Goal: Task Accomplishment & Management: Use online tool/utility

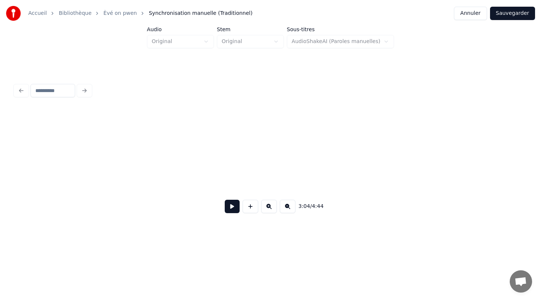
scroll to position [0, 3239]
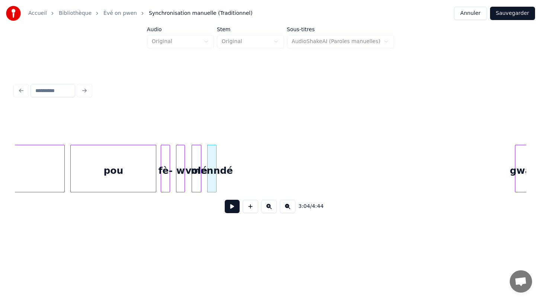
click at [188, 248] on html "Accueil Bibliothèque Èvé on pwen Synchronisation manuelle (Traditionnel) Annu…" at bounding box center [270, 126] width 541 height 252
click at [209, 94] on div at bounding box center [270, 91] width 517 height 16
click at [231, 206] on button at bounding box center [232, 206] width 15 height 13
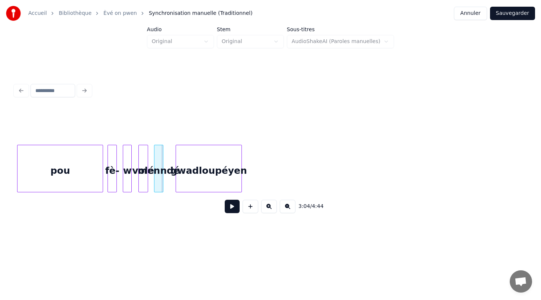
click at [234, 168] on div "gwadloupéyen" at bounding box center [208, 170] width 65 height 51
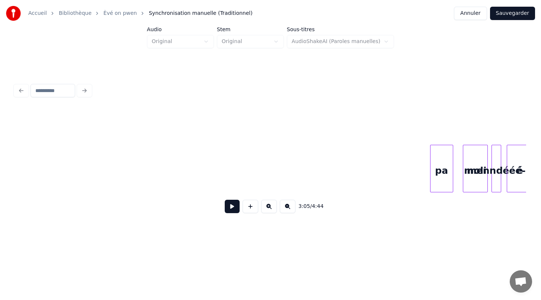
scroll to position [0, 3762]
click at [35, 90] on div "3:05 / 4:44" at bounding box center [270, 150] width 517 height 147
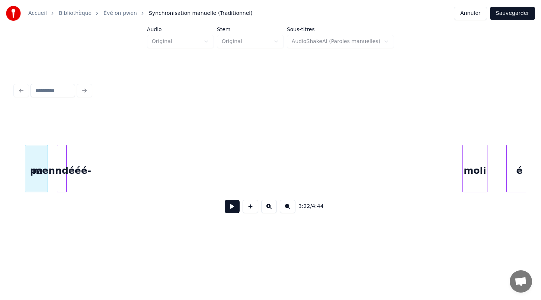
click at [41, 123] on div "3:22 / 4:44" at bounding box center [270, 164] width 511 height 113
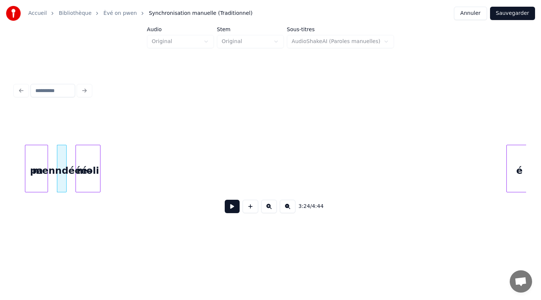
click at [88, 164] on div "moli" at bounding box center [88, 170] width 24 height 51
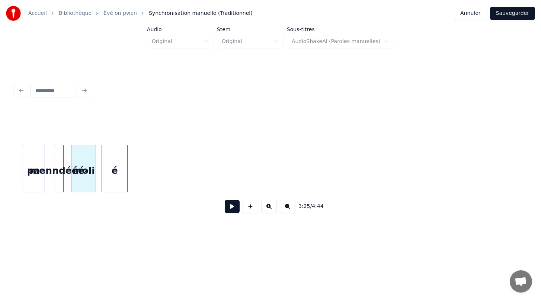
click at [113, 183] on div "é" at bounding box center [114, 170] width 25 height 51
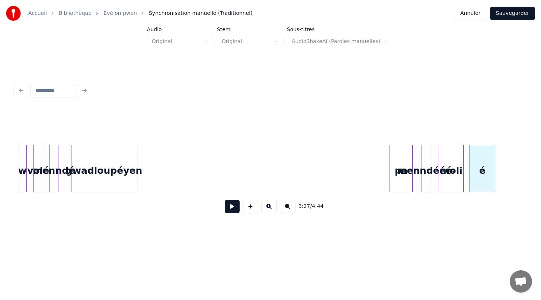
scroll to position [0, 3397]
click at [161, 129] on div "3:27 / 4:44" at bounding box center [270, 164] width 511 height 113
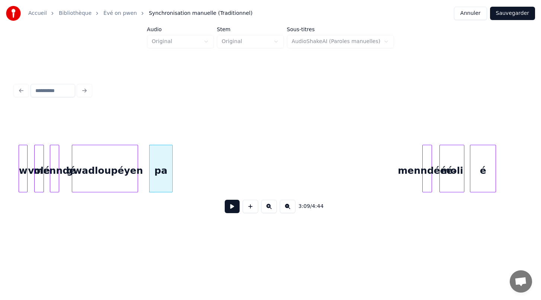
click at [429, 178] on div at bounding box center [430, 168] width 2 height 47
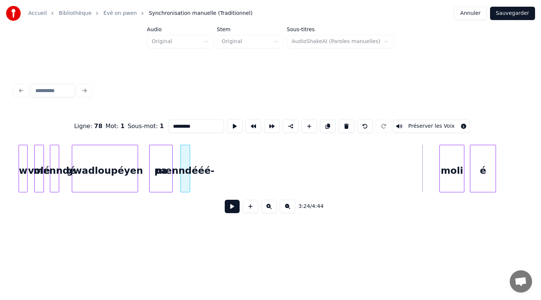
click at [184, 181] on div "menndééé-" at bounding box center [185, 170] width 9 height 51
click at [214, 223] on div "Ligne : 78 Mot : 1 Sous-mot : 1 ********* Préserver les Voix 3:11 / 4:44" at bounding box center [270, 150] width 517 height 147
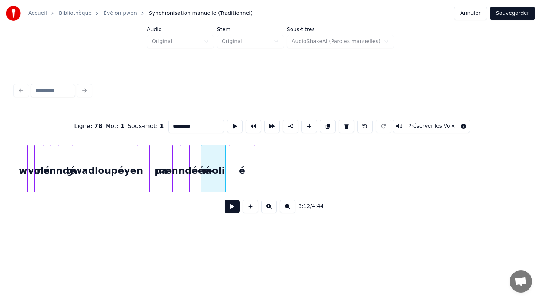
click at [239, 188] on div "é" at bounding box center [241, 170] width 25 height 51
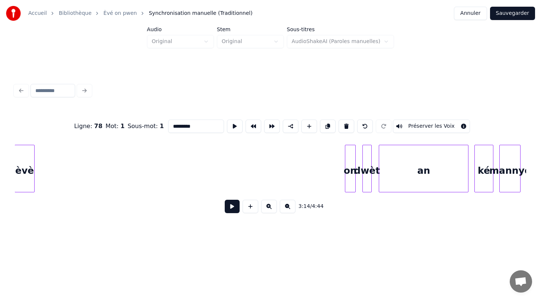
scroll to position [0, 3981]
click at [23, 159] on div "èvè" at bounding box center [24, 170] width 19 height 51
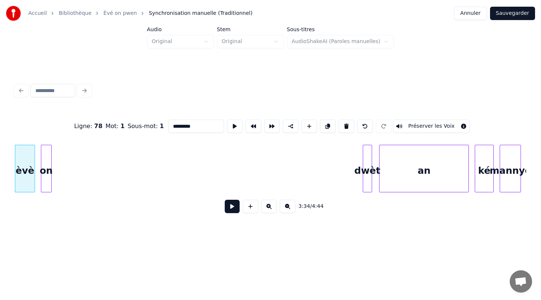
click at [46, 180] on div "on" at bounding box center [46, 170] width 10 height 51
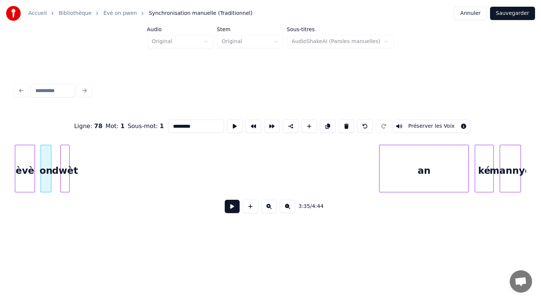
click at [64, 172] on div "dwèt" at bounding box center [65, 170] width 9 height 51
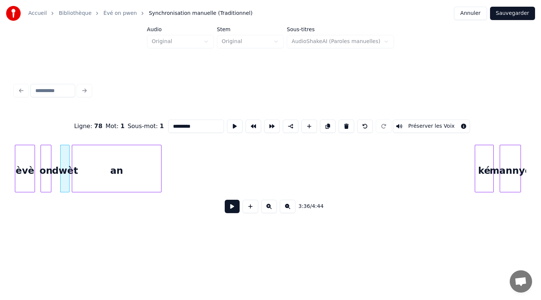
click at [122, 137] on div "Ligne : 78 Mot : 1 Sous-mot : 1 ********* Préserver les Voix 3:36 / 4:44" at bounding box center [270, 164] width 511 height 113
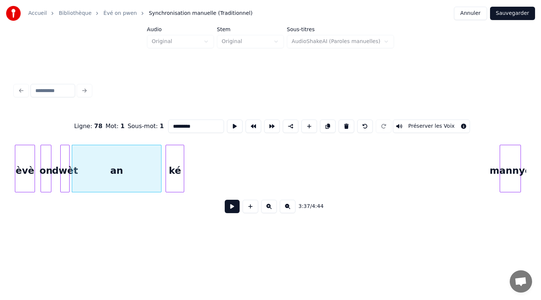
click at [177, 148] on div "ké" at bounding box center [175, 170] width 18 height 51
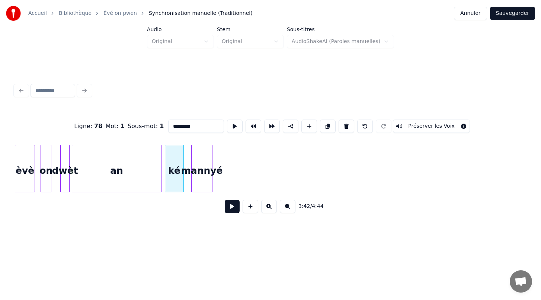
click at [203, 155] on div "mannyé" at bounding box center [201, 170] width 20 height 51
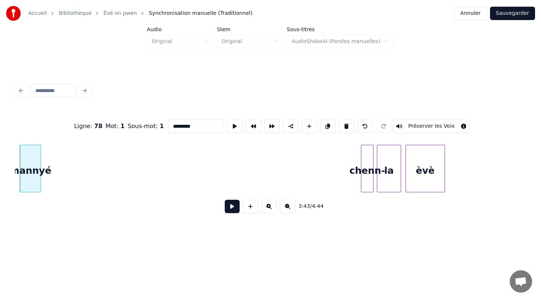
scroll to position [0, 4150]
click at [62, 165] on div "chenn-" at bounding box center [61, 170] width 12 height 51
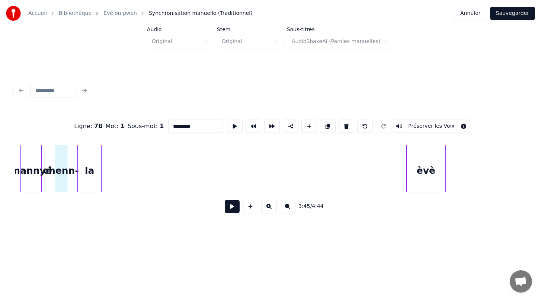
click at [95, 161] on div "la" at bounding box center [89, 170] width 23 height 51
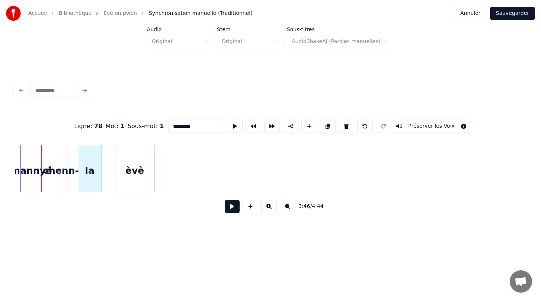
click at [131, 175] on div "èvè" at bounding box center [134, 170] width 39 height 51
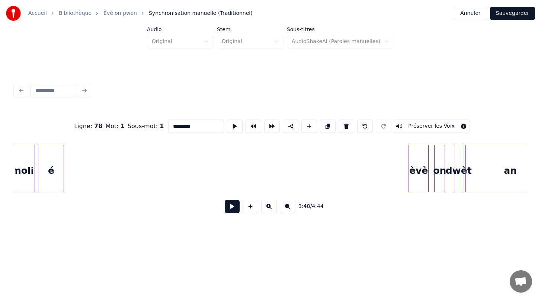
scroll to position [0, 3599]
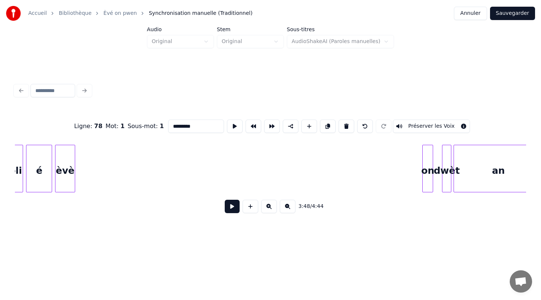
click at [66, 142] on div "Ligne : 78 Mot : 1 Sous-mot : 1 ********* Préserver les Voix 3:48 / 4:44" at bounding box center [270, 164] width 511 height 113
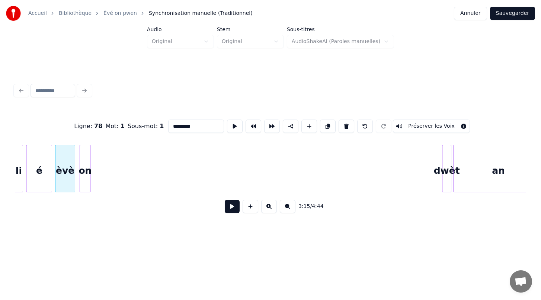
click at [85, 158] on div "on" at bounding box center [85, 170] width 10 height 51
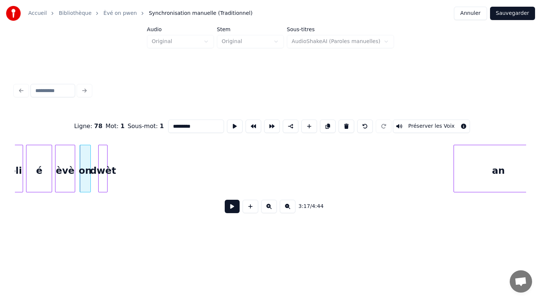
click at [101, 124] on div "Ligne : 78 Mot : 1 Sous-mot : 1 ********* Préserver les Voix 3:17 / 4:44" at bounding box center [270, 164] width 511 height 113
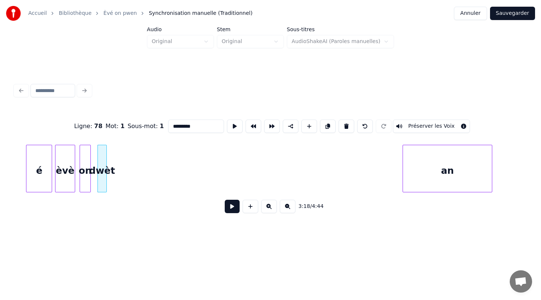
scroll to position [0, 3615]
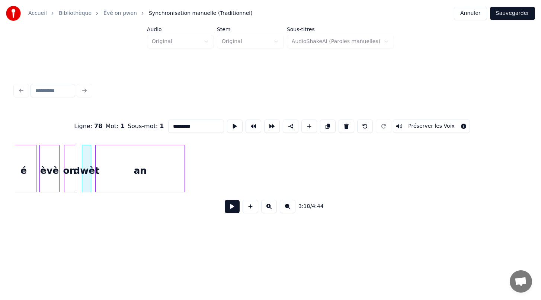
click at [136, 157] on div "an" at bounding box center [140, 170] width 89 height 51
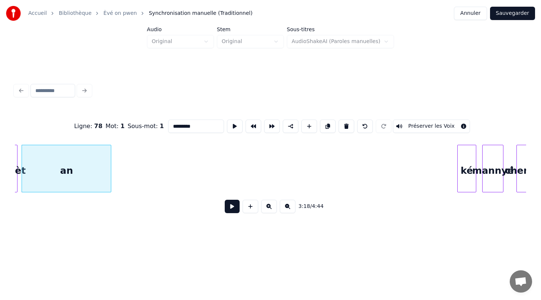
scroll to position [0, 3690]
click at [122, 164] on div "ké" at bounding box center [122, 170] width 18 height 51
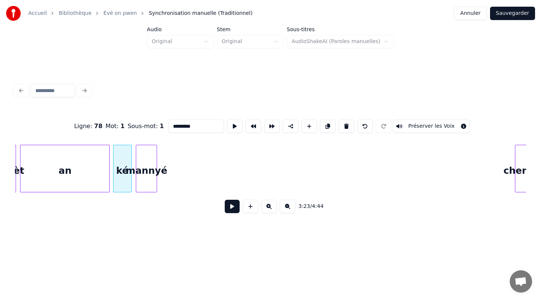
click at [146, 161] on div "mannyé" at bounding box center [146, 170] width 20 height 51
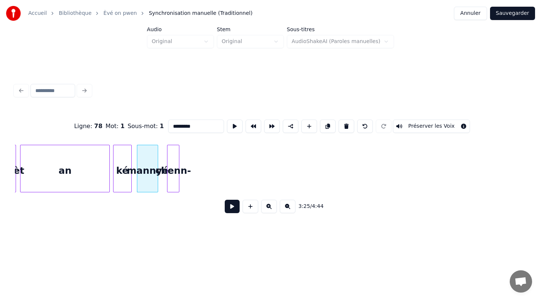
click at [173, 177] on div "chenn-" at bounding box center [173, 170] width 12 height 51
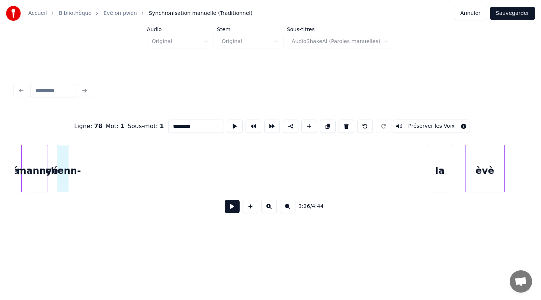
scroll to position [0, 3808]
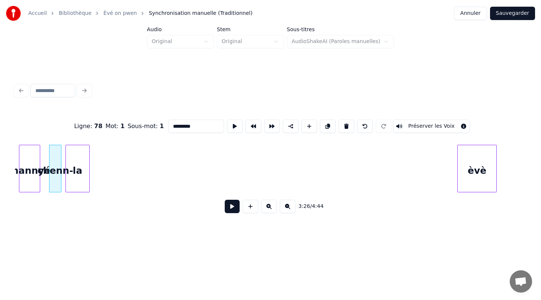
click at [76, 139] on div "Ligne : 78 Mot : 1 Sous-mot : 1 ********* Préserver les Voix 3:26 / 4:44" at bounding box center [270, 164] width 511 height 113
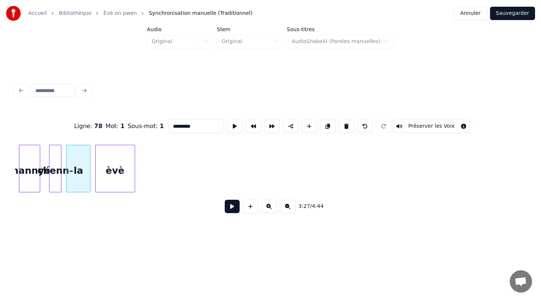
click at [111, 129] on div "Ligne : 78 Mot : 1 Sous-mot : 1 ********* Préserver les Voix 3:27 / 4:44" at bounding box center [270, 164] width 511 height 113
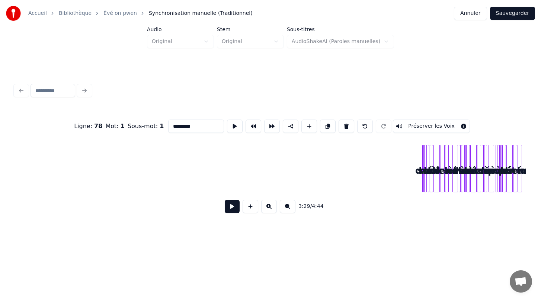
scroll to position [0, 4784]
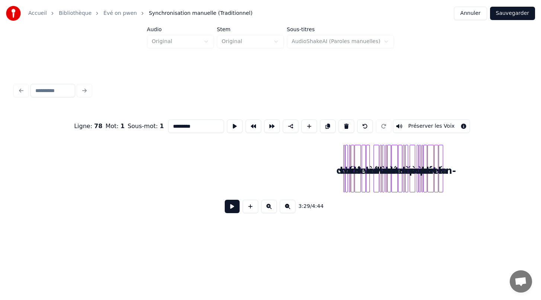
click at [322, 181] on div "Ligne : 78 Mot : 1 Sous-mot : 1 ********* Préserver les Voix 3:29 / 4:44" at bounding box center [270, 164] width 511 height 113
click at [270, 209] on button at bounding box center [269, 206] width 16 height 13
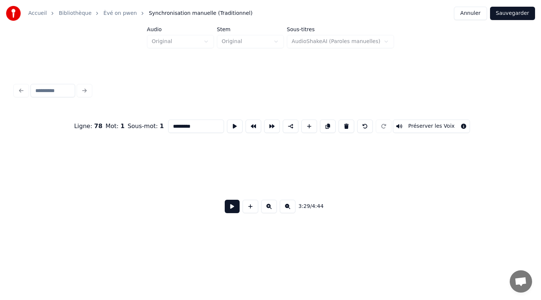
click at [270, 209] on button at bounding box center [269, 206] width 16 height 13
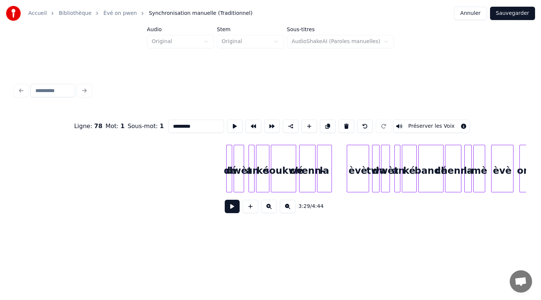
scroll to position [0, 20233]
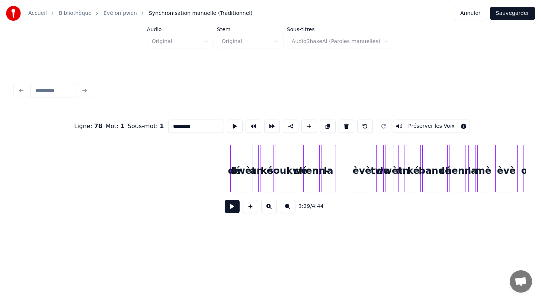
click at [232, 181] on div at bounding box center [232, 168] width 2 height 47
click at [42, 135] on div "Ligne : 80 Mot : 2 Sous-mot : 1 ** Préserver les Voix 4:34 / 4:44" at bounding box center [270, 164] width 511 height 113
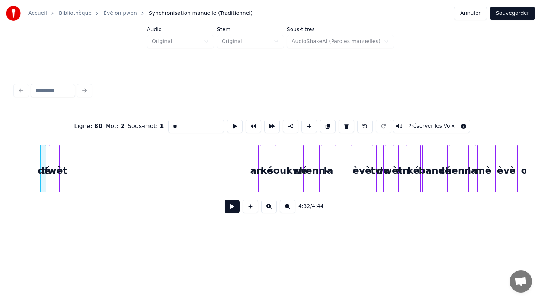
click at [54, 170] on div "dwèt" at bounding box center [54, 170] width 10 height 51
click at [68, 174] on div "an" at bounding box center [69, 170] width 7 height 51
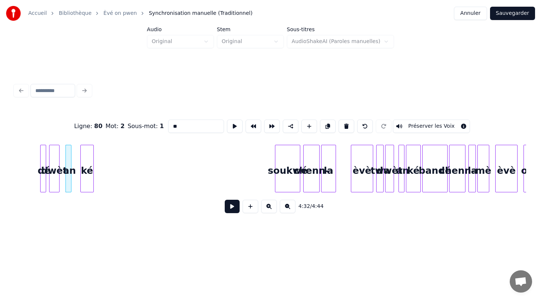
click at [81, 169] on div "ké" at bounding box center [87, 170] width 13 height 51
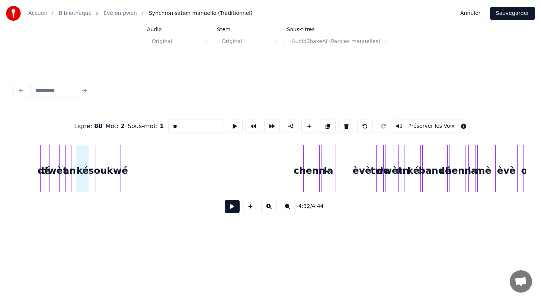
click at [105, 162] on div "soukwé" at bounding box center [108, 170] width 25 height 51
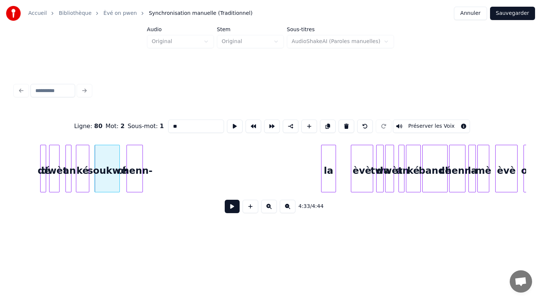
click at [134, 167] on div "chenn-" at bounding box center [135, 170] width 16 height 51
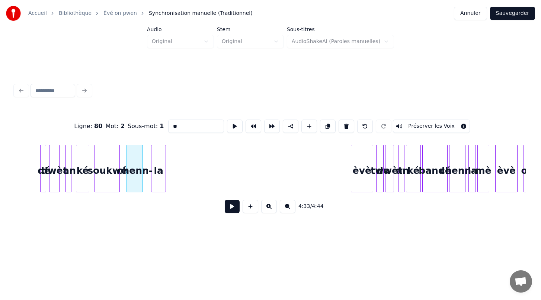
click at [156, 153] on div "la" at bounding box center [158, 170] width 14 height 51
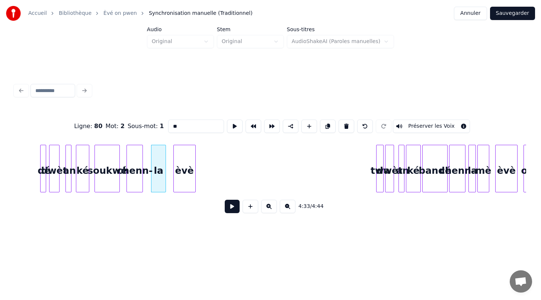
click at [183, 170] on div "èvè" at bounding box center [185, 170] width 22 height 51
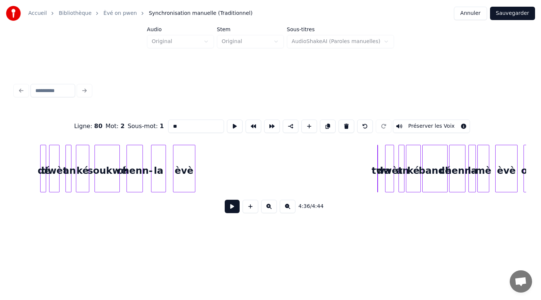
click at [399, 207] on div "4:36 / 4:44" at bounding box center [270, 207] width 499 height 16
click at [359, 129] on button at bounding box center [365, 126] width 16 height 13
type input "***"
click at [359, 129] on button at bounding box center [365, 126] width 16 height 13
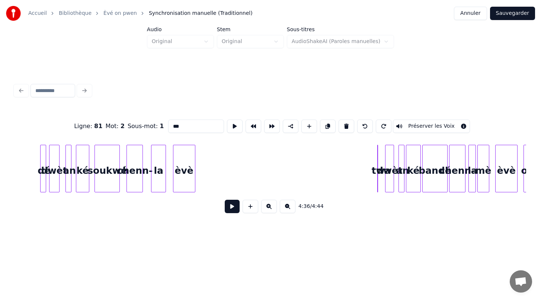
click at [359, 128] on button at bounding box center [365, 126] width 16 height 13
click at [180, 164] on div "èvè" at bounding box center [179, 170] width 22 height 51
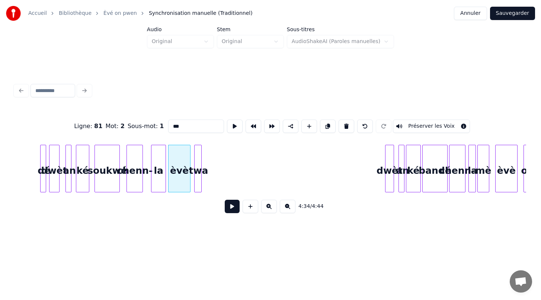
click at [197, 162] on div "twa" at bounding box center [197, 170] width 7 height 51
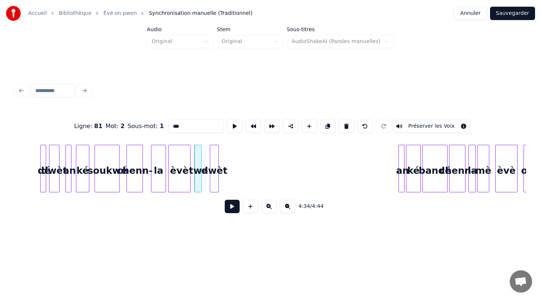
click at [213, 155] on div "dwèt" at bounding box center [214, 170] width 8 height 51
click at [228, 173] on div "an" at bounding box center [228, 170] width 7 height 51
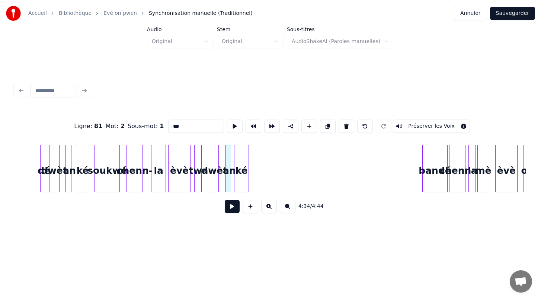
click at [239, 175] on div "ké" at bounding box center [241, 170] width 14 height 51
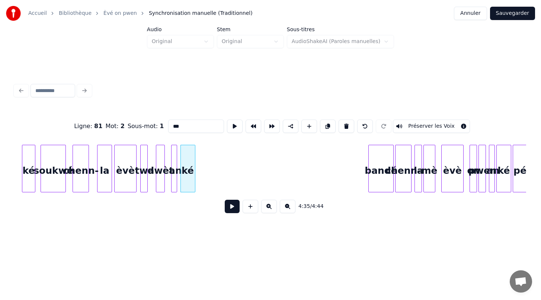
scroll to position [0, 20298]
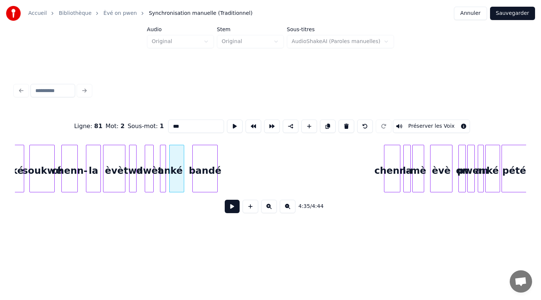
click at [202, 165] on div "bandé" at bounding box center [205, 170] width 25 height 51
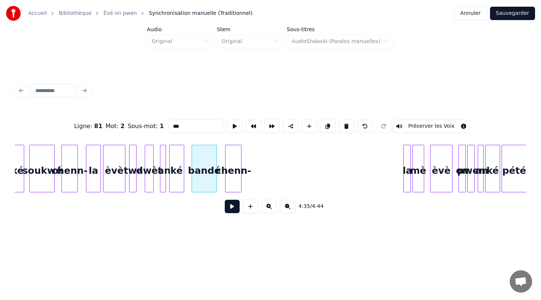
click at [234, 170] on div "chenn-" at bounding box center [233, 170] width 16 height 51
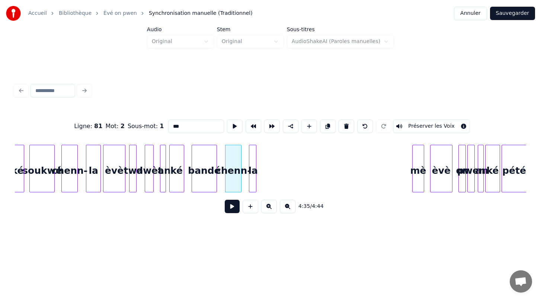
click at [252, 152] on div "la" at bounding box center [252, 170] width 7 height 51
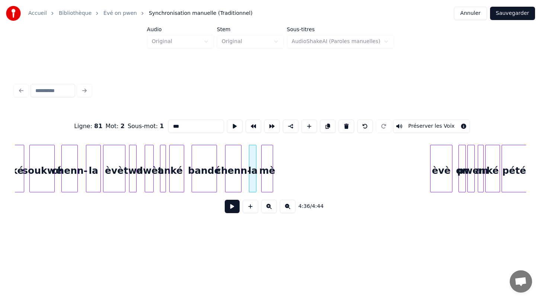
click at [267, 160] on div "mè" at bounding box center [266, 170] width 11 height 51
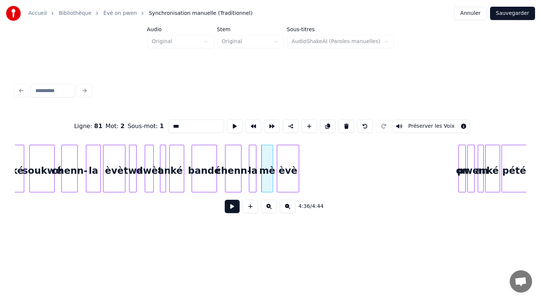
click at [289, 171] on div "èvè" at bounding box center [288, 170] width 22 height 51
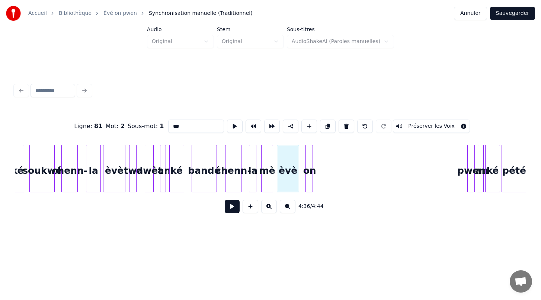
click at [308, 161] on div "on" at bounding box center [309, 170] width 7 height 51
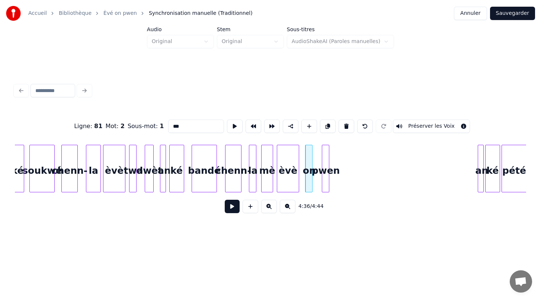
click at [324, 158] on div "pwen" at bounding box center [325, 170] width 7 height 51
click at [338, 175] on div "an" at bounding box center [339, 170] width 7 height 51
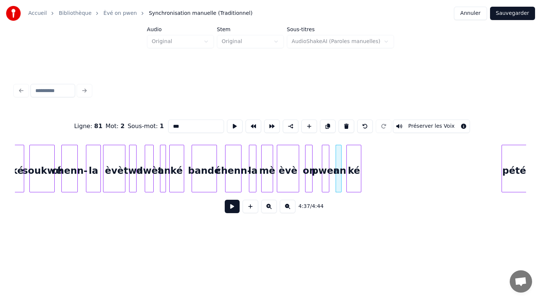
click at [355, 170] on div "ké" at bounding box center [354, 170] width 14 height 51
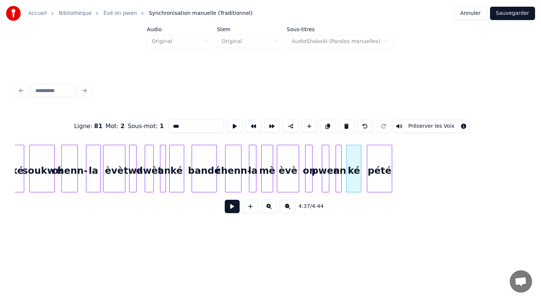
click at [379, 164] on div "pété" at bounding box center [379, 170] width 25 height 51
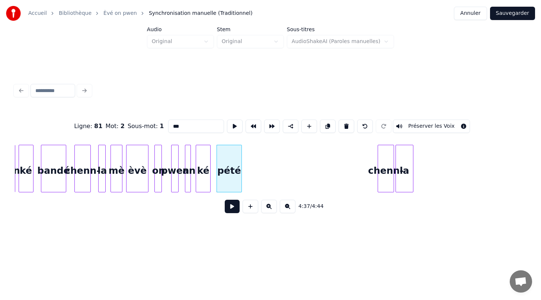
scroll to position [0, 20446]
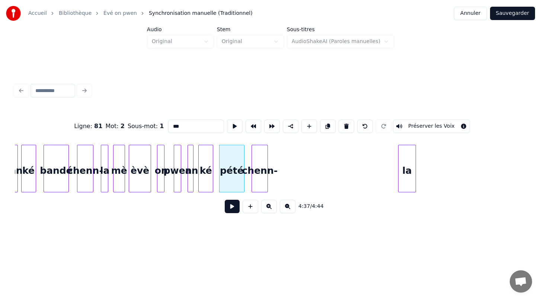
click at [258, 163] on div "chenn-" at bounding box center [260, 170] width 16 height 51
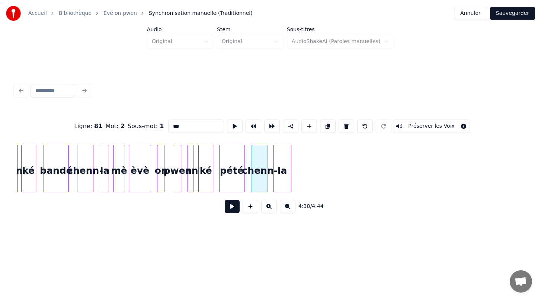
click at [283, 156] on div "la" at bounding box center [282, 170] width 17 height 51
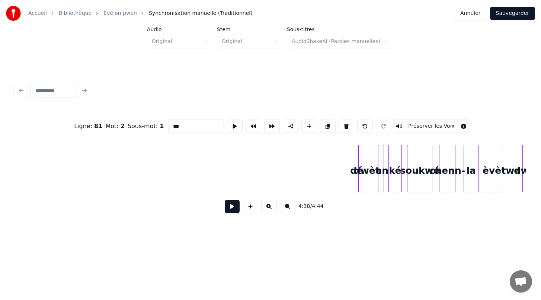
scroll to position [0, 19918]
click at [23, 138] on div "Ligne : 81 Mot : 2 Sous-mot : 1 *** Préserver les Voix 4:38 / 4:44" at bounding box center [270, 164] width 511 height 113
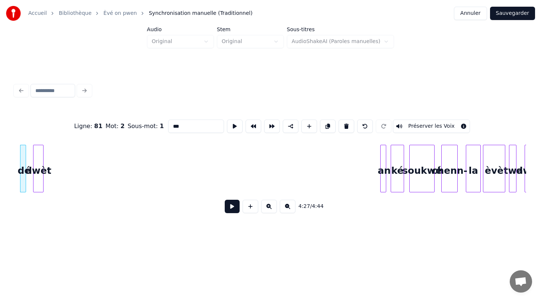
click at [38, 159] on div "dwèt" at bounding box center [38, 170] width 10 height 51
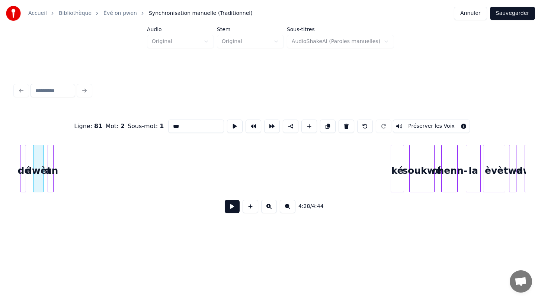
click at [53, 150] on div "an" at bounding box center [51, 170] width 7 height 51
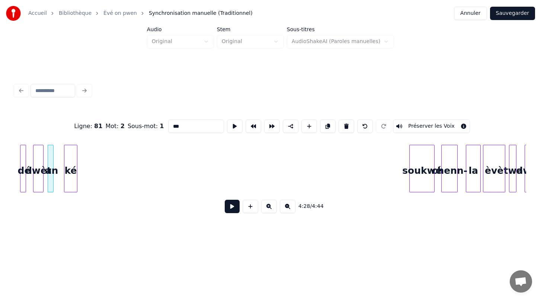
click at [69, 163] on div "ké" at bounding box center [70, 170] width 13 height 51
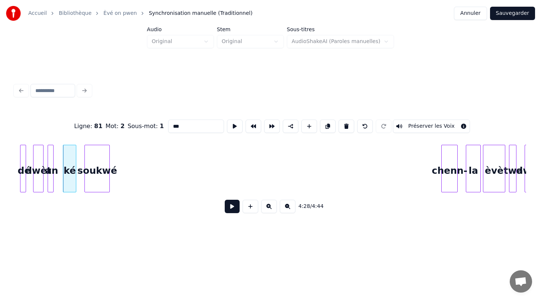
click at [103, 146] on div "soukwé" at bounding box center [97, 170] width 25 height 51
click at [229, 208] on button at bounding box center [232, 206] width 15 height 13
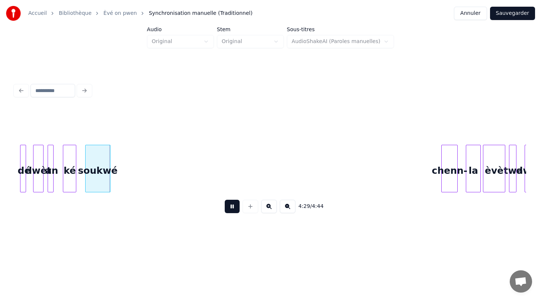
click at [229, 208] on button at bounding box center [232, 206] width 15 height 13
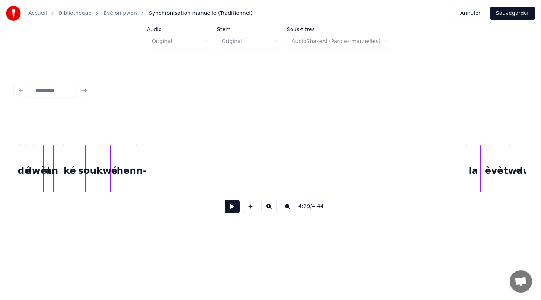
click at [126, 160] on div "chenn-" at bounding box center [129, 170] width 16 height 51
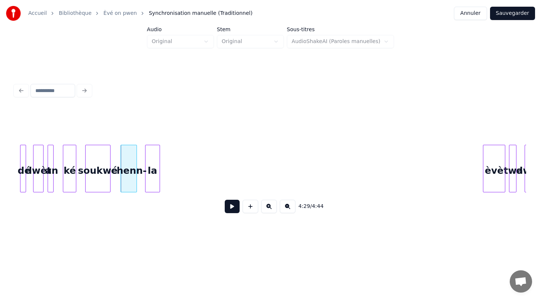
click at [152, 173] on div "la" at bounding box center [152, 170] width 14 height 51
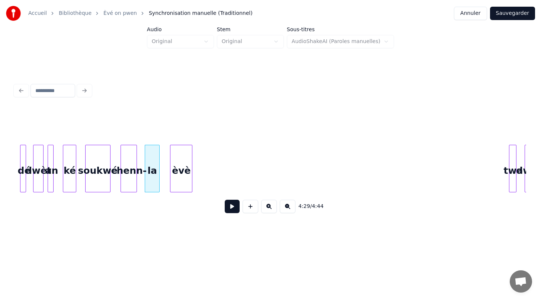
click at [187, 140] on div "4:29 / 4:44" at bounding box center [270, 164] width 511 height 113
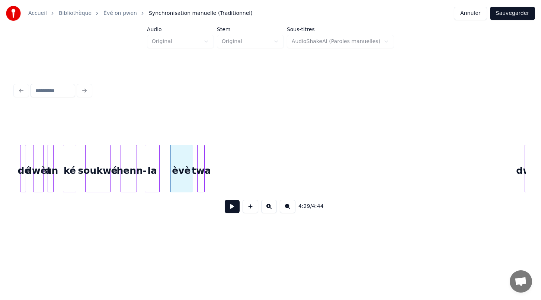
click at [201, 166] on div "twa" at bounding box center [200, 170] width 7 height 51
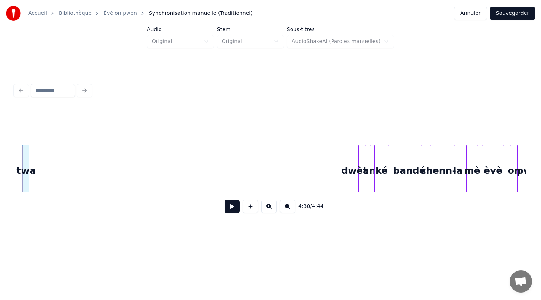
scroll to position [0, 20099]
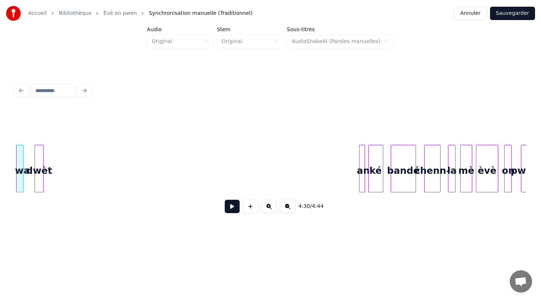
click at [35, 118] on div "4:30 / 4:44" at bounding box center [270, 164] width 511 height 113
click at [50, 116] on div "4:30 / 4:44" at bounding box center [270, 164] width 511 height 113
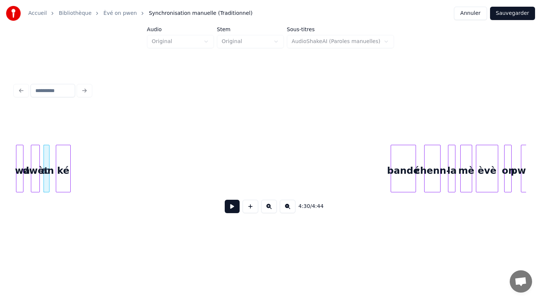
click at [63, 176] on div "ké" at bounding box center [63, 170] width 14 height 51
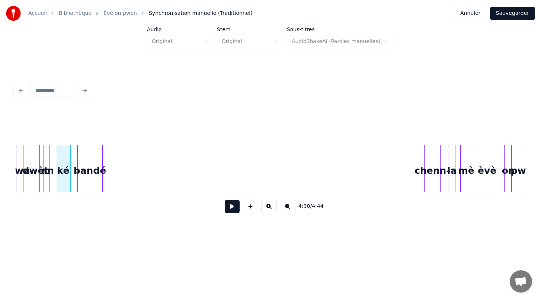
click at [88, 161] on div "bandé" at bounding box center [90, 170] width 25 height 51
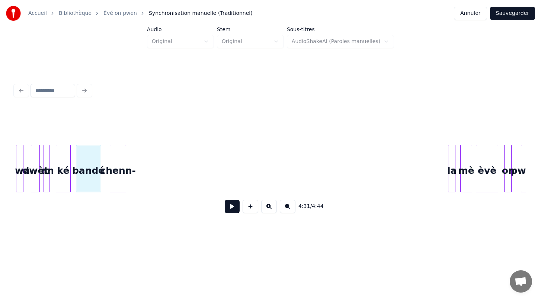
click at [120, 150] on div "chenn-" at bounding box center [118, 170] width 16 height 51
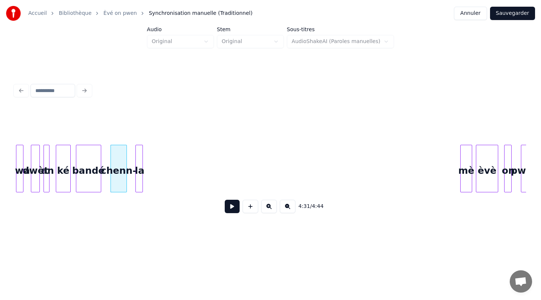
click at [139, 159] on div "la" at bounding box center [139, 170] width 7 height 51
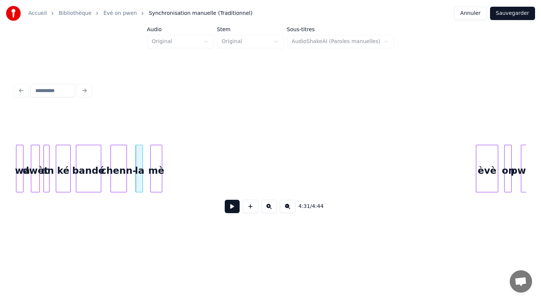
click at [156, 189] on div "mè" at bounding box center [156, 170] width 11 height 51
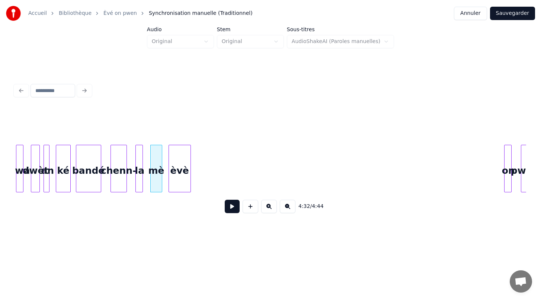
click at [180, 167] on div "èvè" at bounding box center [180, 170] width 22 height 51
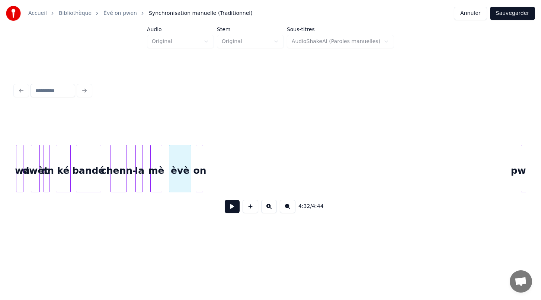
click at [199, 160] on div "on" at bounding box center [199, 170] width 7 height 51
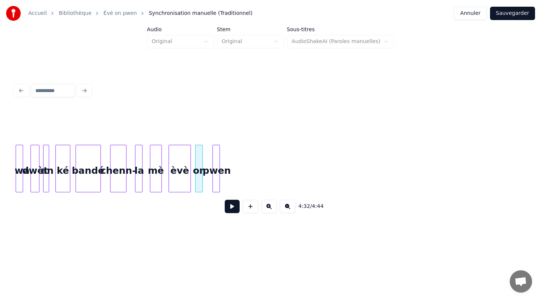
click at [216, 155] on div "pwen" at bounding box center [216, 170] width 7 height 51
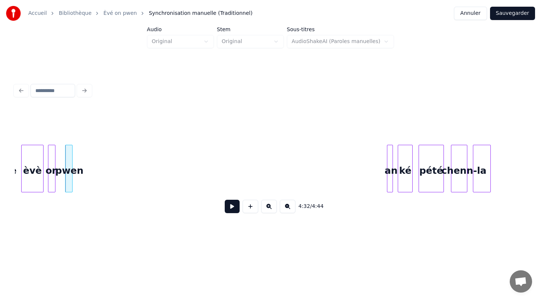
scroll to position [0, 20226]
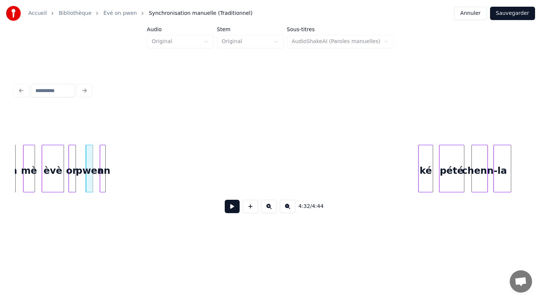
click at [103, 178] on div "an" at bounding box center [103, 170] width 7 height 51
click at [117, 156] on div "ké" at bounding box center [116, 170] width 14 height 51
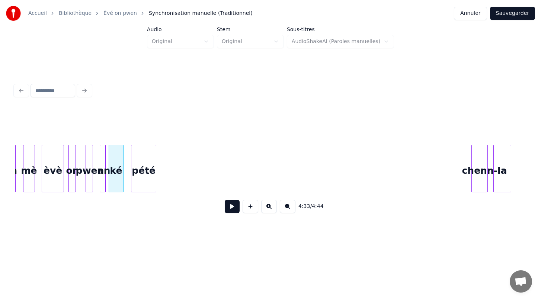
click at [145, 168] on div "pété" at bounding box center [143, 170] width 25 height 51
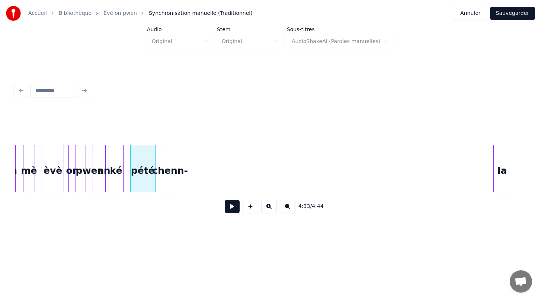
click at [172, 169] on div "chenn-" at bounding box center [170, 170] width 16 height 51
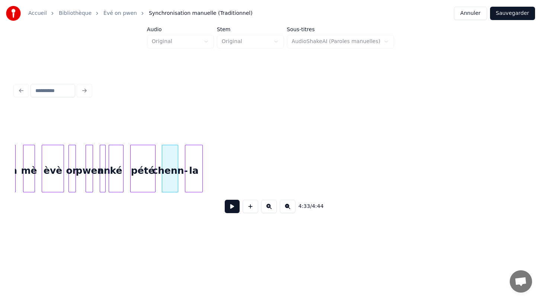
click at [194, 174] on div "la" at bounding box center [193, 170] width 17 height 51
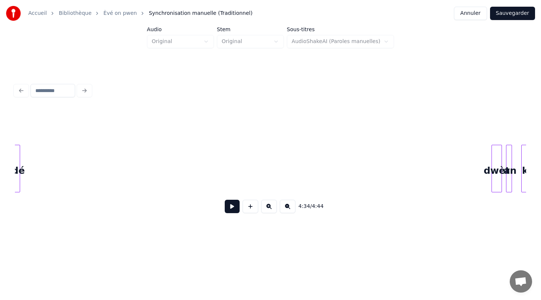
scroll to position [0, 19457]
click at [16, 109] on div "4:34 / 4:44" at bounding box center [270, 164] width 511 height 113
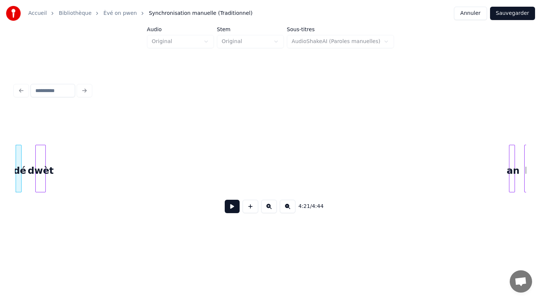
scroll to position [0, 19444]
click at [33, 127] on div "4:21 / 4:44" at bounding box center [270, 164] width 511 height 113
click at [39, 93] on div "4:21 / 4:44" at bounding box center [270, 150] width 517 height 147
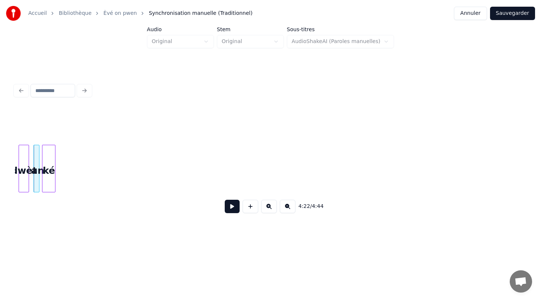
click at [47, 166] on div "ké" at bounding box center [48, 170] width 13 height 51
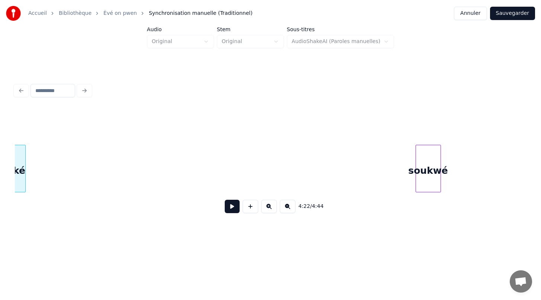
scroll to position [0, 19497]
click at [41, 100] on div "4:22 / 4:44" at bounding box center [270, 150] width 517 height 147
click at [47, 109] on div "4:22 / 4:44" at bounding box center [270, 164] width 511 height 113
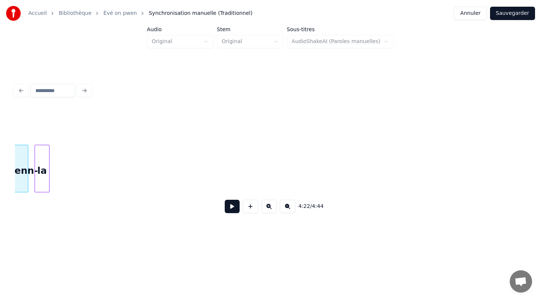
click at [42, 122] on div "4:22 / 4:44" at bounding box center [270, 164] width 511 height 113
click at [38, 122] on div "4:23 / 4:44" at bounding box center [270, 164] width 511 height 113
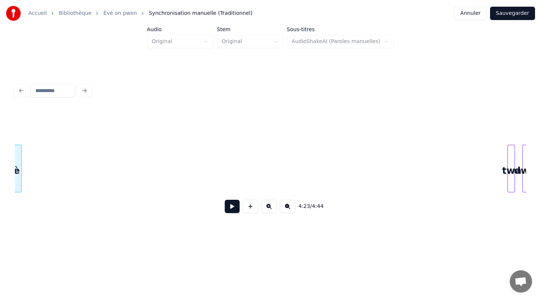
scroll to position [0, 19608]
click at [31, 113] on div "4:23 / 4:44" at bounding box center [270, 164] width 511 height 113
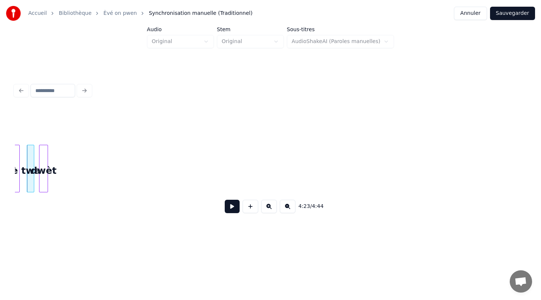
click at [44, 156] on div "dwèt" at bounding box center [43, 170] width 8 height 51
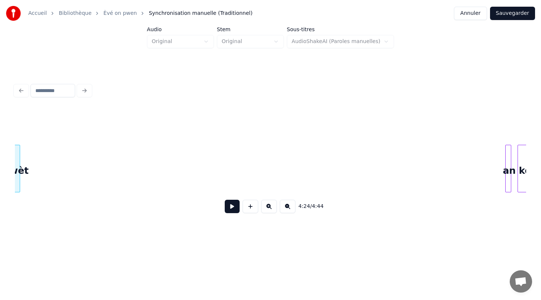
scroll to position [0, 19638]
click at [28, 159] on div "an" at bounding box center [29, 170] width 7 height 51
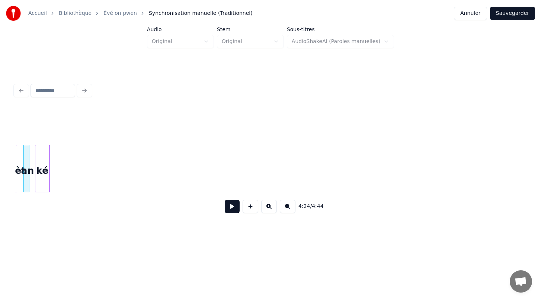
click at [41, 140] on div "4:24 / 4:44" at bounding box center [270, 164] width 511 height 113
click at [41, 154] on div "bandé" at bounding box center [45, 170] width 25 height 51
click at [43, 129] on div "4:24 / 4:44" at bounding box center [270, 164] width 511 height 113
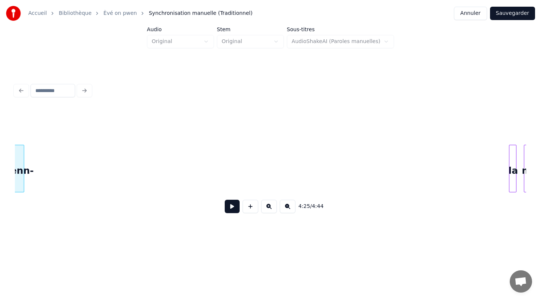
scroll to position [0, 19728]
click at [32, 169] on div "la" at bounding box center [31, 170] width 7 height 51
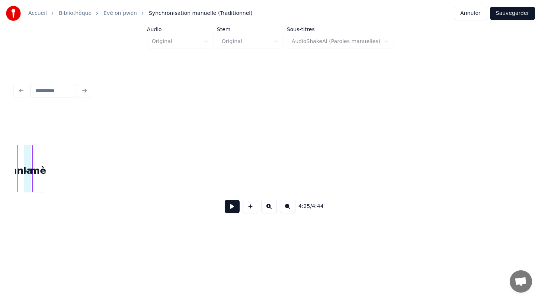
click at [39, 177] on div "mè" at bounding box center [38, 170] width 11 height 51
click at [42, 177] on div "mè" at bounding box center [40, 170] width 11 height 51
click at [33, 64] on div "4:25 / 4:44" at bounding box center [270, 150] width 517 height 180
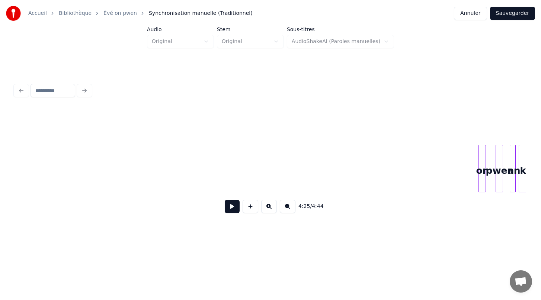
scroll to position [0, 19837]
click at [20, 117] on div "4:25 / 4:44" at bounding box center [270, 164] width 511 height 113
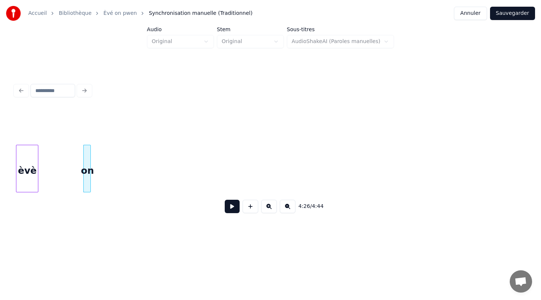
scroll to position [0, 19756]
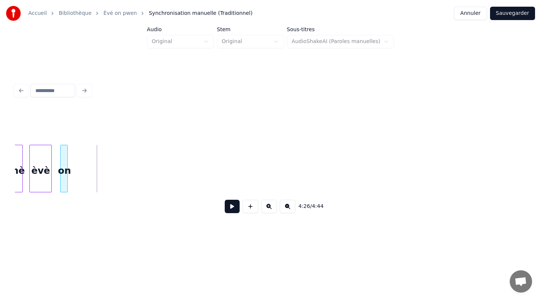
click at [61, 176] on div "on" at bounding box center [64, 170] width 7 height 51
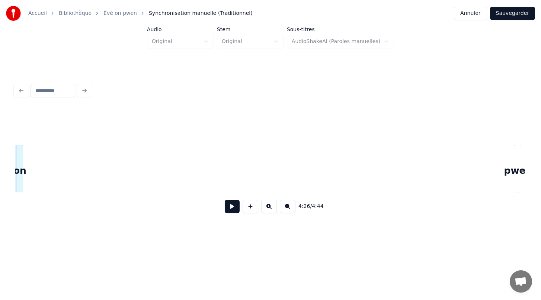
scroll to position [0, 19801]
click at [32, 135] on div "4:26 / 4:44" at bounding box center [270, 164] width 511 height 113
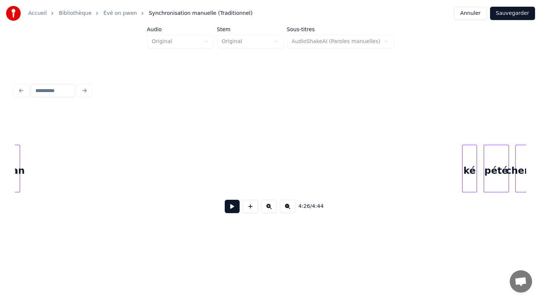
scroll to position [0, 19872]
click at [17, 158] on div "an" at bounding box center [18, 169] width 6 height 48
click at [33, 186] on div "ké" at bounding box center [33, 170] width 14 height 51
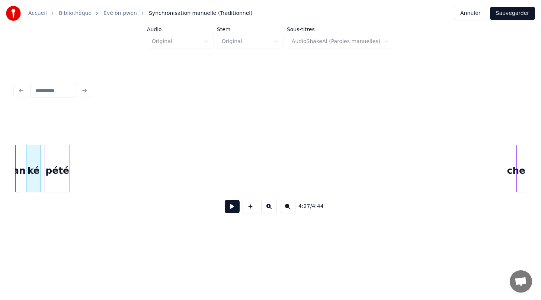
click at [57, 187] on div "pété" at bounding box center [57, 170] width 25 height 51
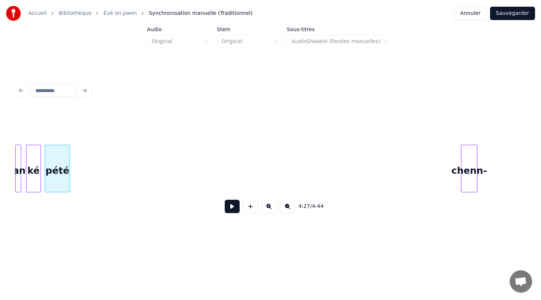
scroll to position [0, 19875]
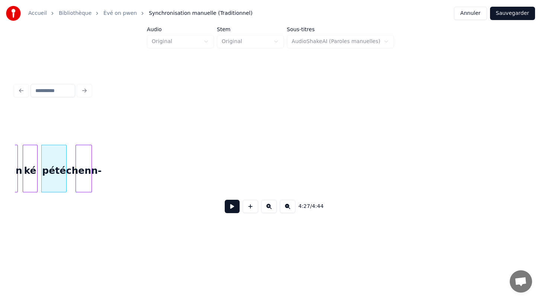
click at [86, 154] on div "chenn-" at bounding box center [84, 170] width 16 height 51
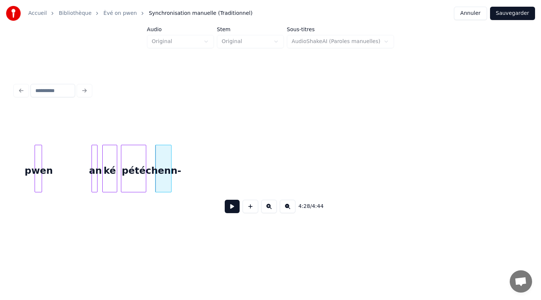
scroll to position [0, 19780]
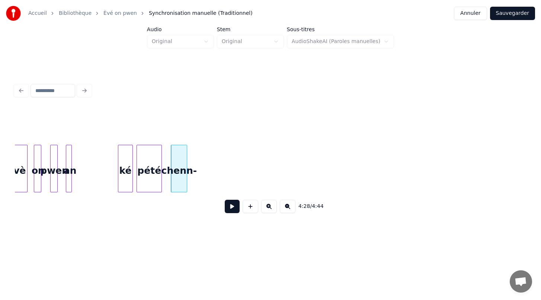
click at [68, 175] on div "an" at bounding box center [69, 170] width 7 height 51
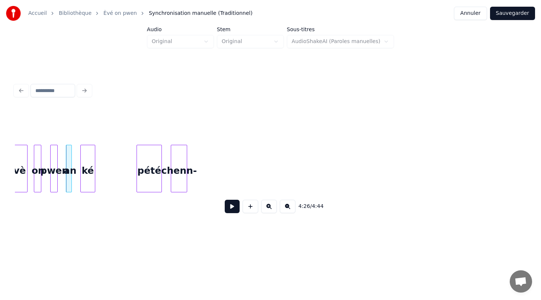
click at [86, 178] on div "ké" at bounding box center [88, 170] width 14 height 51
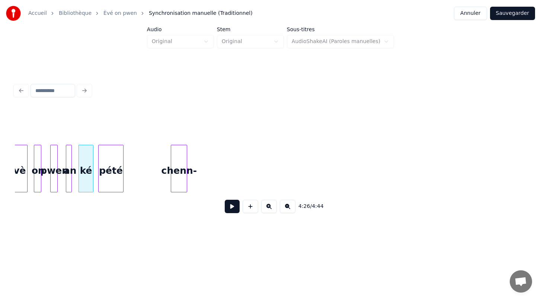
click at [110, 174] on div "pété" at bounding box center [111, 170] width 25 height 51
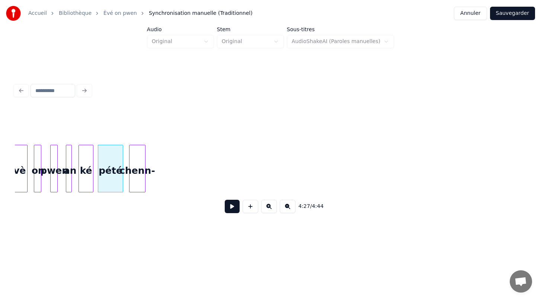
click at [139, 183] on div "chenn-" at bounding box center [137, 170] width 16 height 51
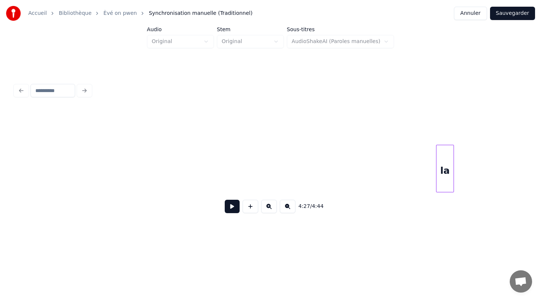
scroll to position [0, 19976]
click at [36, 165] on div "la" at bounding box center [38, 170] width 17 height 51
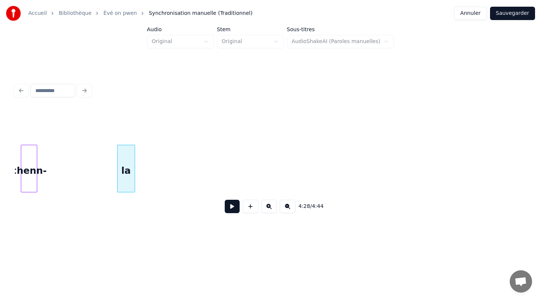
scroll to position [0, 19887]
click at [55, 167] on div "la" at bounding box center [58, 170] width 17 height 51
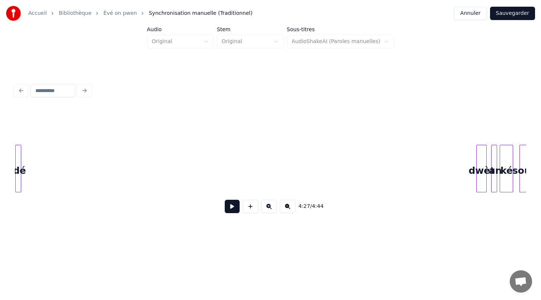
scroll to position [0, 19010]
click at [17, 125] on div "4:27 / 4:44" at bounding box center [270, 164] width 511 height 113
click at [30, 152] on div "dwèt" at bounding box center [32, 170] width 10 height 51
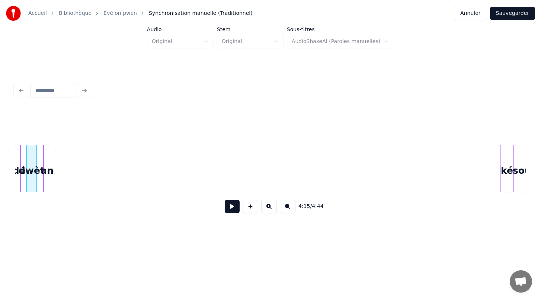
click at [46, 149] on div "an" at bounding box center [47, 170] width 7 height 51
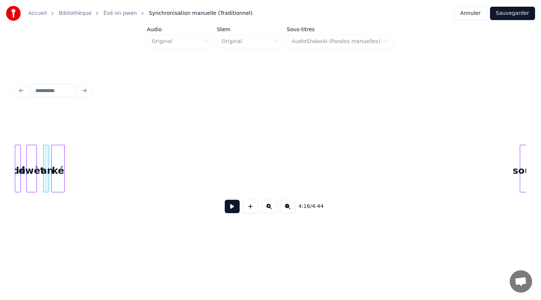
click at [56, 72] on div "4:16 / 4:44" at bounding box center [270, 150] width 517 height 180
click at [75, 88] on div "4:16 / 4:44" at bounding box center [270, 150] width 517 height 147
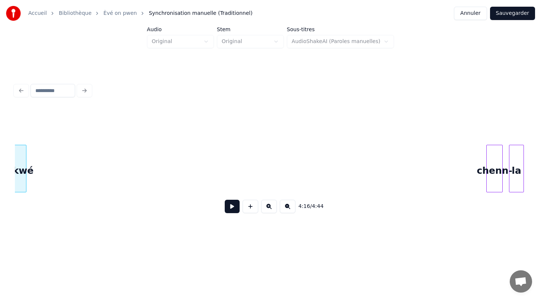
scroll to position [0, 19081]
click at [40, 97] on div "4:16 / 4:44" at bounding box center [270, 150] width 517 height 147
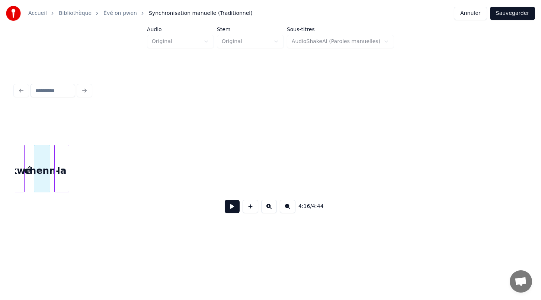
click at [63, 123] on div "4:16 / 4:44" at bounding box center [270, 164] width 511 height 113
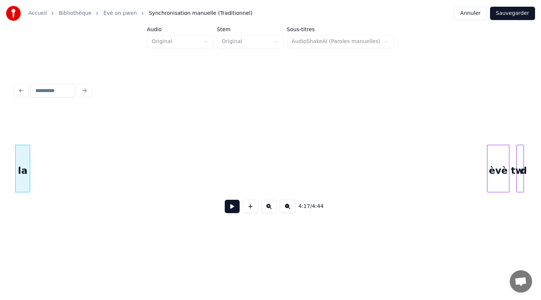
scroll to position [0, 19126]
click at [35, 154] on div "èvè" at bounding box center [38, 170] width 22 height 51
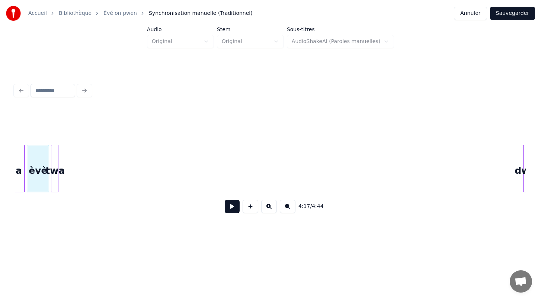
click at [55, 141] on div "4:17 / 4:44" at bounding box center [270, 164] width 511 height 113
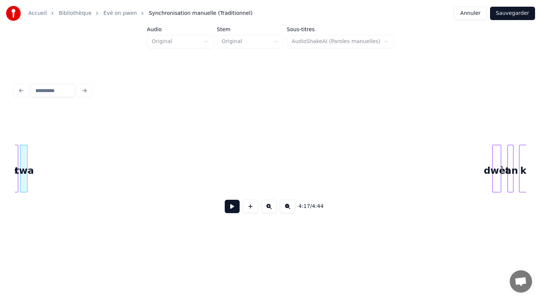
scroll to position [0, 19157]
click at [40, 142] on div "4:17 / 4:44" at bounding box center [270, 164] width 511 height 113
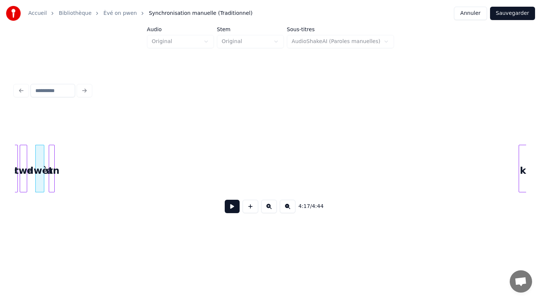
click at [52, 153] on div "an" at bounding box center [52, 170] width 7 height 51
click at [61, 131] on div "4:18 / 4:44" at bounding box center [270, 164] width 511 height 113
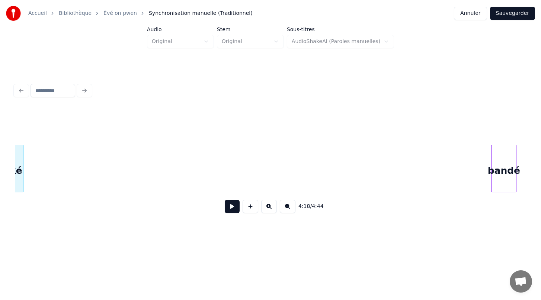
scroll to position [0, 19209]
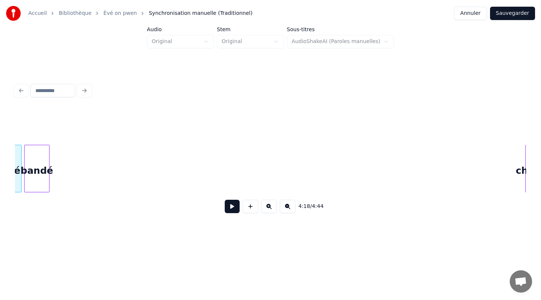
click at [36, 104] on div "4:18 / 4:44" at bounding box center [270, 150] width 517 height 147
click at [43, 146] on div "chenn-" at bounding box center [43, 170] width 16 height 51
click at [29, 123] on div "4:18 / 4:44" at bounding box center [270, 164] width 511 height 113
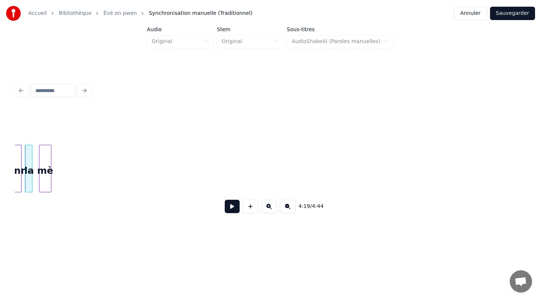
click at [45, 157] on div "mè" at bounding box center [44, 170] width 11 height 51
click at [45, 181] on div "èvè" at bounding box center [56, 170] width 22 height 51
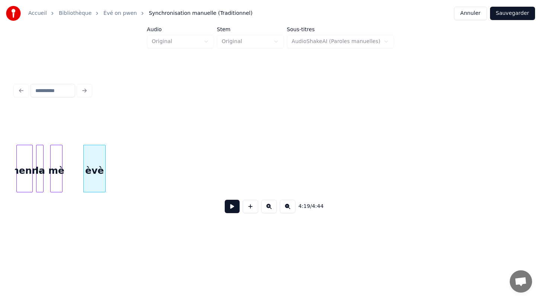
scroll to position [0, 19227]
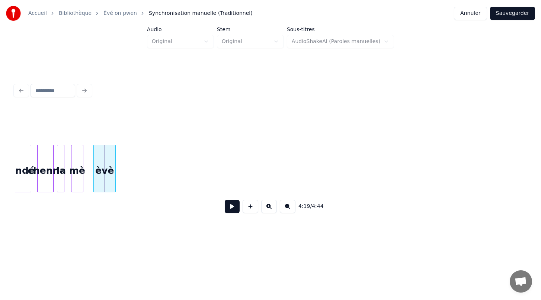
click at [95, 181] on div "èvè" at bounding box center [105, 170] width 22 height 51
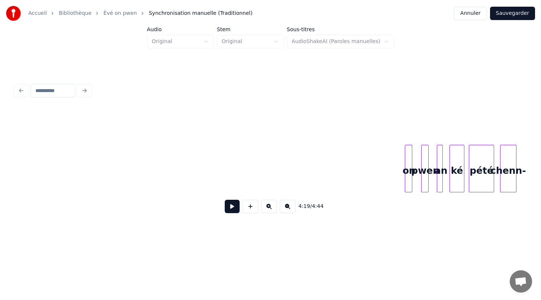
scroll to position [0, 19419]
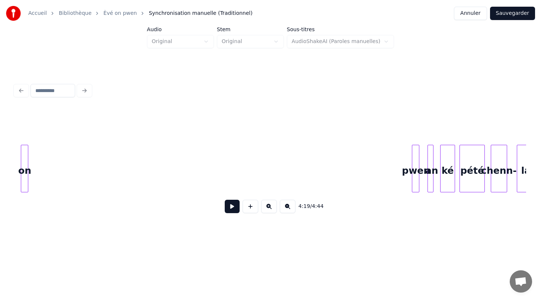
click at [24, 129] on div "4:19 / 4:44" at bounding box center [270, 164] width 511 height 113
click at [39, 167] on div "pwen" at bounding box center [42, 170] width 7 height 51
click at [419, 183] on div at bounding box center [419, 168] width 2 height 47
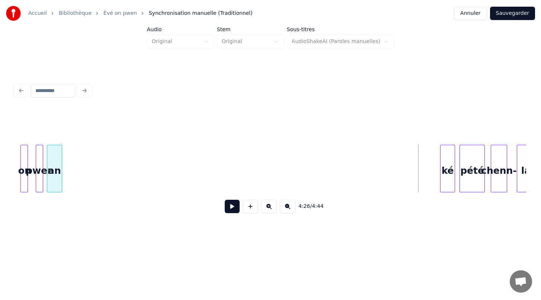
click at [56, 168] on div "an" at bounding box center [54, 170] width 15 height 51
click at [77, 185] on div "ké" at bounding box center [77, 170] width 14 height 51
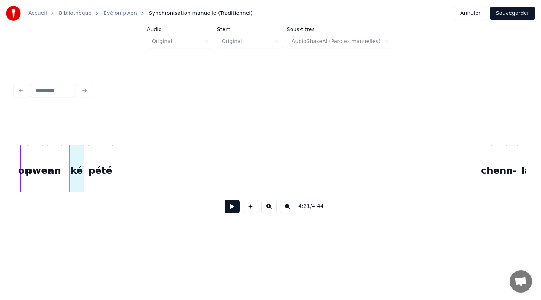
click at [96, 157] on div "pété" at bounding box center [100, 170] width 25 height 51
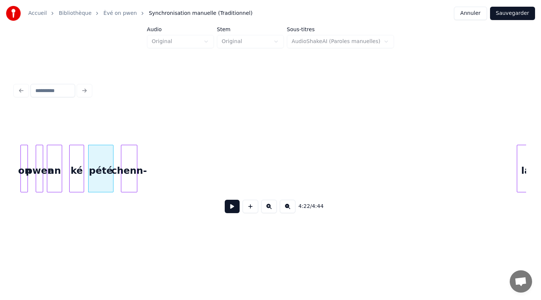
click at [129, 155] on div "chenn-" at bounding box center [129, 170] width 16 height 51
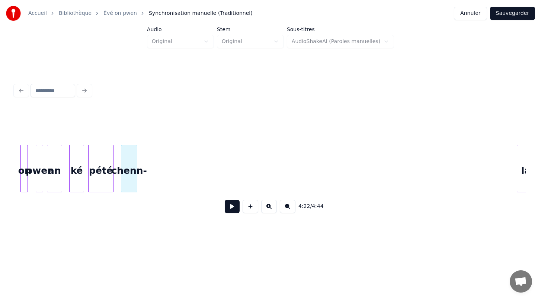
scroll to position [0, 19423]
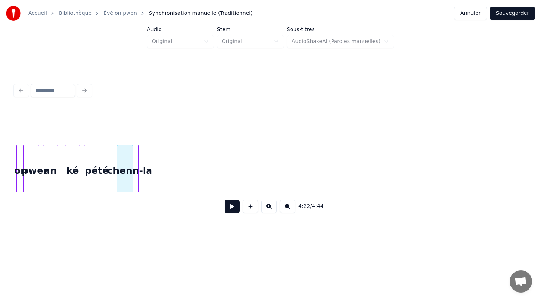
click at [146, 177] on div "la" at bounding box center [147, 170] width 17 height 51
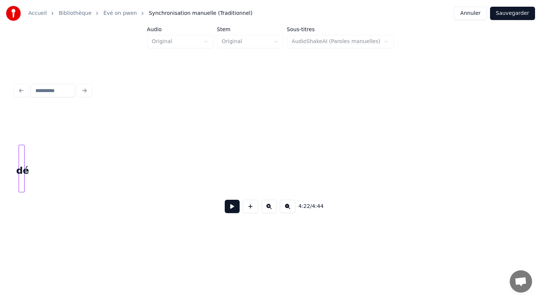
scroll to position [0, 18495]
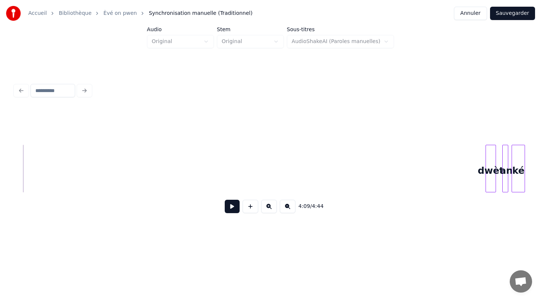
scroll to position [0, 18546]
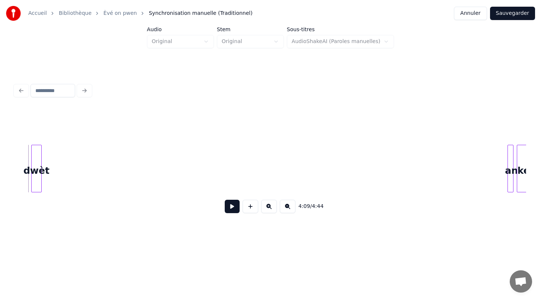
click at [36, 133] on div "4:09 / 4:44" at bounding box center [270, 164] width 511 height 113
click at [48, 146] on div "an" at bounding box center [49, 170] width 7 height 51
click at [60, 133] on div "4:09 / 4:44" at bounding box center [270, 164] width 511 height 113
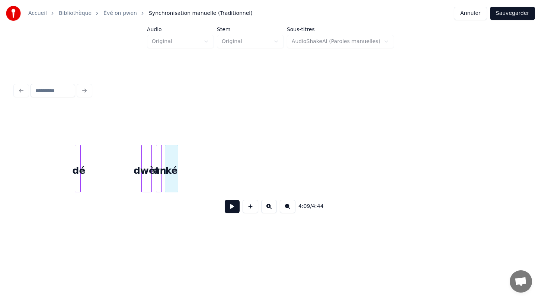
scroll to position [0, 18435]
click at [92, 156] on div "dwèt" at bounding box center [94, 170] width 10 height 51
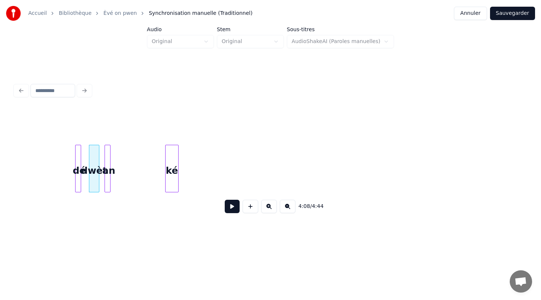
click at [107, 151] on div "an" at bounding box center [108, 170] width 7 height 51
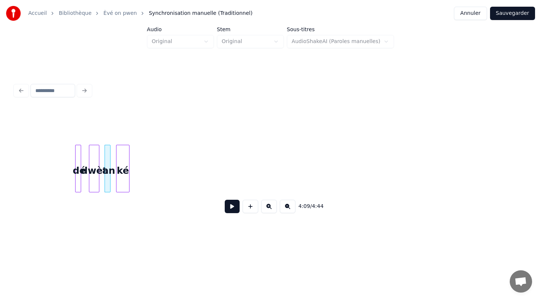
click at [122, 149] on div "ké" at bounding box center [122, 170] width 13 height 51
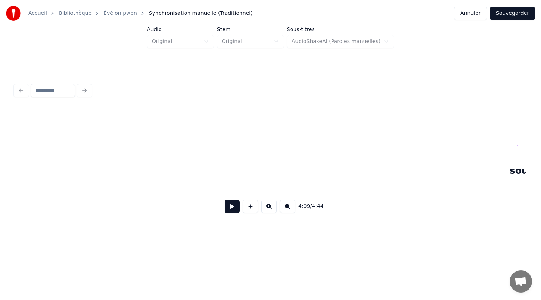
scroll to position [0, 18577]
click at [35, 81] on div "4:09 / 4:44" at bounding box center [270, 150] width 517 height 147
click at [23, 160] on div "soukwé" at bounding box center [15, 170] width 25 height 51
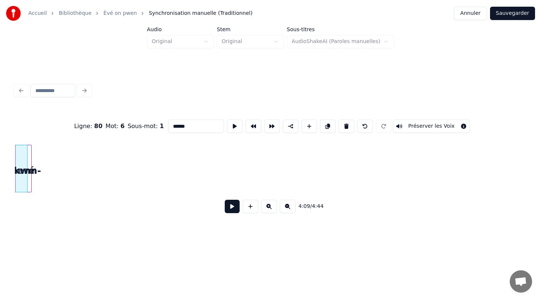
scroll to position [0, 18581]
click at [367, 127] on button at bounding box center [365, 126] width 16 height 13
click at [358, 128] on button at bounding box center [365, 126] width 16 height 13
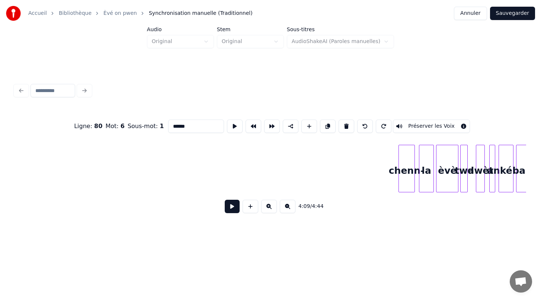
scroll to position [0, 18705]
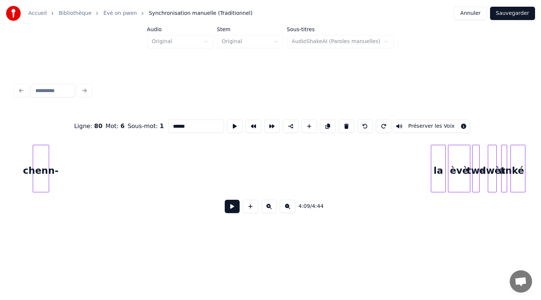
click at [38, 145] on div "chenn-" at bounding box center [41, 170] width 16 height 51
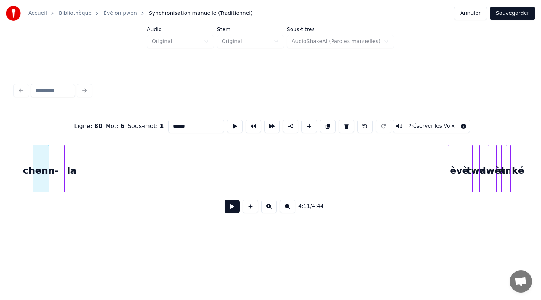
click at [75, 162] on div "la" at bounding box center [72, 170] width 14 height 51
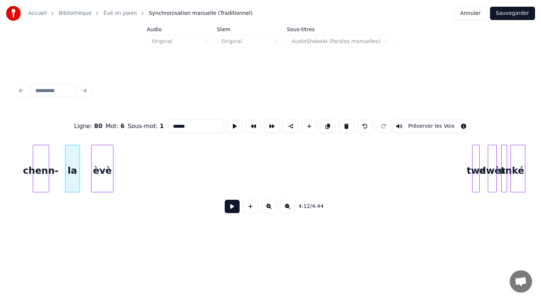
click at [97, 149] on div "èvè" at bounding box center [102, 170] width 22 height 51
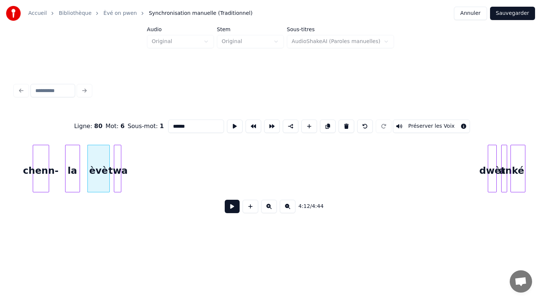
click at [122, 152] on div "twa" at bounding box center [117, 170] width 7 height 51
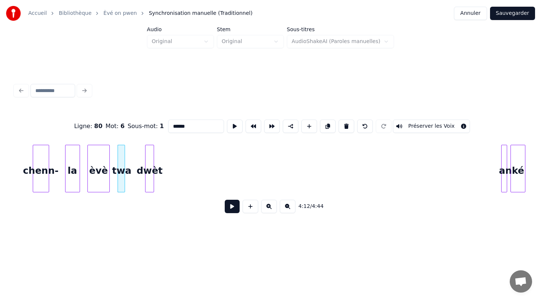
click at [149, 139] on div "Ligne : 80 Mot : 6 Sous-mot : 1 ****** Préserver les Voix 4:12 / 4:44" at bounding box center [270, 164] width 511 height 113
click at [181, 146] on div "an" at bounding box center [184, 170] width 7 height 51
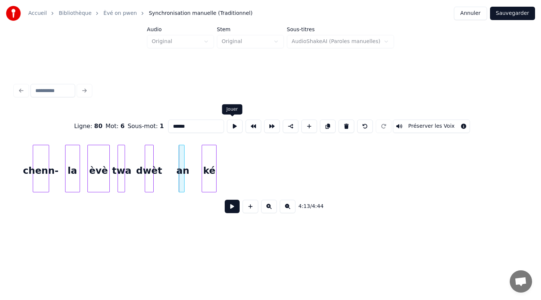
click at [207, 133] on div "Ligne : 80 Mot : 6 Sous-mot : 1 ****** Préserver les Voix 4:13 / 4:44" at bounding box center [270, 164] width 511 height 113
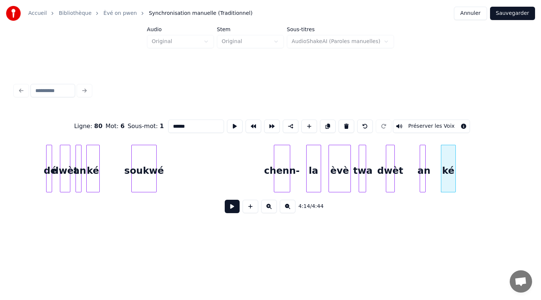
scroll to position [0, 18434]
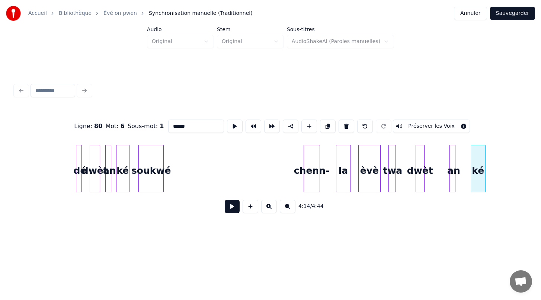
click at [143, 185] on div "soukwé" at bounding box center [151, 170] width 25 height 51
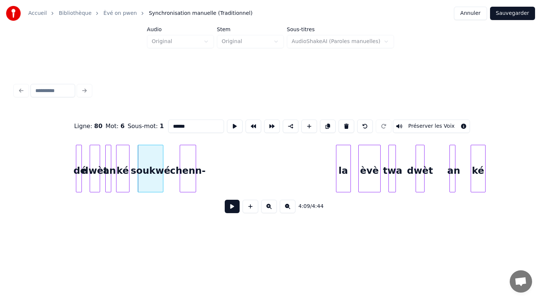
click at [183, 157] on div "chenn-" at bounding box center [188, 170] width 16 height 51
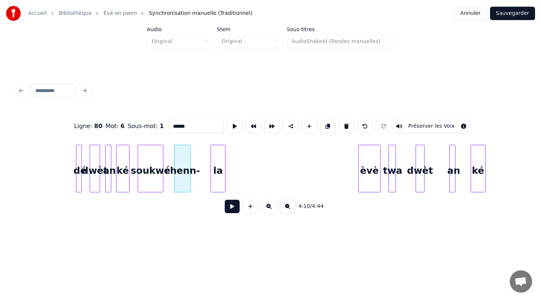
click at [218, 167] on div "la" at bounding box center [218, 170] width 14 height 51
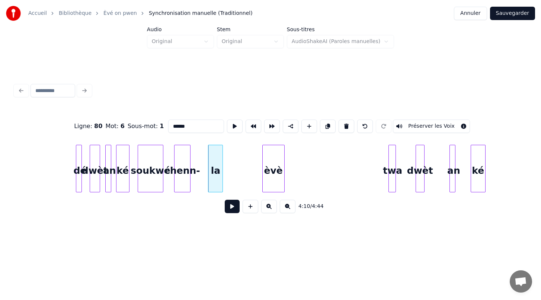
click at [278, 171] on div "èvè" at bounding box center [274, 170] width 22 height 51
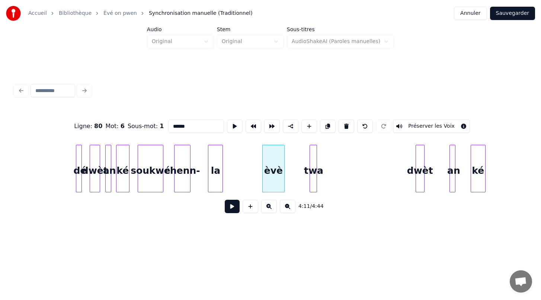
click at [310, 171] on div "twa" at bounding box center [313, 170] width 7 height 51
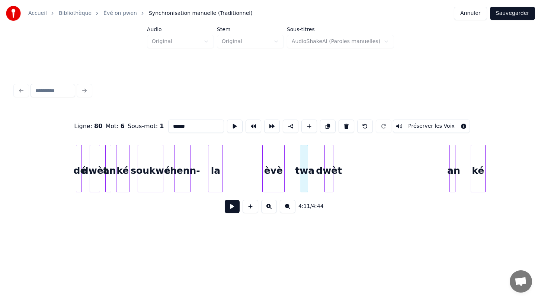
click at [328, 175] on div "dwèt" at bounding box center [329, 170] width 8 height 51
click at [451, 183] on div at bounding box center [451, 168] width 2 height 47
click at [351, 169] on div "an" at bounding box center [351, 170] width 7 height 51
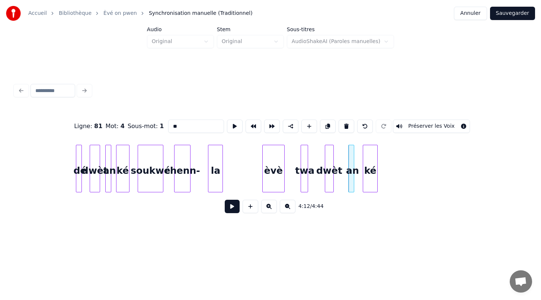
click at [369, 175] on div "ké" at bounding box center [370, 170] width 14 height 51
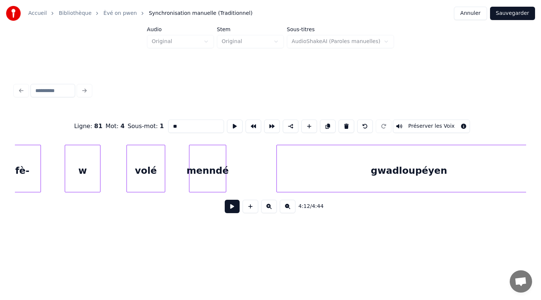
scroll to position [0, 13549]
click at [148, 170] on div "volé" at bounding box center [148, 170] width 38 height 51
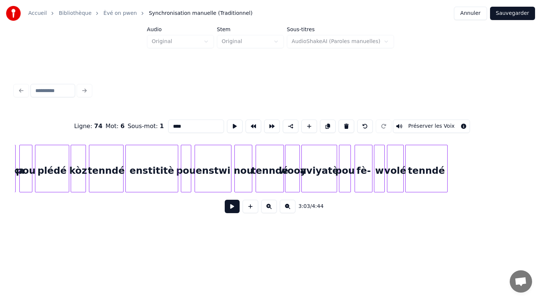
scroll to position [0, 9620]
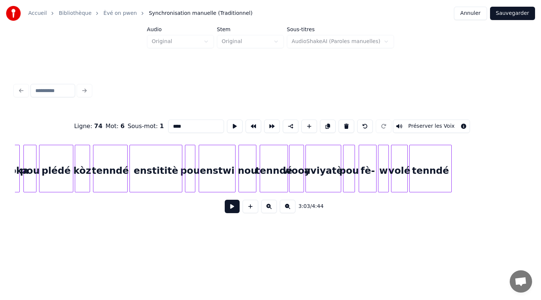
click at [59, 176] on div "plédé" at bounding box center [55, 170] width 33 height 51
type input "*****"
click at [232, 205] on button at bounding box center [232, 206] width 15 height 13
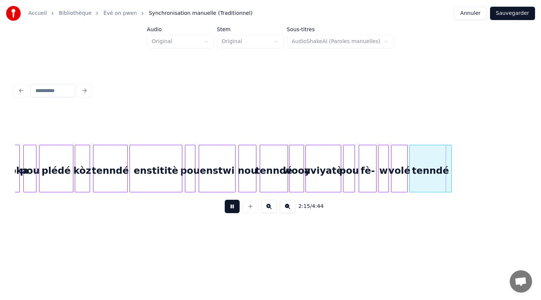
click at [232, 205] on button at bounding box center [232, 206] width 15 height 13
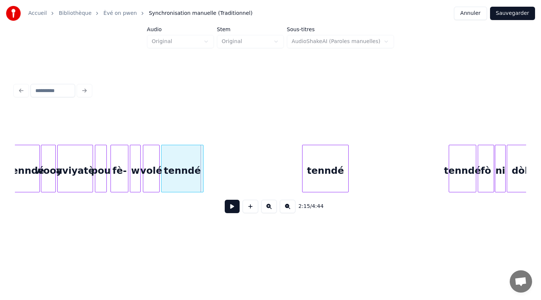
scroll to position [0, 9876]
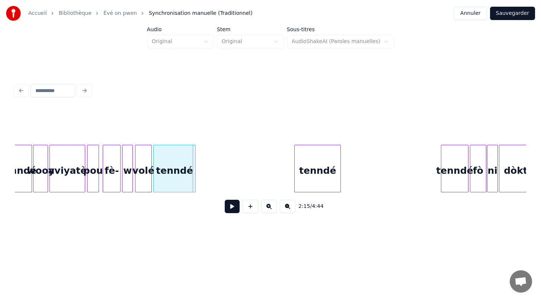
click at [231, 206] on button at bounding box center [232, 206] width 15 height 13
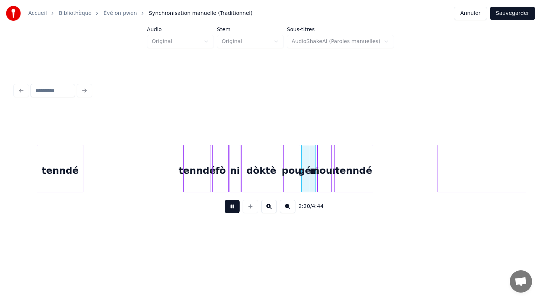
scroll to position [0, 10144]
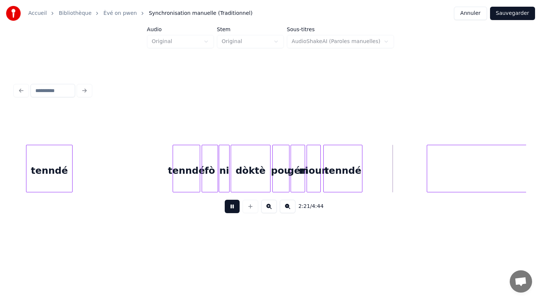
click at [232, 208] on button at bounding box center [232, 206] width 15 height 13
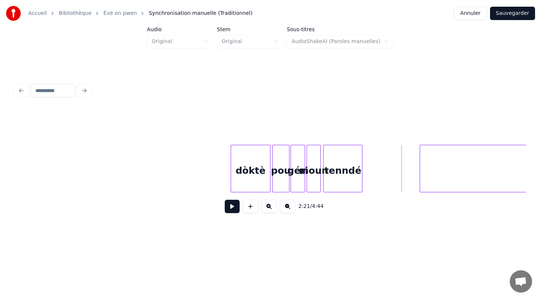
scroll to position [0, 10366]
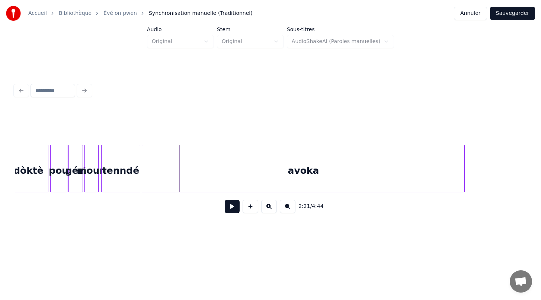
click at [431, 175] on div "avoka" at bounding box center [303, 170] width 322 height 51
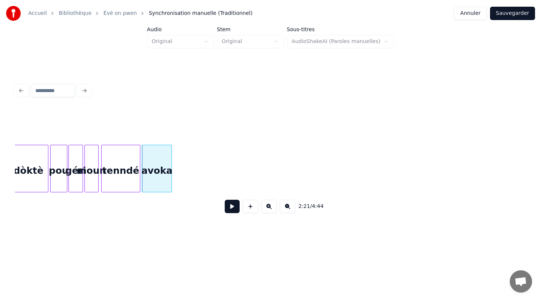
click at [170, 191] on div at bounding box center [170, 168] width 2 height 47
click at [231, 206] on button at bounding box center [232, 206] width 15 height 13
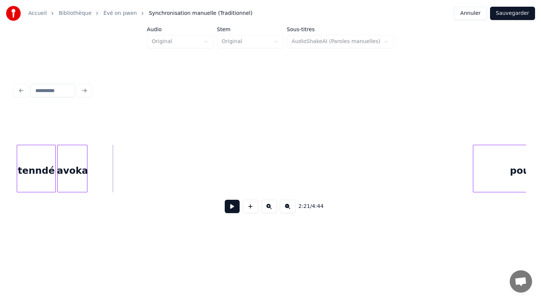
scroll to position [0, 10487]
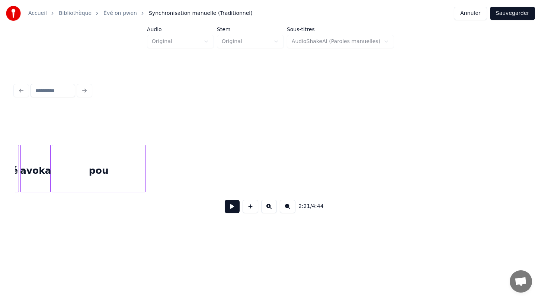
click at [114, 159] on div "pou" at bounding box center [98, 170] width 93 height 51
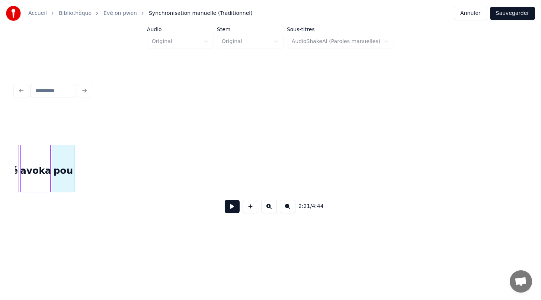
click at [74, 168] on div at bounding box center [73, 168] width 2 height 47
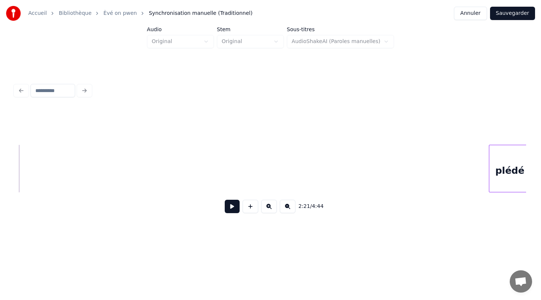
scroll to position [0, 10552]
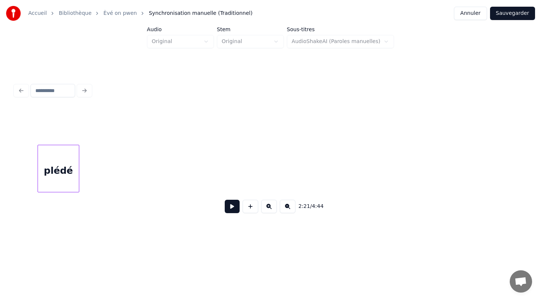
click at [72, 147] on div "plédé" at bounding box center [58, 170] width 41 height 51
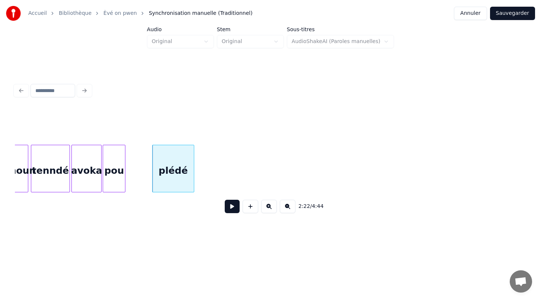
scroll to position [0, 10434]
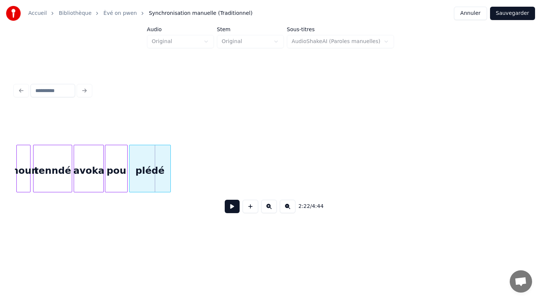
click at [146, 176] on div "plédé" at bounding box center [149, 170] width 41 height 51
click at [160, 165] on div at bounding box center [159, 168] width 2 height 47
click at [236, 208] on button at bounding box center [232, 206] width 15 height 13
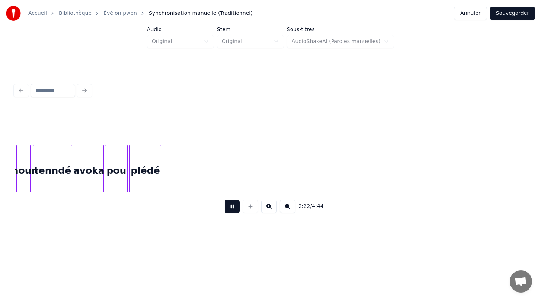
click at [236, 208] on button at bounding box center [232, 206] width 15 height 13
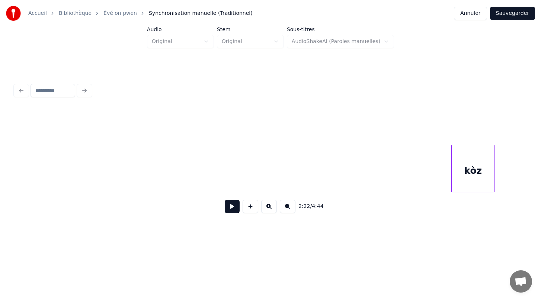
scroll to position [0, 10660]
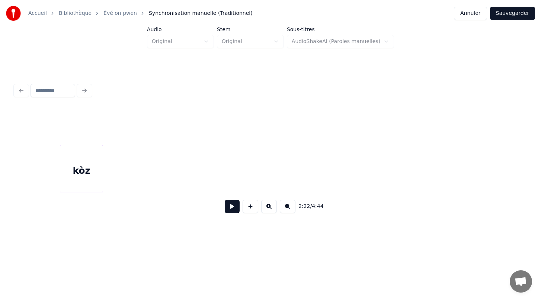
click at [78, 160] on div "kòz" at bounding box center [81, 170] width 42 height 51
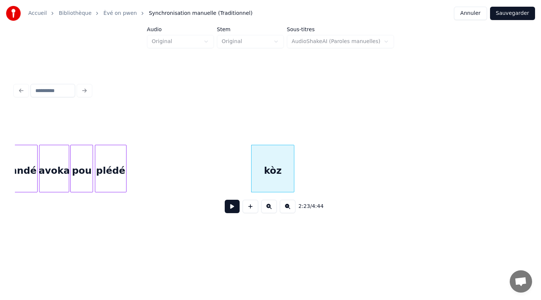
scroll to position [0, 10450]
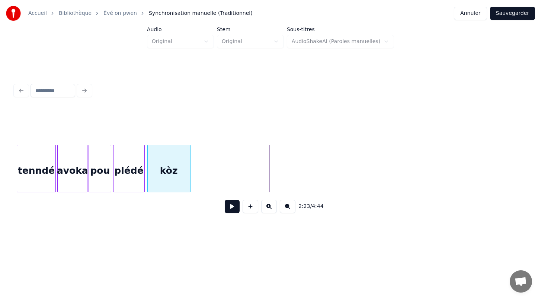
click at [165, 145] on div "kòz" at bounding box center [168, 169] width 43 height 48
click at [162, 167] on div at bounding box center [162, 168] width 2 height 47
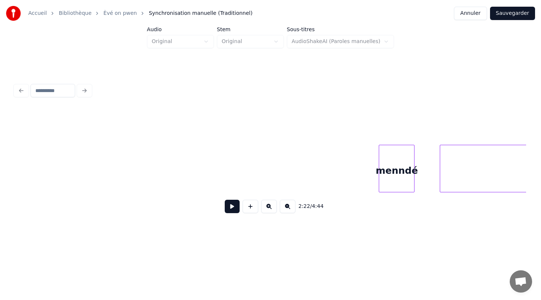
scroll to position [0, 10882]
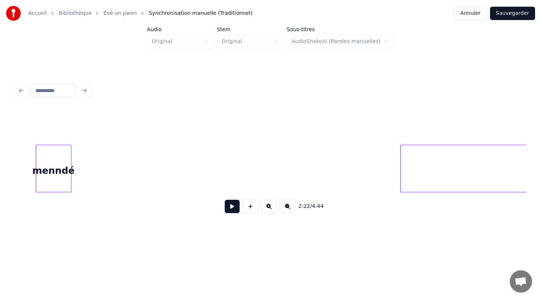
click at [46, 160] on div "menndé" at bounding box center [53, 170] width 35 height 51
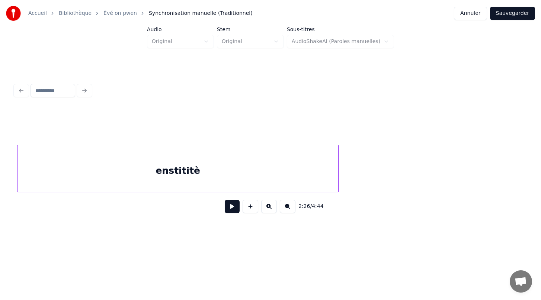
click at [242, 168] on div "enstititè" at bounding box center [177, 170] width 321 height 51
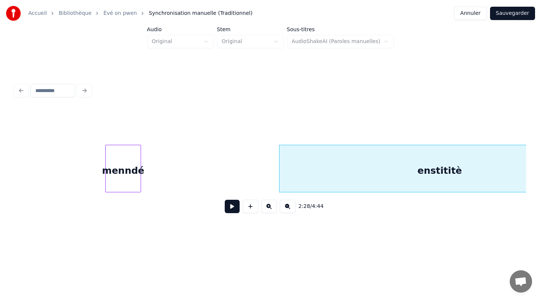
scroll to position [0, 10885]
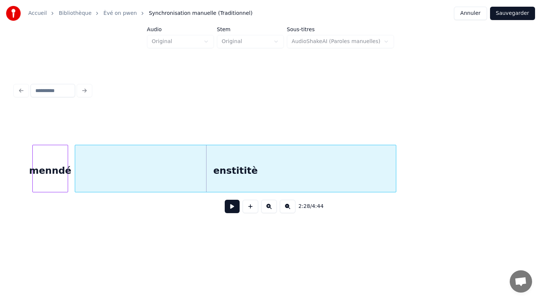
click at [197, 156] on div "enstititè" at bounding box center [235, 170] width 321 height 51
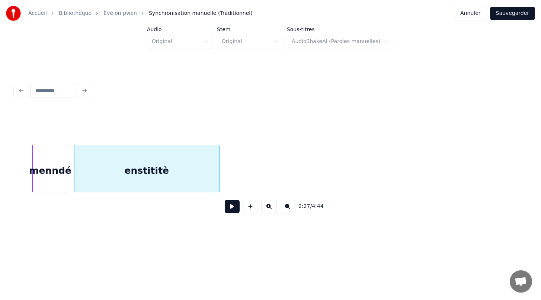
click at [217, 154] on div at bounding box center [218, 168] width 2 height 47
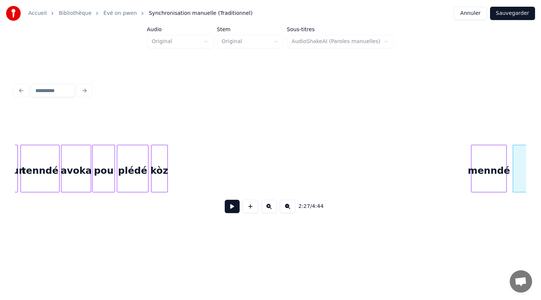
scroll to position [0, 10445]
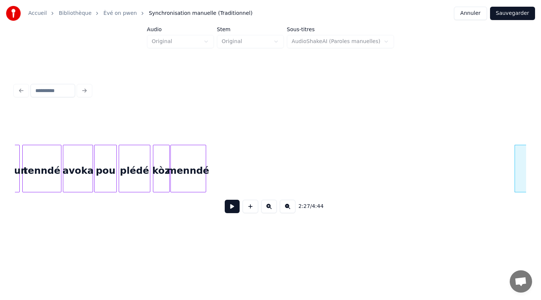
click at [184, 153] on div "menndé" at bounding box center [188, 170] width 35 height 51
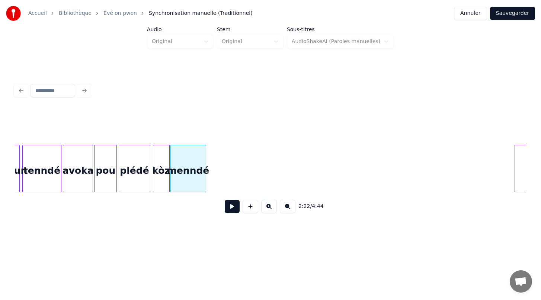
click at [182, 171] on div "menndé" at bounding box center [188, 170] width 35 height 51
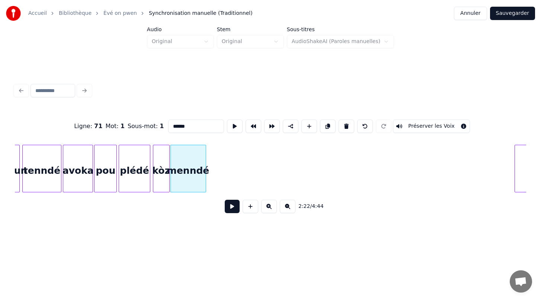
click at [173, 127] on input "******" at bounding box center [196, 126] width 56 height 13
type input "******"
click at [178, 215] on div "2:22 / 4:44" at bounding box center [270, 207] width 499 height 16
click at [202, 166] on div at bounding box center [201, 168] width 2 height 47
click at [179, 178] on div "tenndé" at bounding box center [186, 170] width 31 height 51
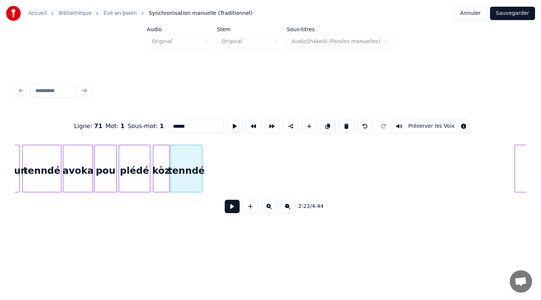
click at [232, 209] on button at bounding box center [232, 206] width 15 height 13
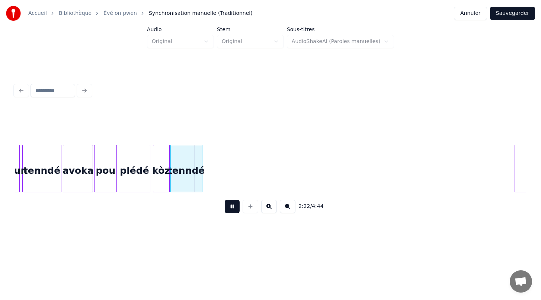
click at [232, 209] on button at bounding box center [232, 206] width 15 height 13
click at [144, 175] on div "plédé" at bounding box center [134, 170] width 30 height 51
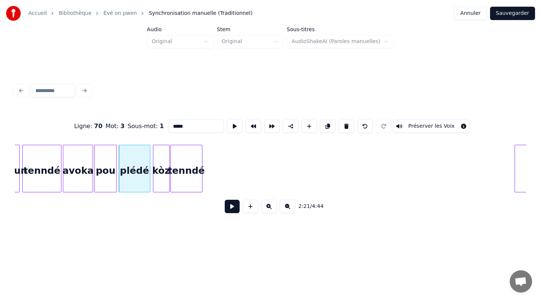
click at [234, 207] on button at bounding box center [232, 206] width 15 height 13
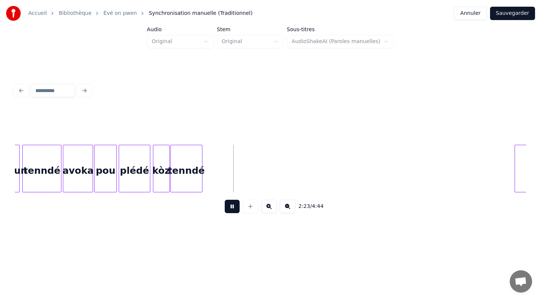
click at [234, 207] on button at bounding box center [232, 206] width 15 height 13
click at [198, 183] on div at bounding box center [198, 168] width 2 height 47
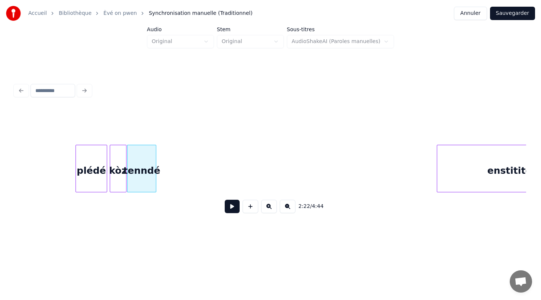
scroll to position [0, 10577]
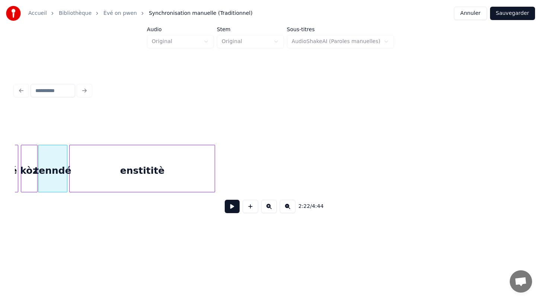
click at [208, 123] on div "2:22 / 4:44" at bounding box center [270, 164] width 511 height 113
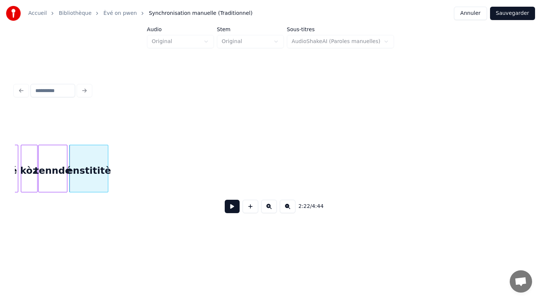
click at [107, 150] on div at bounding box center [107, 168] width 2 height 47
click at [233, 207] on button at bounding box center [232, 206] width 15 height 13
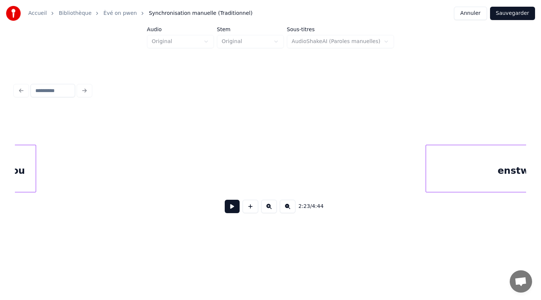
scroll to position [0, 11249]
click at [13, 153] on div "2:23 / 4:44" at bounding box center [270, 150] width 517 height 147
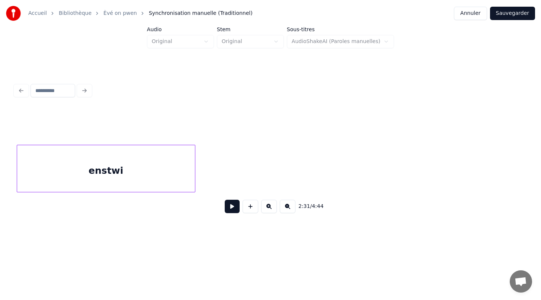
click at [137, 124] on div "2:31 / 4:44" at bounding box center [270, 164] width 511 height 113
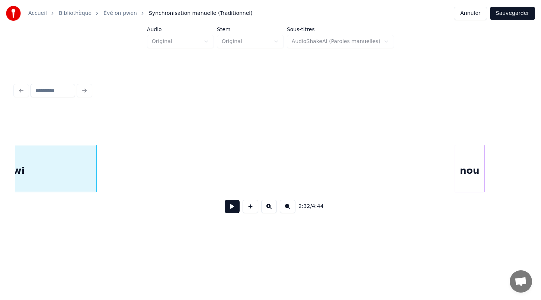
scroll to position [0, 11472]
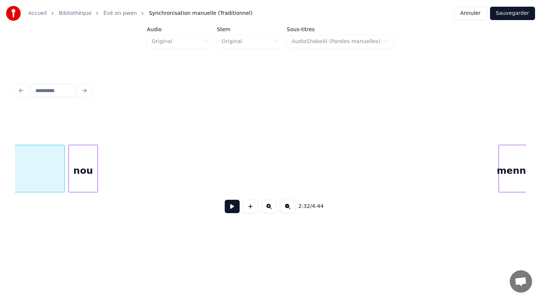
click at [84, 145] on div "nou" at bounding box center [83, 169] width 30 height 48
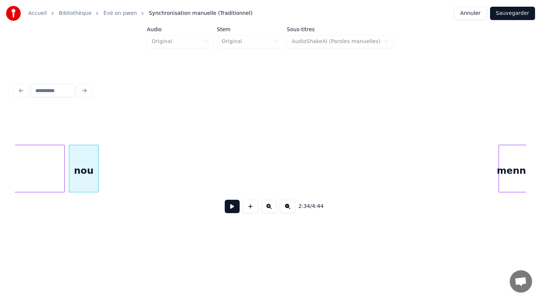
scroll to position [0, 11478]
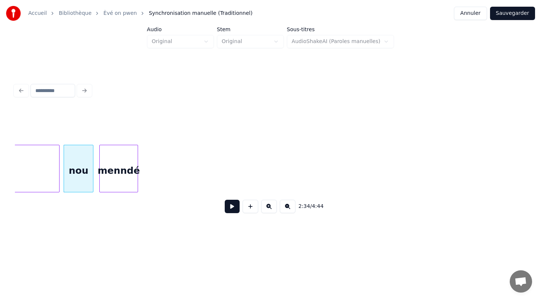
click at [122, 147] on div "menndé" at bounding box center [119, 170] width 38 height 51
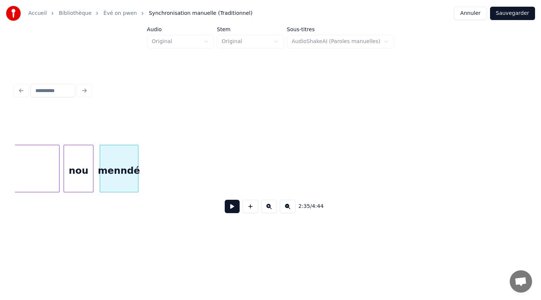
click at [117, 167] on div "menndé" at bounding box center [119, 170] width 38 height 51
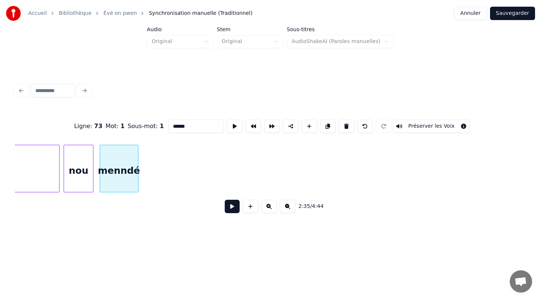
click at [174, 128] on input "******" at bounding box center [196, 126] width 56 height 13
type input "******"
click at [158, 210] on div "2:35 / 4:44" at bounding box center [270, 207] width 499 height 16
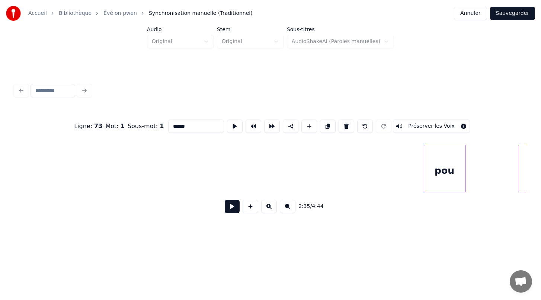
scroll to position [0, 10824]
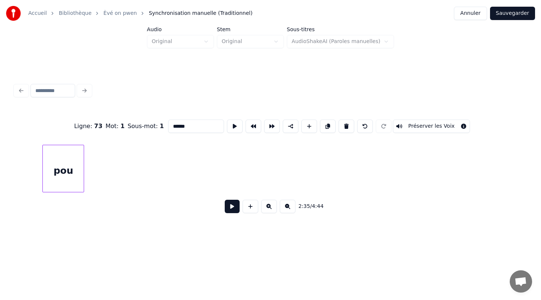
click at [51, 139] on div "Ligne : 73 Mot : 1 Sous-mot : 1 ****** Préserver les Voix 2:35 / 4:44" at bounding box center [270, 164] width 511 height 113
click at [175, 140] on div "Ligne : 73 Mot : 1 Sous-mot : 1 ****** Préserver les Voix 2:25 / 4:44" at bounding box center [270, 164] width 511 height 113
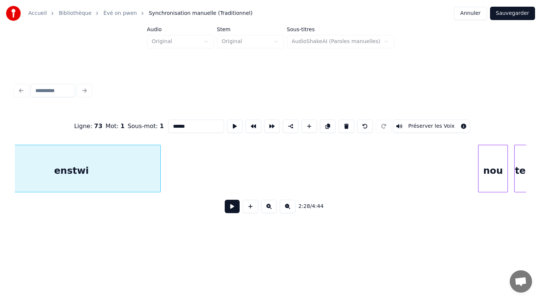
scroll to position [0, 11085]
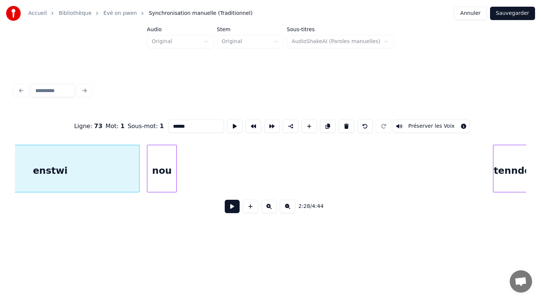
click at [157, 148] on div "nou" at bounding box center [161, 170] width 29 height 51
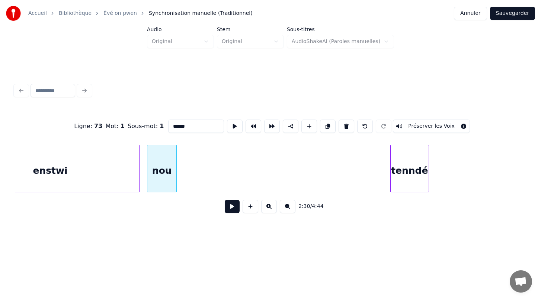
scroll to position [0, 11085]
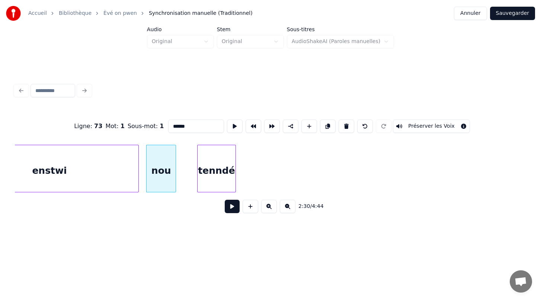
click at [197, 154] on div "tenndé" at bounding box center [216, 170] width 38 height 51
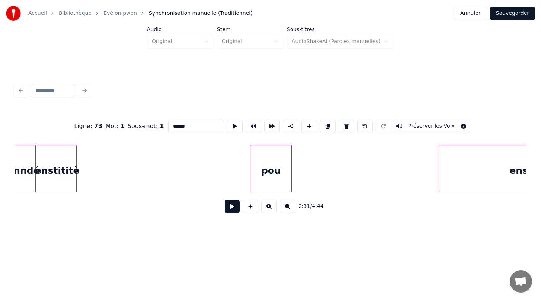
scroll to position [0, 10607]
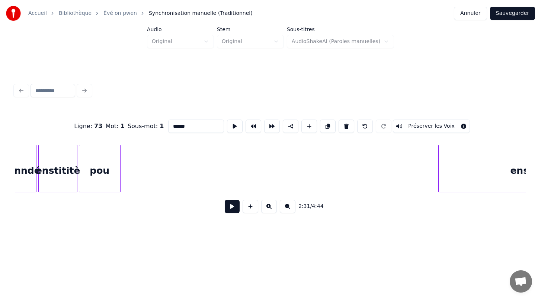
click at [102, 137] on div "Ligne : 73 Mot : 1 Sous-mot : 1 ****** Préserver les Voix 2:31 / 4:44" at bounding box center [270, 164] width 511 height 113
click at [90, 166] on div at bounding box center [89, 168] width 2 height 47
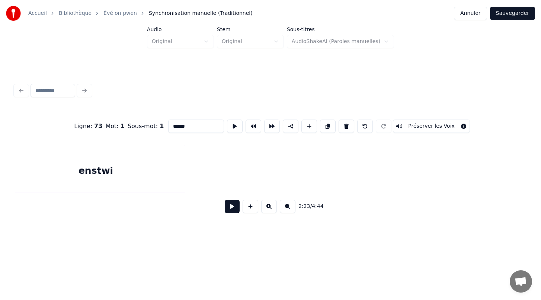
scroll to position [0, 10682]
click at [160, 164] on div "enstwi" at bounding box center [105, 170] width 178 height 51
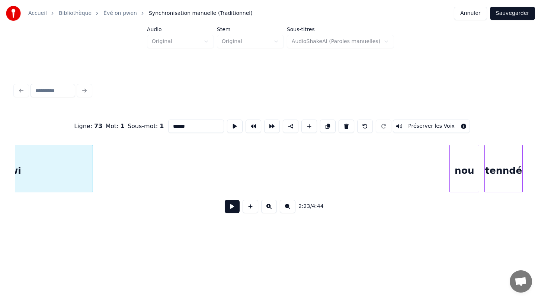
scroll to position [0, 10783]
click at [126, 165] on div "nou" at bounding box center [135, 170] width 29 height 51
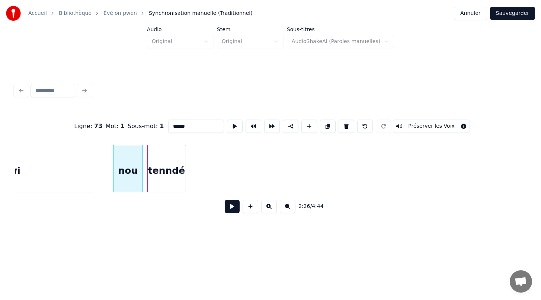
click at [164, 162] on div "tenndé" at bounding box center [167, 170] width 38 height 51
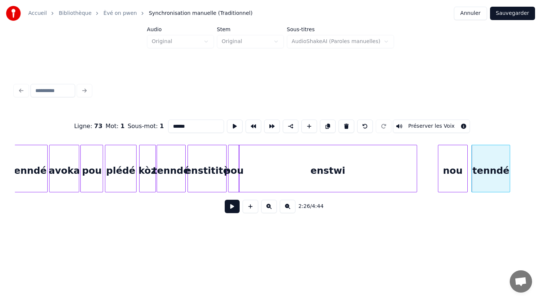
scroll to position [0, 10452]
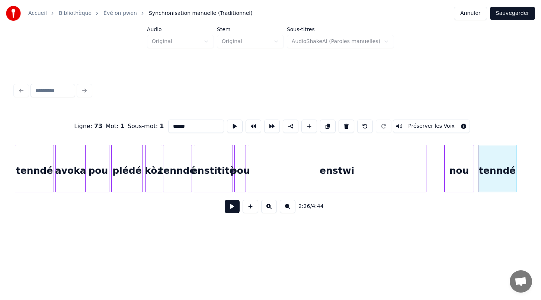
click at [292, 170] on div "enstwi" at bounding box center [337, 170] width 178 height 51
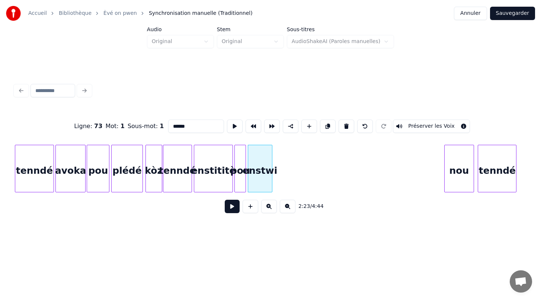
click at [270, 152] on div at bounding box center [271, 168] width 2 height 47
click at [230, 209] on button at bounding box center [232, 206] width 15 height 13
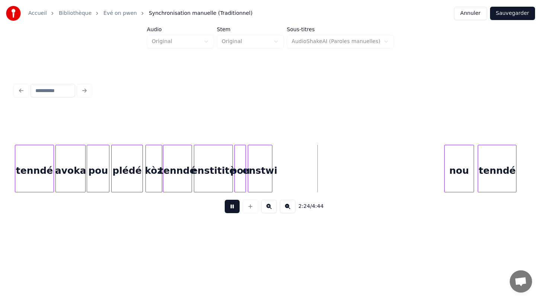
click at [230, 209] on button at bounding box center [232, 206] width 15 height 13
click at [281, 176] on div "nou" at bounding box center [288, 170] width 29 height 51
click at [288, 174] on div at bounding box center [287, 168] width 2 height 47
click at [232, 209] on button at bounding box center [232, 206] width 15 height 13
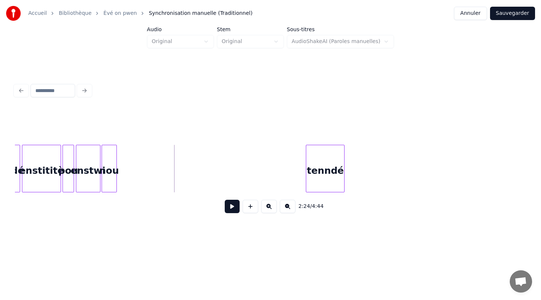
scroll to position [0, 10625]
click at [342, 173] on div at bounding box center [341, 168] width 2 height 47
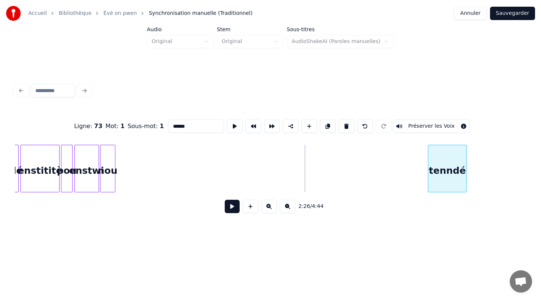
click at [453, 181] on div "tenndé" at bounding box center [447, 170] width 38 height 51
click at [477, 170] on div at bounding box center [477, 168] width 2 height 47
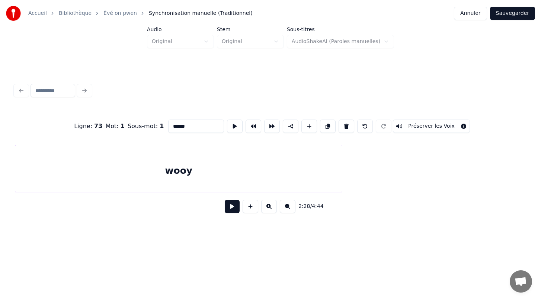
scroll to position [0, 11685]
click at [89, 180] on div "wooy" at bounding box center [180, 170] width 326 height 51
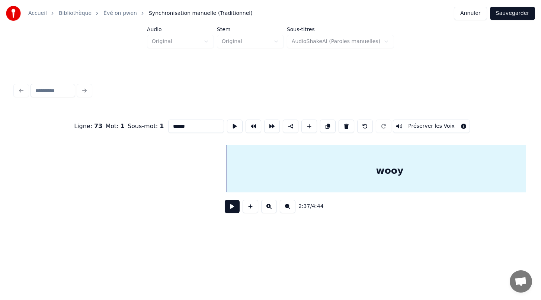
scroll to position [0, 11498]
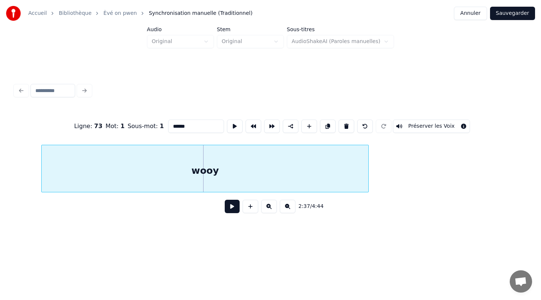
click at [136, 149] on div "wooy" at bounding box center [205, 170] width 326 height 51
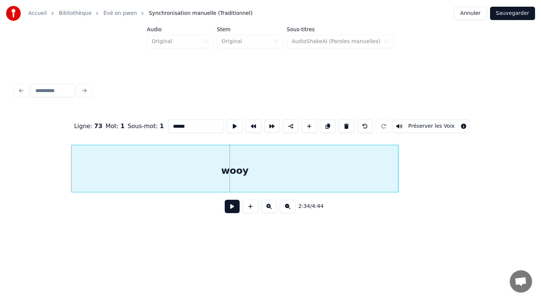
click at [71, 129] on div "Ligne : 73 Mot : 1 Sous-mot : 1 ****** Préserver les Voix 2:34 / 4:44" at bounding box center [270, 164] width 511 height 113
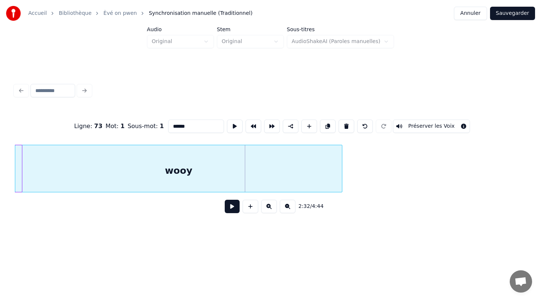
click at [58, 134] on div "Ligne : 73 Mot : 1 Sous-mot : 1 ****** Préserver les Voix 2:32 / 4:44" at bounding box center [270, 164] width 511 height 113
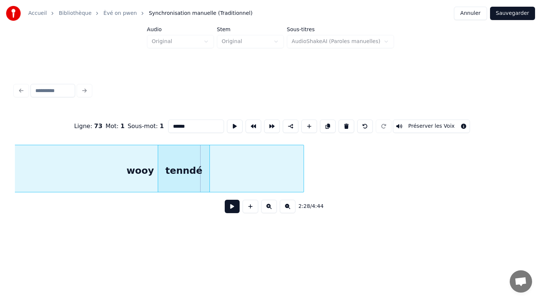
scroll to position [0, 10850]
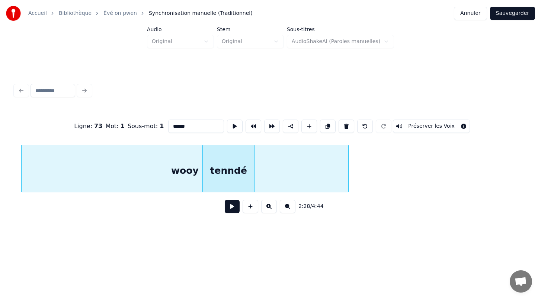
click at [62, 155] on div "wooy" at bounding box center [185, 170] width 326 height 51
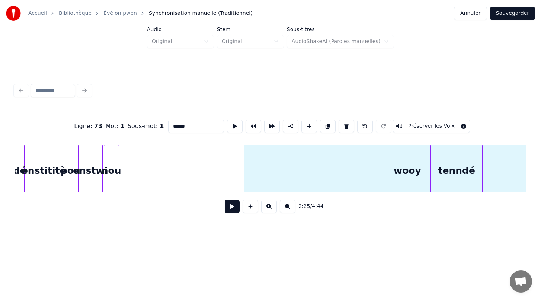
scroll to position [0, 10665]
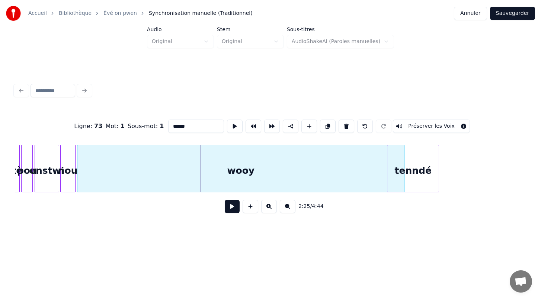
click at [206, 134] on div "Ligne : 73 Mot : 1 Sous-mot : 1 ****** Préserver les Voix 2:25 / 4:44" at bounding box center [270, 164] width 511 height 113
click at [126, 136] on div "Ligne : 73 Mot : 1 Sous-mot : 1 ****** Préserver les Voix 2:24 / 4:44" at bounding box center [270, 164] width 511 height 113
click at [161, 113] on div "Ligne : 73 Mot : 1 Sous-mot : 1 ****** Préserver les Voix 2:28 / 4:44" at bounding box center [270, 164] width 511 height 113
click at [396, 186] on div "wooy" at bounding box center [241, 170] width 326 height 51
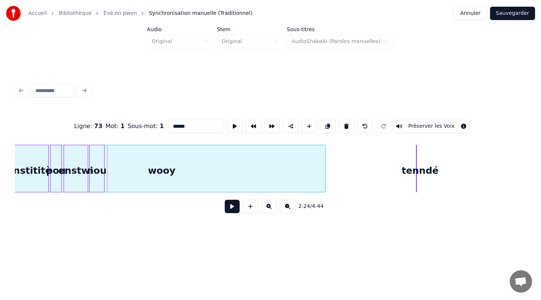
scroll to position [0, 10619]
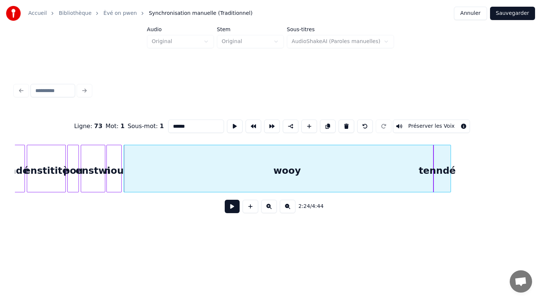
click at [403, 174] on div "wooy" at bounding box center [287, 170] width 326 height 51
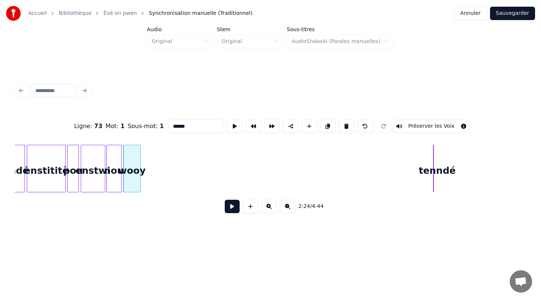
click at [140, 166] on div at bounding box center [139, 168] width 2 height 47
click at [398, 160] on div at bounding box center [399, 168] width 2 height 47
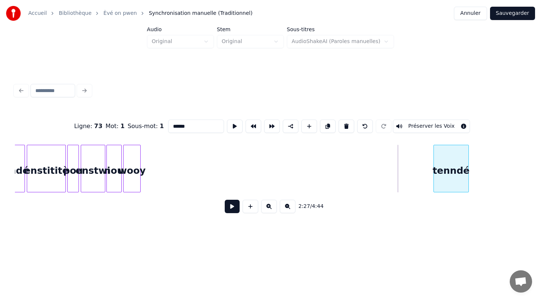
click at [442, 167] on div "tenndé" at bounding box center [451, 170] width 35 height 51
click at [484, 159] on div at bounding box center [484, 168] width 2 height 47
click at [454, 180] on div "tenndé" at bounding box center [455, 170] width 52 height 51
click at [131, 179] on div "wooy" at bounding box center [131, 170] width 17 height 51
type input "****"
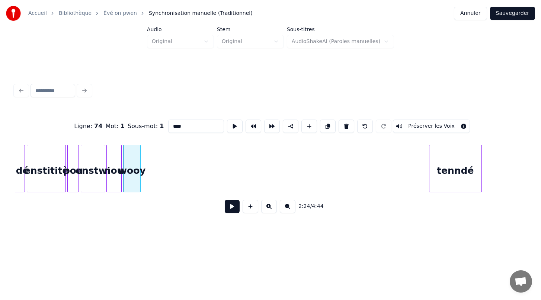
click at [231, 208] on button at bounding box center [232, 206] width 15 height 13
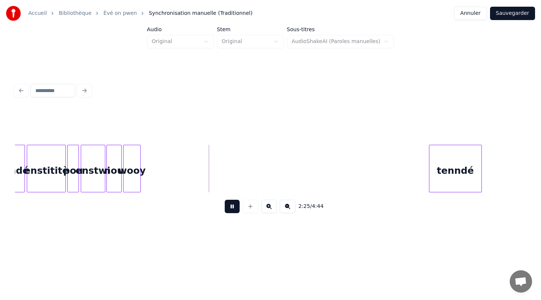
click at [231, 208] on button at bounding box center [232, 206] width 15 height 13
click at [133, 187] on div "wooy" at bounding box center [131, 170] width 17 height 51
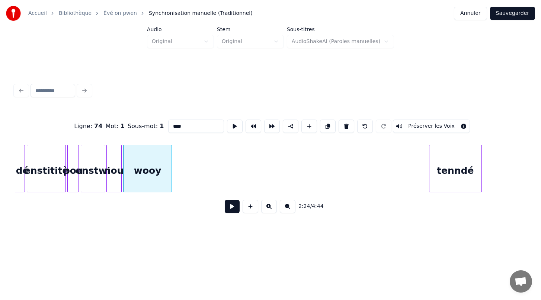
click at [170, 185] on div at bounding box center [170, 168] width 2 height 47
click at [229, 206] on button at bounding box center [232, 206] width 15 height 13
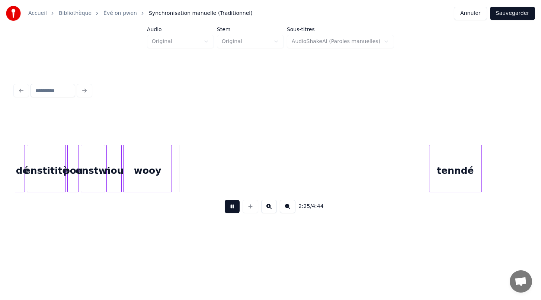
click at [229, 206] on button at bounding box center [232, 206] width 15 height 13
click at [183, 174] on div at bounding box center [182, 168] width 2 height 47
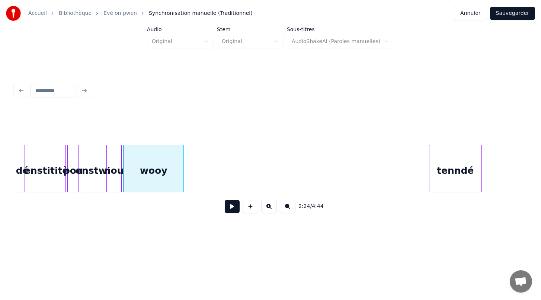
click at [234, 208] on button at bounding box center [232, 206] width 15 height 13
click at [233, 208] on button at bounding box center [232, 206] width 15 height 13
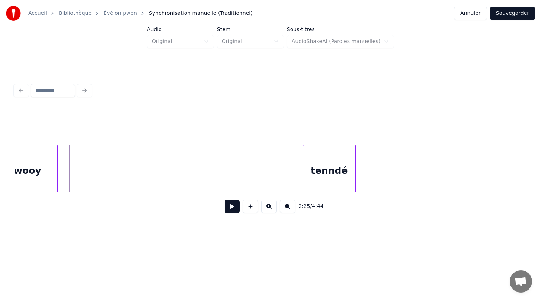
scroll to position [0, 10745]
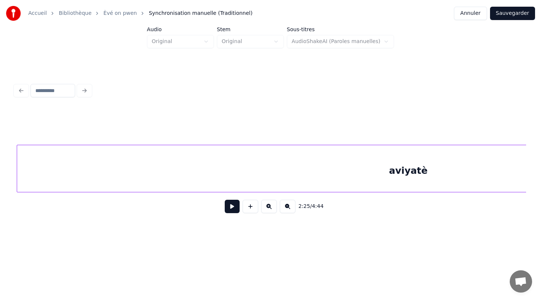
click at [193, 139] on div "2:25 / 4:44" at bounding box center [270, 164] width 511 height 113
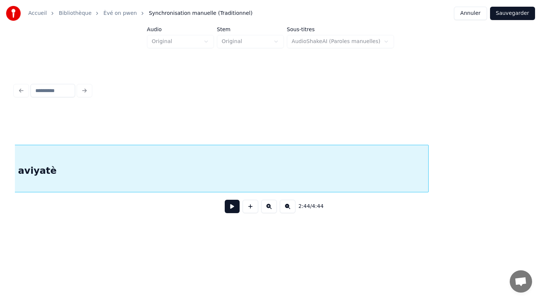
scroll to position [0, 12571]
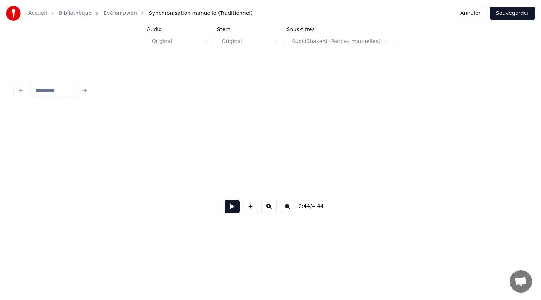
click at [12, 123] on div "2:44 / 4:44" at bounding box center [270, 150] width 517 height 147
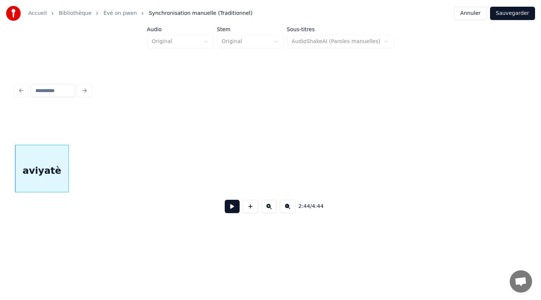
click at [67, 106] on div "2:44 / 4:44" at bounding box center [270, 150] width 517 height 147
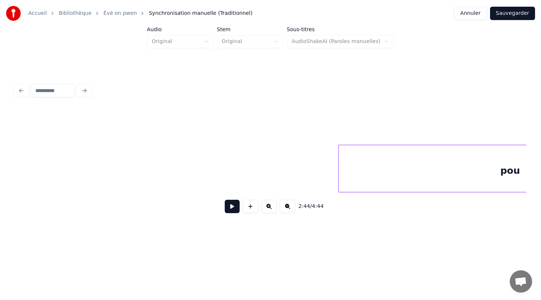
scroll to position [0, 13010]
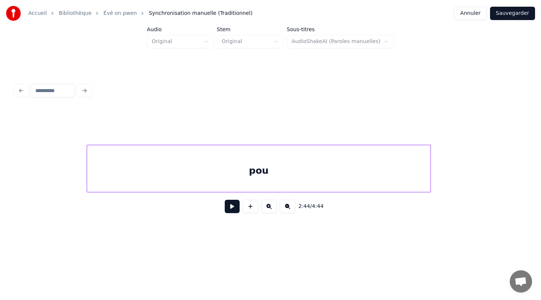
click at [305, 156] on div "pou" at bounding box center [258, 170] width 343 height 51
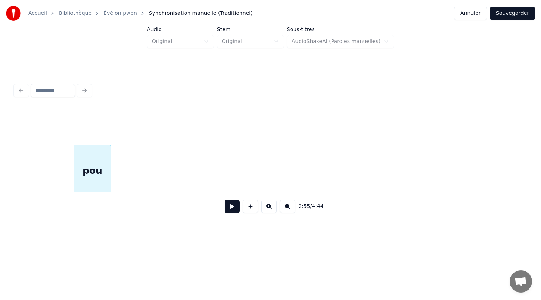
click at [110, 170] on div at bounding box center [109, 168] width 2 height 47
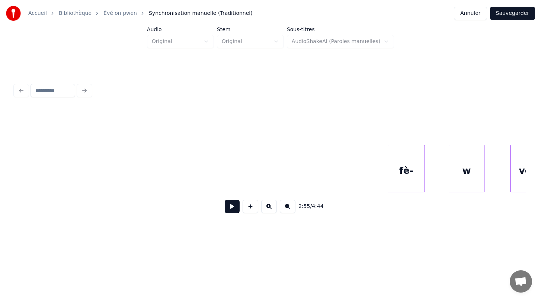
scroll to position [0, 13189]
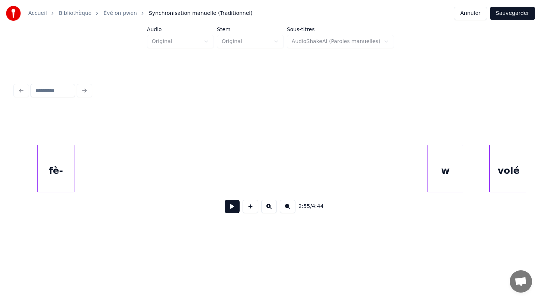
click at [57, 157] on div "fè-" at bounding box center [56, 170] width 36 height 51
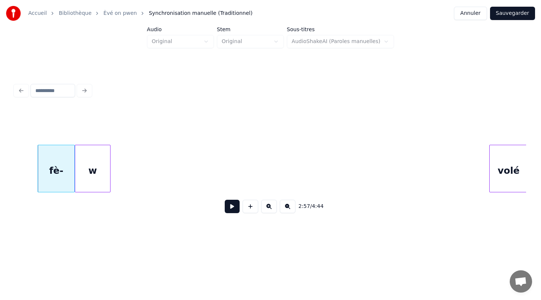
click at [97, 152] on div "w" at bounding box center [92, 170] width 35 height 51
click at [96, 181] on div "w" at bounding box center [103, 170] width 35 height 51
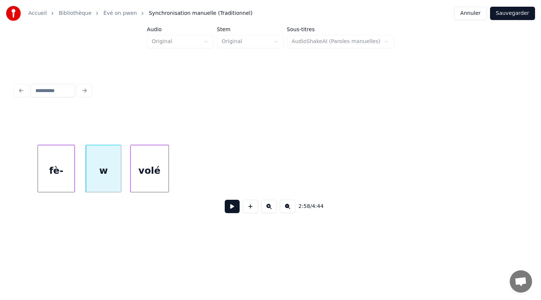
click at [153, 145] on div "2:58 / 4:44" at bounding box center [270, 164] width 511 height 113
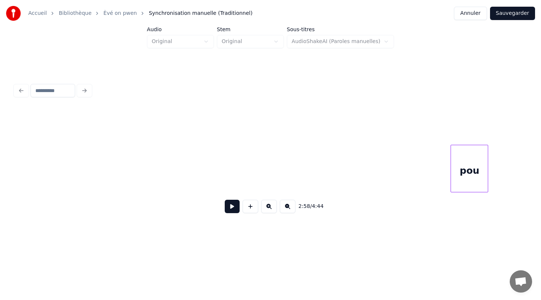
scroll to position [0, 12674]
click at [45, 146] on div "pou" at bounding box center [44, 170] width 37 height 51
click at [37, 151] on div "fè-" at bounding box center [34, 170] width 36 height 51
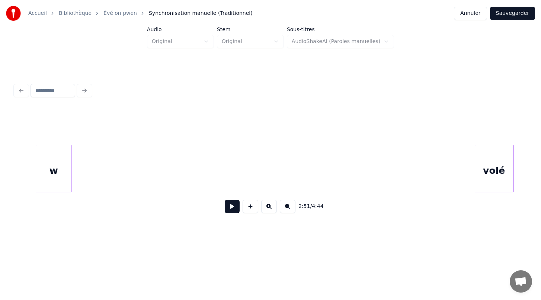
click at [48, 164] on div "w" at bounding box center [53, 170] width 35 height 51
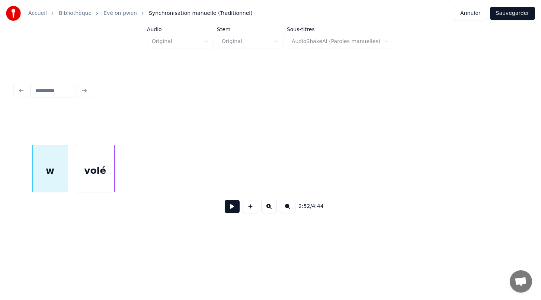
click at [103, 149] on div "volé" at bounding box center [95, 170] width 38 height 51
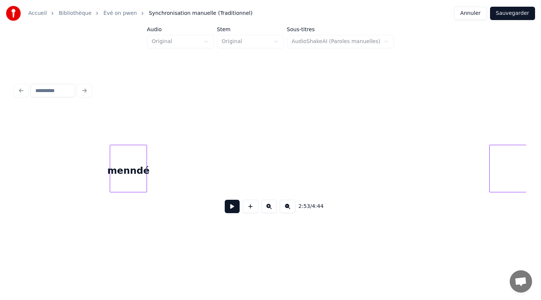
scroll to position [0, 13310]
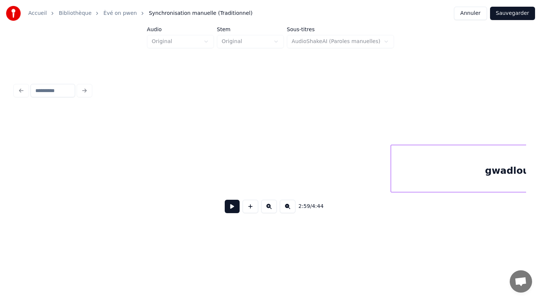
scroll to position [0, 13564]
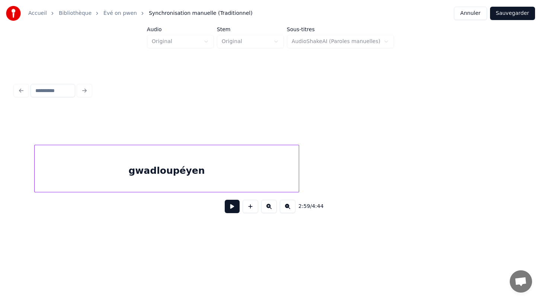
click at [175, 139] on div "2:59 / 4:44" at bounding box center [270, 164] width 511 height 113
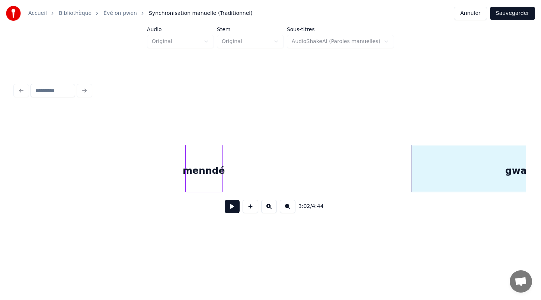
scroll to position [0, 13321]
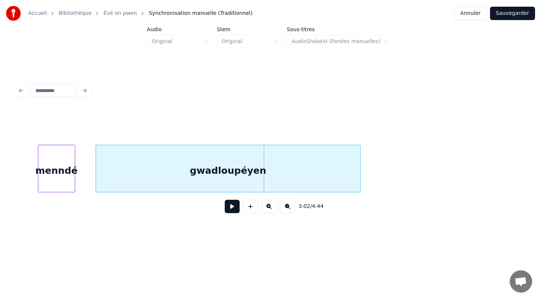
click at [305, 162] on div "gwadloupéyen" at bounding box center [228, 170] width 264 height 51
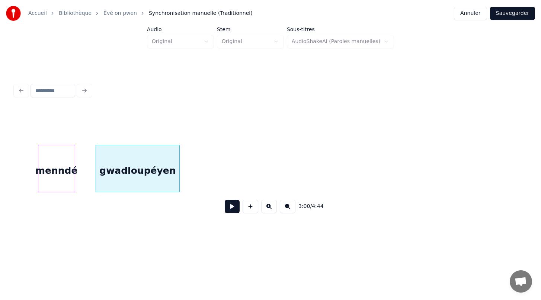
click at [179, 168] on div at bounding box center [178, 168] width 2 height 47
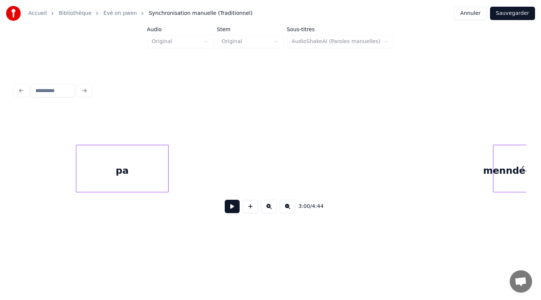
scroll to position [0, 13761]
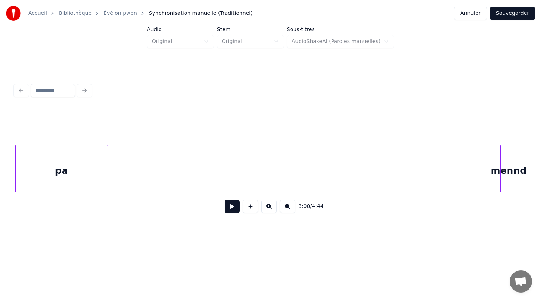
click at [21, 171] on div "pa" at bounding box center [62, 170] width 92 height 51
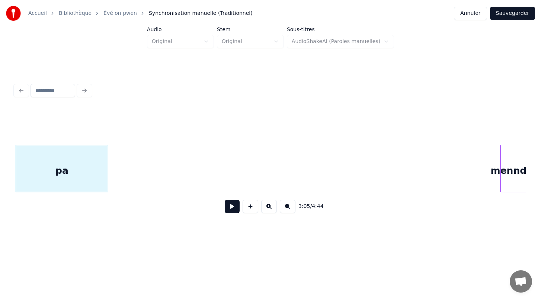
scroll to position [0, 13772]
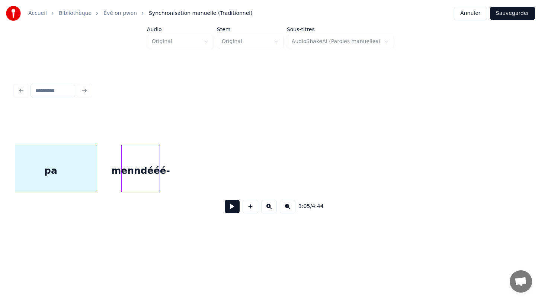
click at [138, 160] on div "menndééé-" at bounding box center [141, 170] width 38 height 51
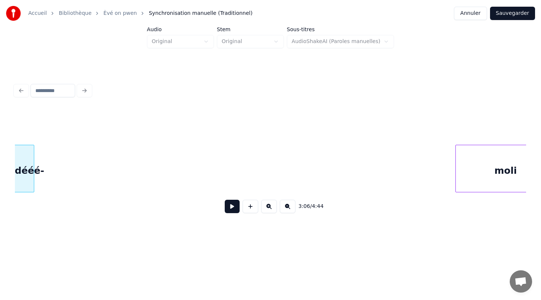
scroll to position [0, 13899]
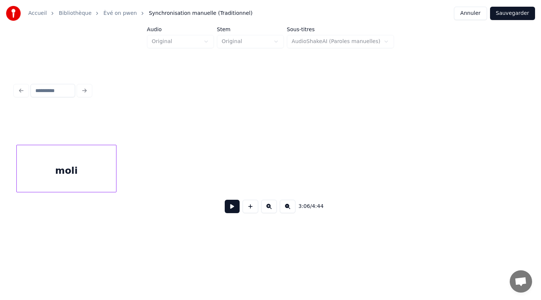
click at [58, 128] on div "3:06 / 4:44" at bounding box center [270, 164] width 511 height 113
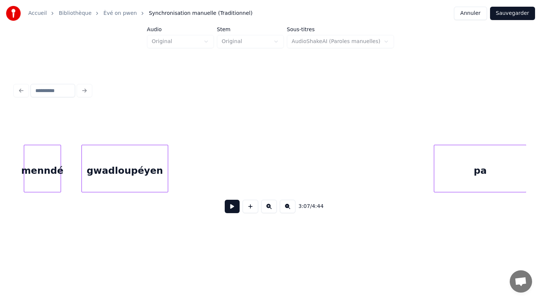
scroll to position [0, 13341]
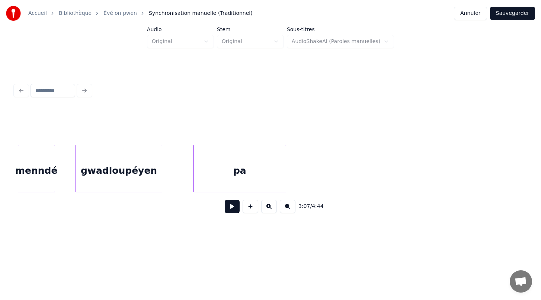
click at [220, 153] on div "pa" at bounding box center [240, 170] width 92 height 51
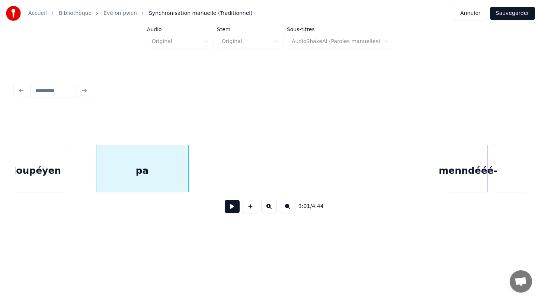
scroll to position [0, 13443]
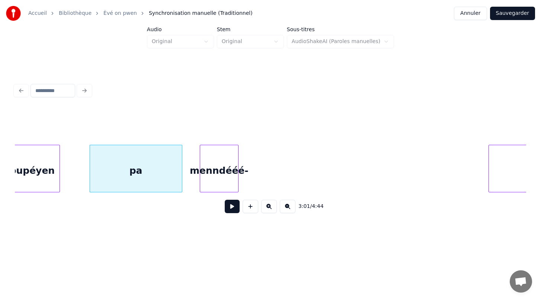
click at [212, 159] on div "menndééé-" at bounding box center [219, 170] width 38 height 51
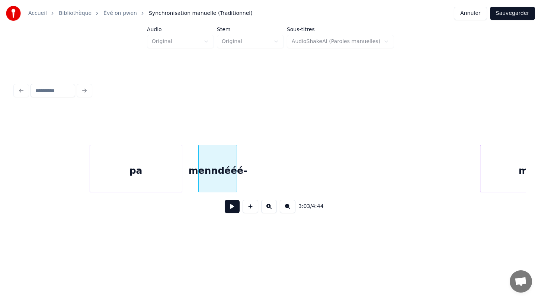
scroll to position [0, 13503]
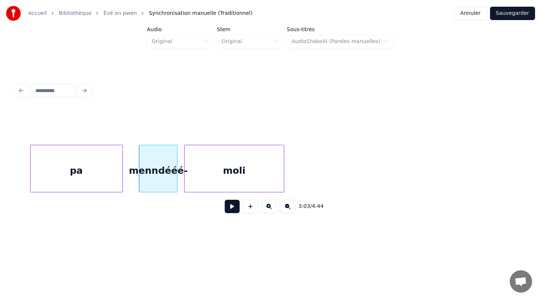
click at [270, 181] on div "moli" at bounding box center [233, 170] width 99 height 51
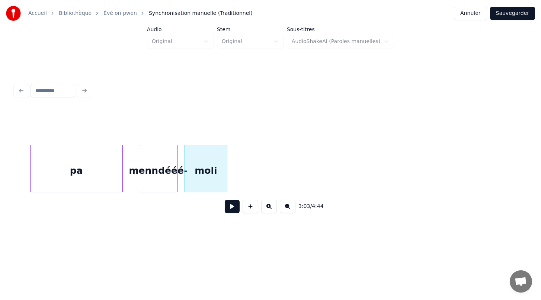
click at [225, 166] on div at bounding box center [226, 168] width 2 height 47
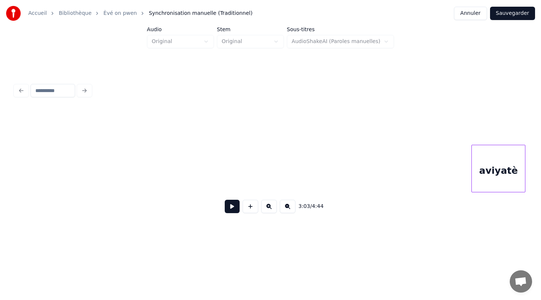
scroll to position [0, 11773]
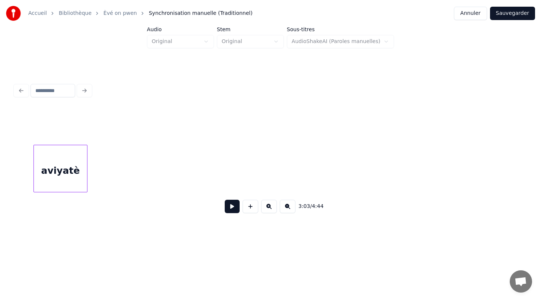
click at [53, 146] on div "aviyatè" at bounding box center [60, 170] width 53 height 51
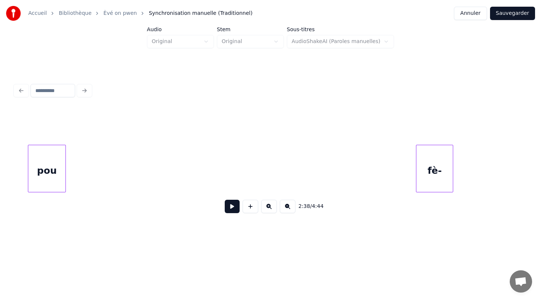
scroll to position [0, 12331]
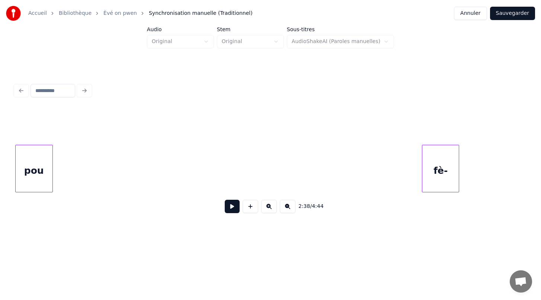
click at [24, 139] on div "2:38 / 4:44" at bounding box center [270, 164] width 511 height 113
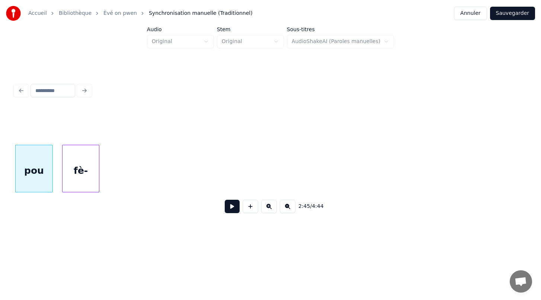
click at [77, 153] on div "fè-" at bounding box center [80, 170] width 36 height 51
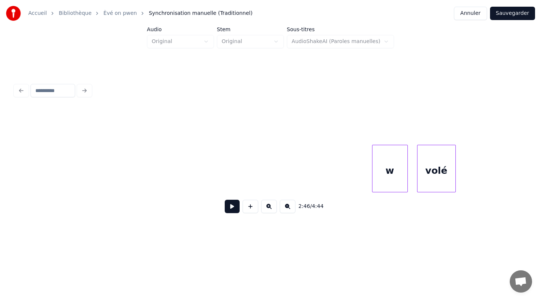
scroll to position [0, 12508]
click at [32, 138] on div "2:46 / 4:44" at bounding box center [270, 164] width 511 height 113
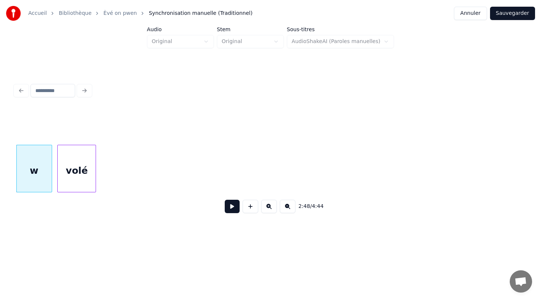
click at [78, 146] on div "volé" at bounding box center [77, 170] width 38 height 51
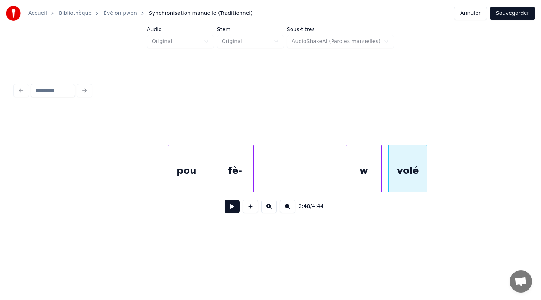
scroll to position [0, 12119]
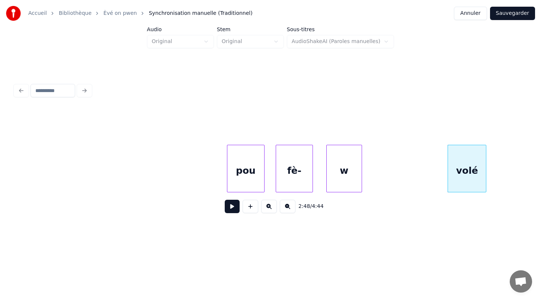
click at [342, 157] on div "w" at bounding box center [343, 170] width 35 height 51
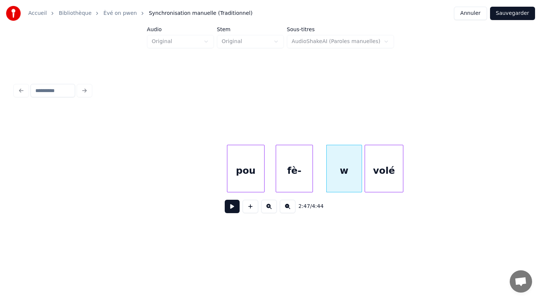
click at [380, 155] on div "volé" at bounding box center [384, 170] width 38 height 51
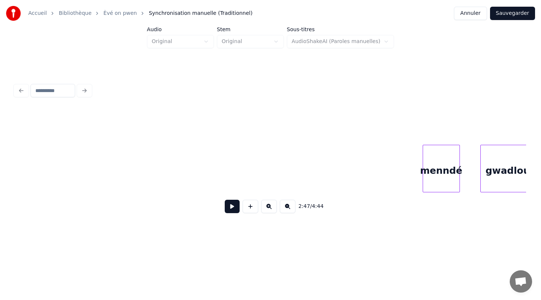
scroll to position [0, 12938]
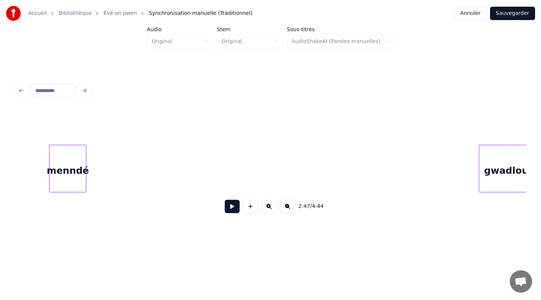
click at [71, 156] on div "menndé" at bounding box center [67, 170] width 36 height 51
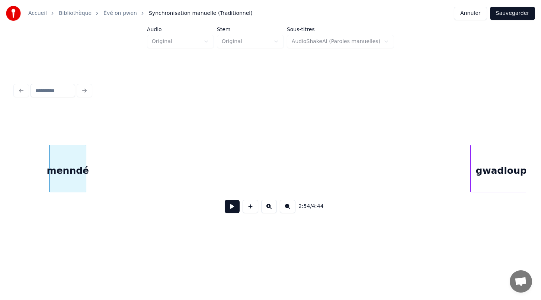
scroll to position [0, 12975]
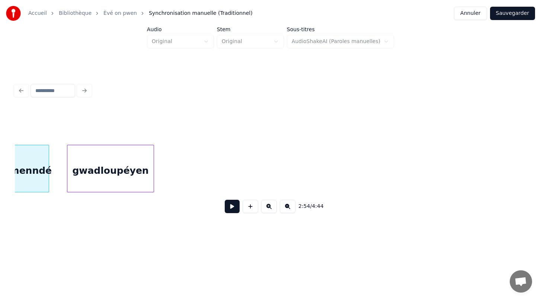
click at [115, 171] on div "gwadloupéyen" at bounding box center [110, 170] width 86 height 51
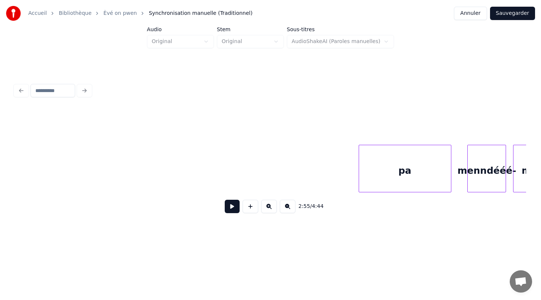
scroll to position [0, 13187]
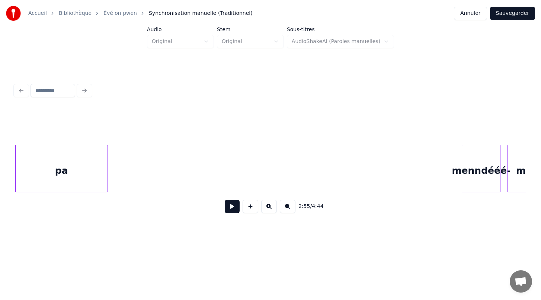
click at [60, 158] on div "pa" at bounding box center [62, 170] width 92 height 51
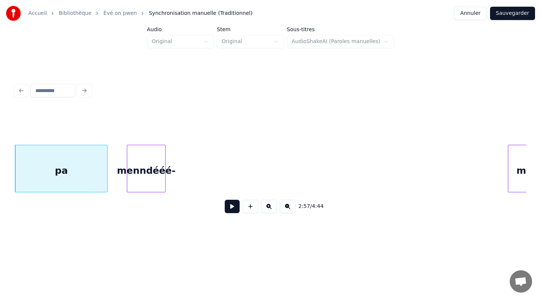
click at [148, 140] on div "2:57 / 4:44" at bounding box center [270, 164] width 511 height 113
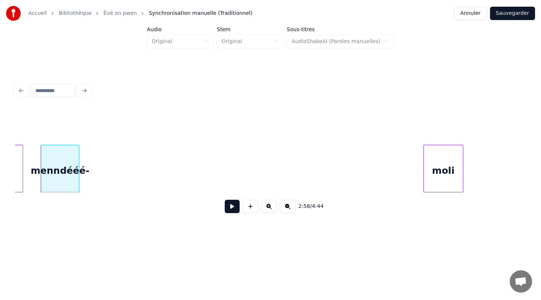
scroll to position [0, 13269]
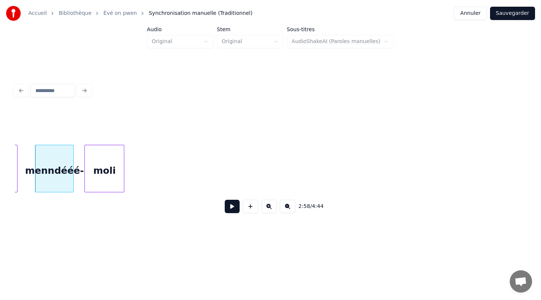
click at [97, 164] on div "moli" at bounding box center [104, 170] width 39 height 51
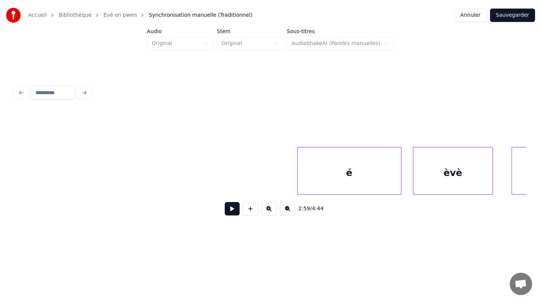
scroll to position [0, 14162]
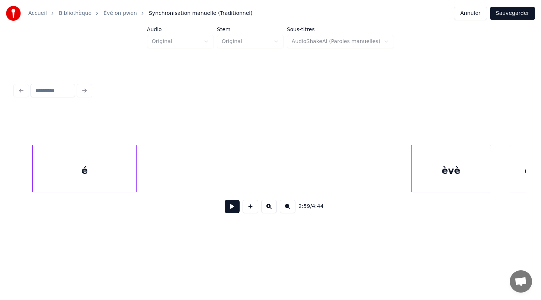
click at [74, 167] on div "é" at bounding box center [84, 170] width 103 height 51
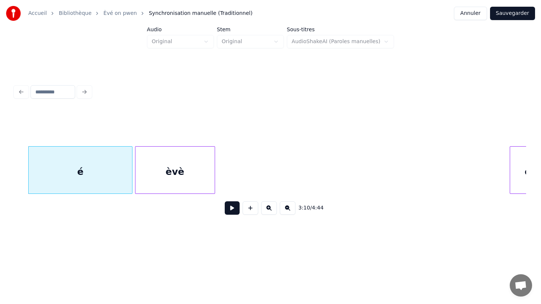
click at [177, 180] on div "èvè" at bounding box center [174, 171] width 79 height 51
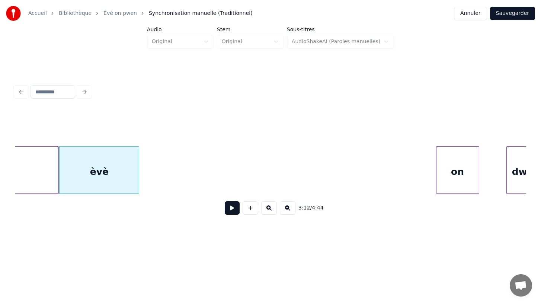
scroll to position [0, 14239]
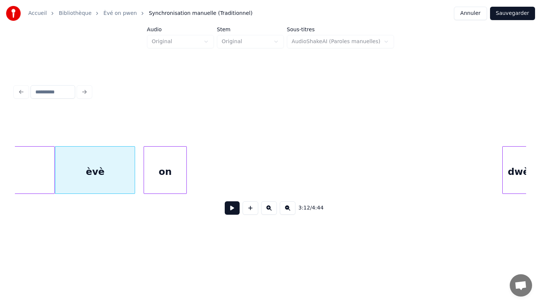
click at [157, 168] on div "on" at bounding box center [165, 171] width 42 height 51
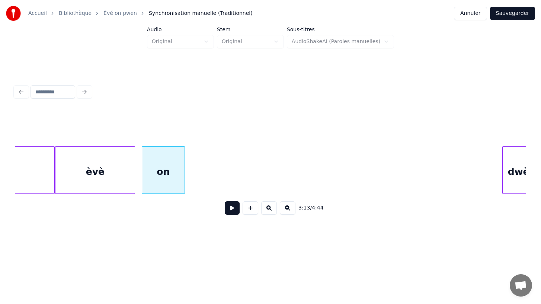
scroll to position [0, 14251]
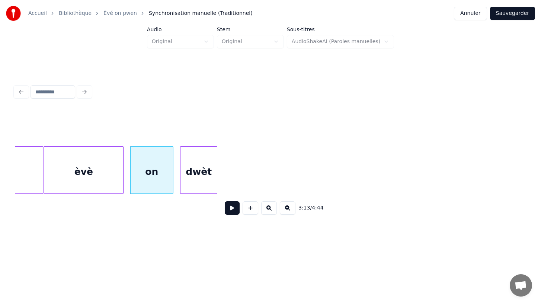
click at [204, 177] on div "dwèt" at bounding box center [198, 171] width 36 height 51
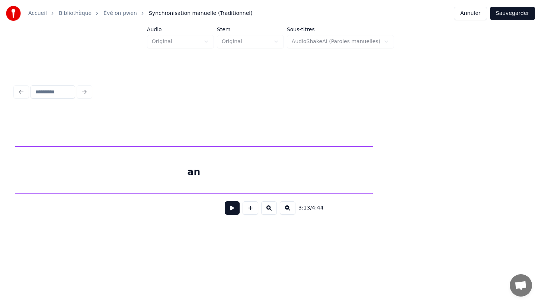
scroll to position [0, 14561]
click at [262, 135] on div "3:13 / 4:44" at bounding box center [270, 165] width 511 height 113
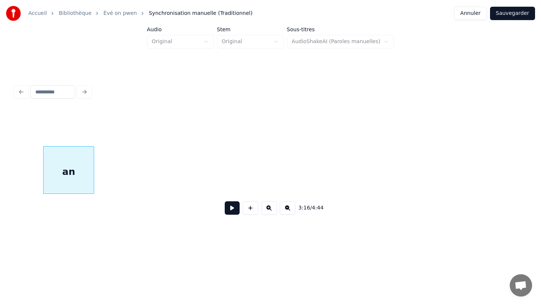
click at [92, 162] on div at bounding box center [92, 169] width 2 height 47
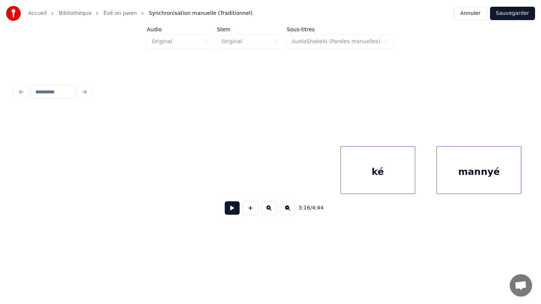
scroll to position [0, 14828]
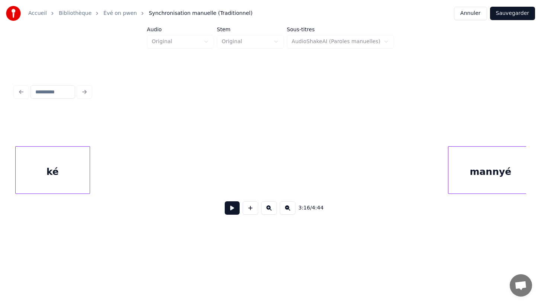
click at [32, 157] on div "ké" at bounding box center [53, 171] width 74 height 51
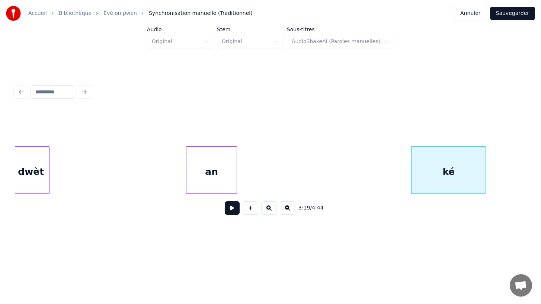
scroll to position [0, 14410]
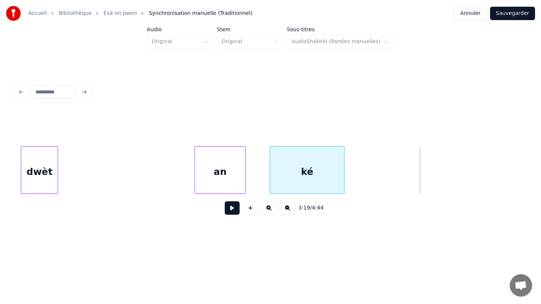
click at [317, 159] on div "ké" at bounding box center [307, 171] width 74 height 51
click at [71, 166] on div "dwèt" at bounding box center [73, 171] width 36 height 51
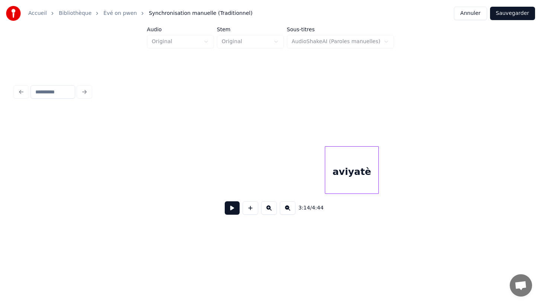
scroll to position [0, 11487]
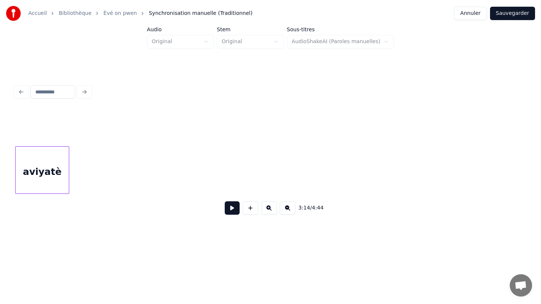
click at [39, 167] on div "aviyatè" at bounding box center [42, 171] width 53 height 51
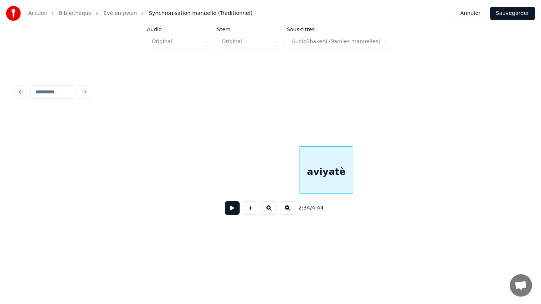
scroll to position [0, 11184]
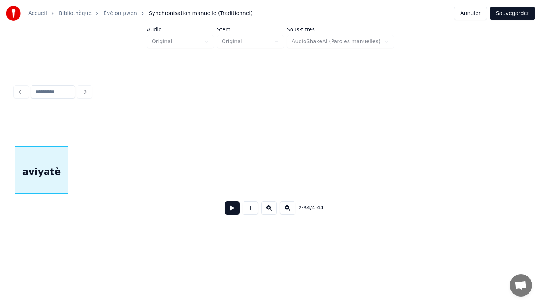
click at [32, 157] on div "aviyatè" at bounding box center [41, 171] width 53 height 51
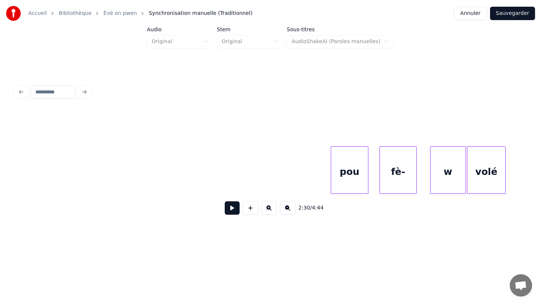
scroll to position [0, 12016]
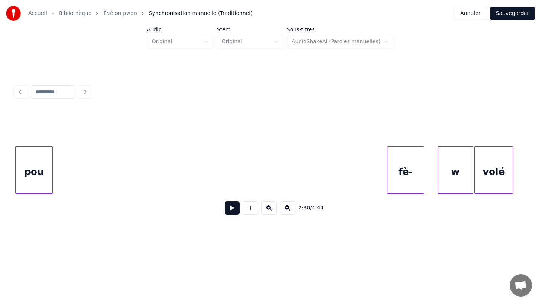
click at [34, 179] on div "pou" at bounding box center [34, 171] width 37 height 51
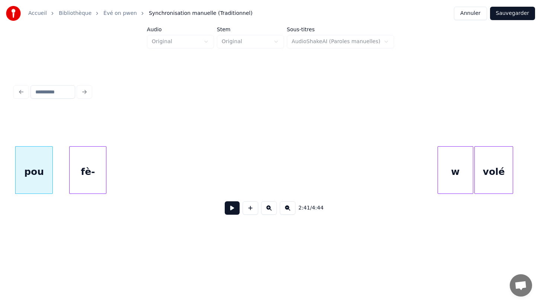
click at [87, 163] on div "fè-" at bounding box center [88, 171] width 36 height 51
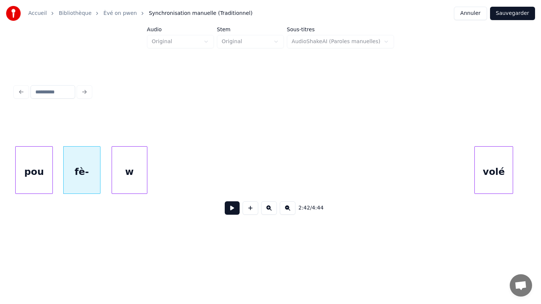
click at [138, 187] on div "w" at bounding box center [129, 171] width 35 height 51
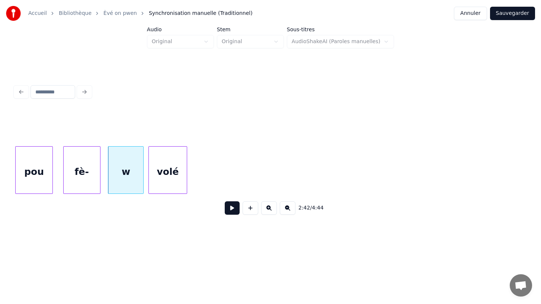
click at [167, 189] on div "volé" at bounding box center [168, 171] width 38 height 51
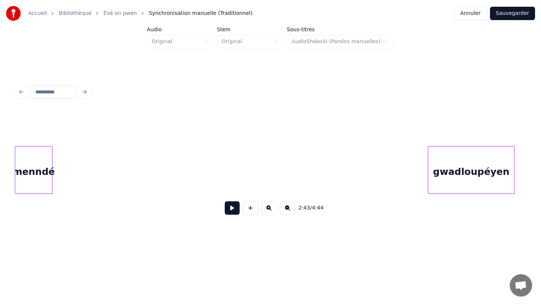
scroll to position [0, 12608]
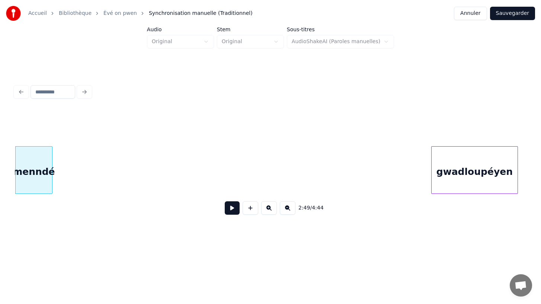
click at [28, 169] on div "menndé" at bounding box center [34, 171] width 36 height 51
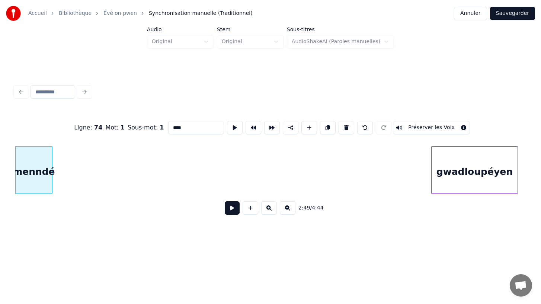
type input "******"
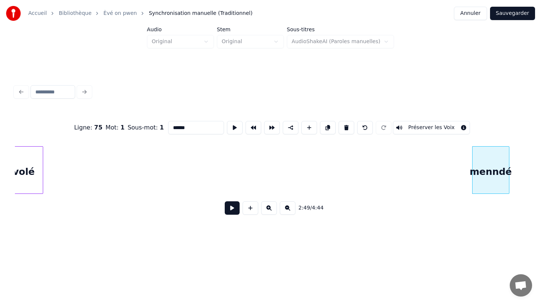
scroll to position [0, 12178]
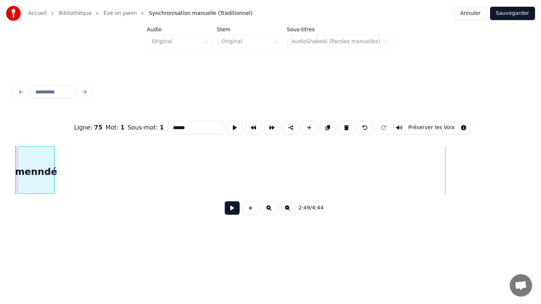
click at [28, 183] on div "menndé" at bounding box center [36, 171] width 36 height 51
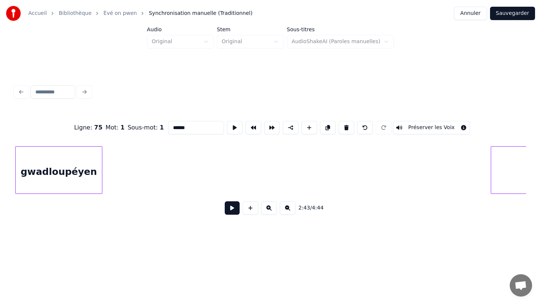
scroll to position [0, 12700]
click at [49, 160] on div "gwadloupéyen" at bounding box center [59, 171] width 86 height 51
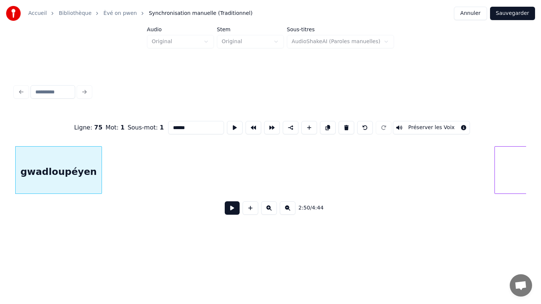
scroll to position [0, 12755]
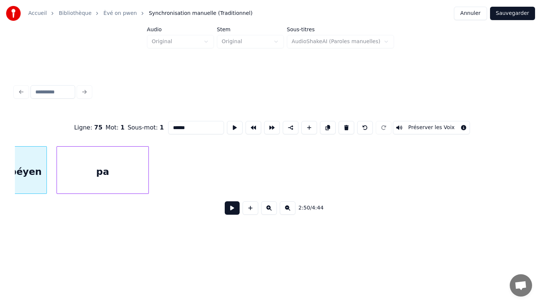
click at [122, 141] on div "Ligne : 75 Mot : 1 Sous-mot : 1 ****** Préserver les Voix 2:50 / 4:44" at bounding box center [270, 165] width 511 height 113
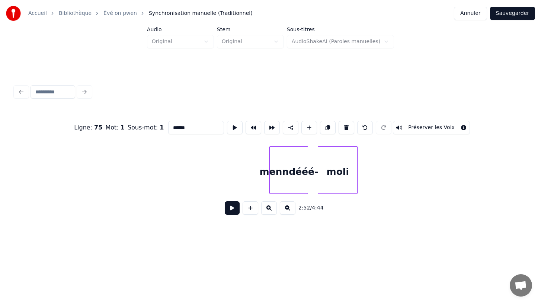
scroll to position [0, 12987]
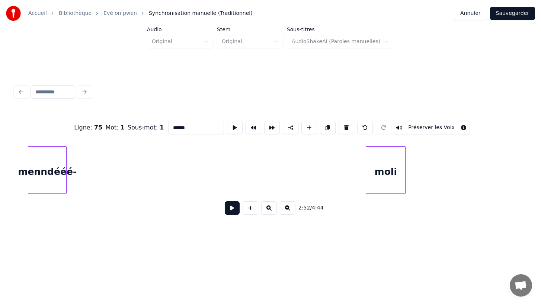
click at [42, 132] on div "Ligne : 75 Mot : 1 Sous-mot : 1 ****** Préserver les Voix 2:52 / 4:44" at bounding box center [270, 165] width 511 height 113
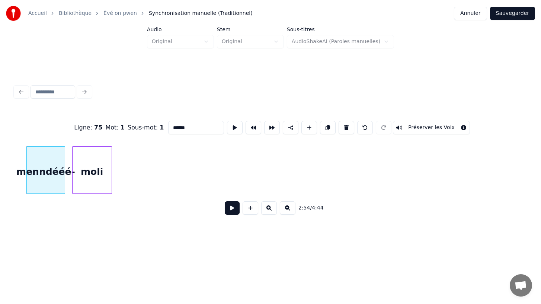
click at [93, 186] on div "moli" at bounding box center [92, 171] width 39 height 51
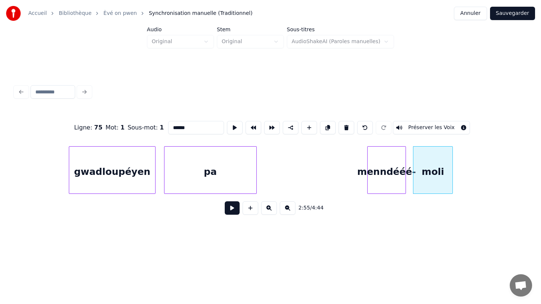
scroll to position [0, 12629]
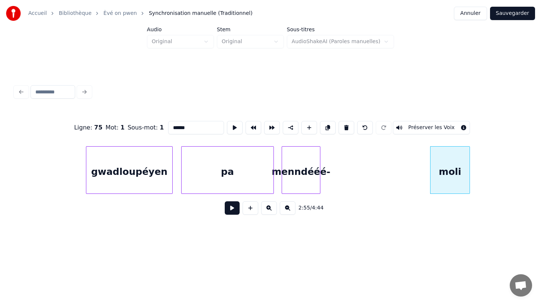
click at [302, 180] on div "menndééé-" at bounding box center [301, 171] width 38 height 51
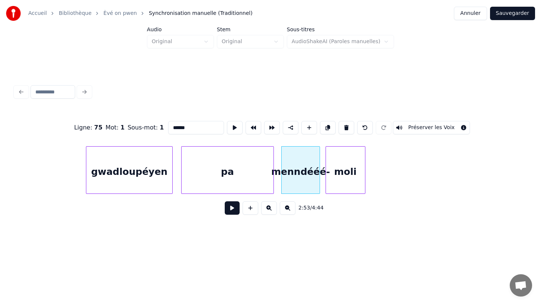
click at [345, 165] on div "moli" at bounding box center [345, 171] width 39 height 51
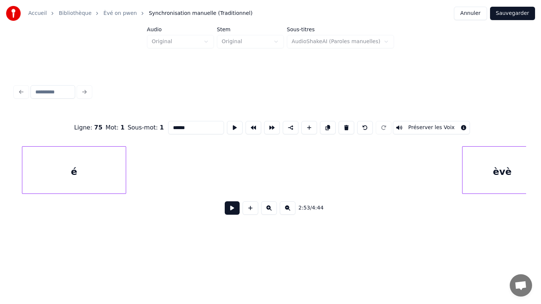
scroll to position [0, 13778]
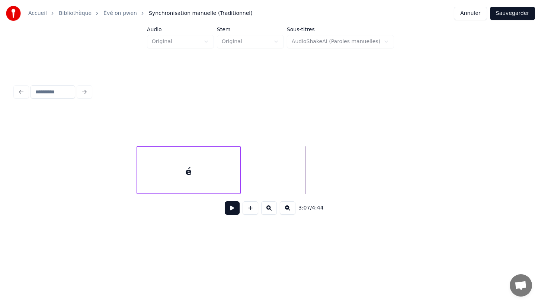
scroll to position [0, 13655]
click at [70, 150] on div at bounding box center [71, 169] width 2 height 47
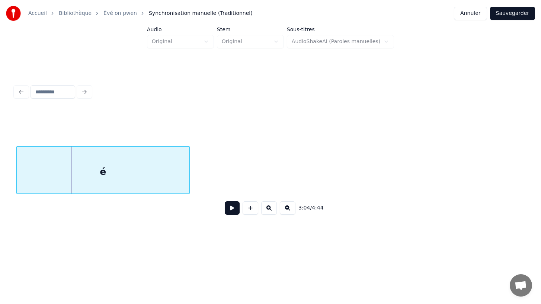
click at [181, 167] on div "é" at bounding box center [103, 171] width 173 height 51
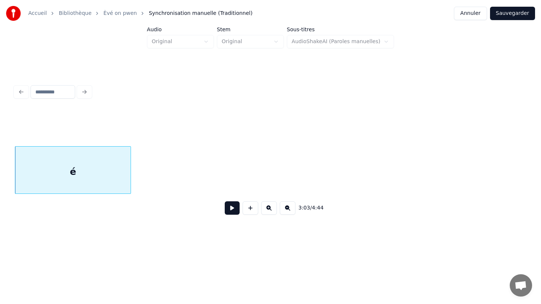
click at [129, 157] on div at bounding box center [129, 169] width 2 height 47
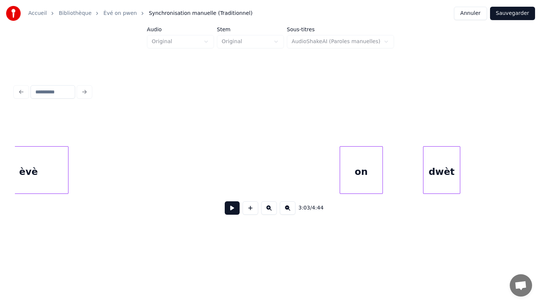
scroll to position [0, 14014]
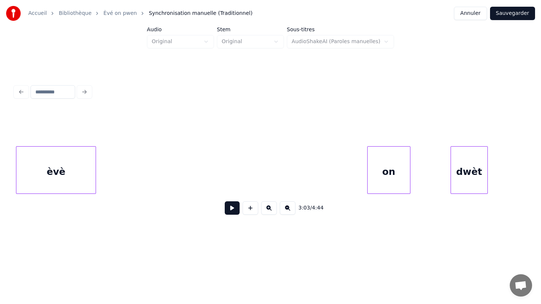
click at [22, 168] on div "èvè" at bounding box center [55, 171] width 79 height 51
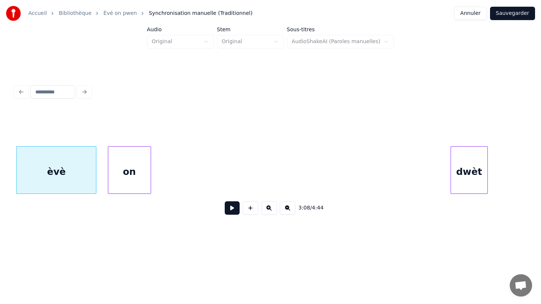
click at [139, 185] on div "on" at bounding box center [129, 171] width 42 height 51
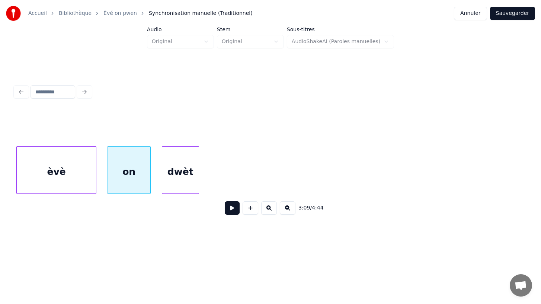
click at [180, 183] on div "dwèt" at bounding box center [180, 171] width 36 height 51
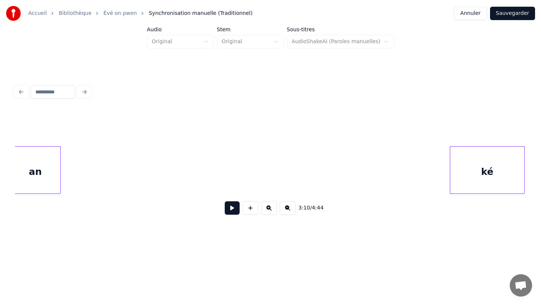
scroll to position [0, 14221]
click at [18, 134] on div "3:10 / 4:44" at bounding box center [270, 165] width 511 height 113
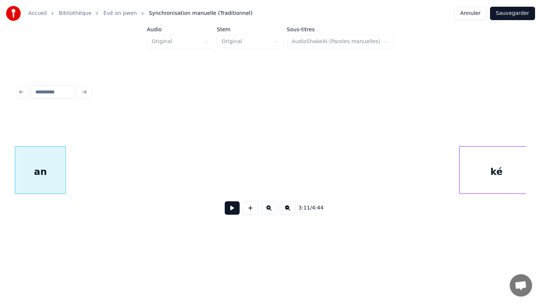
scroll to position [0, 14224]
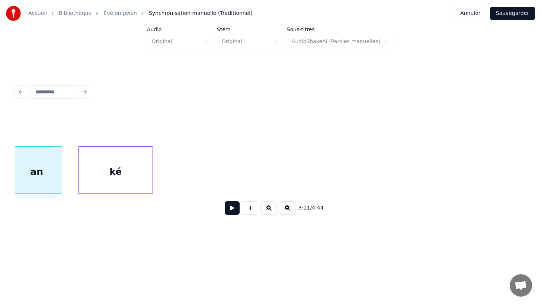
click at [107, 154] on div "ké" at bounding box center [115, 171] width 74 height 51
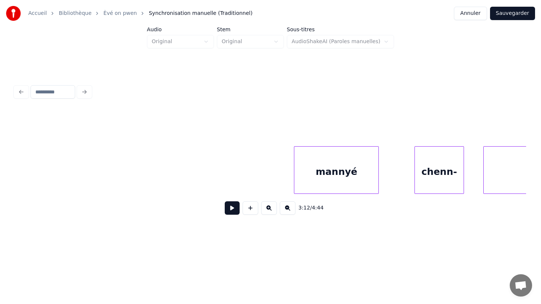
scroll to position [0, 14988]
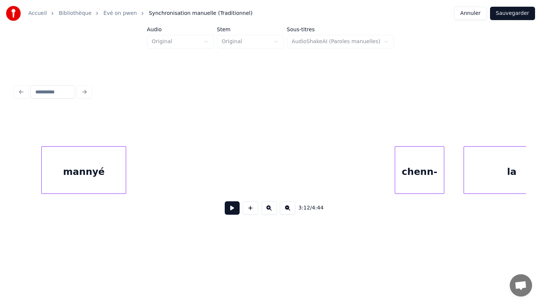
click at [62, 152] on div "mannyé" at bounding box center [84, 171] width 84 height 51
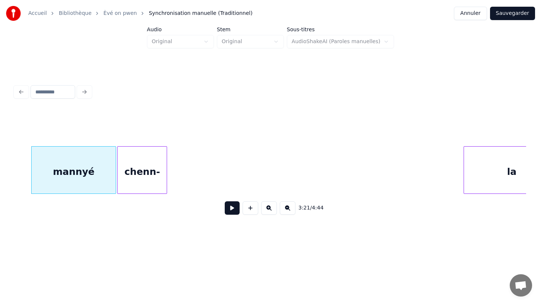
click at [151, 160] on div "chenn-" at bounding box center [141, 171] width 49 height 51
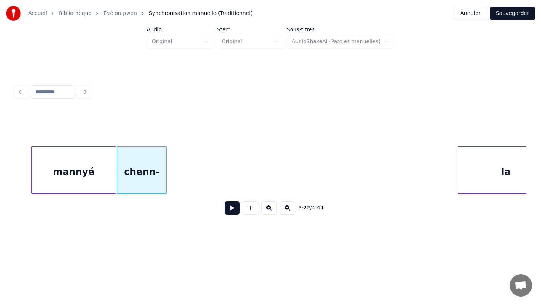
scroll to position [0, 15020]
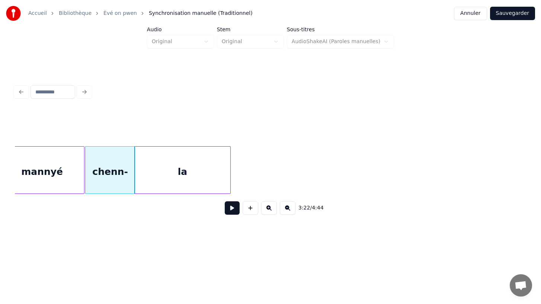
click at [199, 164] on div "la" at bounding box center [183, 171] width 96 height 51
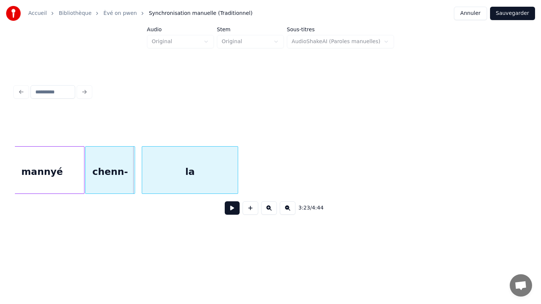
click at [189, 164] on div "la" at bounding box center [190, 171] width 96 height 51
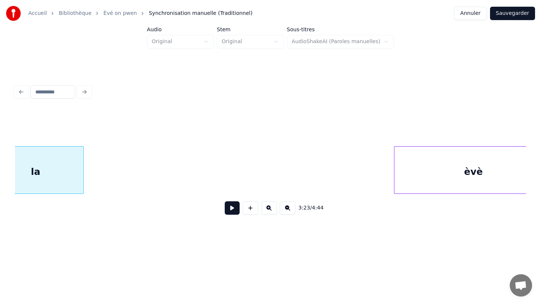
scroll to position [0, 15203]
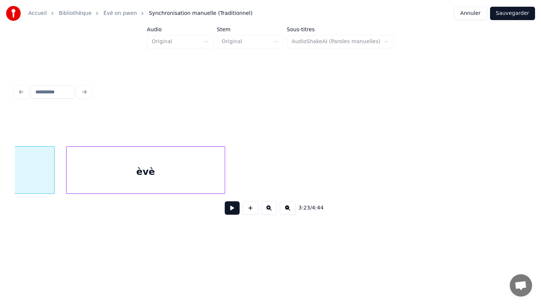
click at [104, 147] on div "èvè" at bounding box center [146, 171] width 158 height 51
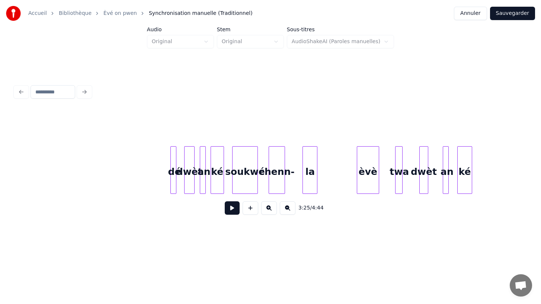
scroll to position [0, 18327]
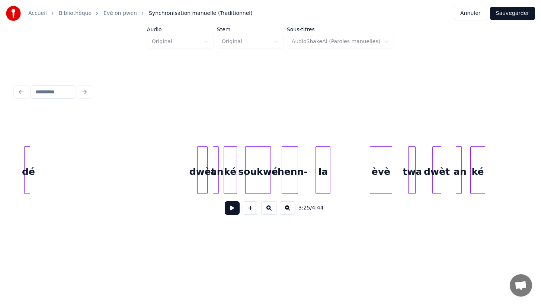
click at [26, 170] on div "dé" at bounding box center [28, 171] width 7 height 51
click at [44, 163] on div "dwèt" at bounding box center [44, 171] width 10 height 51
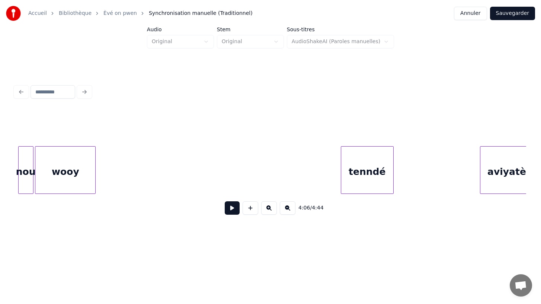
scroll to position [0, 10713]
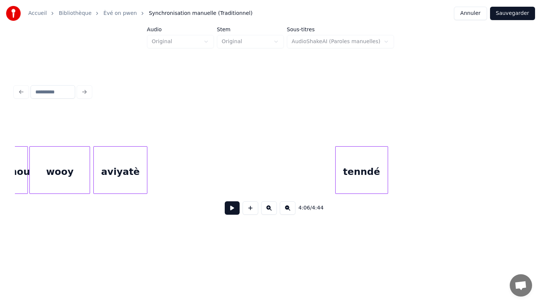
click at [116, 166] on div "aviyatè" at bounding box center [120, 171] width 53 height 51
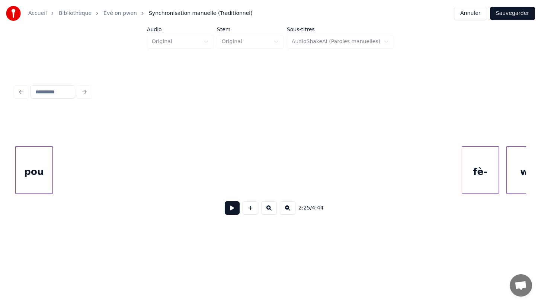
scroll to position [0, 11609]
click at [5, 189] on div "Accueil Bibliothèque Èvé on pwen Synchronisation manuelle (Traditionnel) Annu…" at bounding box center [270, 121] width 541 height 242
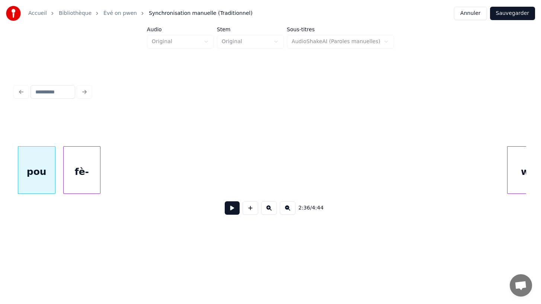
click at [85, 174] on div "fè-" at bounding box center [82, 171] width 36 height 51
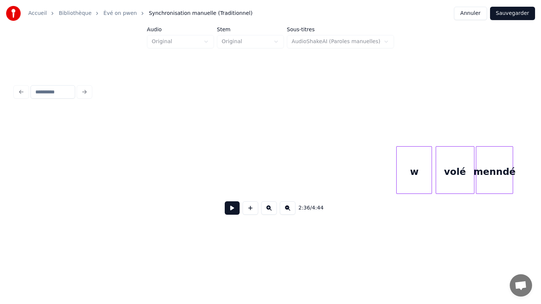
scroll to position [0, 11723]
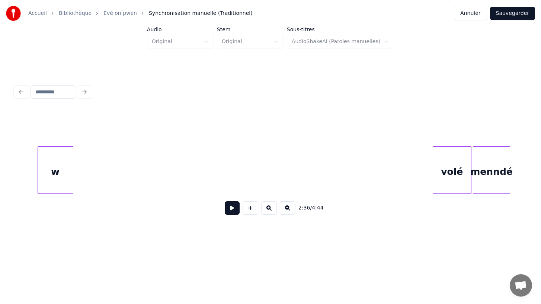
click at [60, 167] on div "w" at bounding box center [55, 171] width 35 height 51
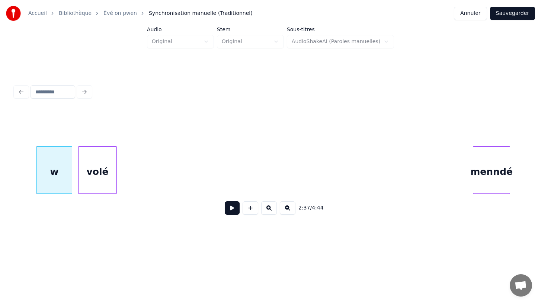
click at [89, 180] on div "volé" at bounding box center [97, 171] width 38 height 51
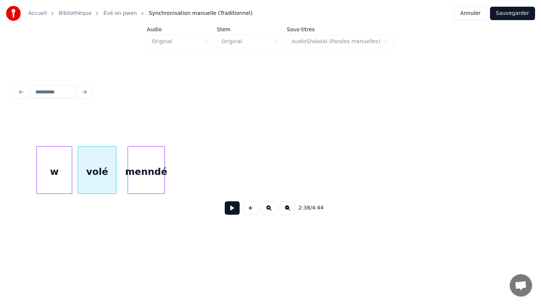
drag, startPoint x: 514, startPoint y: 184, endPoint x: 142, endPoint y: 178, distance: 371.5
click at [142, 178] on div "menndé" at bounding box center [146, 171] width 36 height 51
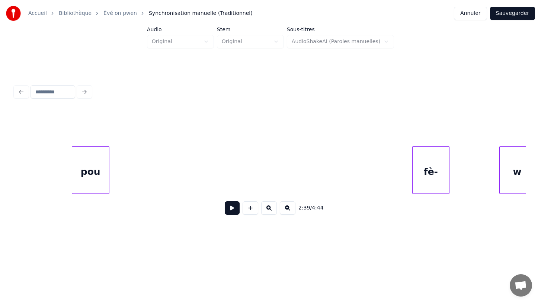
scroll to position [0, 11251]
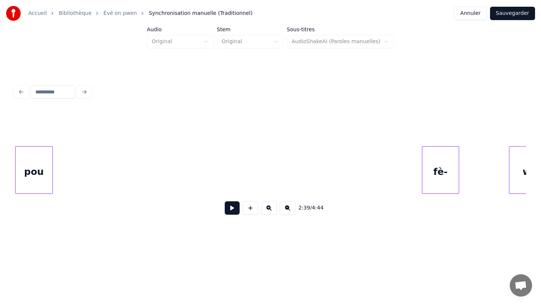
click at [23, 147] on div "pou" at bounding box center [34, 171] width 37 height 51
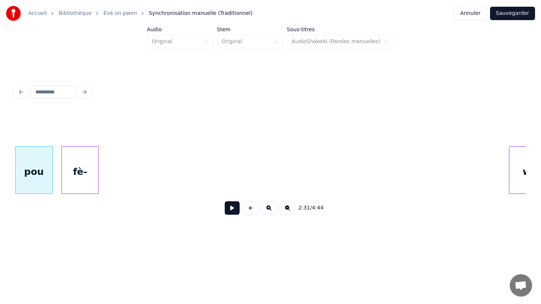
click at [86, 142] on div "2:31 / 4:44" at bounding box center [270, 165] width 511 height 113
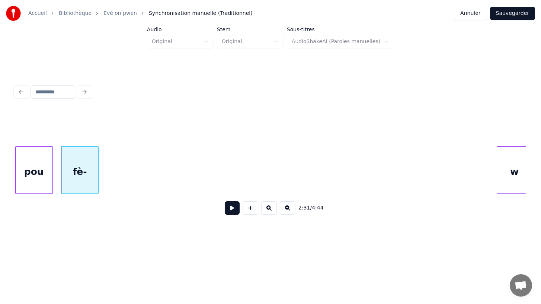
scroll to position [0, 11267]
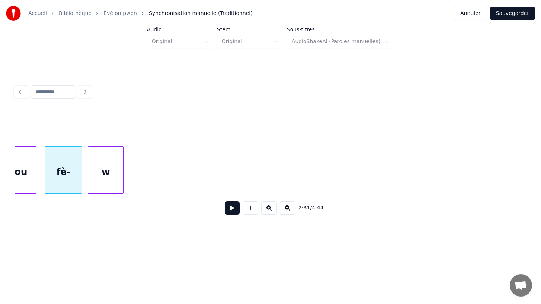
click at [116, 147] on div "w" at bounding box center [105, 171] width 35 height 51
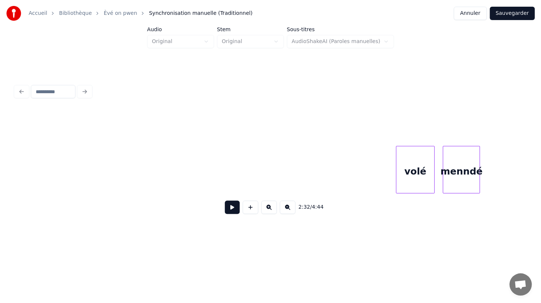
scroll to position [0, 11425]
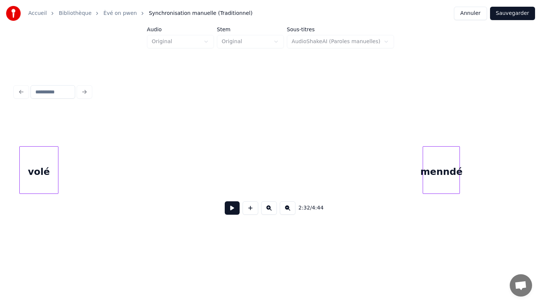
click at [42, 159] on div "volé" at bounding box center [39, 171] width 38 height 51
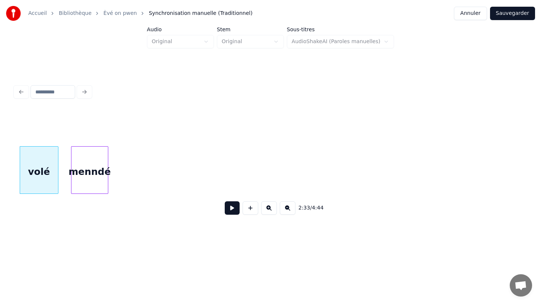
click at [96, 155] on div "menndé" at bounding box center [89, 171] width 36 height 51
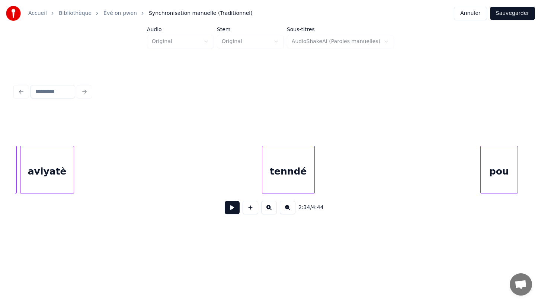
scroll to position [0, 10787]
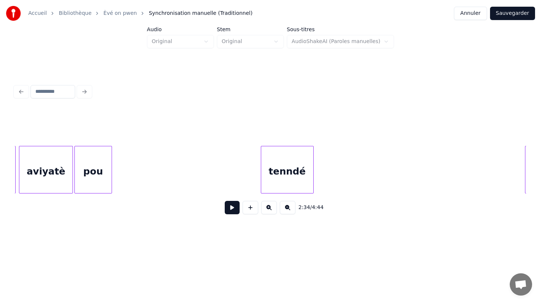
click at [96, 152] on div "pou" at bounding box center [93, 171] width 37 height 51
click at [94, 173] on div at bounding box center [93, 169] width 2 height 47
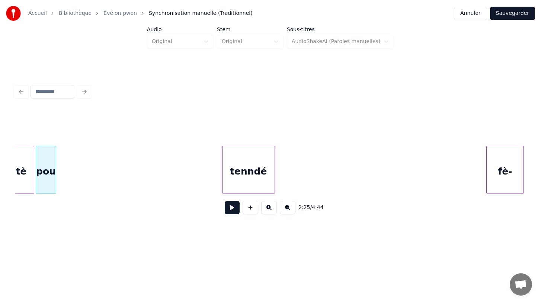
scroll to position [0, 10829]
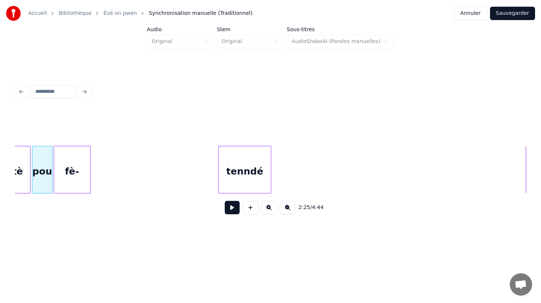
click at [74, 165] on div "fè-" at bounding box center [72, 171] width 36 height 51
click at [67, 171] on div at bounding box center [66, 169] width 2 height 47
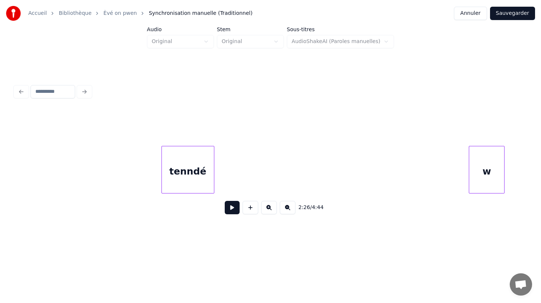
scroll to position [0, 10906]
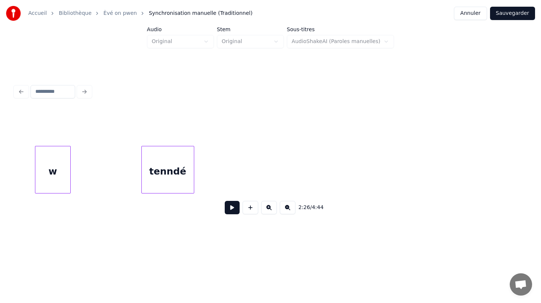
click at [47, 136] on div "2:26 / 4:44" at bounding box center [270, 165] width 511 height 113
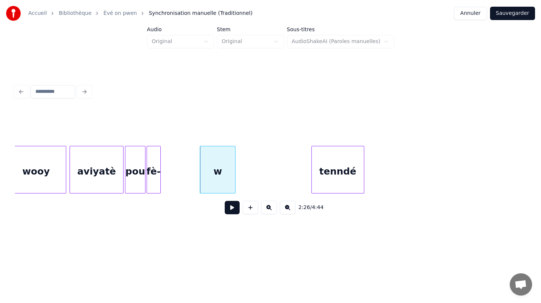
scroll to position [0, 10736]
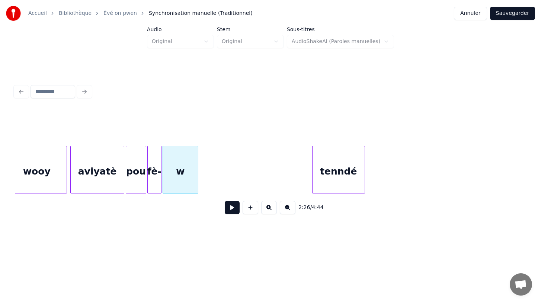
click at [183, 179] on div "w" at bounding box center [180, 171] width 35 height 51
click at [171, 174] on div at bounding box center [169, 169] width 2 height 47
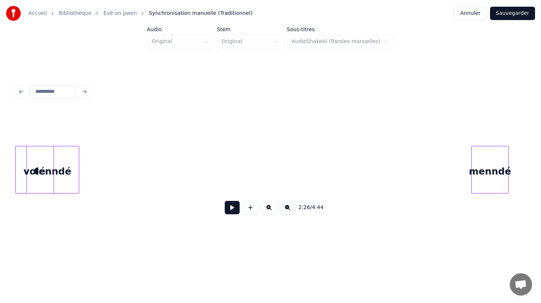
scroll to position [0, 11006]
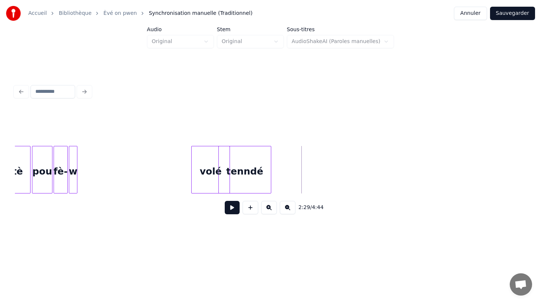
scroll to position [0, 10828]
click at [97, 154] on div "volé" at bounding box center [99, 171] width 38 height 51
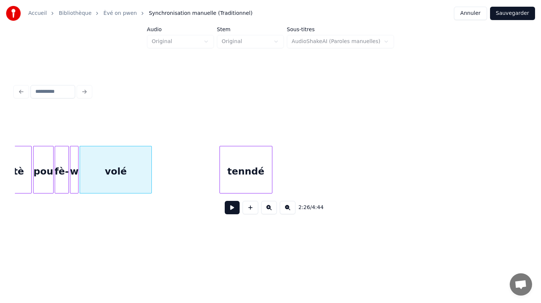
click at [150, 181] on div at bounding box center [150, 169] width 2 height 47
click at [231, 208] on button at bounding box center [232, 207] width 15 height 13
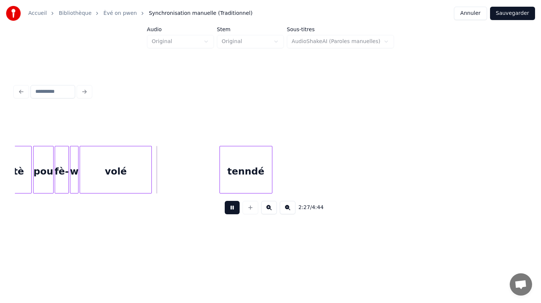
click at [231, 208] on button at bounding box center [232, 207] width 15 height 13
click at [43, 173] on div "pou" at bounding box center [43, 171] width 20 height 51
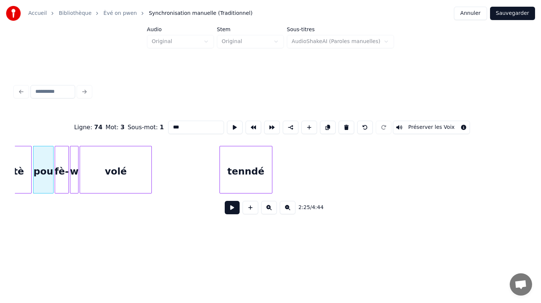
click at [233, 209] on button at bounding box center [232, 207] width 15 height 13
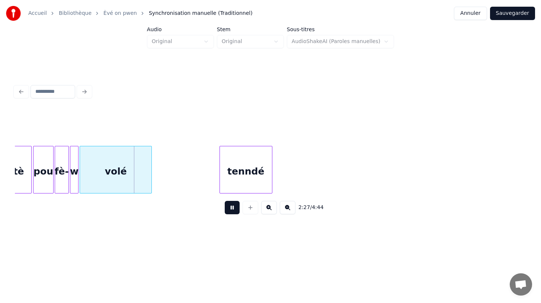
click at [233, 209] on button at bounding box center [232, 207] width 15 height 13
click at [103, 181] on div "volé" at bounding box center [115, 171] width 71 height 51
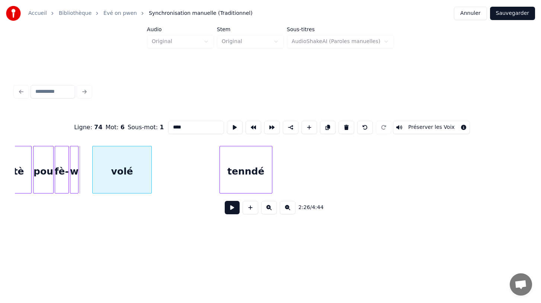
click at [93, 177] on div at bounding box center [94, 169] width 2 height 47
click at [89, 174] on div at bounding box center [88, 169] width 2 height 47
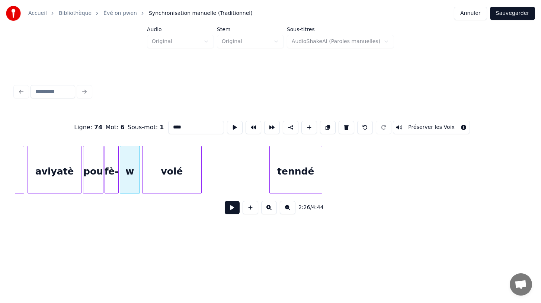
scroll to position [0, 10776]
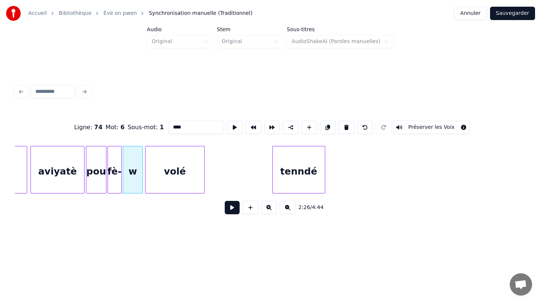
click at [58, 173] on div "aviyatè" at bounding box center [57, 171] width 53 height 51
type input "*******"
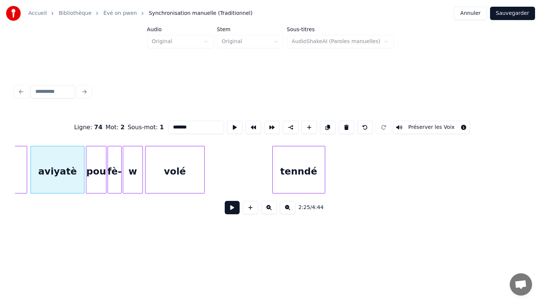
click at [233, 208] on button at bounding box center [232, 207] width 15 height 13
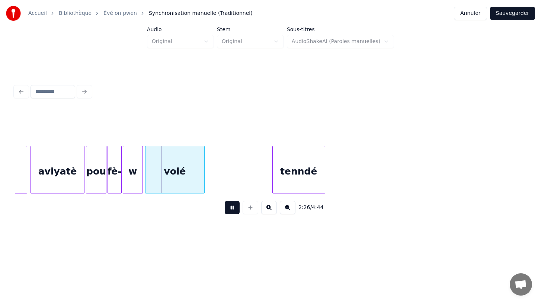
click at [233, 208] on button at bounding box center [232, 207] width 15 height 13
click at [131, 171] on div at bounding box center [132, 169] width 2 height 47
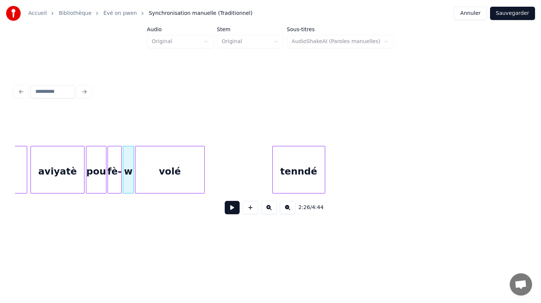
click at [136, 170] on div at bounding box center [136, 169] width 2 height 47
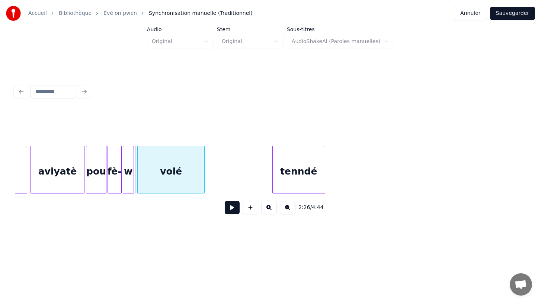
click at [139, 171] on div at bounding box center [139, 169] width 2 height 47
click at [55, 166] on div "aviyatè" at bounding box center [57, 171] width 53 height 51
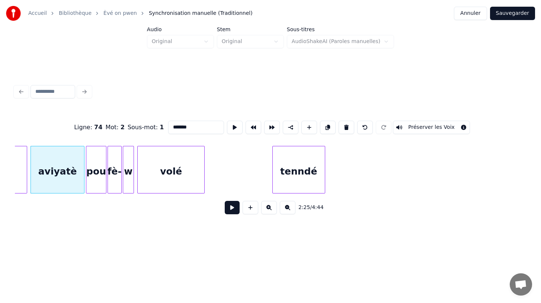
click at [233, 209] on button at bounding box center [232, 207] width 15 height 13
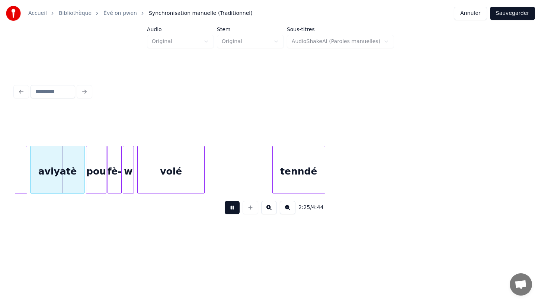
click at [233, 209] on button at bounding box center [232, 207] width 15 height 13
click at [72, 203] on div "2:25 / 4:44" at bounding box center [270, 208] width 499 height 16
click at [75, 180] on div "aviyatè" at bounding box center [57, 171] width 53 height 51
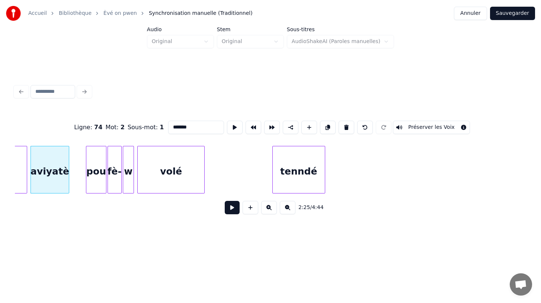
click at [67, 174] on div at bounding box center [68, 169] width 2 height 47
click at [80, 177] on div "pou" at bounding box center [81, 171] width 20 height 51
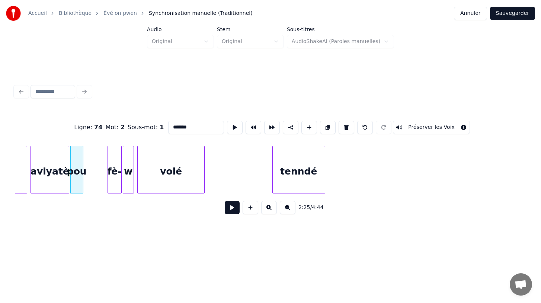
click at [82, 175] on div at bounding box center [82, 169] width 2 height 47
click at [92, 178] on div "fè-" at bounding box center [93, 171] width 14 height 51
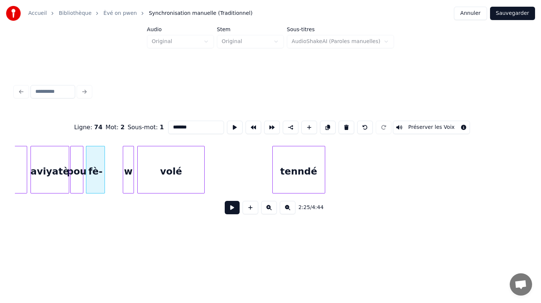
click at [104, 179] on div at bounding box center [103, 169] width 2 height 47
click at [111, 181] on div "w" at bounding box center [112, 171] width 10 height 51
click at [119, 172] on div at bounding box center [118, 169] width 2 height 47
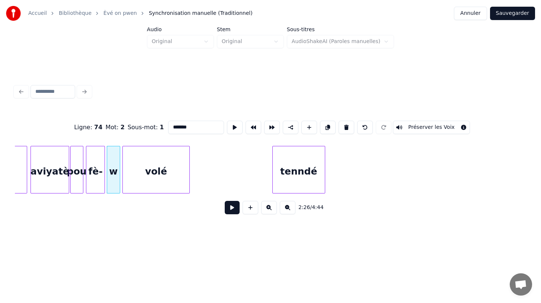
click at [122, 171] on div "volé" at bounding box center [155, 170] width 67 height 48
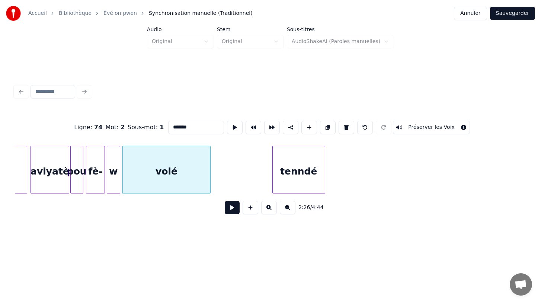
click at [209, 175] on div at bounding box center [209, 169] width 2 height 47
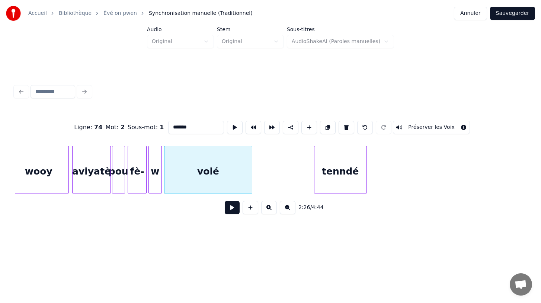
scroll to position [0, 10725]
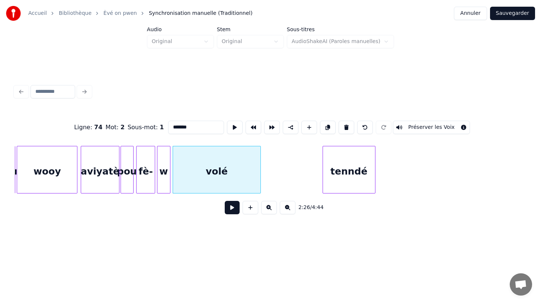
click at [64, 171] on div "wooy" at bounding box center [47, 171] width 60 height 51
type input "****"
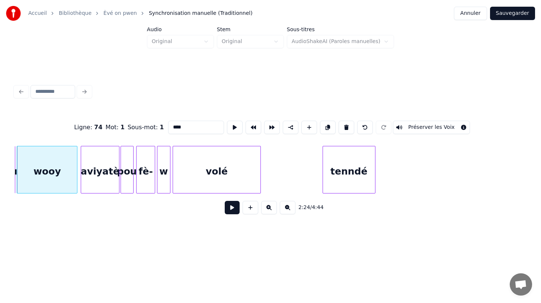
click at [233, 207] on button at bounding box center [232, 207] width 15 height 13
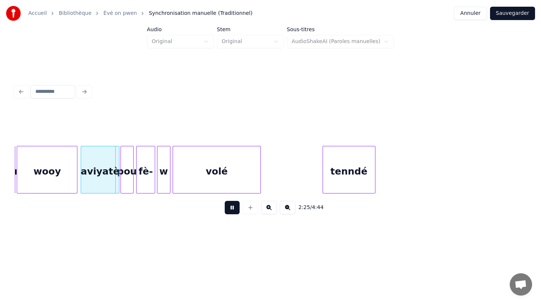
click at [233, 207] on button at bounding box center [232, 207] width 15 height 13
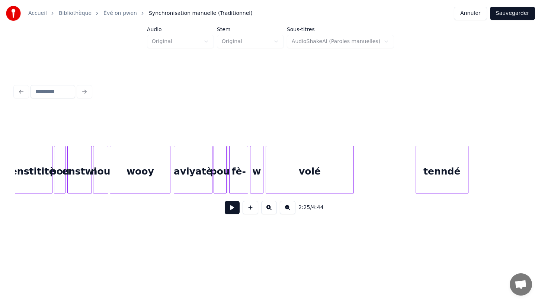
scroll to position [0, 10611]
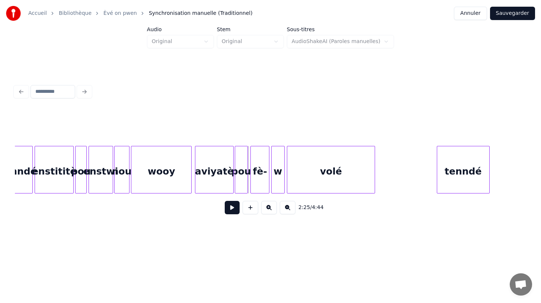
click at [61, 180] on div "enstititè" at bounding box center [54, 171] width 38 height 51
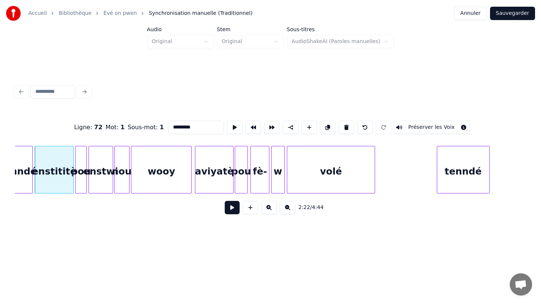
click at [235, 211] on button at bounding box center [232, 207] width 15 height 13
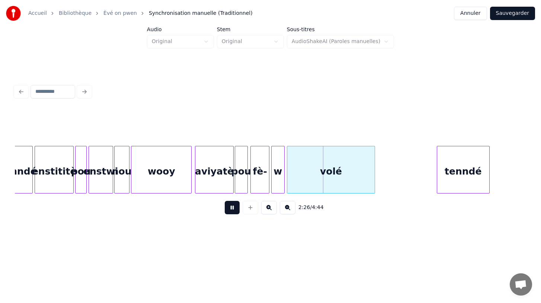
click at [235, 211] on button at bounding box center [232, 207] width 15 height 13
click at [59, 178] on div "enstititè" at bounding box center [54, 171] width 38 height 51
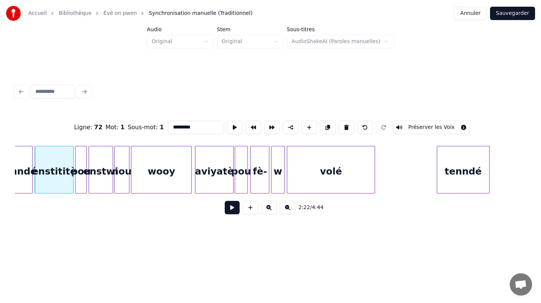
click at [231, 208] on button at bounding box center [232, 207] width 15 height 13
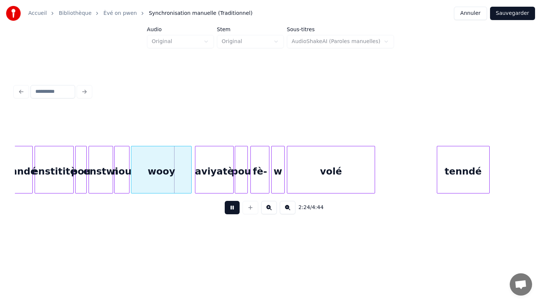
click at [231, 208] on button at bounding box center [232, 207] width 15 height 13
click at [173, 172] on div at bounding box center [172, 169] width 2 height 47
click at [176, 170] on div "aviyatè" at bounding box center [204, 170] width 57 height 48
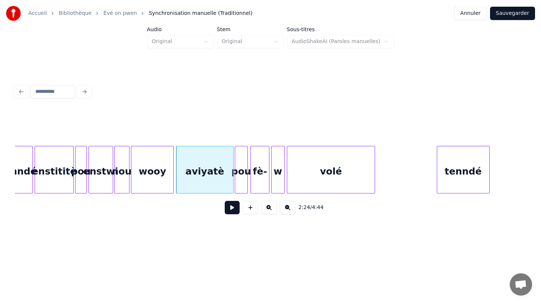
click at [148, 180] on div "wooy" at bounding box center [152, 171] width 42 height 51
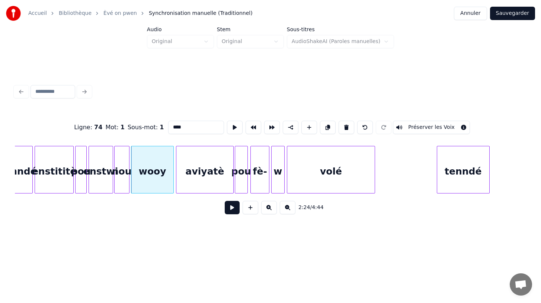
click at [234, 210] on button at bounding box center [232, 207] width 15 height 13
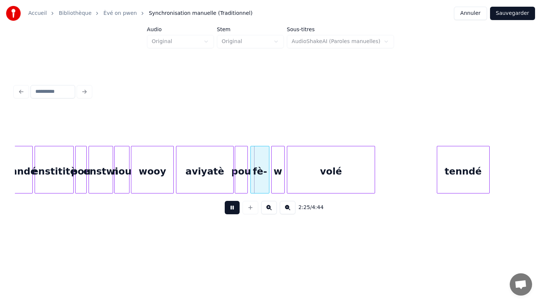
click at [234, 210] on button at bounding box center [232, 207] width 15 height 13
click at [219, 171] on div at bounding box center [218, 169] width 2 height 47
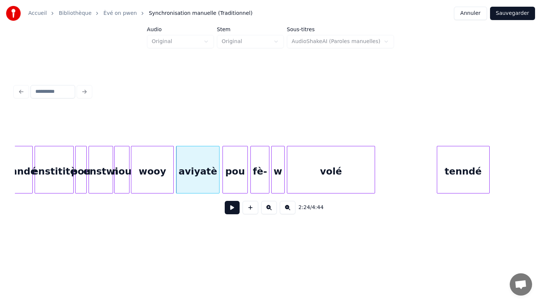
click at [223, 169] on div at bounding box center [224, 169] width 2 height 47
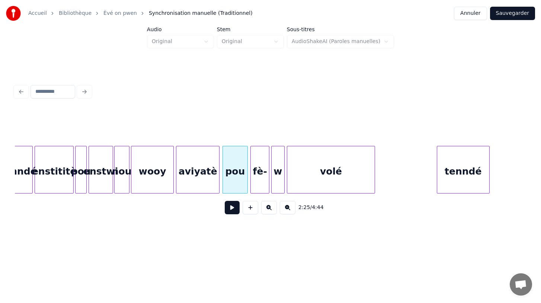
click at [93, 178] on div "enstwi" at bounding box center [101, 171] width 24 height 51
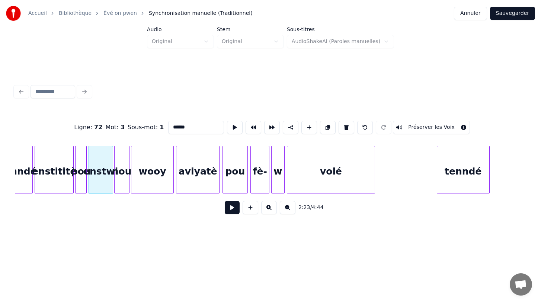
click at [232, 210] on button at bounding box center [232, 207] width 15 height 13
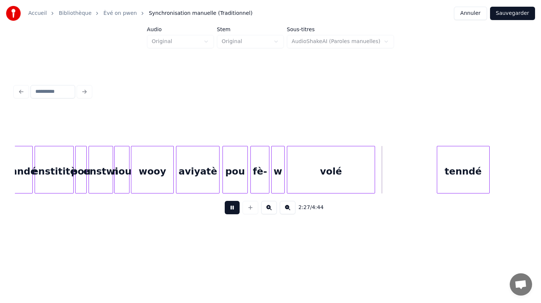
click at [232, 210] on button at bounding box center [232, 207] width 15 height 13
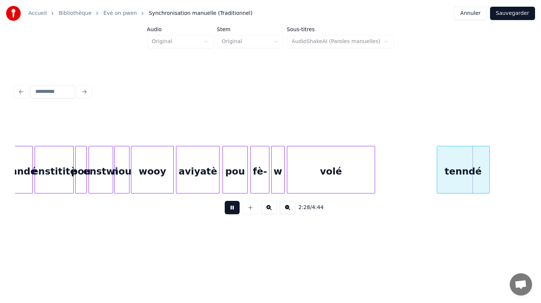
click at [232, 210] on button at bounding box center [232, 207] width 15 height 13
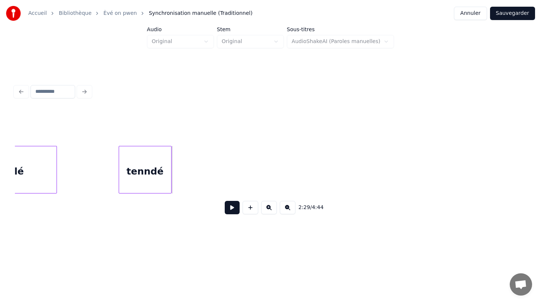
scroll to position [0, 10929]
click at [142, 175] on div "tenndé" at bounding box center [145, 171] width 52 height 51
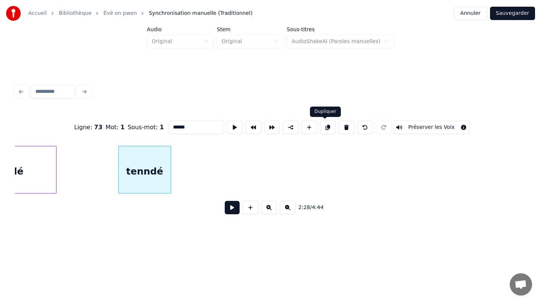
click at [327, 129] on button at bounding box center [328, 127] width 16 height 13
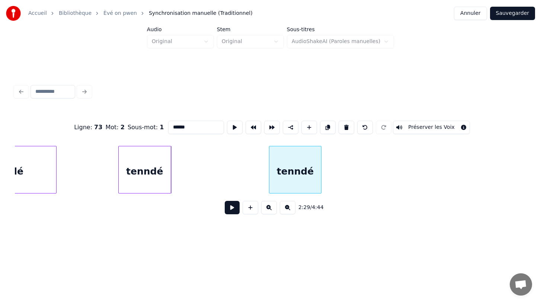
click at [290, 181] on div "tenndé" at bounding box center [295, 171] width 52 height 51
click at [324, 129] on button at bounding box center [328, 127] width 16 height 13
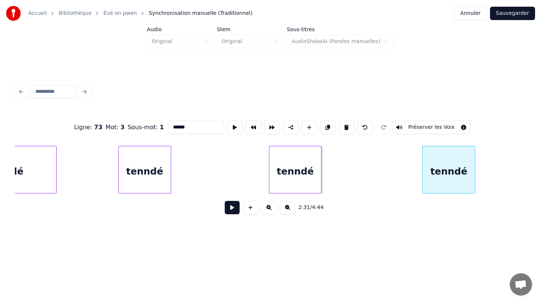
click at [446, 187] on div "tenndé" at bounding box center [448, 171] width 52 height 51
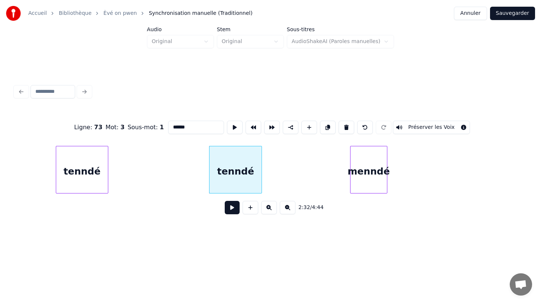
scroll to position [0, 11145]
click at [379, 174] on div "menndé" at bounding box center [376, 171] width 36 height 51
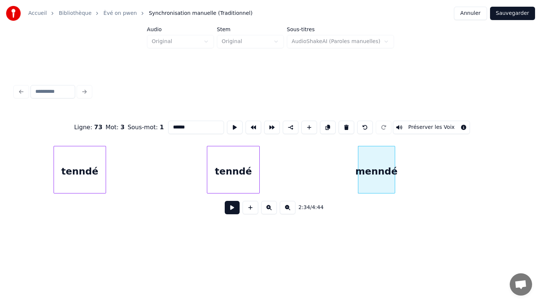
click at [375, 176] on div "menndé" at bounding box center [376, 171] width 36 height 51
click at [172, 128] on input "******" at bounding box center [196, 127] width 56 height 13
click at [380, 173] on div "tenndé" at bounding box center [376, 171] width 36 height 51
click at [407, 176] on div at bounding box center [407, 169] width 2 height 47
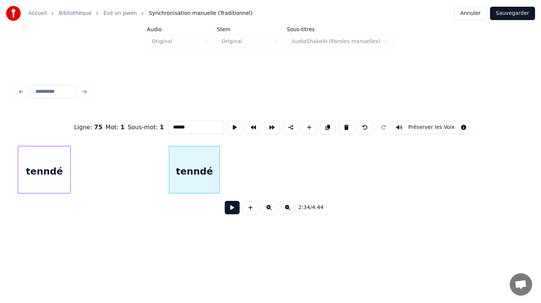
scroll to position [0, 11352]
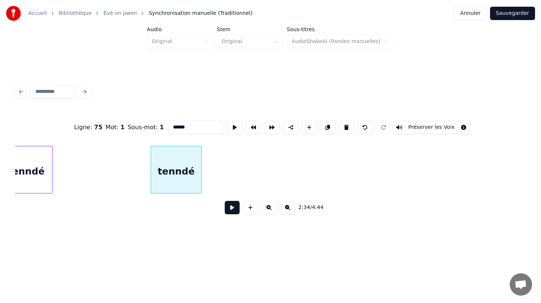
click at [229, 143] on div "Ligne : 75 Mot : 1 Sous-mot : 1 ****** Préserver les Voix" at bounding box center [270, 127] width 511 height 37
click at [182, 166] on div "tenndé" at bounding box center [176, 171] width 51 height 51
click at [323, 127] on button at bounding box center [328, 127] width 16 height 13
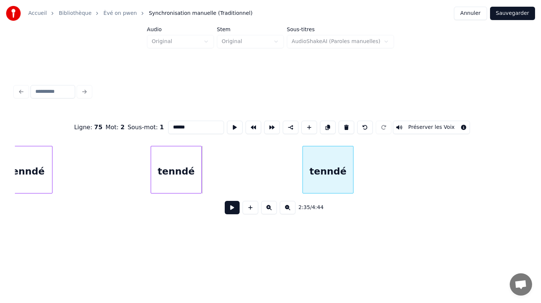
click at [325, 170] on div "tenndé" at bounding box center [328, 171] width 51 height 51
click at [326, 126] on button at bounding box center [328, 127] width 16 height 13
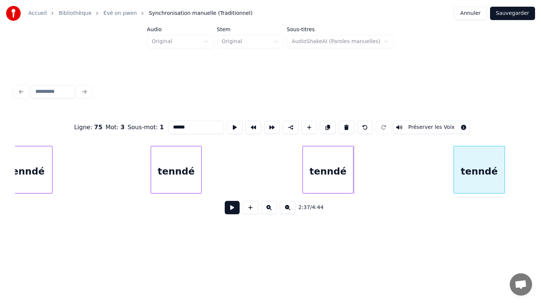
click at [480, 196] on div "Ligne : 75 Mot : 3 Sous-mot : 1 ****** Préserver les Voix 2:37 / 4:44" at bounding box center [270, 165] width 511 height 113
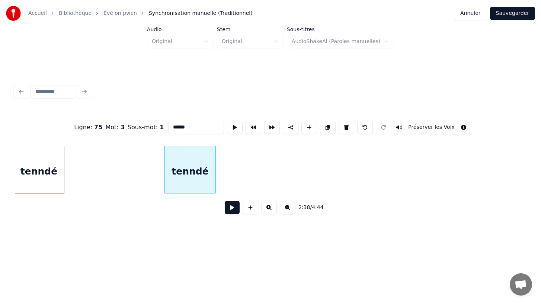
scroll to position [0, 11642]
click at [321, 129] on button at bounding box center [328, 127] width 16 height 13
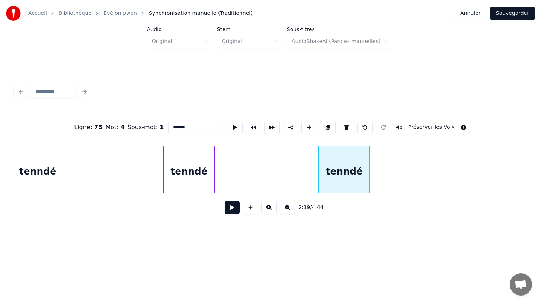
click at [343, 187] on div "tenndé" at bounding box center [344, 171] width 51 height 51
click at [325, 127] on button at bounding box center [328, 127] width 16 height 13
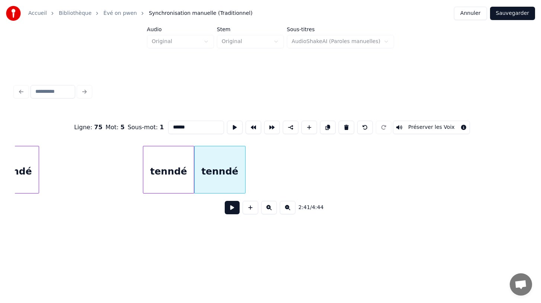
scroll to position [0, 11821]
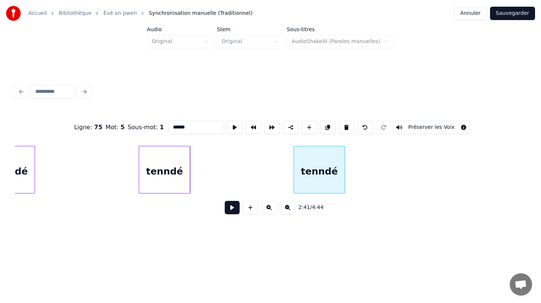
click at [307, 173] on div "tenndé" at bounding box center [319, 171] width 51 height 51
click at [354, 173] on div at bounding box center [353, 169] width 2 height 47
click at [324, 127] on button at bounding box center [328, 127] width 16 height 13
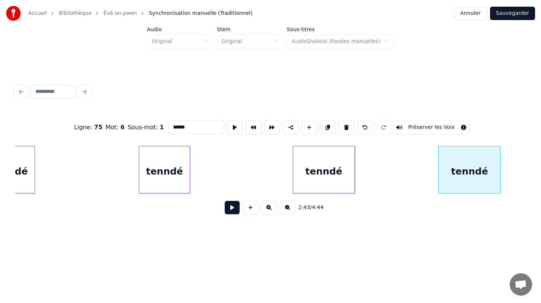
click at [478, 197] on div "Ligne : 75 Mot : 6 Sous-mot : 1 ****** Préserver les Voix 2:43 / 4:44" at bounding box center [270, 165] width 511 height 113
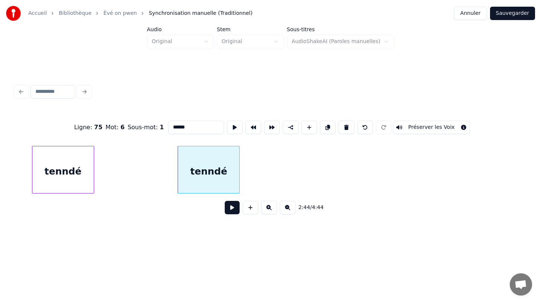
scroll to position [0, 12092]
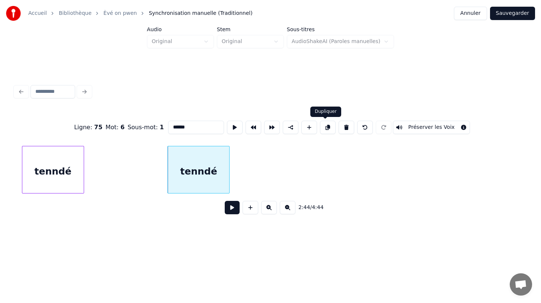
click at [322, 127] on button at bounding box center [328, 127] width 16 height 13
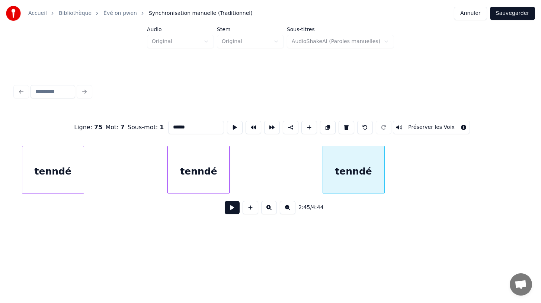
click at [352, 186] on div "tenndé" at bounding box center [353, 171] width 61 height 51
click at [321, 128] on button at bounding box center [328, 127] width 16 height 13
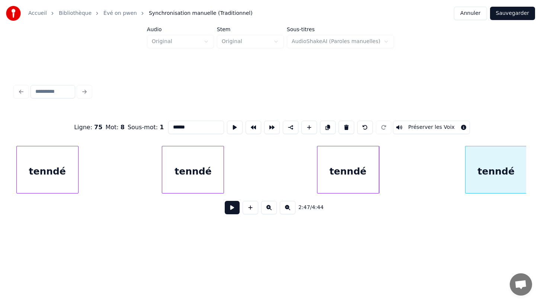
scroll to position [0, 12099]
click at [501, 190] on div "tenndé tenndé tenndé tenndé" at bounding box center [270, 170] width 511 height 48
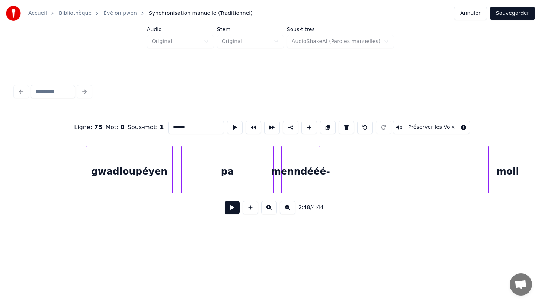
scroll to position [0, 12631]
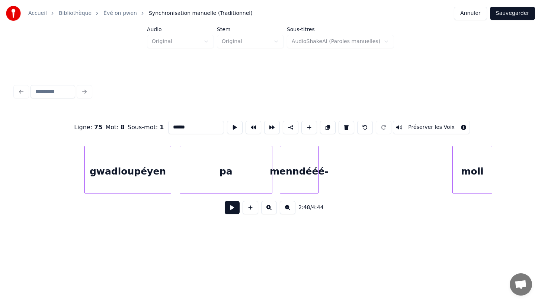
drag, startPoint x: 409, startPoint y: 176, endPoint x: 487, endPoint y: 165, distance: 78.9
click at [485, 166] on div "moli" at bounding box center [472, 171] width 39 height 51
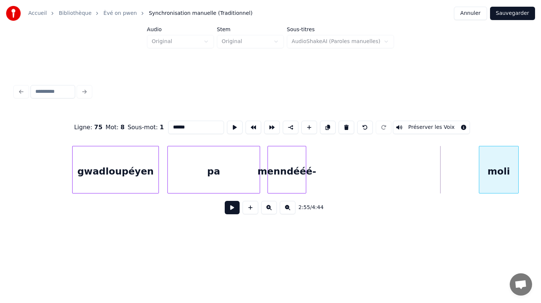
click at [517, 164] on div "moli" at bounding box center [498, 171] width 39 height 51
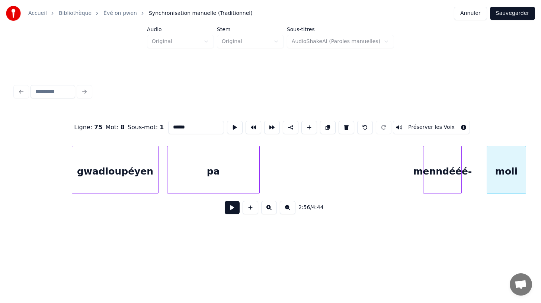
click at [458, 175] on div "menndééé-" at bounding box center [442, 171] width 38 height 51
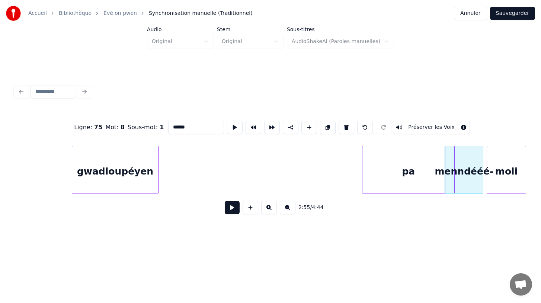
click at [432, 168] on div "pa" at bounding box center [408, 171] width 92 height 51
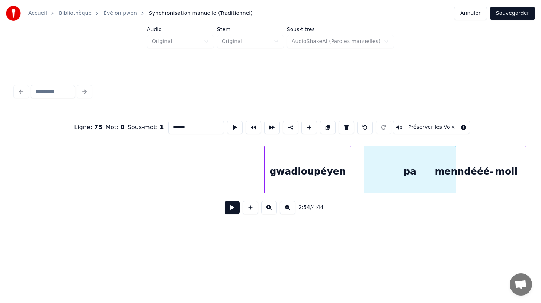
click at [306, 202] on div "Ligne : 75 Mot : 8 Sous-mot : 1 ****** Préserver les Voix 2:54 / 4:44" at bounding box center [270, 165] width 511 height 113
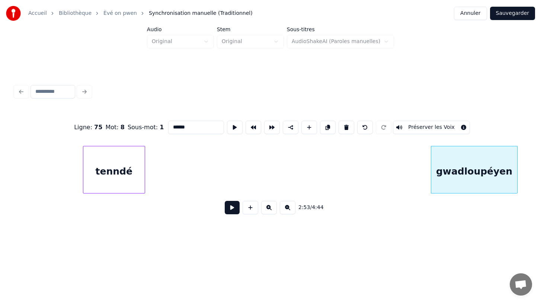
scroll to position [0, 12478]
click at [324, 129] on button at bounding box center [328, 127] width 16 height 13
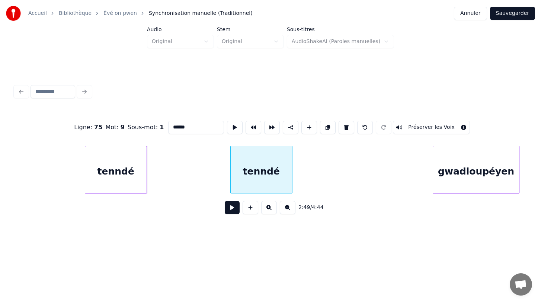
click at [258, 183] on div "tenndé" at bounding box center [261, 171] width 61 height 51
click at [324, 127] on button at bounding box center [328, 127] width 16 height 13
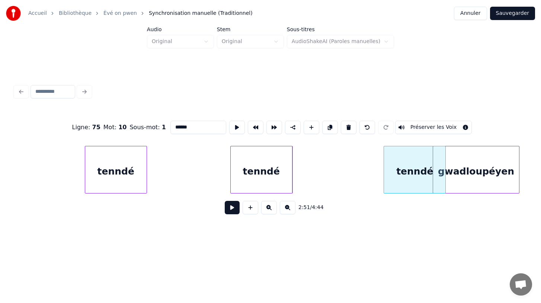
click at [400, 191] on div "tenndé" at bounding box center [414, 171] width 61 height 51
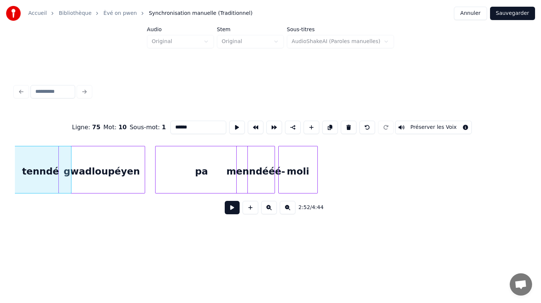
scroll to position [0, 12831]
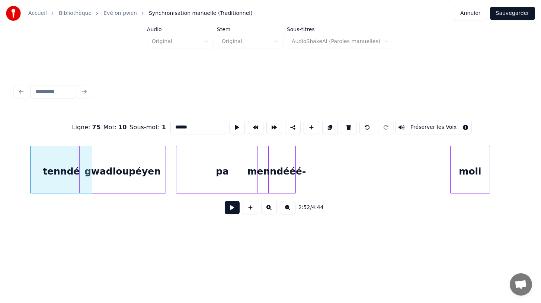
click at [471, 182] on div "moli" at bounding box center [469, 171] width 39 height 51
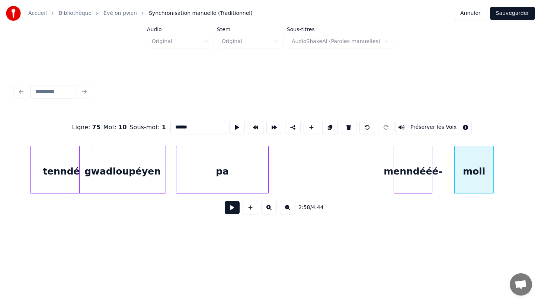
click at [415, 179] on div "menndééé-" at bounding box center [413, 171] width 38 height 51
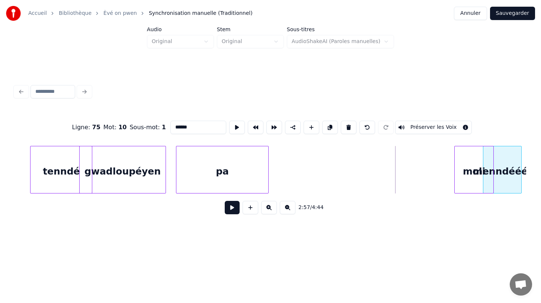
scroll to position [0, 12852]
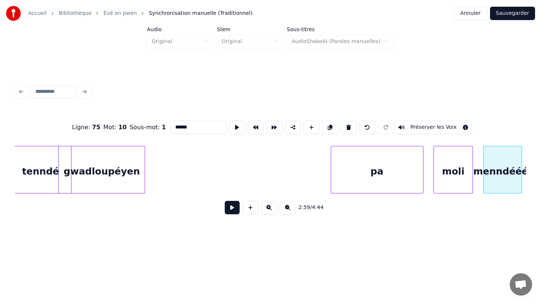
click at [387, 172] on div "pa" at bounding box center [377, 171] width 92 height 51
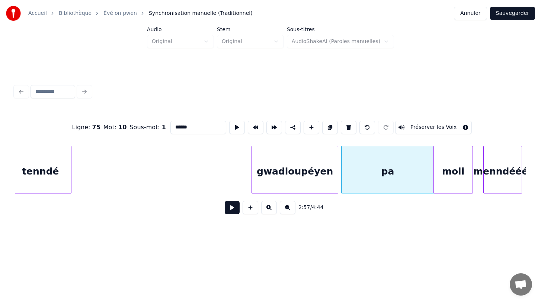
click at [297, 173] on div "gwadloupéyen" at bounding box center [295, 171] width 86 height 51
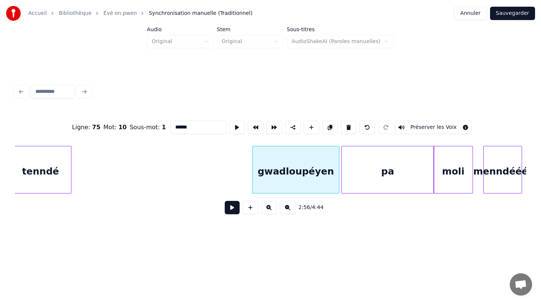
click at [38, 173] on div "tenndé" at bounding box center [40, 171] width 61 height 51
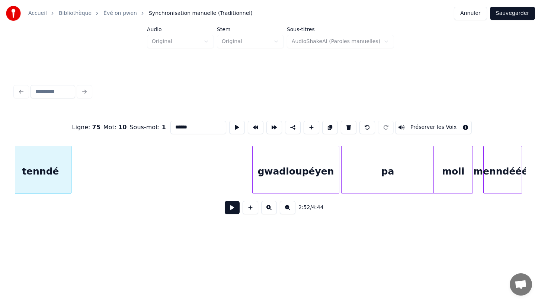
scroll to position [0, 12846]
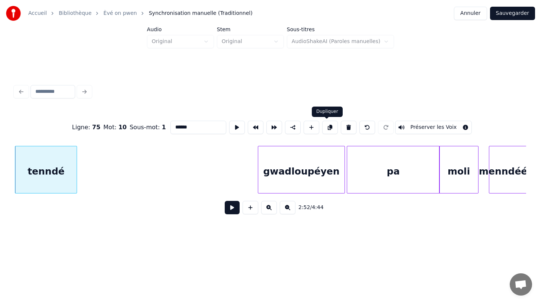
click at [325, 126] on button at bounding box center [330, 127] width 16 height 13
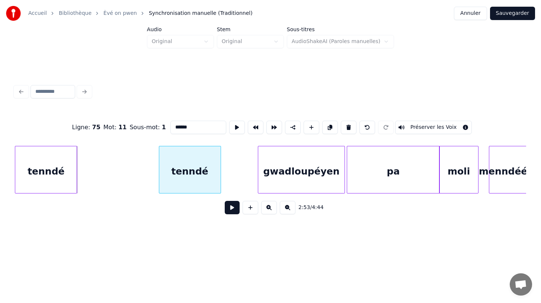
click at [183, 176] on div "tenndé" at bounding box center [189, 171] width 61 height 51
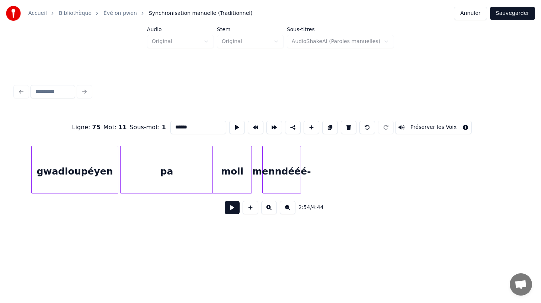
scroll to position [0, 13075]
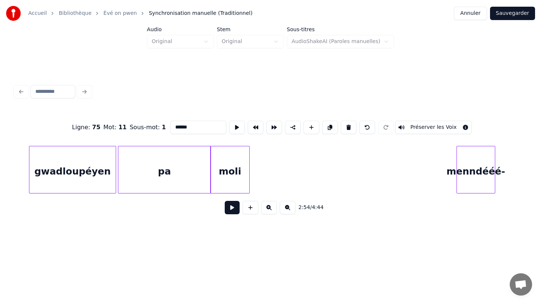
click at [487, 168] on div "menndééé-" at bounding box center [476, 171] width 38 height 51
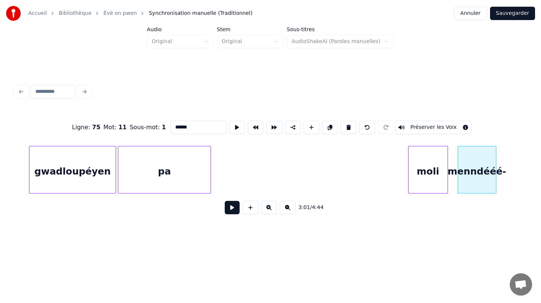
click at [423, 174] on div "moli" at bounding box center [427, 171] width 39 height 51
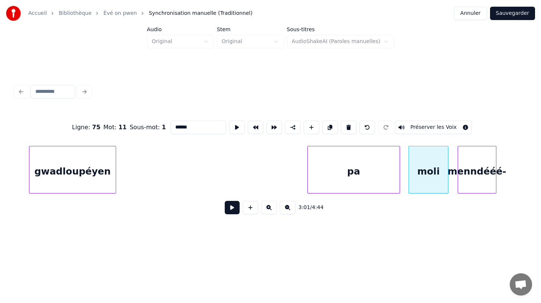
click at [351, 164] on div "pa" at bounding box center [354, 171] width 92 height 51
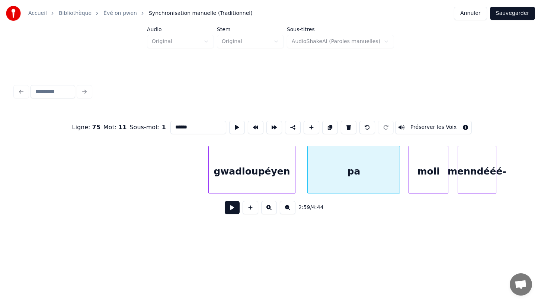
click at [261, 162] on div "gwadloupéyen" at bounding box center [252, 171] width 86 height 51
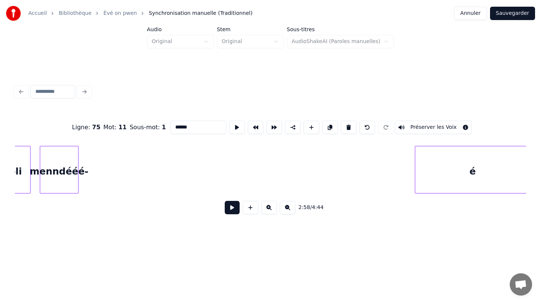
scroll to position [0, 13502]
click at [486, 162] on div "é" at bounding box center [463, 171] width 115 height 51
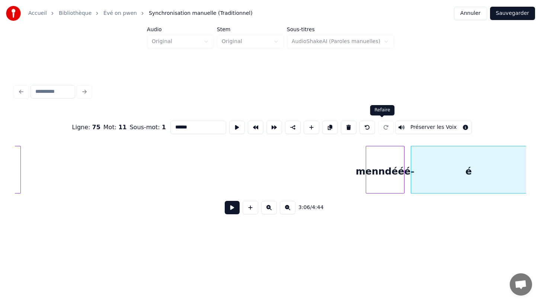
click at [379, 135] on div "Ligne : 75 Mot : 11 Sous-mot : 1 ****** Préserver les Voix 3:06 / 4:44" at bounding box center [270, 165] width 511 height 113
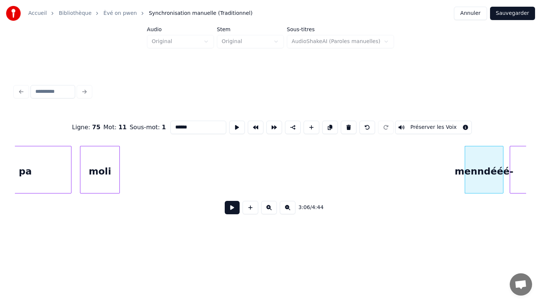
scroll to position [0, 13398]
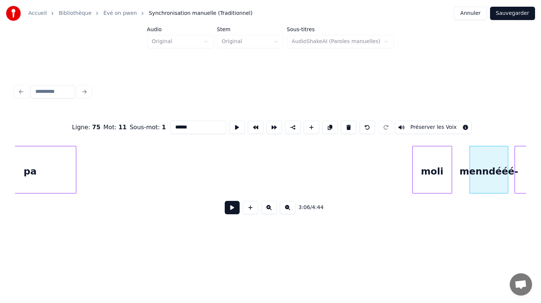
click at [437, 184] on div "moli" at bounding box center [431, 171] width 39 height 51
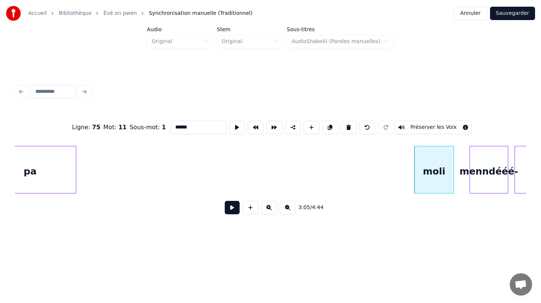
scroll to position [0, 13371]
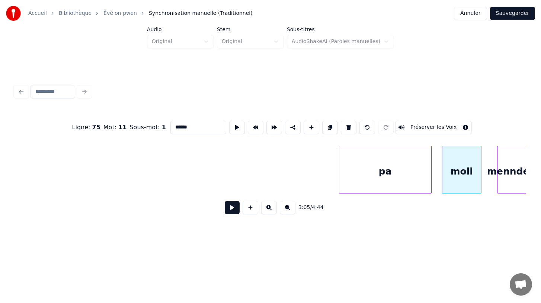
click at [384, 147] on div "pa" at bounding box center [385, 171] width 92 height 51
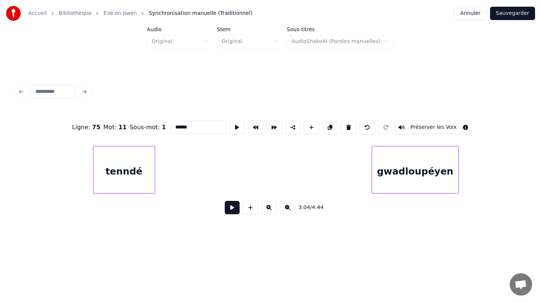
scroll to position [0, 12911]
click at [137, 165] on div "tenndé" at bounding box center [124, 171] width 61 height 51
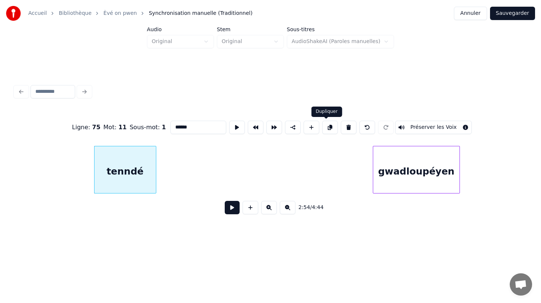
click at [325, 128] on button at bounding box center [330, 127] width 16 height 13
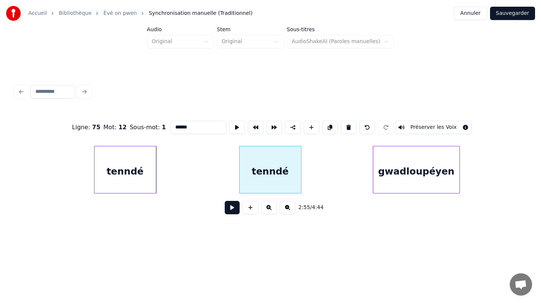
click at [266, 179] on div "tenndé" at bounding box center [269, 171] width 61 height 51
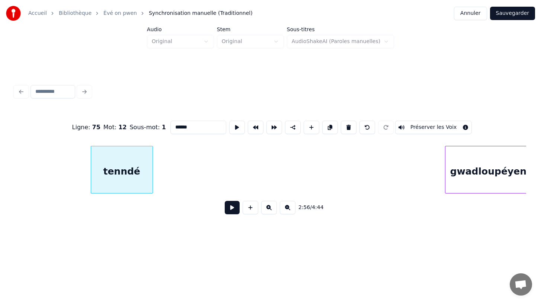
scroll to position [0, 13065]
click at [480, 173] on div "gwadloupéyen" at bounding box center [482, 171] width 86 height 51
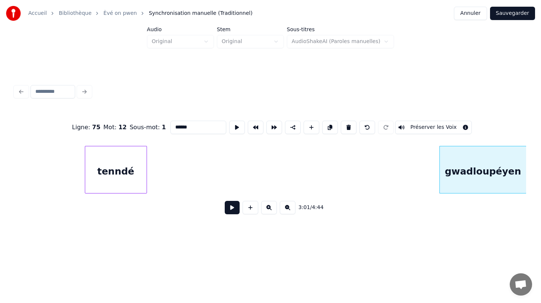
click at [104, 173] on div "tenndé" at bounding box center [115, 171] width 61 height 51
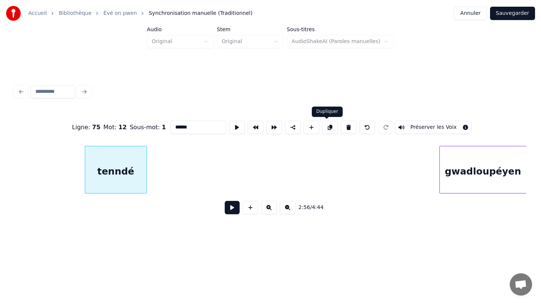
click at [325, 128] on button at bounding box center [330, 127] width 16 height 13
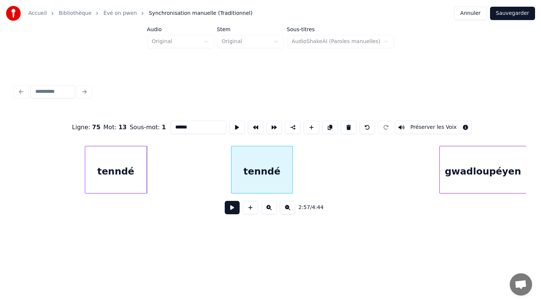
click at [260, 181] on div "tenndé" at bounding box center [261, 171] width 61 height 51
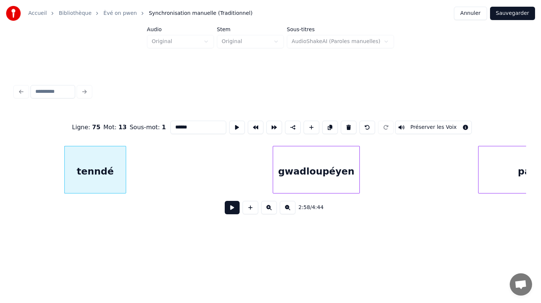
scroll to position [0, 13250]
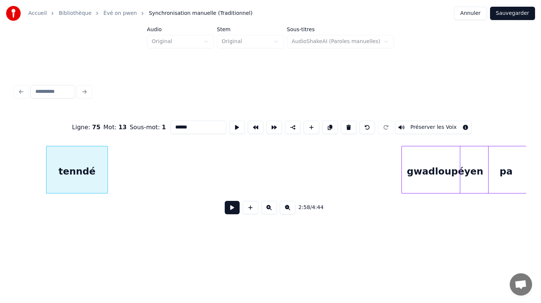
click at [453, 207] on div "Ligne : 75 Mot : 13 Sous-mot : 1 ****** Préserver les Voix 2:58 / 4:44" at bounding box center [270, 165] width 511 height 113
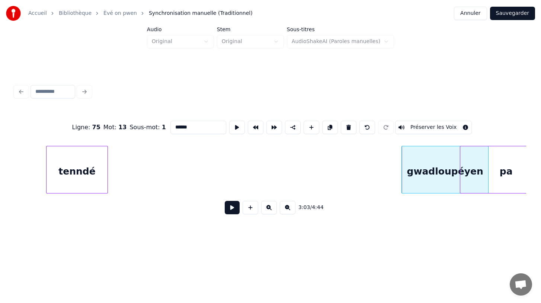
click at [69, 176] on div "tenndé" at bounding box center [76, 171] width 61 height 51
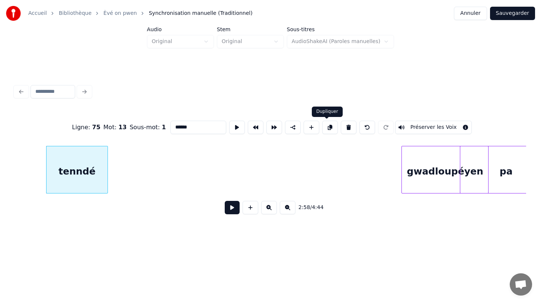
click at [326, 128] on button at bounding box center [330, 127] width 16 height 13
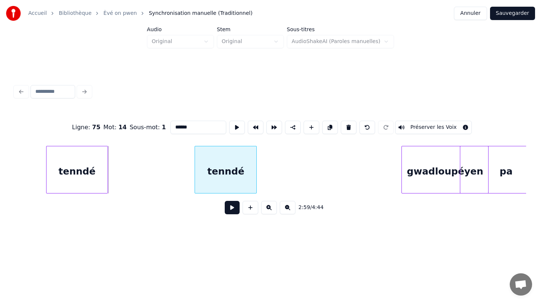
click at [222, 174] on div "tenndé" at bounding box center [225, 171] width 61 height 51
click at [325, 129] on button at bounding box center [330, 127] width 16 height 13
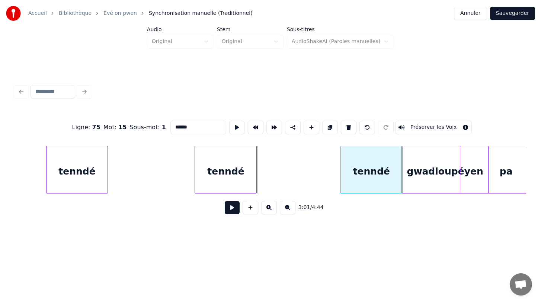
click at [361, 169] on div "tenndé" at bounding box center [371, 171] width 61 height 51
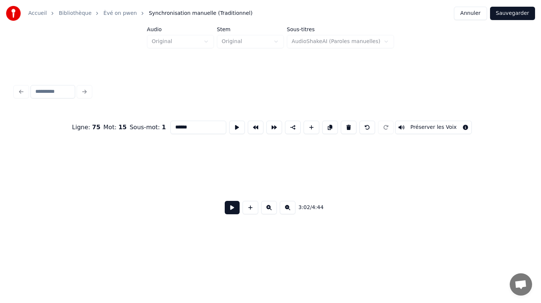
scroll to position [0, 17780]
click at [289, 208] on button at bounding box center [288, 207] width 16 height 13
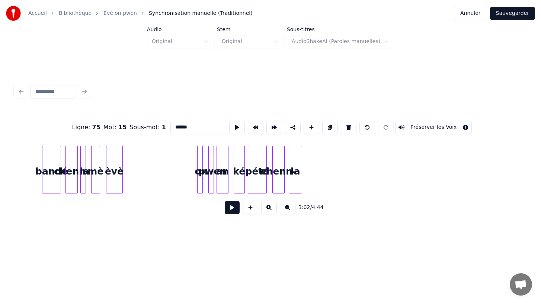
click at [289, 208] on button at bounding box center [288, 207] width 16 height 13
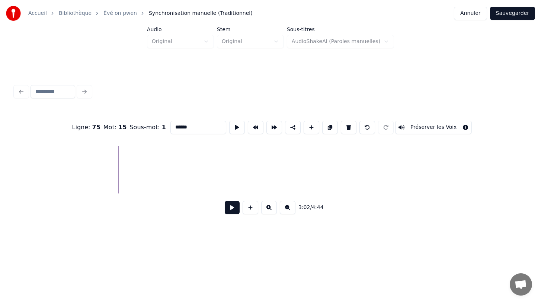
click at [289, 208] on button at bounding box center [288, 207] width 16 height 13
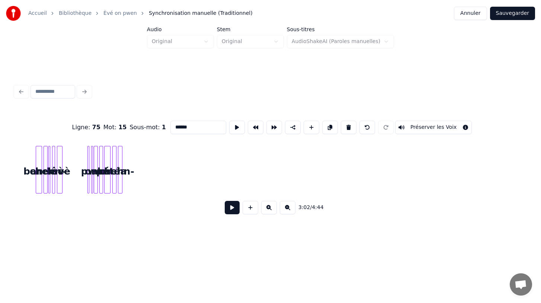
scroll to position [0, 4784]
click at [270, 209] on button at bounding box center [269, 207] width 16 height 13
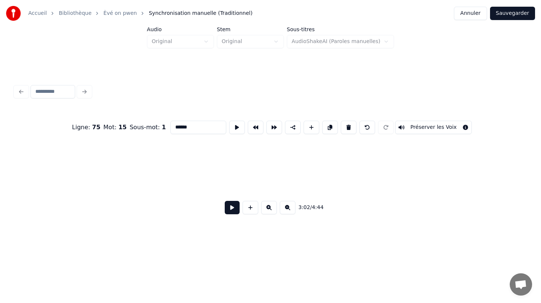
scroll to position [0, 8178]
click at [286, 209] on button at bounding box center [288, 207] width 16 height 13
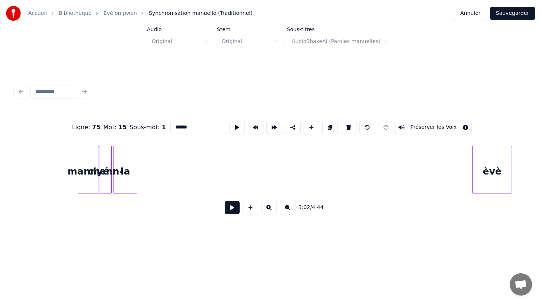
scroll to position [0, 3697]
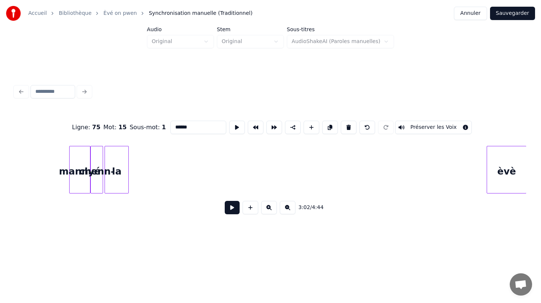
click at [511, 165] on div "èvè" at bounding box center [506, 171] width 39 height 51
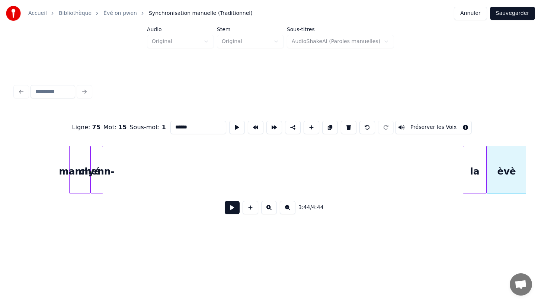
click at [476, 173] on div "la" at bounding box center [474, 171] width 23 height 51
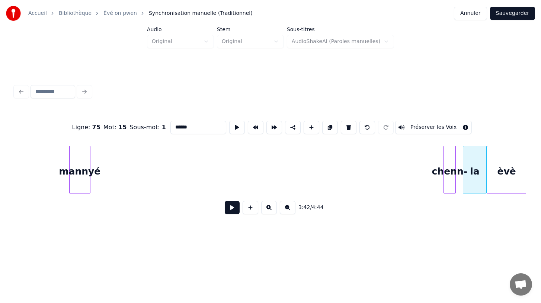
click at [452, 159] on div "chenn-" at bounding box center [450, 171] width 12 height 51
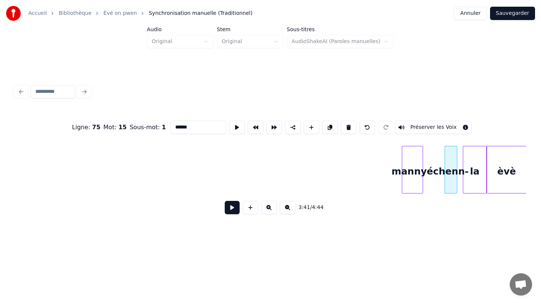
click at [417, 205] on div "Ligne : 75 Mot : 15 Sous-mot : 1 ****** Préserver les Voix 3:41 / 4:44" at bounding box center [270, 165] width 511 height 113
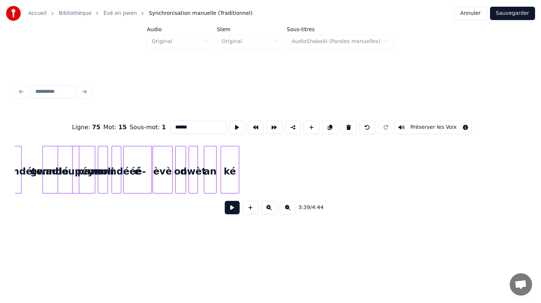
scroll to position [0, 3365]
click at [510, 165] on div "ké" at bounding box center [512, 171] width 18 height 51
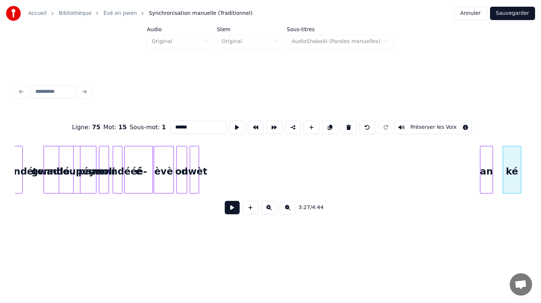
click at [486, 145] on div "Ligne : 75 Mot : 15 Sous-mot : 1 ****** Préserver les Voix 3:27 / 4:44" at bounding box center [270, 165] width 511 height 113
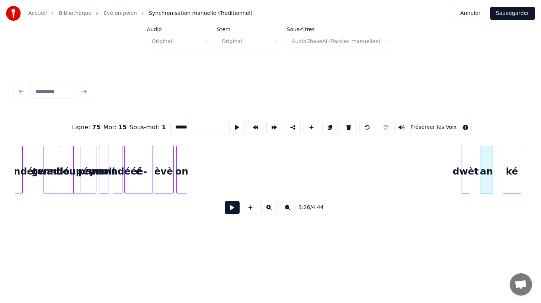
click at [467, 174] on div "dwèt" at bounding box center [465, 171] width 9 height 51
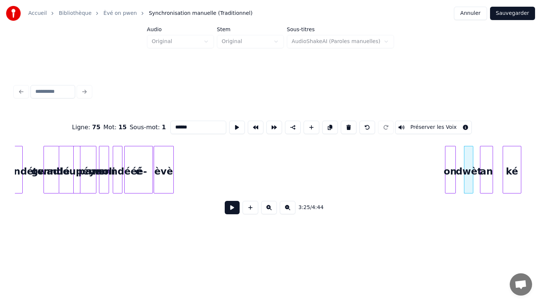
click at [449, 182] on div "on" at bounding box center [450, 171] width 10 height 51
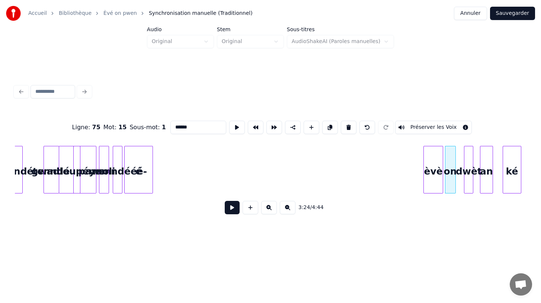
click at [433, 211] on div "Ligne : 75 Mot : 15 Sous-mot : 1 ****** Préserver les Voix 3:24 / 4:44" at bounding box center [270, 165] width 511 height 113
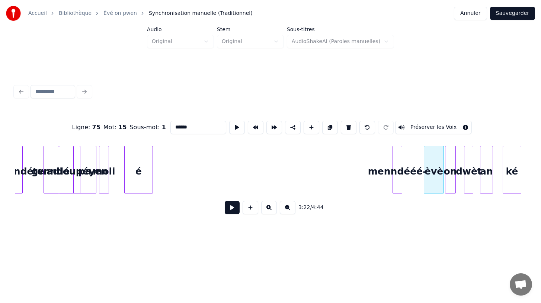
click at [412, 194] on div "Ligne : 75 Mot : 15 Sous-mot : 1 ****** Préserver les Voix 3:22 / 4:44" at bounding box center [270, 165] width 511 height 113
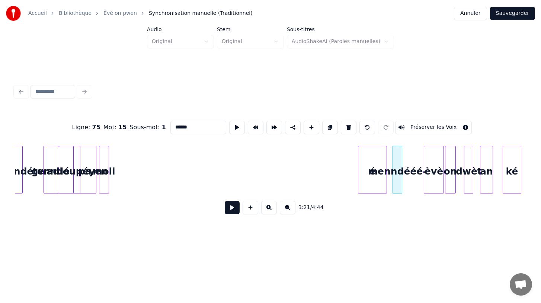
click at [368, 205] on div "Ligne : 75 Mot : 15 Sous-mot : 1 ****** Préserver les Voix 3:21 / 4:44" at bounding box center [270, 165] width 511 height 113
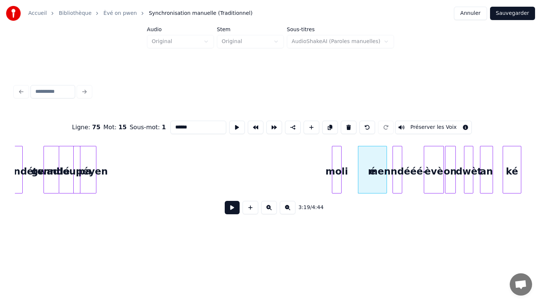
click at [341, 182] on div "moli" at bounding box center [336, 171] width 9 height 51
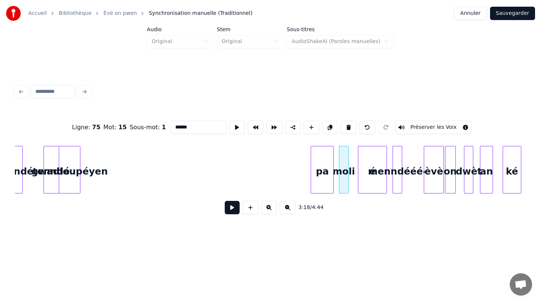
click at [323, 176] on div "pa" at bounding box center [322, 171] width 22 height 51
click at [284, 209] on button at bounding box center [288, 207] width 16 height 13
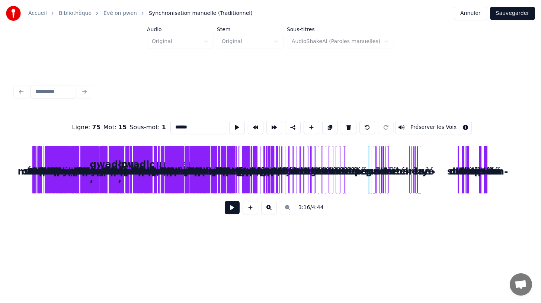
scroll to position [0, 0]
click at [248, 209] on button at bounding box center [250, 207] width 16 height 13
click at [360, 128] on button at bounding box center [365, 127] width 16 height 13
click at [269, 207] on button at bounding box center [269, 207] width 16 height 13
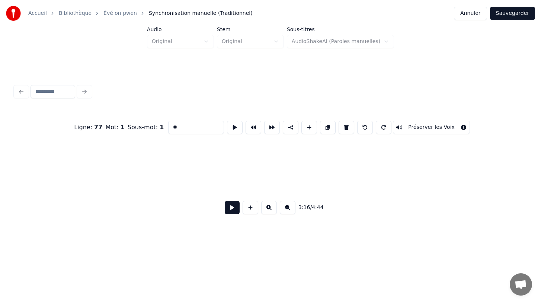
scroll to position [0, 3306]
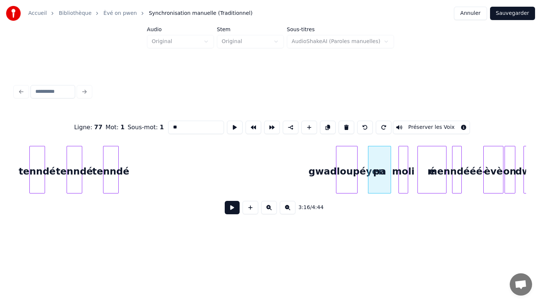
click at [343, 176] on div "gwadloupéyen" at bounding box center [346, 171] width 21 height 51
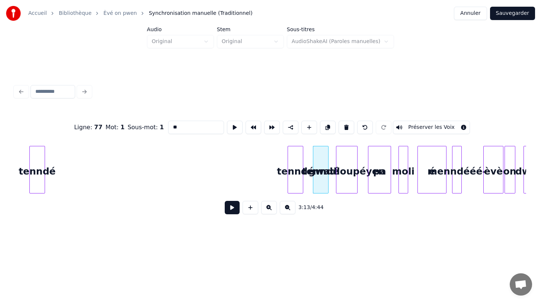
click at [296, 165] on div "tenndé" at bounding box center [295, 171] width 15 height 51
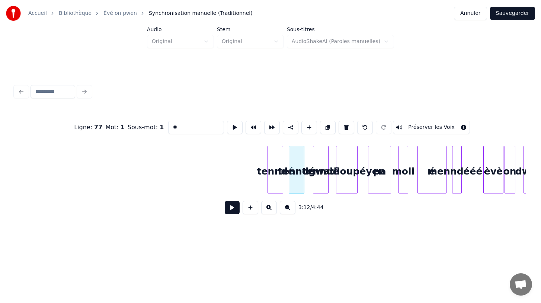
click at [277, 174] on div "tenndé" at bounding box center [275, 171] width 15 height 51
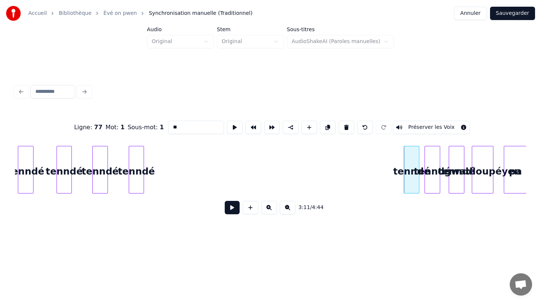
scroll to position [0, 3176]
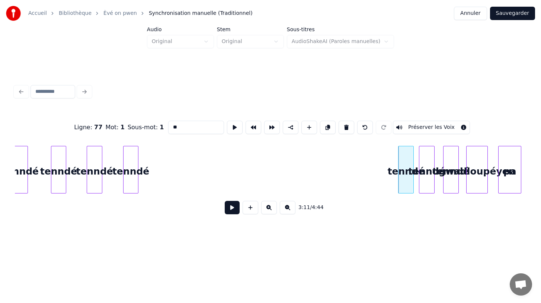
click at [131, 187] on div "tenndé" at bounding box center [130, 171] width 15 height 51
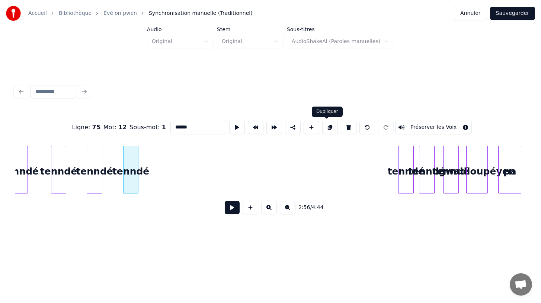
click at [326, 128] on button at bounding box center [330, 127] width 16 height 13
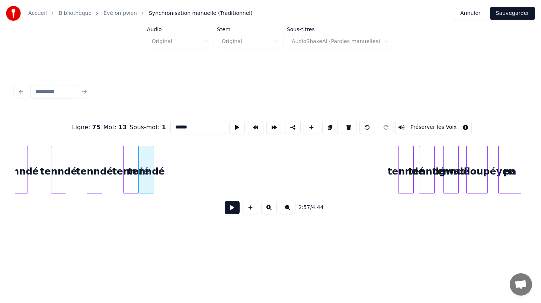
click at [326, 128] on button at bounding box center [330, 127] width 16 height 13
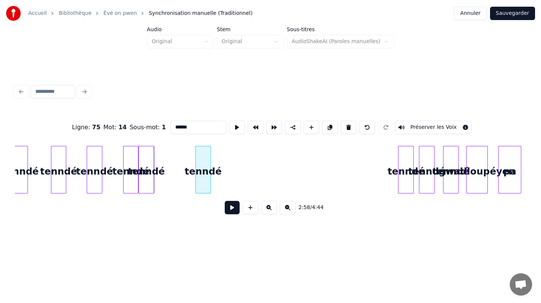
click at [203, 177] on div "tenndé" at bounding box center [203, 171] width 15 height 51
click at [164, 185] on div "tenndé" at bounding box center [167, 171] width 15 height 51
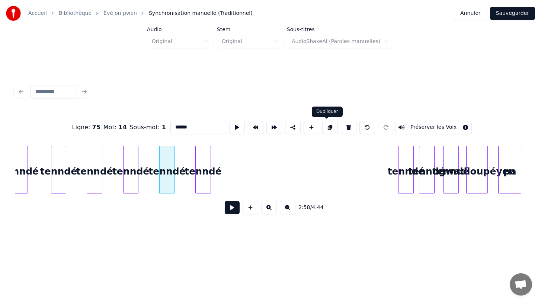
click at [325, 130] on button at bounding box center [330, 127] width 16 height 13
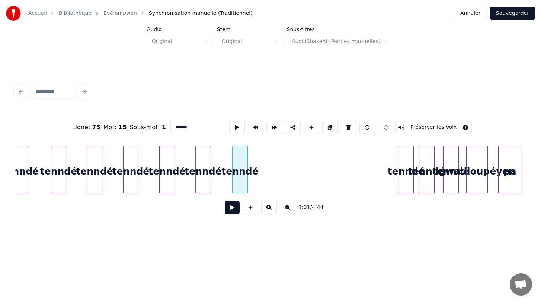
click at [241, 181] on div "tenndé" at bounding box center [239, 171] width 15 height 51
click at [329, 128] on button at bounding box center [330, 127] width 16 height 13
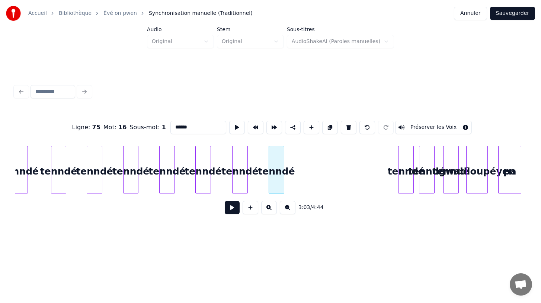
click at [276, 177] on div "tenndé" at bounding box center [276, 171] width 15 height 51
click at [326, 129] on button at bounding box center [330, 127] width 16 height 13
click at [312, 185] on div "tenndé" at bounding box center [312, 171] width 15 height 51
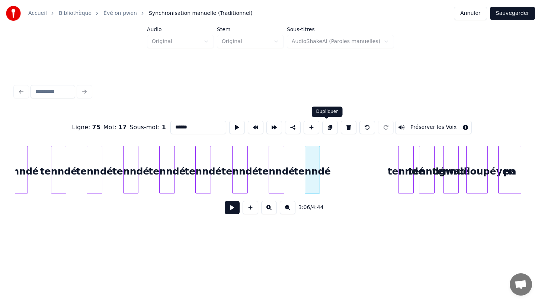
click at [324, 127] on button at bounding box center [330, 127] width 16 height 13
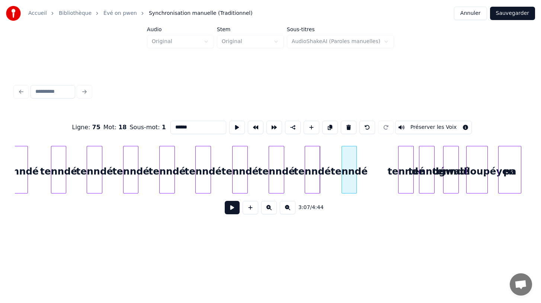
click at [347, 184] on div "tenndé" at bounding box center [349, 171] width 15 height 51
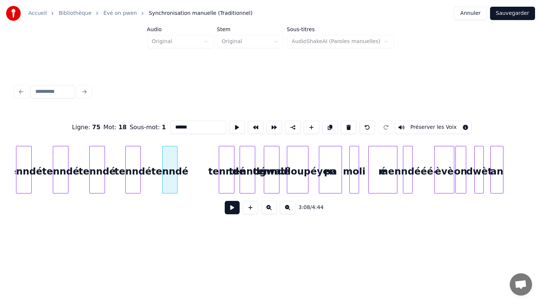
scroll to position [0, 3361]
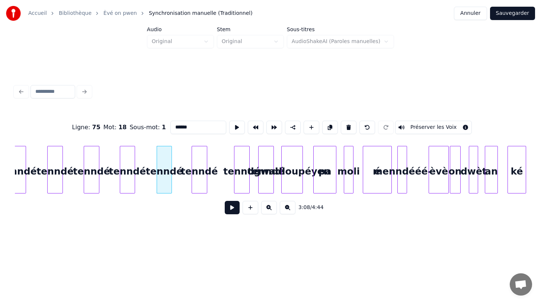
click at [196, 179] on div "tenndé" at bounding box center [199, 171] width 15 height 51
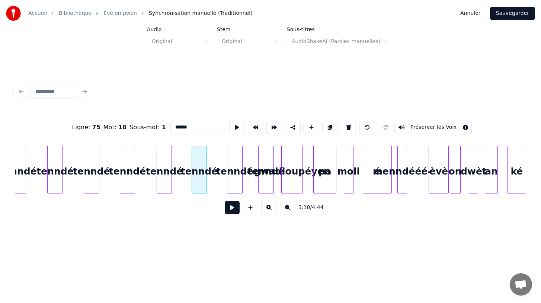
click at [234, 181] on div "tenndé" at bounding box center [234, 171] width 15 height 51
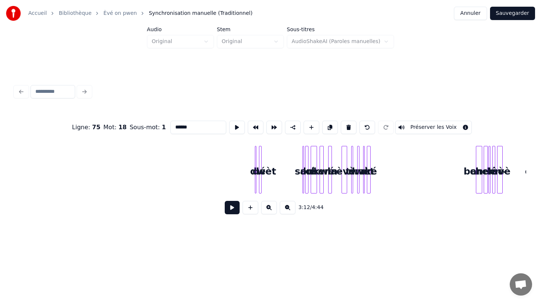
scroll to position [0, 4311]
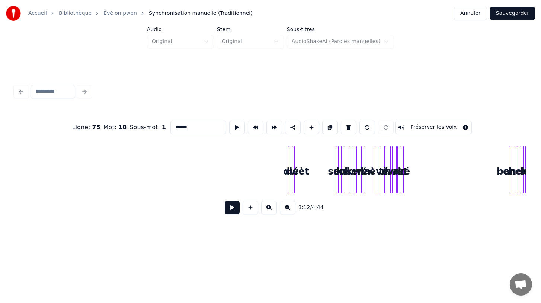
click at [401, 186] on div at bounding box center [402, 169] width 2 height 47
type input "**"
click at [499, 185] on div "ké" at bounding box center [498, 171] width 7 height 51
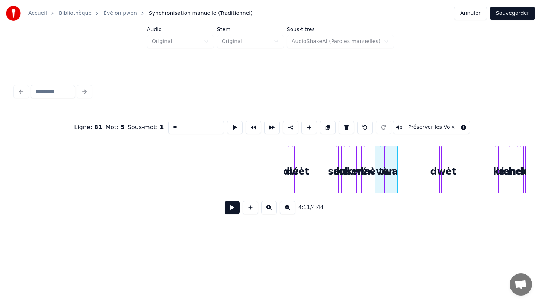
click at [446, 185] on div "dwèt" at bounding box center [442, 171] width 7 height 51
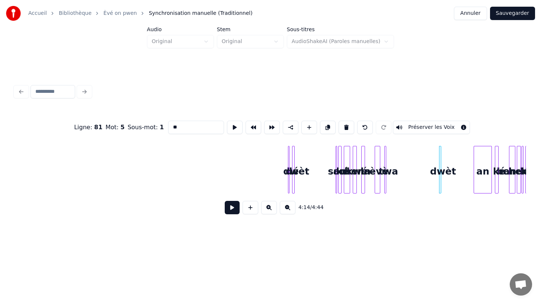
click at [488, 190] on div "an" at bounding box center [482, 171] width 17 height 51
click at [437, 189] on div "dwèt" at bounding box center [433, 170] width 15 height 48
click at [464, 187] on div "dwèt" at bounding box center [463, 171] width 14 height 51
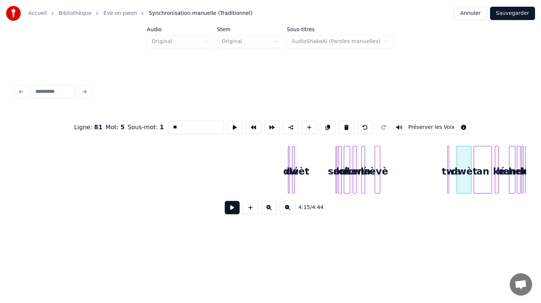
click at [450, 190] on div "twa" at bounding box center [450, 171] width 7 height 51
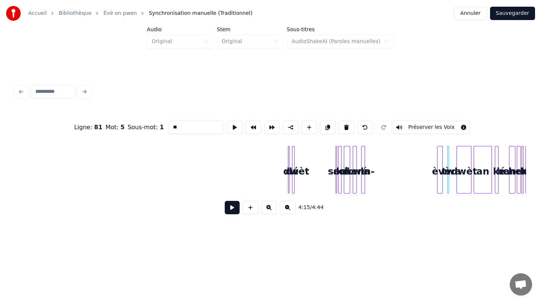
click at [442, 193] on div "èvè" at bounding box center [440, 171] width 7 height 51
click at [431, 194] on div "Ligne : 81 Mot : 5 Sous-mot : 1 ** Préserver les Voix 4:14 / 4:44" at bounding box center [270, 165] width 511 height 113
click at [417, 194] on div "Ligne : 81 Mot : 5 Sous-mot : 1 ** Préserver les Voix 4:14 / 4:44" at bounding box center [270, 165] width 511 height 113
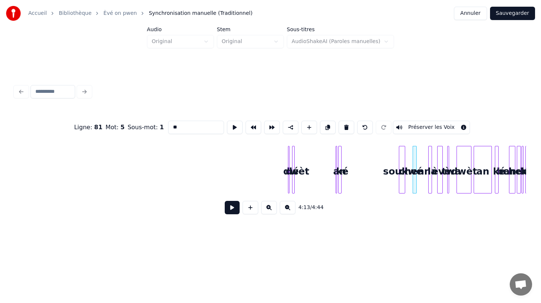
click at [406, 194] on div "Ligne : 81 Mot : 5 Sous-mot : 1 ** Préserver les Voix 4:13 / 4:44" at bounding box center [270, 165] width 511 height 113
click at [370, 191] on div "an" at bounding box center [373, 171] width 7 height 51
click at [347, 187] on div at bounding box center [346, 169] width 2 height 47
click at [389, 186] on div "ké" at bounding box center [389, 171] width 9 height 51
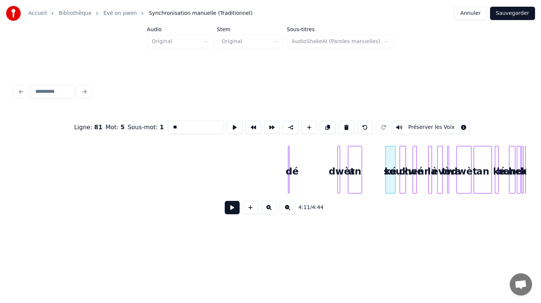
click at [342, 193] on div "dwèt" at bounding box center [341, 171] width 7 height 51
click at [278, 188] on div at bounding box center [279, 169] width 2 height 47
click at [323, 183] on div "dé" at bounding box center [325, 171] width 18 height 51
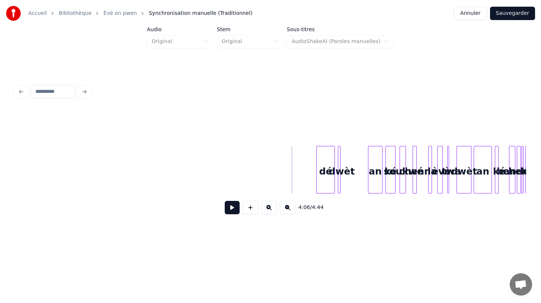
click at [379, 184] on div "an" at bounding box center [374, 171] width 13 height 51
click at [366, 190] on div "dwèt" at bounding box center [367, 171] width 7 height 51
click at [355, 186] on div "dé" at bounding box center [350, 171] width 18 height 51
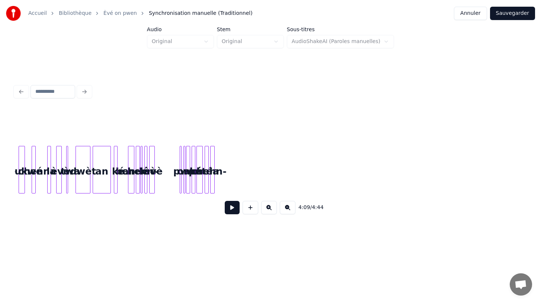
scroll to position [0, 4690]
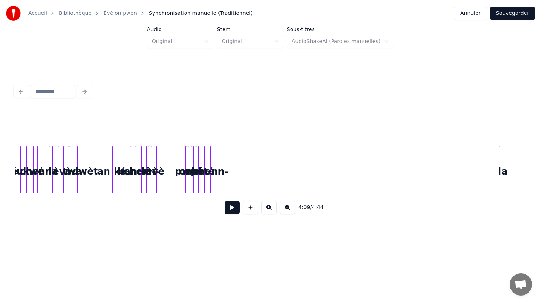
click at [502, 186] on div "la" at bounding box center [502, 171] width 7 height 51
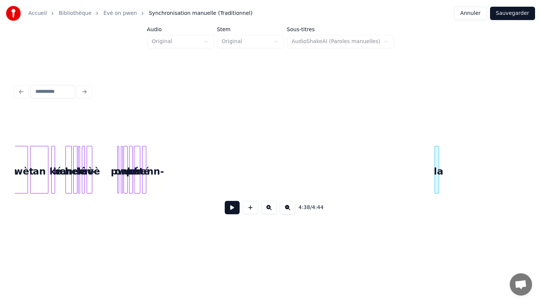
scroll to position [0, 4784]
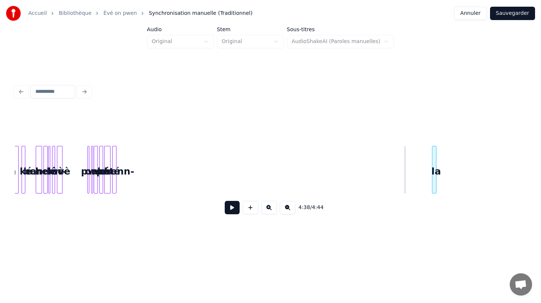
click at [437, 187] on div "la" at bounding box center [435, 171] width 7 height 51
click at [428, 194] on div "4:39 / 4:44" at bounding box center [270, 165] width 511 height 113
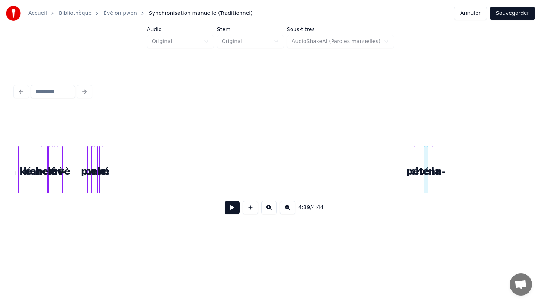
click at [416, 162] on div "pété" at bounding box center [417, 171] width 7 height 51
click at [410, 189] on div "ké" at bounding box center [410, 171] width 7 height 51
click at [402, 202] on div "4:38 / 4:44" at bounding box center [270, 165] width 511 height 113
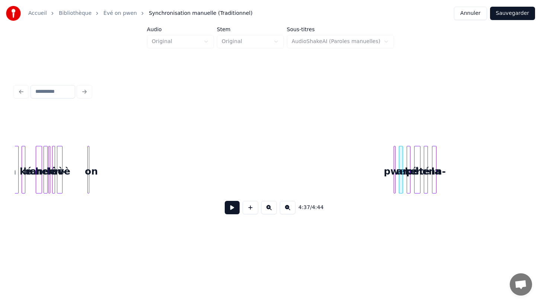
click at [396, 174] on div "pwen" at bounding box center [397, 171] width 7 height 51
click at [390, 213] on div "4:37 / 4:44" at bounding box center [270, 165] width 511 height 113
click at [384, 203] on div "4:37 / 4:44" at bounding box center [270, 165] width 511 height 113
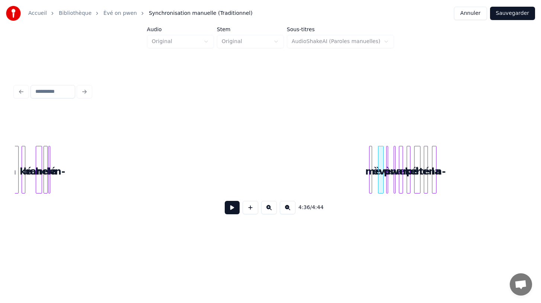
click at [373, 184] on div "mè" at bounding box center [372, 171] width 7 height 51
click at [368, 207] on div "4:36 / 4:44" at bounding box center [270, 165] width 511 height 113
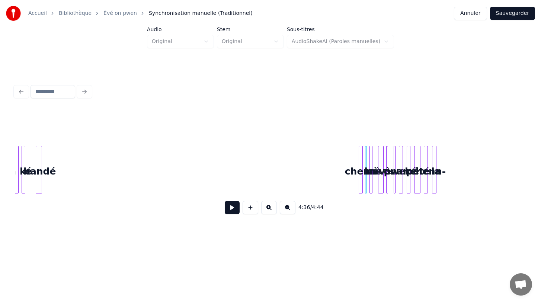
click at [351, 157] on div "bandé" at bounding box center [351, 171] width 7 height 51
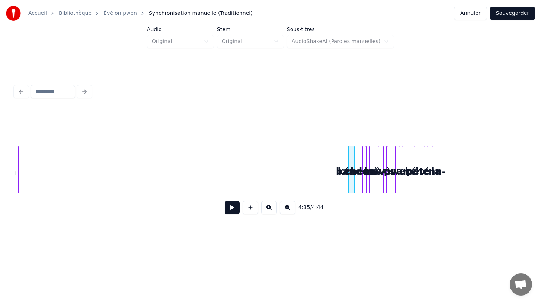
click at [344, 180] on div "ké" at bounding box center [343, 171] width 7 height 51
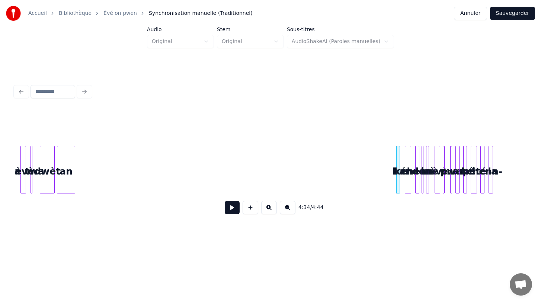
scroll to position [0, 4705]
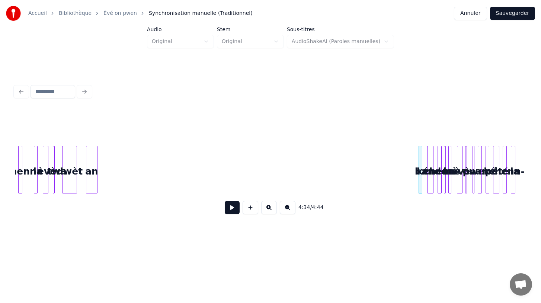
click at [87, 170] on div at bounding box center [87, 169] width 2 height 47
click at [414, 173] on div "an" at bounding box center [408, 170] width 11 height 48
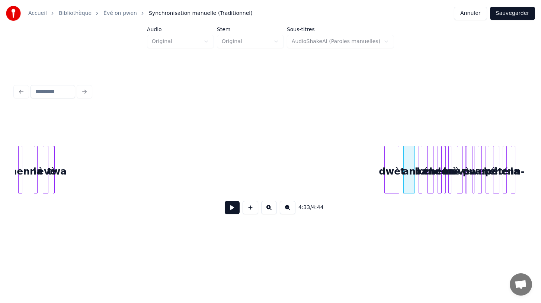
click at [396, 155] on div "dwèt" at bounding box center [391, 171] width 14 height 51
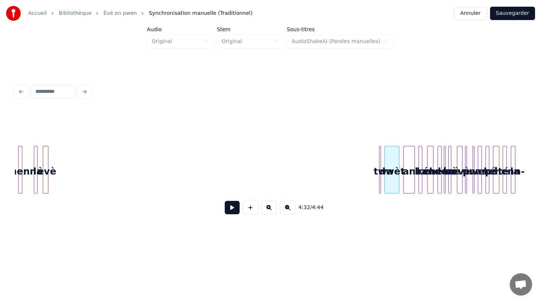
click at [382, 135] on div "4:32 / 4:44" at bounding box center [270, 165] width 511 height 113
click at [376, 180] on div "èvè" at bounding box center [373, 171] width 7 height 51
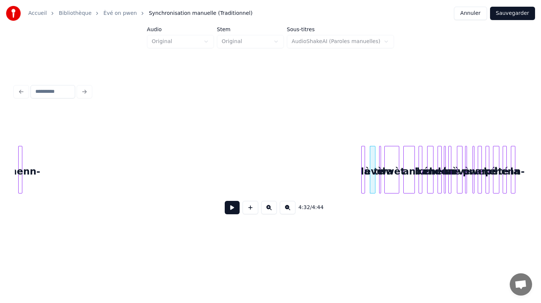
click at [366, 184] on div "la" at bounding box center [364, 171] width 7 height 51
click at [360, 174] on div "chenn-" at bounding box center [357, 171] width 7 height 51
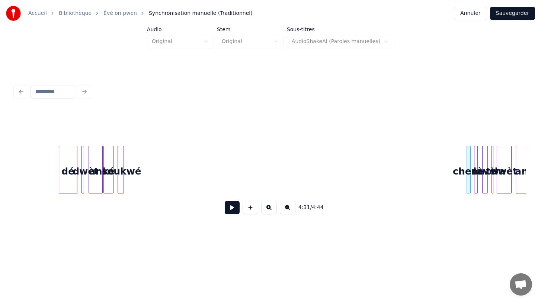
scroll to position [0, 4594]
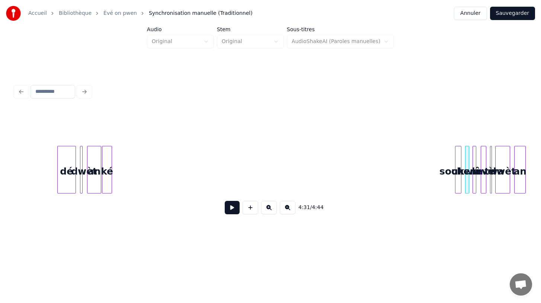
click at [448, 173] on div "ké" at bounding box center [446, 171] width 9 height 51
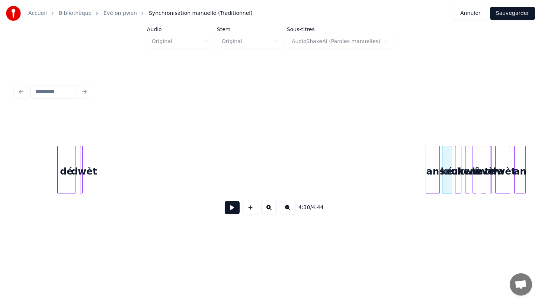
click at [439, 191] on div "an" at bounding box center [432, 170] width 14 height 48
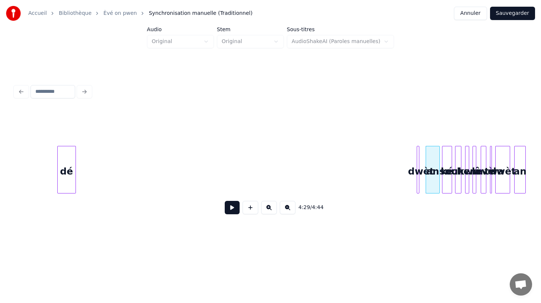
click at [419, 185] on div "dwèt" at bounding box center [420, 171] width 7 height 51
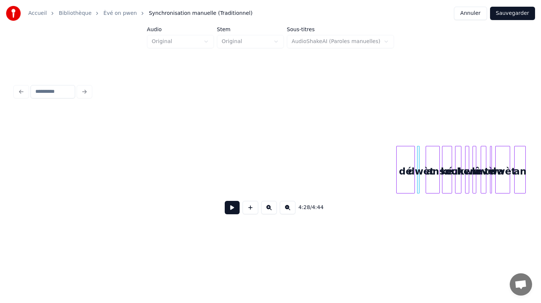
click at [409, 195] on div "4:28 / 4:44" at bounding box center [270, 165] width 511 height 113
click at [424, 189] on div "dwèt" at bounding box center [424, 171] width 7 height 51
click at [411, 187] on div "dé" at bounding box center [409, 171] width 18 height 51
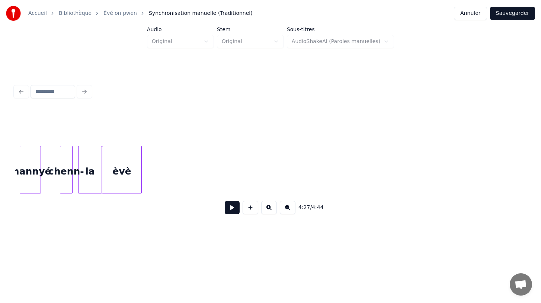
scroll to position [0, 4082]
click at [484, 168] on div "èvè" at bounding box center [481, 171] width 39 height 51
click at [494, 175] on div at bounding box center [494, 169] width 2 height 47
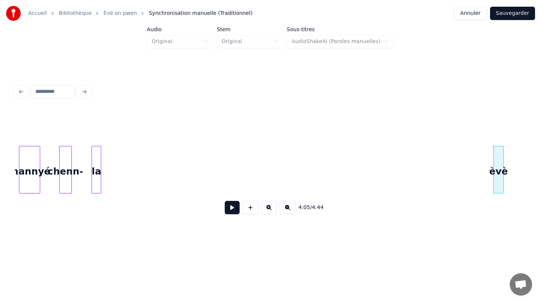
click at [92, 187] on div at bounding box center [93, 169] width 2 height 47
click at [482, 167] on div "la" at bounding box center [480, 171] width 9 height 51
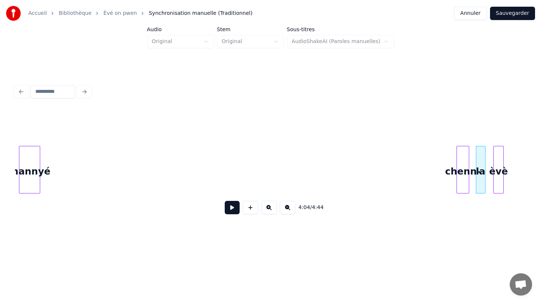
click at [463, 173] on div "chenn-" at bounding box center [463, 171] width 12 height 51
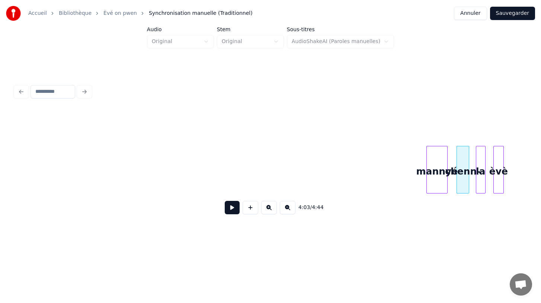
click at [434, 188] on div "mannyé" at bounding box center [436, 171] width 20 height 51
click at [441, 190] on div at bounding box center [442, 169] width 2 height 47
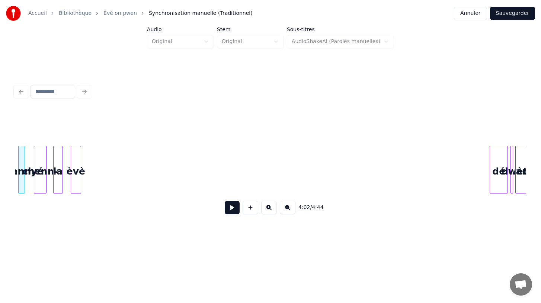
scroll to position [0, 4503]
click at [499, 158] on div at bounding box center [500, 169] width 2 height 47
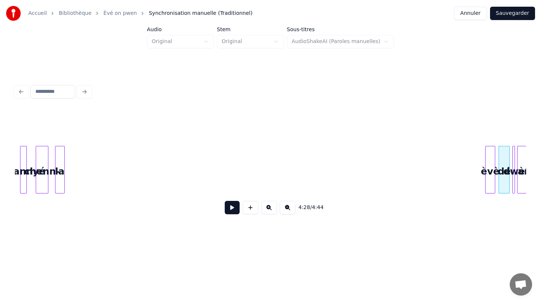
click at [491, 168] on div "èvè" at bounding box center [489, 171] width 9 height 51
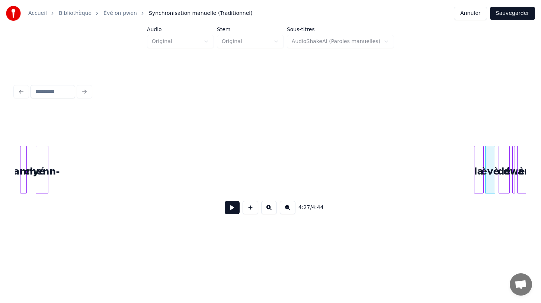
click at [480, 182] on div "la" at bounding box center [478, 171] width 9 height 51
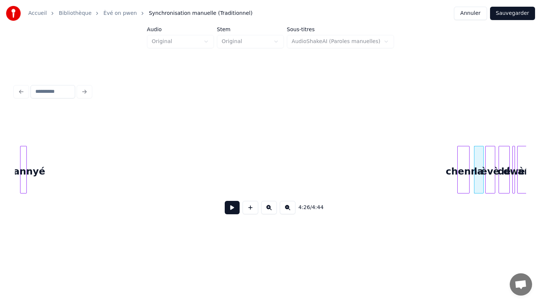
click at [464, 197] on div "4:26 / 4:44" at bounding box center [270, 165] width 511 height 113
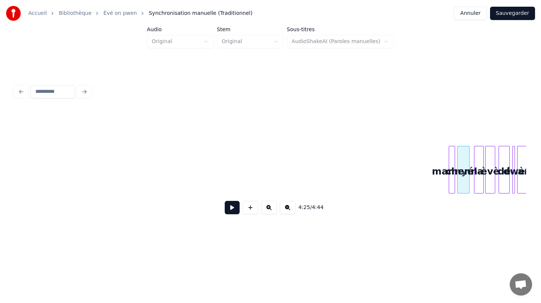
click at [451, 187] on div "mannyé" at bounding box center [452, 171] width 7 height 51
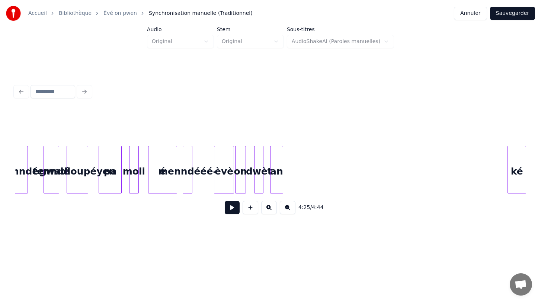
scroll to position [0, 3575]
click at [530, 190] on div "Accueil Bibliothèque Èvé on pwen Synchronisation manuelle (Traditionnel) Annu…" at bounding box center [270, 121] width 541 height 242
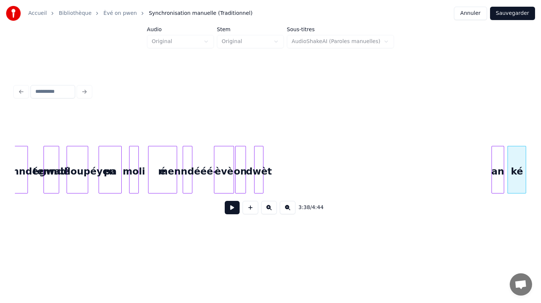
click at [499, 190] on div "an" at bounding box center [498, 171] width 12 height 51
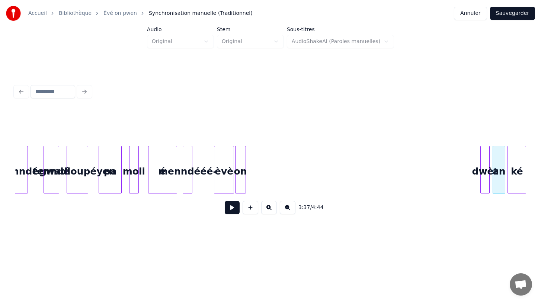
click at [486, 191] on div "dwèt" at bounding box center [484, 171] width 9 height 51
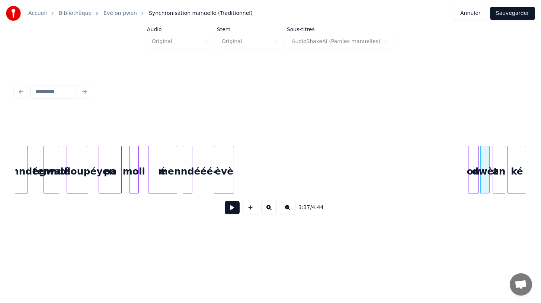
click at [472, 184] on div "on" at bounding box center [473, 171] width 10 height 51
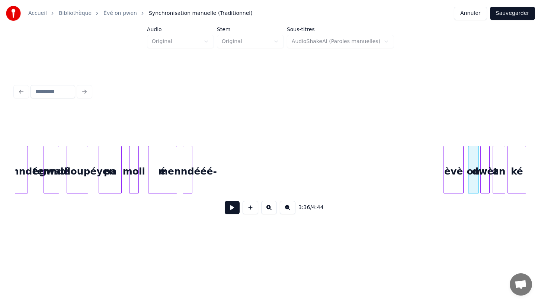
click at [454, 192] on div "èvè" at bounding box center [453, 171] width 19 height 51
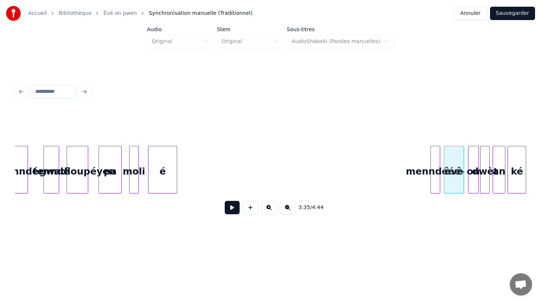
click at [434, 194] on div "3:35 / 4:44" at bounding box center [270, 165] width 511 height 113
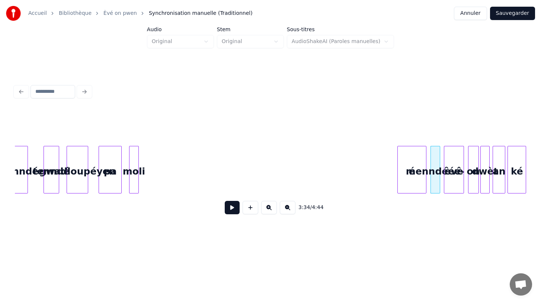
click at [407, 164] on div "é" at bounding box center [411, 171] width 28 height 51
click at [413, 183] on div at bounding box center [414, 169] width 2 height 47
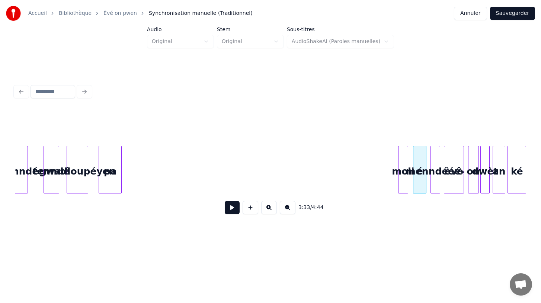
click at [403, 172] on div "moli" at bounding box center [402, 171] width 9 height 51
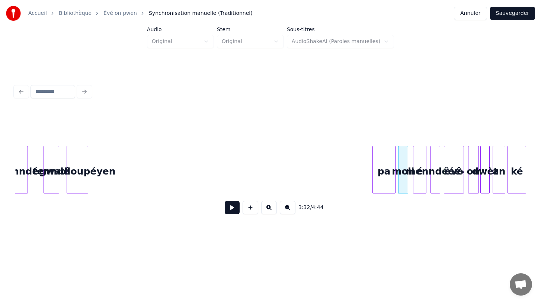
click at [390, 191] on div "pa" at bounding box center [384, 171] width 22 height 51
click at [384, 185] on div at bounding box center [385, 169] width 2 height 47
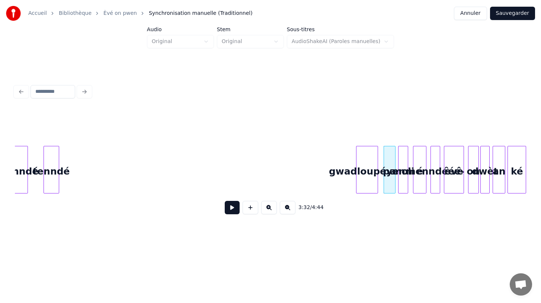
click at [366, 191] on div "gwadloupéyen" at bounding box center [366, 171] width 21 height 51
click at [371, 188] on div at bounding box center [370, 169] width 2 height 47
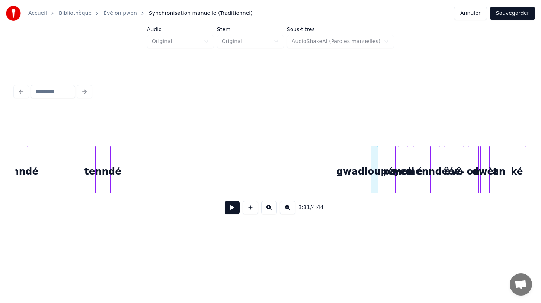
click at [110, 187] on div "tenndé" at bounding box center [103, 171] width 15 height 51
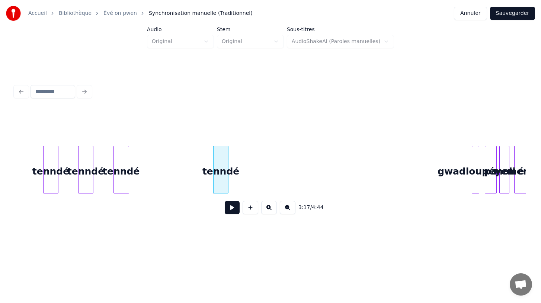
scroll to position [0, 3473]
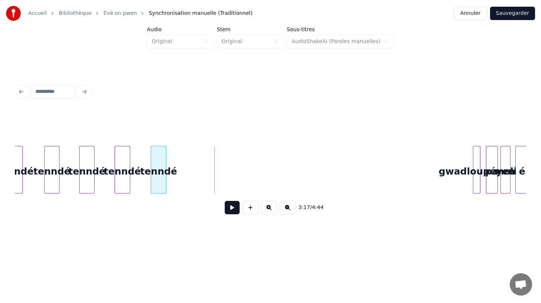
click at [157, 164] on div "tenndé" at bounding box center [158, 171] width 15 height 51
click at [160, 186] on div "tenndé" at bounding box center [160, 171] width 15 height 51
click at [233, 209] on button at bounding box center [232, 207] width 15 height 13
click at [159, 187] on div "tenndé" at bounding box center [160, 171] width 15 height 51
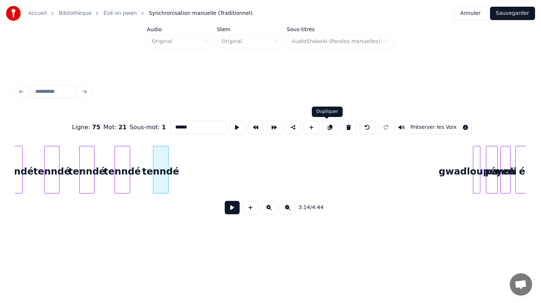
click at [325, 128] on button at bounding box center [330, 127] width 16 height 13
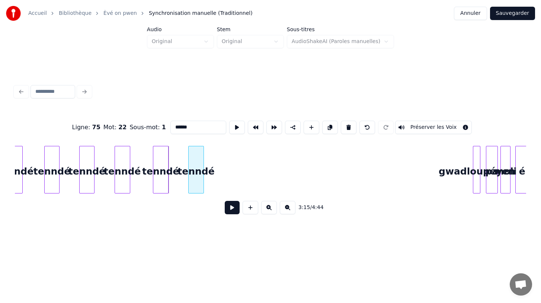
click at [195, 187] on div "tenndé" at bounding box center [196, 171] width 15 height 51
click at [326, 127] on button at bounding box center [330, 127] width 16 height 13
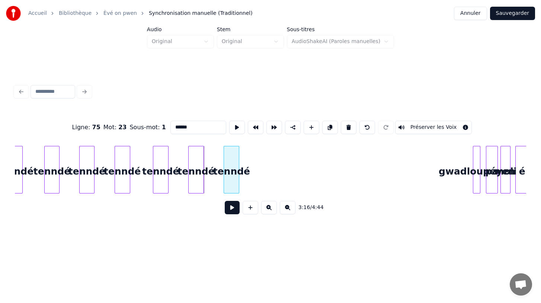
click at [233, 181] on div "tenndé" at bounding box center [231, 171] width 15 height 51
click at [327, 128] on button at bounding box center [330, 127] width 16 height 13
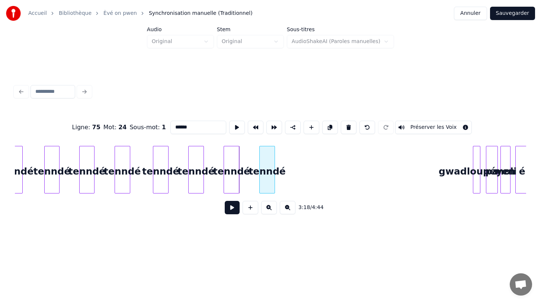
click at [267, 180] on div "tenndé" at bounding box center [267, 171] width 15 height 51
click at [325, 131] on button at bounding box center [330, 127] width 16 height 13
click at [303, 181] on div "tenndé" at bounding box center [303, 171] width 15 height 51
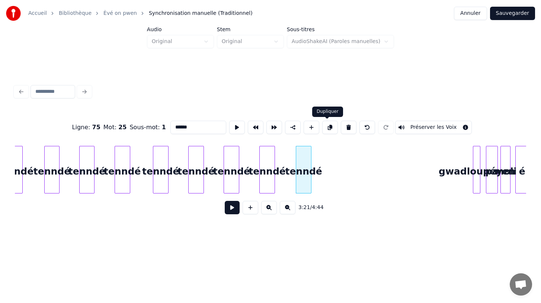
click at [324, 129] on button at bounding box center [330, 127] width 16 height 13
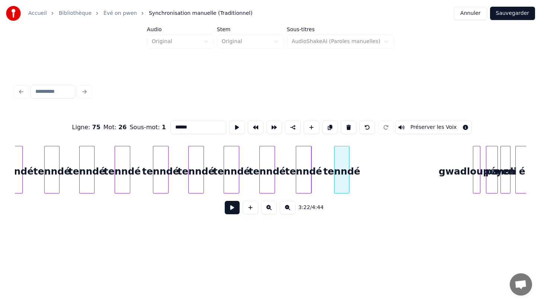
click at [340, 189] on div "tenndé" at bounding box center [341, 171] width 15 height 51
click at [327, 129] on button at bounding box center [330, 127] width 16 height 13
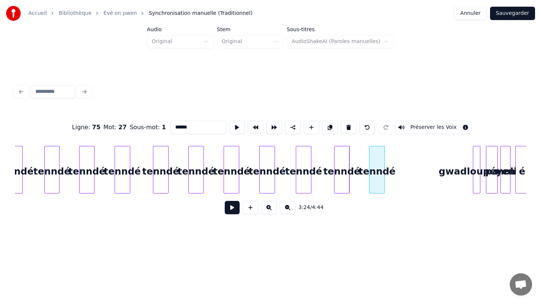
click at [378, 185] on div "tenndé" at bounding box center [376, 171] width 15 height 51
click at [226, 207] on button at bounding box center [232, 207] width 15 height 13
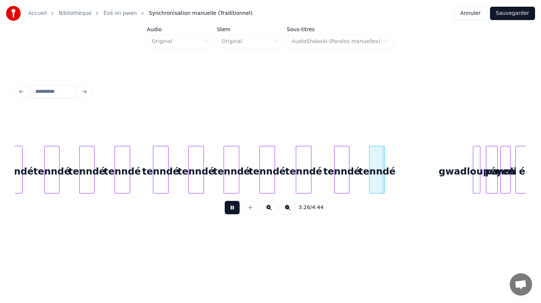
click at [226, 207] on button at bounding box center [232, 207] width 15 height 13
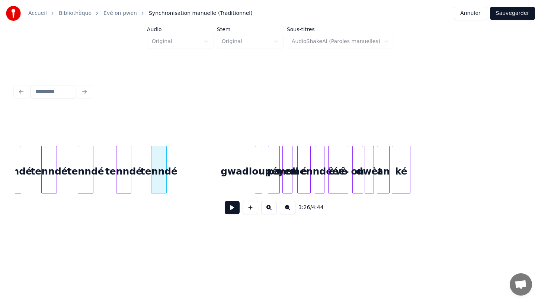
scroll to position [0, 3697]
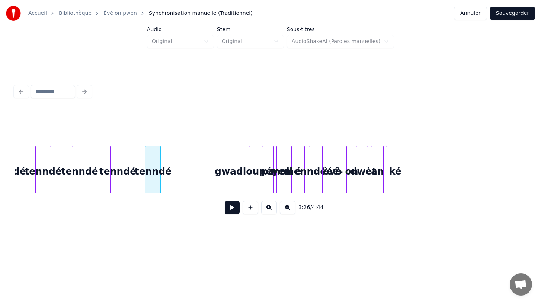
click at [148, 180] on div "tenndé" at bounding box center [152, 171] width 15 height 51
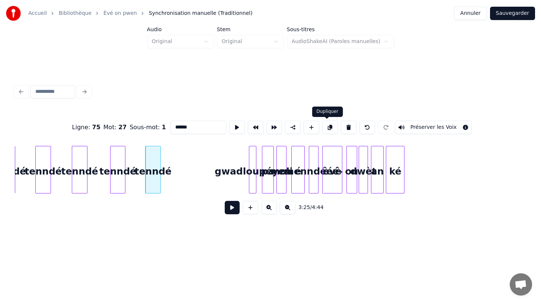
click at [328, 128] on button at bounding box center [330, 127] width 16 height 13
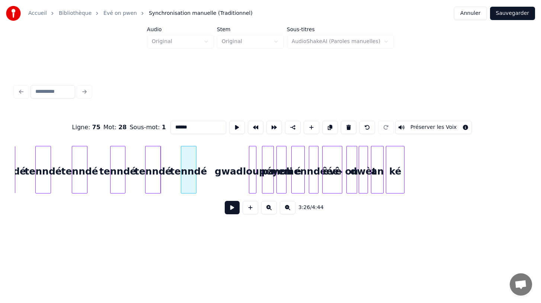
click at [187, 182] on div "tenndé" at bounding box center [188, 171] width 15 height 51
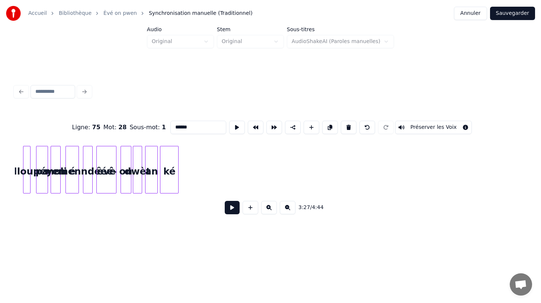
scroll to position [0, 3929]
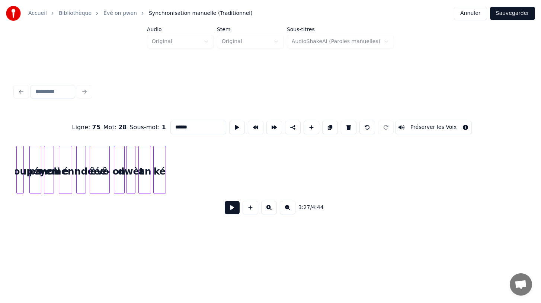
click at [163, 184] on div at bounding box center [164, 169] width 2 height 47
click at [514, 182] on div "ké" at bounding box center [515, 171] width 12 height 51
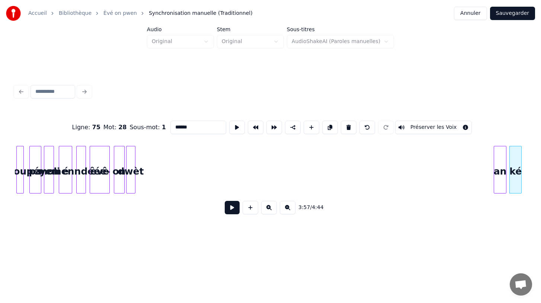
click at [498, 190] on div "an" at bounding box center [500, 171] width 12 height 51
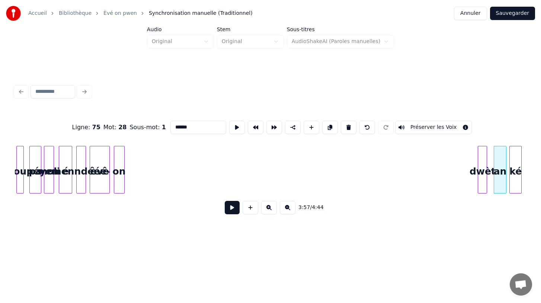
click at [482, 226] on div "Ligne : 75 Mot : 28 Sous-mot : 1 ****** Préserver les Voix 3:57 / 4:44" at bounding box center [270, 151] width 517 height 182
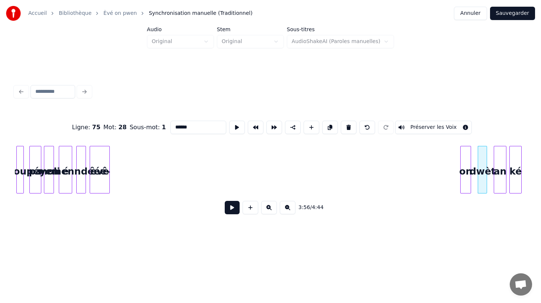
click at [467, 218] on div "Ligne : 75 Mot : 28 Sous-mot : 1 ****** Préserver les Voix 3:56 / 4:44" at bounding box center [270, 165] width 511 height 113
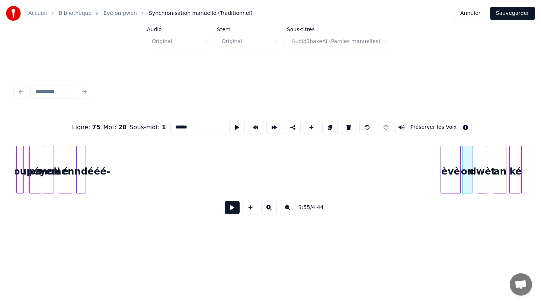
click at [451, 222] on div "Ligne : 75 Mot : 28 Sous-mot : 1 ****** Préserver les Voix 3:55 / 4:44" at bounding box center [270, 151] width 517 height 147
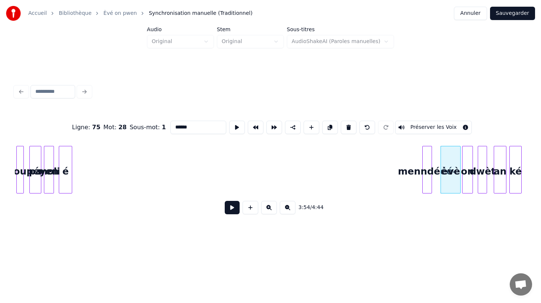
click at [426, 191] on div "menndééé-" at bounding box center [426, 171] width 9 height 51
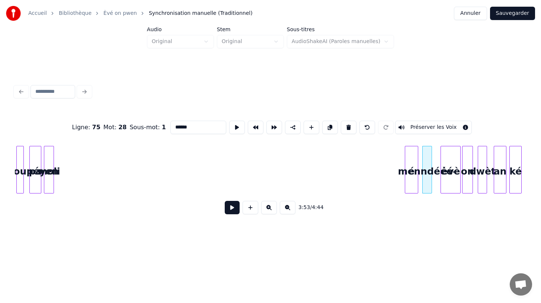
click at [412, 196] on div "Ligne : 75 Mot : 28 Sous-mot : 1 ****** Préserver les Voix 3:53 / 4:44" at bounding box center [270, 165] width 511 height 113
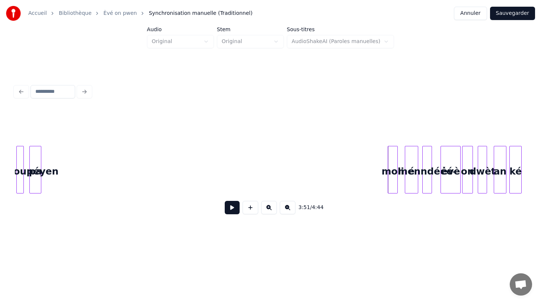
click at [393, 198] on div "3:51 / 4:44" at bounding box center [270, 165] width 511 height 113
click at [378, 158] on div "pa" at bounding box center [379, 171] width 12 height 51
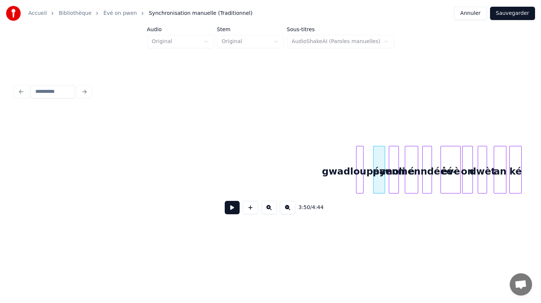
click at [360, 155] on div "gwadloupéyen" at bounding box center [359, 171] width 7 height 51
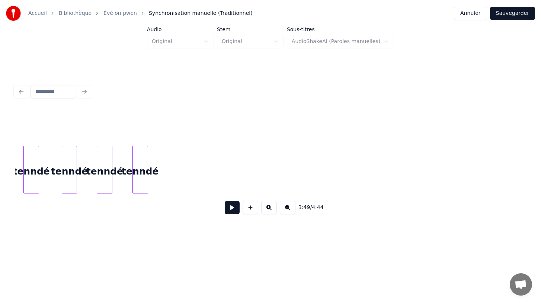
click at [232, 207] on button at bounding box center [232, 207] width 15 height 13
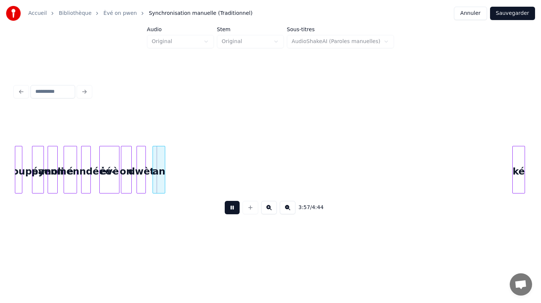
click at [519, 149] on div "ké" at bounding box center [518, 171] width 12 height 51
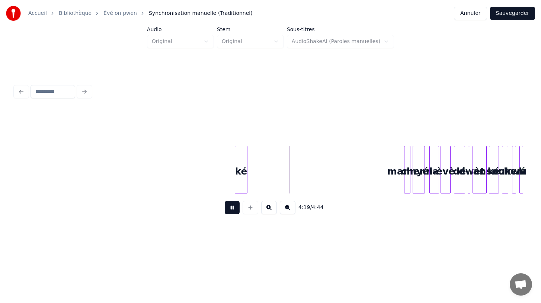
scroll to position [0, 4543]
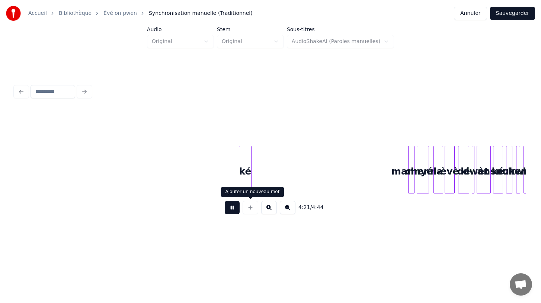
click at [232, 209] on button at bounding box center [232, 207] width 15 height 13
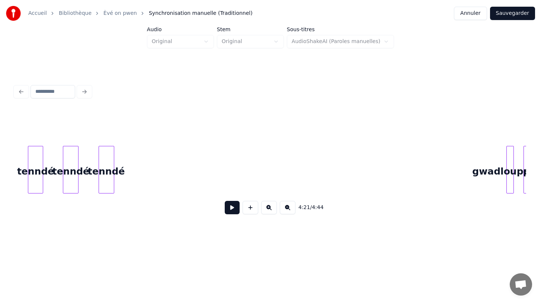
scroll to position [0, 3781]
click at [103, 185] on div "tenndé" at bounding box center [104, 171] width 15 height 51
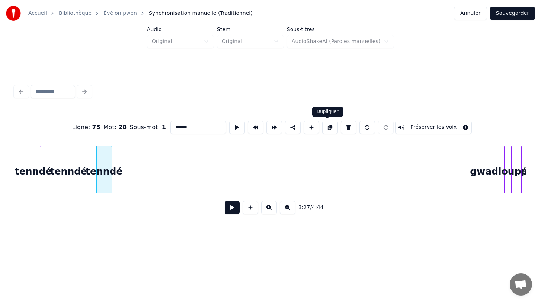
click at [324, 125] on button at bounding box center [330, 127] width 16 height 13
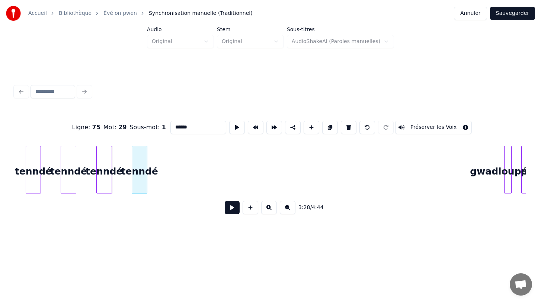
click at [138, 183] on div "tenndé" at bounding box center [139, 171] width 15 height 51
click at [233, 206] on button at bounding box center [232, 207] width 15 height 13
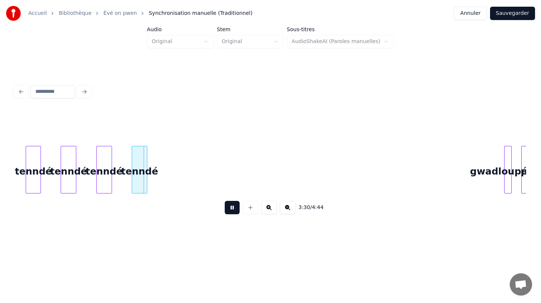
click at [233, 206] on button at bounding box center [232, 207] width 15 height 13
click at [235, 209] on button at bounding box center [232, 207] width 15 height 13
click at [145, 185] on div at bounding box center [146, 169] width 2 height 47
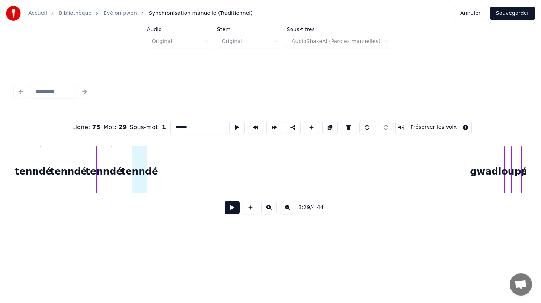
click at [324, 126] on button at bounding box center [330, 127] width 16 height 13
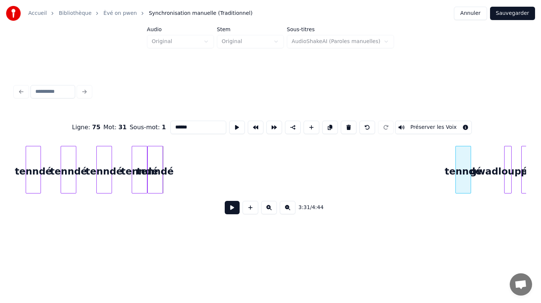
click at [461, 129] on div "Ligne : 75 Mot : 31 Sous-mot : 1 ****** Préserver les Voix 3:31 / 4:44" at bounding box center [270, 165] width 511 height 113
click at [427, 158] on div "tenndé" at bounding box center [427, 171] width 15 height 51
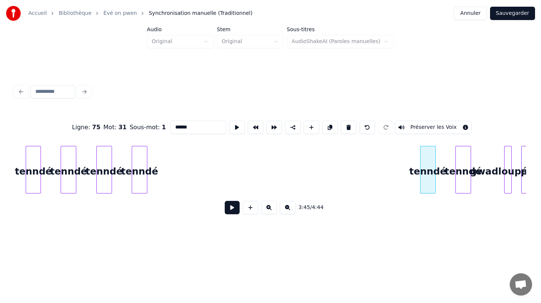
click at [139, 180] on div "tenndé" at bounding box center [139, 171] width 15 height 51
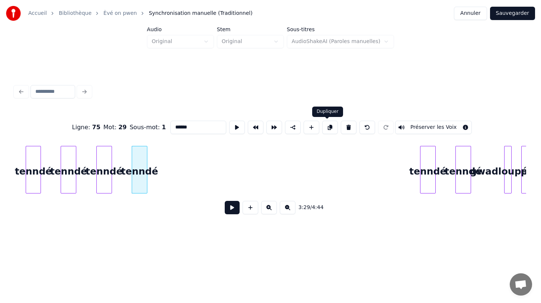
click at [325, 129] on button at bounding box center [330, 127] width 16 height 13
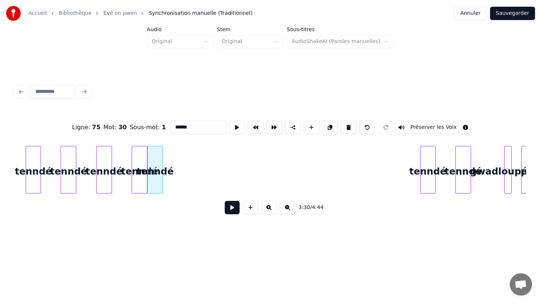
click at [325, 129] on button at bounding box center [330, 127] width 16 height 13
click at [390, 164] on div "tenndé" at bounding box center [390, 171] width 15 height 51
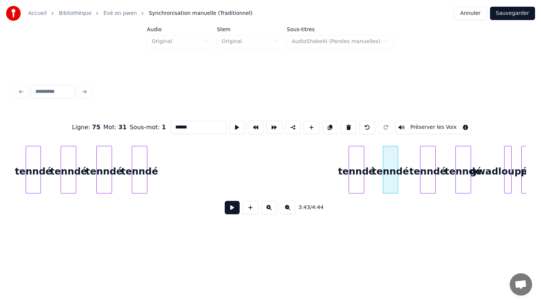
click at [356, 183] on div "tenndé" at bounding box center [356, 171] width 15 height 51
click at [358, 187] on div "tenndé" at bounding box center [356, 171] width 15 height 51
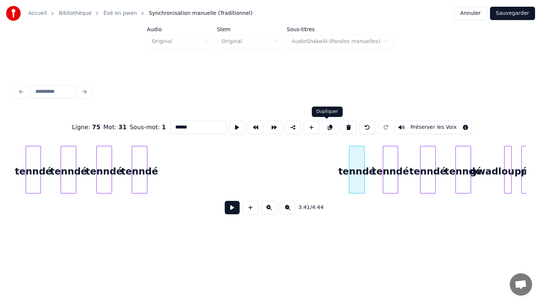
click at [325, 124] on button at bounding box center [330, 127] width 16 height 13
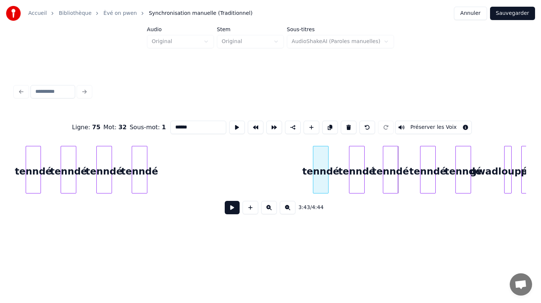
click at [320, 181] on div "tenndé" at bounding box center [320, 171] width 15 height 51
click at [324, 128] on button at bounding box center [330, 127] width 16 height 13
click at [283, 180] on div "tenndé" at bounding box center [283, 171] width 15 height 51
click at [140, 184] on div "tenndé" at bounding box center [139, 171] width 15 height 51
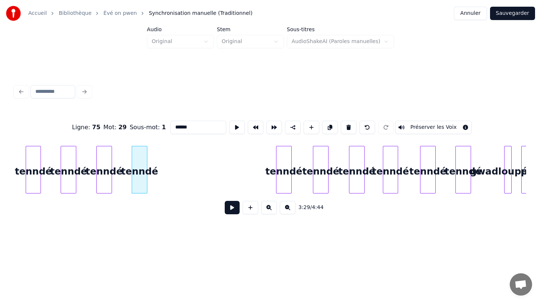
click at [326, 125] on button at bounding box center [330, 127] width 16 height 13
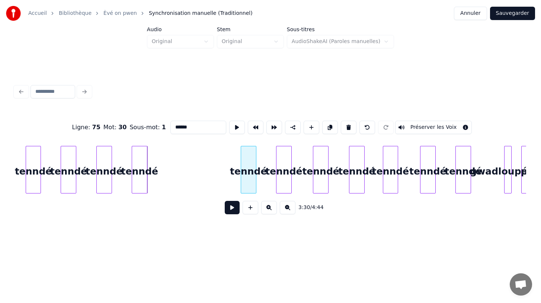
click at [246, 177] on div "tenndé" at bounding box center [248, 171] width 15 height 51
click at [329, 127] on button at bounding box center [330, 127] width 16 height 13
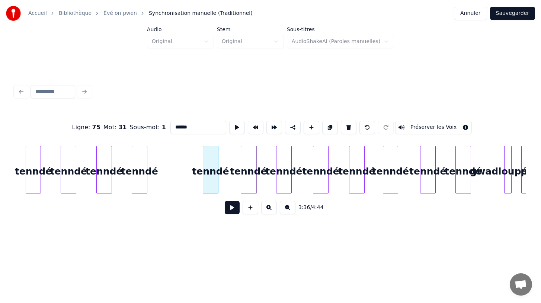
click at [210, 176] on div "tenndé" at bounding box center [210, 171] width 15 height 51
click at [134, 186] on div "tenndé" at bounding box center [139, 171] width 15 height 51
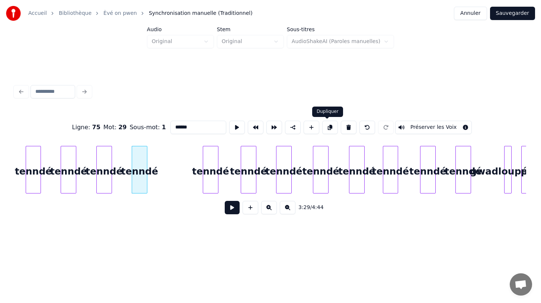
click at [326, 129] on button at bounding box center [330, 127] width 16 height 13
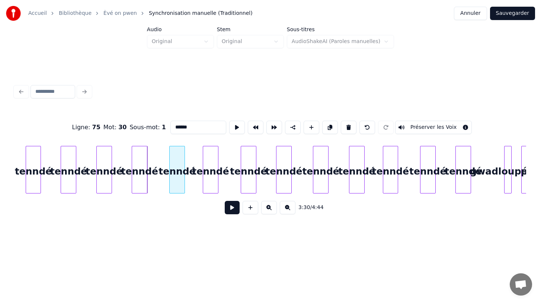
click at [176, 182] on div "tenndé" at bounding box center [177, 171] width 15 height 51
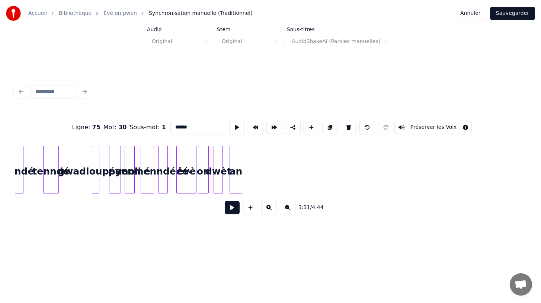
scroll to position [0, 4196]
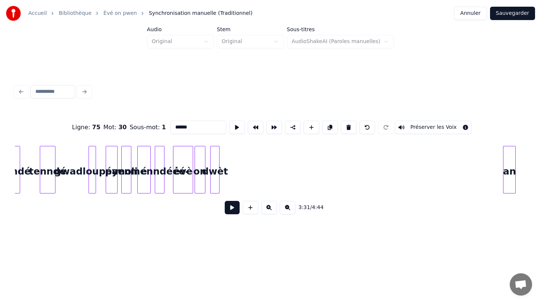
click at [510, 179] on div "an" at bounding box center [509, 171] width 12 height 51
click at [491, 202] on div "Ligne : 75 Mot : 30 Sous-mot : 1 ****** Préserver les Voix 4:11 / 4:44" at bounding box center [270, 165] width 511 height 113
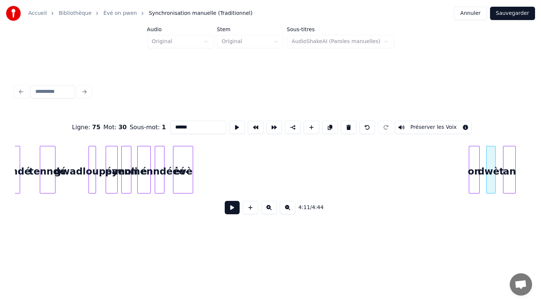
click at [474, 155] on div "on" at bounding box center [474, 171] width 10 height 51
click at [185, 178] on div at bounding box center [185, 169] width 2 height 47
click at [460, 162] on div "èvè" at bounding box center [460, 171] width 8 height 51
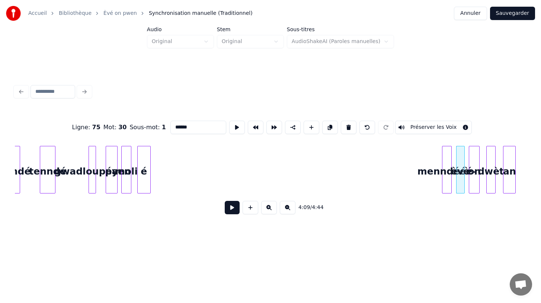
click at [448, 170] on div "menndééé-" at bounding box center [446, 171] width 9 height 51
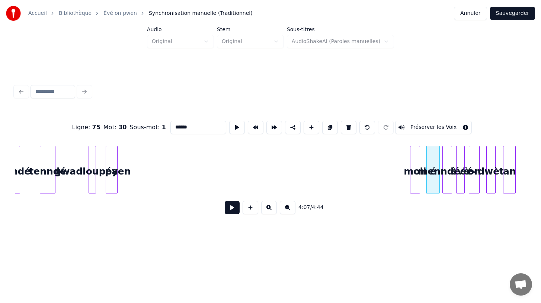
click at [414, 175] on div "moli" at bounding box center [414, 171] width 9 height 51
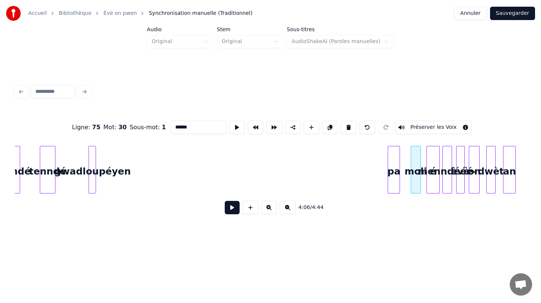
click at [397, 176] on div "pa" at bounding box center [394, 171] width 12 height 51
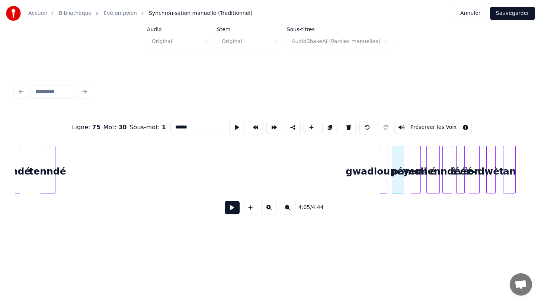
click at [382, 206] on div "Ligne : 75 Mot : 30 Sous-mot : 1 ****** Préserver les Voix 4:05 / 4:44" at bounding box center [270, 165] width 511 height 113
click at [46, 185] on div "tenndé" at bounding box center [47, 171] width 15 height 51
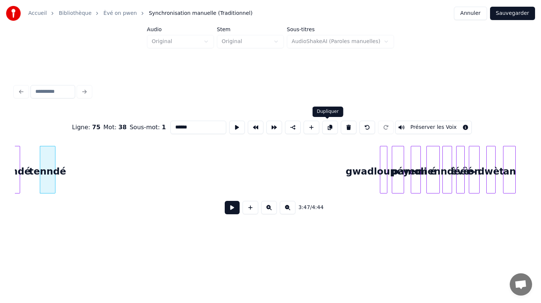
click at [326, 131] on button at bounding box center [330, 127] width 16 height 13
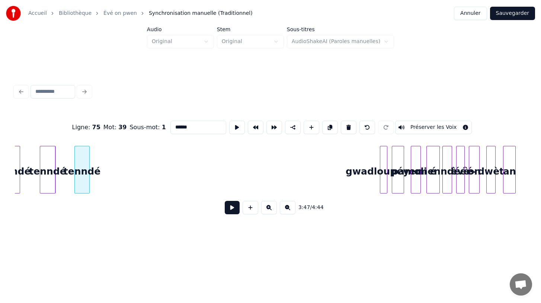
click at [78, 186] on div "tenndé" at bounding box center [82, 171] width 15 height 51
click at [327, 126] on button at bounding box center [330, 127] width 16 height 13
click at [117, 182] on div "tenndé" at bounding box center [118, 171] width 15 height 51
click at [233, 209] on button at bounding box center [232, 207] width 15 height 13
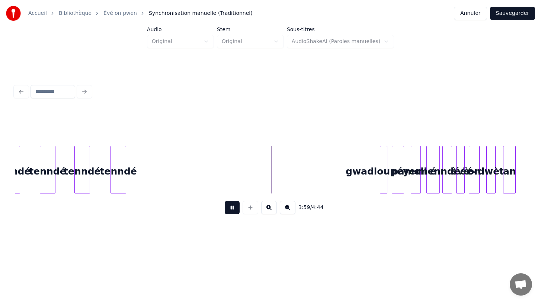
click at [233, 209] on button at bounding box center [232, 207] width 15 height 13
click at [119, 183] on div "tenndé" at bounding box center [118, 171] width 15 height 51
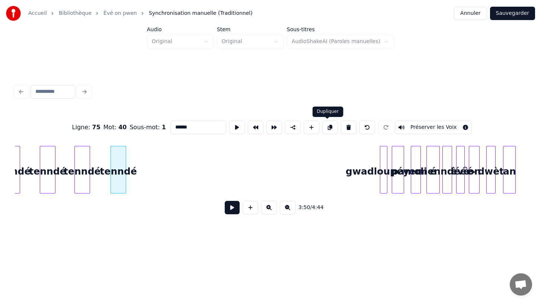
click at [327, 128] on button at bounding box center [330, 127] width 16 height 13
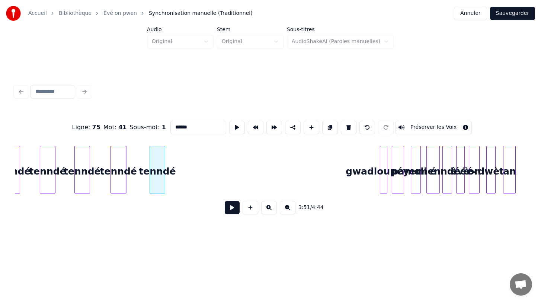
click at [157, 182] on div "tenndé" at bounding box center [157, 171] width 15 height 51
click at [325, 128] on button at bounding box center [330, 127] width 16 height 13
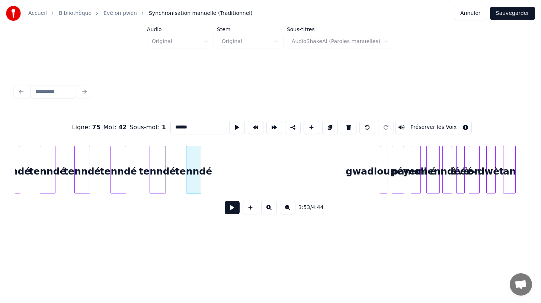
click at [190, 183] on div "tenndé" at bounding box center [193, 171] width 15 height 51
click at [326, 129] on button at bounding box center [330, 127] width 16 height 13
click at [228, 183] on div "tenndé" at bounding box center [230, 171] width 15 height 51
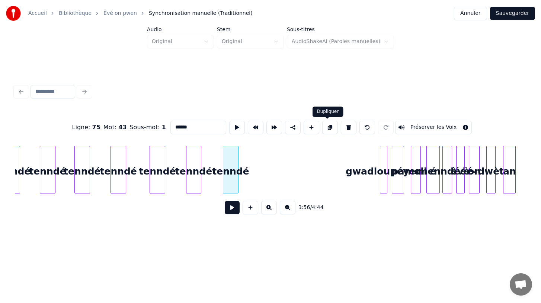
click at [328, 129] on button at bounding box center [330, 127] width 16 height 13
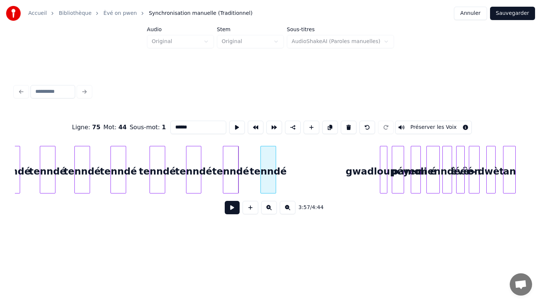
click at [270, 181] on div "tenndé" at bounding box center [268, 171] width 15 height 51
click at [328, 128] on button at bounding box center [330, 127] width 16 height 13
click at [307, 186] on div "tenndé" at bounding box center [306, 171] width 15 height 51
click at [233, 208] on button at bounding box center [232, 207] width 15 height 13
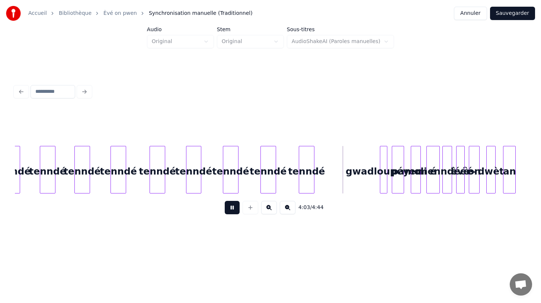
click at [233, 208] on button at bounding box center [232, 207] width 15 height 13
click at [299, 188] on div at bounding box center [300, 169] width 2 height 47
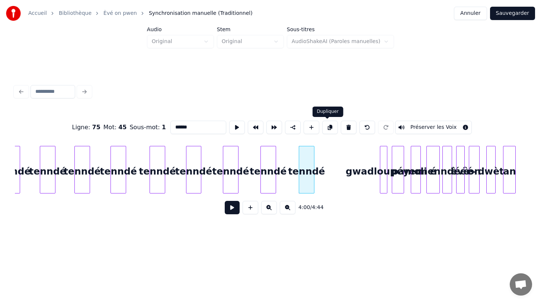
click at [326, 129] on button at bounding box center [330, 127] width 16 height 13
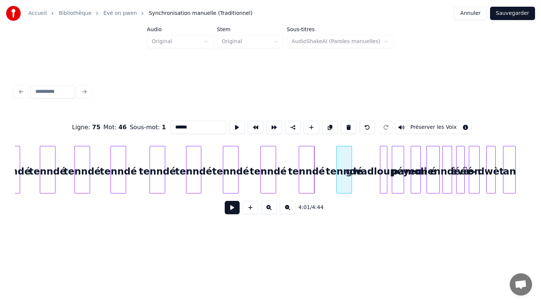
click at [343, 183] on div "tenndé" at bounding box center [344, 171] width 15 height 51
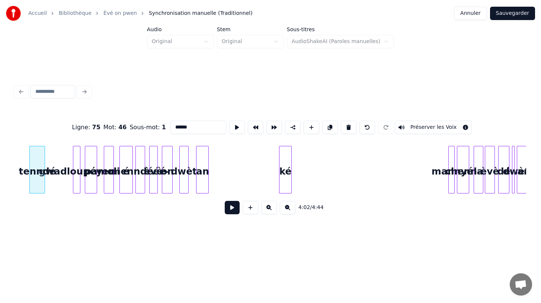
scroll to position [0, 4504]
click at [439, 195] on div "Ligne : 75 Mot : 46 Sous-mot : 1 ****** Préserver les Voix 4:02 / 4:44" at bounding box center [270, 165] width 511 height 113
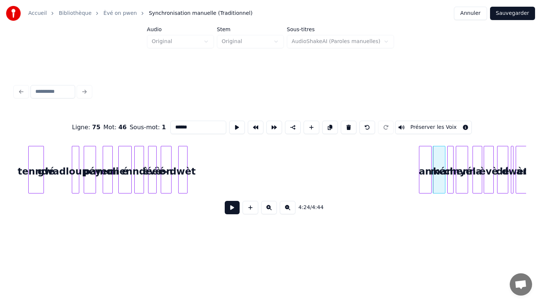
click at [422, 194] on div "Ligne : 75 Mot : 46 Sous-mot : 1 ****** Préserver les Voix 4:24 / 4:44" at bounding box center [270, 165] width 511 height 113
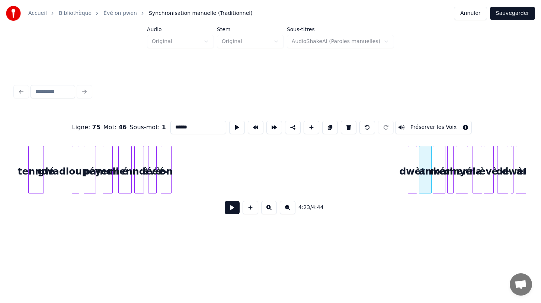
click at [412, 193] on div "dwèt" at bounding box center [412, 171] width 9 height 51
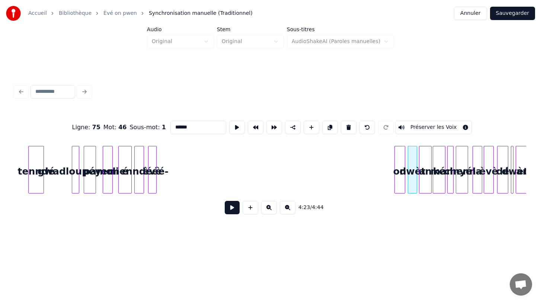
click at [398, 194] on div "Ligne : 75 Mot : 46 Sous-mot : 1 ****** Préserver les Voix 4:23 / 4:44" at bounding box center [270, 165] width 511 height 113
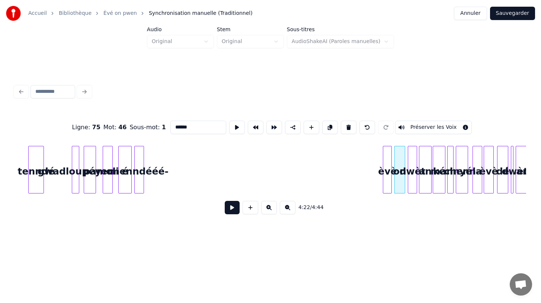
click at [389, 189] on div "èvè" at bounding box center [387, 171] width 8 height 51
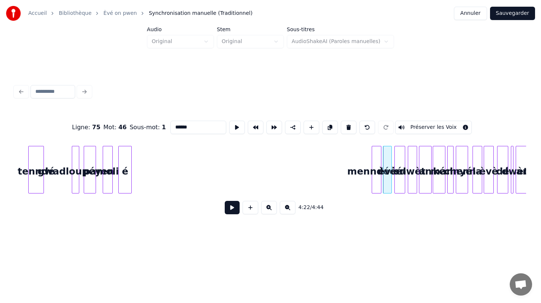
click at [376, 204] on div "Ligne : 75 Mot : 46 Sous-mot : 1 ****** Préserver les Voix 4:22 / 4:44" at bounding box center [270, 165] width 511 height 113
click at [359, 183] on div "é" at bounding box center [363, 171] width 13 height 51
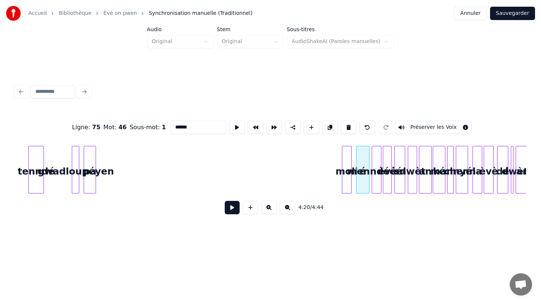
click at [347, 205] on div "Ligne : 75 Mot : 46 Sous-mot : 1 ****** Préserver les Voix 4:20 / 4:44" at bounding box center [270, 165] width 511 height 113
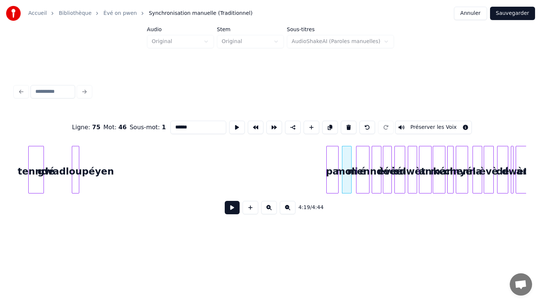
click at [332, 187] on div "pa" at bounding box center [332, 171] width 12 height 51
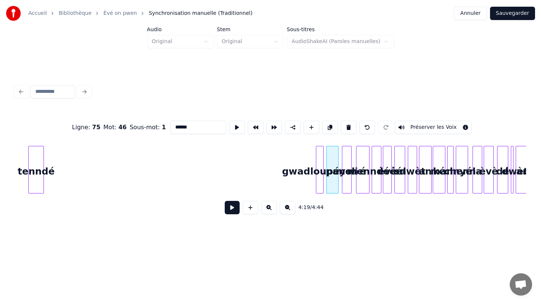
click at [318, 189] on div "gwadloupéyen" at bounding box center [319, 171] width 7 height 51
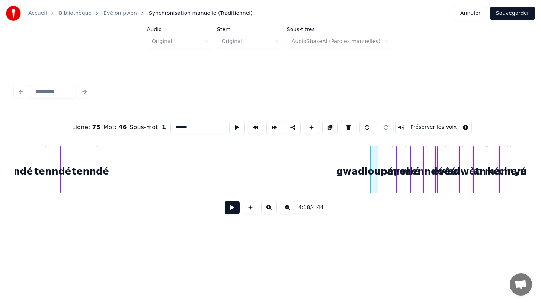
scroll to position [0, 4433]
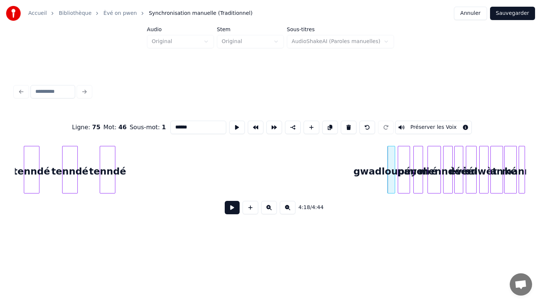
click at [109, 190] on div "tenndé" at bounding box center [107, 171] width 15 height 51
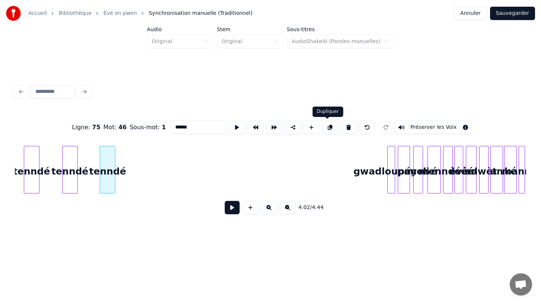
click at [326, 129] on button at bounding box center [330, 127] width 16 height 13
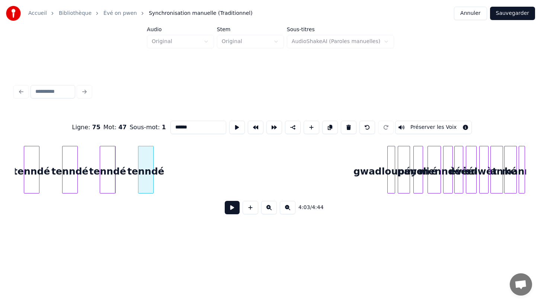
click at [144, 187] on div "tenndé" at bounding box center [145, 171] width 15 height 51
click at [231, 210] on button at bounding box center [232, 207] width 15 height 13
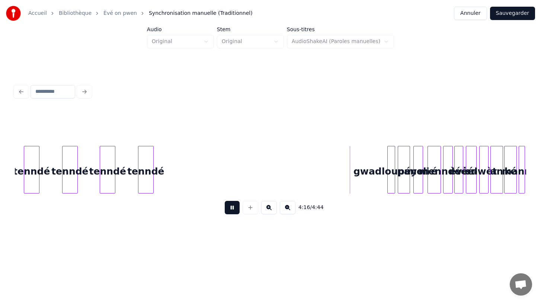
click at [231, 210] on button at bounding box center [232, 207] width 15 height 13
click at [148, 184] on div "tenndé" at bounding box center [145, 171] width 15 height 51
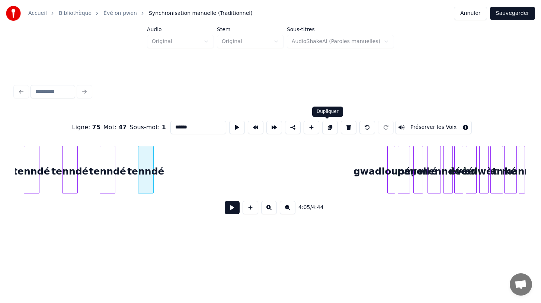
click at [328, 128] on button at bounding box center [330, 127] width 16 height 13
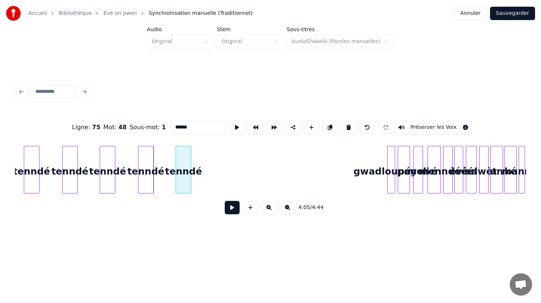
click at [181, 186] on div "tenndé" at bounding box center [183, 171] width 15 height 51
click at [328, 126] on button at bounding box center [330, 127] width 16 height 13
click at [221, 181] on div "tenndé" at bounding box center [220, 171] width 15 height 51
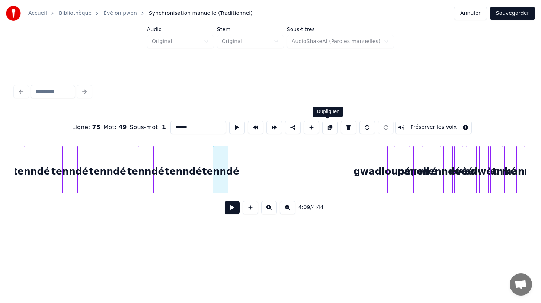
click at [329, 129] on button at bounding box center [330, 127] width 16 height 13
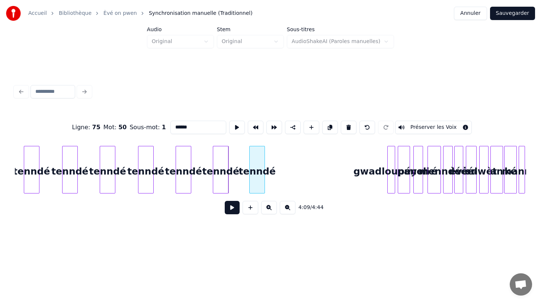
click at [257, 183] on div "tenndé" at bounding box center [256, 171] width 15 height 51
click at [328, 128] on button at bounding box center [330, 127] width 16 height 13
click at [297, 178] on div "tenndé" at bounding box center [294, 171] width 15 height 51
click at [270, 210] on button at bounding box center [269, 207] width 16 height 13
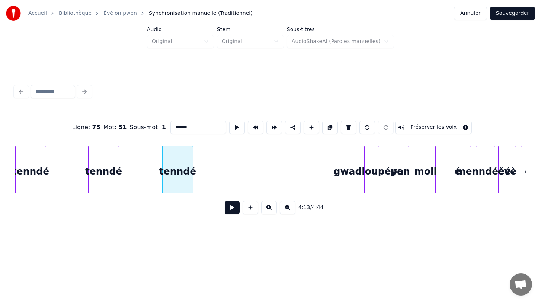
scroll to position [0, 9267]
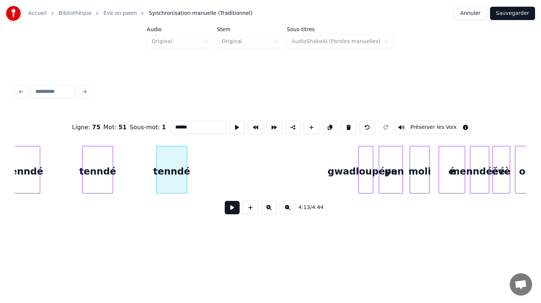
click at [233, 207] on button at bounding box center [232, 207] width 15 height 13
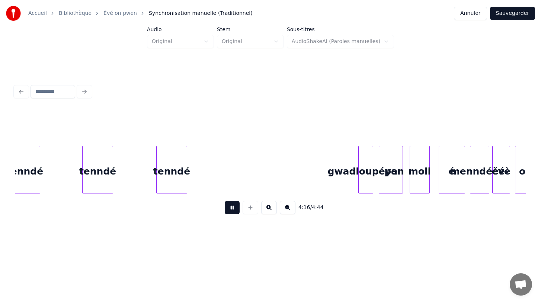
click at [233, 207] on button at bounding box center [232, 207] width 15 height 13
click at [173, 173] on div "tenndé" at bounding box center [172, 171] width 30 height 51
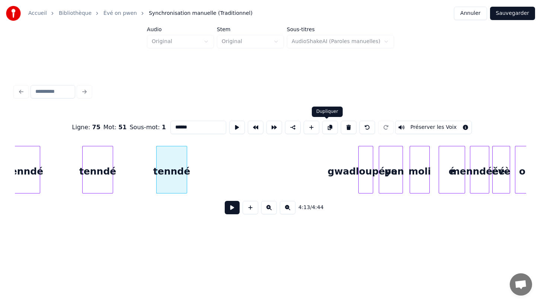
click at [328, 129] on button at bounding box center [330, 127] width 16 height 13
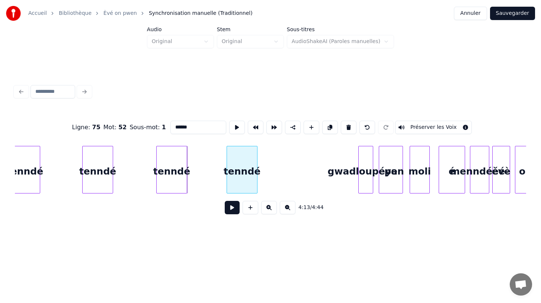
click at [241, 183] on div "tenndé" at bounding box center [242, 171] width 30 height 51
click at [270, 209] on button at bounding box center [269, 207] width 16 height 13
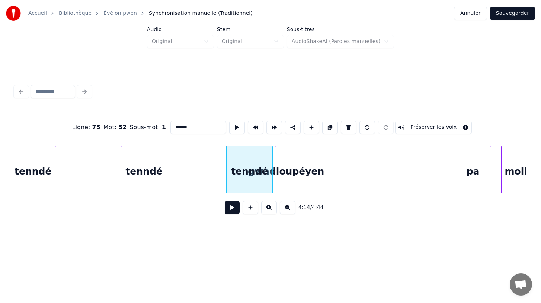
click at [284, 173] on div "gwadloupéyen" at bounding box center [286, 171] width 22 height 51
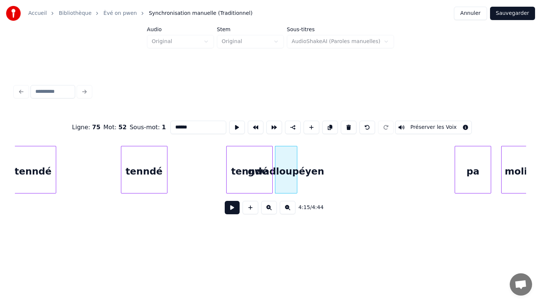
click at [315, 197] on div "4:15 / 4:44" at bounding box center [270, 208] width 511 height 28
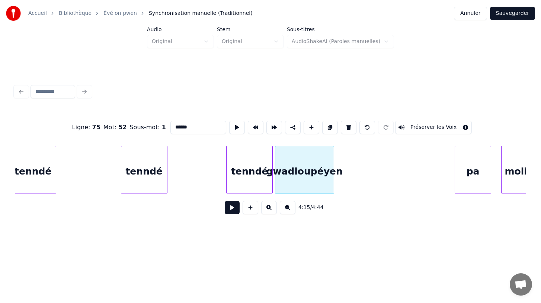
click at [333, 168] on div at bounding box center [332, 169] width 2 height 47
click at [241, 184] on div "tenndé" at bounding box center [249, 171] width 46 height 51
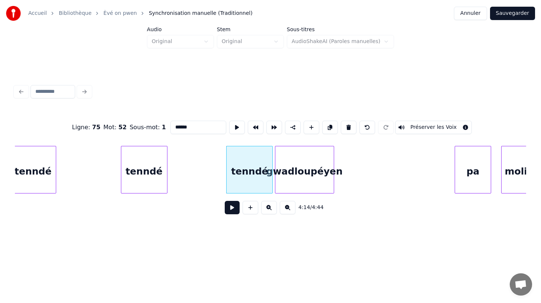
click at [229, 214] on button at bounding box center [232, 207] width 15 height 13
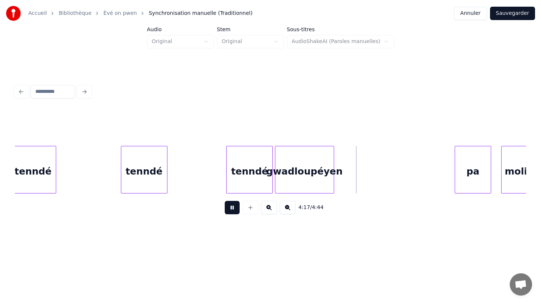
click at [229, 214] on button at bounding box center [232, 207] width 15 height 13
click at [245, 179] on div "tenndé" at bounding box center [249, 171] width 46 height 51
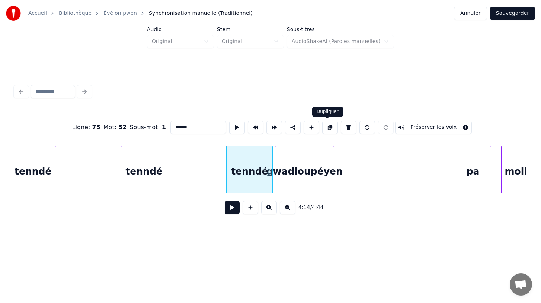
click at [325, 130] on button at bounding box center [330, 127] width 16 height 13
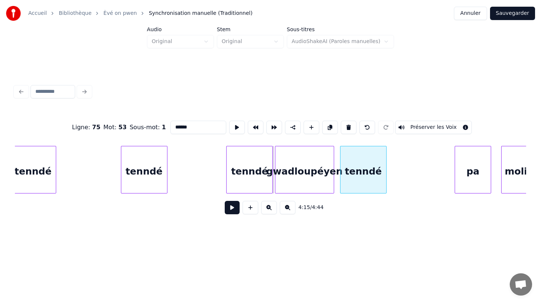
click at [365, 187] on div "tenndé" at bounding box center [363, 171] width 46 height 51
click at [226, 209] on button at bounding box center [232, 207] width 15 height 13
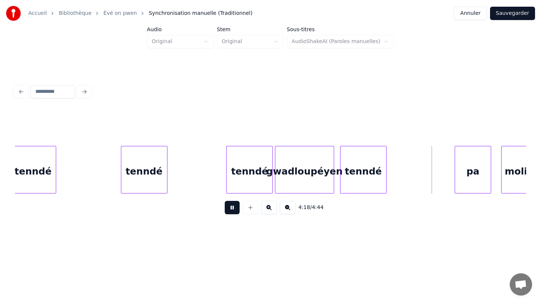
click at [226, 209] on button at bounding box center [232, 207] width 15 height 13
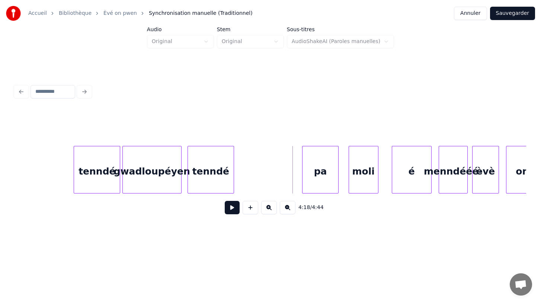
scroll to position [0, 14183]
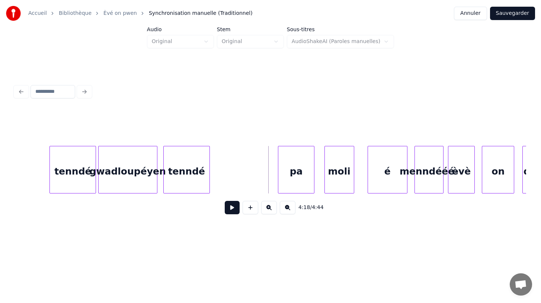
click at [431, 177] on div "menndééé-" at bounding box center [429, 171] width 28 height 51
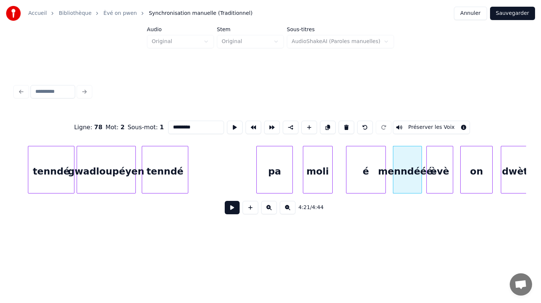
scroll to position [0, 14194]
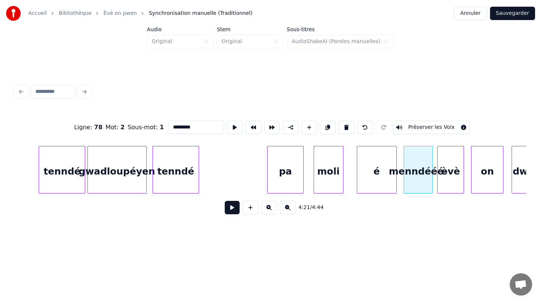
click at [172, 167] on div "tenndé" at bounding box center [176, 171] width 46 height 51
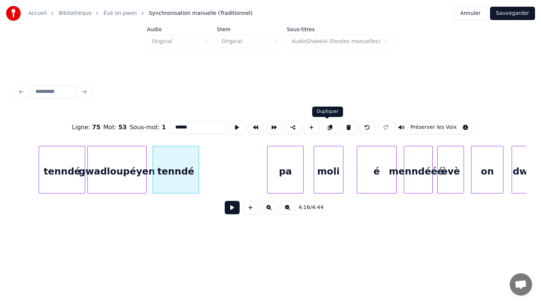
click at [325, 128] on button at bounding box center [330, 127] width 16 height 13
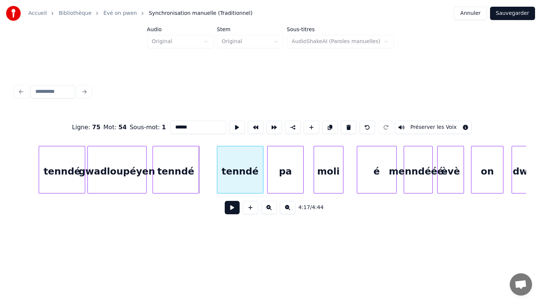
click at [234, 177] on div "tenndé" at bounding box center [240, 171] width 46 height 51
drag, startPoint x: 202, startPoint y: 129, endPoint x: 160, endPoint y: 129, distance: 41.7
click at [160, 129] on div "Ligne : 75 Mot : 54 Sous-mot : 1 ****** Préserver les Voix" at bounding box center [270, 127] width 511 height 37
type input "******"
click at [167, 222] on div "Ligne : 75 Mot : 54 Sous-mot : 1 ****** Préserver les Voix 4:18 / 4:44" at bounding box center [270, 151] width 517 height 147
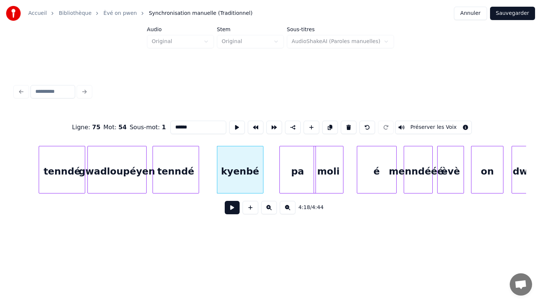
click at [297, 188] on div "pa" at bounding box center [298, 171] width 36 height 51
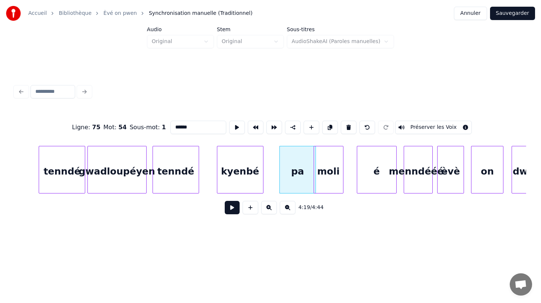
click at [235, 178] on div "kyenbé" at bounding box center [240, 171] width 46 height 51
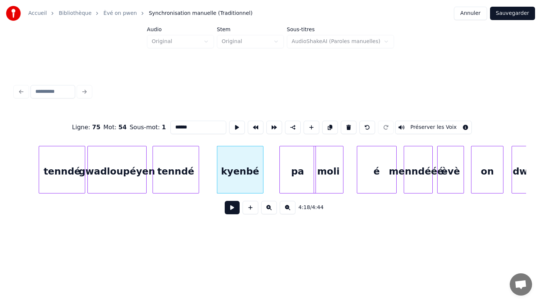
click at [231, 209] on button at bounding box center [232, 207] width 15 height 13
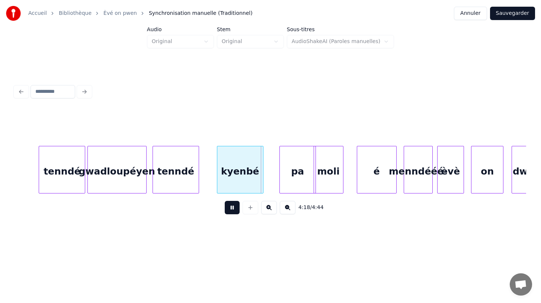
click at [231, 209] on button at bounding box center [232, 207] width 15 height 13
click at [237, 175] on div at bounding box center [236, 169] width 2 height 47
click at [226, 178] on div "kyenbé" at bounding box center [227, 171] width 20 height 51
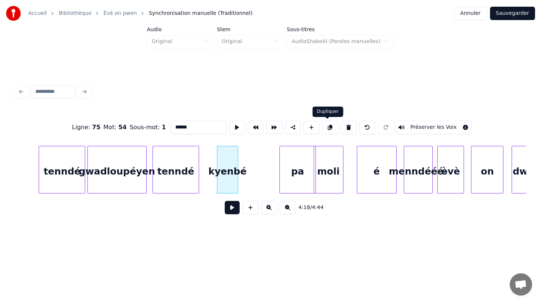
click at [328, 125] on button at bounding box center [330, 127] width 16 height 13
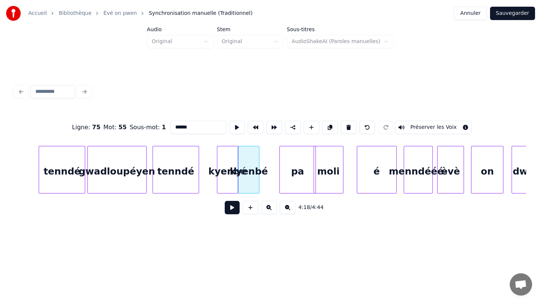
click at [253, 176] on div "kyenbé" at bounding box center [248, 171] width 20 height 51
drag, startPoint x: 202, startPoint y: 125, endPoint x: 165, endPoint y: 127, distance: 37.2
click at [165, 127] on div "Ligne : 75 Mot : 55 Sous-mot : 1 ****** Préserver les Voix" at bounding box center [270, 127] width 511 height 37
click at [230, 237] on div "Ligne : 75 Mot : 55 Sous-mot : 1 *** Préserver les Voix 4:18 / 4:44" at bounding box center [270, 151] width 517 height 182
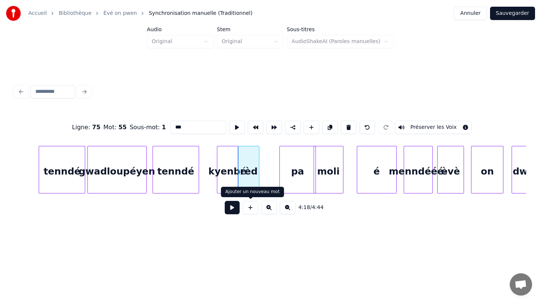
click at [268, 207] on button at bounding box center [269, 207] width 16 height 13
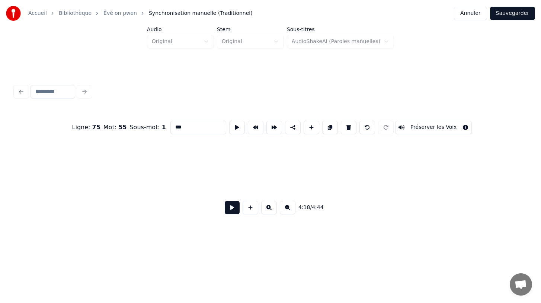
scroll to position [0, 19000]
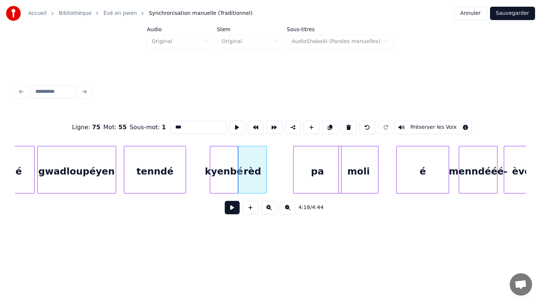
click at [215, 176] on div "kyenbé" at bounding box center [224, 171] width 28 height 51
type input "******"
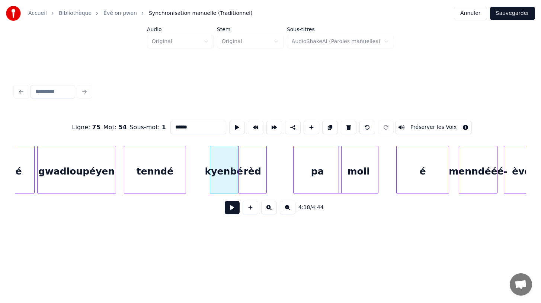
click at [233, 210] on button at bounding box center [232, 207] width 15 height 13
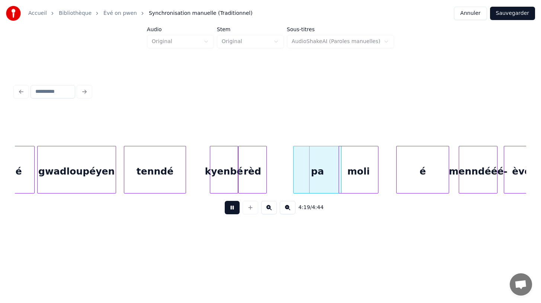
click at [233, 210] on button at bounding box center [232, 207] width 15 height 13
click at [165, 178] on div "tenndé" at bounding box center [154, 171] width 61 height 51
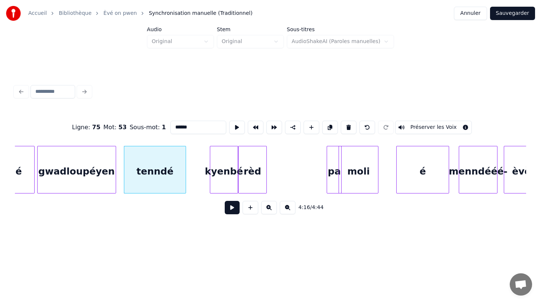
click at [328, 190] on div at bounding box center [328, 169] width 2 height 47
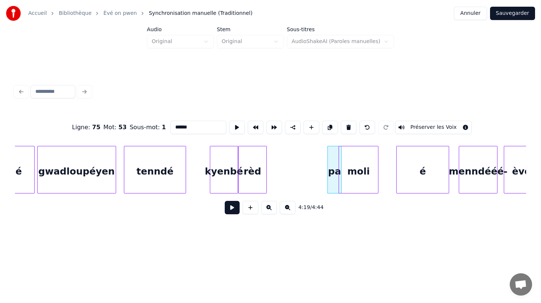
click at [359, 186] on div "moli" at bounding box center [358, 171] width 39 height 51
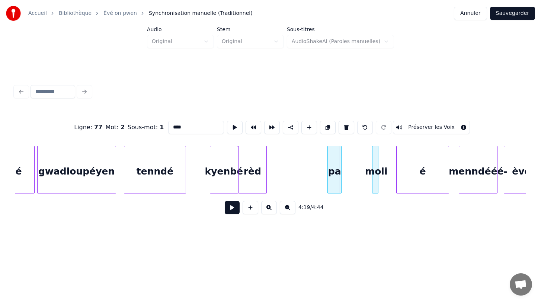
click at [372, 187] on div at bounding box center [373, 169] width 2 height 47
click at [393, 222] on div "4:20 / 4:44" at bounding box center [270, 208] width 511 height 28
click at [388, 188] on div "moli" at bounding box center [389, 171] width 7 height 51
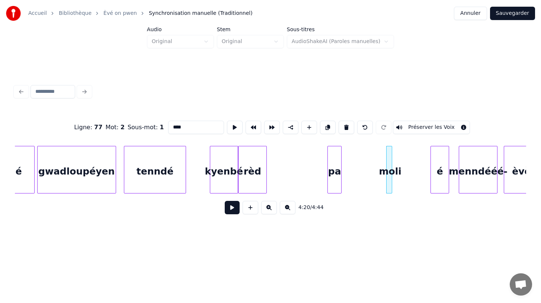
click at [431, 187] on div at bounding box center [432, 169] width 2 height 47
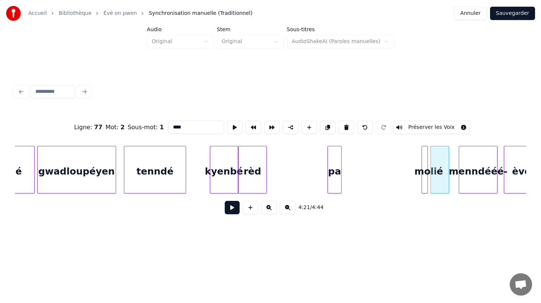
click at [424, 188] on div "moli" at bounding box center [425, 171] width 7 height 51
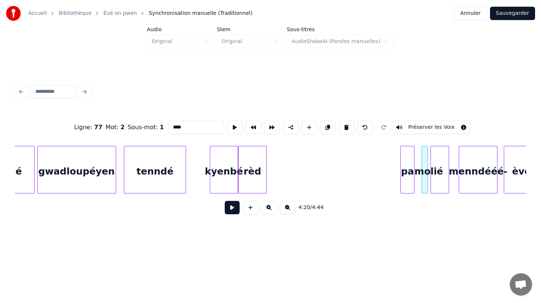
click at [409, 181] on div "pa" at bounding box center [406, 171] width 13 height 51
click at [154, 173] on div "tenndé" at bounding box center [154, 171] width 61 height 51
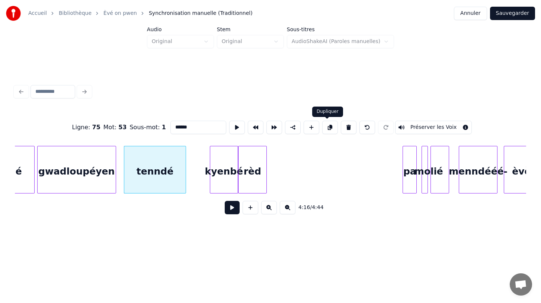
click at [329, 125] on button at bounding box center [330, 127] width 16 height 13
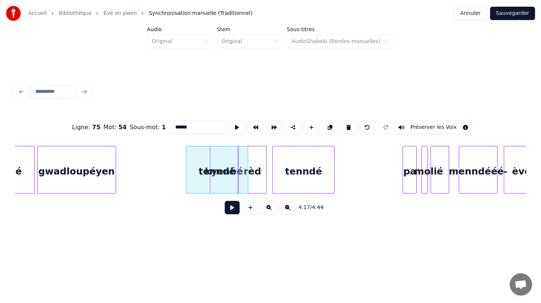
click at [305, 185] on div "tenndé" at bounding box center [303, 171] width 61 height 51
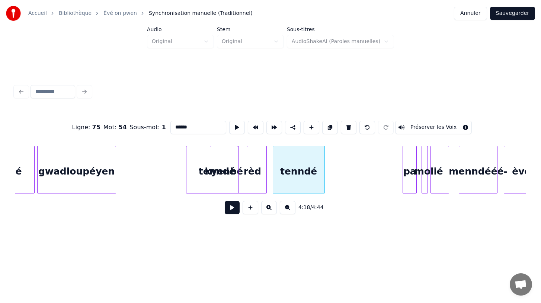
click at [323, 177] on div at bounding box center [323, 169] width 2 height 47
click at [201, 178] on div "tenndé" at bounding box center [216, 171] width 61 height 51
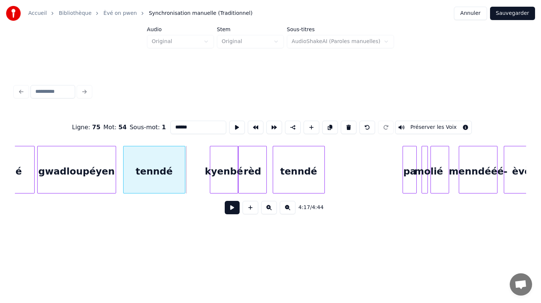
click at [138, 177] on div "tenndé" at bounding box center [153, 171] width 61 height 51
click at [229, 180] on div "kyenbé" at bounding box center [224, 171] width 28 height 51
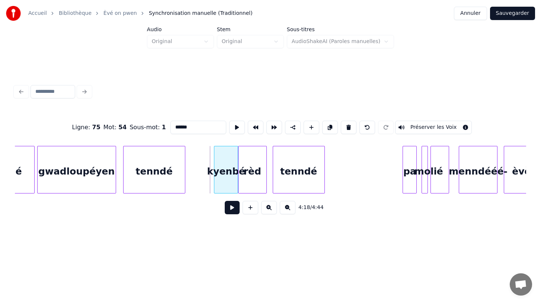
click at [215, 168] on div at bounding box center [215, 169] width 2 height 47
click at [242, 183] on div "rèd" at bounding box center [252, 171] width 28 height 51
type input "***"
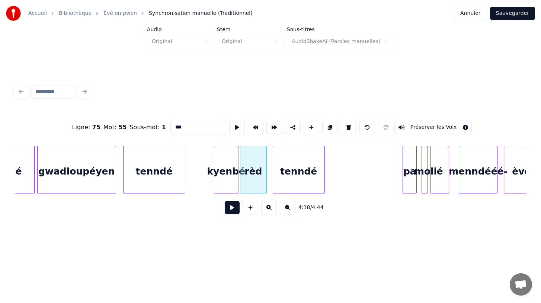
click at [241, 181] on div at bounding box center [241, 169] width 2 height 47
click at [236, 179] on div "kyenbé" at bounding box center [225, 170] width 23 height 48
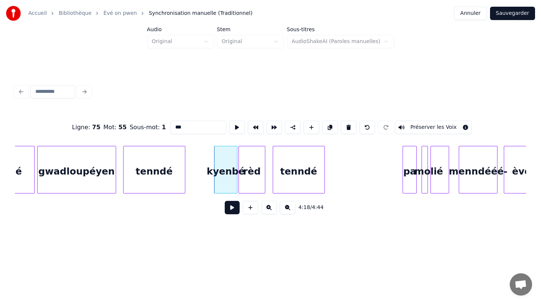
click at [256, 184] on div "rèd" at bounding box center [252, 171] width 26 height 51
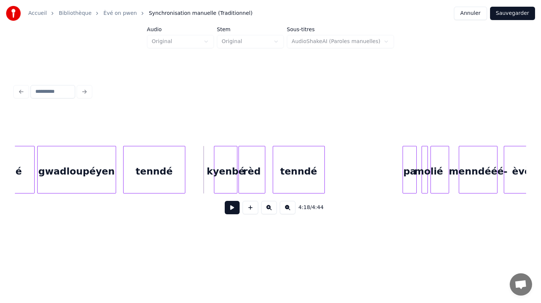
click at [160, 180] on div "tenndé" at bounding box center [153, 171] width 61 height 51
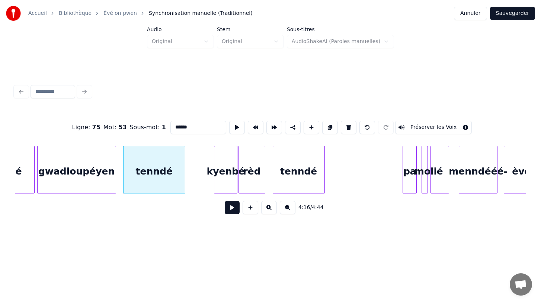
click at [233, 206] on button at bounding box center [232, 207] width 15 height 13
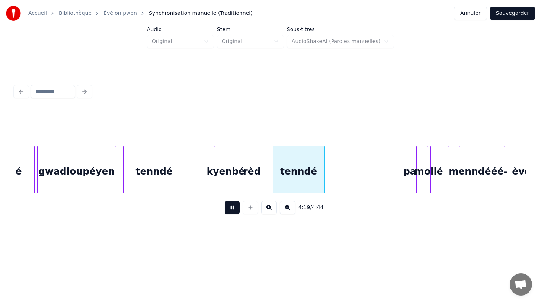
click at [233, 206] on button at bounding box center [232, 207] width 15 height 13
click at [165, 177] on div "tenndé" at bounding box center [153, 171] width 61 height 51
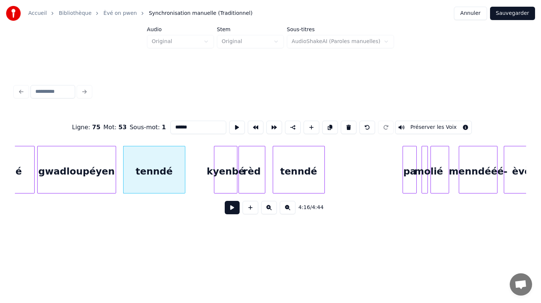
click at [235, 207] on button at bounding box center [232, 207] width 15 height 13
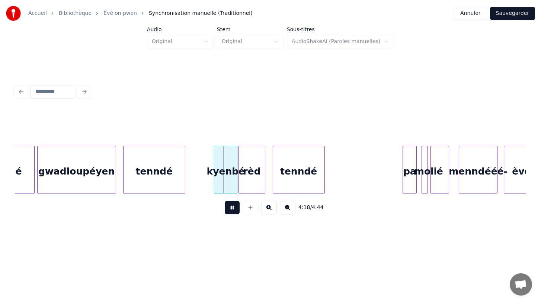
click at [235, 207] on button at bounding box center [232, 207] width 15 height 13
click at [228, 184] on div at bounding box center [228, 169] width 2 height 47
click at [232, 183] on div at bounding box center [233, 169] width 2 height 47
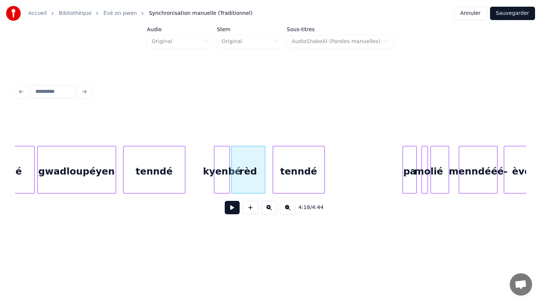
click at [173, 187] on div "tenndé" at bounding box center [153, 171] width 61 height 51
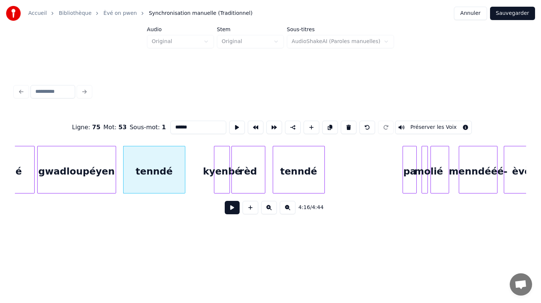
click at [234, 208] on button at bounding box center [232, 207] width 15 height 13
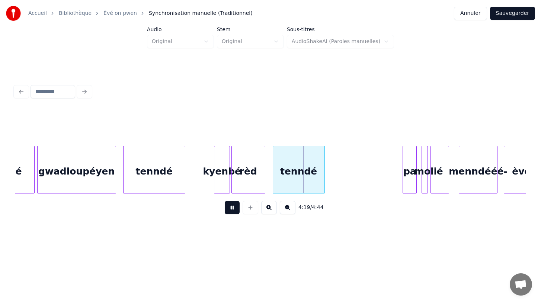
click at [234, 208] on button at bounding box center [232, 207] width 15 height 13
click at [255, 178] on div at bounding box center [256, 169] width 2 height 47
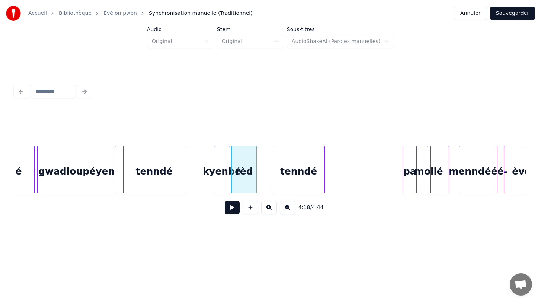
click at [235, 206] on button at bounding box center [232, 207] width 15 height 13
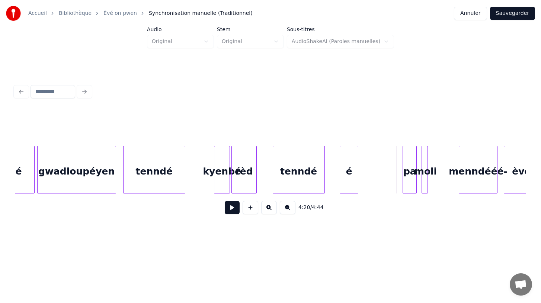
click at [348, 180] on div "é" at bounding box center [349, 171] width 18 height 51
click at [350, 184] on div at bounding box center [349, 169] width 2 height 47
click at [349, 184] on div "é" at bounding box center [350, 171] width 10 height 51
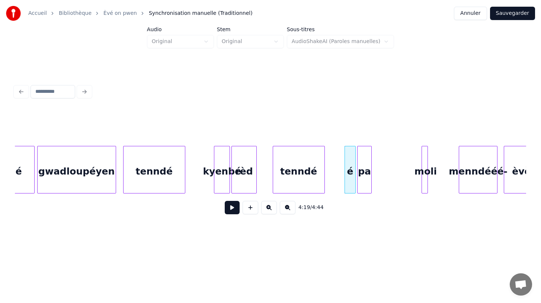
click at [363, 175] on div "pa" at bounding box center [363, 171] width 13 height 51
click at [367, 182] on div at bounding box center [367, 169] width 2 height 47
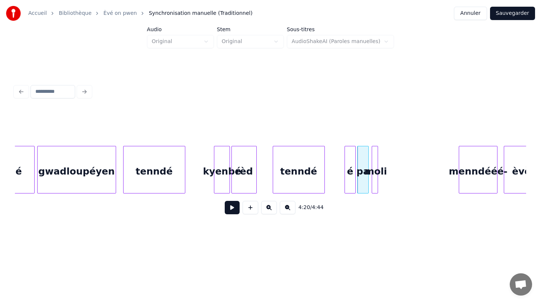
click at [374, 186] on div "moli" at bounding box center [375, 171] width 7 height 51
click at [376, 186] on div "moli" at bounding box center [374, 171] width 7 height 51
click at [400, 189] on div at bounding box center [401, 169] width 2 height 47
click at [146, 182] on div "tenndé" at bounding box center [153, 171] width 61 height 51
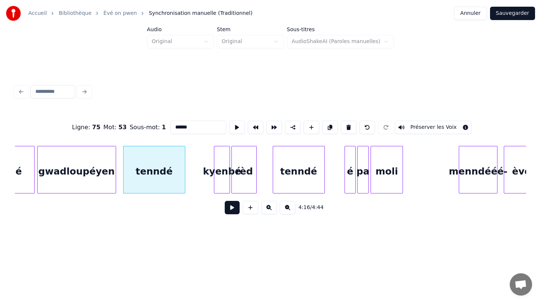
click at [232, 207] on button at bounding box center [232, 207] width 15 height 13
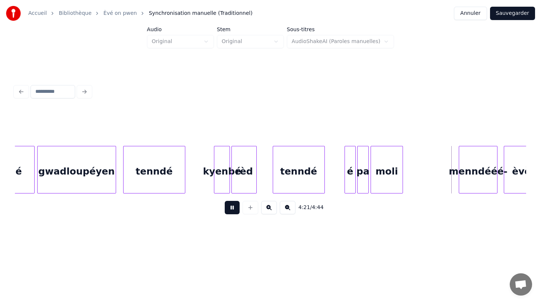
click at [232, 207] on button at bounding box center [232, 207] width 15 height 13
click at [460, 191] on div "menndééé-" at bounding box center [479, 170] width 39 height 48
click at [150, 180] on div "tenndé" at bounding box center [153, 171] width 61 height 51
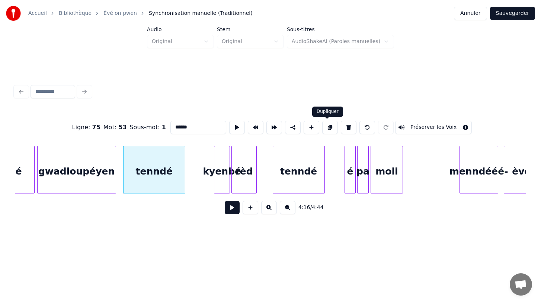
click at [326, 129] on button at bounding box center [330, 127] width 16 height 13
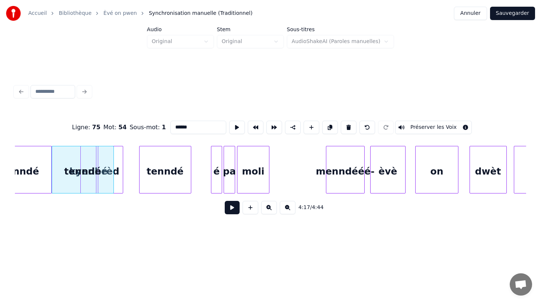
scroll to position [0, 19131]
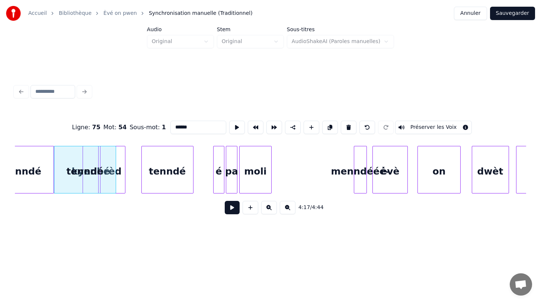
click at [354, 190] on div at bounding box center [355, 169] width 2 height 47
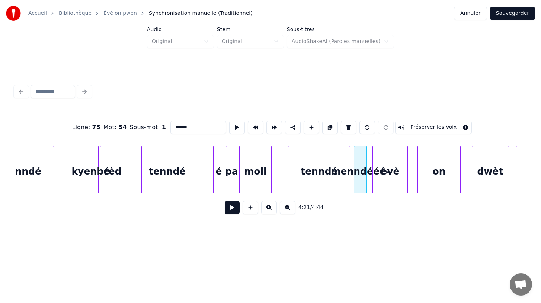
click at [310, 240] on div "Ligne : 75 Mot : 54 Sous-mot : 1 ****** Préserver les Voix 4:21 / 4:44" at bounding box center [270, 151] width 517 height 182
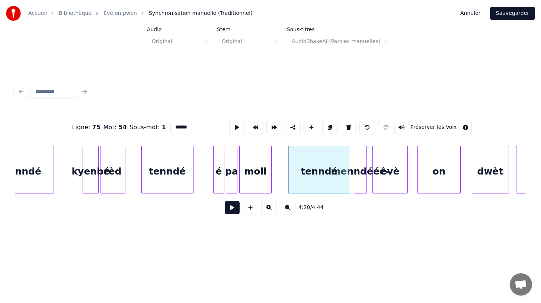
click at [383, 254] on html "Accueil Bibliothèque Èvé on pwen Synchronisation manuelle (Traditionnel) Annu…" at bounding box center [270, 127] width 541 height 254
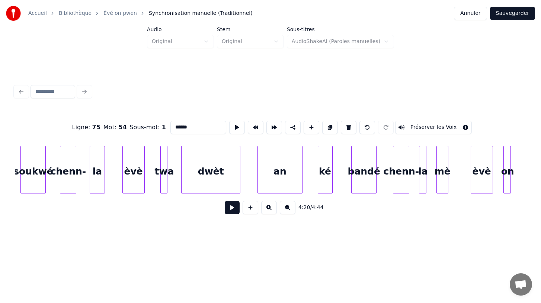
scroll to position [0, 20128]
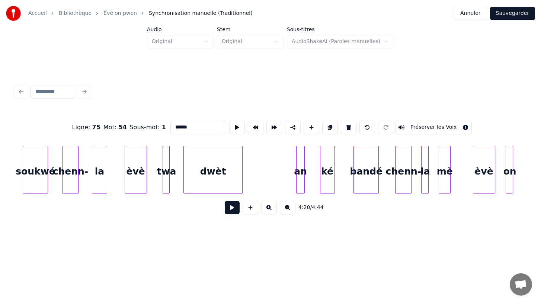
click at [297, 186] on div at bounding box center [297, 169] width 2 height 47
click at [234, 186] on div at bounding box center [235, 169] width 2 height 47
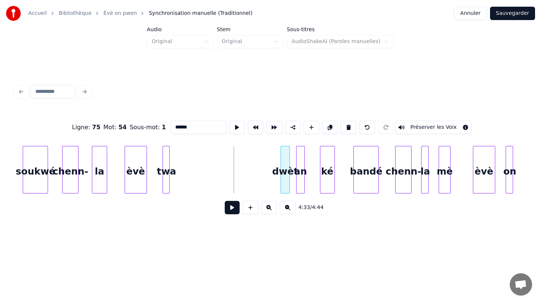
click at [286, 181] on div "dwèt" at bounding box center [285, 171] width 8 height 51
click at [313, 185] on div "an" at bounding box center [313, 171] width 8 height 51
click at [299, 186] on div "dwèt" at bounding box center [300, 171] width 8 height 51
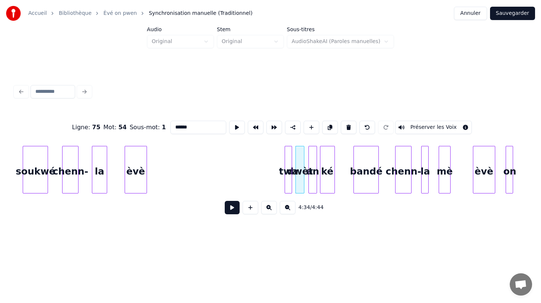
click at [288, 182] on div "twa" at bounding box center [288, 171] width 7 height 51
click at [140, 179] on div at bounding box center [139, 169] width 2 height 47
click at [277, 189] on div "èvè" at bounding box center [276, 171] width 7 height 51
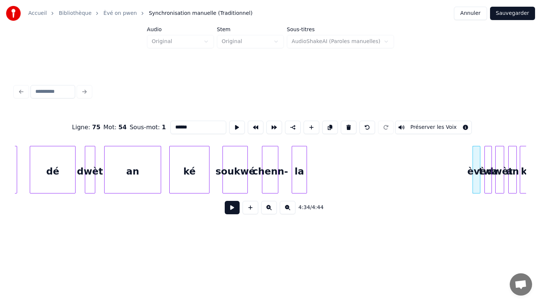
scroll to position [0, 19925]
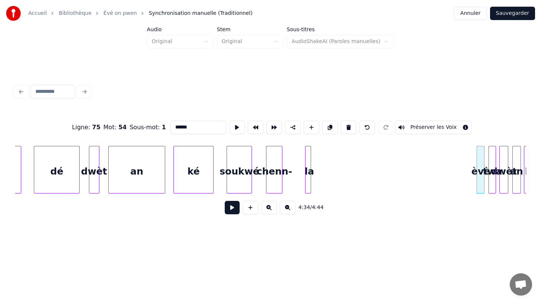
click at [305, 180] on div "la" at bounding box center [308, 170] width 6 height 48
click at [278, 181] on div at bounding box center [278, 169] width 2 height 47
click at [305, 185] on div at bounding box center [306, 169] width 2 height 47
type input "**"
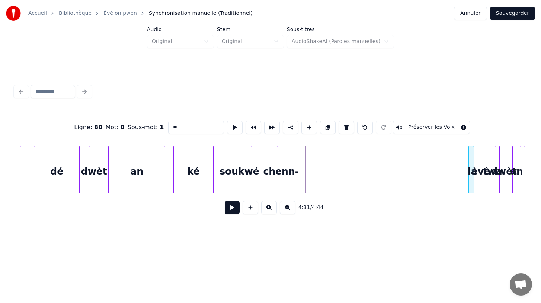
click at [474, 172] on div "la" at bounding box center [472, 171] width 7 height 51
drag, startPoint x: 284, startPoint y: 184, endPoint x: 338, endPoint y: 187, distance: 54.4
click at [466, 180] on div "chenn-" at bounding box center [463, 171] width 7 height 51
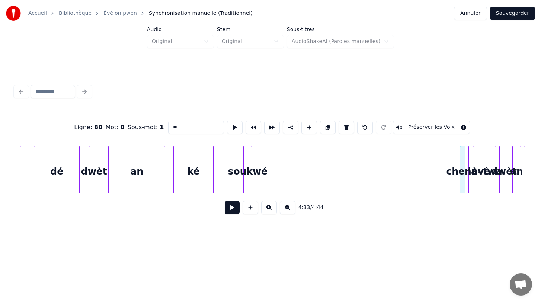
click at [245, 186] on div at bounding box center [245, 169] width 2 height 47
click at [454, 186] on div "soukwé" at bounding box center [453, 171] width 7 height 51
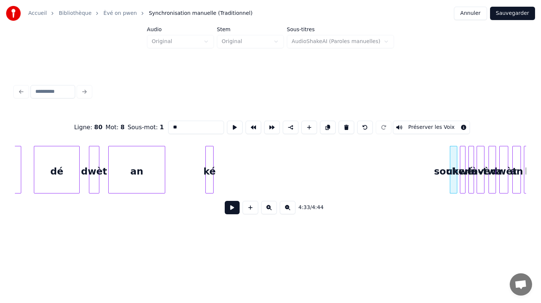
click at [206, 187] on div at bounding box center [207, 169] width 2 height 47
click at [441, 189] on div "ké" at bounding box center [441, 171] width 7 height 51
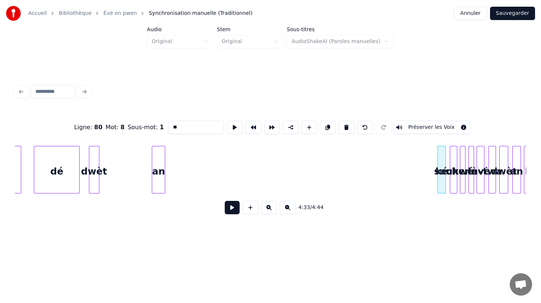
click at [152, 190] on div at bounding box center [153, 169] width 2 height 47
click at [430, 193] on div "an" at bounding box center [427, 171] width 12 height 51
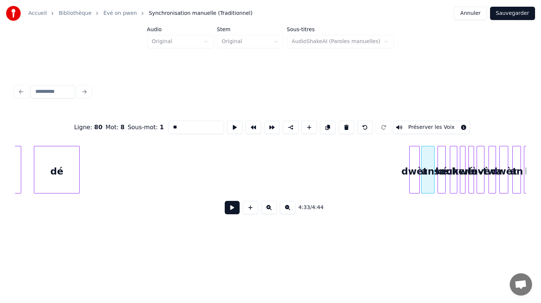
click at [414, 198] on div "Ligne : 80 Mot : 8 Sous-mot : 1 ** Préserver les Voix 4:33 / 4:44" at bounding box center [270, 165] width 511 height 113
click at [428, 185] on div at bounding box center [429, 169] width 2 height 47
click at [416, 187] on div at bounding box center [416, 169] width 2 height 47
click at [422, 186] on div at bounding box center [422, 169] width 2 height 47
click at [418, 186] on div at bounding box center [418, 169] width 2 height 47
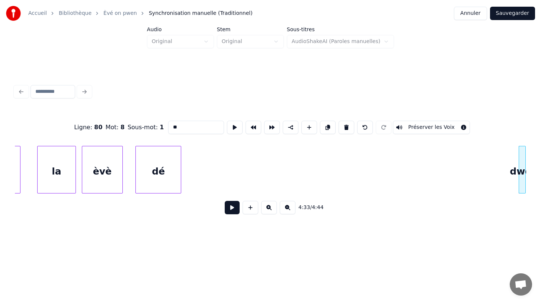
scroll to position [0, 19824]
click at [169, 184] on div at bounding box center [170, 169] width 2 height 47
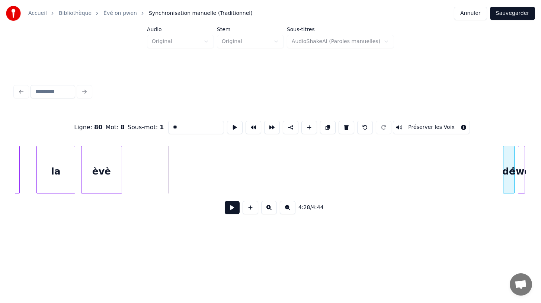
click at [508, 210] on div "Ligne : 80 Mot : 8 Sous-mot : 1 ** Préserver les Voix 4:28 / 4:44" at bounding box center [270, 165] width 511 height 113
click at [113, 183] on div at bounding box center [114, 169] width 2 height 47
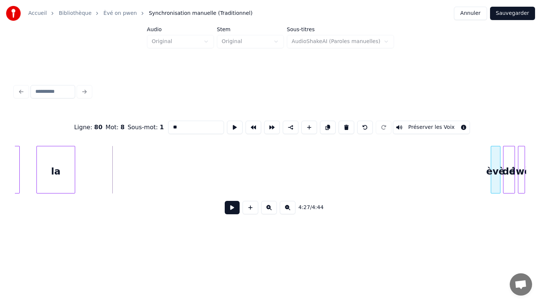
click at [496, 201] on div "Ligne : 80 Mot : 8 Sous-mot : 1 ** Préserver les Voix 4:27 / 4:44" at bounding box center [270, 165] width 511 height 113
click at [68, 188] on div at bounding box center [69, 169] width 2 height 47
click at [483, 202] on div "Ligne : 80 Mot : 8 Sous-mot : 1 ** Préserver les Voix 4:27 / 4:44" at bounding box center [270, 165] width 511 height 113
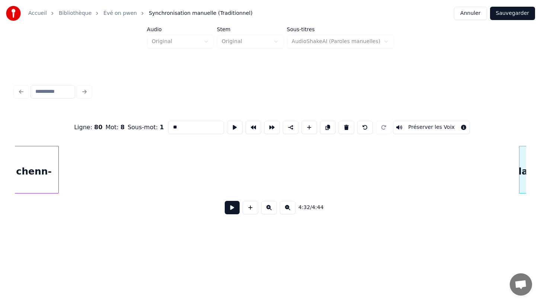
scroll to position [0, 19782]
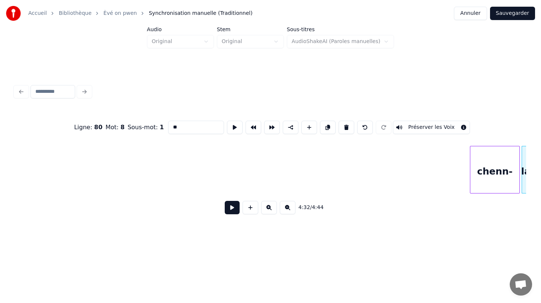
click at [496, 168] on div "chenn-" at bounding box center [494, 171] width 49 height 51
click at [510, 181] on div at bounding box center [511, 169] width 2 height 47
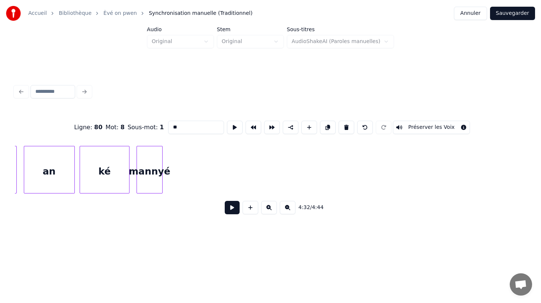
scroll to position [0, 19624]
click at [154, 189] on div at bounding box center [155, 169] width 2 height 47
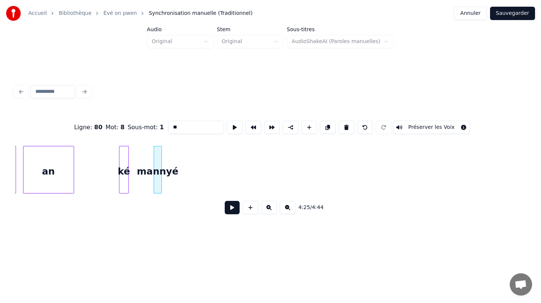
click at [120, 181] on div at bounding box center [120, 169] width 2 height 47
click at [62, 186] on div at bounding box center [62, 169] width 2 height 47
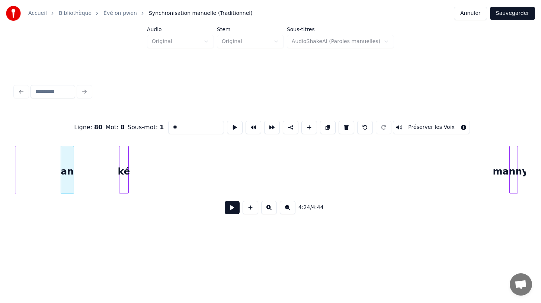
click at [513, 193] on div "mannyé" at bounding box center [512, 171] width 7 height 51
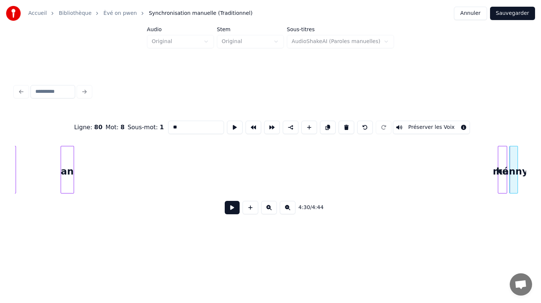
click at [502, 203] on div "Ligne : 80 Mot : 8 Sous-mot : 1 ** Préserver les Voix 4:30 / 4:44" at bounding box center [270, 165] width 511 height 113
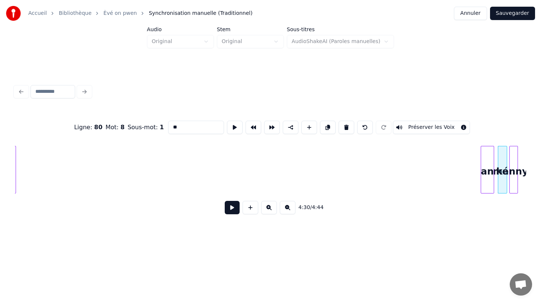
click at [487, 205] on div "Ligne : 80 Mot : 8 Sous-mot : 1 ** Préserver les Voix 4:30 / 4:44" at bounding box center [270, 165] width 511 height 113
click at [487, 190] on div at bounding box center [488, 169] width 2 height 47
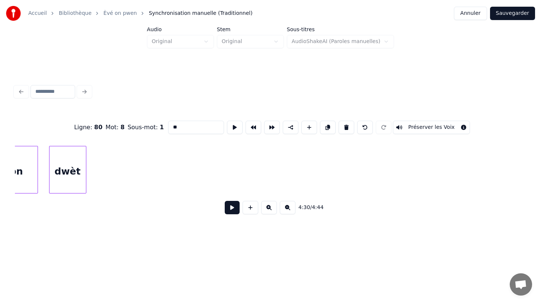
scroll to position [0, 19548]
click at [84, 188] on div at bounding box center [84, 169] width 2 height 47
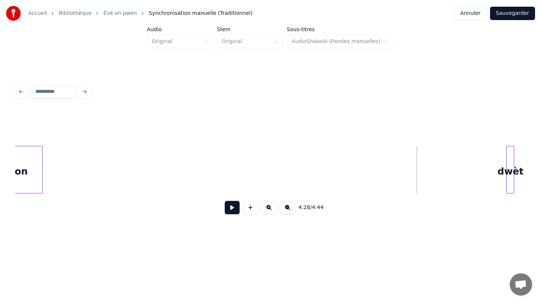
click at [510, 188] on div "dwèt" at bounding box center [509, 171] width 7 height 51
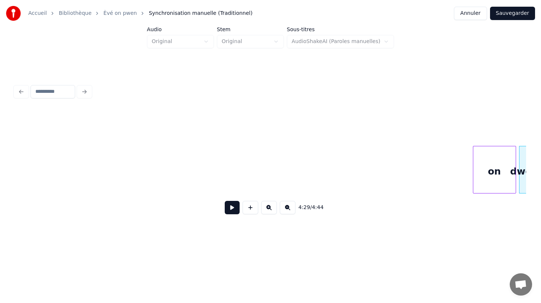
click at [490, 205] on div "4:29 / 4:44" at bounding box center [270, 165] width 511 height 113
click at [508, 186] on div at bounding box center [509, 169] width 2 height 47
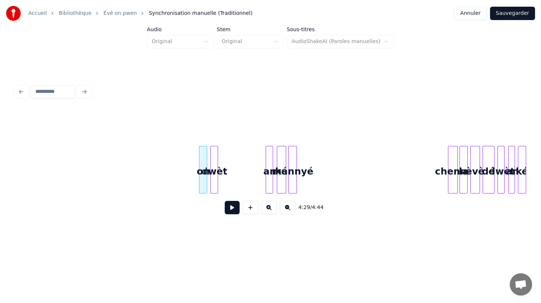
scroll to position [0, 19845]
click at [371, 187] on div "mannyé" at bounding box center [370, 171] width 7 height 51
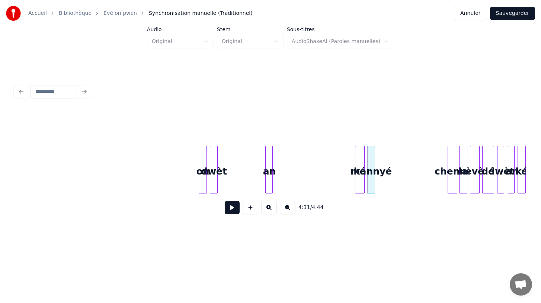
click at [360, 181] on div "ké" at bounding box center [359, 171] width 9 height 51
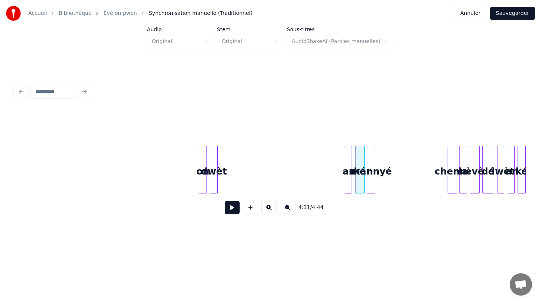
click at [347, 173] on div "an" at bounding box center [348, 171] width 7 height 51
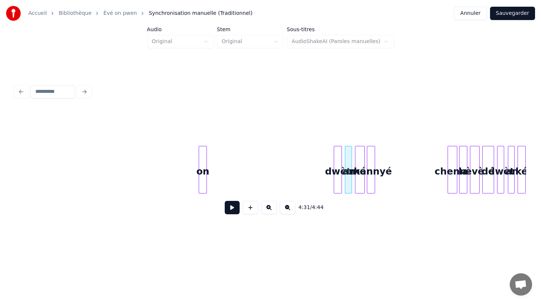
click at [337, 173] on div "dwèt" at bounding box center [337, 171] width 7 height 51
click at [328, 174] on div "on" at bounding box center [326, 171] width 7 height 51
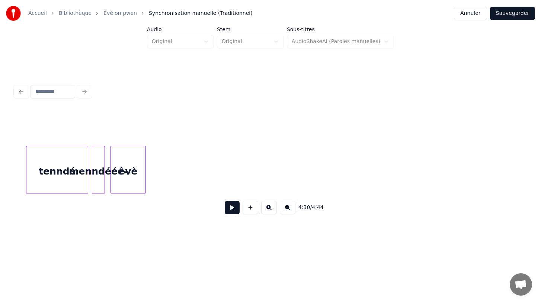
scroll to position [0, 19311]
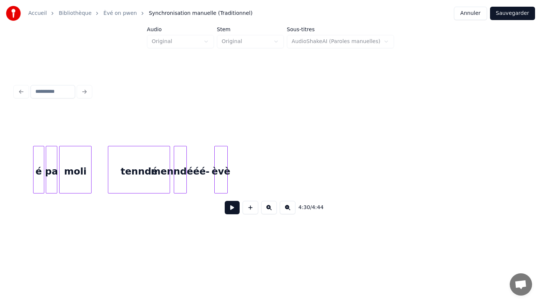
click at [215, 186] on div at bounding box center [216, 169] width 2 height 47
click at [220, 188] on div at bounding box center [221, 169] width 2 height 47
click at [206, 182] on div "menndééé-" at bounding box center [208, 171] width 12 height 51
click at [207, 184] on div at bounding box center [208, 169] width 2 height 47
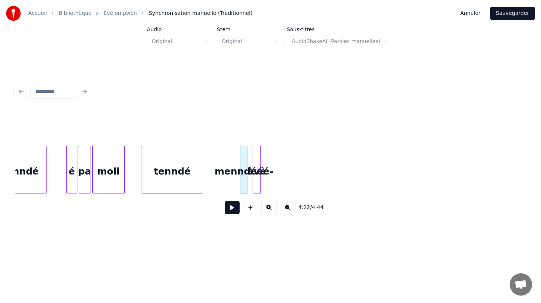
scroll to position [0, 19272]
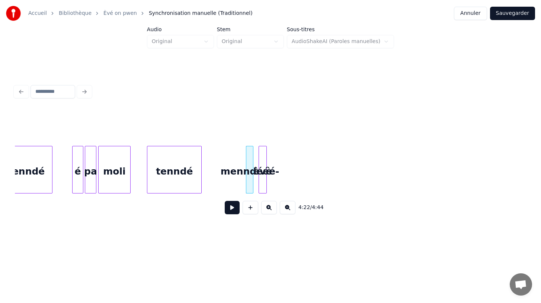
click at [201, 181] on div at bounding box center [200, 169] width 2 height 47
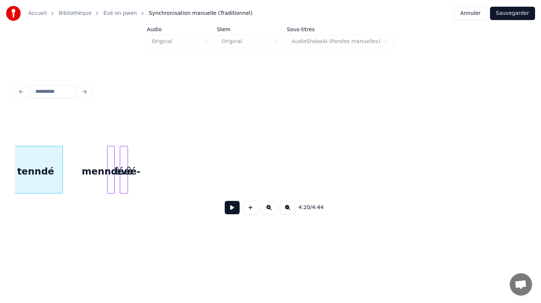
scroll to position [0, 19407]
click at [515, 193] on div "èvè" at bounding box center [514, 171] width 7 height 51
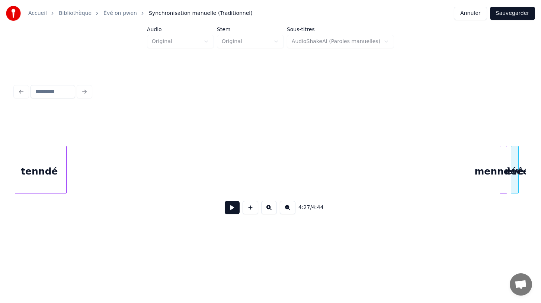
click at [503, 196] on div "4:27 / 4:44" at bounding box center [270, 165] width 511 height 113
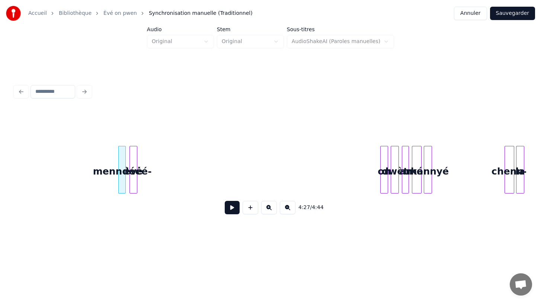
scroll to position [0, 19784]
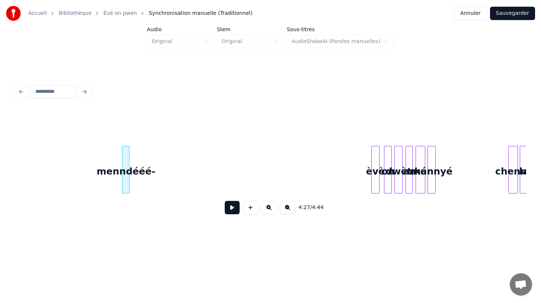
click at [374, 163] on div "èvè" at bounding box center [374, 171] width 7 height 51
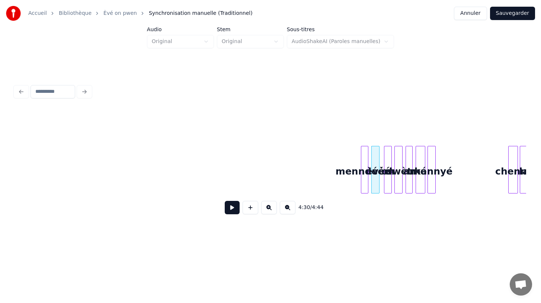
click at [363, 168] on div "menndééé-" at bounding box center [364, 171] width 7 height 51
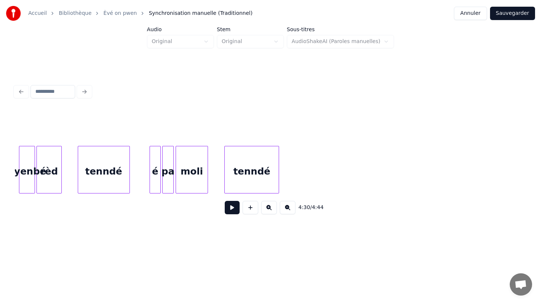
scroll to position [0, 19193]
click at [245, 183] on div "tenndé" at bounding box center [253, 171] width 54 height 51
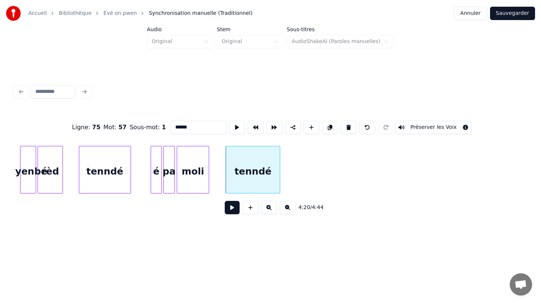
click at [233, 209] on button at bounding box center [232, 207] width 15 height 13
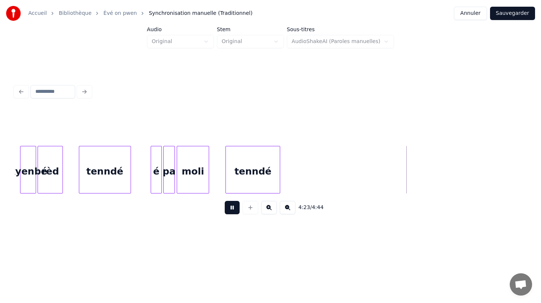
click at [233, 209] on button at bounding box center [232, 207] width 15 height 13
click at [231, 207] on button at bounding box center [232, 207] width 15 height 13
click at [252, 182] on div "tenndé" at bounding box center [253, 171] width 54 height 51
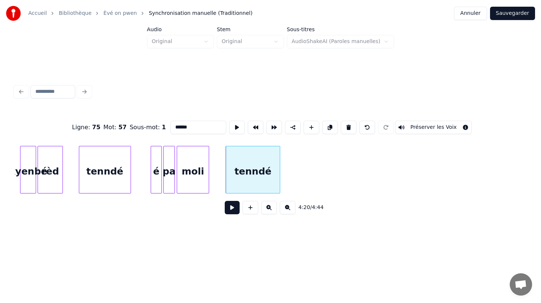
click at [252, 169] on div "tenndé" at bounding box center [253, 171] width 54 height 51
click at [326, 129] on button at bounding box center [330, 127] width 16 height 13
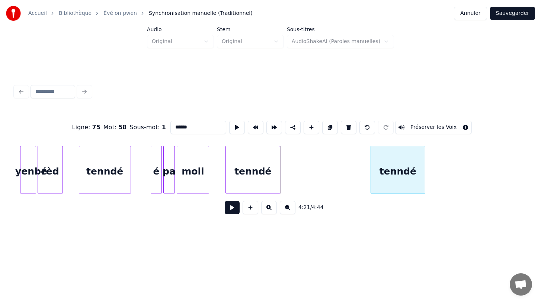
click at [395, 185] on div "tenndé" at bounding box center [398, 171] width 54 height 51
click at [404, 173] on div at bounding box center [403, 169] width 2 height 47
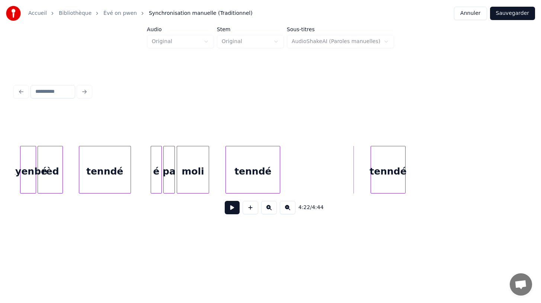
click at [228, 211] on button at bounding box center [232, 207] width 15 height 13
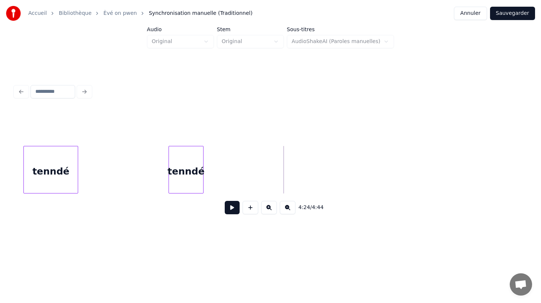
scroll to position [0, 19426]
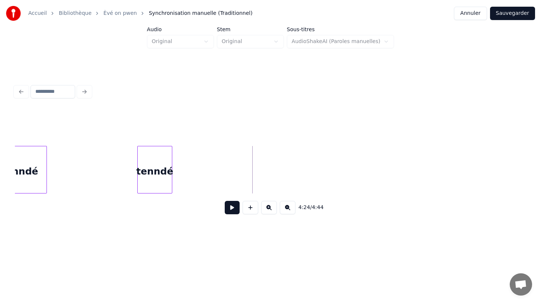
click at [161, 173] on div "tenndé" at bounding box center [155, 171] width 34 height 51
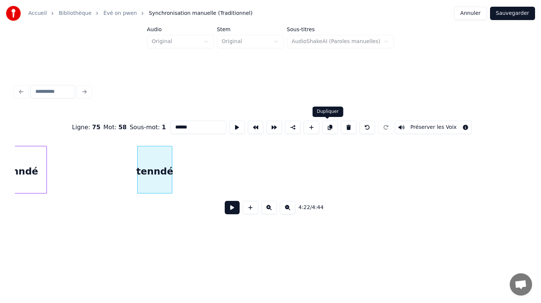
click at [326, 128] on button at bounding box center [330, 127] width 16 height 13
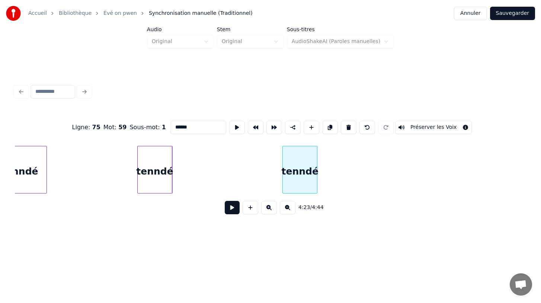
click at [302, 181] on div "tenndé" at bounding box center [300, 171] width 34 height 51
click at [331, 183] on div at bounding box center [330, 169] width 2 height 47
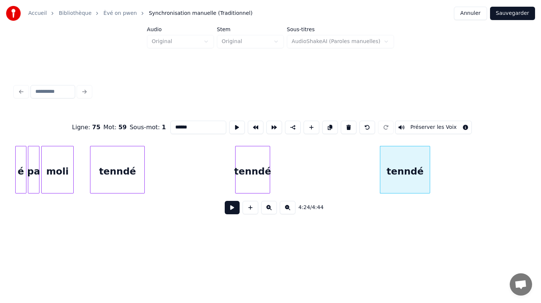
scroll to position [0, 19333]
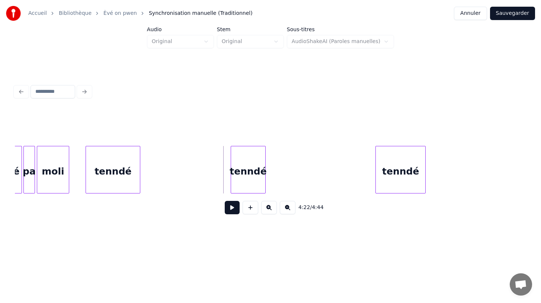
click at [232, 205] on button at bounding box center [232, 207] width 15 height 13
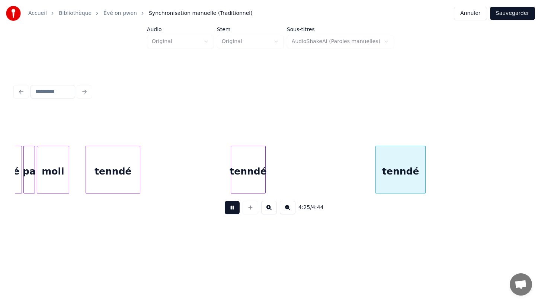
click at [232, 205] on button at bounding box center [232, 207] width 15 height 13
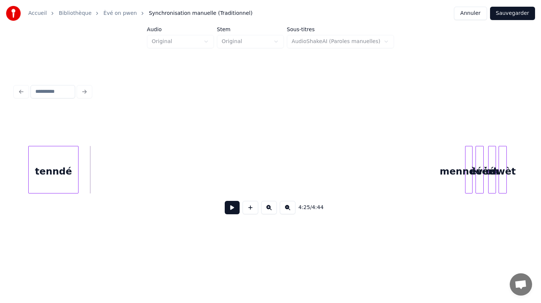
scroll to position [0, 19689]
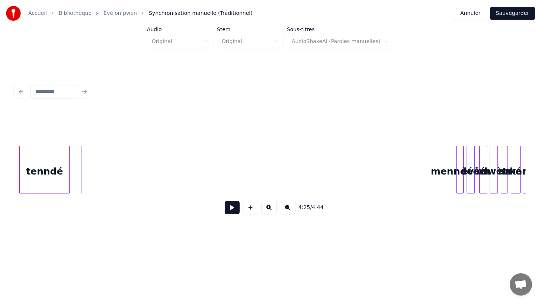
click at [231, 210] on button at bounding box center [232, 207] width 15 height 13
click at [459, 187] on div "menndééé-" at bounding box center [459, 171] width 7 height 51
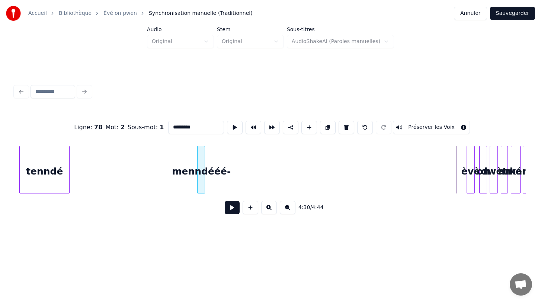
click at [201, 171] on div "menndééé-" at bounding box center [200, 171] width 7 height 51
click at [47, 173] on div "tenndé" at bounding box center [44, 171] width 49 height 51
type input "******"
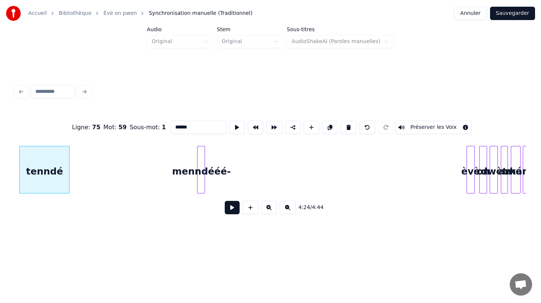
click at [326, 126] on button at bounding box center [330, 127] width 16 height 13
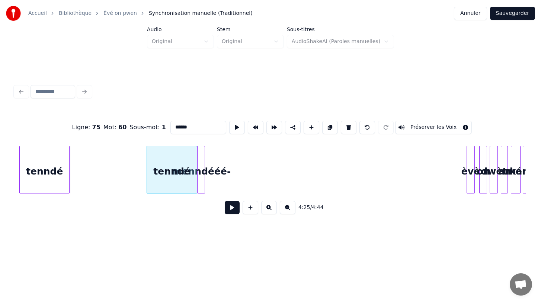
click at [171, 177] on div "tenndé" at bounding box center [171, 171] width 49 height 51
click at [162, 175] on div at bounding box center [163, 169] width 2 height 47
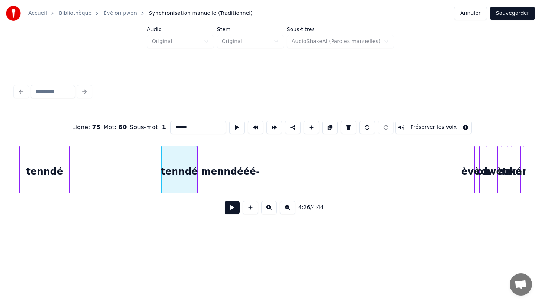
click at [262, 190] on div at bounding box center [262, 169] width 2 height 47
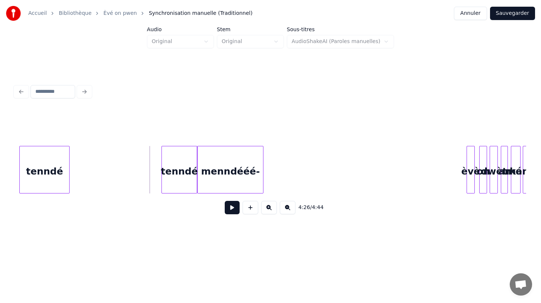
click at [228, 181] on div "menndééé-" at bounding box center [229, 171] width 65 height 51
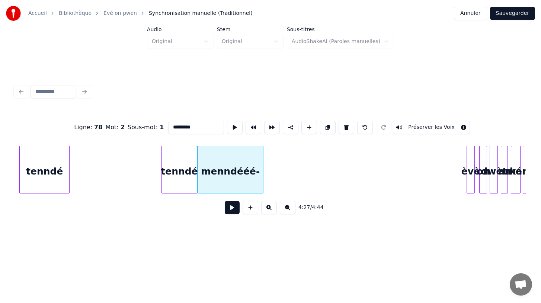
click at [173, 128] on input "*********" at bounding box center [196, 127] width 56 height 13
click at [188, 212] on div "4:27 / 4:44" at bounding box center [270, 208] width 499 height 16
click at [52, 177] on div "tenndé" at bounding box center [44, 171] width 49 height 51
type input "******"
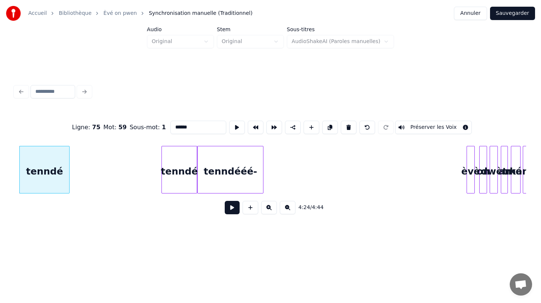
click at [231, 208] on button at bounding box center [232, 207] width 15 height 13
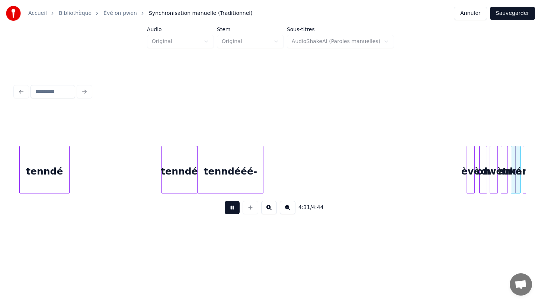
scroll to position [0, 20200]
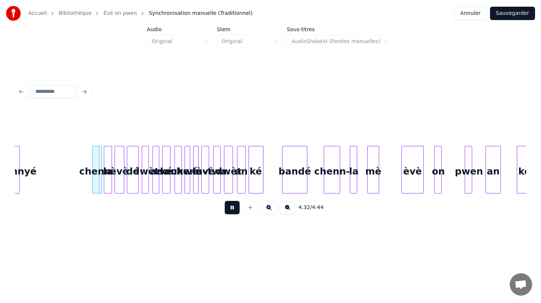
click at [127, 185] on div "dé" at bounding box center [133, 170] width 12 height 48
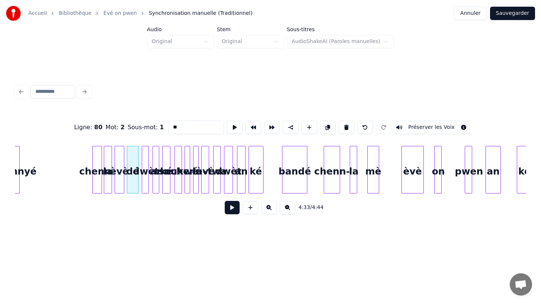
click at [146, 226] on div "Ligne : 80 Mot : 2 Sous-mot : 1 ** Préserver les Voix 4:33 / 4:44" at bounding box center [270, 151] width 517 height 182
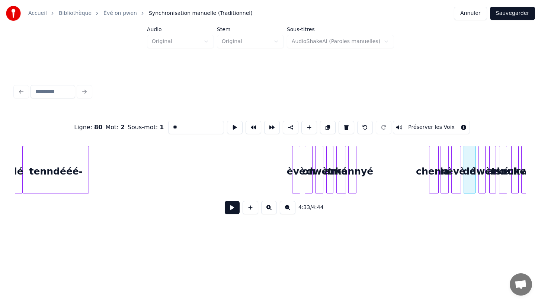
scroll to position [0, 19837]
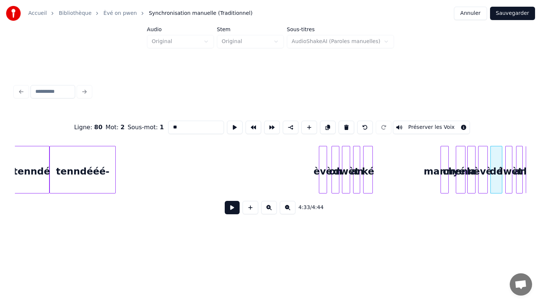
click at [444, 189] on div "mannyé" at bounding box center [444, 171] width 7 height 51
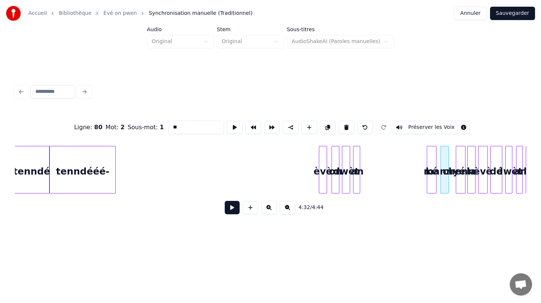
click at [431, 185] on div "ké" at bounding box center [431, 171] width 9 height 51
click at [393, 194] on div "Ligne : 80 Mot : 2 Sous-mot : 1 ** Préserver les Voix 4:32 / 4:44" at bounding box center [270, 165] width 511 height 113
click at [419, 187] on div "an" at bounding box center [419, 171] width 9 height 51
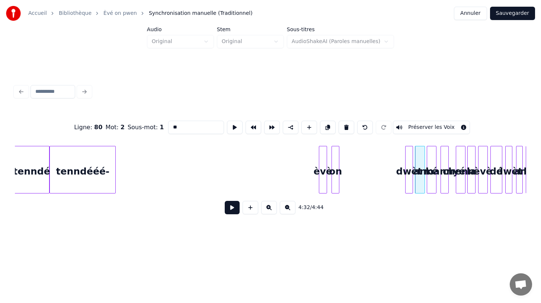
click at [408, 185] on div "dwèt" at bounding box center [408, 171] width 7 height 51
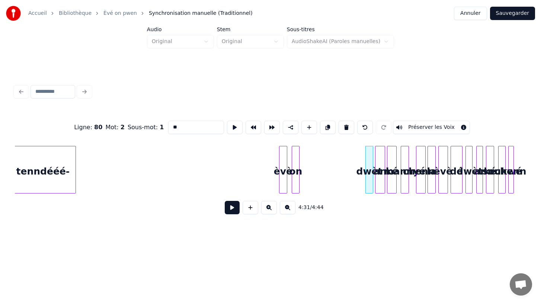
scroll to position [0, 19878]
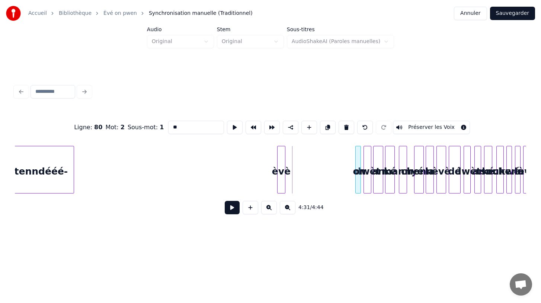
click at [358, 179] on div "on" at bounding box center [358, 171] width 7 height 51
click at [351, 177] on div "èvè" at bounding box center [350, 171] width 7 height 51
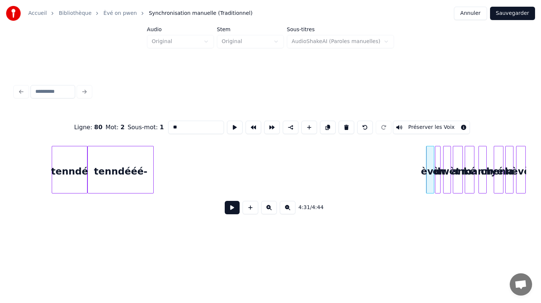
scroll to position [0, 19797]
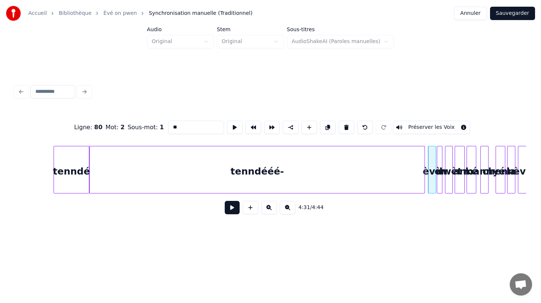
click at [424, 171] on div at bounding box center [423, 169] width 2 height 47
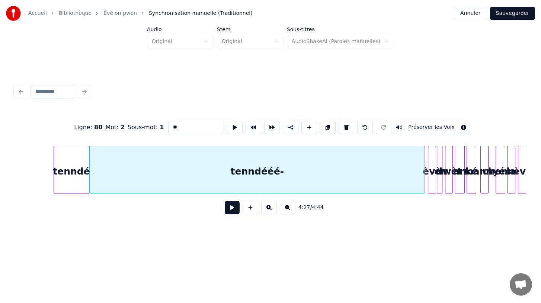
click at [67, 190] on div "tenndé" at bounding box center [71, 171] width 35 height 51
type input "******"
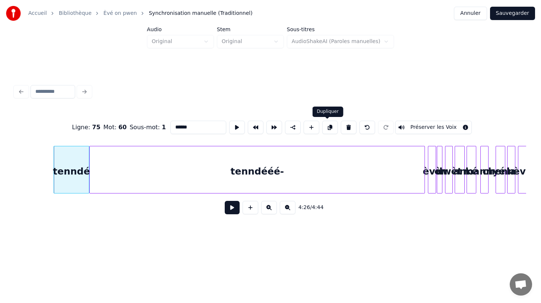
click at [326, 128] on button at bounding box center [330, 127] width 16 height 13
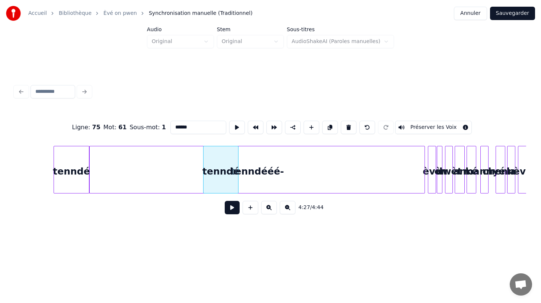
click at [224, 180] on div "tenndé" at bounding box center [220, 171] width 35 height 51
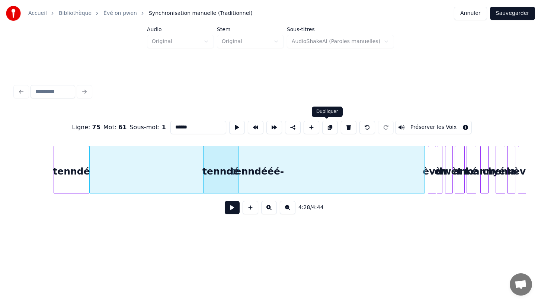
click at [323, 123] on button at bounding box center [330, 127] width 16 height 13
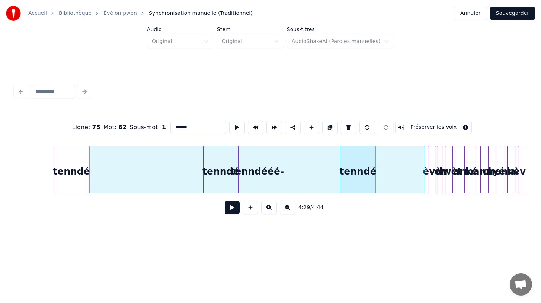
click at [354, 189] on div "tenndé" at bounding box center [357, 171] width 35 height 51
click at [55, 201] on div "4:30 / 4:44" at bounding box center [270, 208] width 499 height 16
click at [74, 187] on div "tenndé" at bounding box center [71, 171] width 35 height 51
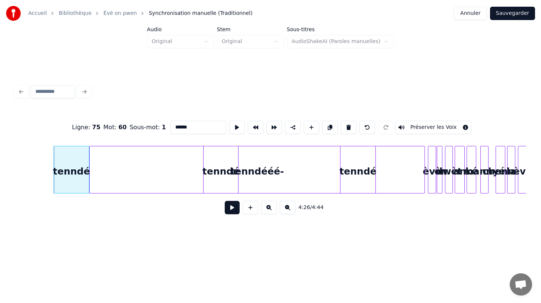
click at [236, 206] on button at bounding box center [232, 207] width 15 height 13
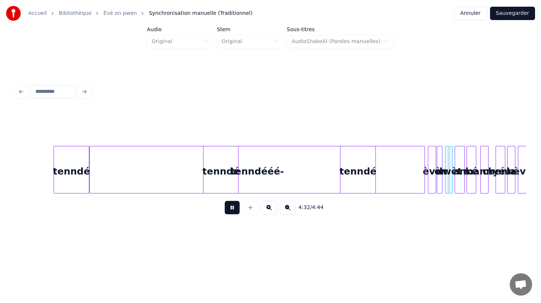
click at [236, 206] on button at bounding box center [232, 207] width 15 height 13
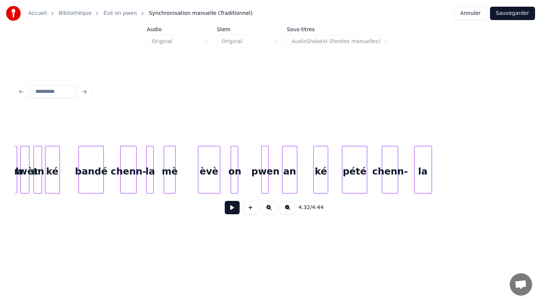
scroll to position [0, 20404]
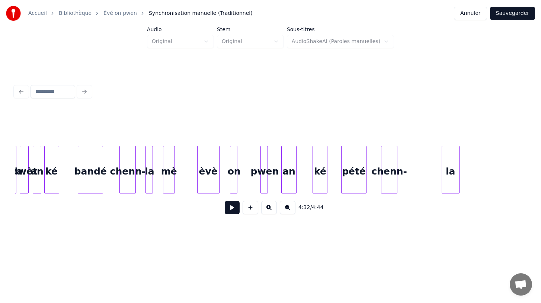
click at [454, 186] on div "la" at bounding box center [450, 171] width 17 height 51
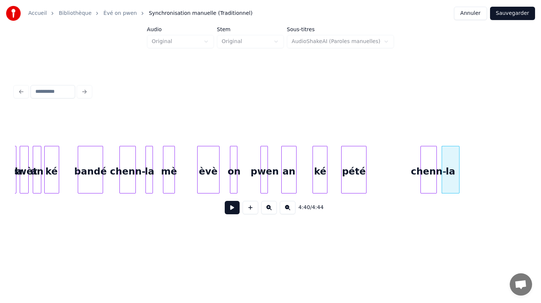
click at [428, 180] on div "chenn-" at bounding box center [429, 171] width 16 height 51
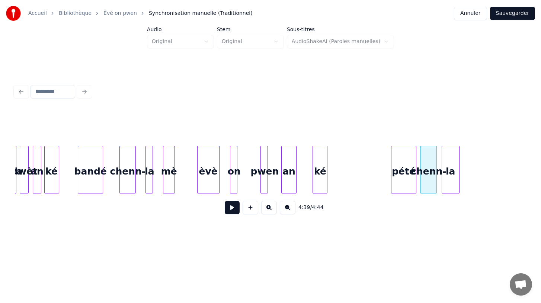
click at [404, 182] on div "pété" at bounding box center [403, 171] width 25 height 51
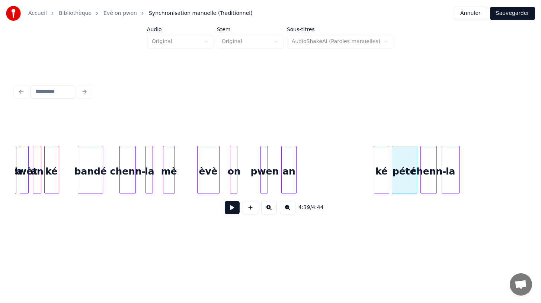
click at [383, 182] on div "ké" at bounding box center [381, 171] width 14 height 51
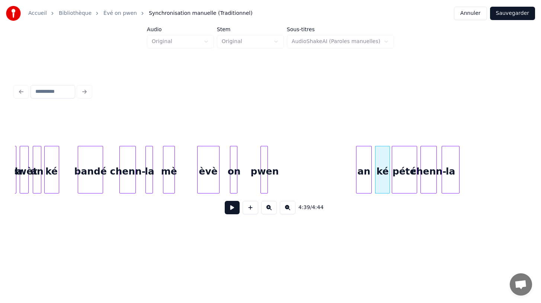
click at [364, 178] on div "an" at bounding box center [363, 171] width 15 height 51
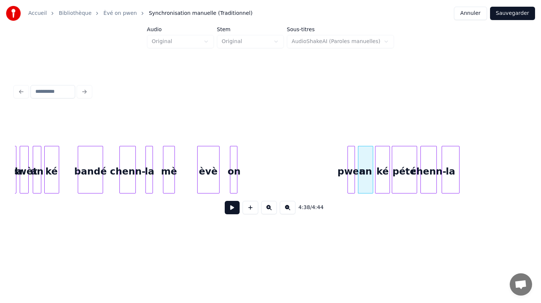
click at [351, 175] on div "pwen" at bounding box center [351, 171] width 7 height 51
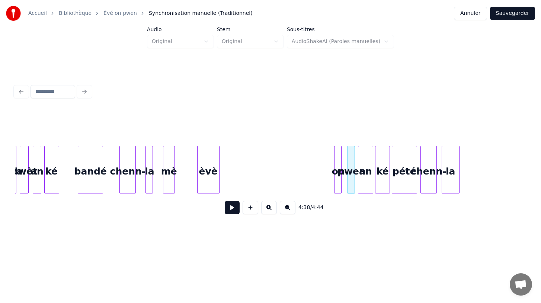
click at [339, 191] on div "on" at bounding box center [337, 171] width 7 height 51
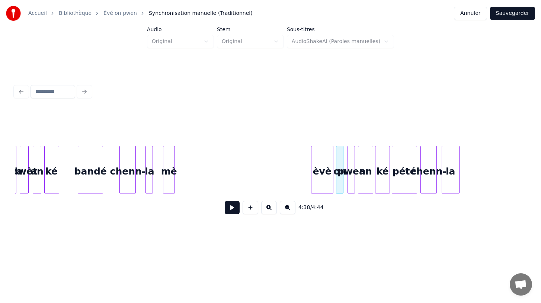
click at [319, 178] on div "èvè" at bounding box center [322, 171] width 22 height 51
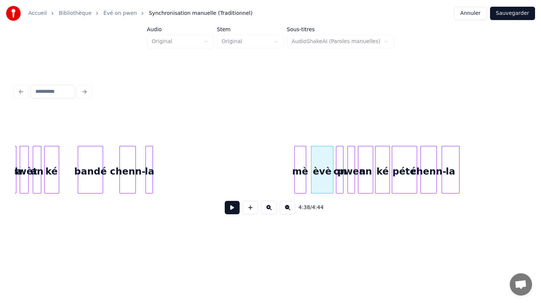
click at [301, 174] on div "mè" at bounding box center [299, 171] width 11 height 51
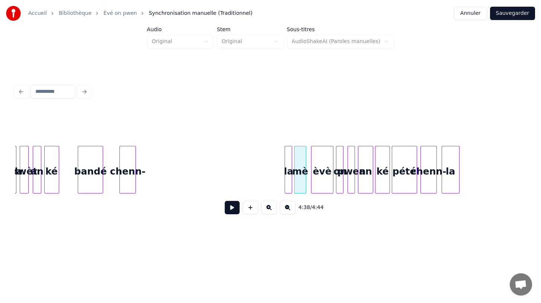
click at [288, 177] on div "la" at bounding box center [288, 171] width 7 height 51
click at [133, 185] on div at bounding box center [134, 169] width 2 height 47
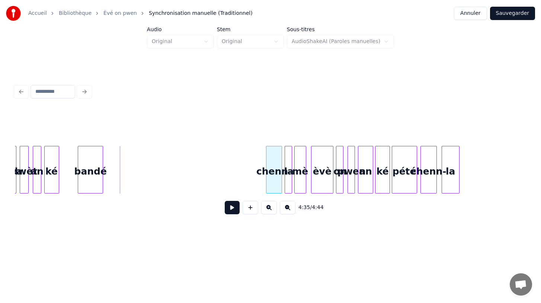
click at [269, 173] on div "chenn-" at bounding box center [273, 171] width 15 height 51
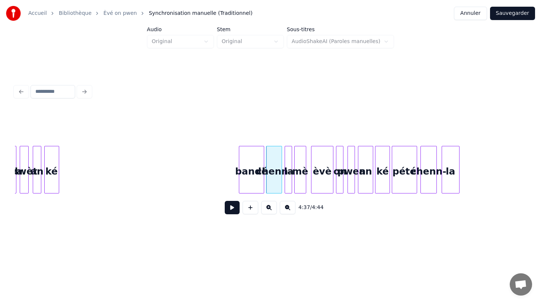
click at [254, 184] on div "bandé" at bounding box center [251, 171] width 25 height 51
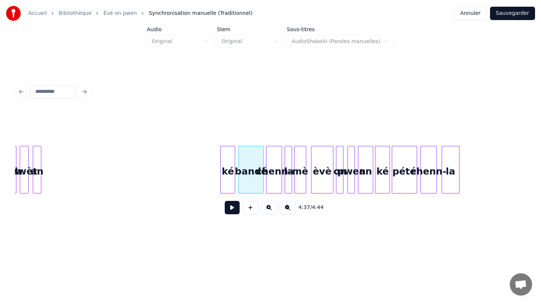
click at [230, 186] on div "ké" at bounding box center [227, 171] width 14 height 51
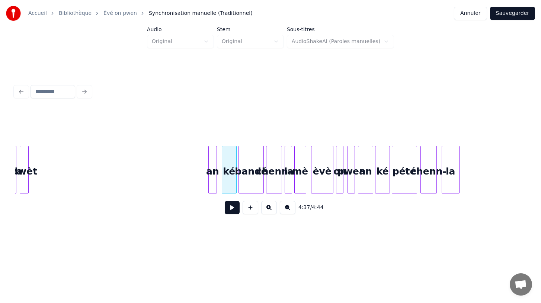
click at [213, 175] on div "an" at bounding box center [213, 171] width 8 height 51
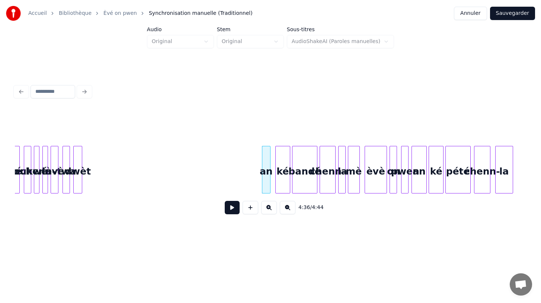
scroll to position [0, 20340]
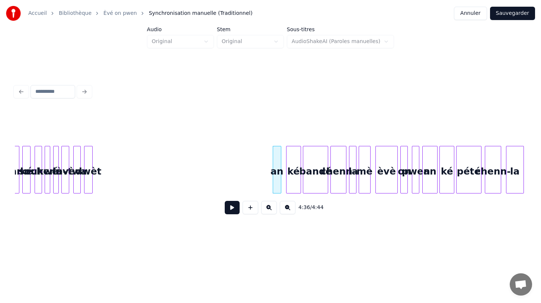
click at [90, 186] on div at bounding box center [91, 169] width 2 height 47
click at [264, 170] on div "dwèt" at bounding box center [264, 171] width 8 height 51
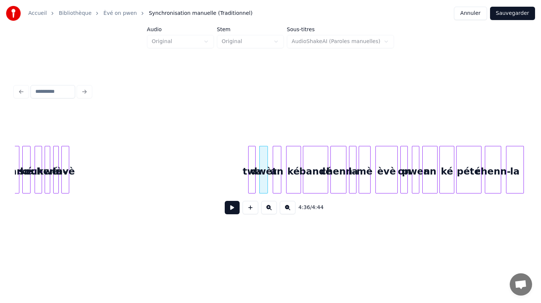
click at [251, 171] on div "twa" at bounding box center [251, 171] width 7 height 51
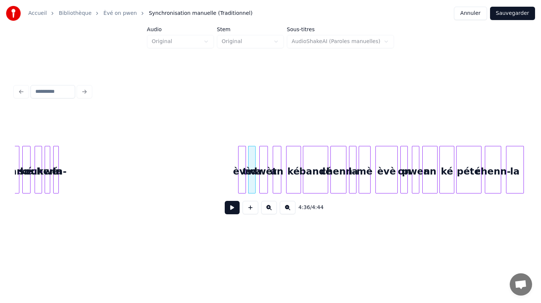
click at [242, 176] on div "èvè" at bounding box center [241, 171] width 7 height 51
click at [233, 174] on div "la" at bounding box center [234, 171] width 7 height 51
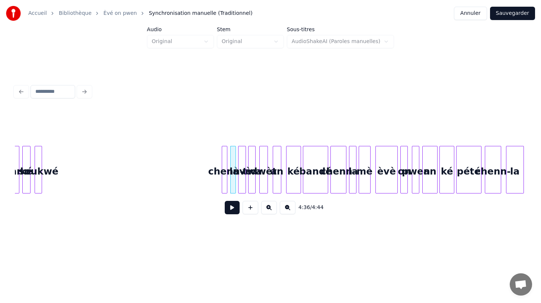
click at [227, 183] on div "chenn-" at bounding box center [225, 171] width 7 height 51
click at [216, 172] on div "soukwé" at bounding box center [215, 171] width 7 height 51
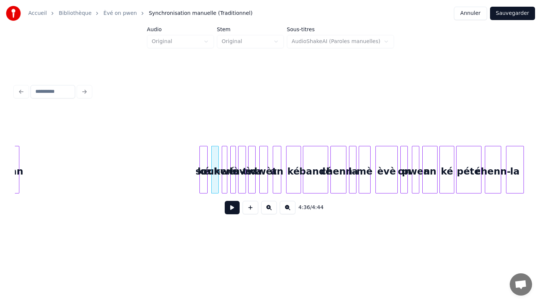
click at [203, 190] on div "ké" at bounding box center [203, 171] width 7 height 51
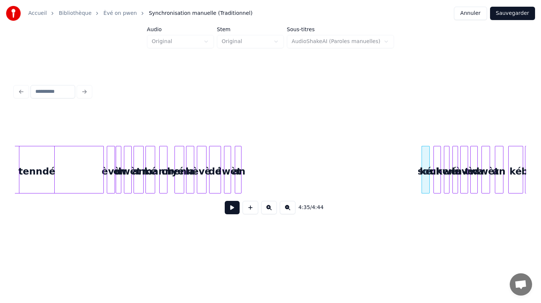
scroll to position [0, 20117]
click at [416, 177] on div "an" at bounding box center [417, 171] width 7 height 51
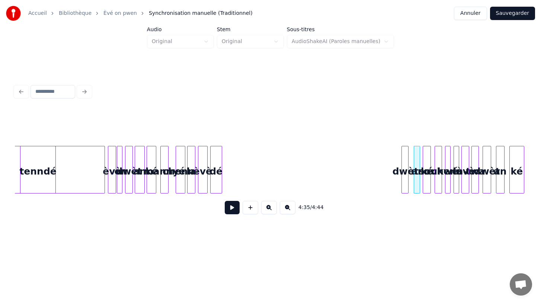
click at [404, 168] on div "dwèt" at bounding box center [405, 171] width 7 height 51
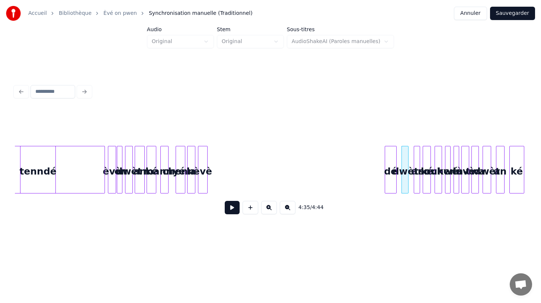
click at [393, 183] on div "dé" at bounding box center [390, 171] width 11 height 51
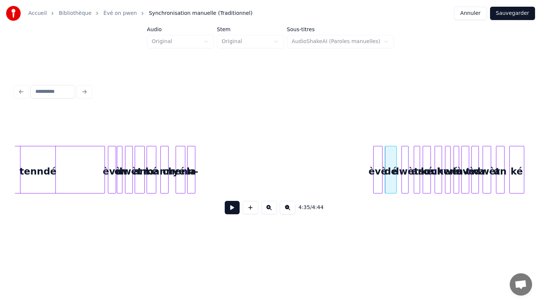
click at [379, 175] on div "èvè" at bounding box center [377, 171] width 9 height 51
click at [366, 180] on div "la" at bounding box center [366, 171] width 7 height 51
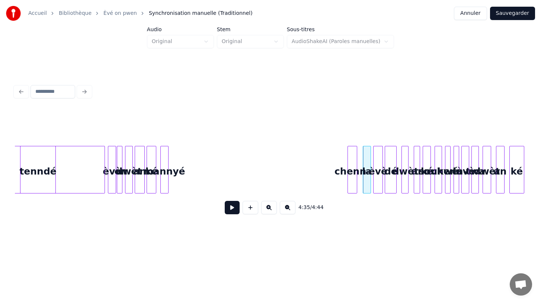
click at [352, 182] on div "chenn-" at bounding box center [352, 171] width 9 height 51
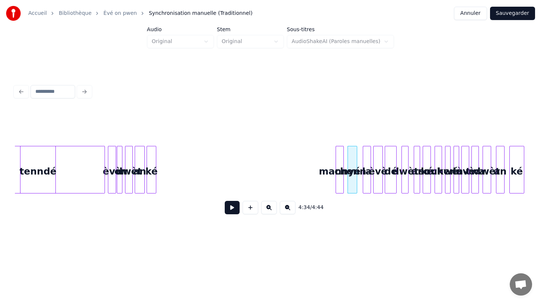
click at [341, 184] on div "mannyé" at bounding box center [339, 171] width 7 height 51
click at [328, 164] on div "ké" at bounding box center [329, 171] width 9 height 51
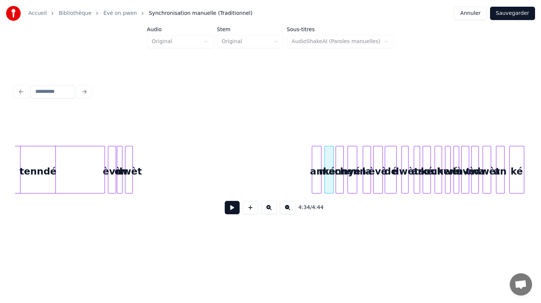
click at [316, 188] on div "an" at bounding box center [316, 171] width 9 height 51
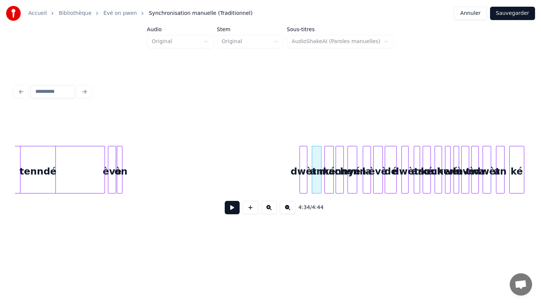
click at [304, 186] on div "dwèt" at bounding box center [303, 171] width 7 height 51
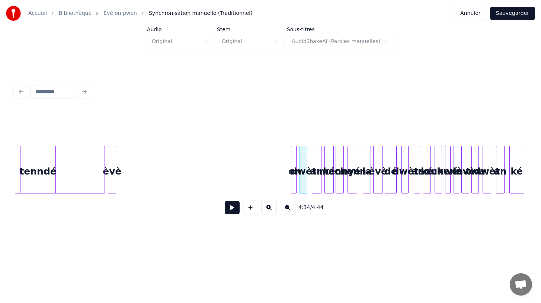
click at [296, 182] on div "on" at bounding box center [294, 171] width 7 height 51
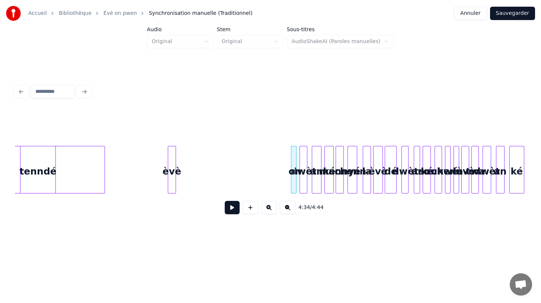
click at [171, 168] on div "èvè" at bounding box center [171, 171] width 7 height 51
click at [268, 209] on button at bounding box center [269, 207] width 16 height 13
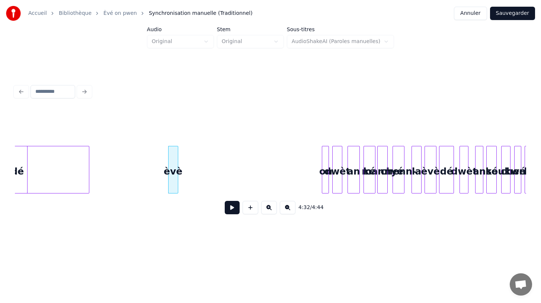
click at [268, 209] on button at bounding box center [269, 207] width 16 height 13
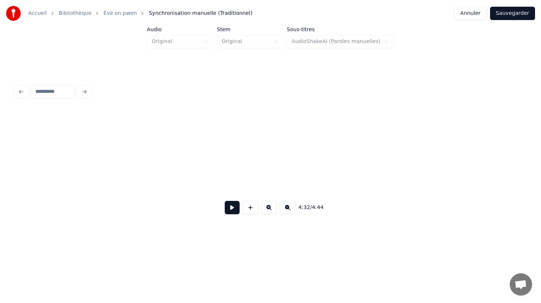
scroll to position [0, 30251]
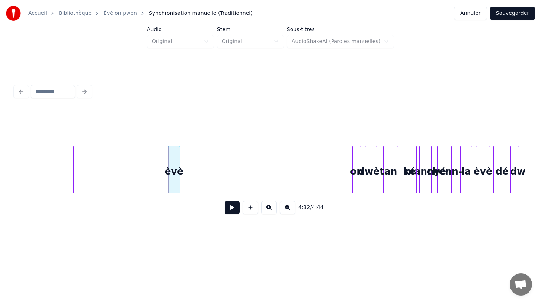
click at [268, 209] on button at bounding box center [269, 207] width 16 height 13
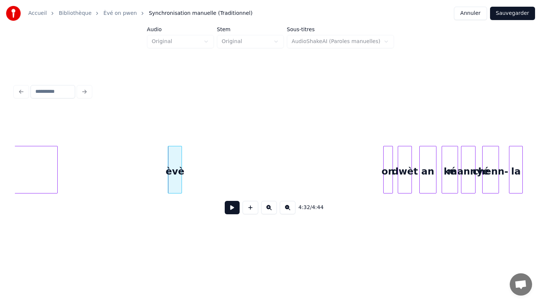
click at [230, 207] on button at bounding box center [232, 207] width 15 height 13
click at [182, 181] on div "èvè" at bounding box center [177, 171] width 13 height 51
click at [197, 180] on div at bounding box center [197, 169] width 2 height 47
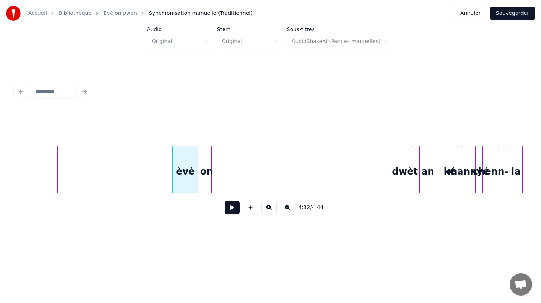
click at [207, 158] on div "on" at bounding box center [206, 171] width 9 height 51
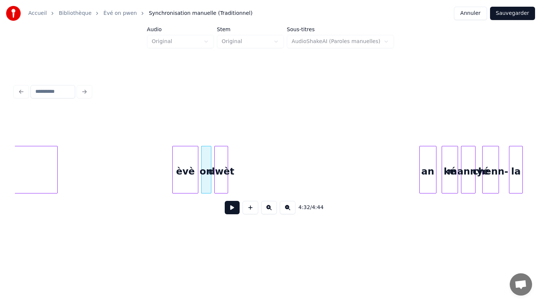
click at [223, 179] on div "dwèt" at bounding box center [221, 171] width 13 height 51
click at [184, 178] on div "èvè" at bounding box center [185, 171] width 25 height 51
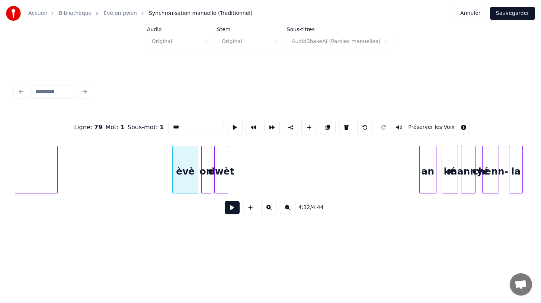
click at [230, 205] on button at bounding box center [232, 207] width 15 height 13
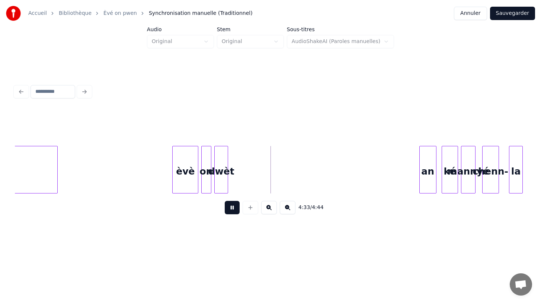
click at [230, 205] on button at bounding box center [232, 207] width 15 height 13
click at [239, 174] on div "an" at bounding box center [237, 171] width 16 height 51
click at [235, 183] on div at bounding box center [235, 169] width 2 height 47
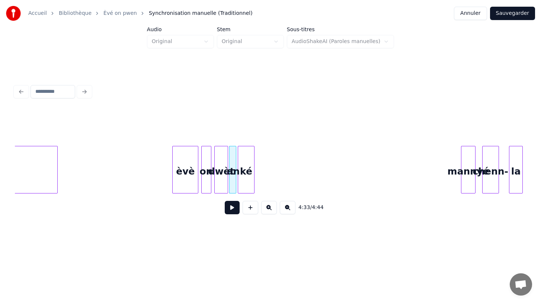
click at [248, 164] on div "ké" at bounding box center [246, 171] width 16 height 51
click at [187, 174] on div "èvè" at bounding box center [185, 171] width 25 height 51
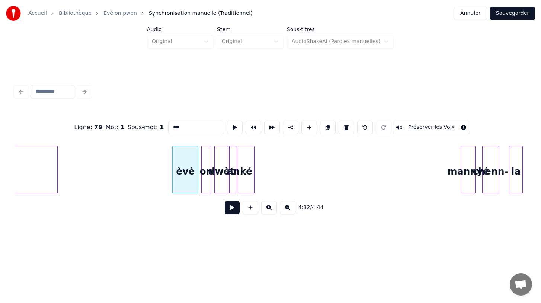
click at [231, 209] on button at bounding box center [232, 207] width 15 height 13
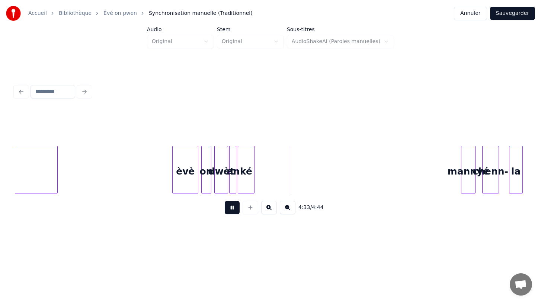
click at [231, 209] on button at bounding box center [232, 207] width 15 height 13
click at [262, 182] on div "mannyé" at bounding box center [263, 171] width 14 height 51
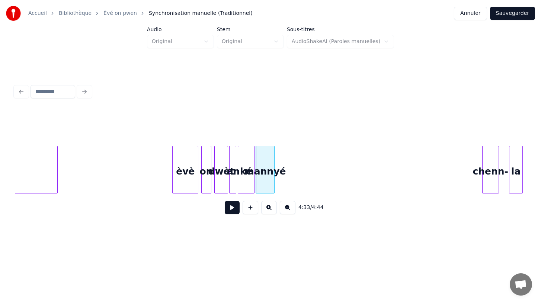
click at [273, 186] on div at bounding box center [273, 169] width 2 height 47
click at [283, 150] on div "chenn-" at bounding box center [285, 171] width 16 height 51
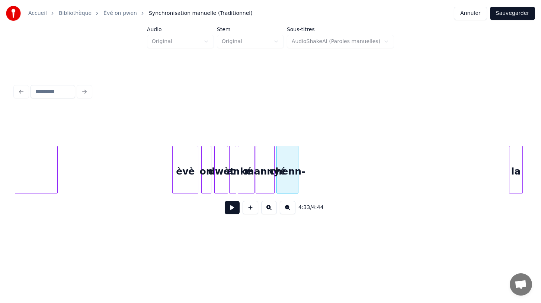
click at [297, 184] on div at bounding box center [297, 169] width 2 height 47
click at [305, 161] on div "la" at bounding box center [306, 171] width 13 height 51
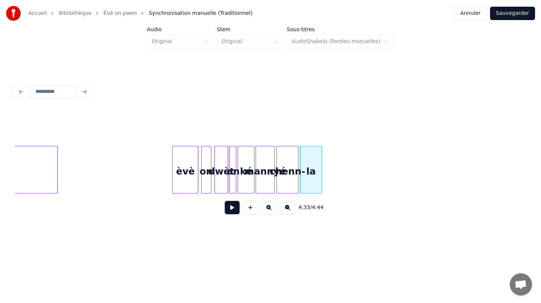
click at [320, 183] on div at bounding box center [320, 169] width 2 height 47
click at [178, 180] on div "èvè" at bounding box center [185, 171] width 25 height 51
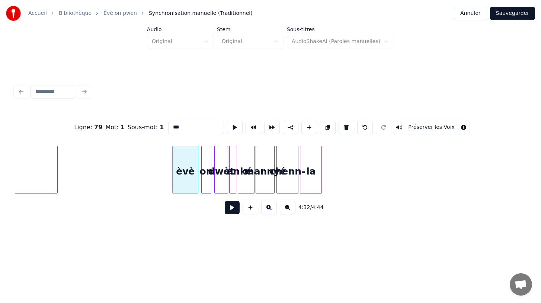
click at [228, 207] on button at bounding box center [232, 207] width 15 height 13
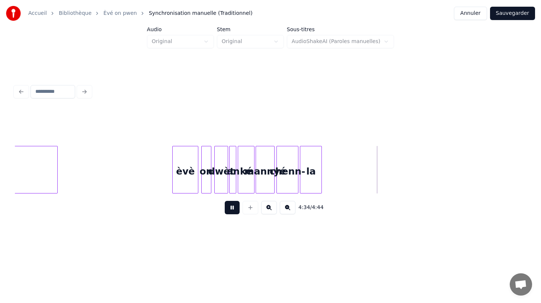
click at [228, 207] on button at bounding box center [232, 207] width 15 height 13
click at [310, 186] on div "la" at bounding box center [310, 171] width 21 height 51
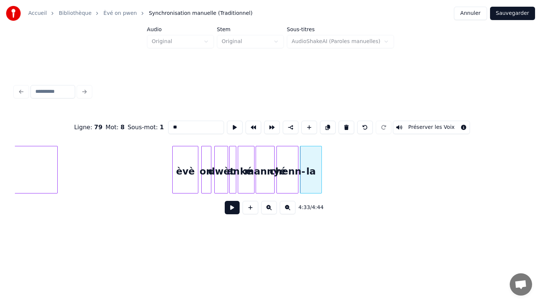
click at [230, 206] on button at bounding box center [232, 207] width 15 height 13
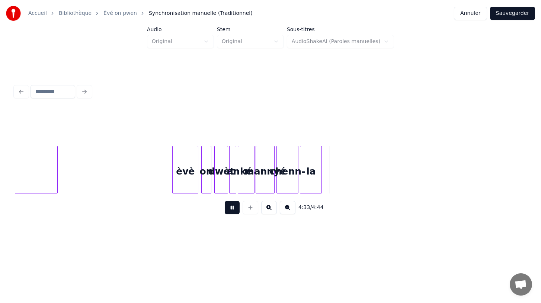
click at [230, 206] on button at bounding box center [232, 207] width 15 height 13
click at [339, 181] on div "la" at bounding box center [337, 171] width 21 height 51
click at [321, 183] on div at bounding box center [320, 169] width 2 height 47
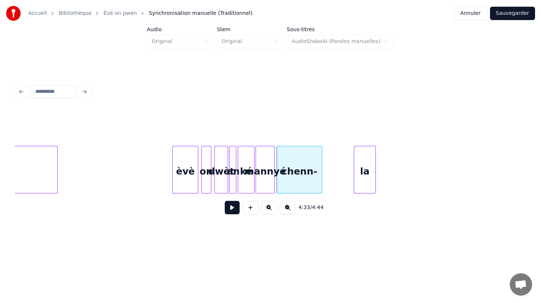
click at [367, 184] on div "la" at bounding box center [364, 171] width 21 height 51
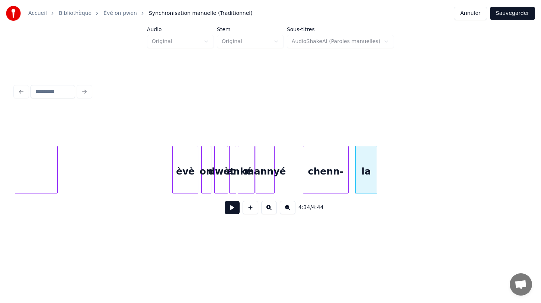
click at [329, 181] on div "chenn-" at bounding box center [325, 171] width 45 height 51
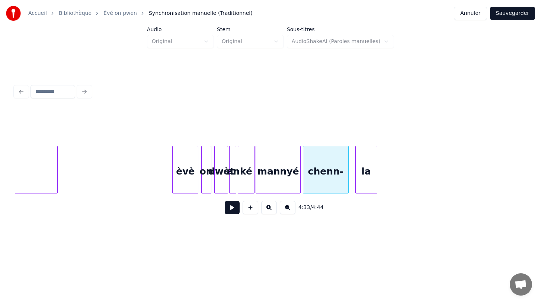
click at [299, 184] on div at bounding box center [299, 169] width 2 height 47
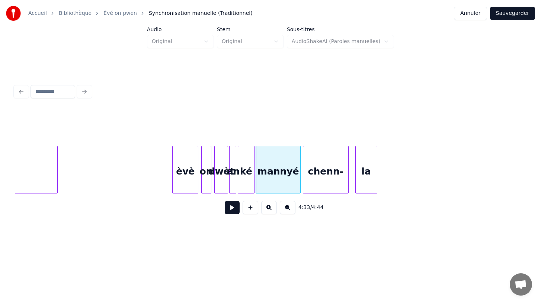
click at [186, 183] on div "èvè" at bounding box center [185, 171] width 25 height 51
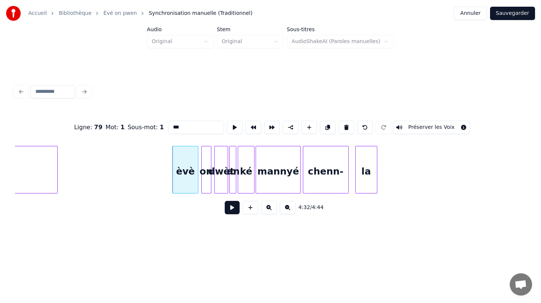
click at [232, 209] on button at bounding box center [232, 207] width 15 height 13
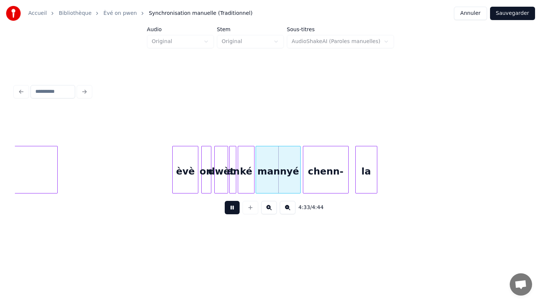
click at [232, 209] on button at bounding box center [232, 207] width 15 height 13
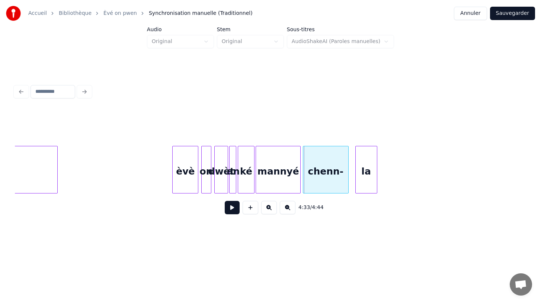
click at [187, 177] on div "èvè" at bounding box center [185, 171] width 25 height 51
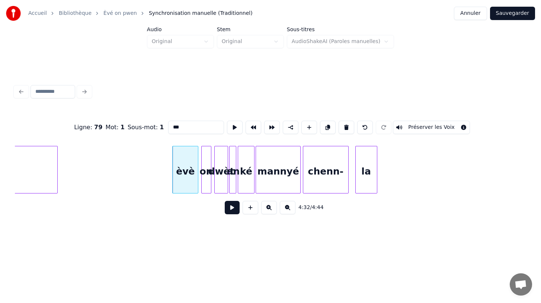
click at [230, 208] on button at bounding box center [232, 207] width 15 height 13
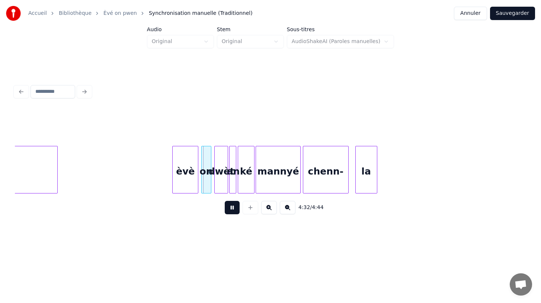
click at [230, 208] on button at bounding box center [232, 207] width 15 height 13
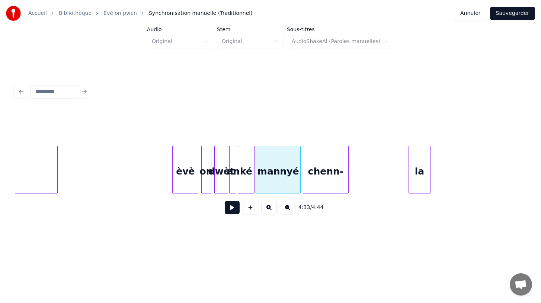
click at [422, 188] on div "la" at bounding box center [419, 171] width 21 height 51
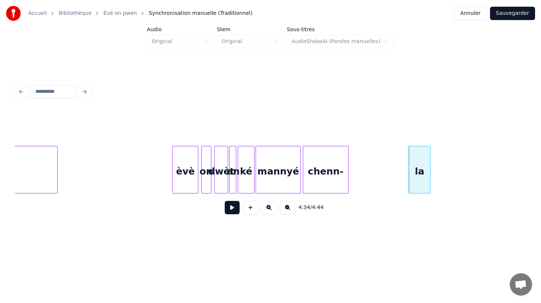
click at [234, 209] on button at bounding box center [232, 207] width 15 height 13
click at [320, 180] on div "chenn-" at bounding box center [325, 171] width 45 height 51
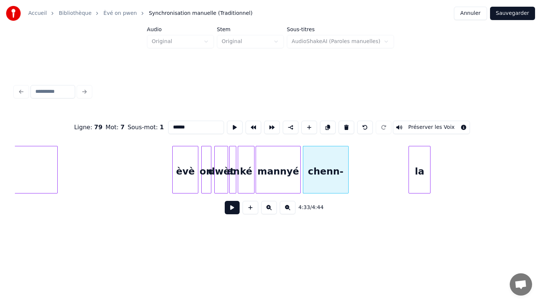
click at [230, 212] on button at bounding box center [232, 207] width 15 height 13
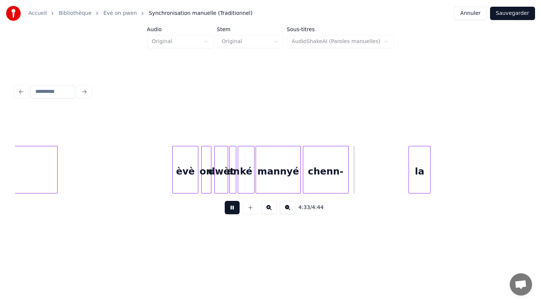
click at [230, 212] on button at bounding box center [232, 207] width 15 height 13
click at [367, 187] on div "chenn-" at bounding box center [357, 171] width 45 height 51
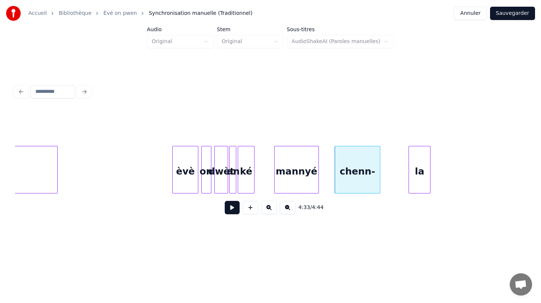
click at [302, 179] on div "mannyé" at bounding box center [296, 171] width 44 height 51
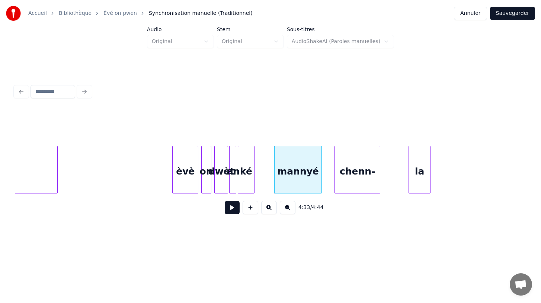
click at [321, 182] on div at bounding box center [320, 169] width 2 height 47
click at [324, 183] on div at bounding box center [324, 169] width 2 height 47
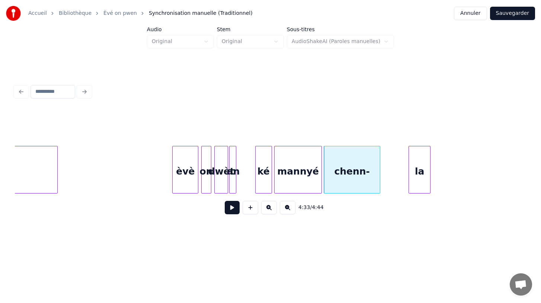
click at [263, 179] on div "ké" at bounding box center [263, 171] width 16 height 51
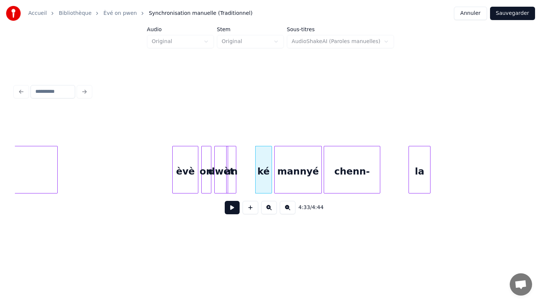
click at [234, 185] on div "an" at bounding box center [231, 170] width 10 height 48
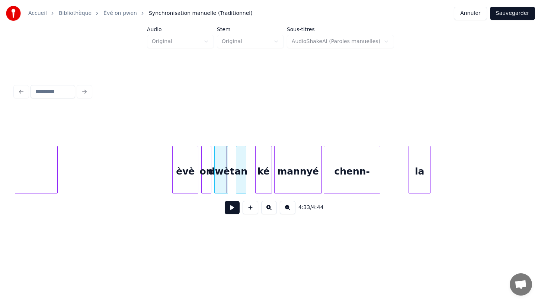
click at [242, 183] on div "an" at bounding box center [241, 171] width 10 height 51
click at [253, 183] on div at bounding box center [252, 169] width 2 height 47
click at [222, 185] on div "dwèt" at bounding box center [219, 171] width 13 height 51
click at [232, 184] on div at bounding box center [231, 169] width 2 height 47
click at [180, 185] on div "èvè" at bounding box center [185, 171] width 25 height 51
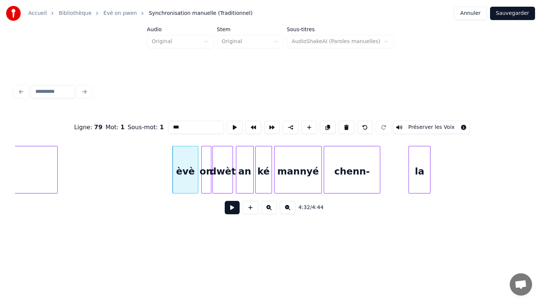
click at [231, 209] on button at bounding box center [232, 207] width 15 height 13
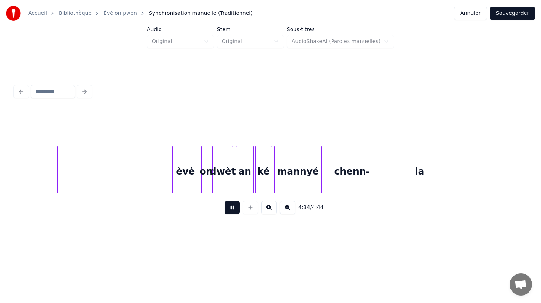
click at [231, 209] on button at bounding box center [232, 207] width 15 height 13
click at [397, 186] on div "la" at bounding box center [392, 171] width 21 height 51
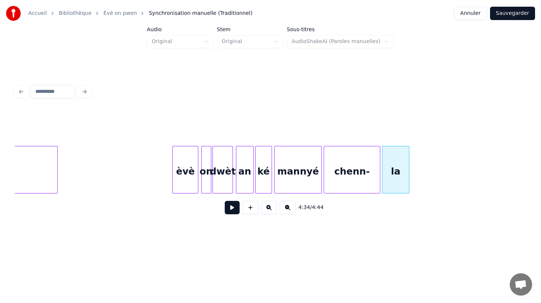
click at [408, 185] on div at bounding box center [407, 169] width 2 height 47
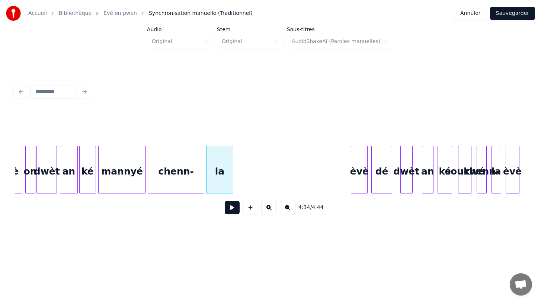
scroll to position [0, 35507]
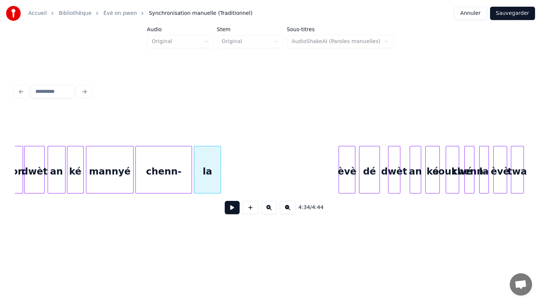
click at [231, 212] on button at bounding box center [232, 207] width 15 height 13
click at [237, 182] on div at bounding box center [236, 169] width 2 height 47
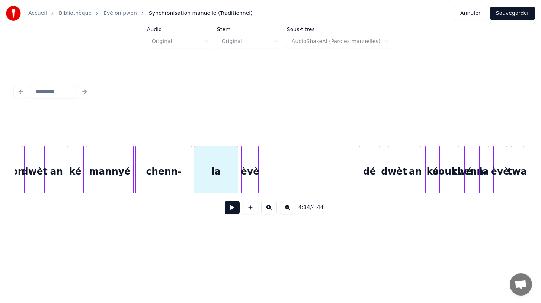
click at [249, 172] on div "èvè" at bounding box center [250, 171] width 16 height 51
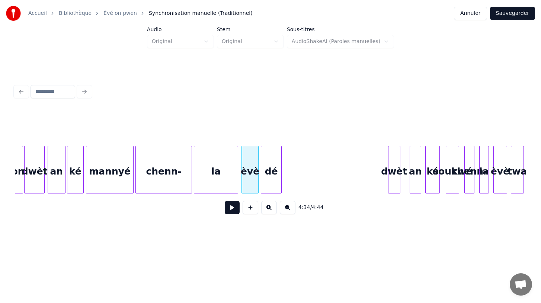
click at [274, 183] on div "dé" at bounding box center [271, 171] width 20 height 51
click at [273, 185] on div at bounding box center [272, 169] width 2 height 47
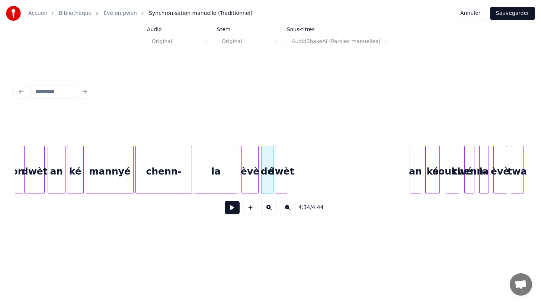
click at [281, 178] on div "dwèt" at bounding box center [281, 171] width 12 height 51
click at [248, 183] on div "èvè" at bounding box center [250, 171] width 16 height 51
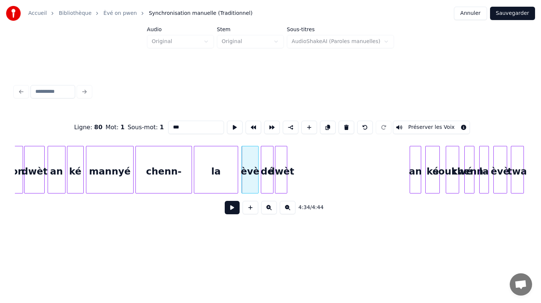
click at [234, 208] on button at bounding box center [232, 207] width 15 height 13
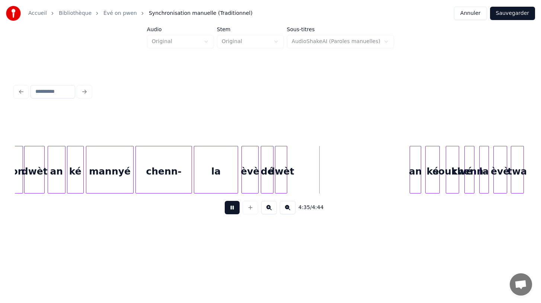
click at [234, 208] on button at bounding box center [232, 207] width 15 height 13
click at [294, 186] on div "an" at bounding box center [294, 171] width 10 height 51
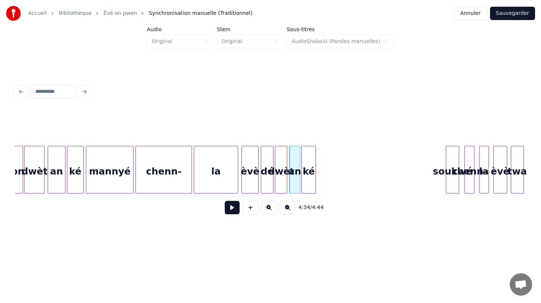
click at [306, 185] on div "ké" at bounding box center [309, 171] width 14 height 51
click at [318, 185] on div "ké" at bounding box center [309, 170] width 17 height 48
click at [231, 208] on button at bounding box center [232, 207] width 15 height 13
click at [278, 189] on div "dwèt" at bounding box center [281, 171] width 12 height 51
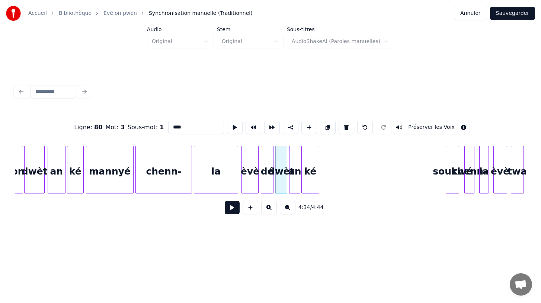
click at [228, 208] on button at bounding box center [232, 207] width 15 height 13
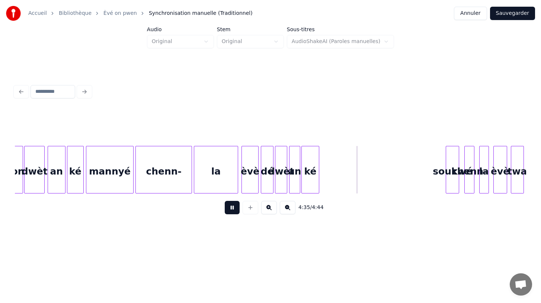
click at [228, 208] on button at bounding box center [232, 207] width 15 height 13
click at [330, 186] on div "ké" at bounding box center [330, 171] width 17 height 51
click at [313, 186] on div at bounding box center [313, 169] width 2 height 47
click at [308, 184] on div "an" at bounding box center [305, 171] width 25 height 51
click at [255, 181] on div "èvè" at bounding box center [250, 171] width 16 height 51
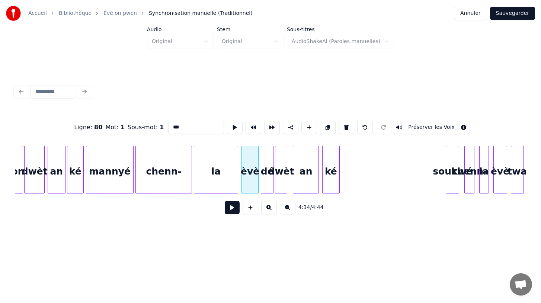
click at [231, 208] on button at bounding box center [232, 207] width 15 height 13
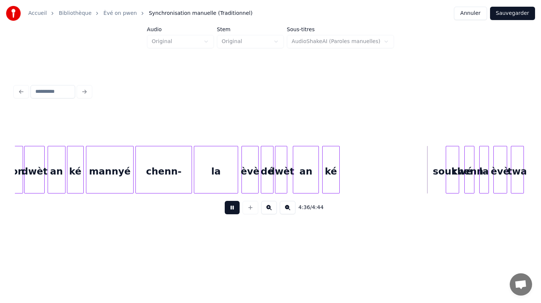
click at [231, 208] on button at bounding box center [232, 207] width 15 height 13
click at [346, 178] on div "soukwé" at bounding box center [347, 171] width 13 height 51
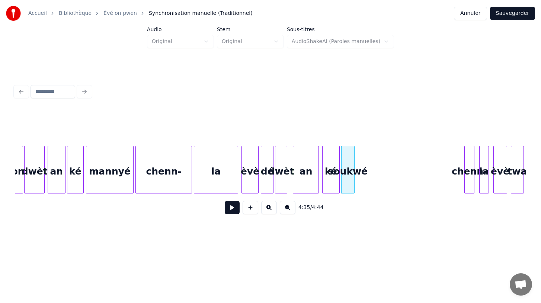
click at [354, 188] on div "soukwé" at bounding box center [347, 170] width 13 height 48
click at [384, 189] on div at bounding box center [383, 169] width 2 height 47
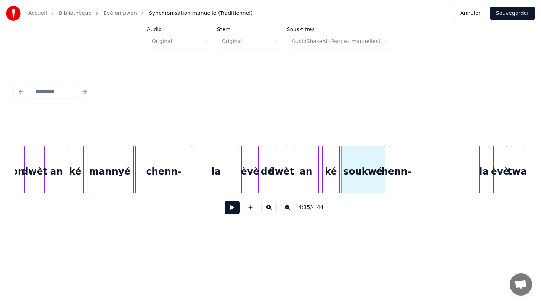
click at [392, 177] on div "chenn-" at bounding box center [393, 171] width 9 height 51
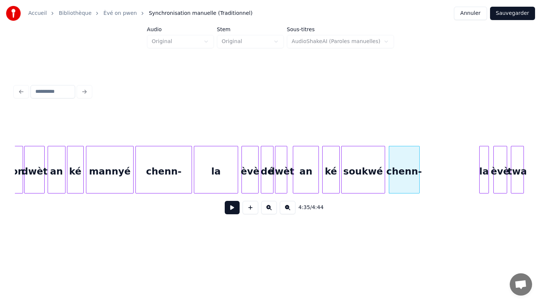
click at [419, 185] on div at bounding box center [418, 169] width 2 height 47
click at [428, 174] on div "la" at bounding box center [426, 171] width 9 height 51
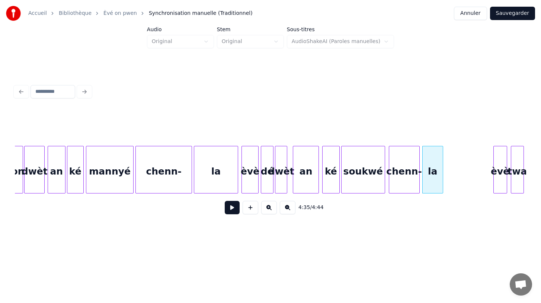
click at [442, 180] on div at bounding box center [441, 169] width 2 height 47
click at [500, 187] on div "èvè" at bounding box center [497, 171] width 13 height 51
click at [428, 184] on div "la" at bounding box center [432, 171] width 21 height 51
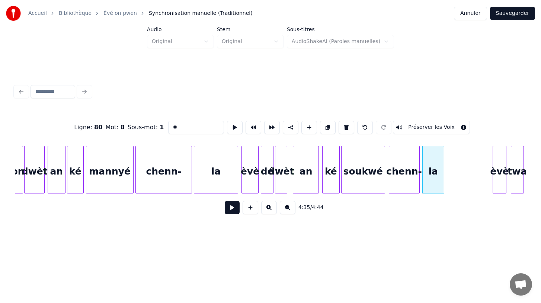
click at [232, 209] on button at bounding box center [232, 207] width 15 height 13
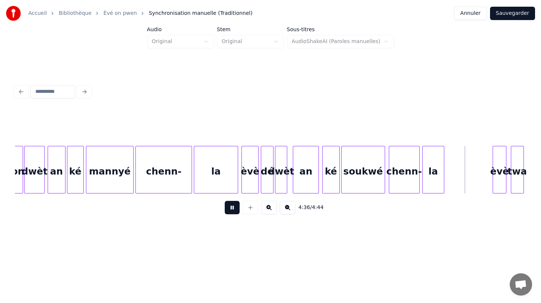
click at [232, 209] on button at bounding box center [232, 207] width 15 height 13
click at [454, 189] on div "la" at bounding box center [456, 171] width 21 height 51
click at [469, 187] on div "la" at bounding box center [458, 170] width 22 height 48
click at [469, 185] on div "la" at bounding box center [458, 170] width 22 height 48
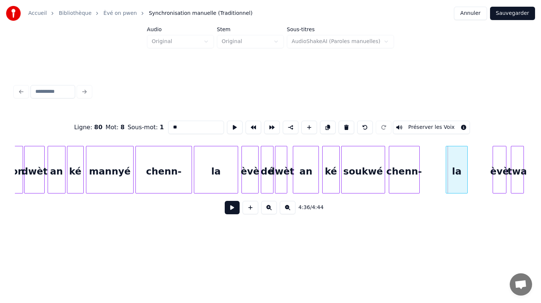
click at [467, 188] on div "la" at bounding box center [456, 170] width 22 height 48
click at [481, 184] on div at bounding box center [480, 169] width 2 height 47
click at [439, 181] on div at bounding box center [440, 169] width 2 height 47
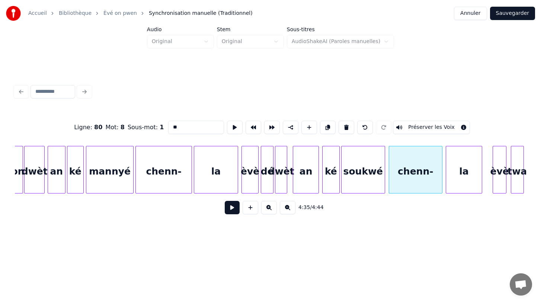
click at [228, 180] on div "la" at bounding box center [216, 171] width 44 height 51
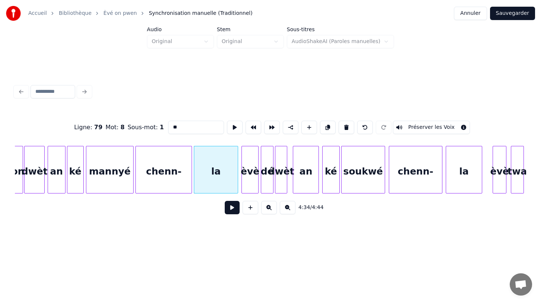
click at [229, 207] on button at bounding box center [232, 207] width 15 height 13
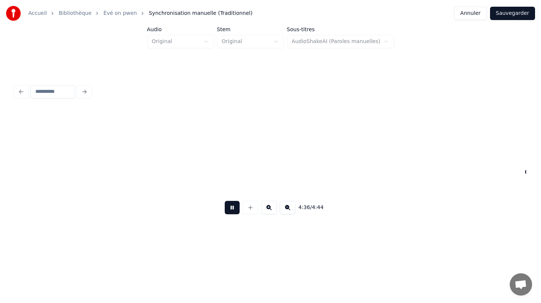
click at [229, 207] on button at bounding box center [232, 207] width 15 height 13
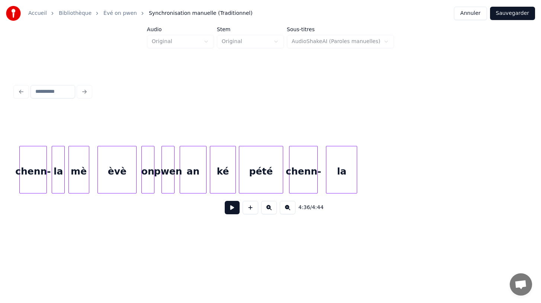
scroll to position [0, 36143]
click at [334, 185] on div "la" at bounding box center [336, 171] width 30 height 51
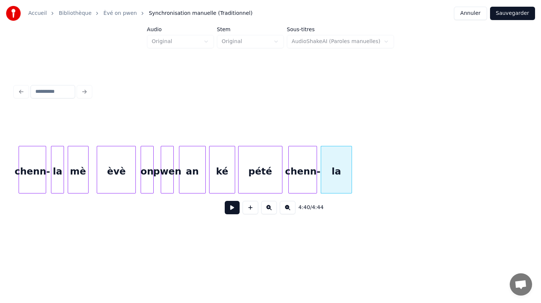
click at [228, 210] on button at bounding box center [232, 207] width 15 height 13
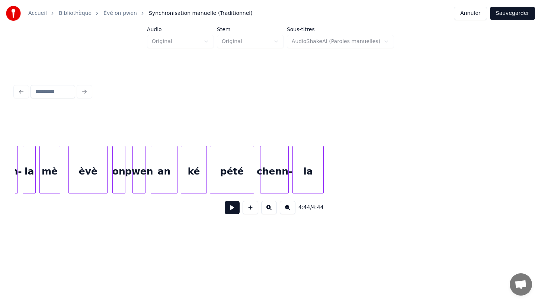
scroll to position [0, 36166]
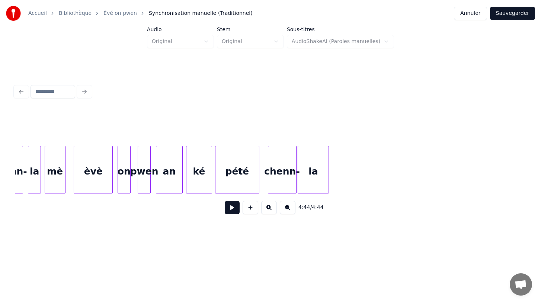
click at [283, 180] on div "chenn-" at bounding box center [282, 171] width 28 height 51
click at [229, 211] on button at bounding box center [232, 207] width 15 height 13
click at [246, 178] on div "pété" at bounding box center [244, 171] width 44 height 51
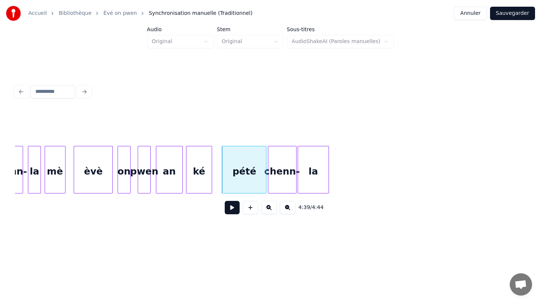
click at [229, 208] on button at bounding box center [232, 207] width 15 height 13
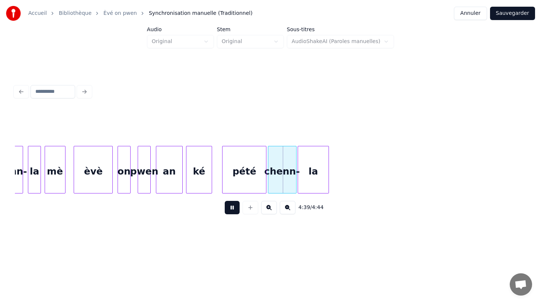
click at [229, 208] on button at bounding box center [232, 207] width 15 height 13
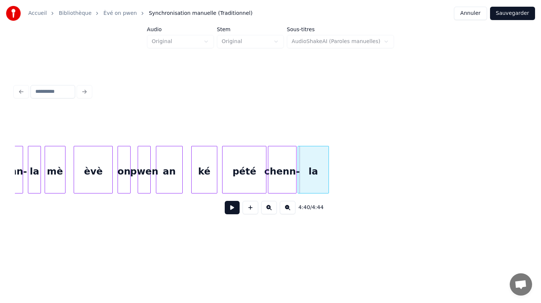
click at [206, 184] on div "ké" at bounding box center [203, 171] width 25 height 51
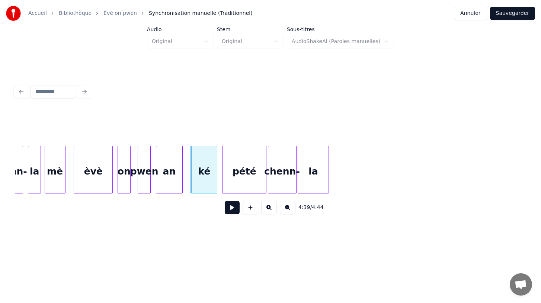
click at [231, 210] on button at bounding box center [232, 207] width 15 height 13
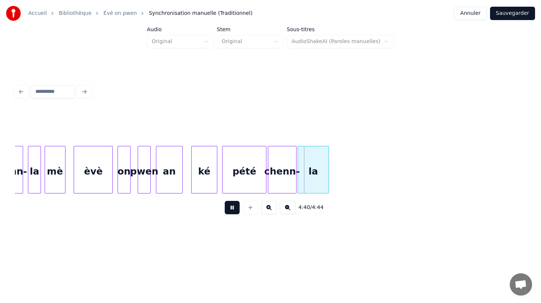
click at [231, 209] on button at bounding box center [232, 207] width 15 height 13
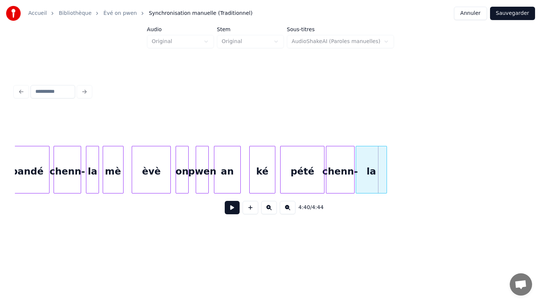
scroll to position [0, 36106]
click at [236, 181] on div "an" at bounding box center [233, 171] width 26 height 51
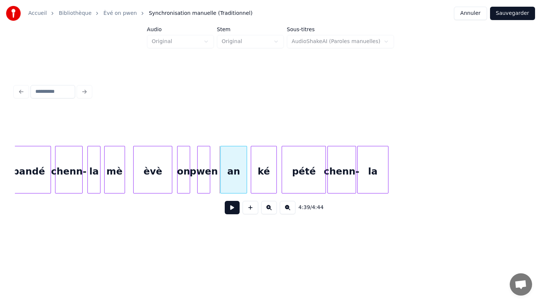
click at [231, 207] on button at bounding box center [232, 207] width 15 height 13
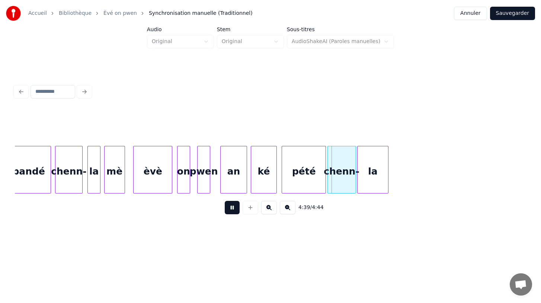
click at [231, 207] on button at bounding box center [232, 207] width 15 height 13
click at [237, 182] on div "an" at bounding box center [235, 171] width 26 height 51
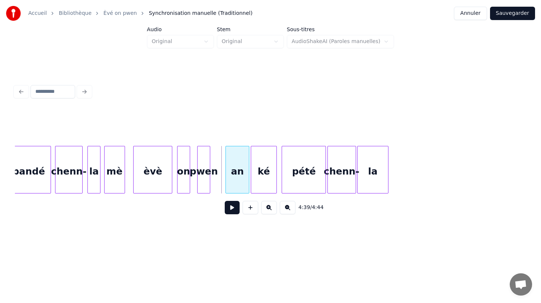
click at [226, 181] on div at bounding box center [227, 169] width 2 height 47
click at [232, 205] on button at bounding box center [232, 207] width 15 height 13
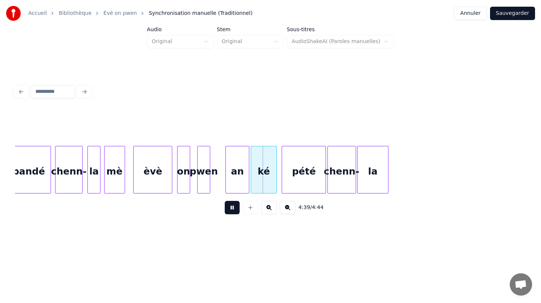
click at [232, 205] on button at bounding box center [232, 207] width 15 height 13
click at [231, 181] on div at bounding box center [232, 169] width 2 height 47
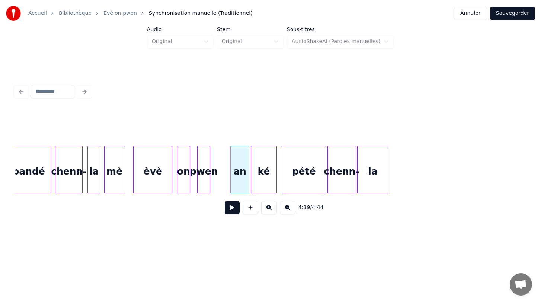
click at [234, 205] on button at bounding box center [232, 207] width 15 height 13
click at [227, 184] on div at bounding box center [227, 169] width 2 height 47
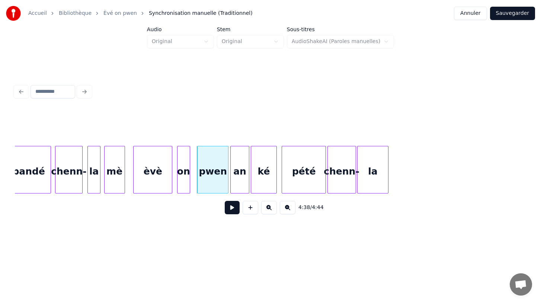
click at [232, 207] on button at bounding box center [232, 207] width 15 height 13
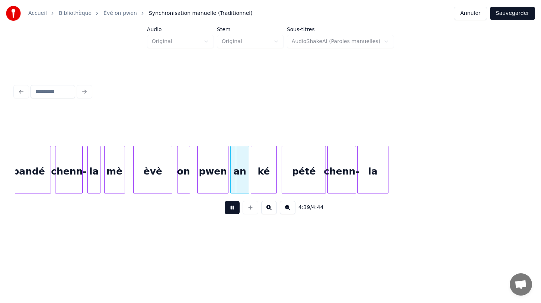
click at [232, 207] on button at bounding box center [232, 207] width 15 height 13
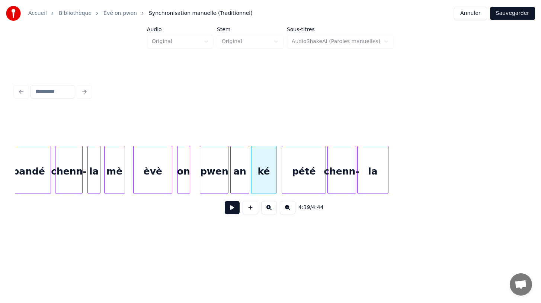
click at [200, 179] on div "pwen" at bounding box center [214, 170] width 29 height 48
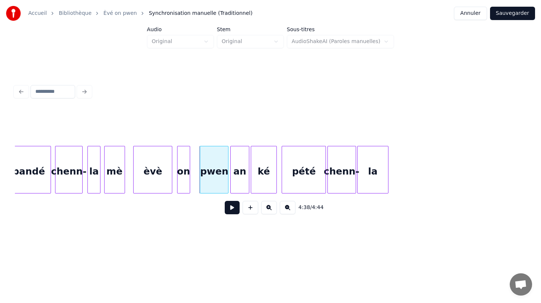
click at [232, 209] on button at bounding box center [232, 207] width 15 height 13
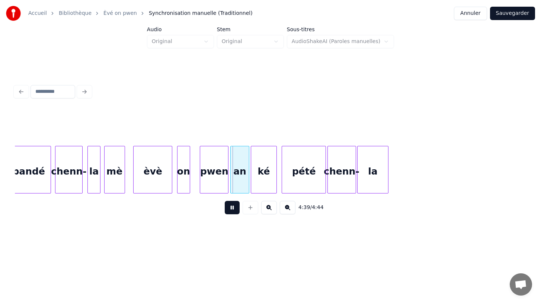
click at [232, 209] on button at bounding box center [232, 207] width 15 height 13
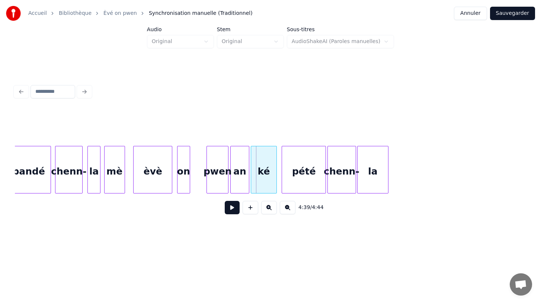
click at [207, 188] on div at bounding box center [208, 169] width 2 height 47
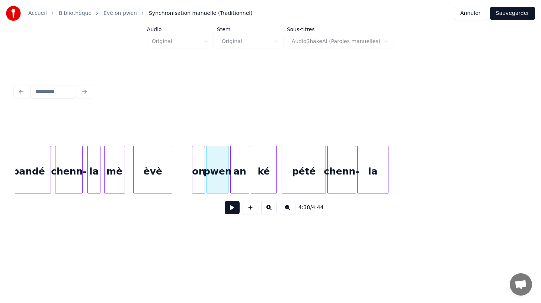
click at [198, 184] on div "on" at bounding box center [198, 171] width 12 height 51
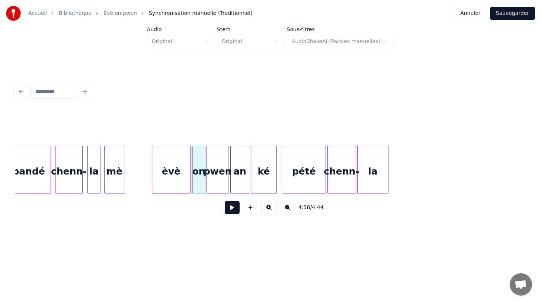
click at [179, 180] on div "èvè" at bounding box center [171, 171] width 38 height 51
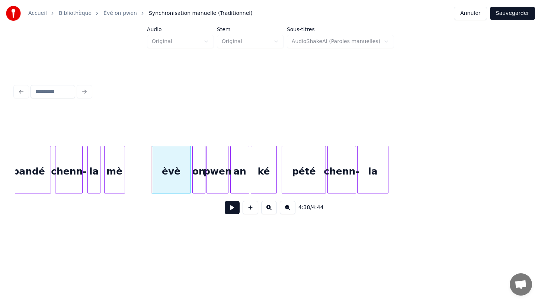
click at [231, 205] on button at bounding box center [232, 207] width 15 height 13
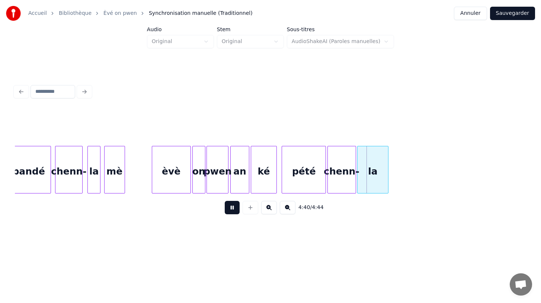
click at [231, 205] on button at bounding box center [232, 207] width 15 height 13
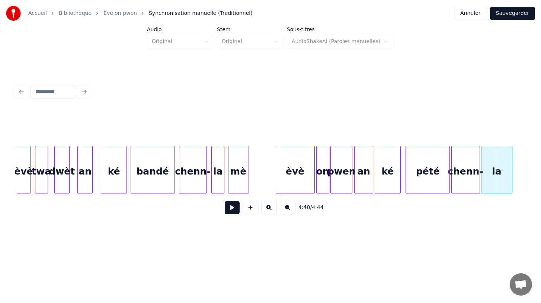
scroll to position [0, 35965]
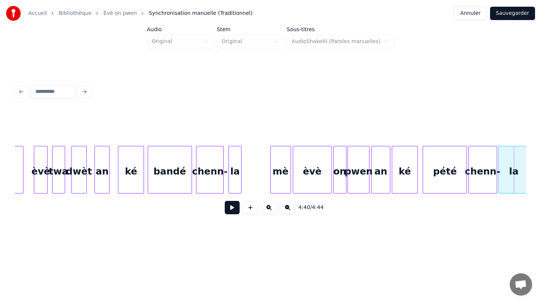
click at [277, 185] on div "mè" at bounding box center [280, 171] width 20 height 51
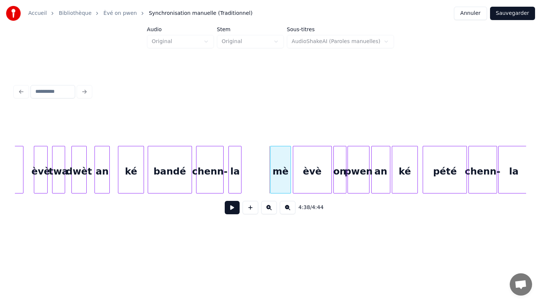
click at [231, 207] on button at bounding box center [232, 207] width 15 height 13
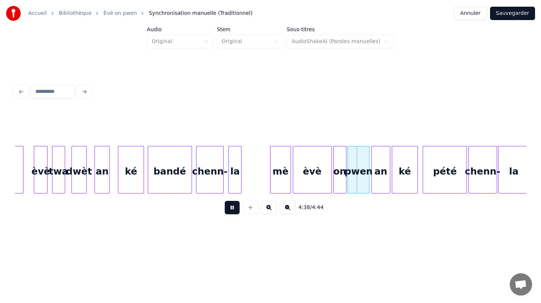
click at [231, 207] on button at bounding box center [232, 207] width 15 height 13
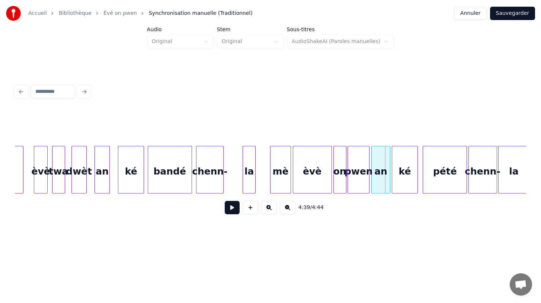
click at [247, 185] on div "la" at bounding box center [249, 171] width 12 height 51
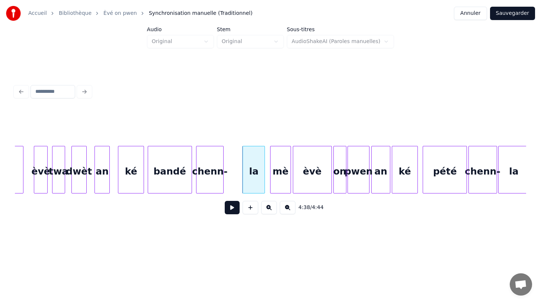
click at [264, 187] on div at bounding box center [263, 169] width 2 height 47
click at [254, 186] on div "la" at bounding box center [252, 171] width 21 height 51
click at [232, 209] on button at bounding box center [232, 207] width 15 height 13
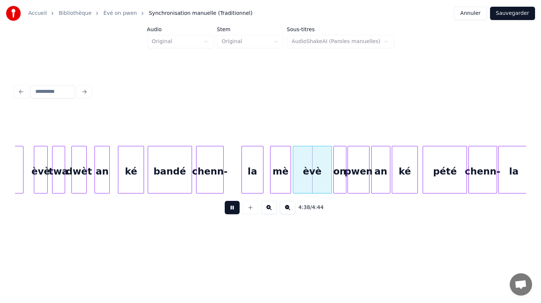
click at [232, 209] on button at bounding box center [232, 207] width 15 height 13
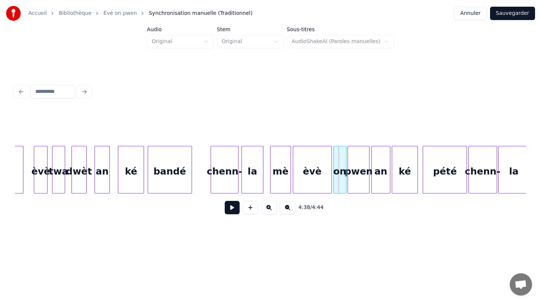
click at [224, 181] on div "chenn-" at bounding box center [224, 171] width 27 height 51
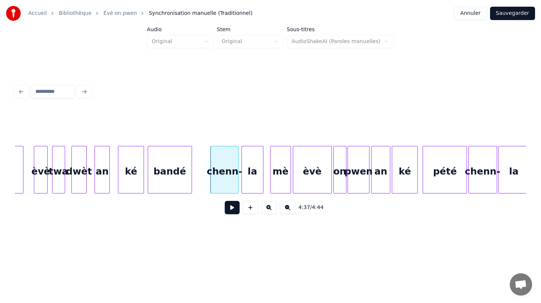
click at [232, 210] on button at bounding box center [232, 207] width 15 height 13
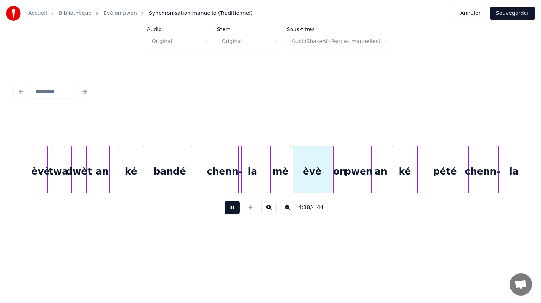
click at [232, 210] on button at bounding box center [232, 207] width 15 height 13
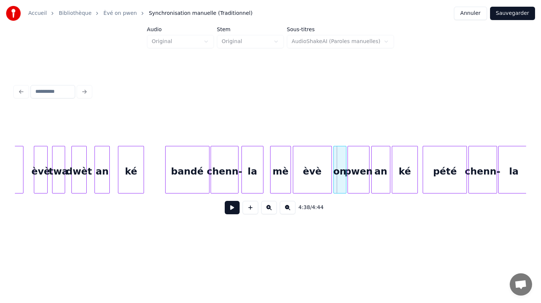
click at [193, 183] on div "bandé" at bounding box center [187, 171] width 44 height 51
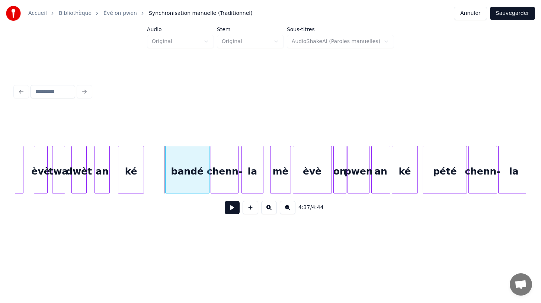
click at [234, 210] on button at bounding box center [232, 207] width 15 height 13
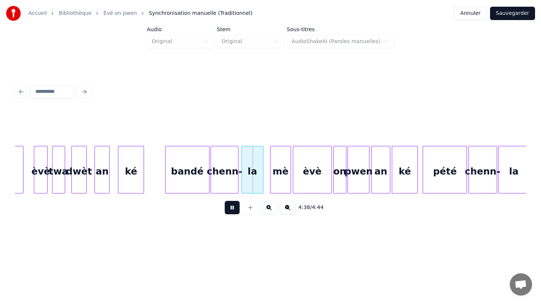
click at [234, 210] on button at bounding box center [232, 207] width 15 height 13
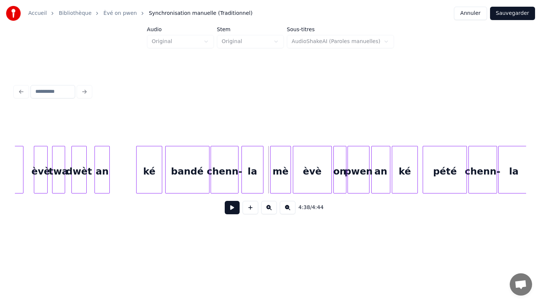
click at [148, 180] on div "ké" at bounding box center [148, 171] width 25 height 51
click at [234, 209] on button at bounding box center [232, 207] width 15 height 13
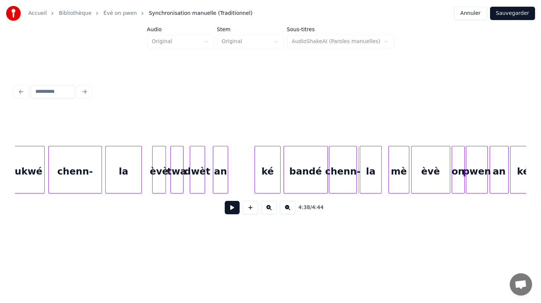
scroll to position [0, 35846]
click at [244, 179] on div "an" at bounding box center [242, 171] width 15 height 51
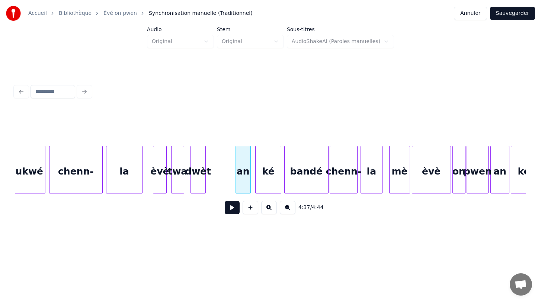
click at [231, 209] on button at bounding box center [232, 207] width 15 height 13
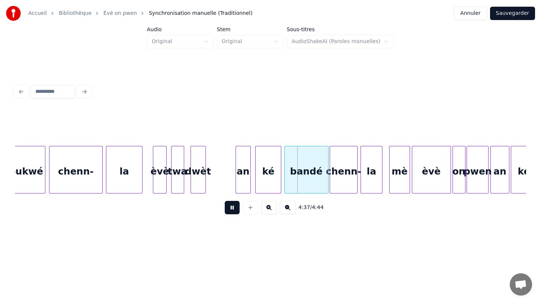
click at [231, 209] on button at bounding box center [232, 207] width 15 height 13
click at [215, 184] on div "dwèt" at bounding box center [217, 171] width 15 height 51
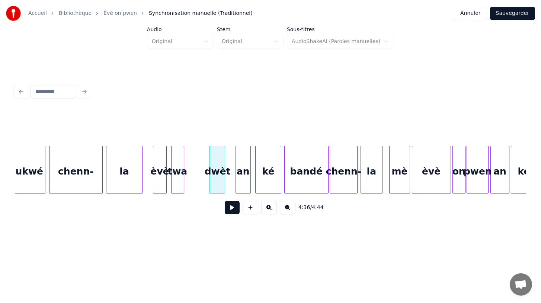
click at [231, 210] on button at bounding box center [232, 207] width 15 height 13
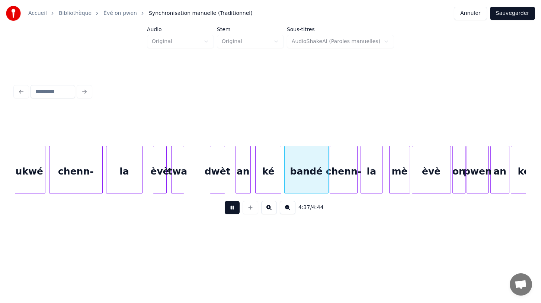
click at [231, 210] on button at bounding box center [232, 207] width 15 height 13
click at [185, 184] on div "twa" at bounding box center [187, 171] width 12 height 51
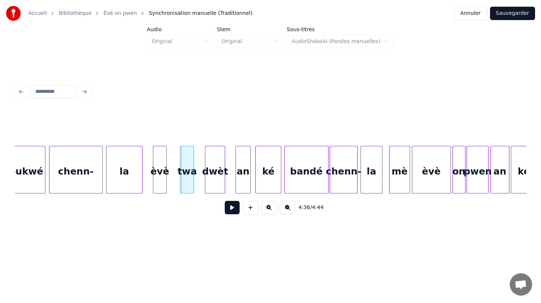
click at [206, 185] on div at bounding box center [206, 169] width 2 height 47
click at [228, 187] on div at bounding box center [228, 169] width 2 height 47
click at [186, 184] on div "twa" at bounding box center [187, 171] width 12 height 51
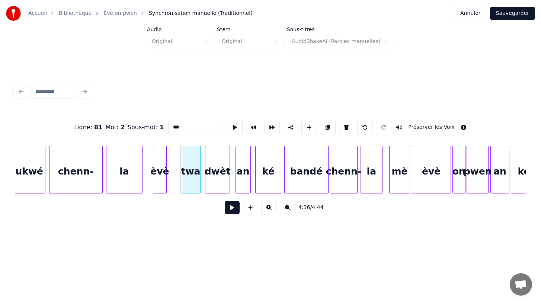
click at [199, 184] on div at bounding box center [199, 169] width 2 height 47
click at [179, 184] on div at bounding box center [180, 169] width 2 height 47
click at [167, 181] on div "èvè" at bounding box center [167, 171] width 13 height 51
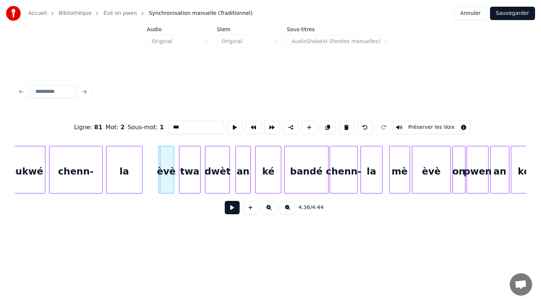
click at [159, 183] on div at bounding box center [160, 169] width 2 height 47
click at [176, 185] on div at bounding box center [175, 169] width 2 height 47
click at [167, 186] on div "èvè" at bounding box center [167, 171] width 18 height 51
click at [133, 181] on div "la" at bounding box center [124, 171] width 36 height 51
type input "**"
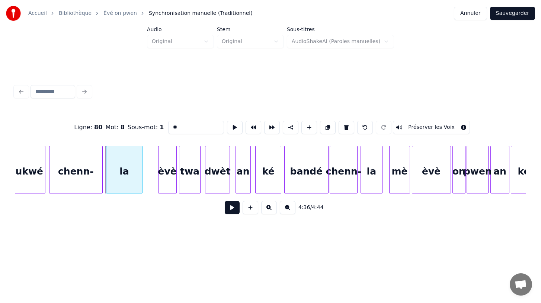
click at [230, 205] on button at bounding box center [232, 207] width 15 height 13
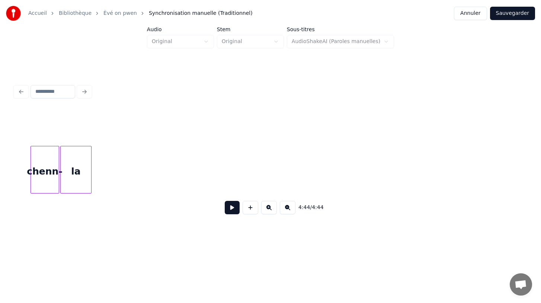
scroll to position [0, 36339]
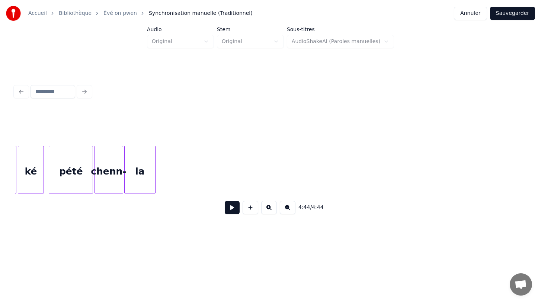
click at [510, 13] on button "Sauvegarder" at bounding box center [512, 13] width 45 height 13
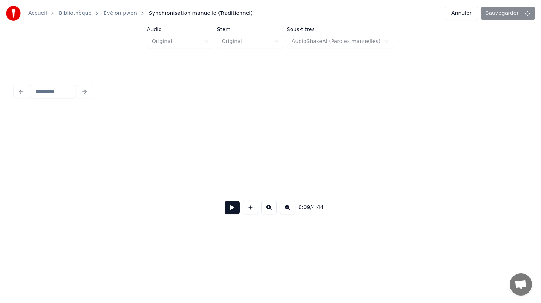
scroll to position [0, 1265]
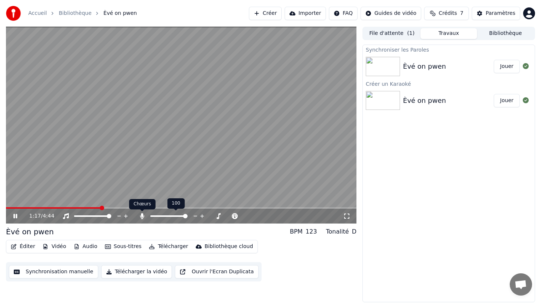
click at [139, 217] on icon at bounding box center [141, 216] width 7 height 6
click at [16, 217] on icon at bounding box center [15, 216] width 4 height 4
click at [498, 13] on div "Paramètres" at bounding box center [500, 13] width 30 height 7
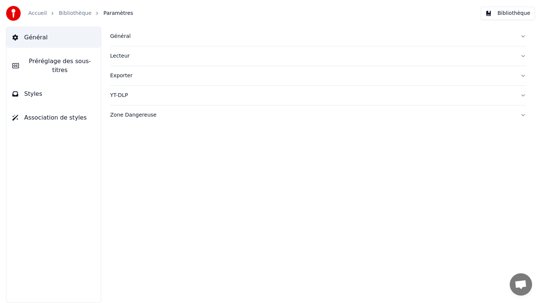
click at [54, 64] on span "Préréglage des sous-titres" at bounding box center [60, 66] width 70 height 18
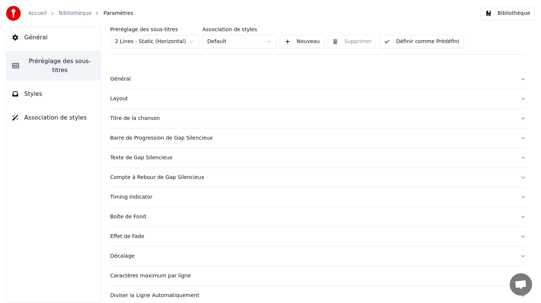
click at [150, 159] on div "Texte de Gap Silencieux" at bounding box center [312, 157] width 404 height 7
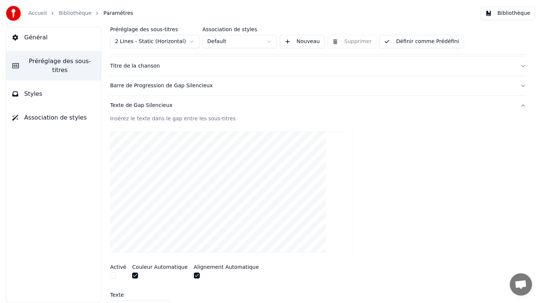
scroll to position [25, 0]
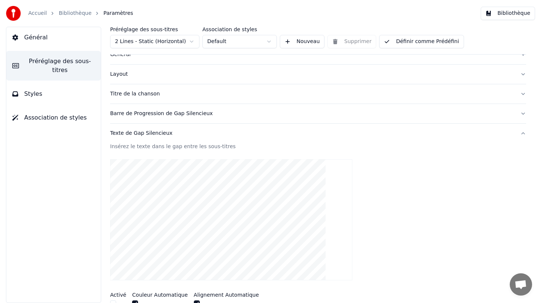
click at [193, 115] on div "Barre de Progression de Gap Silencieux" at bounding box center [312, 113] width 404 height 7
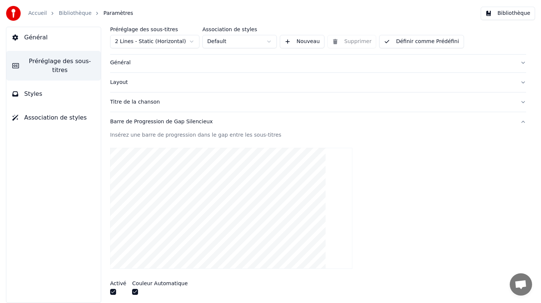
scroll to position [0, 0]
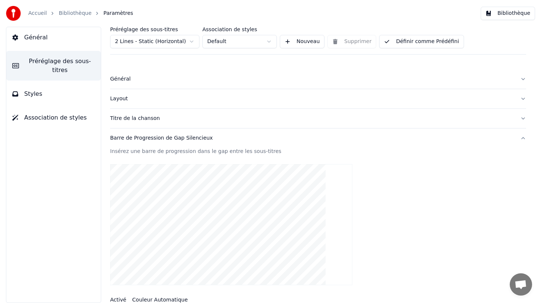
click at [155, 119] on div "Titre de la chanson" at bounding box center [312, 118] width 404 height 7
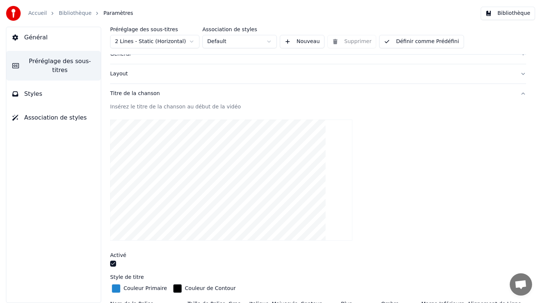
scroll to position [23, 0]
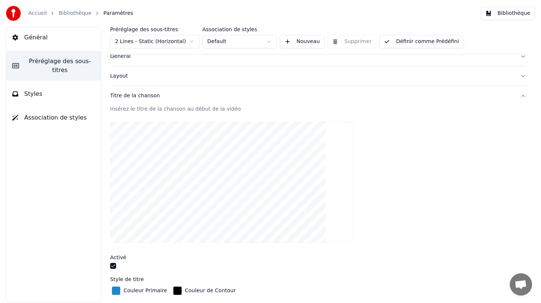
click at [276, 213] on video at bounding box center [231, 182] width 242 height 121
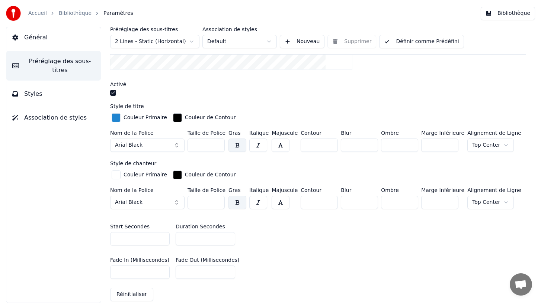
scroll to position [198, 0]
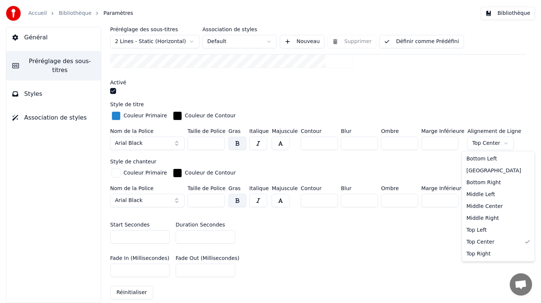
click at [495, 139] on html "Accueil Bibliothèque Paramètres Bibliothèque Général Préréglage des sous-titres…" at bounding box center [270, 151] width 541 height 303
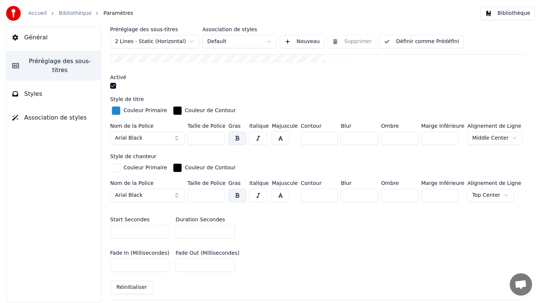
scroll to position [205, 0]
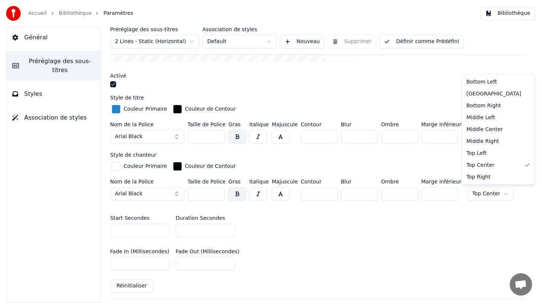
click at [491, 192] on html "Accueil Bibliothèque Paramètres Bibliothèque Général Préréglage des sous-titres…" at bounding box center [270, 151] width 541 height 303
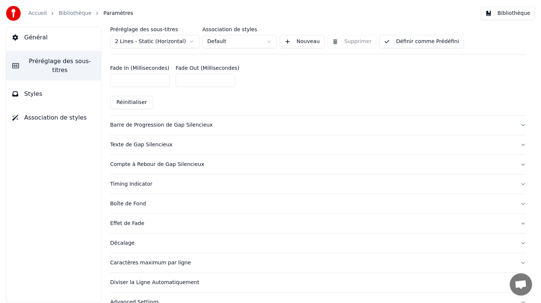
scroll to position [389, 0]
click at [169, 186] on div "Timing Indicator" at bounding box center [312, 183] width 404 height 7
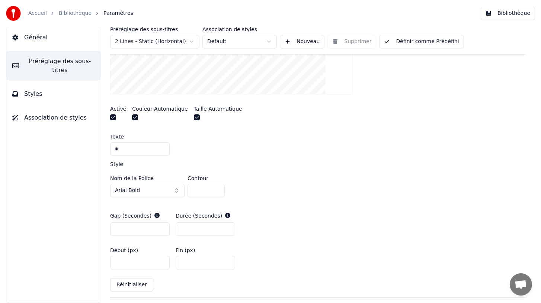
scroll to position [264, 0]
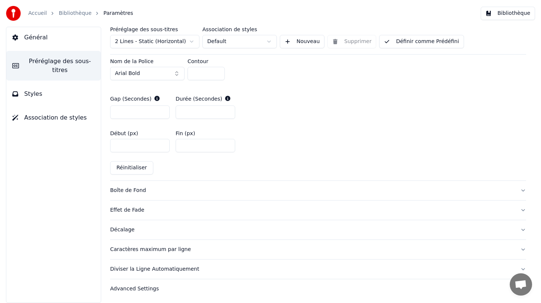
click at [181, 190] on div "Boîte de Fond" at bounding box center [312, 190] width 404 height 7
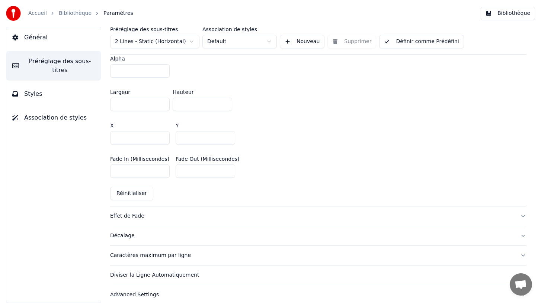
scroll to position [443, 0]
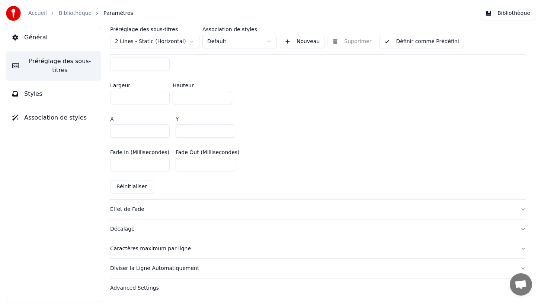
click at [141, 209] on div "Effet de Fade" at bounding box center [312, 209] width 404 height 7
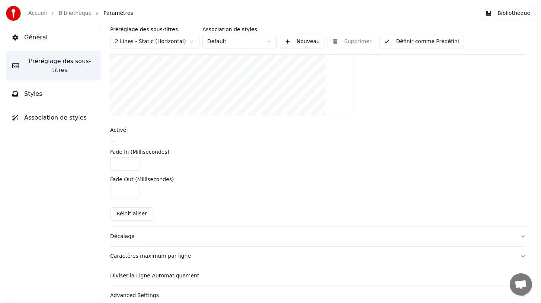
scroll to position [276, 0]
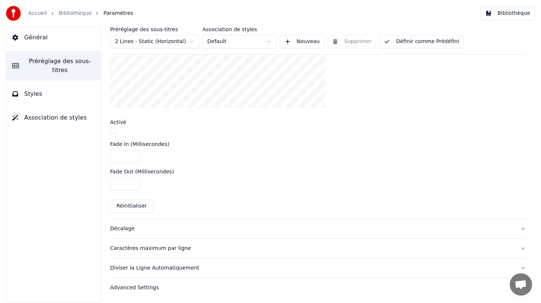
click at [129, 230] on div "Décalage" at bounding box center [312, 228] width 404 height 7
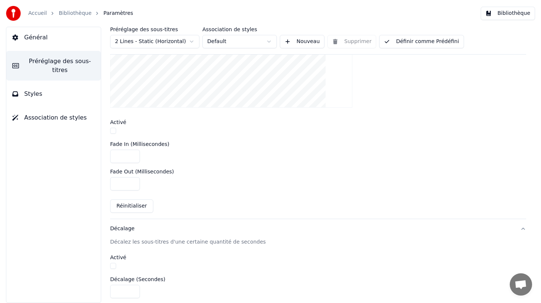
scroll to position [116, 0]
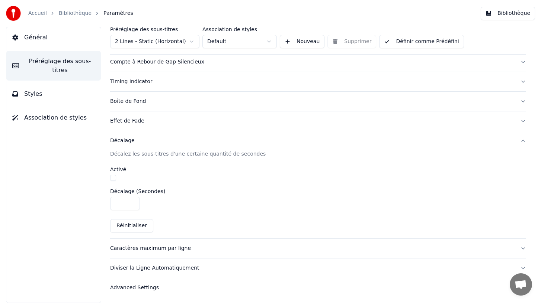
click at [162, 249] on div "Caractères maximum par ligne" at bounding box center [312, 248] width 404 height 7
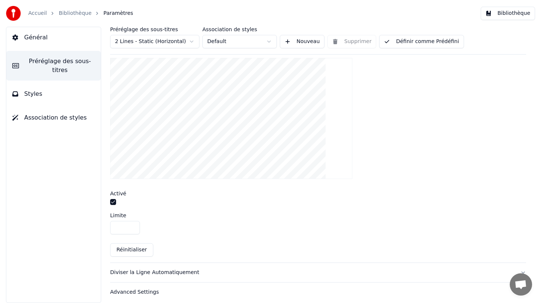
scroll to position [249, 0]
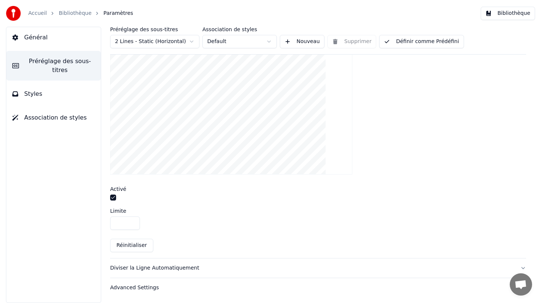
click at [151, 273] on button "Diviser la Ligne Automatiquement" at bounding box center [318, 268] width 416 height 19
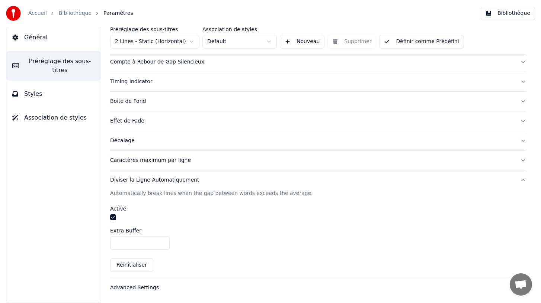
click at [136, 286] on div "Advanced Settings" at bounding box center [312, 287] width 404 height 7
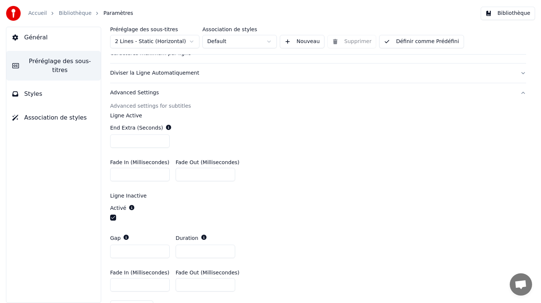
scroll to position [245, 0]
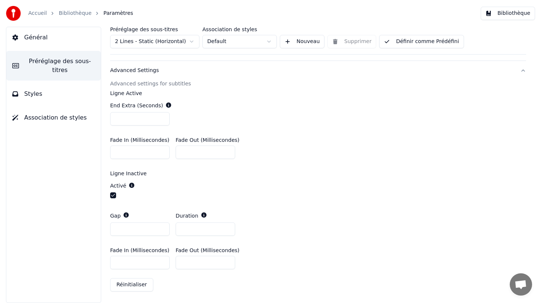
click at [43, 94] on button "Styles" at bounding box center [53, 94] width 94 height 21
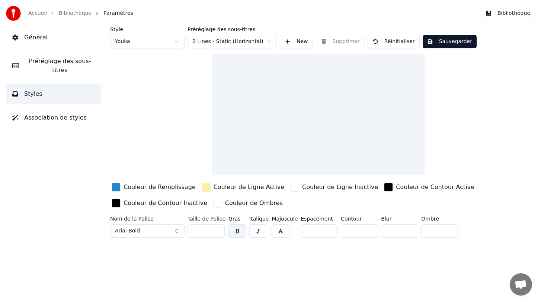
scroll to position [0, 0]
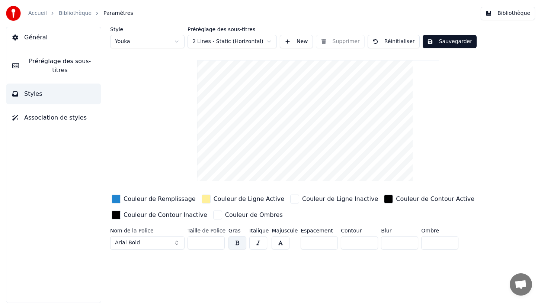
click at [177, 244] on button "Arial Bold" at bounding box center [147, 242] width 74 height 13
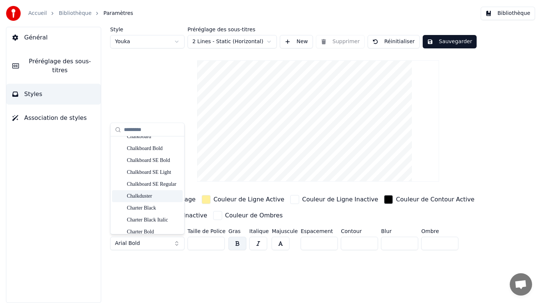
scroll to position [1381, 0]
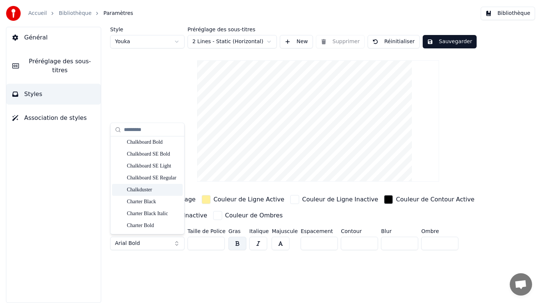
click at [140, 193] on div "Chalkduster" at bounding box center [153, 189] width 53 height 7
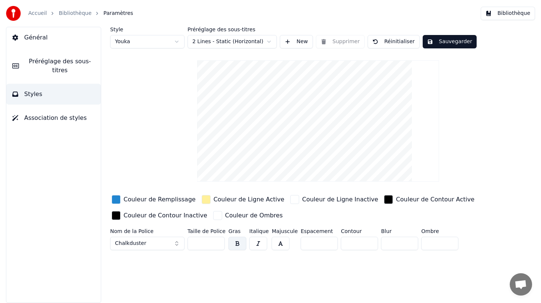
click at [150, 242] on button "Chalkduster" at bounding box center [147, 242] width 74 height 13
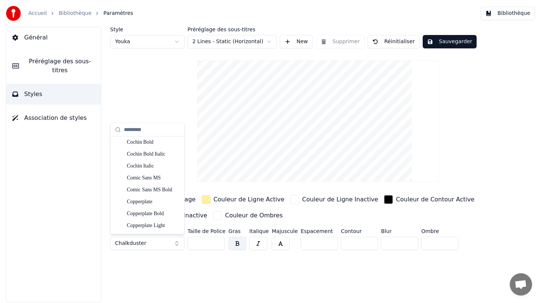
scroll to position [1525, 0]
click at [145, 180] on div "Comic Sans MS" at bounding box center [153, 176] width 53 height 7
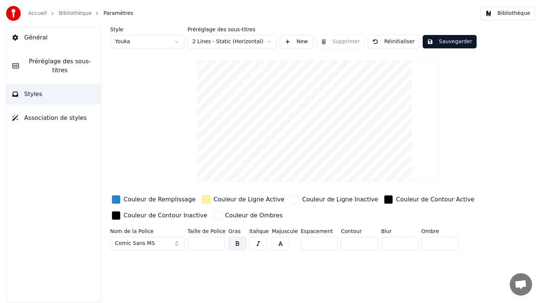
click at [140, 244] on span "Comic Sans MS" at bounding box center [135, 242] width 40 height 7
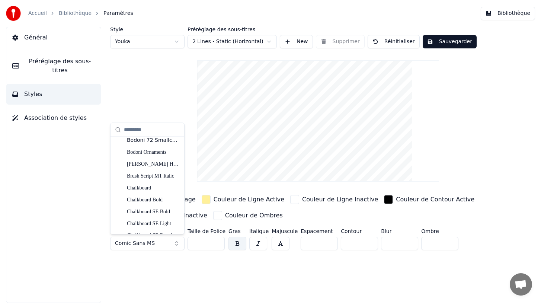
scroll to position [1354, 0]
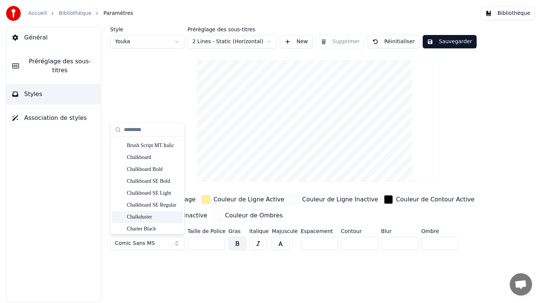
click at [151, 218] on div "Chalkduster" at bounding box center [153, 216] width 53 height 7
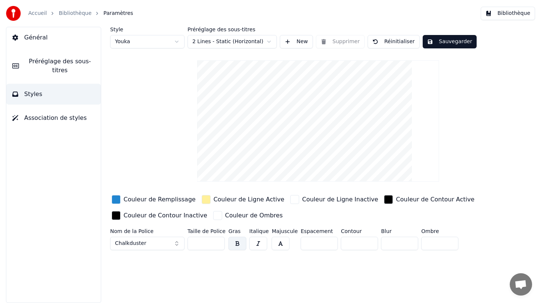
click at [118, 198] on div "button" at bounding box center [116, 199] width 9 height 9
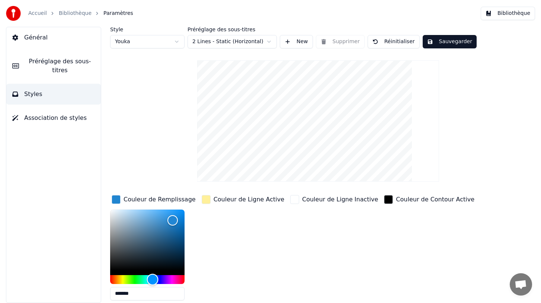
type input "*******"
click at [172, 278] on div "Hue" at bounding box center [147, 279] width 74 height 9
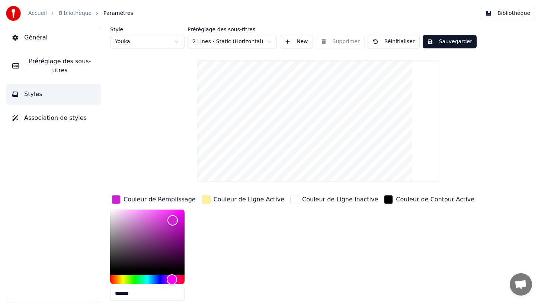
click at [207, 200] on div "button" at bounding box center [206, 199] width 9 height 9
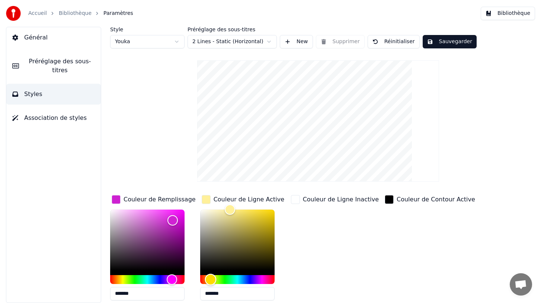
type input "*******"
click at [235, 278] on div "Hue" at bounding box center [237, 279] width 74 height 9
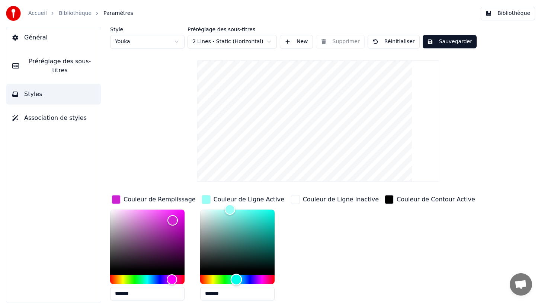
scroll to position [49, 0]
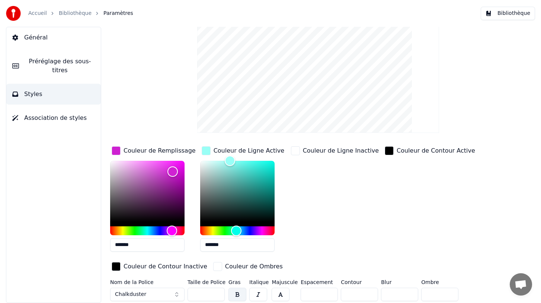
click at [73, 194] on div "Général Préréglage des sous-titres Styles Association de styles" at bounding box center [53, 165] width 95 height 276
click at [139, 116] on div "Style Youka Préréglage des sous-titres 2 Lines - Static (Horizontal) New Suppri…" at bounding box center [318, 141] width 416 height 326
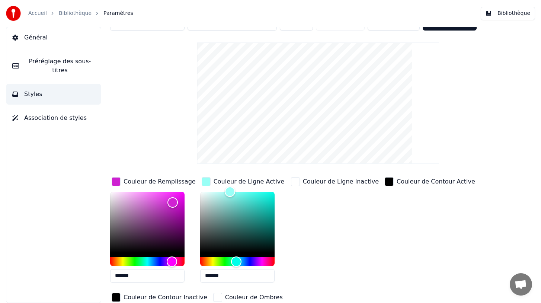
scroll to position [0, 0]
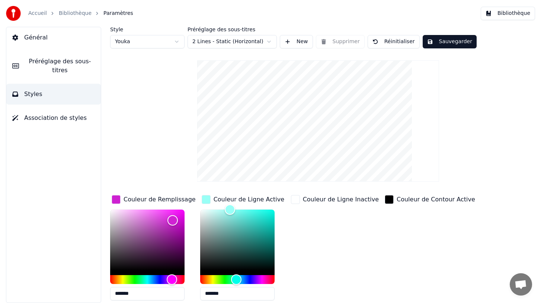
click at [64, 117] on span "Association de styles" at bounding box center [55, 117] width 62 height 9
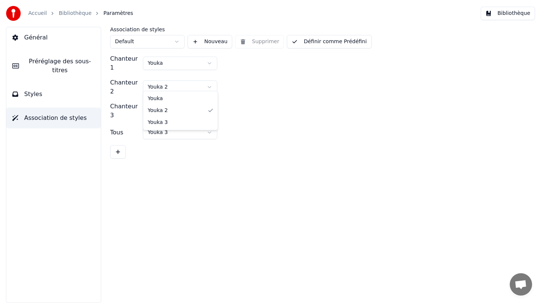
click at [174, 83] on html "Accueil Bibliothèque Paramètres Bibliothèque Général Préréglage des sous-titres…" at bounding box center [270, 151] width 541 height 303
click at [271, 132] on html "Accueil Bibliothèque Paramètres Bibliothèque Général Préréglage des sous-titres…" at bounding box center [270, 151] width 541 height 303
click at [171, 64] on html "Accueil Bibliothèque Paramètres Bibliothèque Général Préréglage des sous-titres…" at bounding box center [270, 151] width 541 height 303
click at [187, 84] on html "Accueil Bibliothèque Paramètres Bibliothèque Général Préréglage des sous-titres…" at bounding box center [270, 151] width 541 height 303
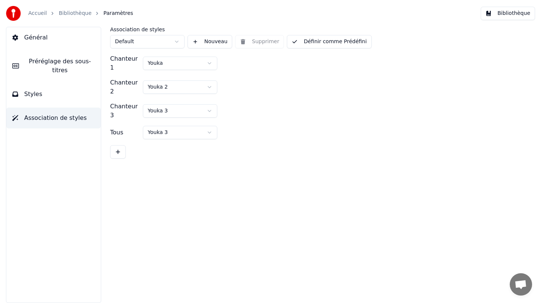
click at [189, 83] on html "Accueil Bibliothèque Paramètres Bibliothèque Général Préréglage des sous-titres…" at bounding box center [270, 151] width 541 height 303
click at [62, 96] on button "Styles" at bounding box center [53, 94] width 94 height 21
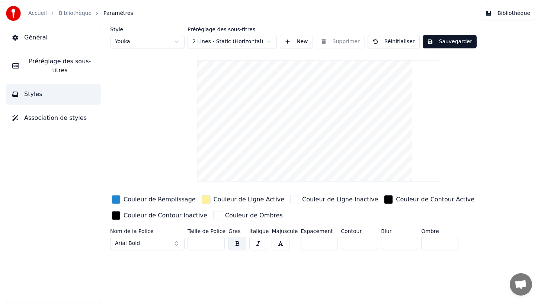
click at [169, 42] on html "Accueil Bibliothèque Paramètres Bibliothèque Général Préréglage des sous-titres…" at bounding box center [270, 151] width 541 height 303
click at [145, 198] on div "Couleur de Remplissage" at bounding box center [159, 199] width 72 height 9
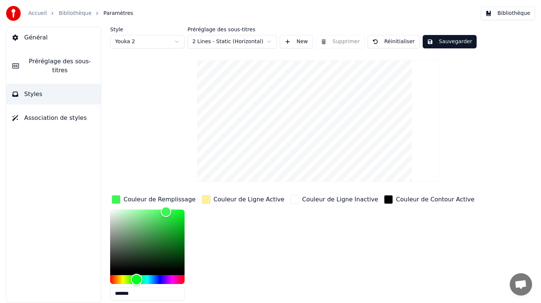
click at [136, 279] on div "Hue" at bounding box center [147, 279] width 74 height 9
type input "*******"
click at [133, 278] on div "Hue" at bounding box center [137, 279] width 12 height 12
click at [253, 251] on div "Couleur de Ligne Active" at bounding box center [243, 249] width 86 height 113
click at [159, 94] on div "Style Youka 2 Préréglage des sous-titres 2 Lines - Static (Horizontal) New Supp…" at bounding box center [318, 190] width 416 height 326
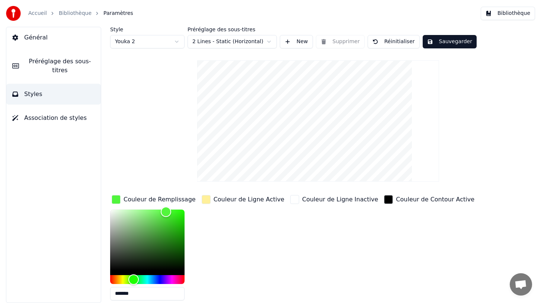
click at [48, 67] on span "Préréglage des sous-titres" at bounding box center [60, 66] width 70 height 18
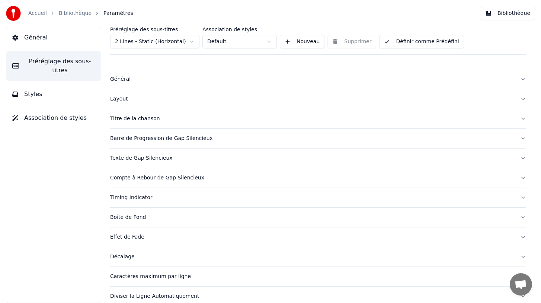
click at [39, 97] on span "Styles" at bounding box center [33, 94] width 18 height 9
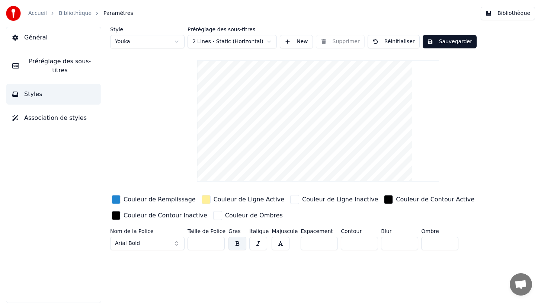
click at [143, 241] on button "Arial Bold" at bounding box center [147, 242] width 74 height 13
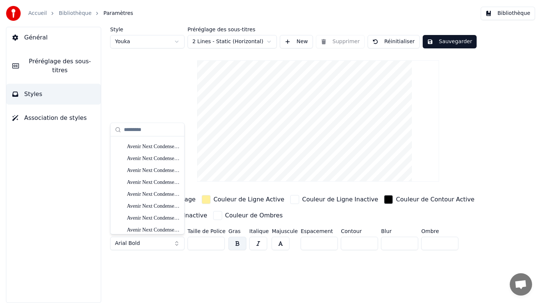
scroll to position [794, 0]
click at [156, 192] on div "Avenir Next Condensed Heavy" at bounding box center [153, 193] width 53 height 7
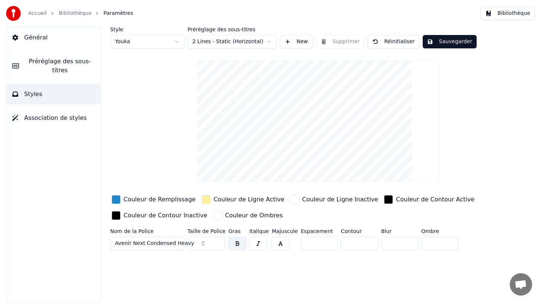
click at [170, 242] on span "Avenir Next Condensed Heavy" at bounding box center [154, 242] width 79 height 7
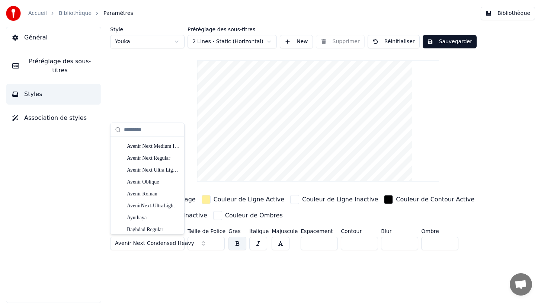
scroll to position [1010, 0]
click at [145, 216] on div "Ayuthaya" at bounding box center [153, 216] width 53 height 7
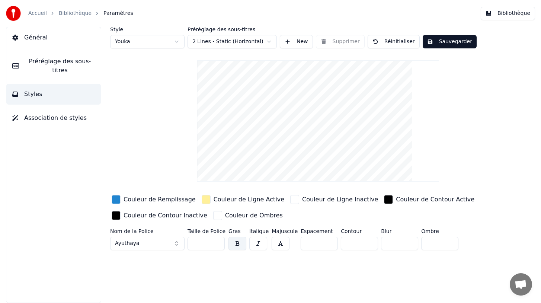
click at [159, 244] on button "Ayuthaya" at bounding box center [147, 242] width 74 height 13
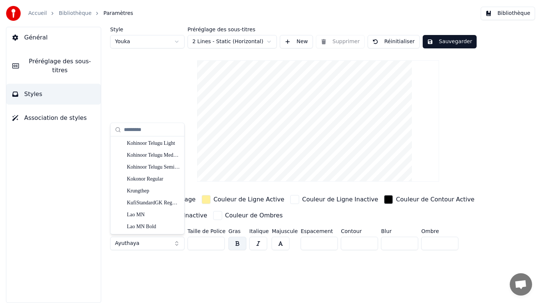
scroll to position [3647, 0]
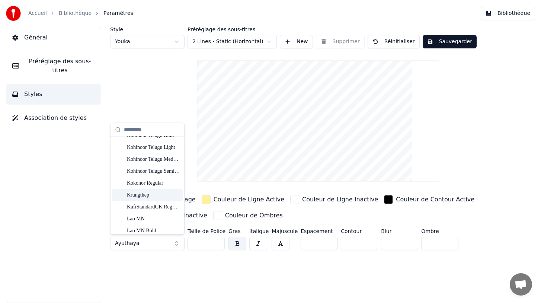
click at [150, 200] on div "Krungthep" at bounding box center [147, 195] width 71 height 12
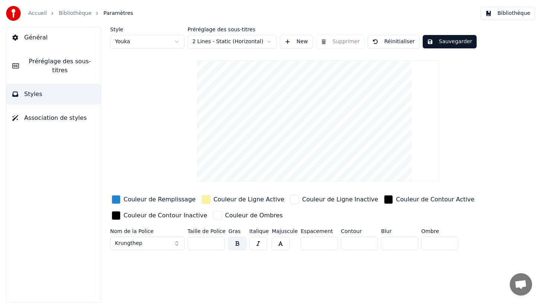
click at [149, 243] on button "Krungthep" at bounding box center [147, 242] width 74 height 13
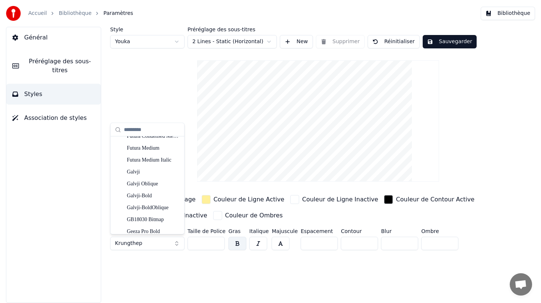
scroll to position [2039, 0]
click at [145, 199] on div "Galvji-BoldOblique" at bounding box center [153, 197] width 53 height 7
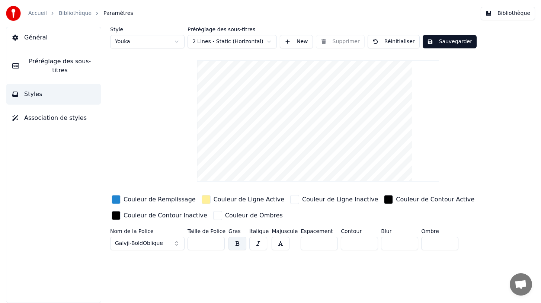
click at [259, 241] on button "button" at bounding box center [258, 242] width 18 height 13
click at [257, 245] on button "button" at bounding box center [258, 242] width 18 height 13
click at [144, 242] on span "Galvji-BoldOblique" at bounding box center [139, 242] width 48 height 7
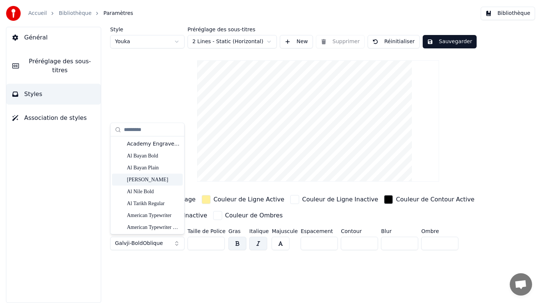
scroll to position [22, 0]
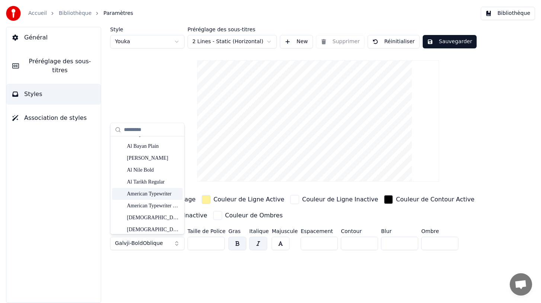
click at [149, 192] on div "American Typewriter" at bounding box center [153, 193] width 53 height 7
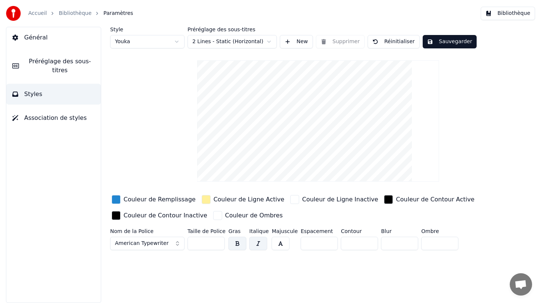
click at [146, 247] on button "American Typewriter" at bounding box center [147, 242] width 74 height 13
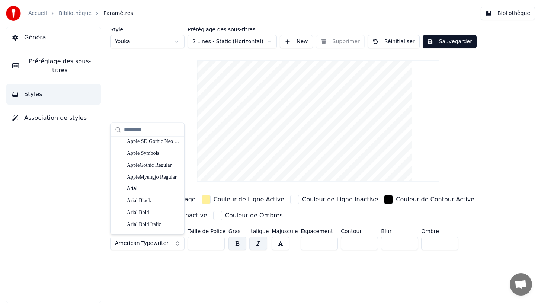
scroll to position [371, 0]
click at [145, 176] on div "Arial Black" at bounding box center [153, 176] width 53 height 7
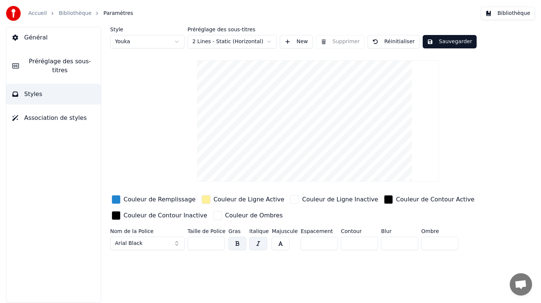
click at [257, 245] on button "button" at bounding box center [258, 242] width 18 height 13
click at [236, 243] on button "button" at bounding box center [237, 242] width 18 height 13
click at [217, 241] on input "**" at bounding box center [205, 242] width 37 height 13
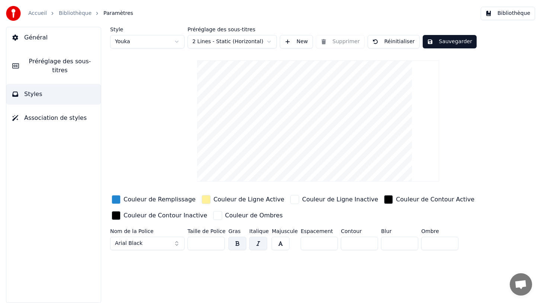
click at [217, 241] on input "**" at bounding box center [205, 242] width 37 height 13
click at [217, 241] on input "***" at bounding box center [205, 242] width 37 height 13
click at [218, 244] on input "***" at bounding box center [205, 242] width 37 height 13
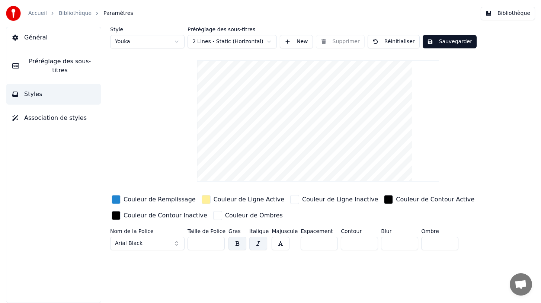
click at [176, 44] on html "Accueil Bibliothèque Paramètres Bibliothèque Général Préréglage des sous-titres…" at bounding box center [270, 151] width 541 height 303
click at [168, 42] on html "Accueil Bibliothèque Paramètres Bibliothèque Général Préréglage des sous-titres…" at bounding box center [270, 151] width 541 height 303
click at [169, 43] on html "Accueil Bibliothèque Paramètres Bibliothèque Général Préréglage des sous-titres…" at bounding box center [270, 151] width 541 height 303
type input "***"
click at [144, 199] on div "Couleur de Remplissage" at bounding box center [159, 199] width 72 height 9
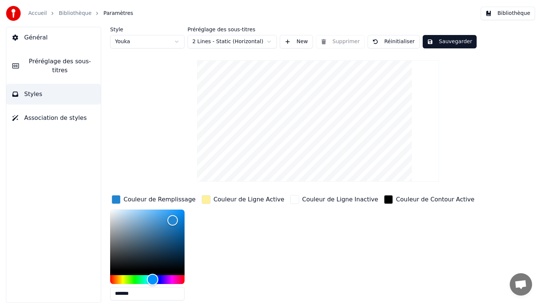
type input "*******"
click at [170, 279] on div "Hue" at bounding box center [147, 279] width 74 height 9
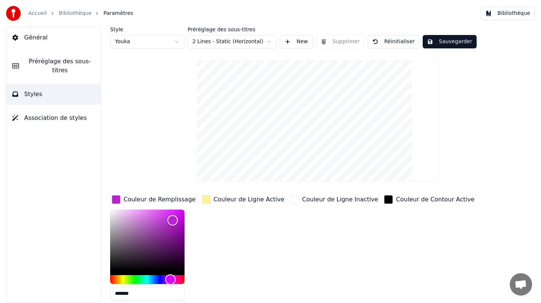
click at [209, 199] on div "button" at bounding box center [206, 199] width 9 height 9
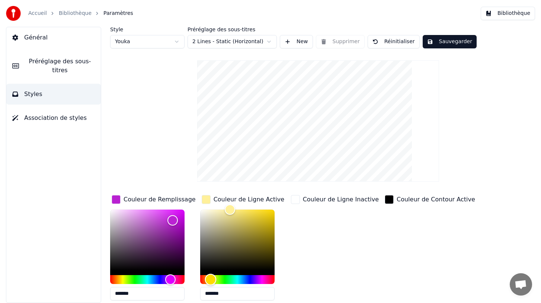
click at [235, 280] on div "Hue" at bounding box center [237, 279] width 74 height 9
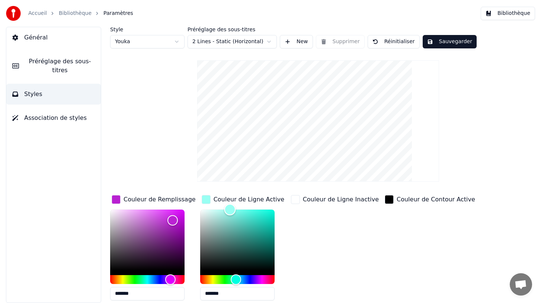
type input "*******"
click at [260, 216] on div "Color" at bounding box center [237, 239] width 74 height 61
click at [304, 235] on div "Couleur de Ligne Inactive" at bounding box center [334, 249] width 91 height 113
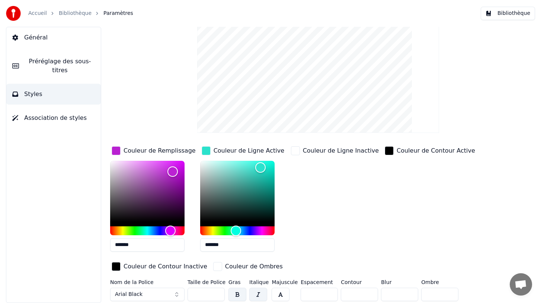
drag, startPoint x: 212, startPoint y: 291, endPoint x: 187, endPoint y: 290, distance: 24.6
click at [187, 290] on input "***" at bounding box center [205, 293] width 37 height 13
drag, startPoint x: 207, startPoint y: 294, endPoint x: 184, endPoint y: 294, distance: 23.1
click at [184, 294] on div "Nom de la Police Arial Black Taille de Police *** Gras Italique Majuscule Espac…" at bounding box center [299, 291] width 379 height 25
click at [312, 250] on div "Couleur de Ligne Inactive" at bounding box center [334, 201] width 91 height 113
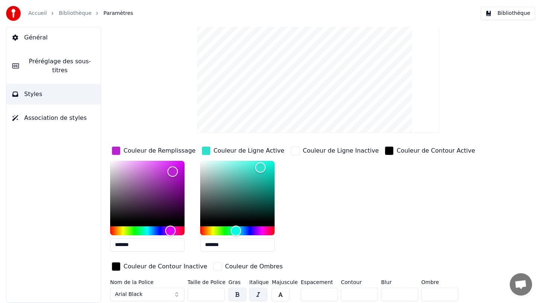
click at [164, 293] on button "Arial Black" at bounding box center [147, 293] width 74 height 13
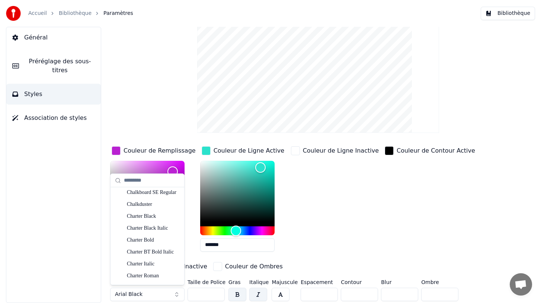
scroll to position [1420, 0]
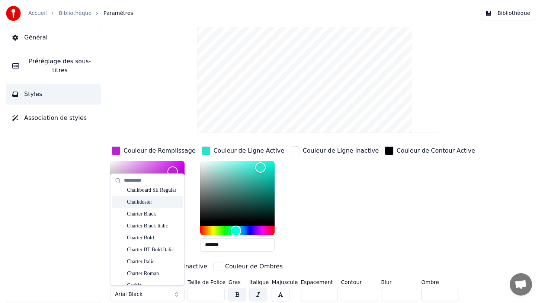
click at [140, 204] on div "Chalkduster" at bounding box center [153, 201] width 53 height 7
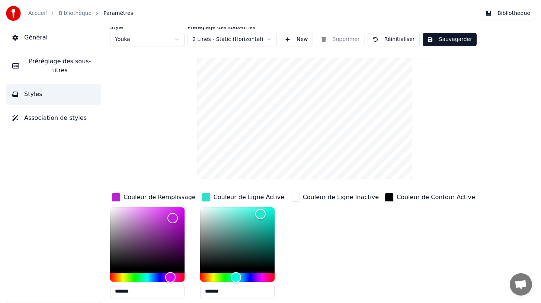
scroll to position [0, 0]
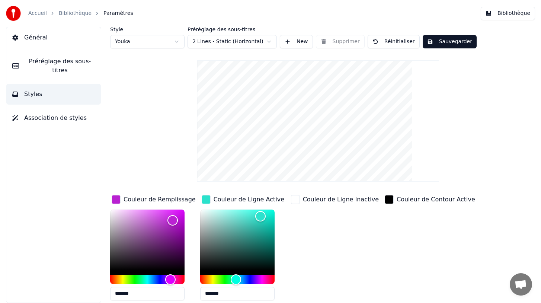
click at [142, 41] on html "Accueil Bibliothèque Paramètres Bibliothèque Général Préréglage des sous-titres…" at bounding box center [270, 151] width 541 height 303
type input "**"
type input "*******"
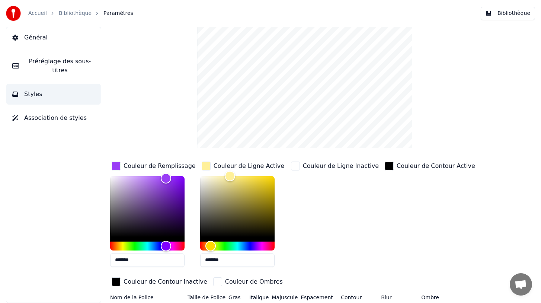
scroll to position [49, 0]
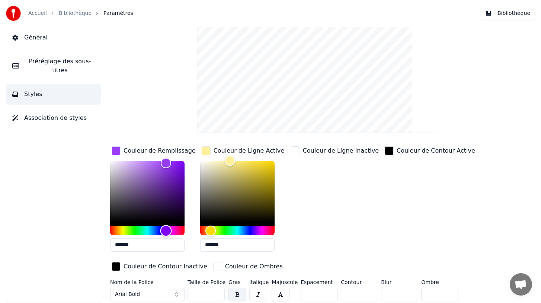
click at [129, 231] on div "Hue" at bounding box center [147, 230] width 74 height 9
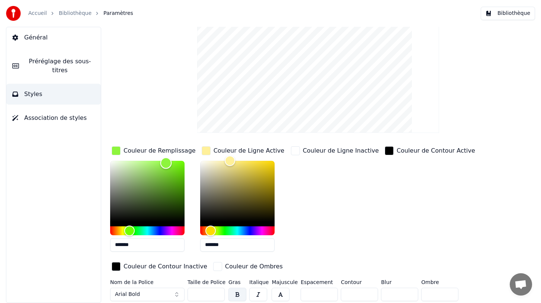
click at [178, 172] on div "Color" at bounding box center [147, 191] width 74 height 61
type input "*******"
drag, startPoint x: 178, startPoint y: 171, endPoint x: 177, endPoint y: 175, distance: 3.8
click at [177, 175] on div "Color" at bounding box center [177, 176] width 12 height 12
drag, startPoint x: 228, startPoint y: 162, endPoint x: 245, endPoint y: 168, distance: 18.6
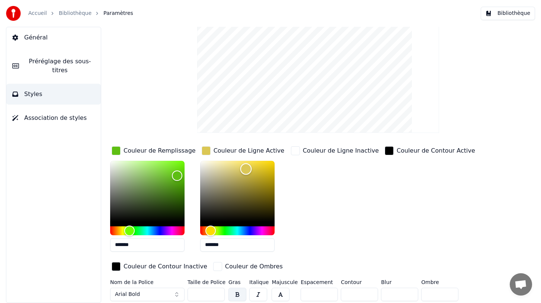
click at [245, 168] on div "Color" at bounding box center [246, 169] width 12 height 12
type input "*******"
drag, startPoint x: 245, startPoint y: 167, endPoint x: 246, endPoint y: 163, distance: 3.9
click at [246, 163] on div "Color" at bounding box center [247, 164] width 12 height 12
click at [176, 293] on button "Arial Bold" at bounding box center [147, 293] width 74 height 13
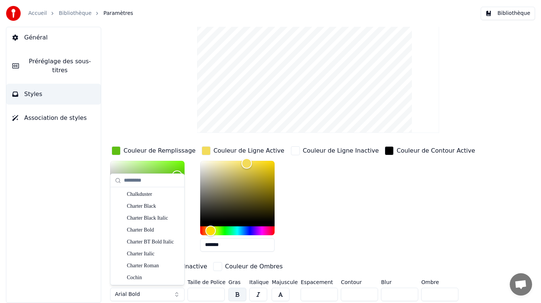
scroll to position [1427, 0]
click at [146, 207] on div "Charter Black" at bounding box center [153, 206] width 53 height 7
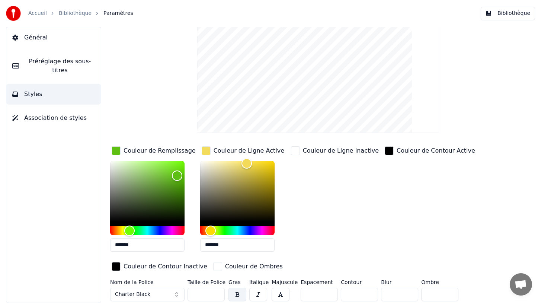
click at [257, 292] on button "button" at bounding box center [258, 293] width 18 height 13
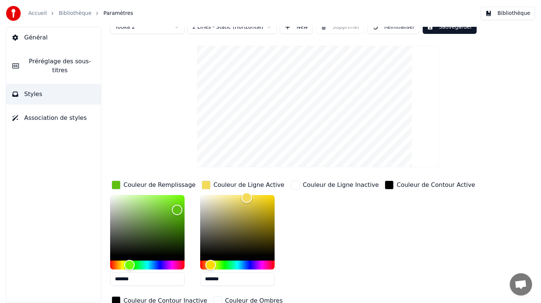
scroll to position [0, 0]
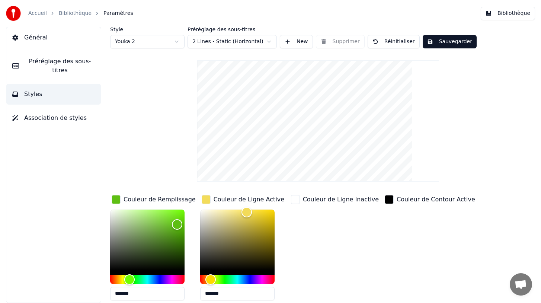
click at [54, 65] on span "Préréglage des sous-titres" at bounding box center [60, 66] width 70 height 18
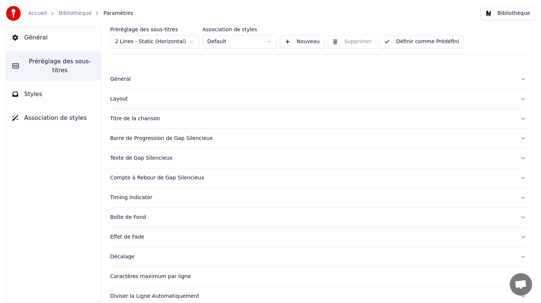
click at [146, 122] on button "Titre de la chanson" at bounding box center [318, 118] width 416 height 19
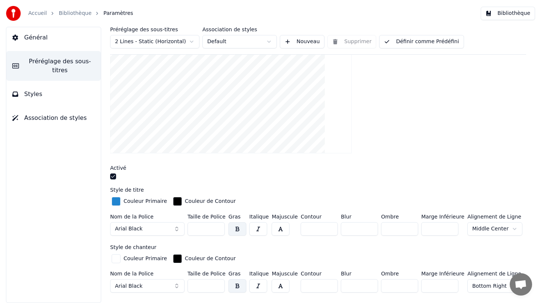
scroll to position [89, 0]
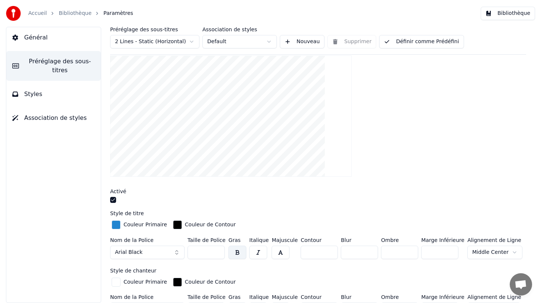
click at [143, 252] on button "Arial Black" at bounding box center [147, 251] width 74 height 13
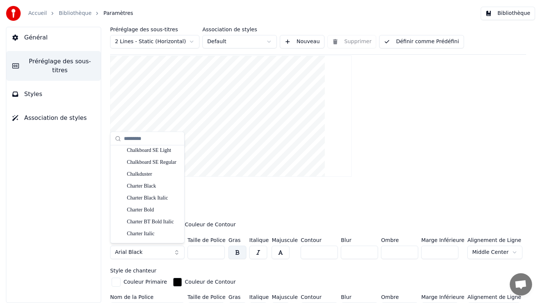
scroll to position [1405, 0]
click at [142, 174] on div "Chalkduster" at bounding box center [153, 174] width 53 height 7
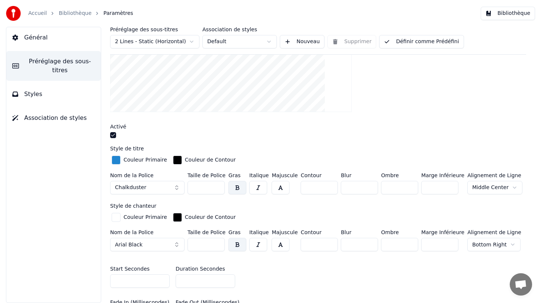
scroll to position [155, 0]
click at [168, 242] on button "Arial Black" at bounding box center [147, 243] width 74 height 13
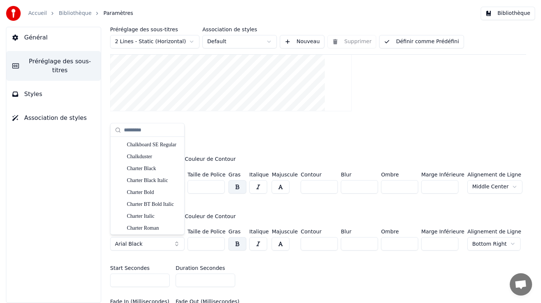
scroll to position [1396, 0]
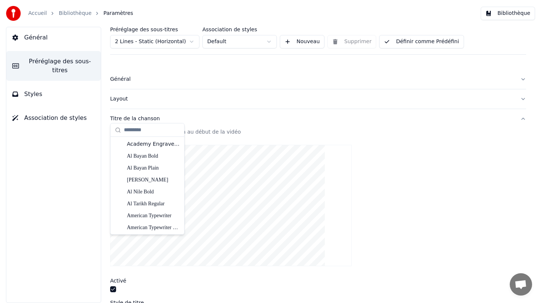
scroll to position [1389, 0]
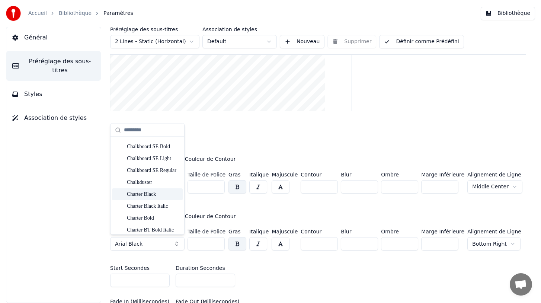
click at [150, 194] on div "Charter Black" at bounding box center [153, 194] width 53 height 7
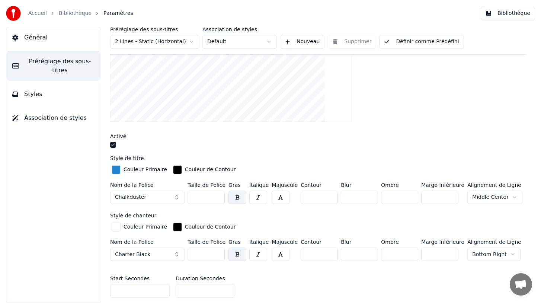
scroll to position [145, 0]
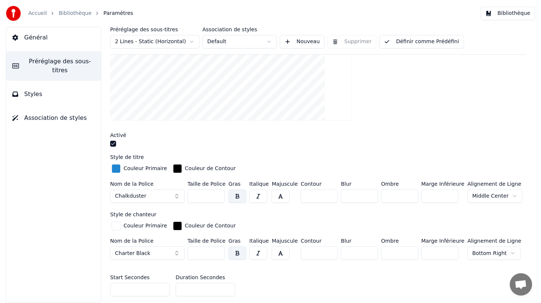
click at [117, 168] on div "button" at bounding box center [116, 168] width 9 height 9
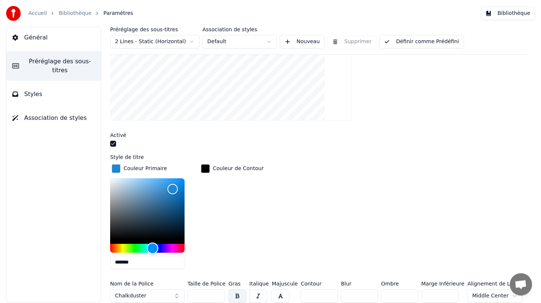
type input "*******"
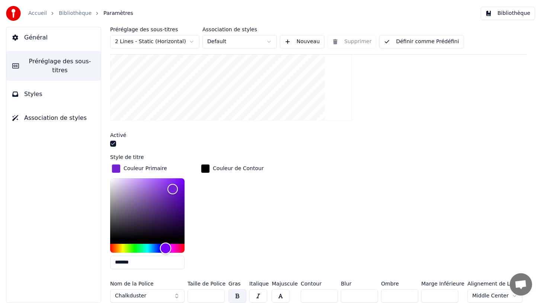
click at [165, 245] on div "Hue" at bounding box center [147, 248] width 74 height 9
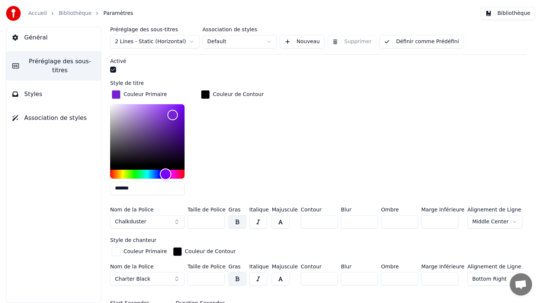
scroll to position [241, 0]
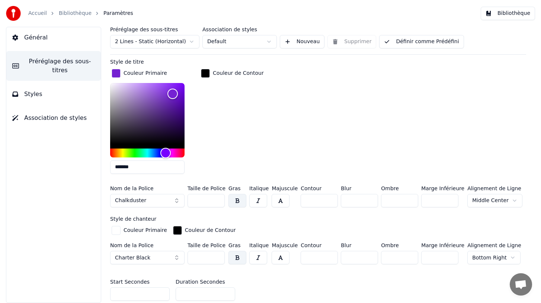
click at [117, 231] on div "button" at bounding box center [116, 230] width 9 height 9
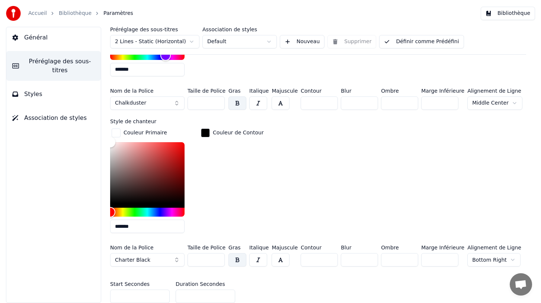
scroll to position [340, 0]
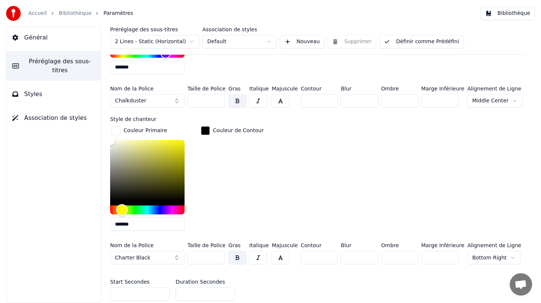
click at [122, 209] on div "Hue" at bounding box center [147, 209] width 74 height 9
click at [115, 209] on div "Hue" at bounding box center [147, 209] width 74 height 9
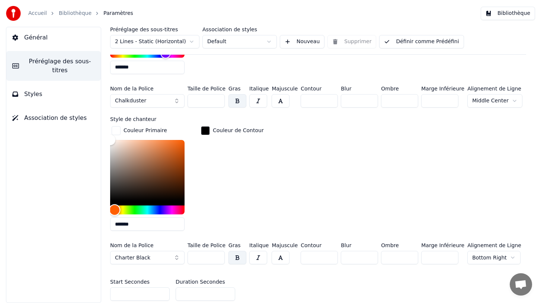
click at [115, 207] on div "Hue" at bounding box center [115, 210] width 12 height 12
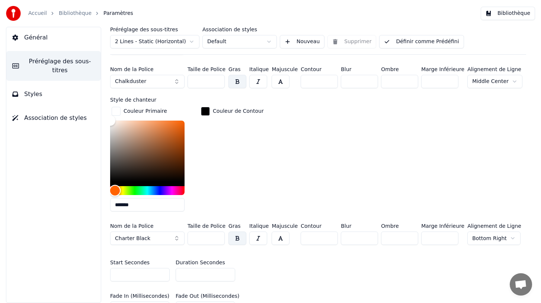
scroll to position [365, 0]
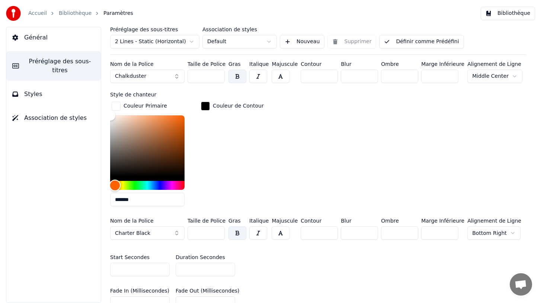
click at [113, 181] on div "Hue" at bounding box center [115, 186] width 12 height 12
click at [226, 174] on div "Couleur de Contour" at bounding box center [232, 156] width 66 height 112
click at [176, 128] on div "Color" at bounding box center [147, 145] width 74 height 61
click at [236, 165] on div "Couleur de Contour" at bounding box center [232, 156] width 66 height 112
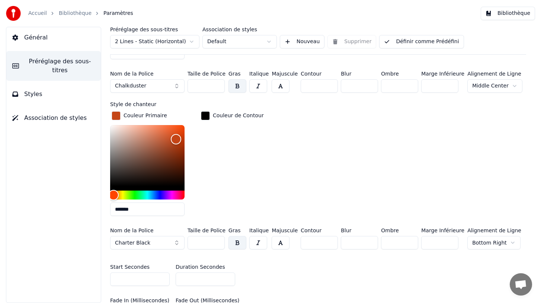
scroll to position [336, 0]
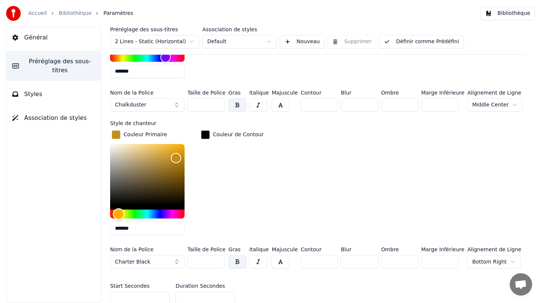
click at [119, 209] on div "Hue" at bounding box center [147, 213] width 74 height 9
click at [114, 213] on div "Hue" at bounding box center [119, 214] width 12 height 12
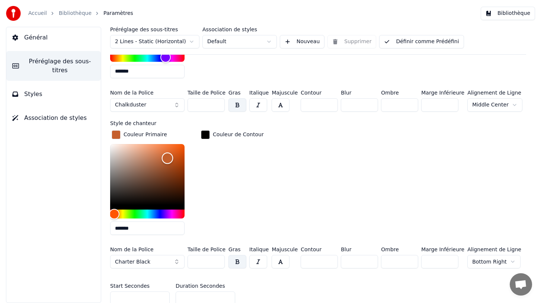
type input "*******"
drag, startPoint x: 176, startPoint y: 157, endPoint x: 167, endPoint y: 157, distance: 8.6
click at [167, 157] on div "Color" at bounding box center [168, 158] width 12 height 12
click at [167, 157] on div "Color" at bounding box center [167, 159] width 12 height 12
click at [283, 193] on div "Couleur Primaire ******* Couleur de Contour" at bounding box center [318, 185] width 416 height 112
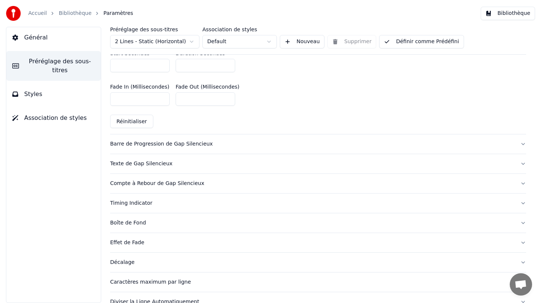
scroll to position [571, 0]
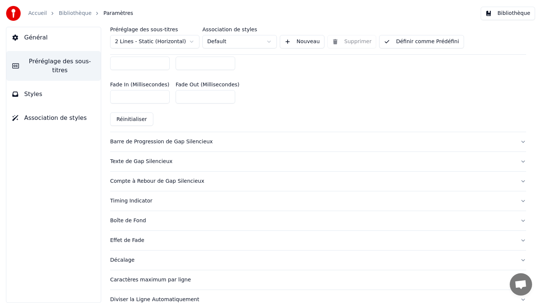
click at [136, 219] on div "Boîte de Fond" at bounding box center [312, 220] width 404 height 7
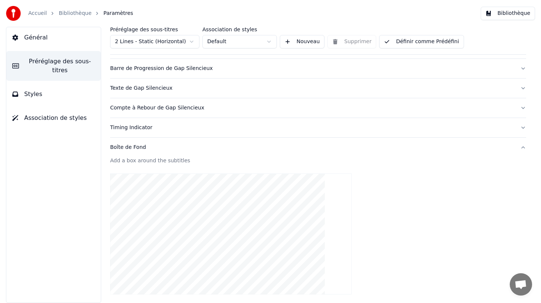
scroll to position [0, 0]
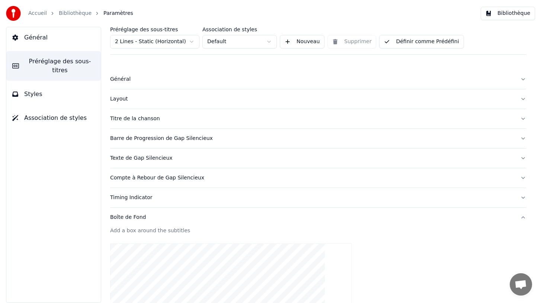
click at [41, 99] on button "Styles" at bounding box center [53, 94] width 94 height 21
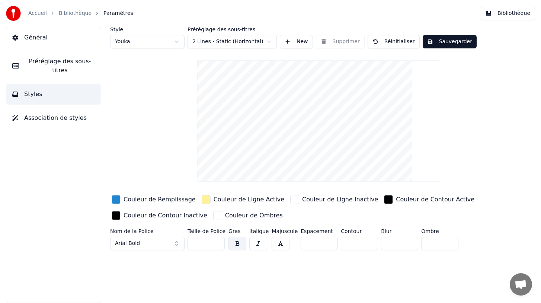
click at [444, 42] on button "Sauvegarder" at bounding box center [449, 41] width 54 height 13
click at [131, 41] on html "Accueil Bibliothèque Paramètres Bibliothèque Général Préréglage des sous-titres…" at bounding box center [270, 151] width 541 height 303
click at [128, 200] on div "Couleur de Remplissage" at bounding box center [159, 199] width 72 height 9
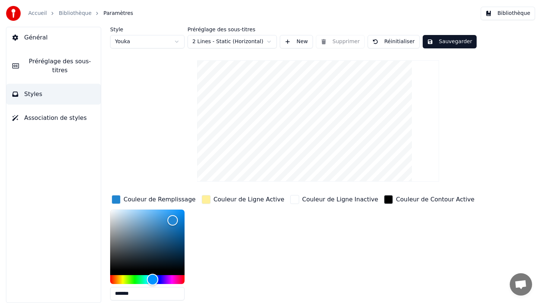
type input "*******"
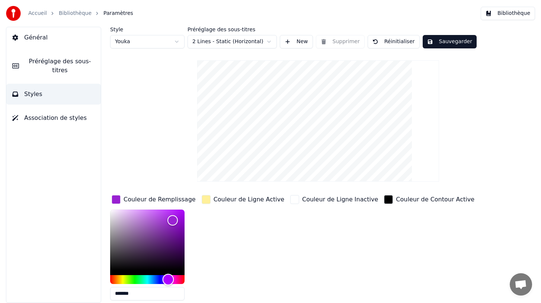
click at [168, 279] on div "Hue" at bounding box center [147, 279] width 74 height 9
click at [234, 200] on div "Couleur de Ligne Active" at bounding box center [248, 199] width 71 height 9
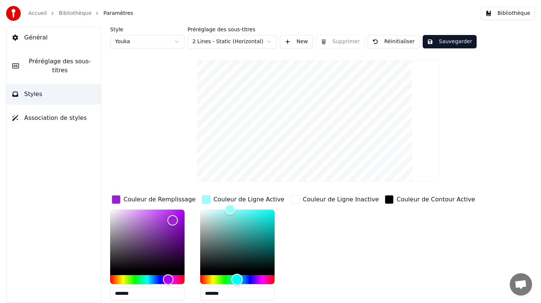
click at [236, 278] on div "Hue" at bounding box center [237, 279] width 74 height 9
type input "*******"
drag, startPoint x: 228, startPoint y: 209, endPoint x: 265, endPoint y: 213, distance: 37.1
click at [265, 213] on div "Color" at bounding box center [268, 213] width 12 height 12
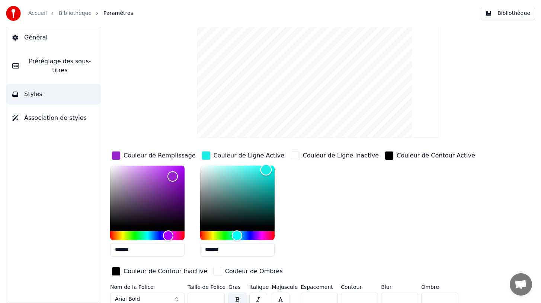
scroll to position [49, 0]
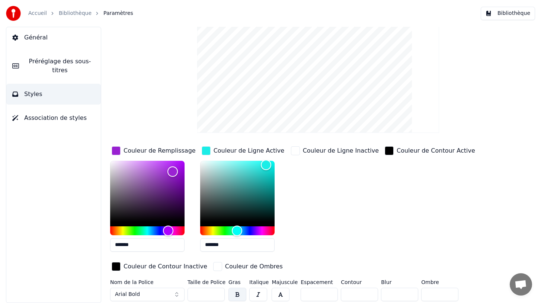
click at [143, 292] on button "Arial Bold" at bounding box center [147, 293] width 74 height 13
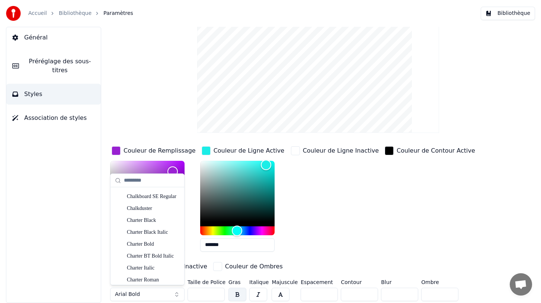
scroll to position [1410, 0]
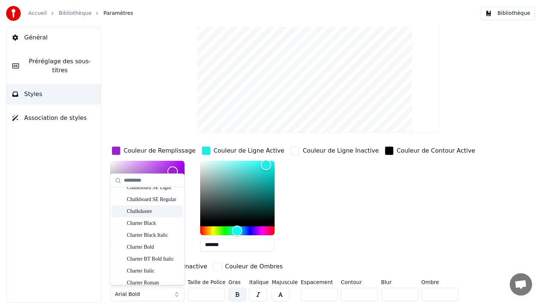
click at [139, 210] on div "Chalkduster" at bounding box center [153, 210] width 53 height 7
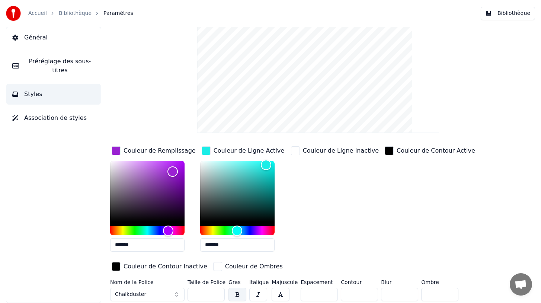
click at [347, 232] on div "Couleur de Ligne Inactive" at bounding box center [334, 201] width 91 height 113
click at [292, 238] on div "Couleur de Ligne Inactive" at bounding box center [334, 201] width 91 height 113
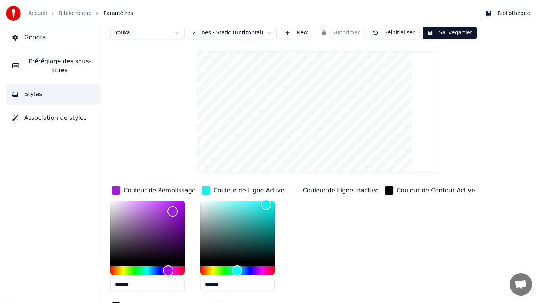
scroll to position [0, 0]
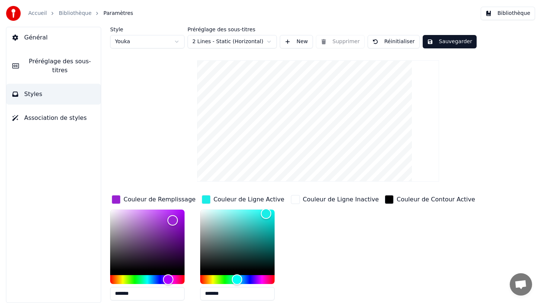
click at [451, 42] on button "Sauvegarder" at bounding box center [449, 41] width 54 height 13
click at [128, 42] on html "Accueil Bibliothèque Paramètres Bibliothèque Général Préréglage des sous-titres…" at bounding box center [270, 151] width 541 height 303
type input "*******"
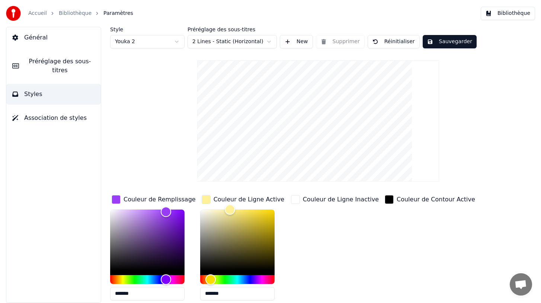
click at [151, 39] on html "Accueil Bibliothèque Paramètres Bibliothèque Général Préréglage des sous-titres…" at bounding box center [270, 151] width 541 height 303
type input "*******"
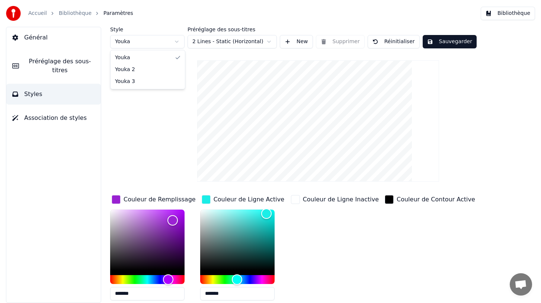
click at [152, 42] on html "Accueil Bibliothèque Paramètres Bibliothèque Général Préréglage des sous-titres…" at bounding box center [270, 151] width 541 height 303
type input "*******"
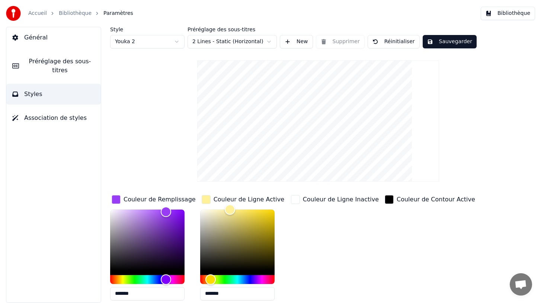
click at [153, 41] on html "Accueil Bibliothèque Paramètres Bibliothèque Général Préréglage des sous-titres…" at bounding box center [270, 151] width 541 height 303
type input "*******"
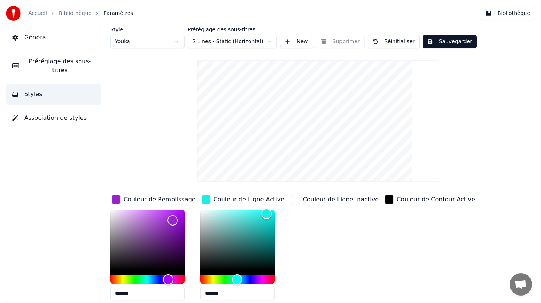
click at [150, 41] on html "Accueil Bibliothèque Paramètres Bibliothèque Général Préréglage des sous-titres…" at bounding box center [270, 151] width 541 height 303
type input "*******"
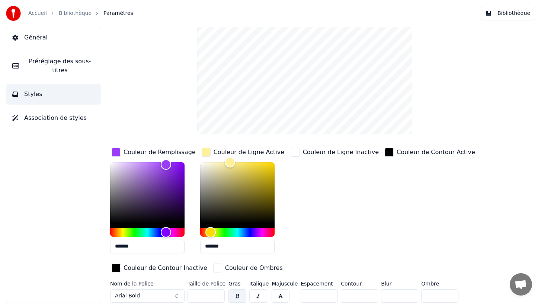
scroll to position [49, 0]
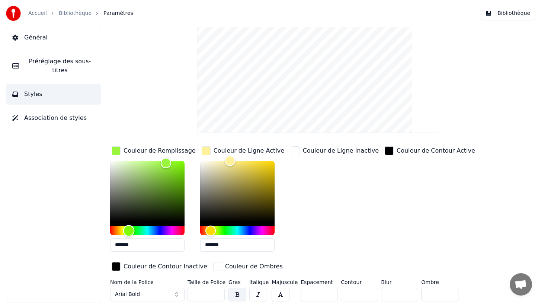
click at [129, 230] on div "Hue" at bounding box center [147, 230] width 74 height 9
drag, startPoint x: 166, startPoint y: 162, endPoint x: 165, endPoint y: 177, distance: 14.1
click at [164, 177] on div "Color" at bounding box center [164, 177] width 12 height 12
drag, startPoint x: 165, startPoint y: 177, endPoint x: 176, endPoint y: 177, distance: 11.2
click at [176, 177] on div "Color" at bounding box center [177, 177] width 12 height 12
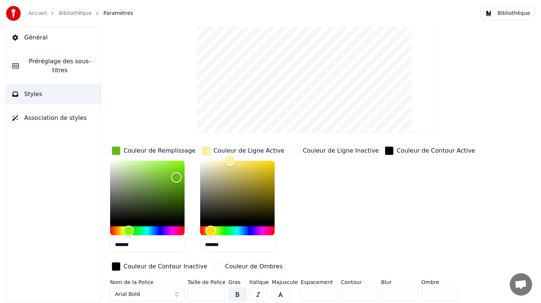
click at [256, 296] on button "button" at bounding box center [258, 293] width 18 height 13
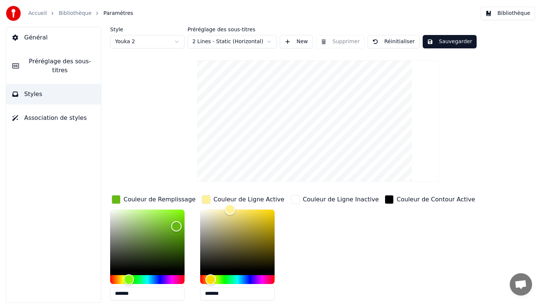
click at [444, 41] on button "Sauvegarder" at bounding box center [449, 41] width 54 height 13
click at [153, 40] on html "Accueil Bibliothèque Paramètres Bibliothèque Général Préréglage des sous-titres…" at bounding box center [270, 151] width 541 height 303
type input "*******"
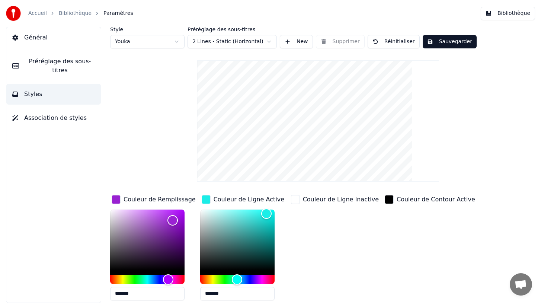
scroll to position [49, 0]
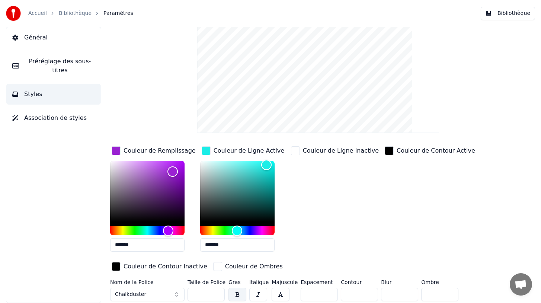
drag, startPoint x: 204, startPoint y: 296, endPoint x: 189, endPoint y: 292, distance: 15.5
click at [189, 292] on input "**" at bounding box center [205, 293] width 37 height 13
type input "***"
drag, startPoint x: 310, startPoint y: 293, endPoint x: 299, endPoint y: 293, distance: 11.5
click at [300, 293] on input "*" at bounding box center [318, 293] width 37 height 13
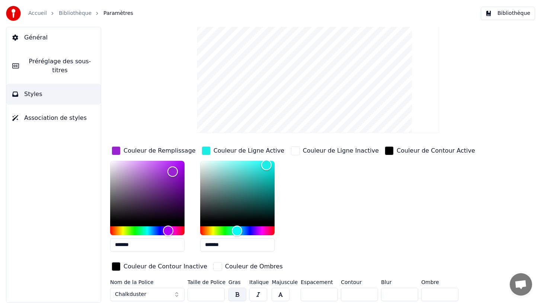
click at [327, 290] on input "*" at bounding box center [318, 293] width 37 height 13
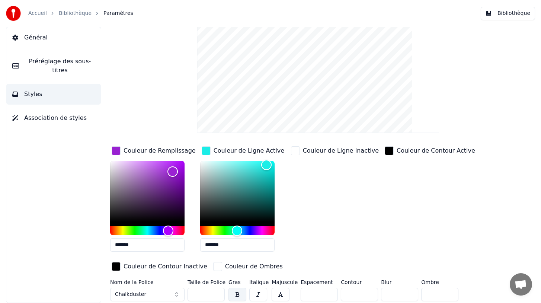
click at [327, 290] on input "*" at bounding box center [318, 293] width 37 height 13
type input "**"
click at [327, 290] on input "**" at bounding box center [318, 293] width 37 height 13
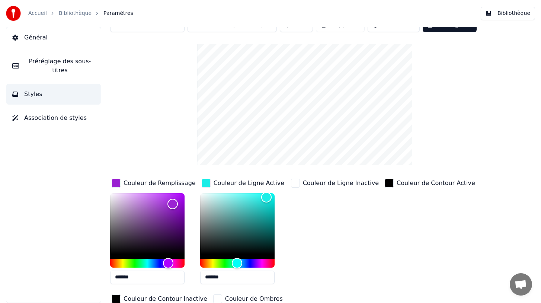
scroll to position [0, 0]
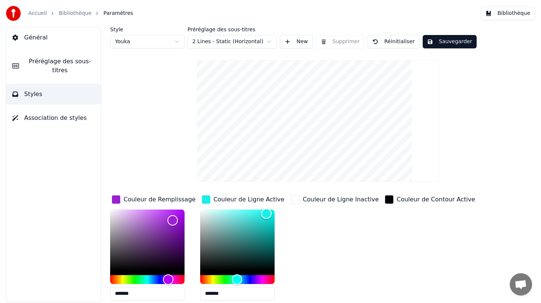
click at [453, 41] on button "Sauvegarder" at bounding box center [449, 41] width 54 height 13
click at [172, 42] on html "Accueil Bibliothèque Paramètres Bibliothèque Général Préréglage des sous-titres…" at bounding box center [270, 151] width 541 height 303
type input "**"
type input "*"
type input "*******"
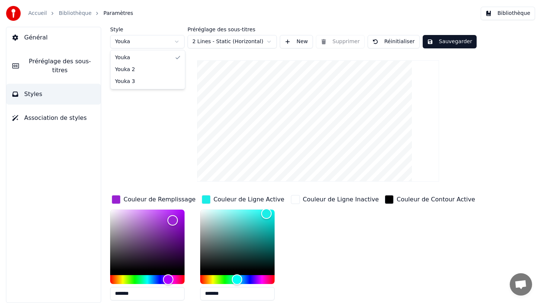
type input "*******"
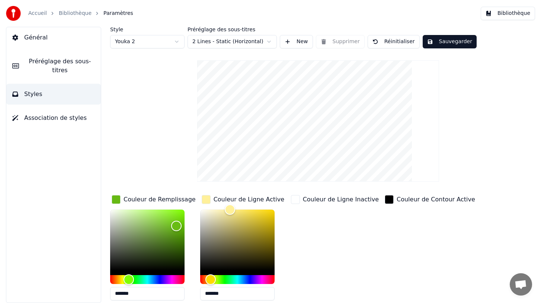
click at [150, 41] on html "Accueil Bibliothèque Paramètres Bibliothèque Général Préréglage des sous-titres…" at bounding box center [270, 151] width 541 height 303
type input "*******"
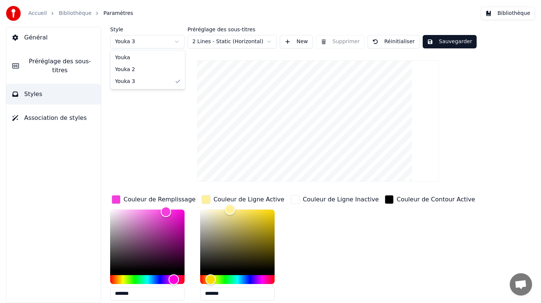
click at [136, 41] on html "Accueil Bibliothèque Paramètres Bibliothèque Général Préréglage des sous-titres…" at bounding box center [270, 151] width 541 height 303
type input "***"
type input "**"
type input "*******"
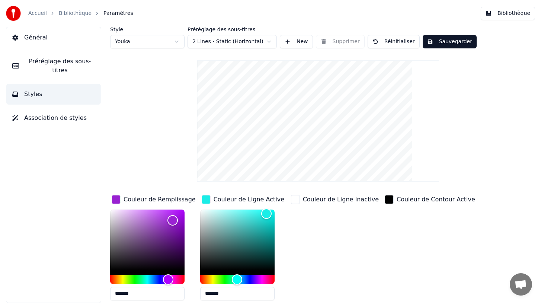
click at [69, 63] on span "Préréglage des sous-titres" at bounding box center [60, 66] width 70 height 18
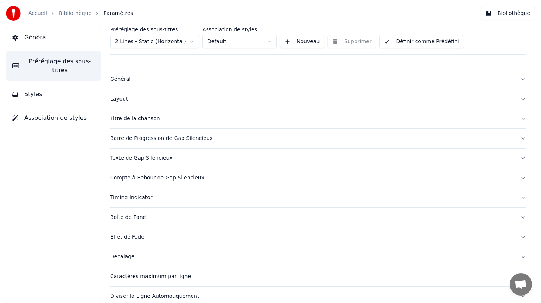
click at [42, 35] on span "Général" at bounding box center [35, 37] width 23 height 9
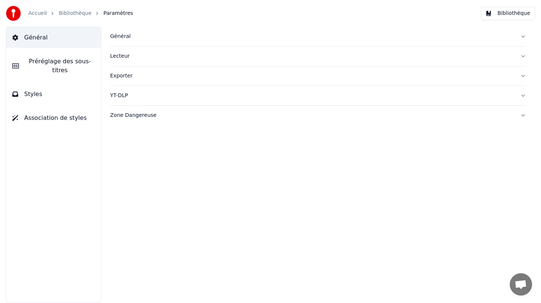
click at [72, 15] on link "Bibliothèque" at bounding box center [75, 13] width 33 height 7
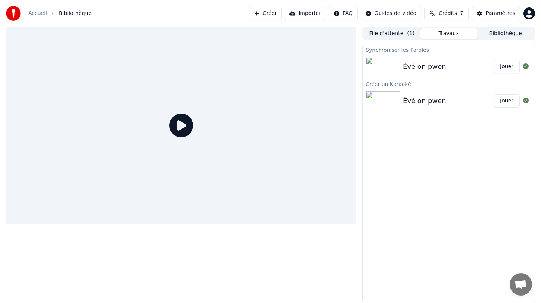
click at [437, 70] on div "Èvé on pwen" at bounding box center [424, 66] width 43 height 10
click at [441, 64] on div "Èvé on pwen" at bounding box center [448, 66] width 91 height 10
click at [503, 70] on button "Jouer" at bounding box center [506, 66] width 26 height 13
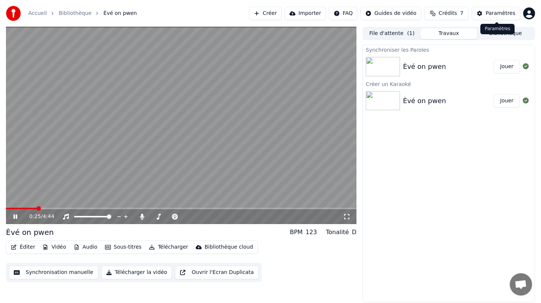
click at [505, 12] on div "Paramètres" at bounding box center [500, 13] width 30 height 7
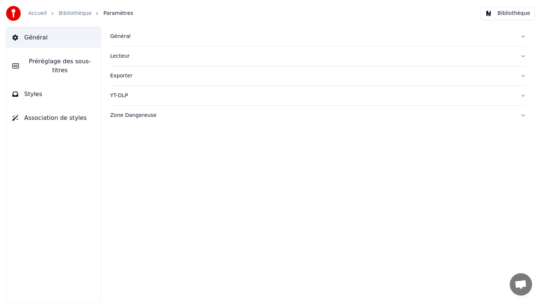
click at [52, 63] on span "Préréglage des sous-titres" at bounding box center [60, 66] width 70 height 18
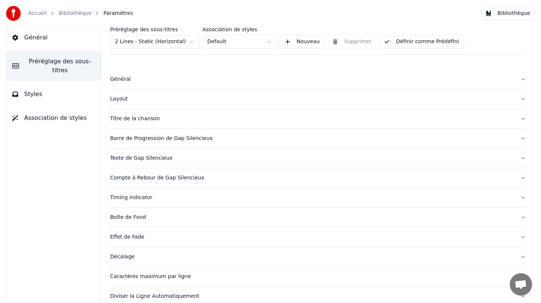
click at [136, 119] on div "Titre de la chanson" at bounding box center [312, 118] width 404 height 7
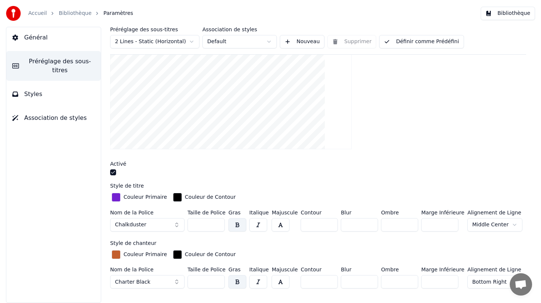
scroll to position [117, 0]
click at [150, 224] on button "Chalkduster" at bounding box center [147, 223] width 74 height 13
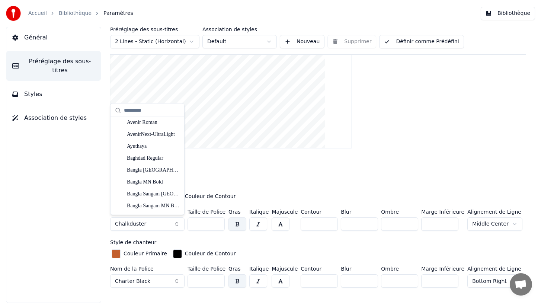
scroll to position [1062, 0]
click at [142, 168] on div "Bangla [GEOGRAPHIC_DATA]" at bounding box center [153, 168] width 53 height 7
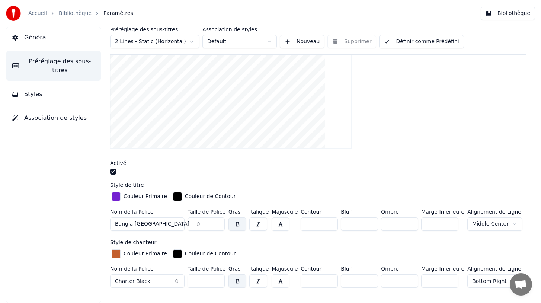
click at [145, 222] on button "Bangla [GEOGRAPHIC_DATA]" at bounding box center [147, 223] width 74 height 13
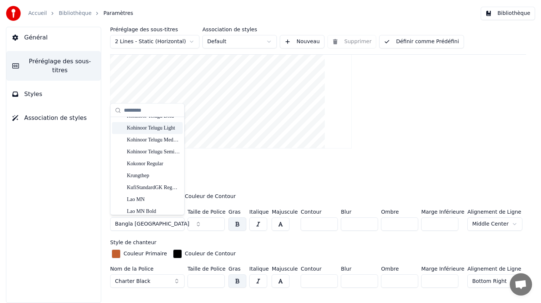
scroll to position [3653, 0]
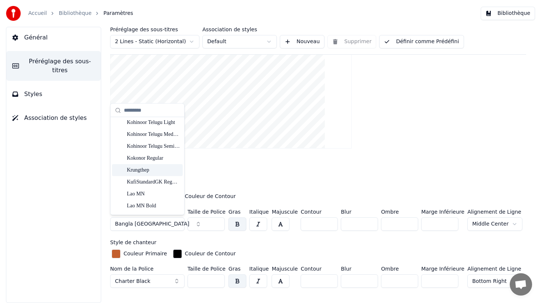
click at [139, 171] on div "Krungthep" at bounding box center [153, 170] width 53 height 7
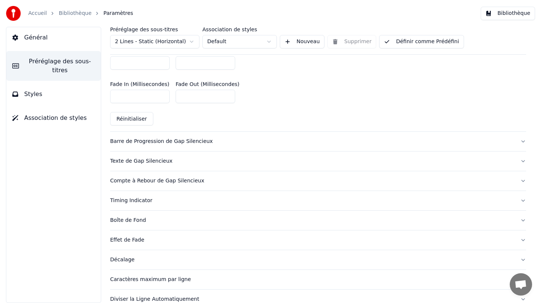
scroll to position [360, 0]
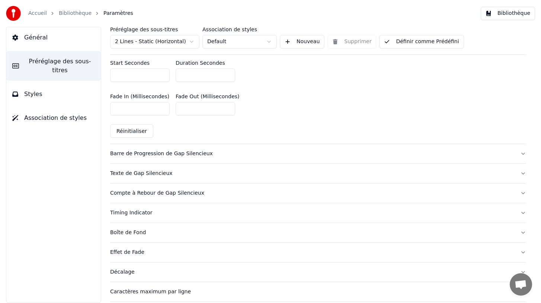
click at [428, 42] on button "Définir comme Prédéfini" at bounding box center [421, 41] width 84 height 13
click at [47, 91] on button "Styles" at bounding box center [53, 94] width 94 height 21
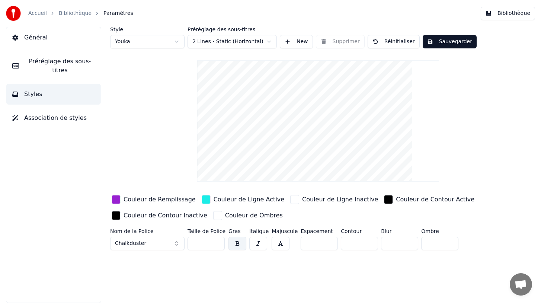
click at [160, 243] on button "Chalkduster" at bounding box center [147, 242] width 74 height 13
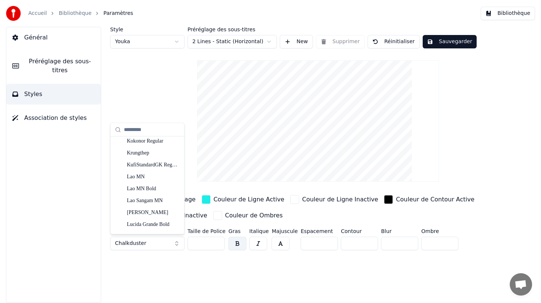
scroll to position [3688, 0]
click at [142, 157] on div "Krungthep" at bounding box center [153, 154] width 53 height 7
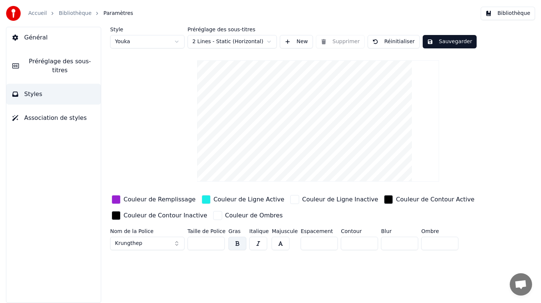
click at [444, 41] on button "Sauvegarder" at bounding box center [449, 41] width 54 height 13
click at [74, 13] on link "Bibliothèque" at bounding box center [75, 13] width 33 height 7
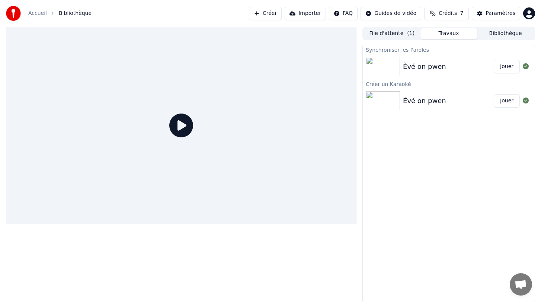
click at [505, 67] on button "Jouer" at bounding box center [506, 66] width 26 height 13
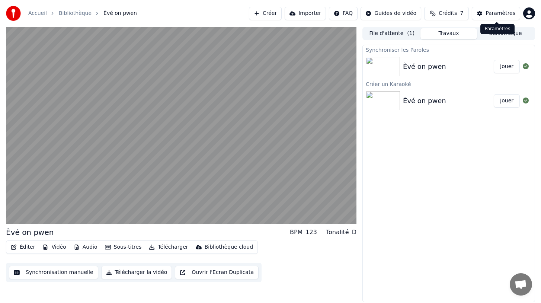
click at [491, 12] on div "Paramètres" at bounding box center [500, 13] width 30 height 7
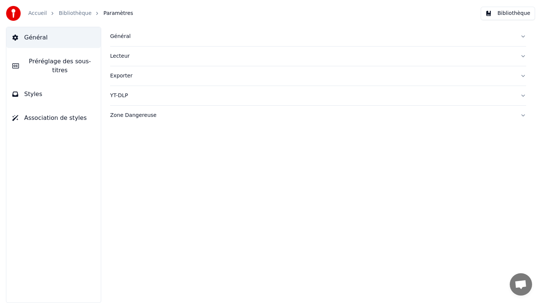
click at [45, 58] on span "Préréglage des sous-titres" at bounding box center [60, 66] width 70 height 18
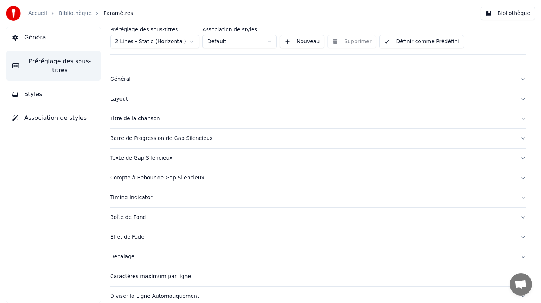
click at [55, 93] on button "Styles" at bounding box center [53, 94] width 94 height 21
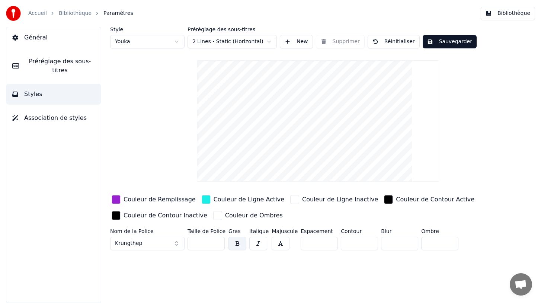
click at [172, 242] on button "Krungthep" at bounding box center [147, 242] width 74 height 13
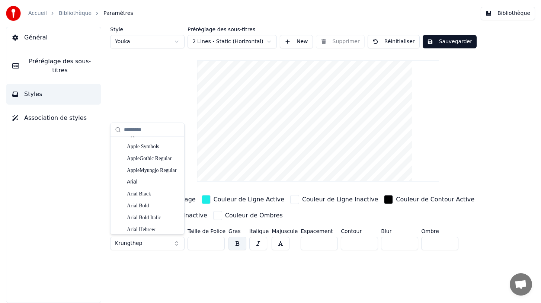
scroll to position [346, 0]
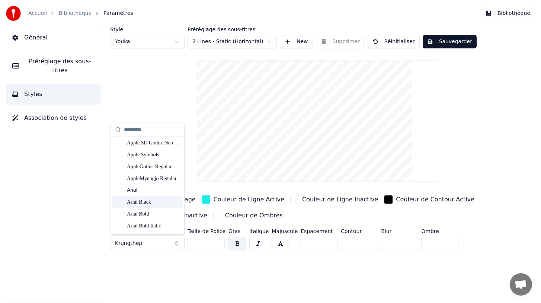
click at [147, 202] on div "Arial Black" at bounding box center [153, 202] width 53 height 7
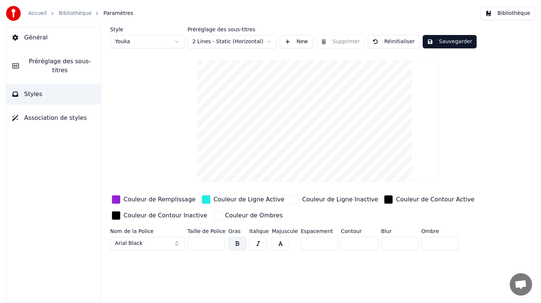
click at [442, 41] on button "Sauvegarder" at bounding box center [449, 41] width 54 height 13
click at [46, 60] on span "Préréglage des sous-titres" at bounding box center [60, 66] width 70 height 18
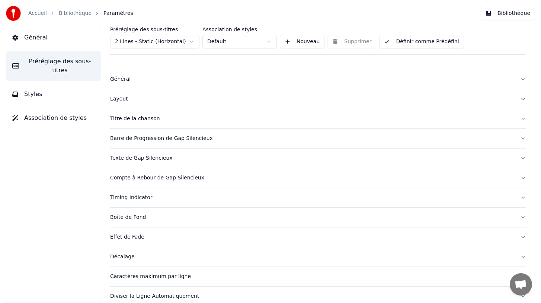
click at [133, 120] on div "Titre de la chanson" at bounding box center [312, 118] width 404 height 7
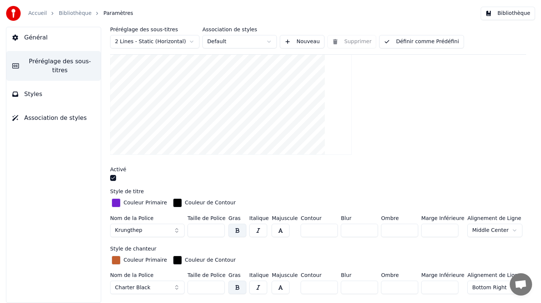
scroll to position [112, 0]
click at [140, 228] on span "Krungthep" at bounding box center [128, 229] width 27 height 7
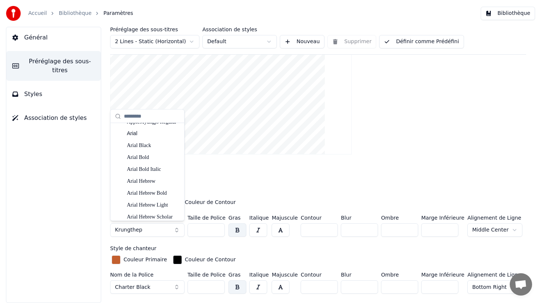
scroll to position [384, 0]
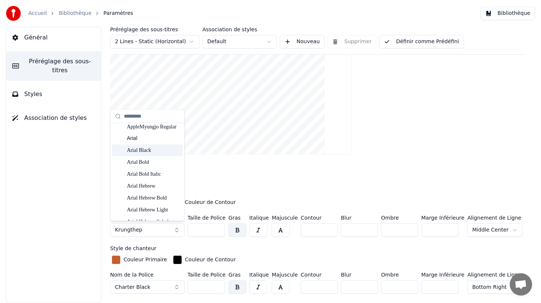
click at [142, 149] on div "Arial Black" at bounding box center [153, 150] width 53 height 7
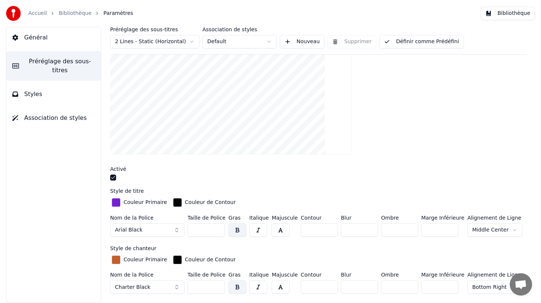
click at [424, 39] on button "Définir comme Prédéfini" at bounding box center [421, 41] width 84 height 13
click at [423, 42] on button "Définir comme Prédéfini" at bounding box center [421, 41] width 84 height 13
click at [70, 10] on link "Bibliothèque" at bounding box center [75, 13] width 33 height 7
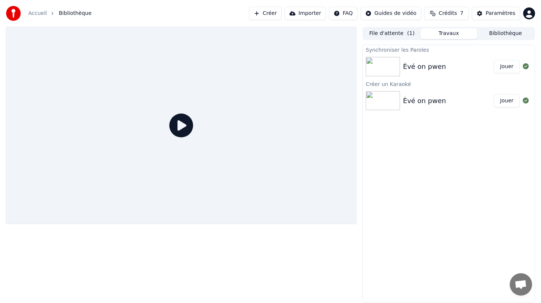
click at [505, 67] on button "Jouer" at bounding box center [506, 66] width 26 height 13
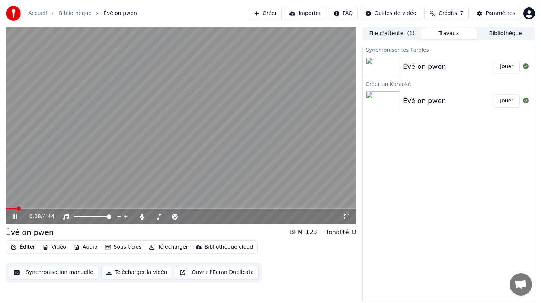
click at [26, 247] on button "Éditer" at bounding box center [23, 247] width 30 height 10
click at [503, 152] on div "Synchroniser les Paroles Èvé on pwen Jouer Créer un Karaoké Èvé on pwen Jou…" at bounding box center [448, 173] width 173 height 257
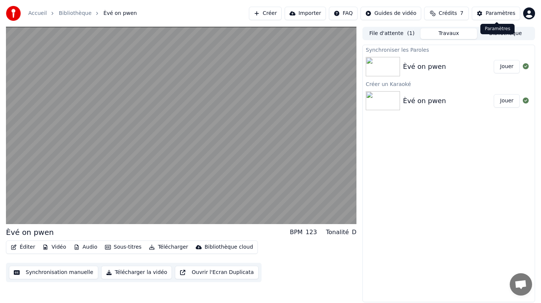
click at [494, 14] on div "Paramètres" at bounding box center [500, 13] width 30 height 7
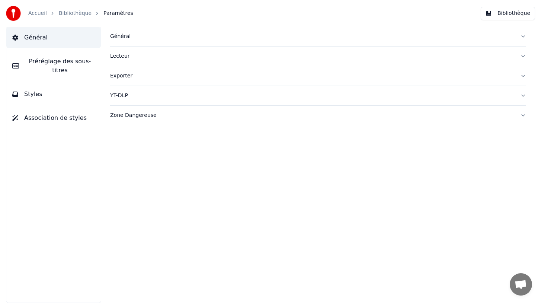
click at [56, 65] on span "Préréglage des sous-titres" at bounding box center [60, 66] width 70 height 18
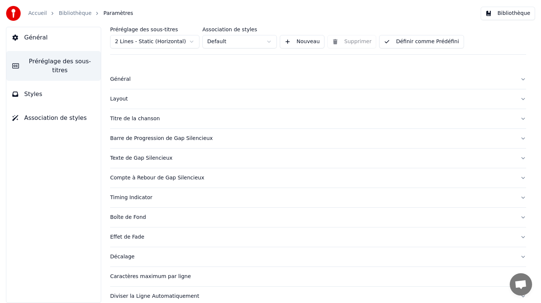
click at [153, 119] on div "Titre de la chanson" at bounding box center [312, 118] width 404 height 7
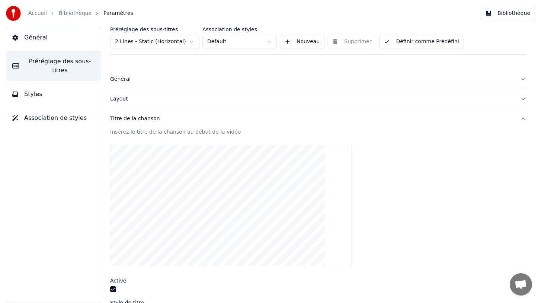
click at [71, 12] on link "Bibliothèque" at bounding box center [75, 13] width 33 height 7
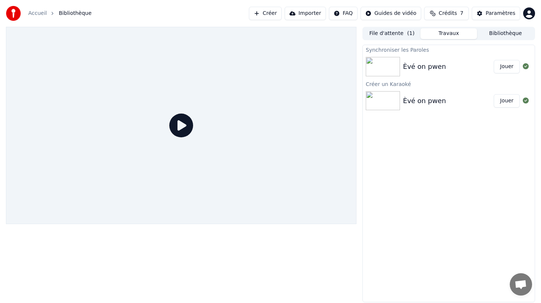
click at [500, 68] on button "Jouer" at bounding box center [506, 66] width 26 height 13
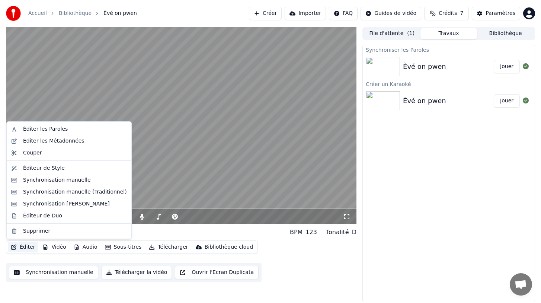
click at [25, 245] on button "Éditer" at bounding box center [23, 247] width 30 height 10
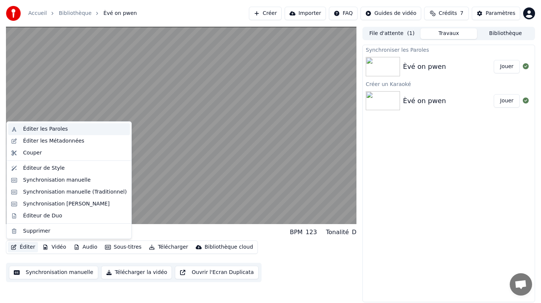
click at [57, 130] on div "Éditer les Paroles" at bounding box center [45, 128] width 45 height 7
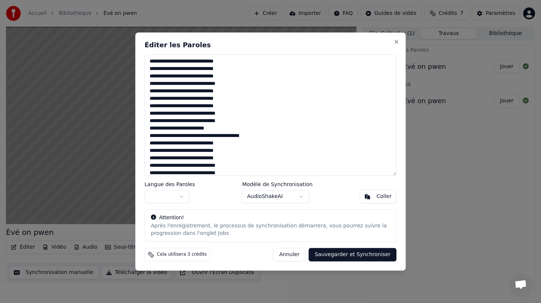
click at [300, 253] on button "Annuler" at bounding box center [289, 254] width 33 height 13
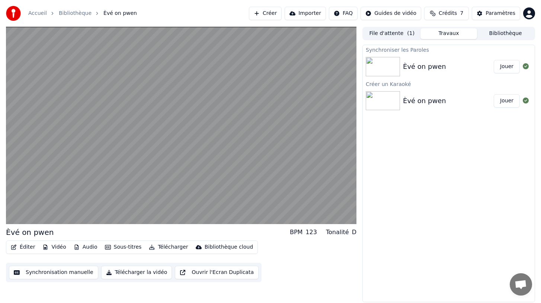
click at [51, 274] on button "Synchronisation manuelle" at bounding box center [53, 271] width 89 height 13
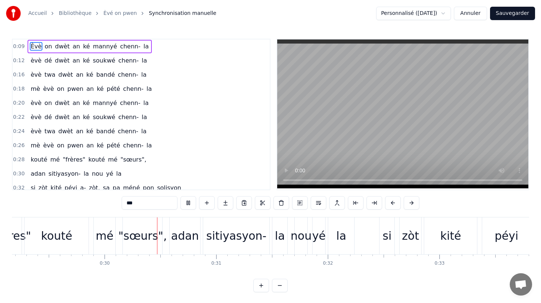
scroll to position [0, 3296]
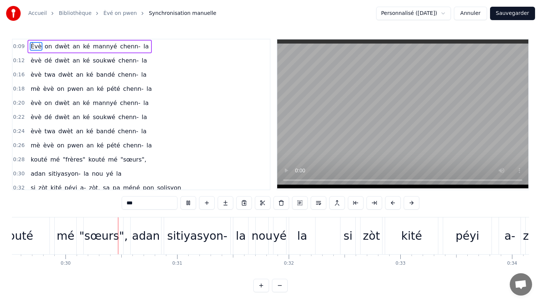
click at [445, 15] on html "Accueil Bibliothèque Èvé on pwen Synchronisation manuelle Personnalisé (44ac)…" at bounding box center [270, 152] width 541 height 304
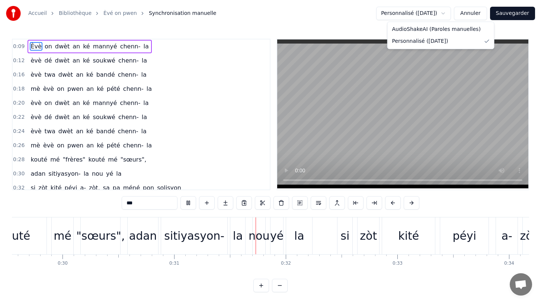
click at [445, 15] on html "Accueil Bibliothèque Èvé on pwen Synchronisation manuelle Personnalisé (44ac)…" at bounding box center [270, 152] width 541 height 304
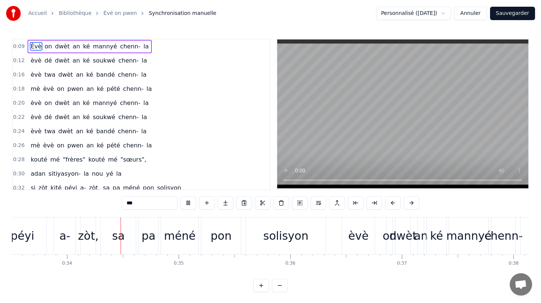
click at [429, 9] on html "Accueil Bibliothèque Èvé on pwen Synchronisation manuelle Personnalisé (44ac)…" at bounding box center [270, 152] width 541 height 304
click at [357, 25] on html "Accueil Bibliothèque Èvé on pwen Synchronisation manuelle Personnalisé (44ac)…" at bounding box center [270, 152] width 541 height 304
click at [470, 15] on button "Annuler" at bounding box center [470, 13] width 33 height 13
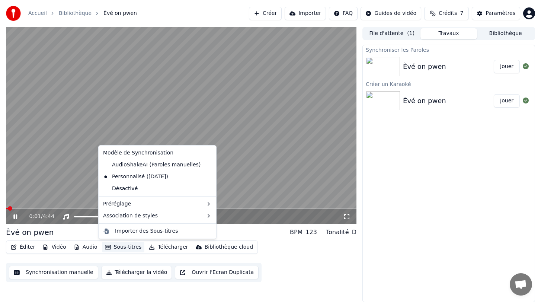
click at [119, 246] on button "Sous-titres" at bounding box center [123, 247] width 43 height 10
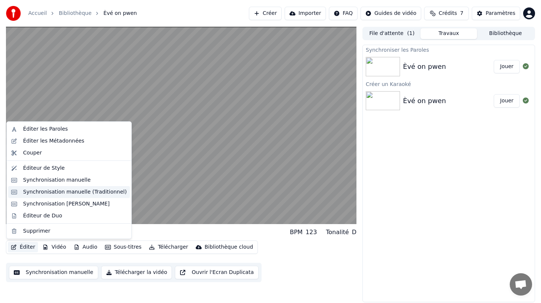
click at [56, 191] on div "Synchronisation manuelle (Traditionnel)" at bounding box center [75, 191] width 104 height 7
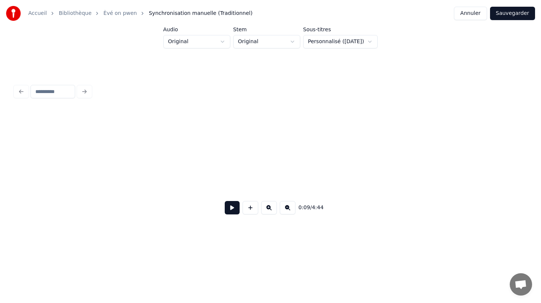
scroll to position [0, 1265]
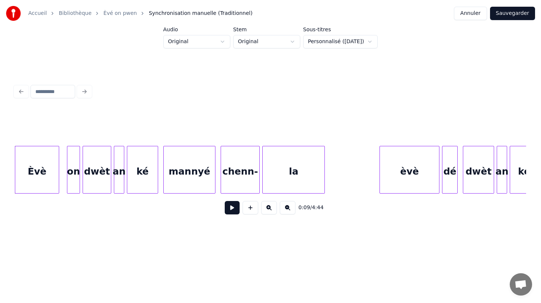
click at [39, 178] on div "Èvè" at bounding box center [37, 171] width 44 height 51
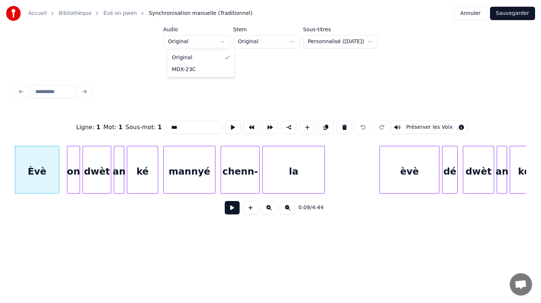
click at [220, 41] on html "Accueil Bibliothèque Èvé on pwen Synchronisation manuelle (Traditionnel) Annu…" at bounding box center [270, 127] width 541 height 254
click at [286, 80] on html "Accueil Bibliothèque Èvé on pwen Synchronisation manuelle (Traditionnel) Annu…" at bounding box center [270, 127] width 541 height 254
click at [75, 175] on div "on" at bounding box center [73, 171] width 12 height 51
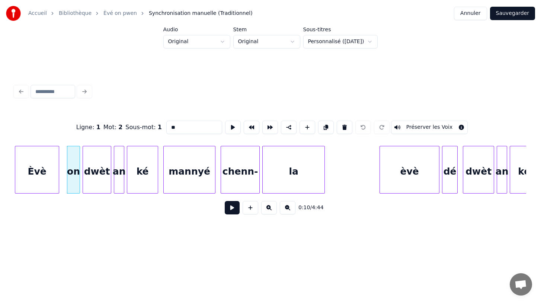
click at [90, 178] on div "dwèt" at bounding box center [97, 171] width 28 height 51
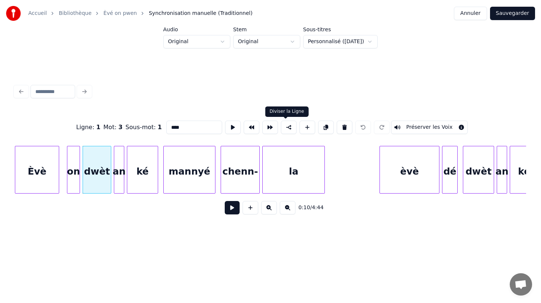
click at [283, 128] on button at bounding box center [289, 126] width 16 height 13
click at [38, 177] on div "Èvè" at bounding box center [37, 171] width 44 height 51
type input "***"
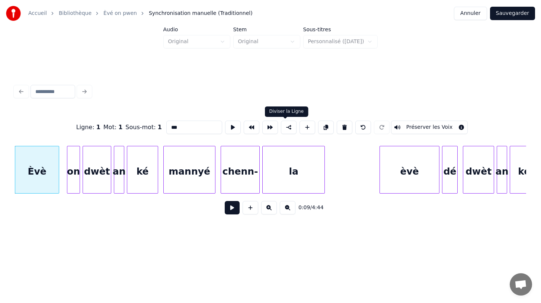
click at [286, 127] on button at bounding box center [289, 126] width 16 height 13
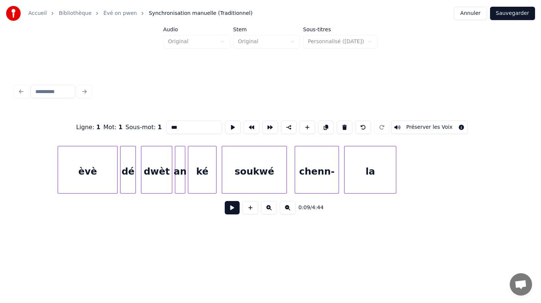
scroll to position [0, 1471]
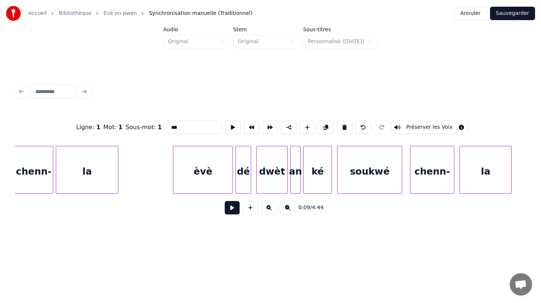
click at [105, 14] on link "Èvé on pwen" at bounding box center [119, 13] width 33 height 7
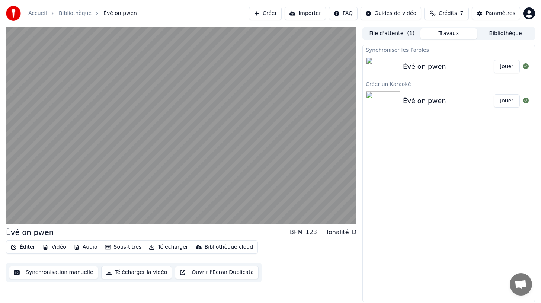
click at [27, 247] on button "Éditer" at bounding box center [23, 247] width 30 height 10
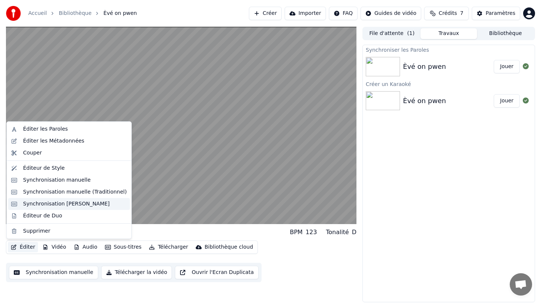
click at [58, 202] on div "Synchronisation Manuelle de Ligne" at bounding box center [66, 203] width 87 height 7
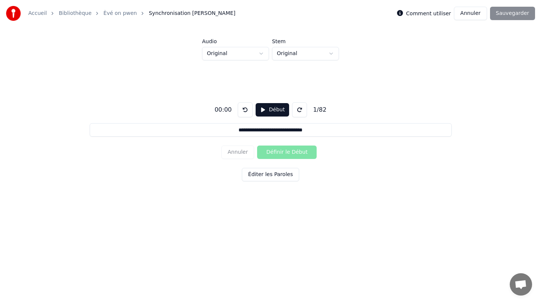
click at [250, 129] on input "**********" at bounding box center [271, 129] width 362 height 13
click at [186, 177] on div "**********" at bounding box center [270, 140] width 517 height 160
click at [261, 108] on button "Début" at bounding box center [272, 109] width 34 height 13
click at [261, 108] on button "Pause" at bounding box center [271, 109] width 33 height 13
click at [118, 13] on link "Èvé on pwen" at bounding box center [119, 13] width 33 height 7
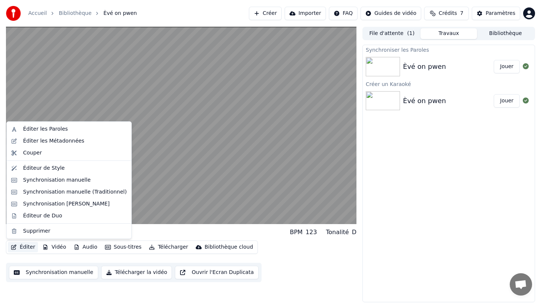
click at [27, 248] on button "Éditer" at bounding box center [23, 247] width 30 height 10
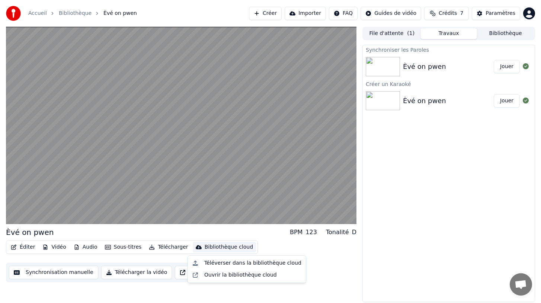
click at [320, 255] on div "Éditer Vidéo Audio Sous-titres Télécharger Bibliothèque cloud Synchronisation m…" at bounding box center [181, 261] width 350 height 42
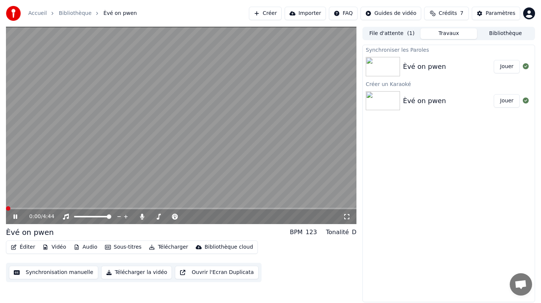
click at [6, 206] on span at bounding box center [8, 208] width 4 height 4
click at [500, 14] on div "Paramètres" at bounding box center [500, 13] width 30 height 7
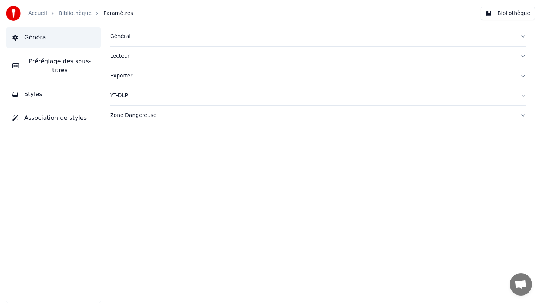
click at [71, 62] on span "Préréglage des sous-titres" at bounding box center [60, 66] width 70 height 18
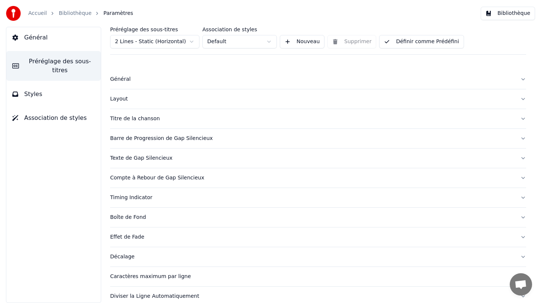
click at [197, 202] on button "Timing Indicator" at bounding box center [318, 197] width 416 height 19
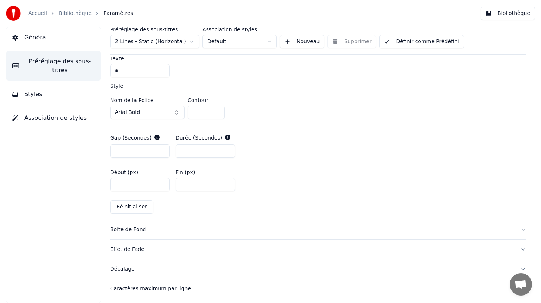
scroll to position [369, 0]
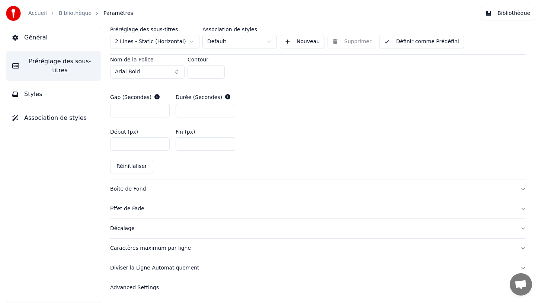
click at [160, 267] on div "Diviser la Ligne Automatiquement" at bounding box center [312, 267] width 404 height 7
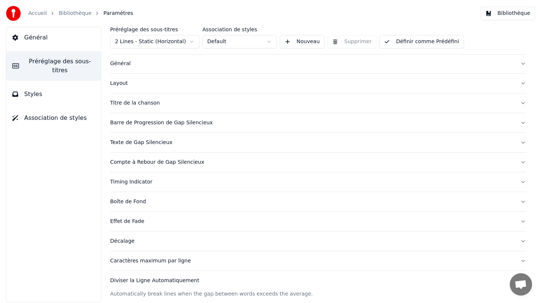
scroll to position [0, 0]
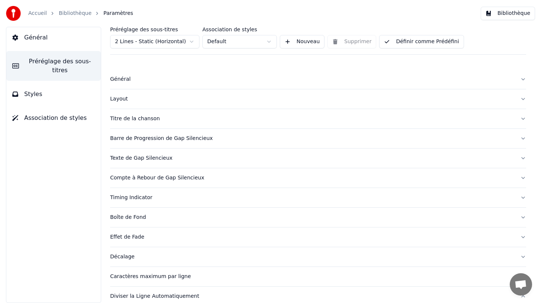
click at [177, 178] on div "Compte à Rebour de Gap Silencieux" at bounding box center [312, 177] width 404 height 7
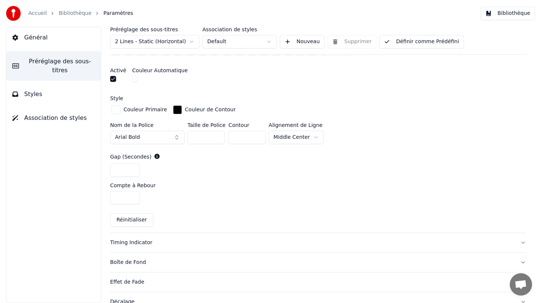
scroll to position [268, 0]
click at [173, 241] on div "Timing Indicator" at bounding box center [312, 243] width 404 height 7
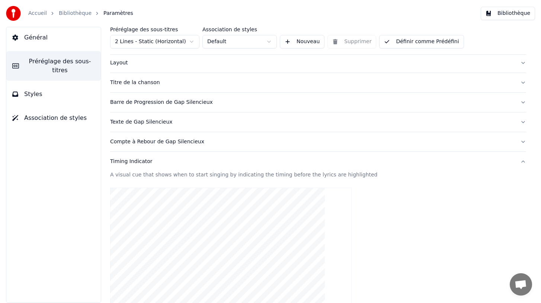
scroll to position [0, 0]
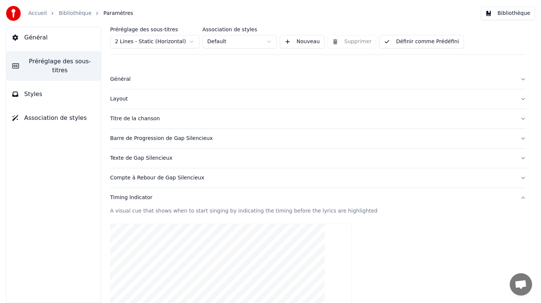
click at [176, 177] on div "Compte à Rebour de Gap Silencieux" at bounding box center [312, 177] width 404 height 7
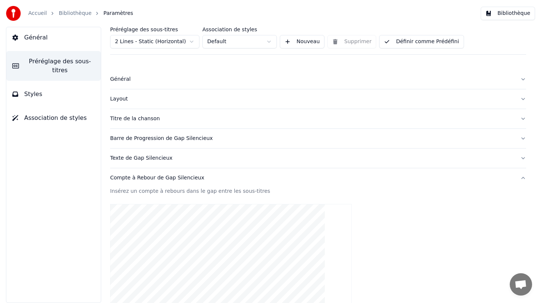
click at [174, 136] on div "Barre de Progression de Gap Silencieux" at bounding box center [312, 138] width 404 height 7
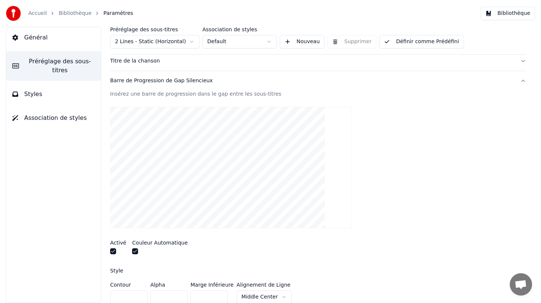
scroll to position [50, 0]
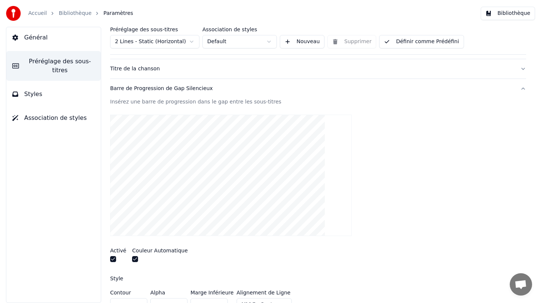
click at [186, 103] on div "Insérez une barre de progression dans le gap entre les sous-titres" at bounding box center [318, 101] width 416 height 7
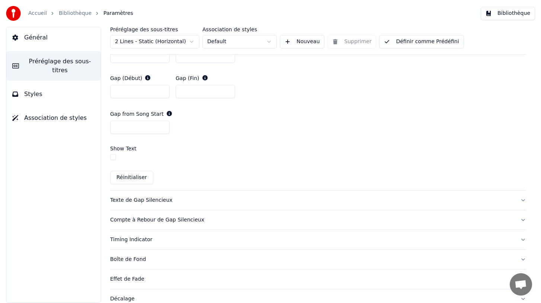
scroll to position [403, 0]
click at [522, 218] on button "Compte à Rebour de Gap Silencieux" at bounding box center [318, 218] width 416 height 19
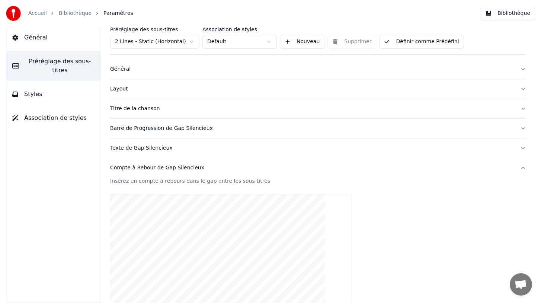
scroll to position [0, 0]
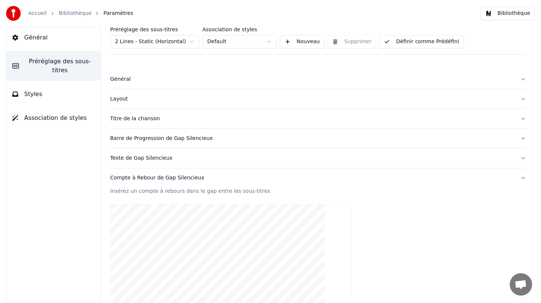
click at [53, 91] on button "Styles" at bounding box center [53, 94] width 94 height 21
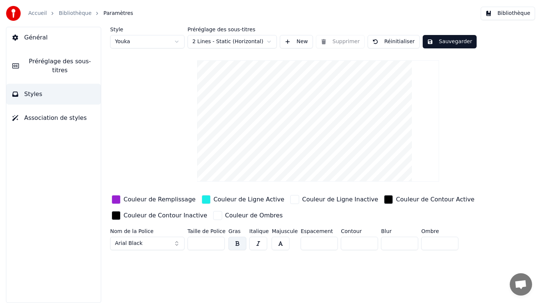
click at [73, 13] on link "Bibliothèque" at bounding box center [75, 13] width 33 height 7
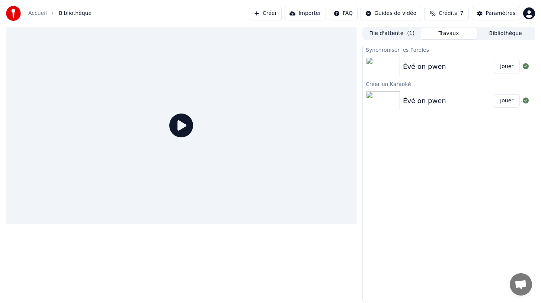
click at [422, 68] on div "Èvé on pwen" at bounding box center [424, 66] width 43 height 10
click at [425, 67] on div "Èvé on pwen" at bounding box center [424, 66] width 43 height 10
click at [505, 66] on button "Jouer" at bounding box center [506, 66] width 26 height 13
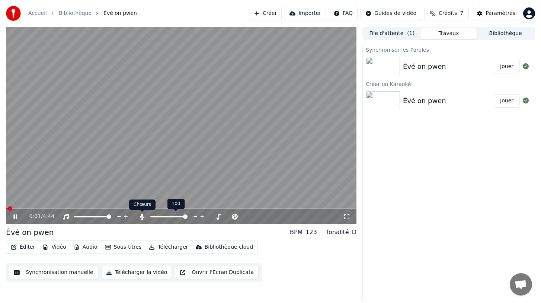
click at [142, 216] on icon at bounding box center [142, 216] width 4 height 6
click at [15, 217] on icon at bounding box center [20, 216] width 17 height 6
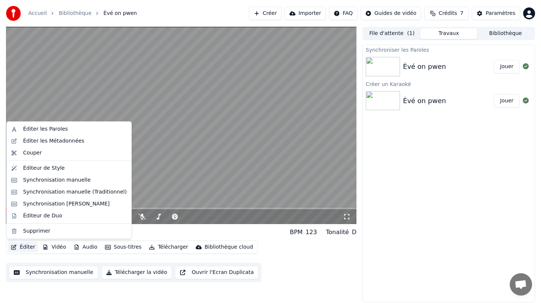
click at [25, 247] on button "Éditer" at bounding box center [23, 247] width 30 height 10
click at [61, 168] on div "Éditeur de Style" at bounding box center [75, 167] width 104 height 7
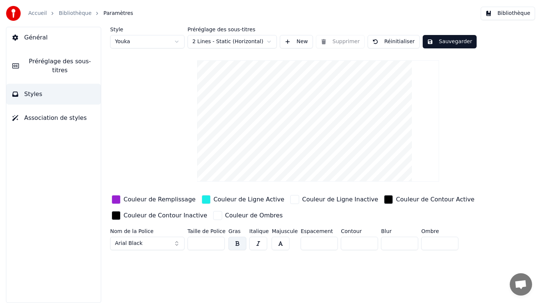
click at [326, 240] on input "**" at bounding box center [318, 242] width 37 height 13
click at [327, 244] on input "**" at bounding box center [318, 242] width 37 height 13
type input "**"
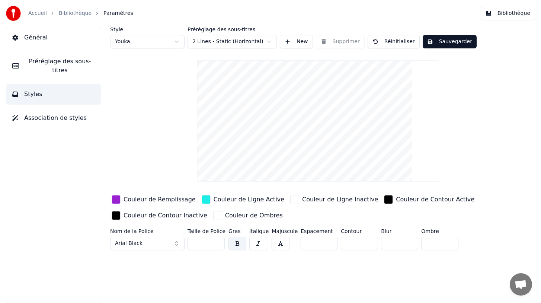
click at [327, 244] on input "**" at bounding box center [318, 242] width 37 height 13
click at [71, 12] on link "Bibliothèque" at bounding box center [75, 13] width 33 height 7
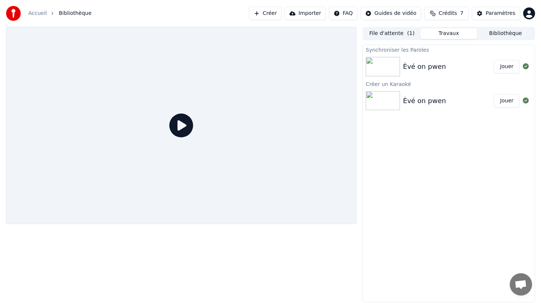
click at [427, 102] on div "Èvé on pwen" at bounding box center [424, 101] width 43 height 10
click at [511, 101] on button "Jouer" at bounding box center [506, 100] width 26 height 13
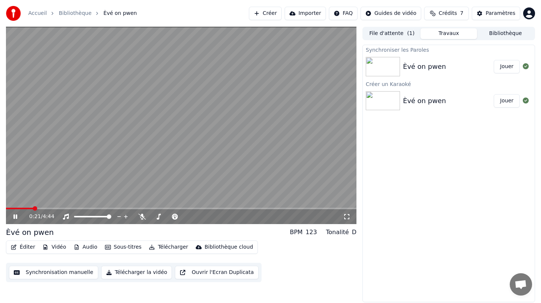
click at [215, 272] on button "Ouvrir l'Ecran Duplicata" at bounding box center [217, 271] width 84 height 13
click at [22, 248] on button "Éditer" at bounding box center [23, 247] width 30 height 10
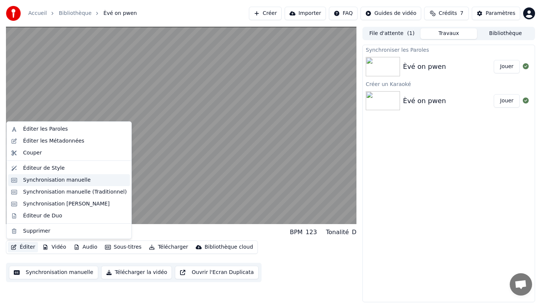
click at [68, 181] on div "Synchronisation manuelle" at bounding box center [57, 179] width 68 height 7
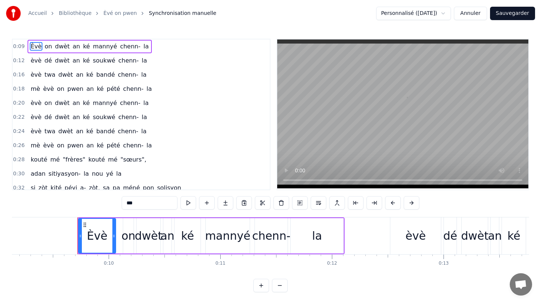
scroll to position [0, 1047]
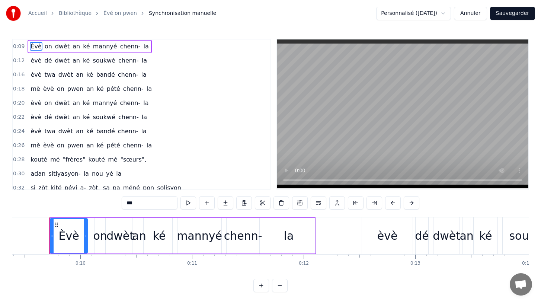
click at [101, 65] on span "soukwé" at bounding box center [104, 60] width 24 height 9
type input "******"
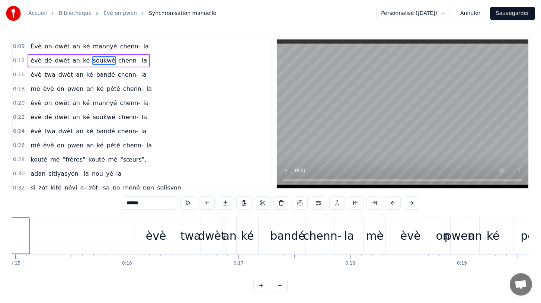
scroll to position [0, 1681]
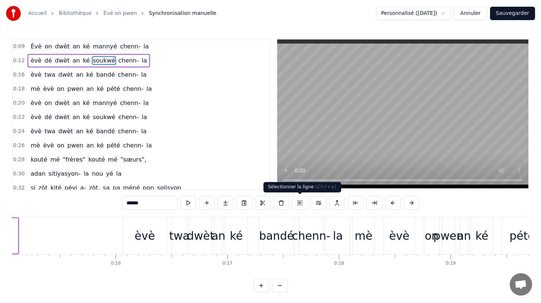
click at [299, 202] on button at bounding box center [300, 202] width 16 height 13
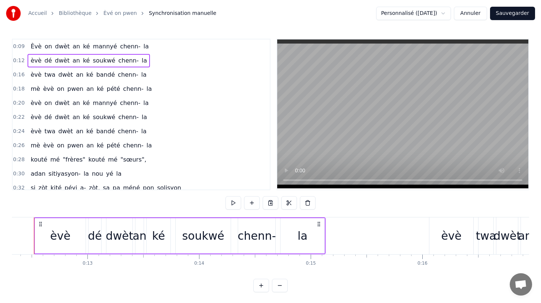
scroll to position [0, 1359]
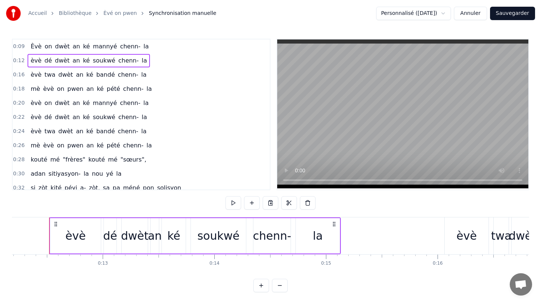
click at [260, 283] on button at bounding box center [261, 284] width 16 height 13
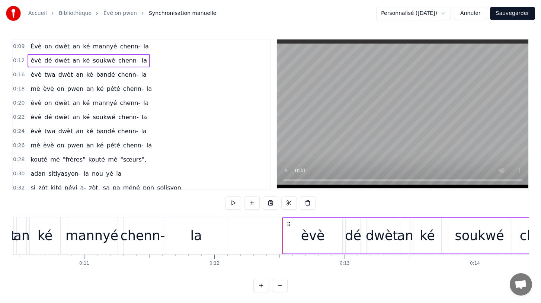
click at [473, 16] on button "Annuler" at bounding box center [470, 13] width 33 height 13
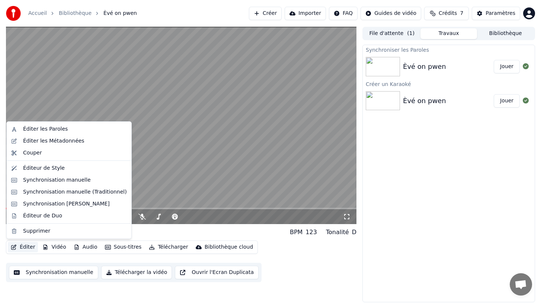
click at [14, 246] on icon "button" at bounding box center [14, 246] width 6 height 5
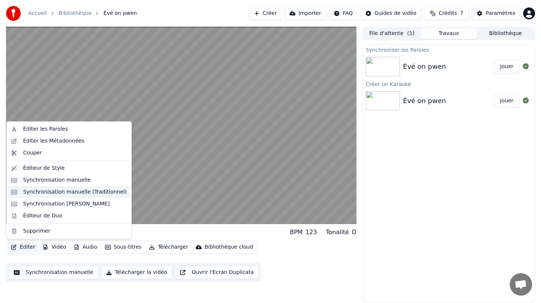
click at [63, 191] on div "Synchronisation manuelle (Traditionnel)" at bounding box center [75, 191] width 104 height 7
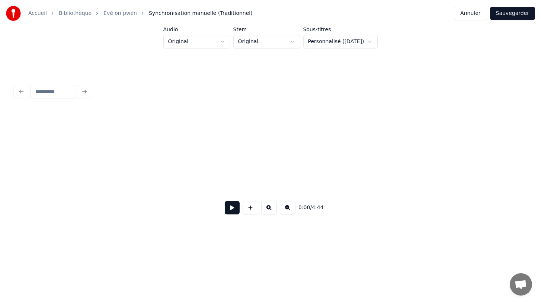
scroll to position [0, 1265]
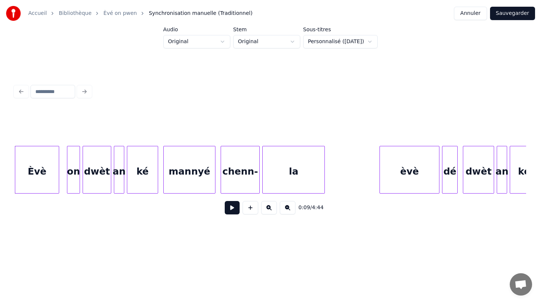
click at [49, 174] on div "Èvè" at bounding box center [37, 171] width 44 height 51
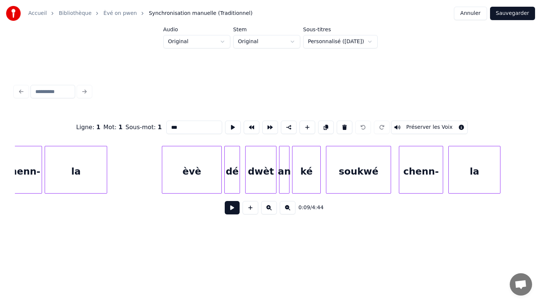
scroll to position [0, 1486]
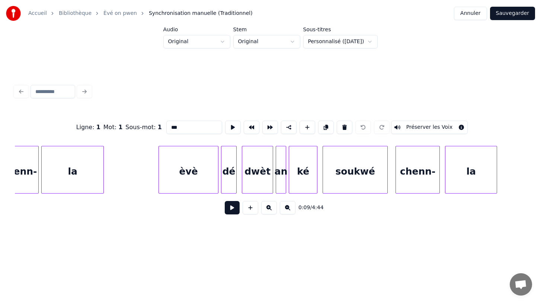
click at [196, 170] on div "èvè" at bounding box center [188, 171] width 59 height 51
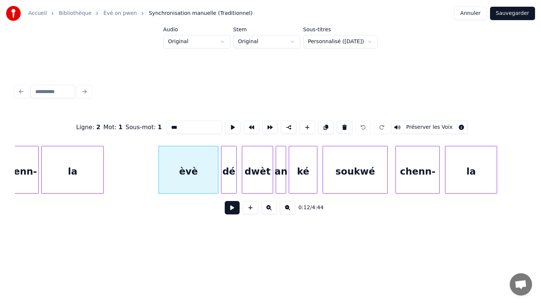
click at [87, 169] on div "la" at bounding box center [73, 171] width 62 height 51
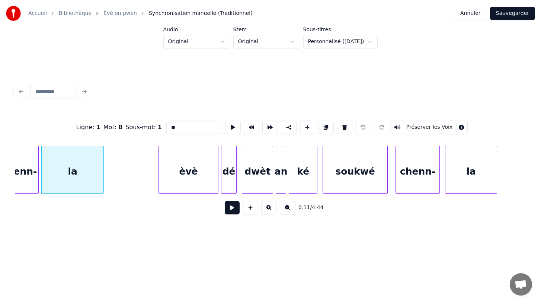
click at [431, 129] on button "Préserver les Voix" at bounding box center [429, 126] width 77 height 13
click at [190, 177] on div "èvè" at bounding box center [188, 171] width 59 height 51
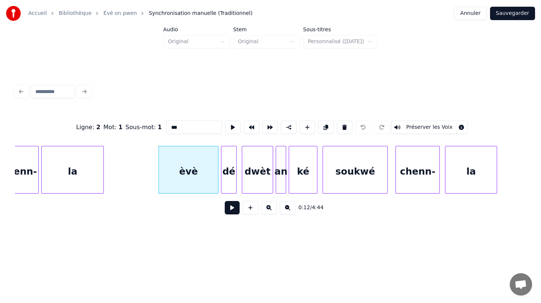
click at [75, 168] on div "la" at bounding box center [73, 171] width 62 height 51
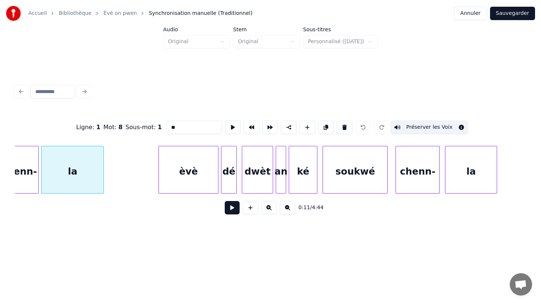
click at [194, 172] on div "èvè" at bounding box center [188, 171] width 59 height 51
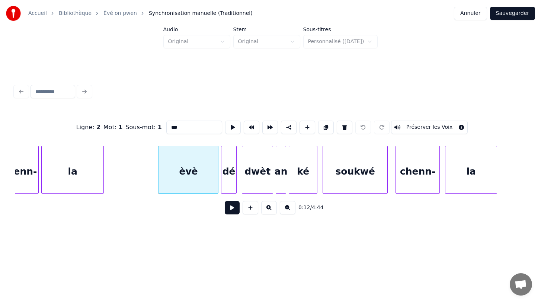
click at [421, 127] on button "Préserver les Voix" at bounding box center [429, 126] width 77 height 13
click at [78, 171] on div "la" at bounding box center [73, 171] width 62 height 51
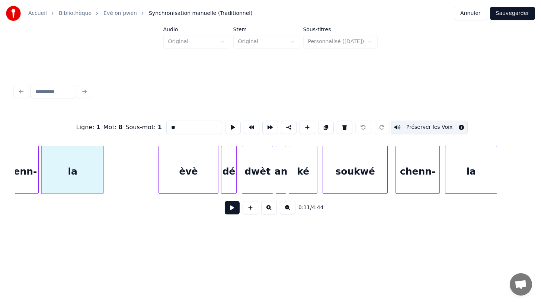
click at [197, 176] on div "èvè" at bounding box center [188, 171] width 59 height 51
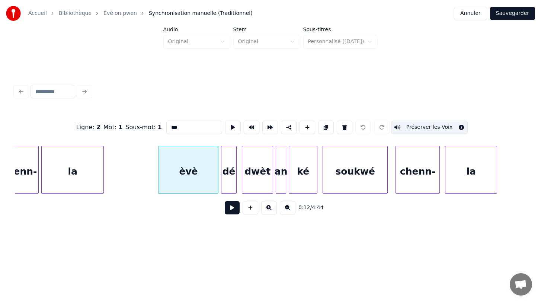
click at [230, 184] on div "dé" at bounding box center [228, 171] width 15 height 51
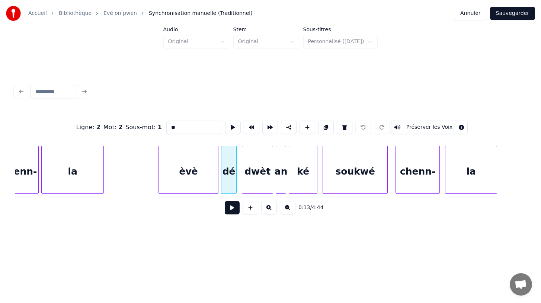
click at [406, 127] on button "Préserver les Voix" at bounding box center [429, 126] width 77 height 13
click at [251, 184] on div "dwèt" at bounding box center [257, 171] width 30 height 51
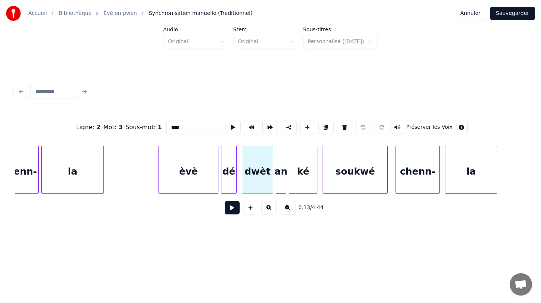
click at [412, 128] on button "Préserver les Voix" at bounding box center [429, 126] width 77 height 13
click at [281, 190] on div "an" at bounding box center [281, 171] width 10 height 51
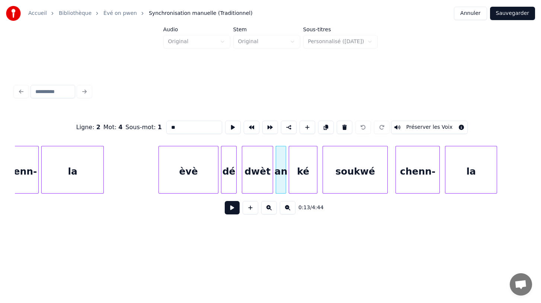
click at [420, 125] on button "Préserver les Voix" at bounding box center [429, 126] width 77 height 13
click at [297, 184] on div "ké" at bounding box center [303, 171] width 28 height 51
click at [413, 127] on button "Préserver les Voix" at bounding box center [429, 126] width 77 height 13
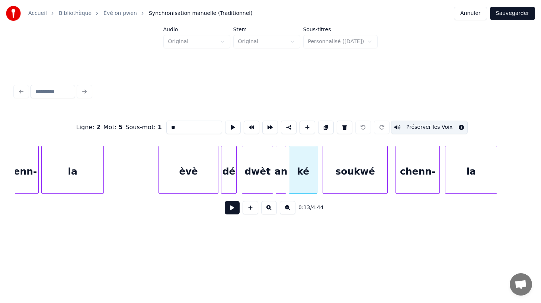
click at [355, 186] on div "soukwé" at bounding box center [355, 171] width 64 height 51
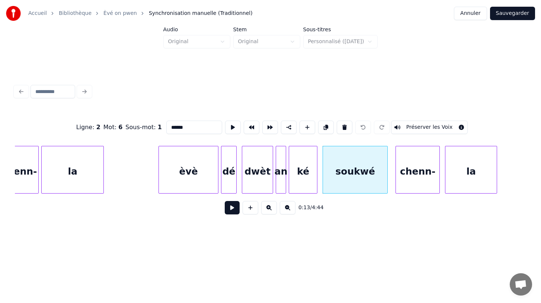
click at [425, 129] on button "Préserver les Voix" at bounding box center [429, 126] width 77 height 13
click at [424, 168] on div "chenn-" at bounding box center [418, 171] width 44 height 51
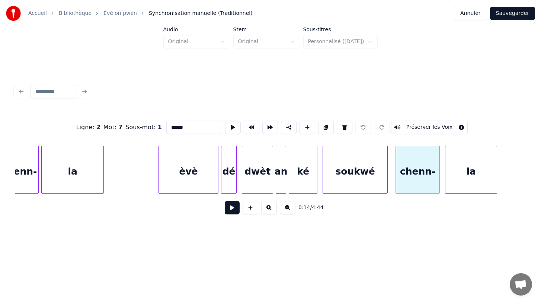
click at [424, 129] on button "Préserver les Voix" at bounding box center [429, 126] width 77 height 13
click at [469, 176] on div "la" at bounding box center [470, 171] width 51 height 51
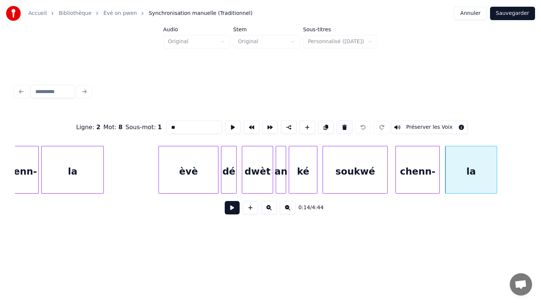
click at [422, 128] on button "Préserver les Voix" at bounding box center [429, 126] width 77 height 13
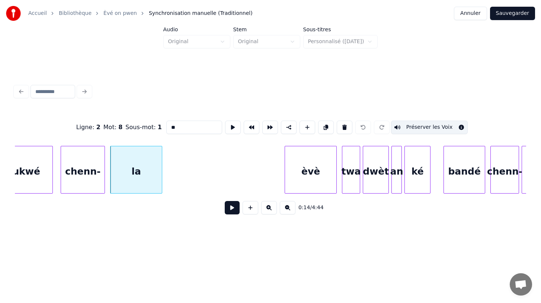
scroll to position [0, 1833]
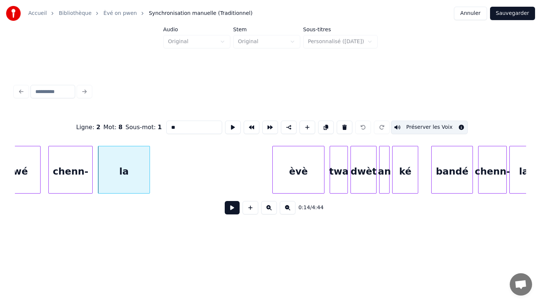
click at [294, 178] on div "èvè" at bounding box center [298, 171] width 51 height 51
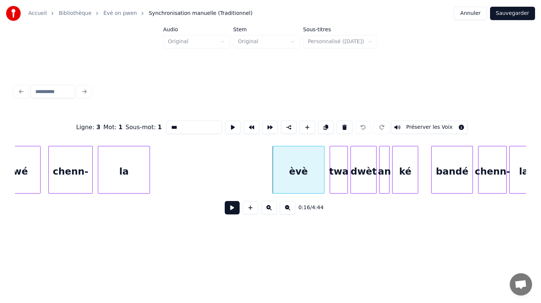
click at [415, 126] on button "Préserver les Voix" at bounding box center [429, 126] width 77 height 13
click at [129, 173] on div "la" at bounding box center [123, 171] width 51 height 51
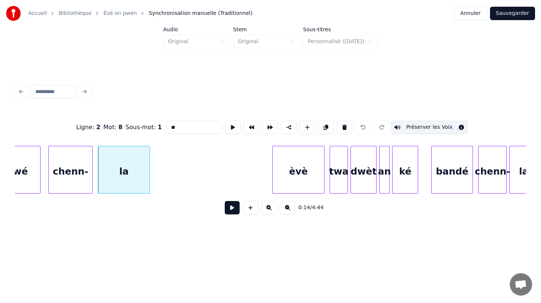
click at [305, 179] on div "èvè" at bounding box center [298, 171] width 51 height 51
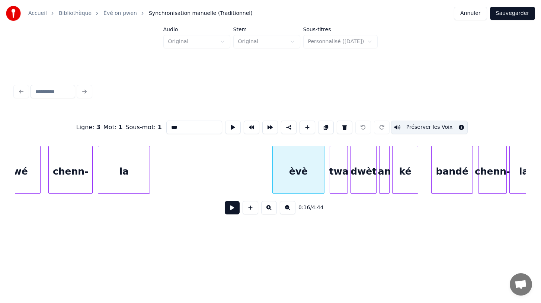
click at [341, 182] on div "twa" at bounding box center [338, 171] width 17 height 51
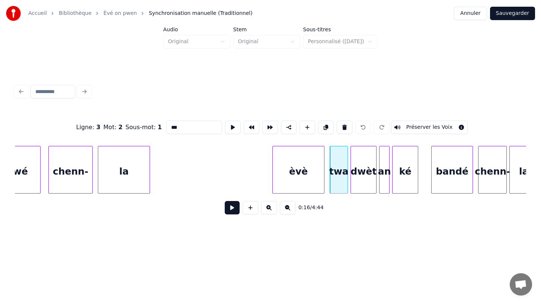
click at [407, 126] on button "Préserver les Voix" at bounding box center [429, 126] width 77 height 13
click at [363, 181] on div "dwèt" at bounding box center [363, 171] width 25 height 51
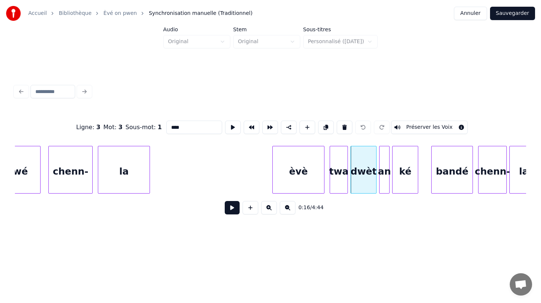
click at [408, 128] on button "Préserver les Voix" at bounding box center [429, 126] width 77 height 13
click at [383, 190] on div "an" at bounding box center [384, 171] width 10 height 51
click at [412, 127] on button "Préserver les Voix" at bounding box center [429, 126] width 77 height 13
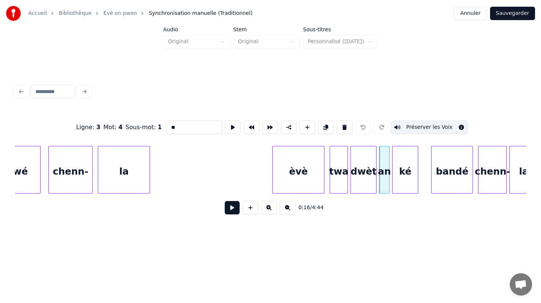
click at [407, 182] on div "ké" at bounding box center [404, 171] width 25 height 51
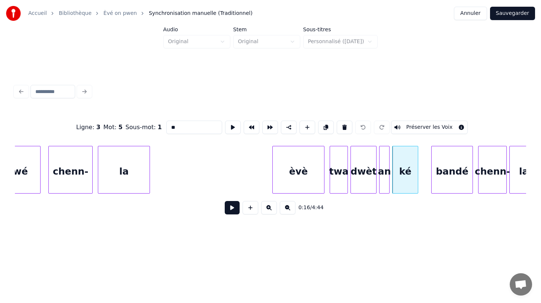
click at [418, 129] on button "Préserver les Voix" at bounding box center [429, 126] width 77 height 13
click at [445, 185] on div "bandé" at bounding box center [451, 171] width 41 height 51
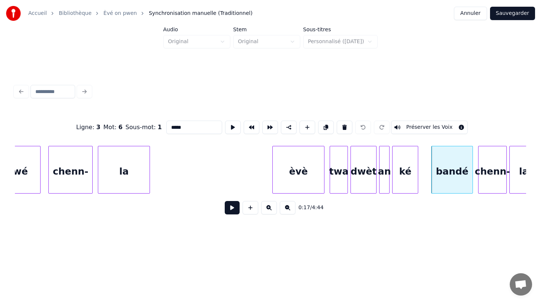
click at [421, 129] on button "Préserver les Voix" at bounding box center [429, 126] width 77 height 13
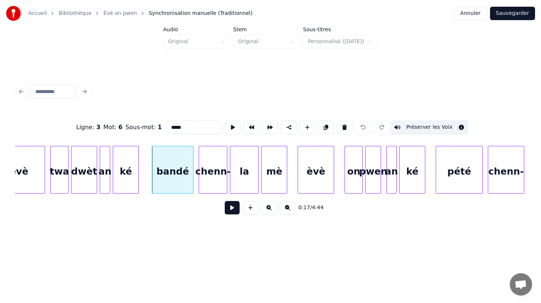
scroll to position [0, 2115]
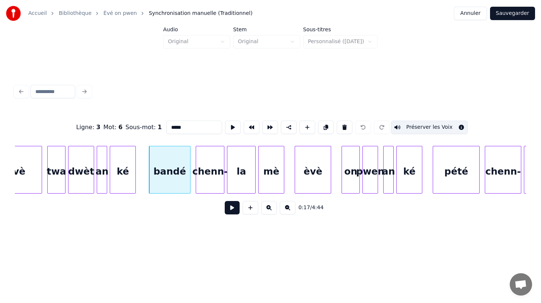
click at [205, 171] on div "chenn-" at bounding box center [210, 171] width 28 height 51
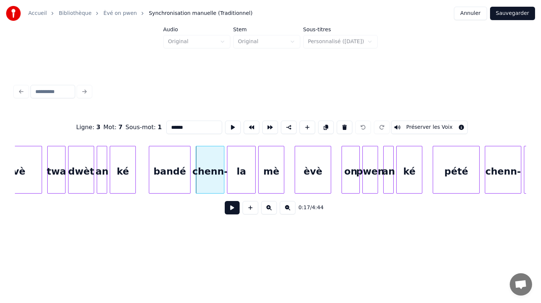
click at [431, 128] on button "Préserver les Voix" at bounding box center [429, 126] width 77 height 13
click at [240, 186] on div "la" at bounding box center [241, 171] width 28 height 51
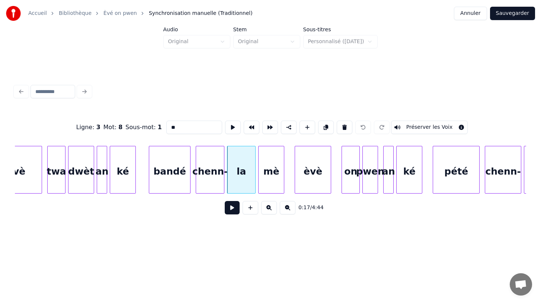
click at [421, 128] on button "Préserver les Voix" at bounding box center [429, 126] width 77 height 13
click at [270, 191] on div "mè" at bounding box center [270, 171] width 25 height 51
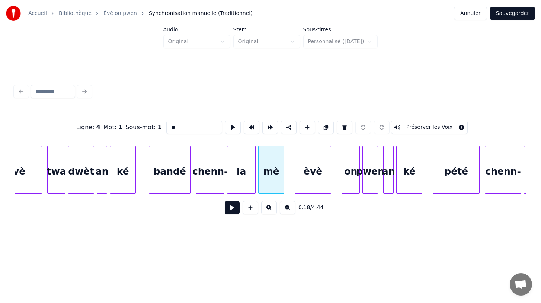
click at [428, 127] on button "Préserver les Voix" at bounding box center [429, 126] width 77 height 13
click at [305, 180] on div "èvè" at bounding box center [313, 171] width 36 height 51
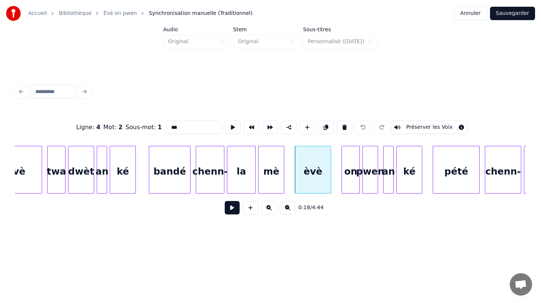
click at [422, 126] on button "Préserver les Voix" at bounding box center [429, 126] width 77 height 13
click at [289, 183] on div at bounding box center [290, 169] width 2 height 47
click at [352, 181] on div "on" at bounding box center [350, 171] width 17 height 51
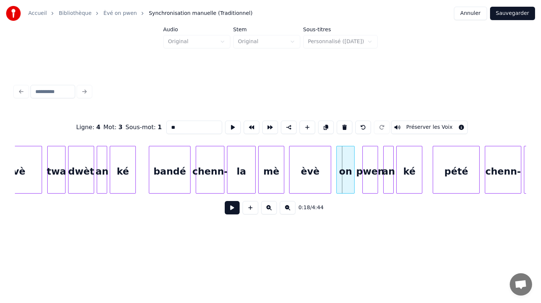
click at [344, 184] on div "on" at bounding box center [345, 171] width 17 height 51
click at [419, 126] on button "Préserver les Voix" at bounding box center [429, 126] width 77 height 13
click at [370, 185] on div "pwen" at bounding box center [370, 171] width 15 height 51
click at [424, 126] on button "Préserver les Voix" at bounding box center [429, 126] width 77 height 13
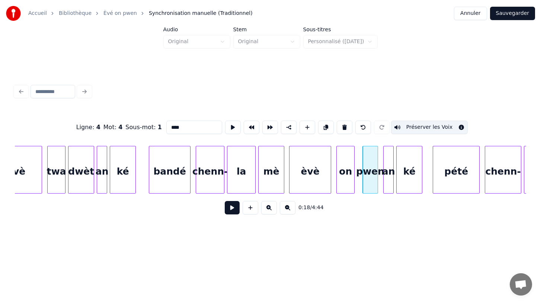
click at [388, 182] on div "an" at bounding box center [388, 171] width 10 height 51
click at [419, 127] on button "Préserver les Voix" at bounding box center [429, 126] width 77 height 13
click at [409, 189] on div "ké" at bounding box center [408, 171] width 25 height 51
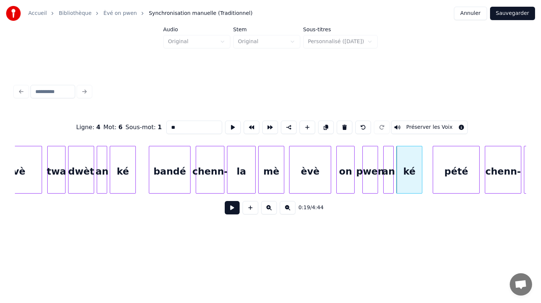
click at [417, 127] on button "Préserver les Voix" at bounding box center [429, 126] width 77 height 13
click at [453, 184] on div "pété" at bounding box center [454, 171] width 46 height 51
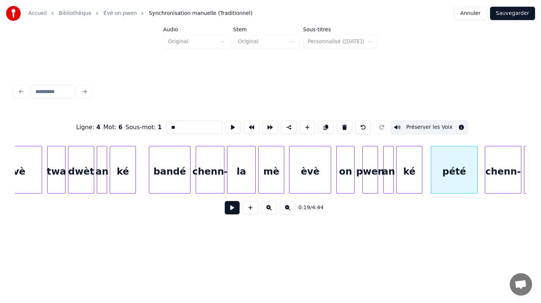
click at [417, 128] on button "Préserver les Voix" at bounding box center [429, 126] width 77 height 13
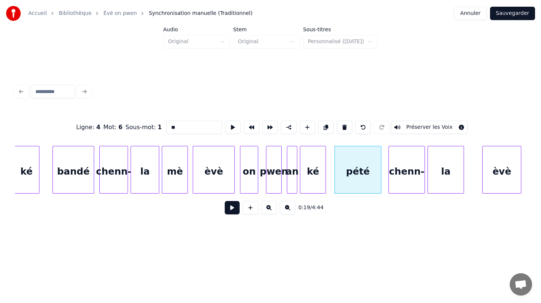
scroll to position [0, 2248]
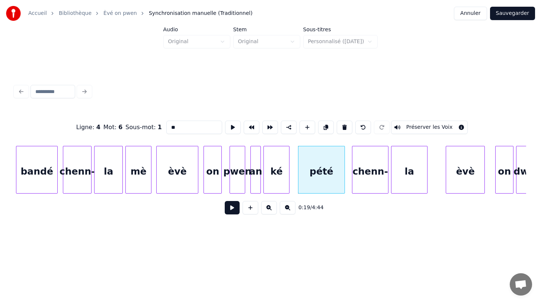
click at [372, 184] on div "chenn-" at bounding box center [370, 171] width 36 height 51
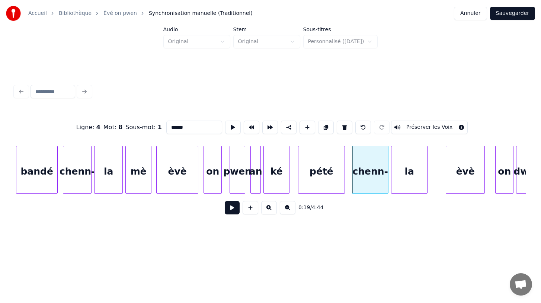
click at [412, 127] on button "Préserver les Voix" at bounding box center [429, 126] width 77 height 13
click at [413, 186] on div "la" at bounding box center [409, 171] width 36 height 51
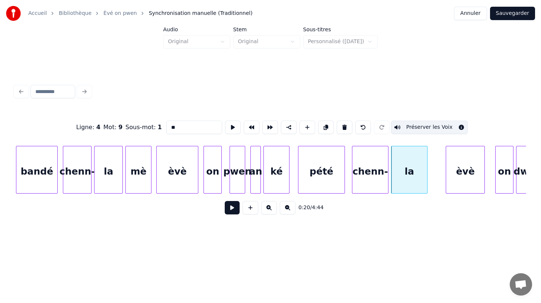
click at [426, 125] on button "Préserver les Voix" at bounding box center [429, 126] width 77 height 13
click at [465, 178] on div "èvè" at bounding box center [461, 171] width 38 height 51
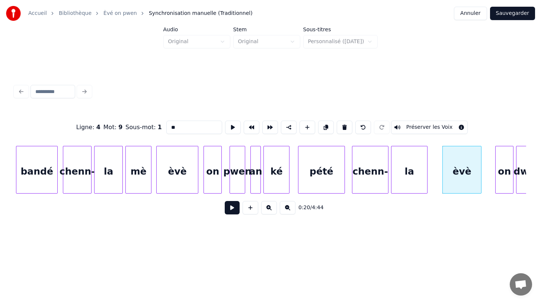
click at [418, 129] on button "Préserver les Voix" at bounding box center [429, 126] width 77 height 13
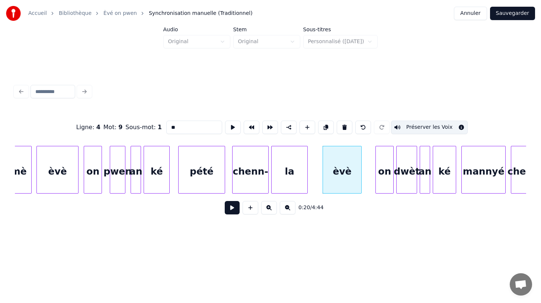
scroll to position [0, 2368]
click at [379, 184] on div "on" at bounding box center [379, 171] width 17 height 51
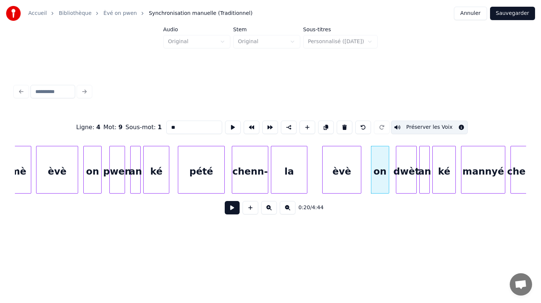
click at [410, 125] on button "Préserver les Voix" at bounding box center [429, 126] width 77 height 13
click at [407, 178] on div "dwèt" at bounding box center [406, 171] width 20 height 51
click at [414, 128] on button "Préserver les Voix" at bounding box center [429, 126] width 77 height 13
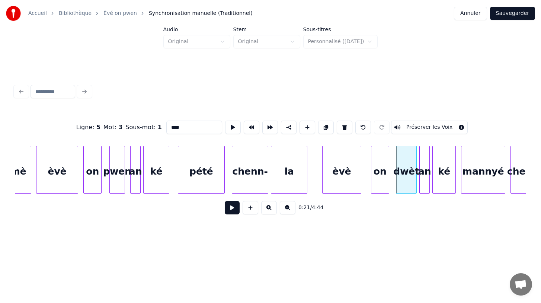
click at [426, 177] on div "an" at bounding box center [424, 171] width 10 height 51
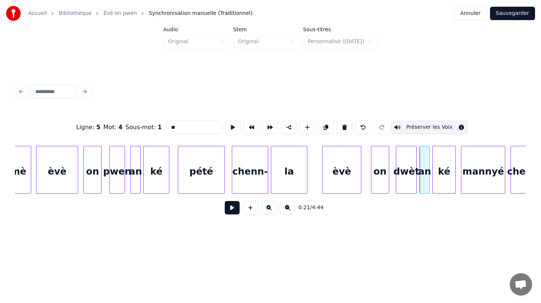
click at [425, 126] on button "Préserver les Voix" at bounding box center [429, 126] width 77 height 13
click at [447, 188] on div "ké" at bounding box center [443, 171] width 23 height 51
click at [428, 124] on button "Préserver les Voix" at bounding box center [429, 126] width 77 height 13
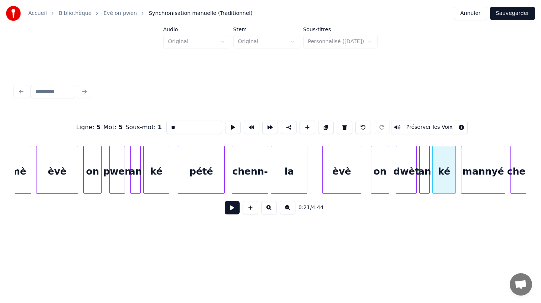
click at [431, 128] on button "Préserver les Voix" at bounding box center [429, 126] width 77 height 13
click at [425, 181] on div "an" at bounding box center [424, 171] width 10 height 51
click at [420, 129] on button "Préserver les Voix" at bounding box center [429, 126] width 77 height 13
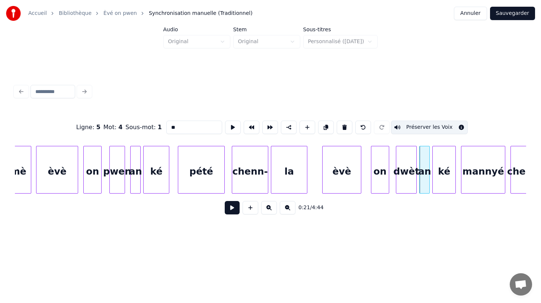
click at [408, 172] on div "dwèt" at bounding box center [406, 171] width 20 height 51
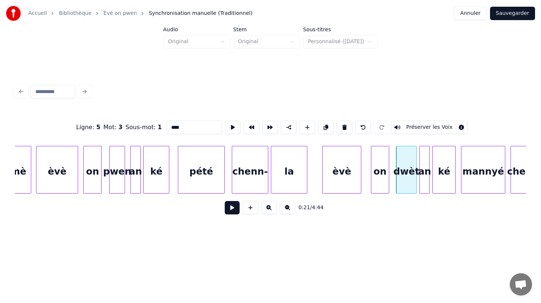
click at [407, 125] on button "Préserver les Voix" at bounding box center [429, 126] width 77 height 13
click at [377, 171] on div "on" at bounding box center [379, 171] width 17 height 51
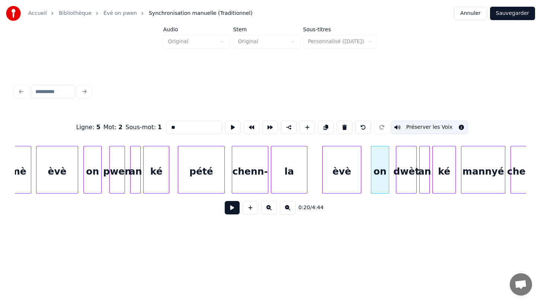
click at [344, 177] on div "èvè" at bounding box center [341, 171] width 38 height 51
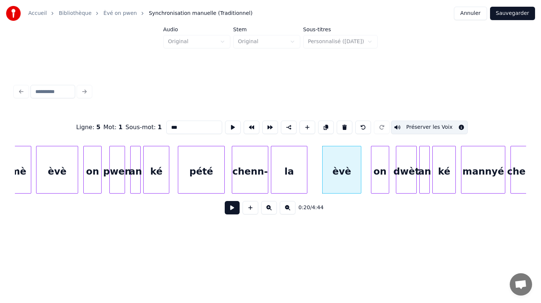
click at [382, 181] on div "on" at bounding box center [379, 171] width 17 height 51
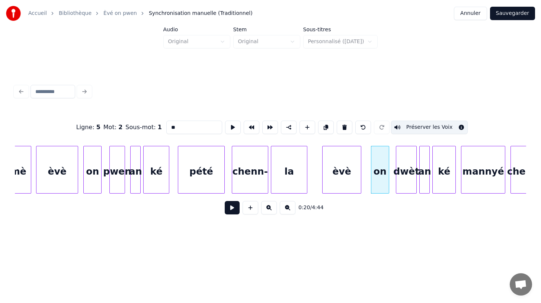
click at [406, 180] on div "dwèt" at bounding box center [406, 171] width 20 height 51
click at [426, 186] on div "an" at bounding box center [424, 171] width 10 height 51
click at [446, 187] on div "ké" at bounding box center [443, 171] width 23 height 51
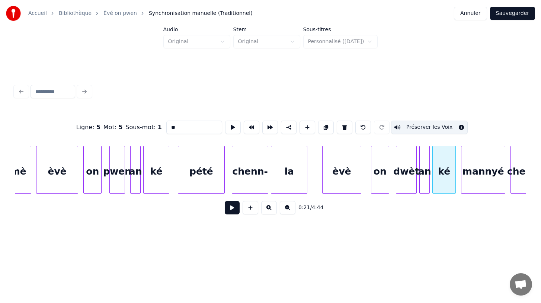
click at [479, 188] on div "mannyé" at bounding box center [483, 171] width 44 height 51
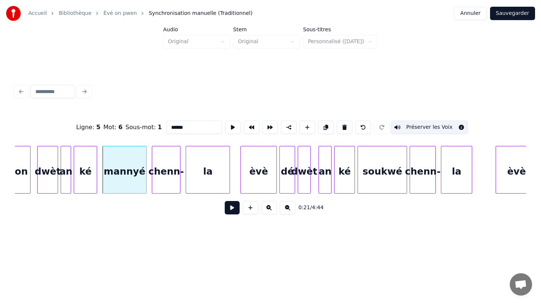
scroll to position [0, 2731]
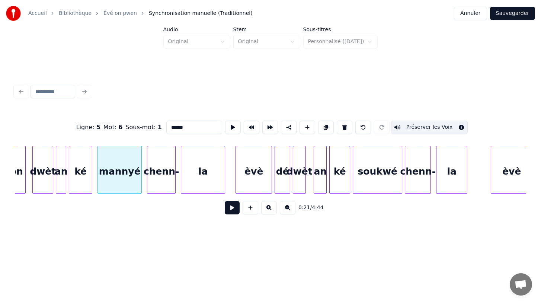
click at [159, 181] on div "chenn-" at bounding box center [161, 171] width 28 height 51
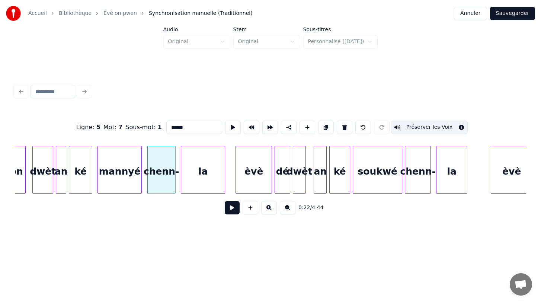
click at [199, 181] on div "la" at bounding box center [203, 171] width 44 height 51
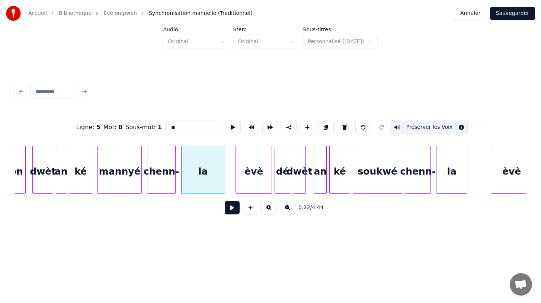
click at [253, 185] on div "èvè" at bounding box center [254, 171] width 36 height 51
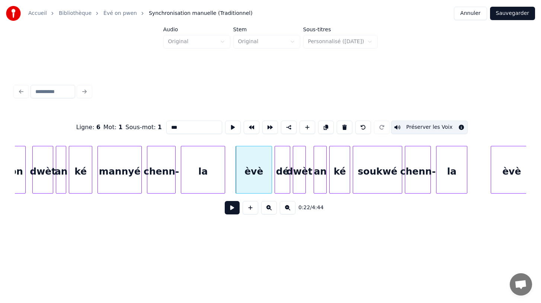
click at [281, 185] on div "dé" at bounding box center [282, 171] width 15 height 51
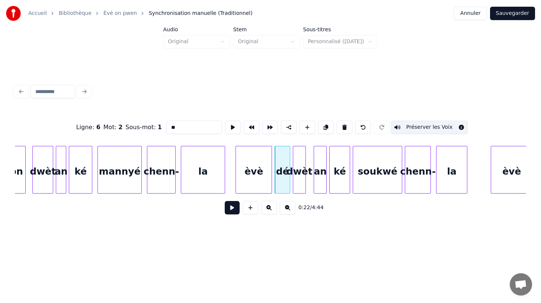
click at [297, 187] on div "dwèt" at bounding box center [299, 171] width 12 height 51
type input "****"
click at [231, 207] on button at bounding box center [232, 207] width 15 height 13
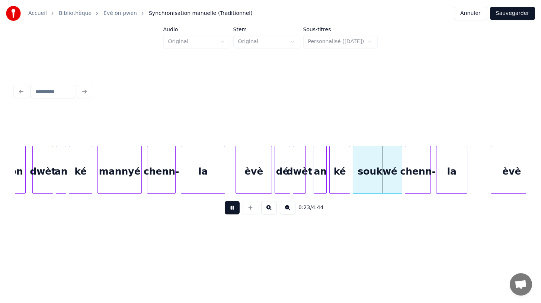
click at [231, 207] on button at bounding box center [232, 207] width 15 height 13
click at [263, 181] on div "èvè" at bounding box center [254, 171] width 36 height 51
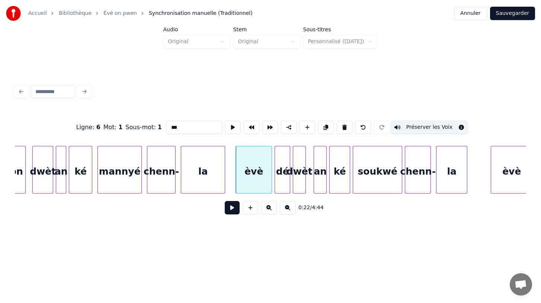
click at [283, 186] on div "dé" at bounding box center [282, 171] width 15 height 51
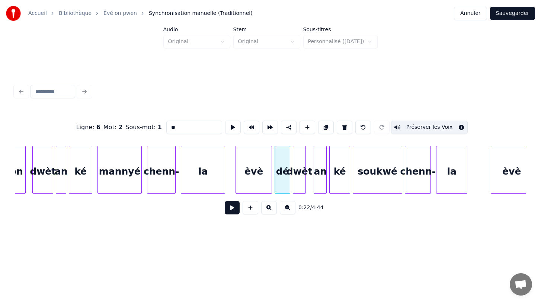
click at [303, 186] on div "dwèt" at bounding box center [299, 171] width 12 height 51
click at [323, 184] on div "an" at bounding box center [320, 171] width 12 height 51
click at [339, 184] on div "ké" at bounding box center [339, 171] width 20 height 51
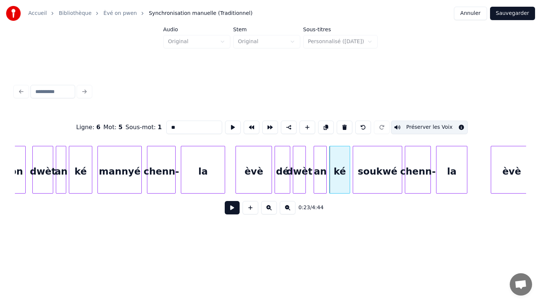
click at [360, 182] on div "soukwé" at bounding box center [377, 171] width 49 height 51
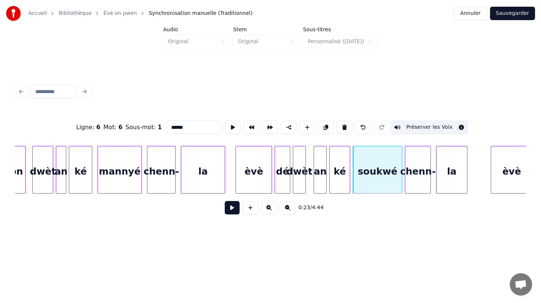
click at [416, 181] on div "chenn-" at bounding box center [417, 171] width 25 height 51
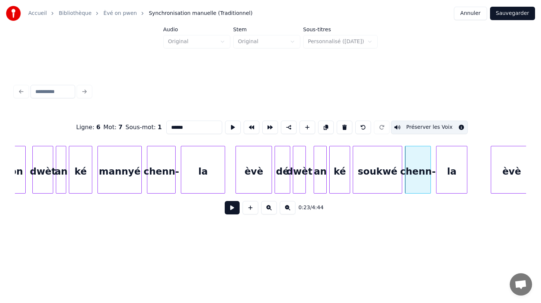
click at [450, 181] on div "la" at bounding box center [451, 171] width 30 height 51
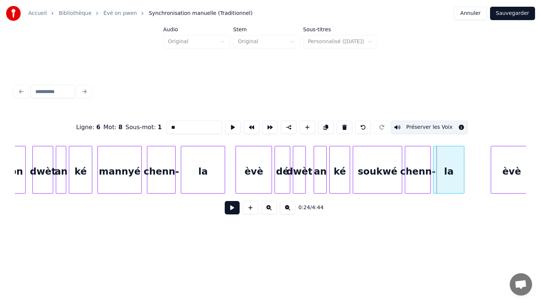
click at [447, 181] on div "la" at bounding box center [448, 171] width 30 height 51
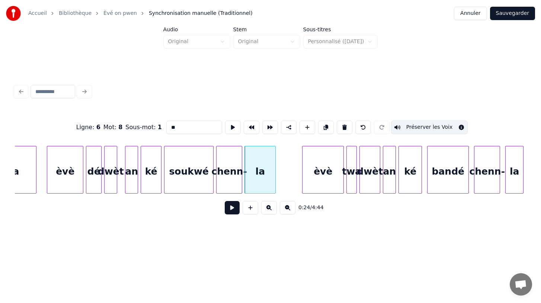
scroll to position [0, 2929]
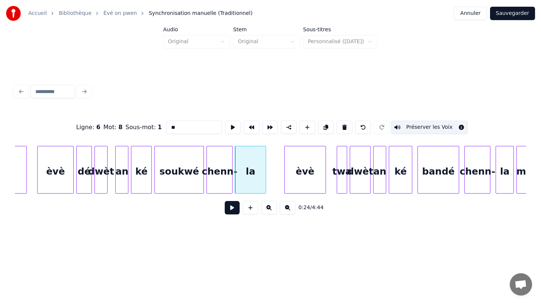
click at [298, 185] on div "èvè" at bounding box center [304, 171] width 41 height 51
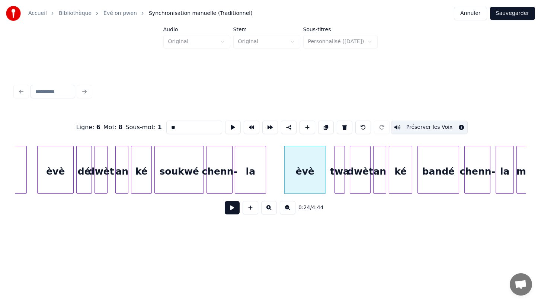
click at [340, 189] on div "twa" at bounding box center [340, 171] width 10 height 51
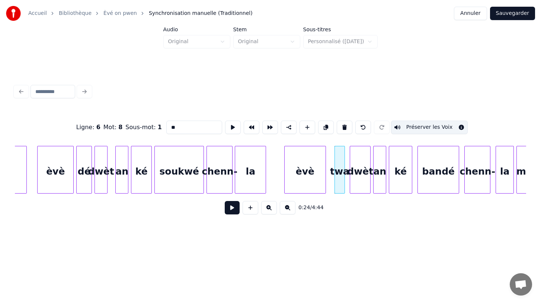
click at [359, 184] on div "dwèt" at bounding box center [360, 171] width 20 height 51
click at [381, 186] on div "an" at bounding box center [379, 171] width 12 height 51
click at [399, 186] on div "ké" at bounding box center [400, 171] width 23 height 51
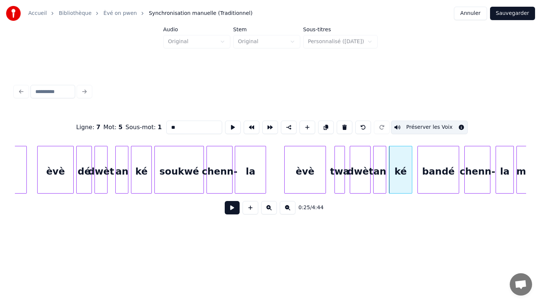
click at [434, 183] on div "bandé" at bounding box center [438, 171] width 41 height 51
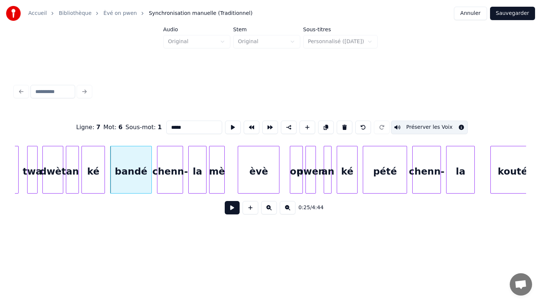
scroll to position [0, 3248]
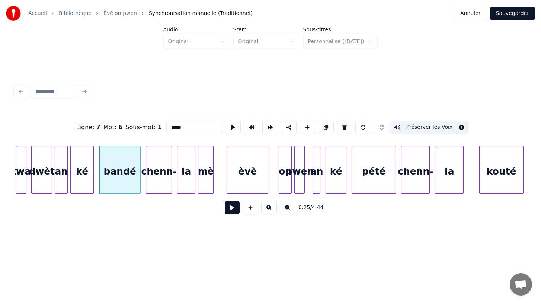
click at [166, 183] on div "chenn-" at bounding box center [158, 171] width 25 height 51
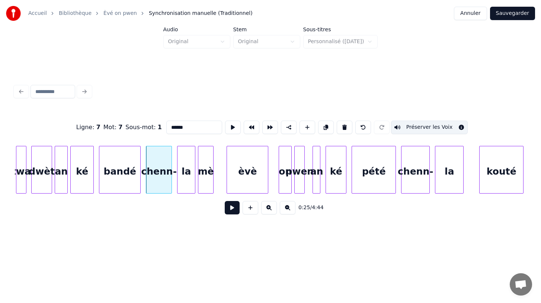
click at [198, 186] on div at bounding box center [199, 169] width 2 height 47
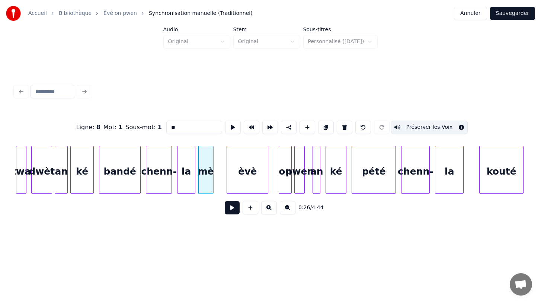
click at [240, 184] on div "èvè" at bounding box center [247, 171] width 41 height 51
type input "***"
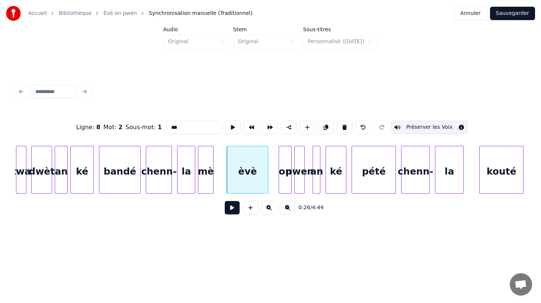
click at [232, 206] on button at bounding box center [232, 207] width 15 height 13
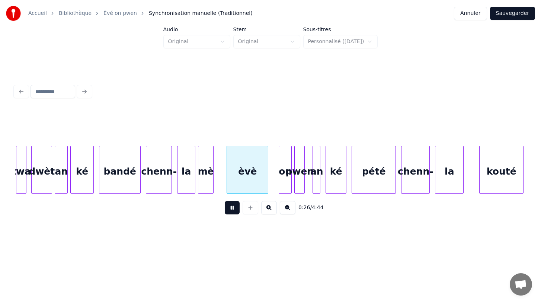
click at [232, 206] on button at bounding box center [232, 207] width 15 height 13
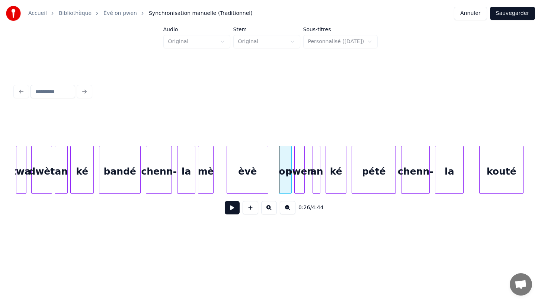
click at [227, 208] on button at bounding box center [232, 207] width 15 height 13
click at [285, 187] on div "on" at bounding box center [285, 171] width 12 height 51
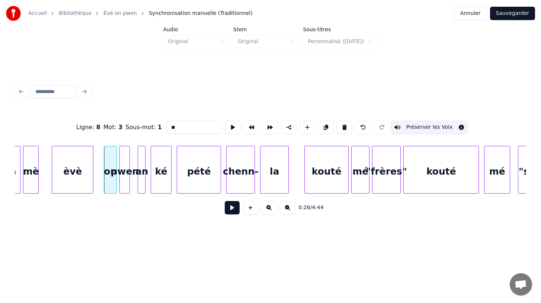
scroll to position [0, 3424]
click at [105, 128] on div "Ligne : 8 Mot : 3 Sous-mot : 1" at bounding box center [119, 127] width 86 height 9
click at [509, 17] on button "Sauvegarder" at bounding box center [512, 13] width 45 height 13
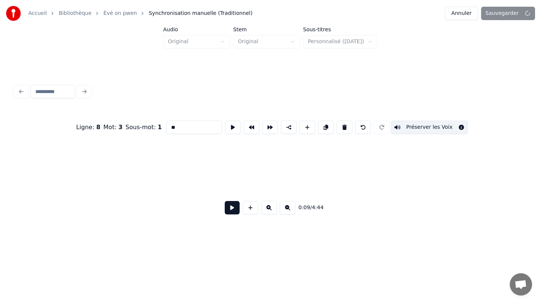
scroll to position [0, 1265]
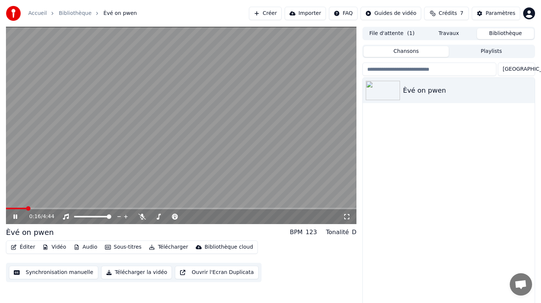
click at [489, 34] on button "Bibliothèque" at bounding box center [505, 33] width 57 height 11
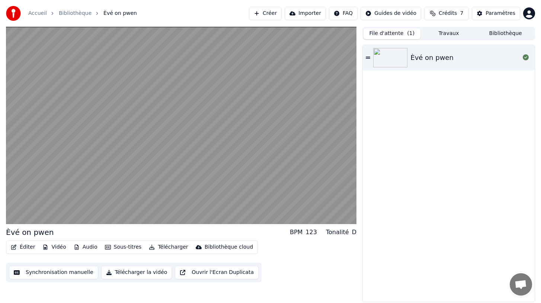
click at [408, 32] on span "( 1 )" at bounding box center [410, 33] width 7 height 7
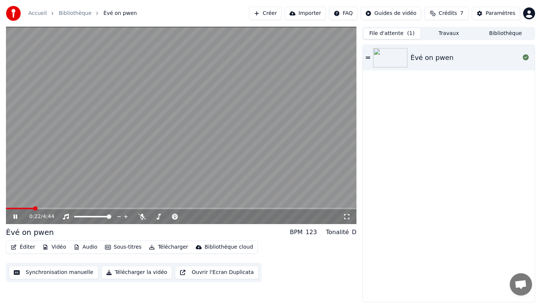
click at [368, 59] on icon at bounding box center [368, 57] width 4 height 5
click at [28, 248] on button "Éditer" at bounding box center [23, 247] width 30 height 10
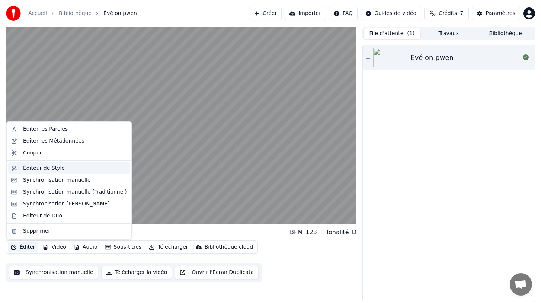
click at [50, 166] on div "Éditeur de Style" at bounding box center [44, 167] width 42 height 7
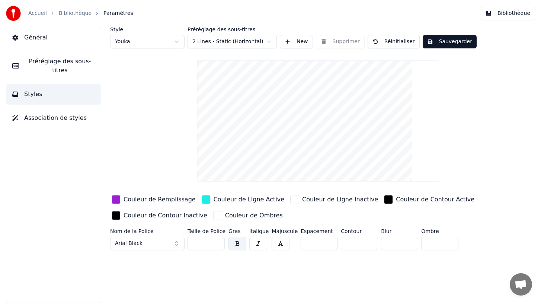
click at [56, 115] on span "Association de styles" at bounding box center [55, 117] width 62 height 9
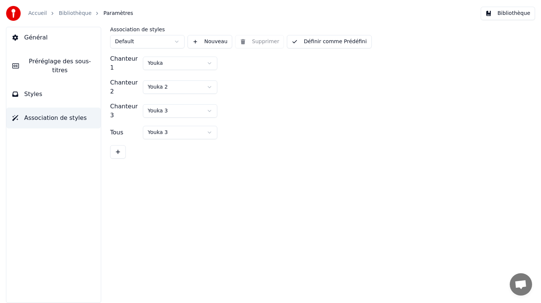
click at [176, 44] on html "Accueil Bibliothèque Paramètres Bibliothèque Général Préréglage des sous-titres…" at bounding box center [270, 151] width 541 height 303
click at [57, 67] on span "Préréglage des sous-titres" at bounding box center [60, 66] width 70 height 18
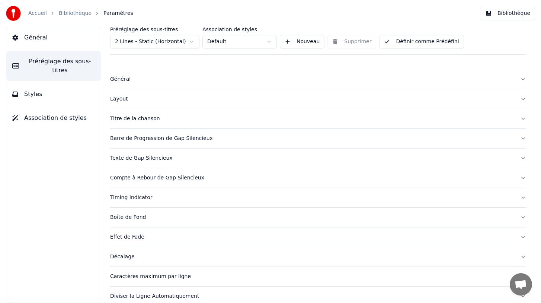
click at [522, 136] on button "Barre de Progression de Gap Silencieux" at bounding box center [318, 138] width 416 height 19
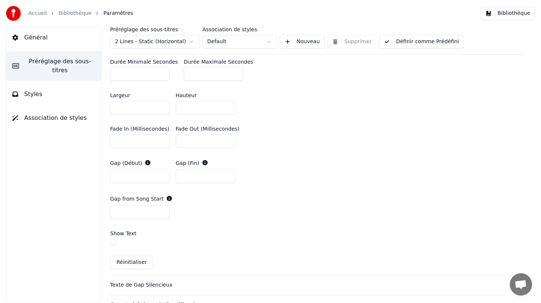
scroll to position [319, 0]
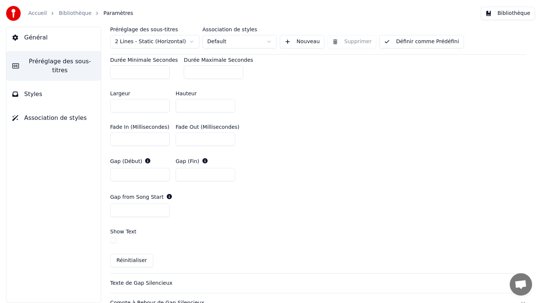
click at [115, 239] on button "button" at bounding box center [113, 240] width 6 height 6
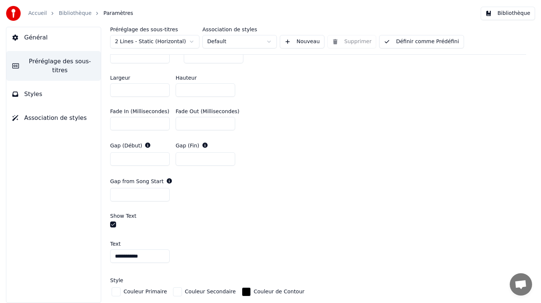
scroll to position [342, 0]
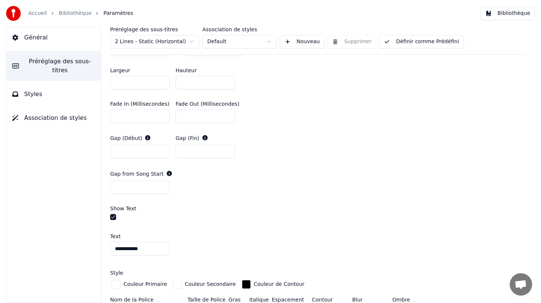
click at [114, 217] on button "button" at bounding box center [113, 217] width 6 height 6
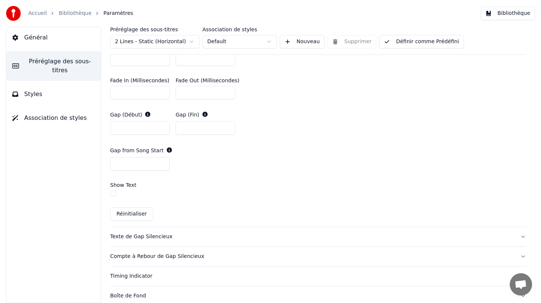
scroll to position [373, 0]
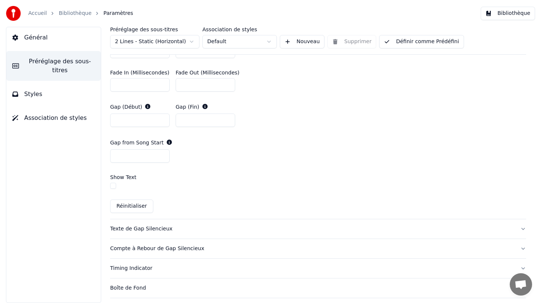
click at [133, 205] on button "Réinitialiser" at bounding box center [131, 205] width 43 height 13
click at [522, 226] on button "Texte de Gap Silencieux" at bounding box center [318, 228] width 416 height 19
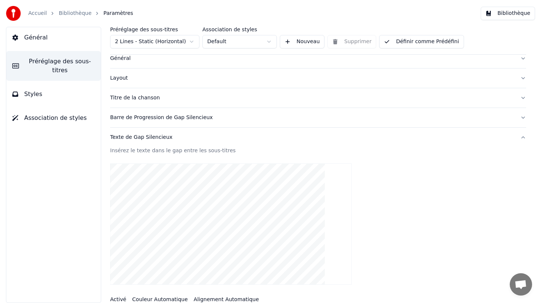
scroll to position [20, 0]
click at [523, 138] on button "Texte de Gap Silencieux" at bounding box center [318, 138] width 416 height 19
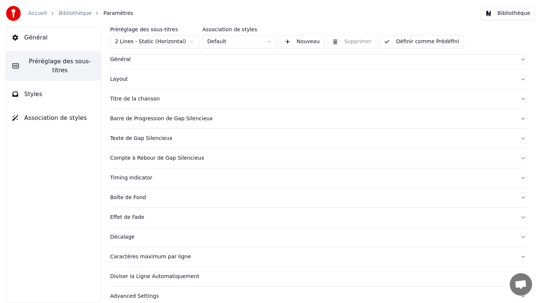
click at [522, 119] on button "Barre de Progression de Gap Silencieux" at bounding box center [318, 118] width 416 height 19
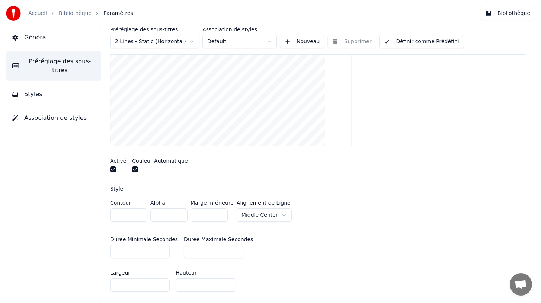
scroll to position [143, 0]
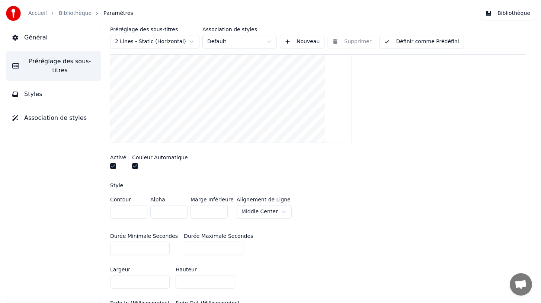
click at [134, 165] on button "button" at bounding box center [135, 166] width 6 height 6
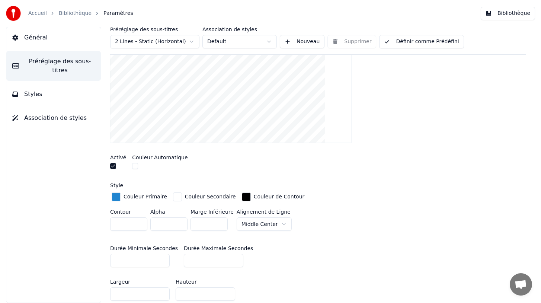
click at [118, 195] on div "button" at bounding box center [116, 196] width 9 height 9
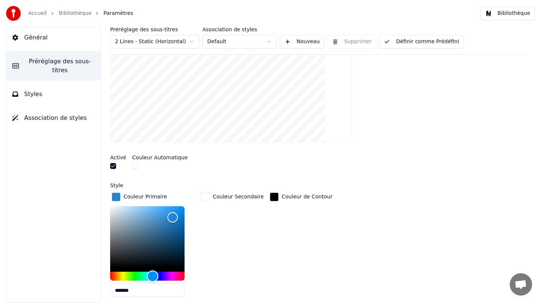
type input "*******"
click at [170, 274] on div "Hue" at bounding box center [147, 275] width 74 height 9
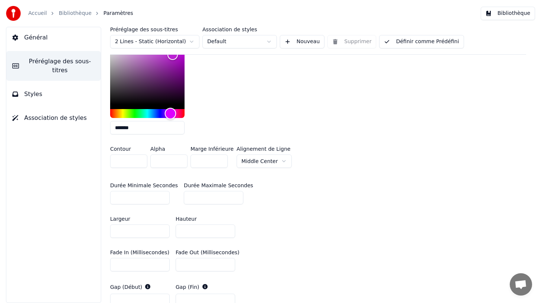
scroll to position [315, 0]
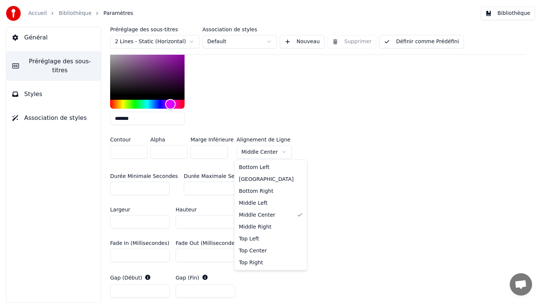
click at [278, 152] on html "Accueil Bibliothèque Paramètres Bibliothèque Général Préréglage des sous-titres…" at bounding box center [270, 151] width 541 height 303
click at [378, 232] on html "Accueil Bibliothèque Paramètres Bibliothèque Général Préréglage des sous-titres…" at bounding box center [270, 151] width 541 height 303
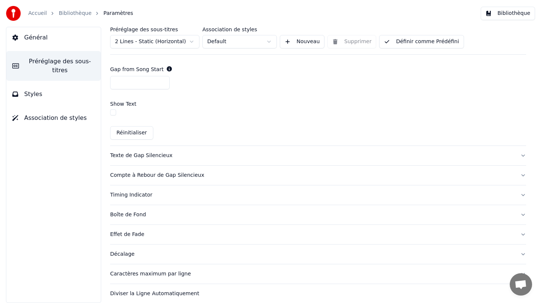
scroll to position [561, 0]
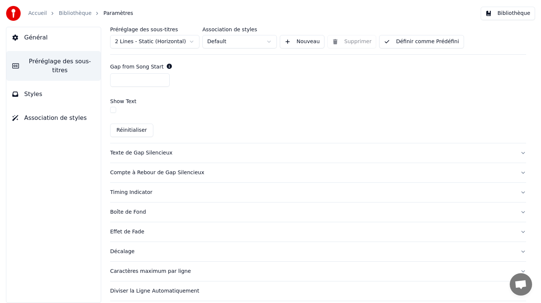
click at [522, 171] on button "Compte à Rebour de Gap Silencieux" at bounding box center [318, 172] width 416 height 19
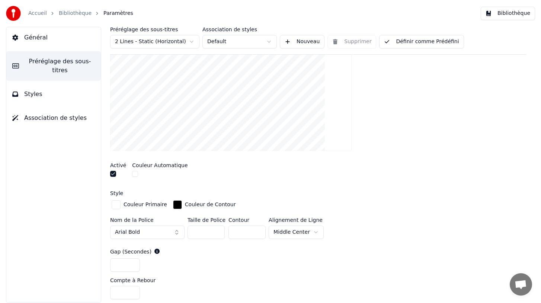
scroll to position [170, 0]
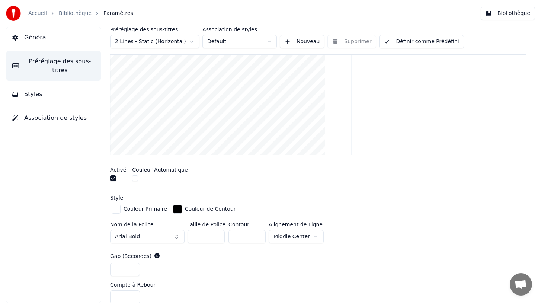
click at [116, 209] on div "button" at bounding box center [116, 209] width 9 height 9
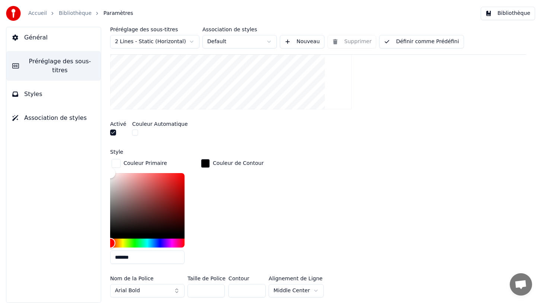
scroll to position [216, 0]
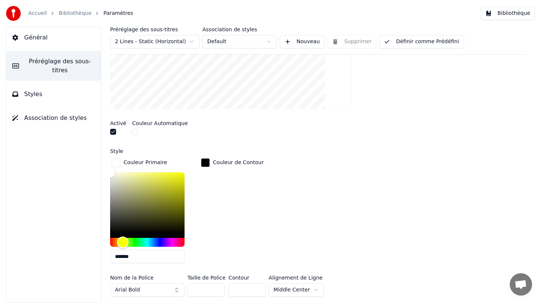
click at [123, 241] on div "Hue" at bounding box center [147, 242] width 74 height 9
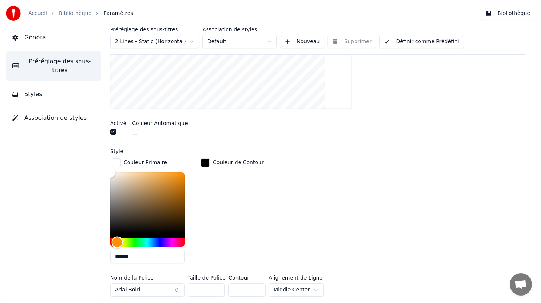
click at [117, 241] on div "Hue" at bounding box center [118, 242] width 12 height 12
click at [170, 187] on div "Color" at bounding box center [147, 202] width 74 height 61
drag, startPoint x: 178, startPoint y: 183, endPoint x: 177, endPoint y: 187, distance: 3.8
click at [177, 187] on div "Color" at bounding box center [147, 202] width 74 height 61
type input "*******"
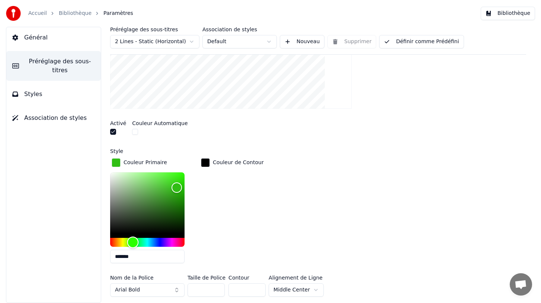
click at [133, 241] on div "Hue" at bounding box center [147, 242] width 74 height 9
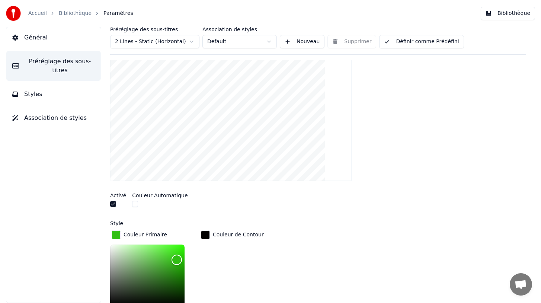
scroll to position [130, 0]
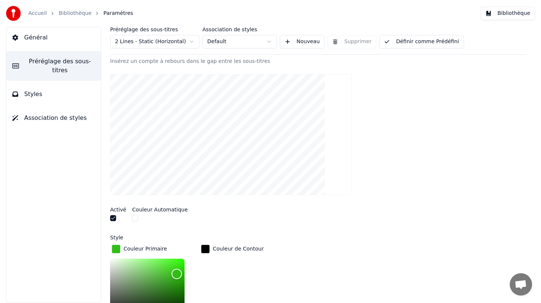
click at [226, 225] on div "Activé Couleur Automatique" at bounding box center [318, 215] width 416 height 28
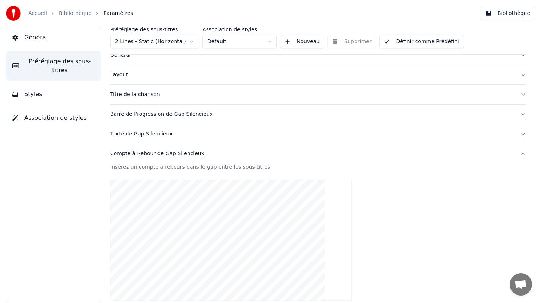
scroll to position [0, 0]
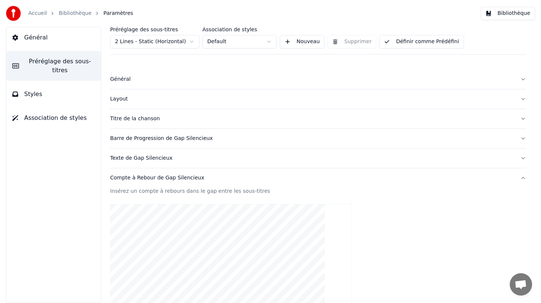
click at [419, 40] on button "Définir comme Prédéfini" at bounding box center [421, 41] width 84 height 13
click at [506, 15] on button "Bibliothèque" at bounding box center [507, 13] width 54 height 13
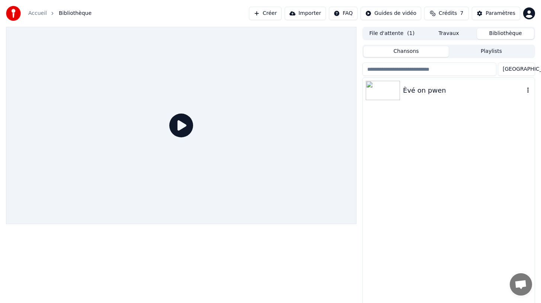
click at [419, 95] on div "Èvé on pwen" at bounding box center [463, 90] width 121 height 10
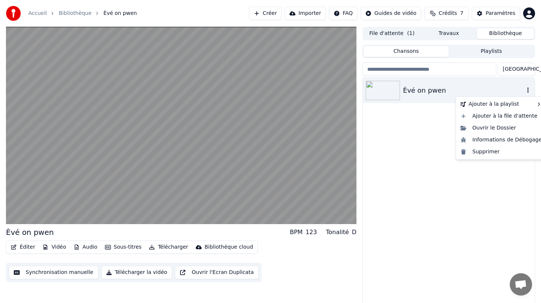
click at [526, 90] on icon "button" at bounding box center [527, 90] width 7 height 6
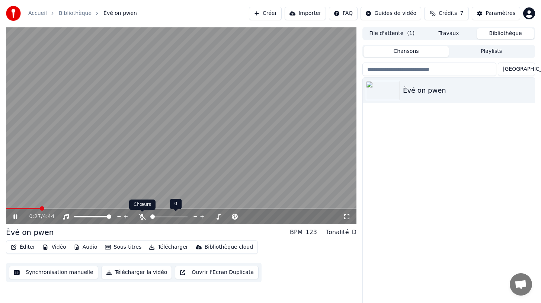
click at [142, 218] on icon at bounding box center [141, 216] width 7 height 6
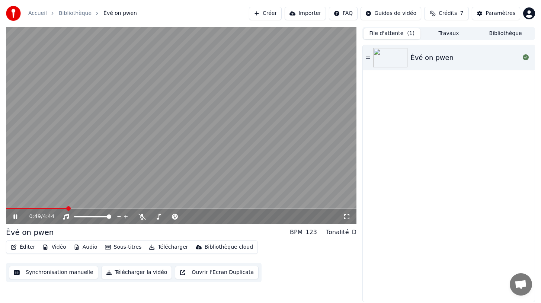
click at [397, 31] on button "File d'attente ( 1 )" at bounding box center [391, 33] width 57 height 11
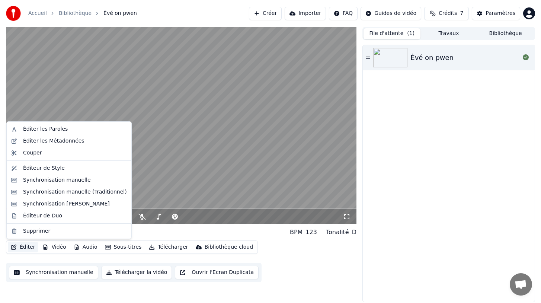
click at [27, 246] on button "Éditer" at bounding box center [23, 247] width 30 height 10
click at [65, 190] on div "Synchronisation manuelle (Traditionnel)" at bounding box center [75, 191] width 104 height 7
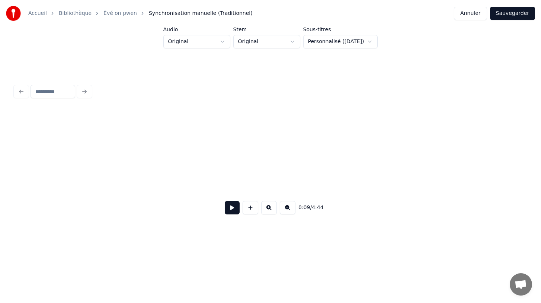
scroll to position [0, 1265]
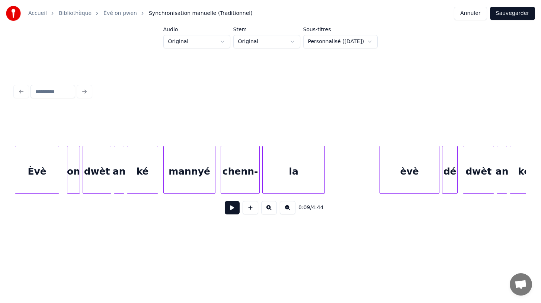
click at [34, 178] on div "Èvè" at bounding box center [37, 171] width 44 height 51
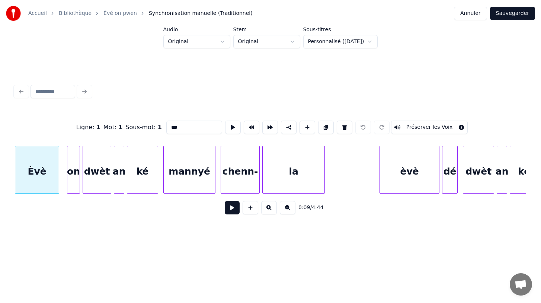
click at [427, 126] on button "Préserver les Voix" at bounding box center [429, 126] width 77 height 13
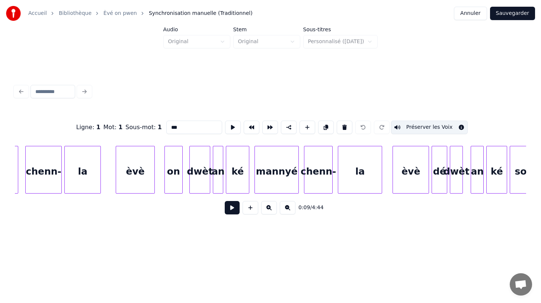
scroll to position [0, 3021]
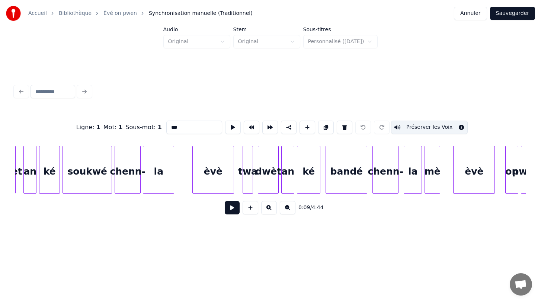
click at [379, 177] on div "chenn-" at bounding box center [385, 171] width 25 height 51
type input "******"
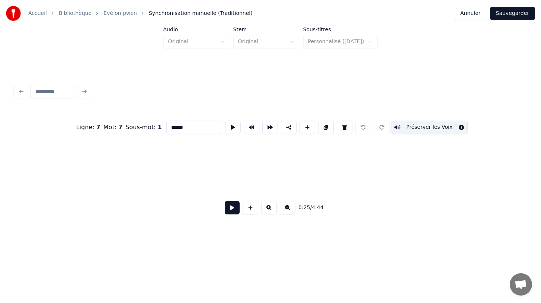
scroll to position [0, 9]
click at [231, 208] on button at bounding box center [232, 207] width 15 height 13
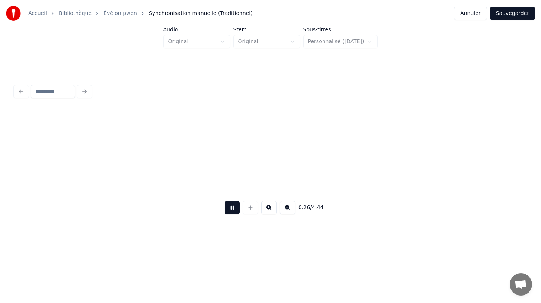
scroll to position [0, 3379]
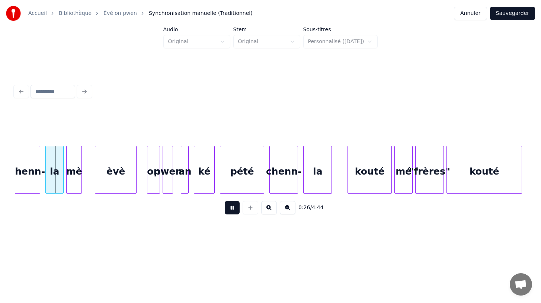
click at [231, 208] on button at bounding box center [232, 207] width 15 height 13
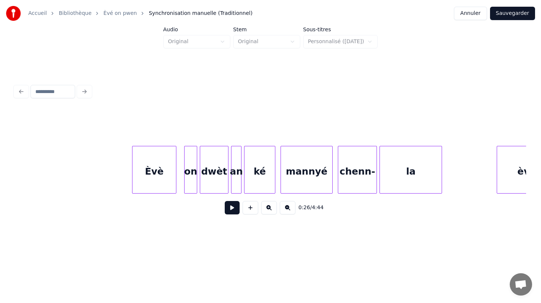
scroll to position [0, 1152]
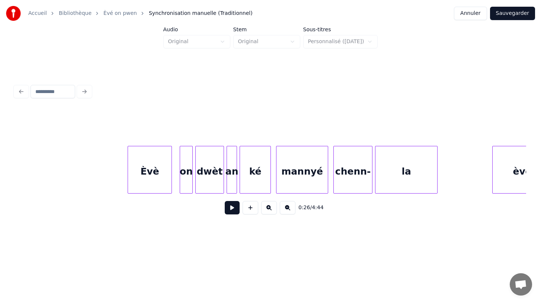
click at [147, 181] on div "Èvè" at bounding box center [150, 171] width 44 height 51
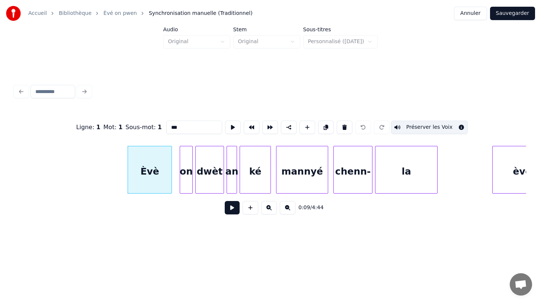
click at [186, 176] on div "on" at bounding box center [186, 171] width 12 height 51
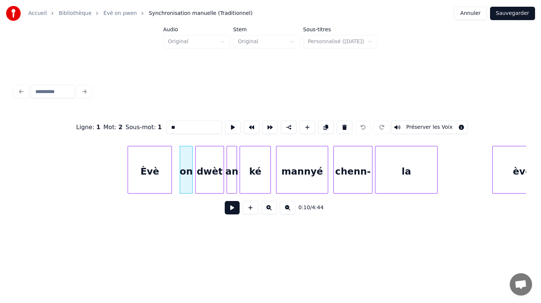
click at [421, 126] on button "Préserver les Voix" at bounding box center [429, 126] width 77 height 13
click at [457, 128] on button "Préserver les Voix" at bounding box center [429, 126] width 77 height 13
click at [455, 128] on button "Préserver les Voix" at bounding box center [429, 126] width 77 height 13
click at [214, 180] on div "dwèt" at bounding box center [210, 171] width 28 height 51
click at [426, 125] on button "Préserver les Voix" at bounding box center [429, 126] width 77 height 13
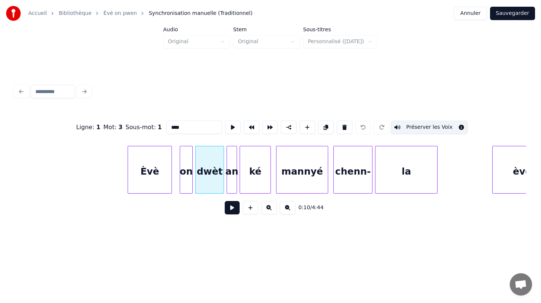
click at [231, 186] on div "an" at bounding box center [232, 171] width 10 height 51
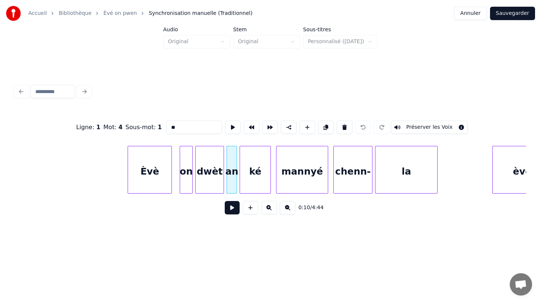
click at [423, 125] on button "Préserver les Voix" at bounding box center [429, 126] width 77 height 13
click at [260, 181] on div "ké" at bounding box center [255, 171] width 30 height 51
click at [435, 126] on button "Préserver les Voix" at bounding box center [429, 126] width 77 height 13
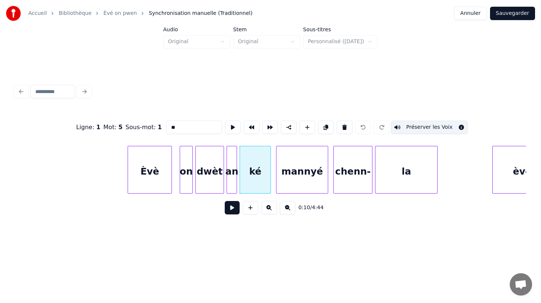
click at [304, 189] on div "mannyé" at bounding box center [301, 171] width 51 height 51
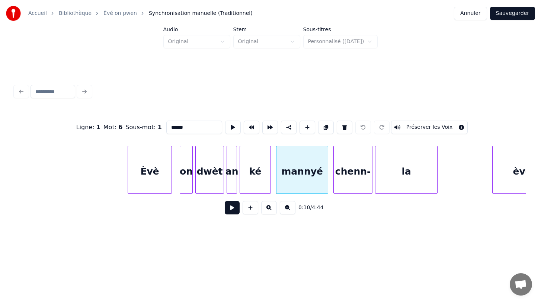
click at [426, 126] on button "Préserver les Voix" at bounding box center [429, 126] width 77 height 13
click at [351, 187] on div "chenn-" at bounding box center [353, 171] width 38 height 51
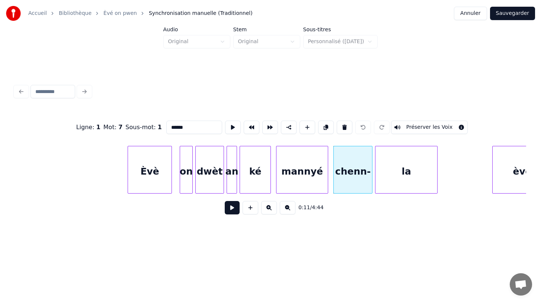
click at [425, 128] on button "Préserver les Voix" at bounding box center [429, 126] width 77 height 13
click at [398, 175] on div "la" at bounding box center [406, 171] width 62 height 51
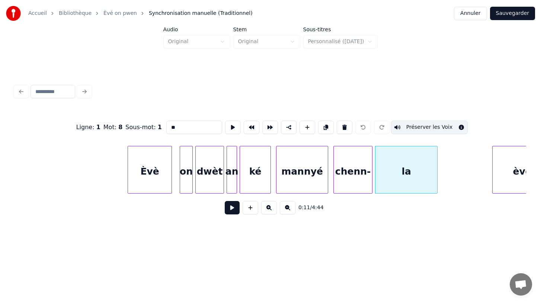
click at [428, 128] on button "Préserver les Voix" at bounding box center [429, 126] width 77 height 13
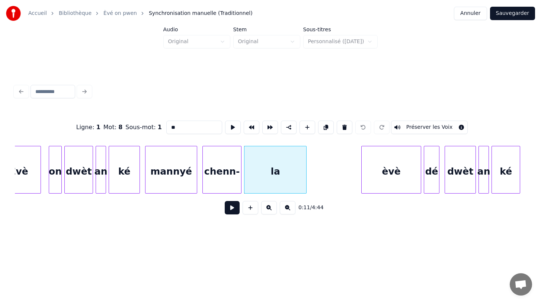
scroll to position [0, 1284]
click at [380, 181] on div "èvè" at bounding box center [390, 171] width 59 height 51
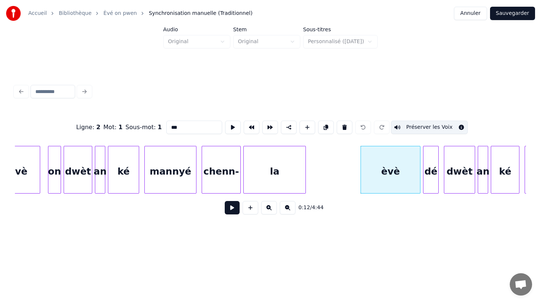
click at [270, 186] on div "la" at bounding box center [275, 171] width 62 height 51
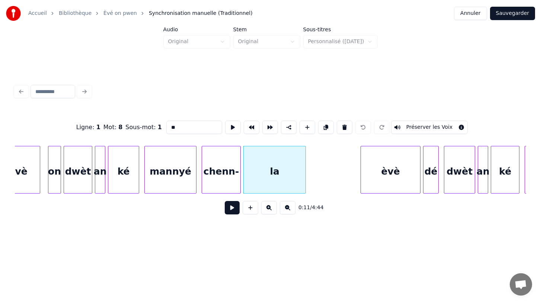
click at [424, 129] on button "Préserver les Voix" at bounding box center [429, 126] width 77 height 13
click at [226, 184] on div "chenn-" at bounding box center [221, 171] width 38 height 51
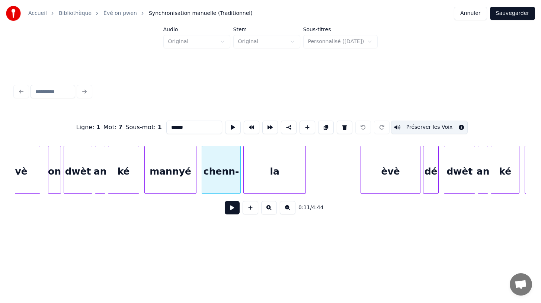
click at [181, 181] on div "mannyé" at bounding box center [170, 171] width 51 height 51
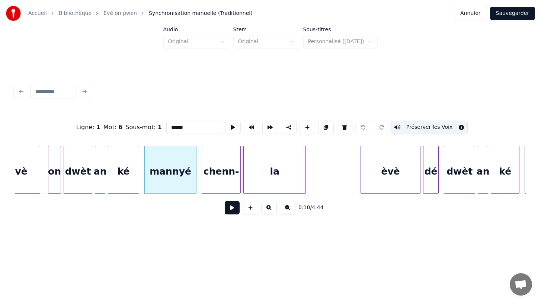
click at [220, 178] on div "chenn-" at bounding box center [221, 171] width 38 height 51
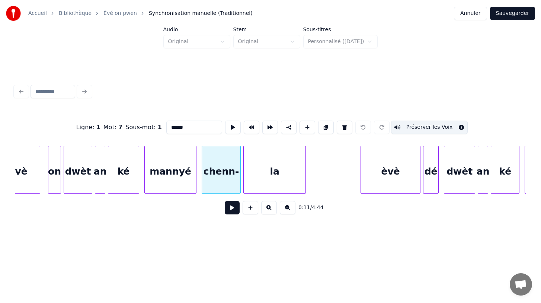
click at [273, 178] on div "la" at bounding box center [275, 171] width 62 height 51
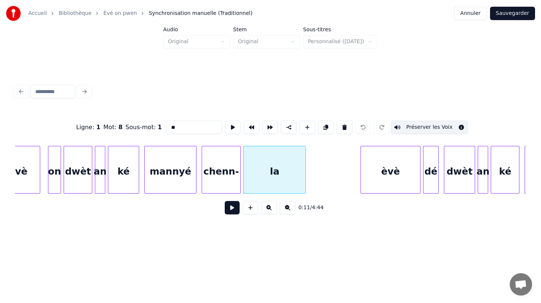
click at [383, 173] on div "èvè" at bounding box center [390, 171] width 59 height 51
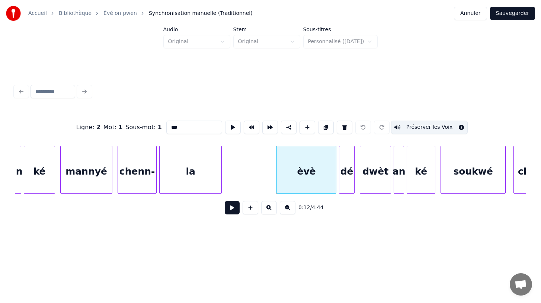
scroll to position [0, 1369]
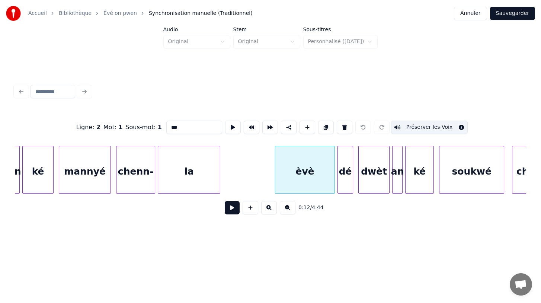
click at [347, 185] on div "dé" at bounding box center [345, 171] width 15 height 51
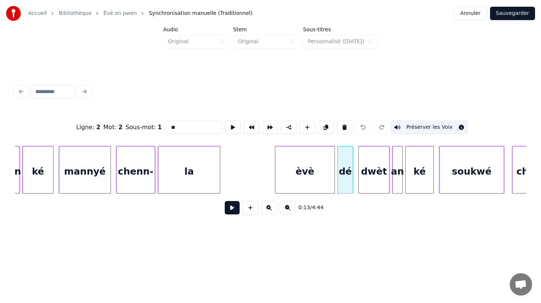
click at [373, 184] on div "dwèt" at bounding box center [373, 171] width 30 height 51
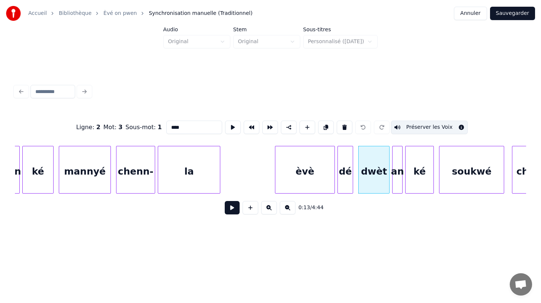
click at [396, 184] on div "an" at bounding box center [397, 171] width 10 height 51
click at [421, 182] on div "ké" at bounding box center [419, 171] width 28 height 51
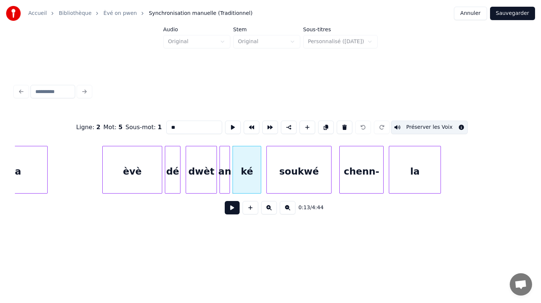
scroll to position [0, 1554]
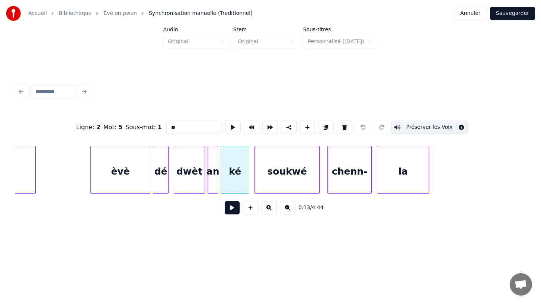
click at [294, 181] on div "soukwé" at bounding box center [287, 171] width 64 height 51
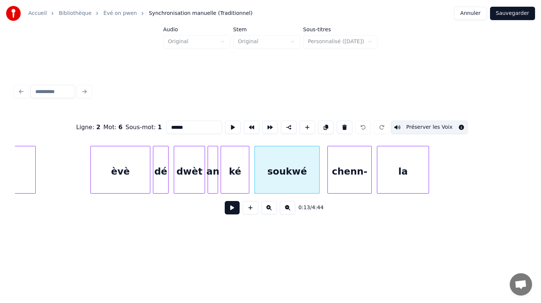
click at [353, 174] on div "chenn-" at bounding box center [350, 171] width 44 height 51
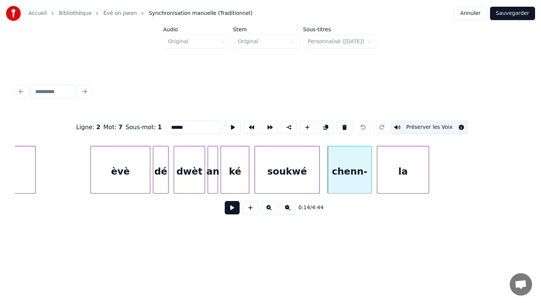
click at [391, 171] on div "la" at bounding box center [402, 171] width 51 height 51
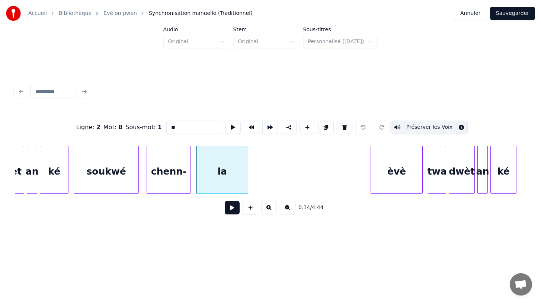
scroll to position [0, 1746]
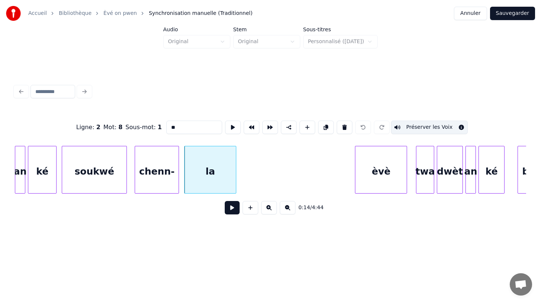
click at [379, 185] on div "èvè" at bounding box center [380, 171] width 51 height 51
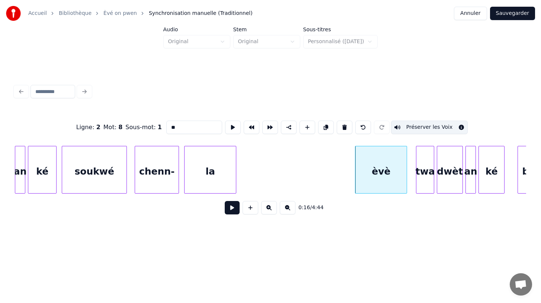
click at [424, 188] on div "twa" at bounding box center [424, 171] width 17 height 51
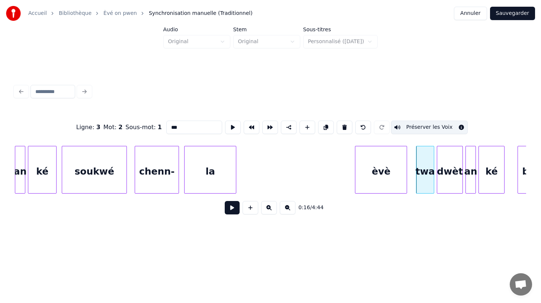
click at [449, 187] on div "dwèt" at bounding box center [449, 171] width 25 height 51
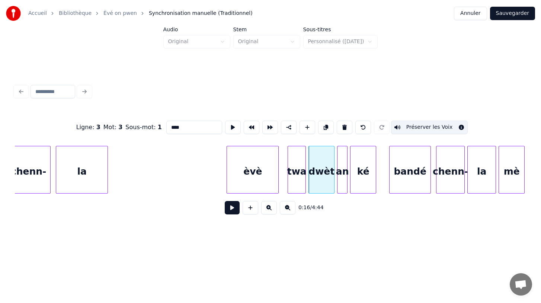
scroll to position [0, 1877]
click at [340, 182] on div "an" at bounding box center [340, 171] width 10 height 51
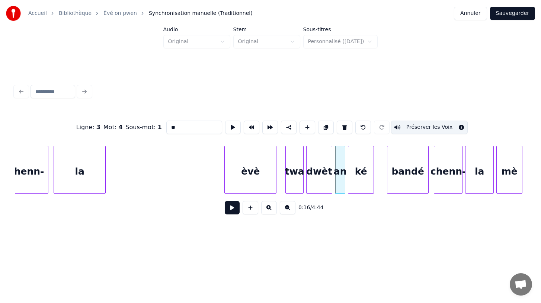
click at [356, 184] on div "ké" at bounding box center [360, 171] width 25 height 51
click at [399, 184] on div "bandé" at bounding box center [407, 171] width 41 height 51
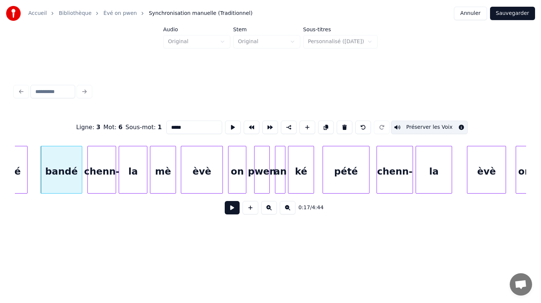
scroll to position [0, 2225]
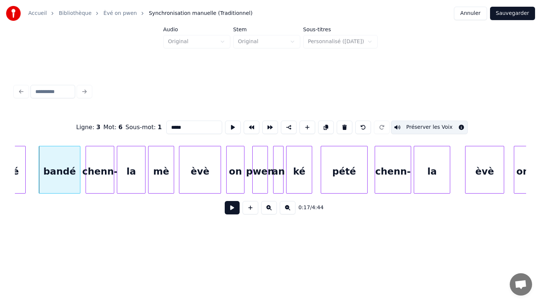
click at [106, 182] on div "chenn-" at bounding box center [100, 171] width 28 height 51
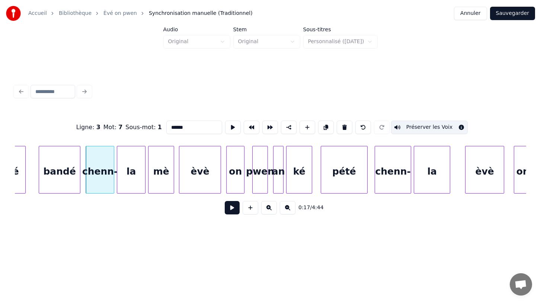
click at [129, 182] on div "la" at bounding box center [131, 171] width 28 height 51
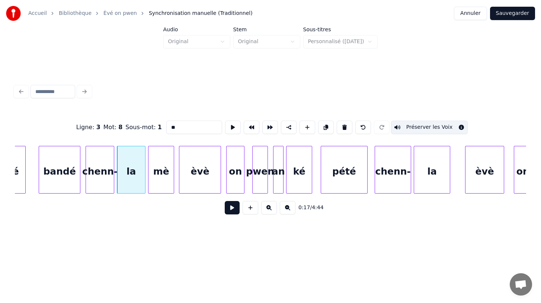
click at [163, 183] on div "mè" at bounding box center [160, 171] width 25 height 51
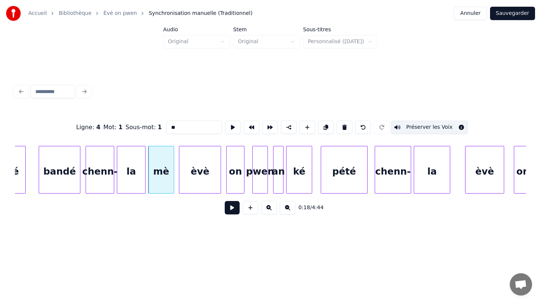
click at [195, 185] on div "èvè" at bounding box center [199, 171] width 41 height 51
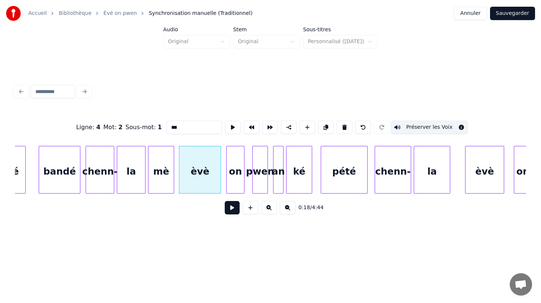
click at [236, 185] on div "on" at bounding box center [234, 171] width 17 height 51
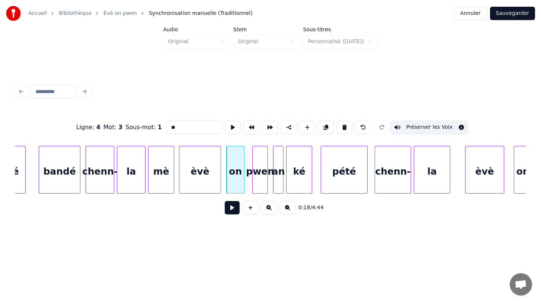
click at [261, 185] on div "pwen" at bounding box center [259, 171] width 15 height 51
click at [278, 187] on div "an" at bounding box center [278, 171] width 10 height 51
click at [299, 187] on div "ké" at bounding box center [298, 171] width 25 height 51
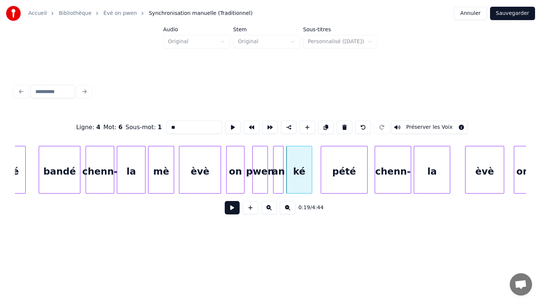
click at [429, 126] on button "Préserver les Voix" at bounding box center [429, 126] width 77 height 13
click at [341, 190] on div "pété" at bounding box center [344, 171] width 46 height 51
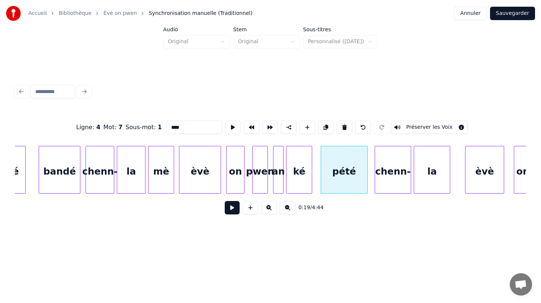
click at [419, 126] on button "Préserver les Voix" at bounding box center [429, 126] width 77 height 13
click at [397, 189] on div "chenn-" at bounding box center [393, 171] width 36 height 51
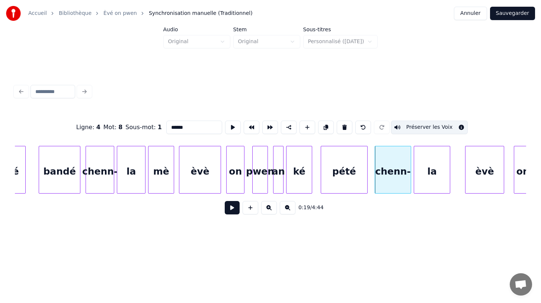
click at [432, 186] on div "la" at bounding box center [432, 171] width 36 height 51
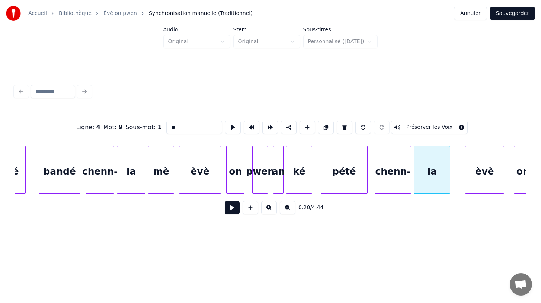
click at [428, 128] on button "Préserver les Voix" at bounding box center [429, 126] width 77 height 13
click at [479, 184] on div "èvè" at bounding box center [484, 171] width 38 height 51
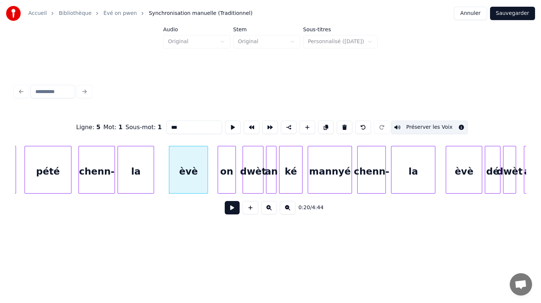
scroll to position [0, 2537]
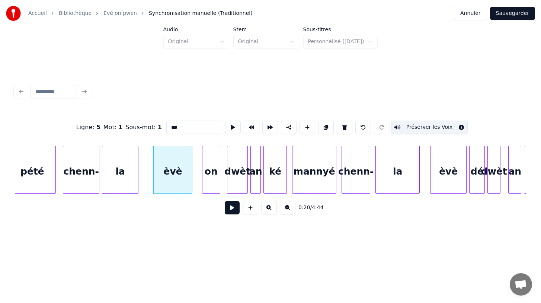
click at [208, 184] on div "on" at bounding box center [210, 171] width 17 height 51
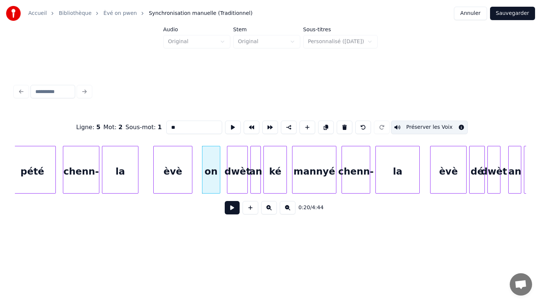
click at [239, 187] on div "dwèt" at bounding box center [237, 171] width 20 height 51
click at [255, 188] on div "an" at bounding box center [256, 171] width 10 height 51
click at [274, 186] on div "ké" at bounding box center [275, 171] width 23 height 51
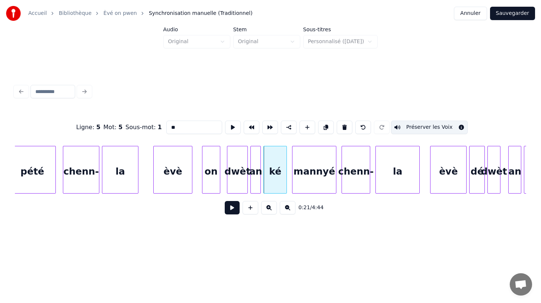
click at [319, 183] on div "mannyé" at bounding box center [314, 171] width 44 height 51
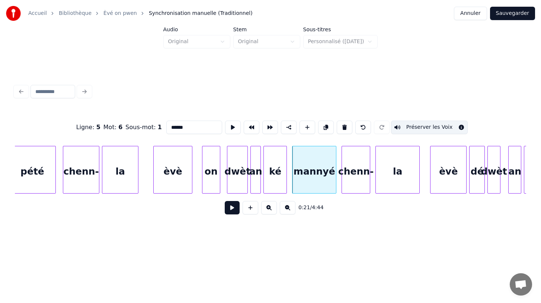
click at [351, 182] on div "chenn-" at bounding box center [356, 171] width 28 height 51
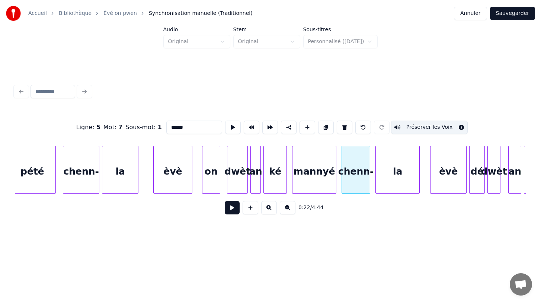
click at [389, 181] on div "la" at bounding box center [398, 171] width 44 height 51
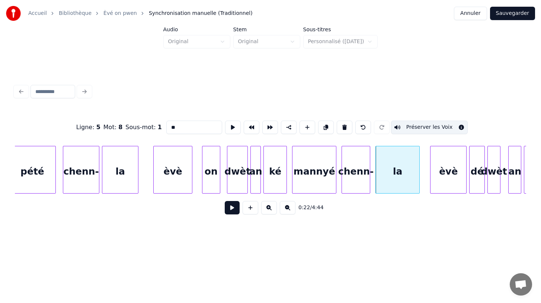
click at [449, 179] on div "èvè" at bounding box center [448, 171] width 36 height 51
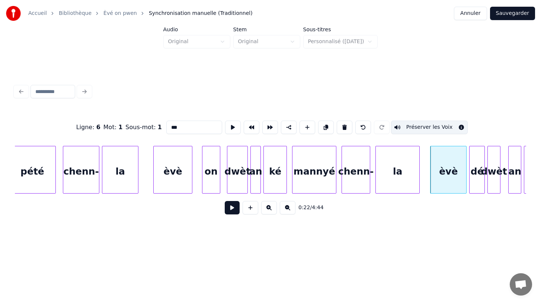
click at [475, 185] on div "dé" at bounding box center [476, 171] width 15 height 51
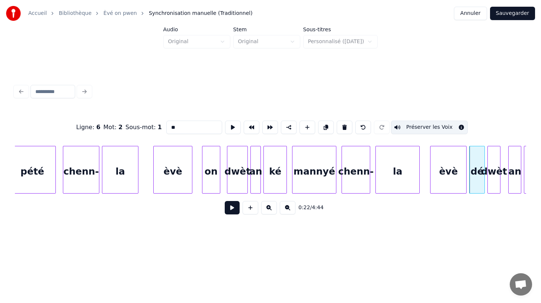
click at [490, 185] on div "dwèt" at bounding box center [493, 171] width 12 height 51
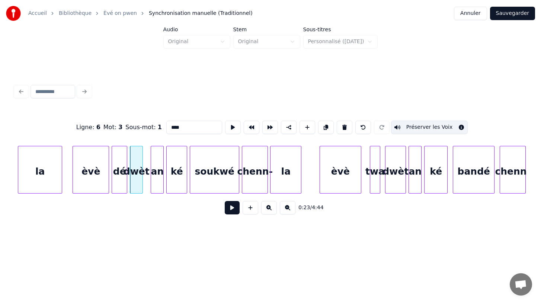
scroll to position [0, 2897]
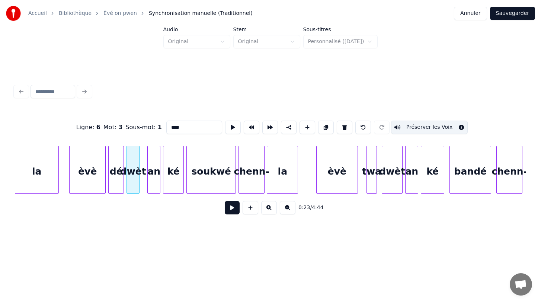
click at [153, 183] on div "an" at bounding box center [154, 171] width 12 height 51
click at [168, 184] on div "ké" at bounding box center [173, 171] width 20 height 51
click at [196, 184] on div "soukwé" at bounding box center [211, 171] width 49 height 51
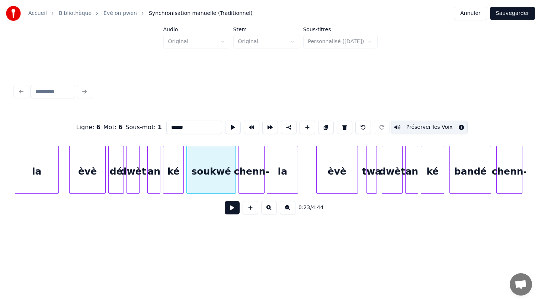
click at [252, 182] on div "chenn-" at bounding box center [251, 171] width 25 height 51
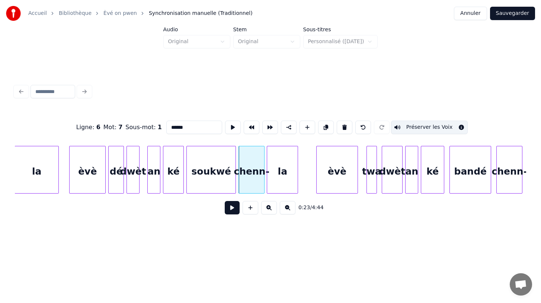
click at [283, 183] on div "la" at bounding box center [282, 171] width 30 height 51
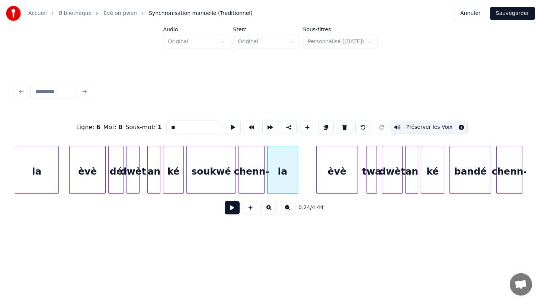
click at [333, 182] on div "èvè" at bounding box center [336, 171] width 41 height 51
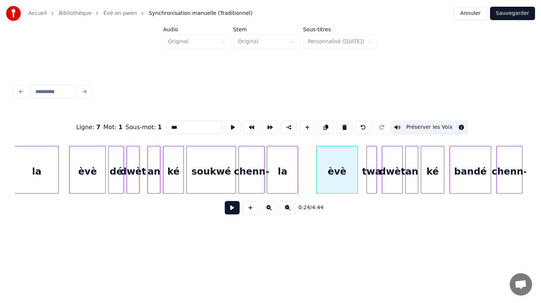
click at [371, 185] on div "twa" at bounding box center [372, 171] width 10 height 51
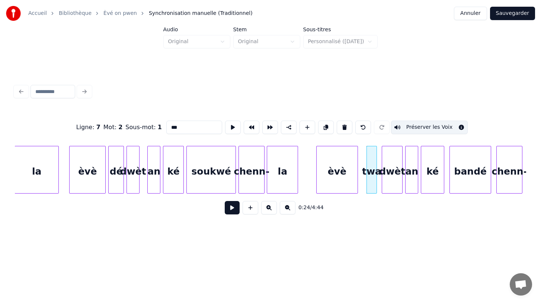
click at [399, 185] on div "dwèt" at bounding box center [392, 171] width 20 height 51
click at [415, 186] on div "an" at bounding box center [411, 171] width 12 height 51
click at [432, 186] on div "ké" at bounding box center [432, 171] width 23 height 51
click at [463, 185] on div "bandé" at bounding box center [470, 171] width 41 height 51
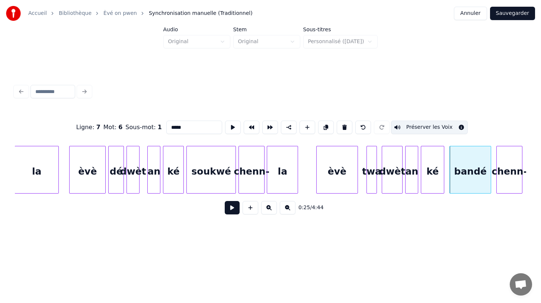
click at [500, 185] on div "chenn-" at bounding box center [508, 171] width 25 height 51
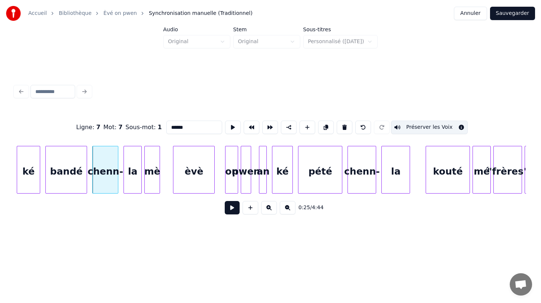
scroll to position [0, 3304]
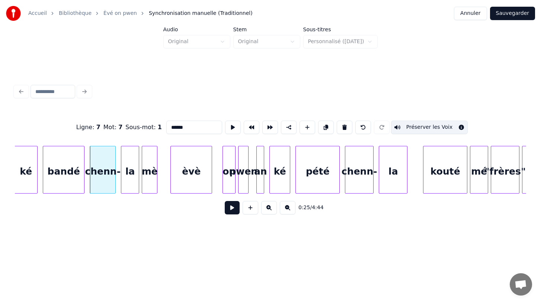
click at [131, 191] on div "la" at bounding box center [129, 171] width 17 height 51
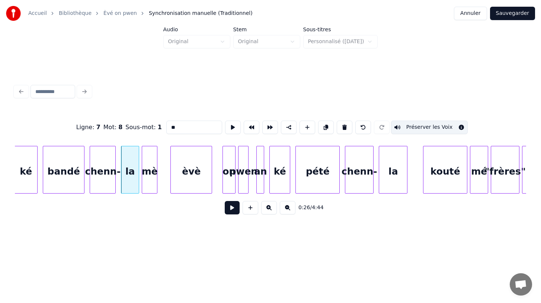
click at [152, 186] on div "mè" at bounding box center [149, 171] width 15 height 51
click at [181, 185] on div "èvè" at bounding box center [191, 171] width 41 height 51
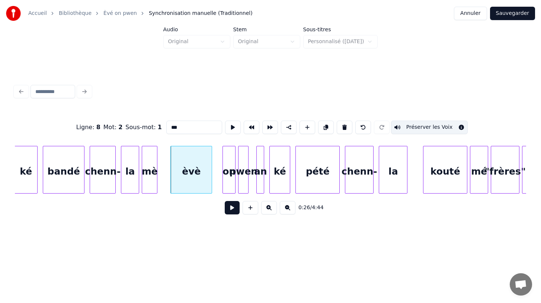
click at [229, 187] on div "on" at bounding box center [229, 171] width 12 height 51
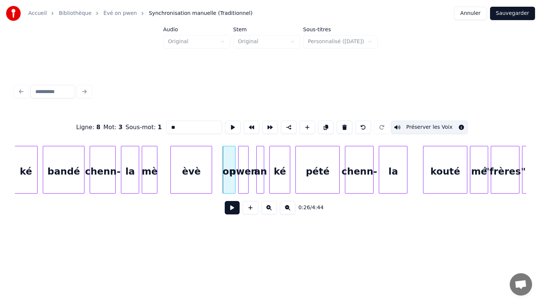
click at [244, 190] on div "pwen" at bounding box center [243, 171] width 10 height 51
click at [259, 191] on div "an" at bounding box center [260, 171] width 7 height 51
click at [277, 190] on div "ké" at bounding box center [280, 171] width 20 height 51
click at [309, 189] on div "pété" at bounding box center [318, 171] width 44 height 51
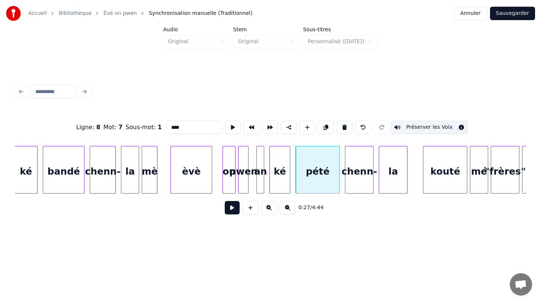
click at [355, 185] on div "chenn-" at bounding box center [359, 171] width 28 height 51
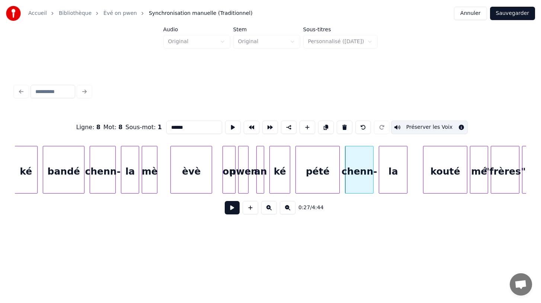
click at [391, 184] on div "la" at bounding box center [393, 171] width 28 height 51
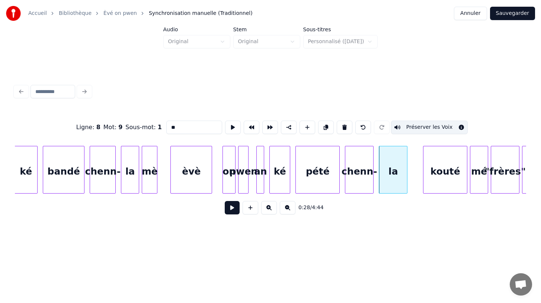
click at [438, 186] on div "kouté" at bounding box center [445, 171] width 44 height 51
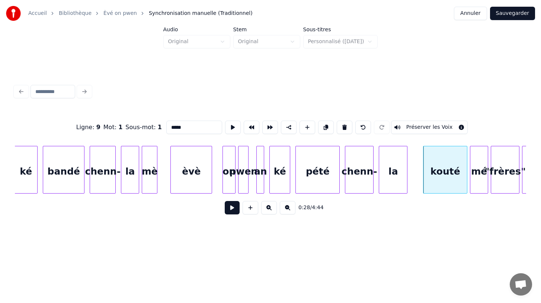
click at [428, 128] on button "Préserver les Voix" at bounding box center [429, 126] width 77 height 13
click at [480, 184] on div "mé" at bounding box center [478, 171] width 17 height 51
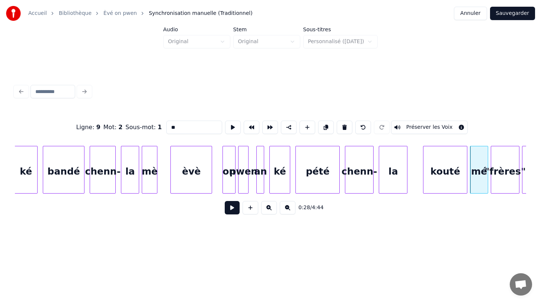
click at [432, 125] on button "Préserver les Voix" at bounding box center [429, 126] width 77 height 13
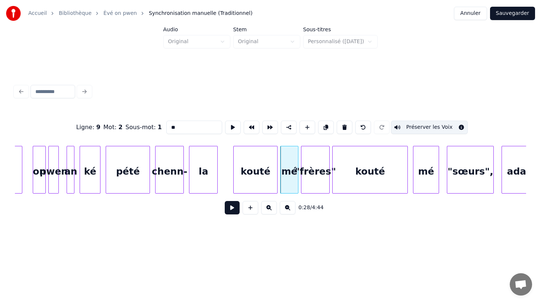
scroll to position [0, 3497]
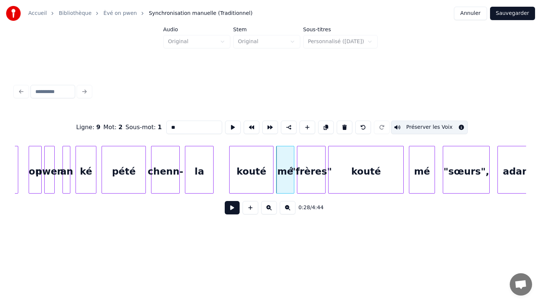
click at [309, 186] on div ""frères"" at bounding box center [311, 171] width 28 height 51
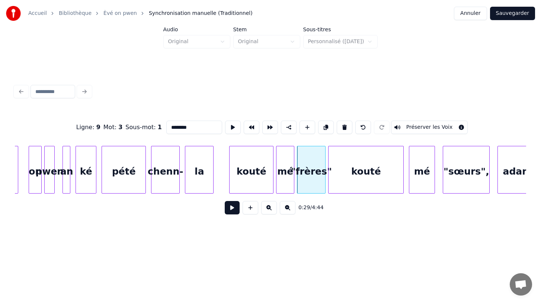
click at [427, 126] on button "Préserver les Voix" at bounding box center [429, 126] width 77 height 13
click at [424, 187] on div "mé" at bounding box center [421, 171] width 25 height 51
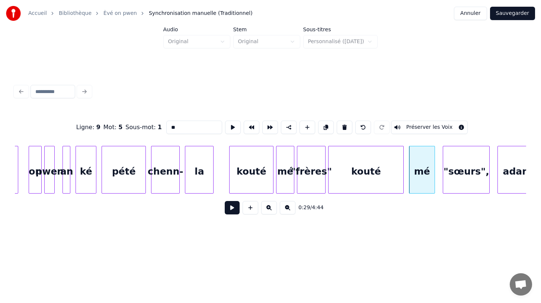
click at [321, 187] on div ""frères"" at bounding box center [311, 171] width 28 height 51
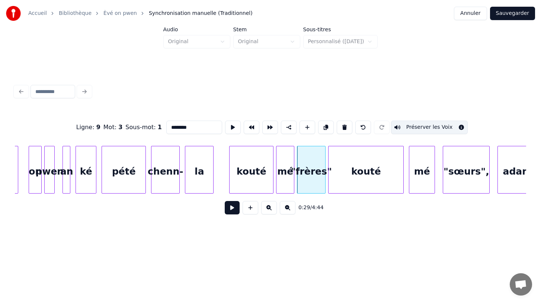
click at [351, 185] on div "kouté" at bounding box center [365, 171] width 75 height 51
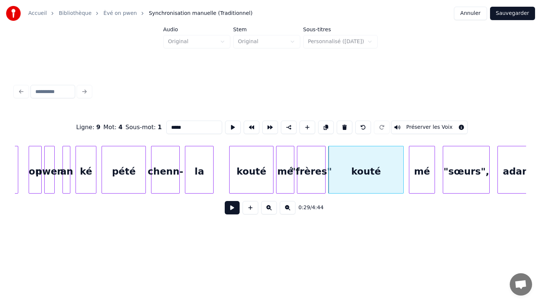
click at [418, 125] on button "Préserver les Voix" at bounding box center [429, 126] width 77 height 13
click at [428, 185] on div "mé" at bounding box center [421, 171] width 25 height 51
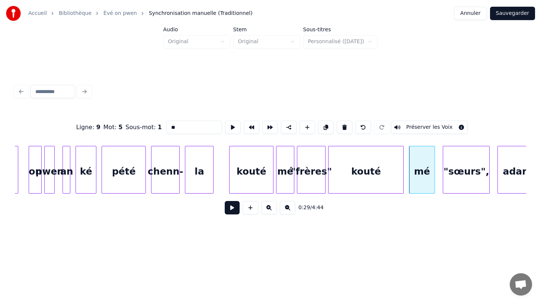
click at [421, 128] on button "Préserver les Voix" at bounding box center [429, 126] width 77 height 13
click at [465, 184] on div ""sœurs"," at bounding box center [466, 171] width 46 height 51
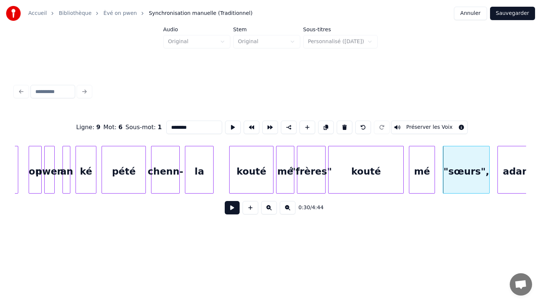
click at [425, 127] on button "Préserver les Voix" at bounding box center [429, 126] width 77 height 13
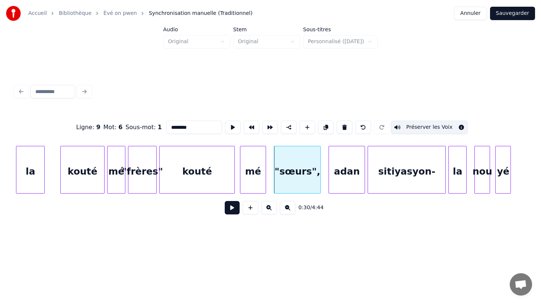
scroll to position [0, 3667]
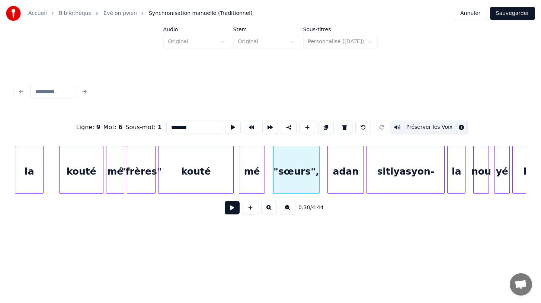
click at [354, 183] on div "adan" at bounding box center [346, 171] width 36 height 51
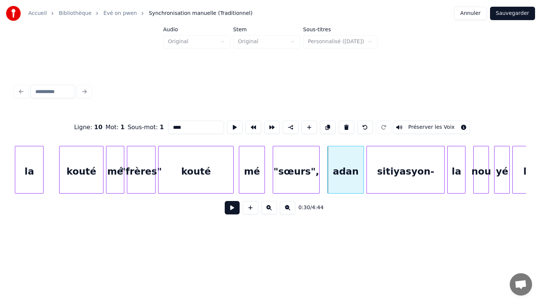
click at [415, 128] on button "Préserver les Voix" at bounding box center [431, 126] width 77 height 13
click at [398, 187] on div "sitiyasyon-" at bounding box center [405, 171] width 77 height 51
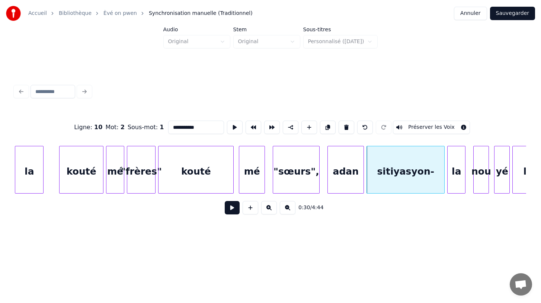
click at [416, 129] on button "Préserver les Voix" at bounding box center [431, 126] width 77 height 13
click at [461, 187] on div "la" at bounding box center [455, 171] width 17 height 51
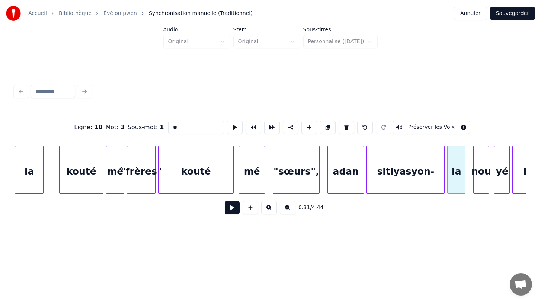
click at [425, 126] on button "Préserver les Voix" at bounding box center [431, 126] width 77 height 13
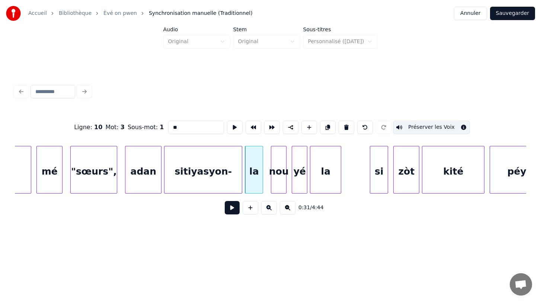
scroll to position [0, 3873]
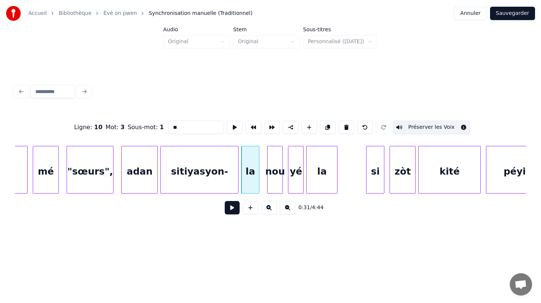
click at [275, 186] on div "nou" at bounding box center [274, 171] width 15 height 51
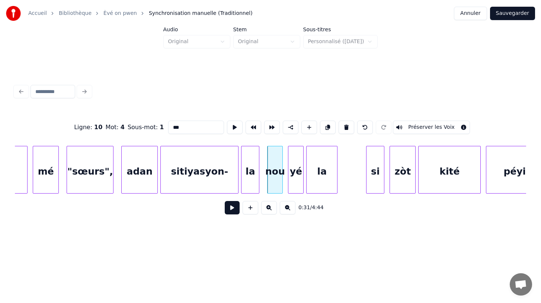
click at [425, 125] on button "Préserver les Voix" at bounding box center [431, 126] width 77 height 13
click at [296, 187] on div "yé" at bounding box center [295, 171] width 15 height 51
click at [420, 125] on button "Préserver les Voix" at bounding box center [431, 126] width 77 height 13
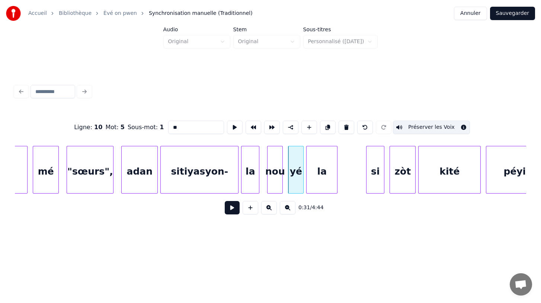
click at [323, 187] on div "la" at bounding box center [321, 171] width 30 height 51
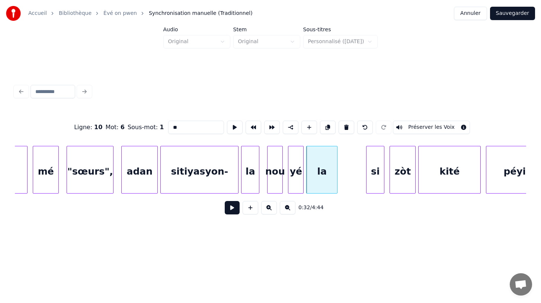
click at [419, 127] on button "Préserver les Voix" at bounding box center [431, 126] width 77 height 13
click at [373, 188] on div "si" at bounding box center [374, 171] width 17 height 51
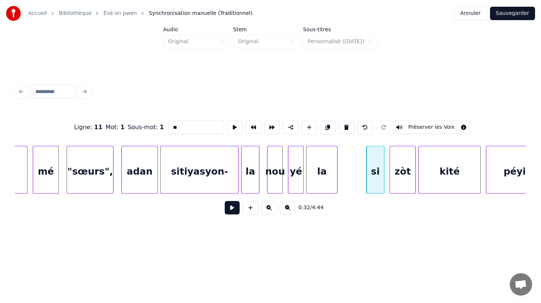
click at [418, 126] on button "Préserver les Voix" at bounding box center [431, 126] width 77 height 13
click at [402, 186] on div "zòt" at bounding box center [402, 171] width 25 height 51
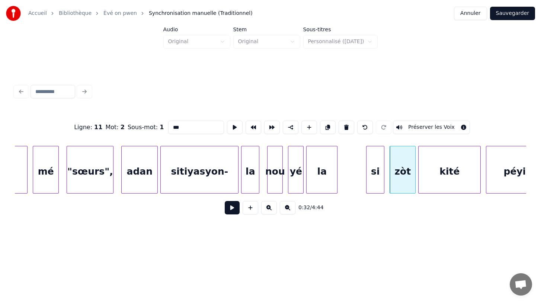
click at [418, 128] on button "Préserver les Voix" at bounding box center [431, 126] width 77 height 13
click at [434, 180] on div "kité" at bounding box center [449, 171] width 62 height 51
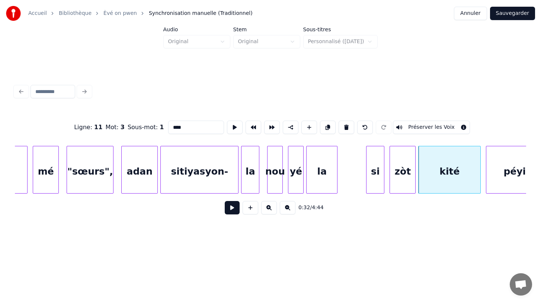
click at [427, 128] on button "Préserver les Voix" at bounding box center [431, 126] width 77 height 13
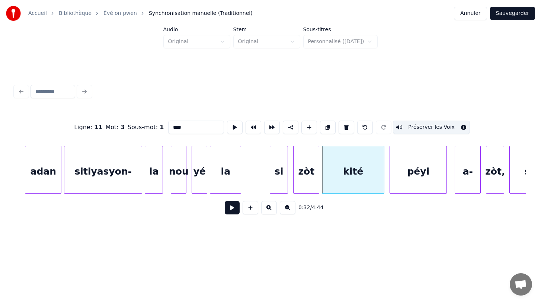
scroll to position [0, 3983]
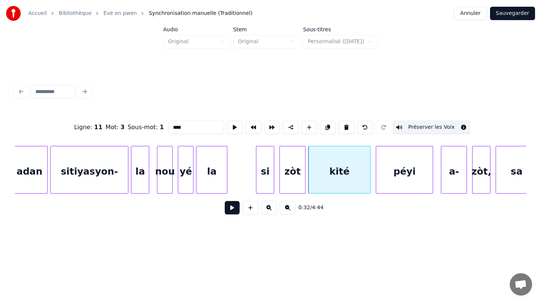
click at [409, 184] on div "péyi" at bounding box center [404, 171] width 57 height 51
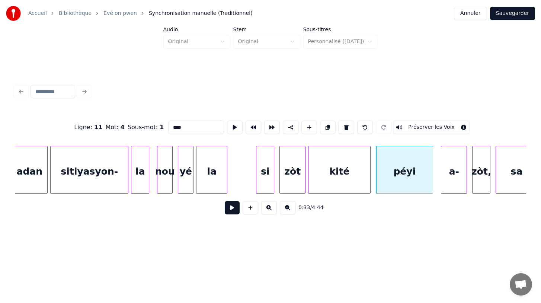
click at [421, 129] on button "Préserver les Voix" at bounding box center [431, 126] width 77 height 13
click at [460, 185] on div "a-" at bounding box center [453, 171] width 25 height 51
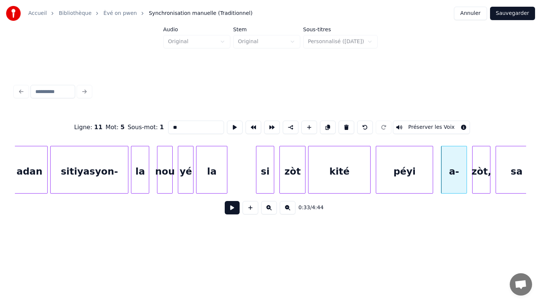
click at [431, 128] on button "Préserver les Voix" at bounding box center [431, 126] width 77 height 13
click at [486, 187] on div "zòt," at bounding box center [480, 171] width 17 height 51
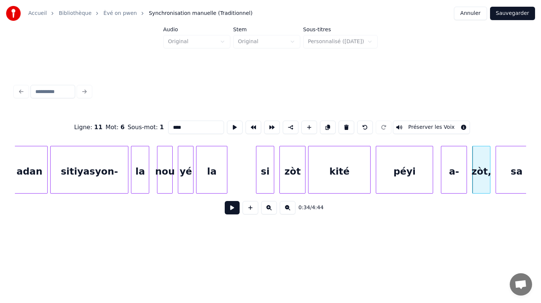
click at [423, 129] on button "Préserver les Voix" at bounding box center [431, 126] width 77 height 13
click at [506, 183] on div "sa" at bounding box center [516, 171] width 41 height 51
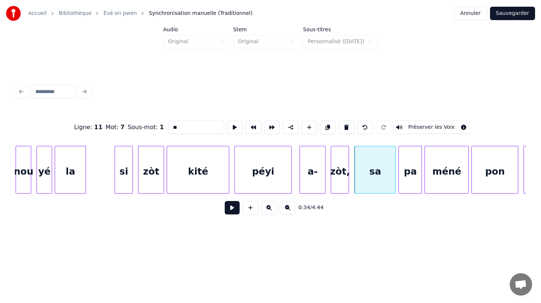
scroll to position [0, 4130]
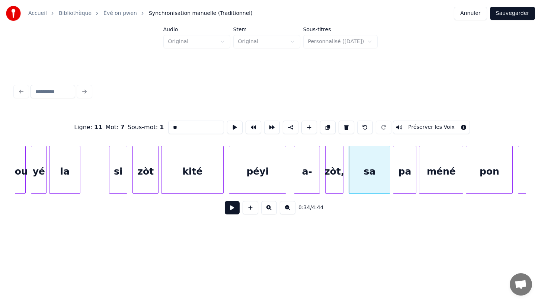
click at [416, 129] on button "Préserver les Voix" at bounding box center [431, 126] width 77 height 13
click at [406, 188] on div "pa" at bounding box center [404, 171] width 23 height 51
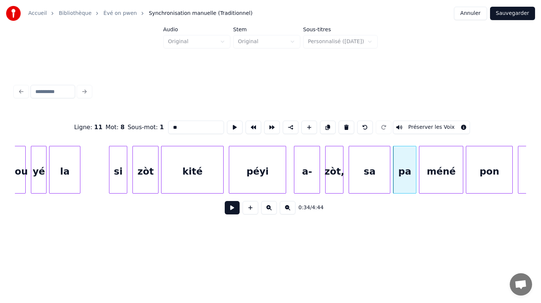
click at [416, 126] on button "Préserver les Voix" at bounding box center [431, 126] width 77 height 13
click at [442, 181] on div "méné" at bounding box center [441, 171] width 44 height 51
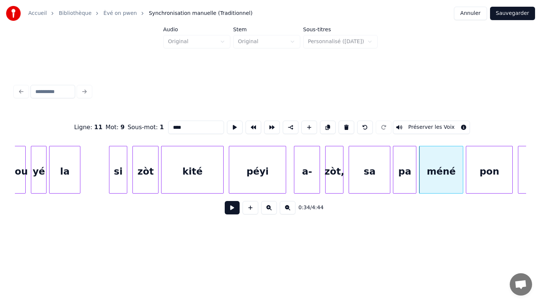
click at [428, 128] on button "Préserver les Voix" at bounding box center [431, 126] width 77 height 13
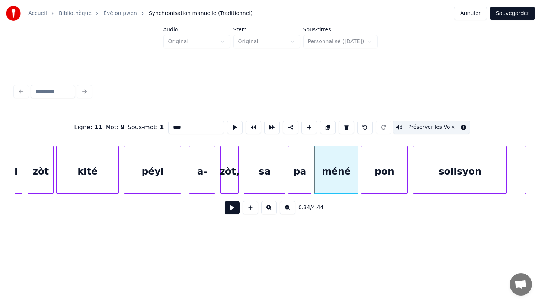
scroll to position [0, 4245]
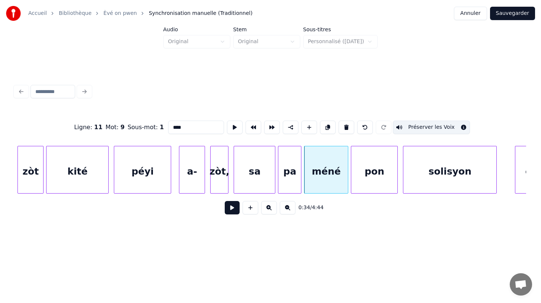
click at [386, 177] on div "pon" at bounding box center [374, 171] width 46 height 51
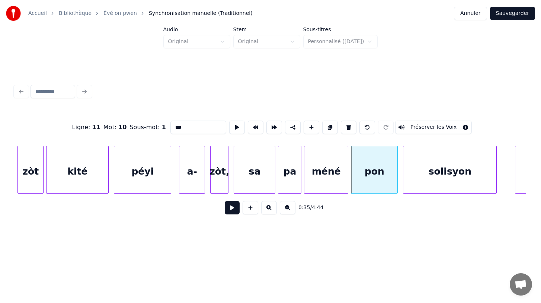
click at [417, 126] on button "Préserver les Voix" at bounding box center [433, 126] width 77 height 13
click at [439, 180] on div "solisyon" at bounding box center [449, 171] width 93 height 51
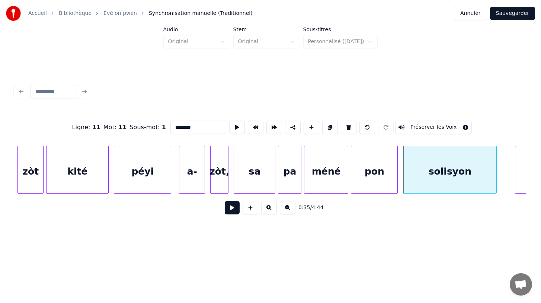
click at [421, 130] on button "Préserver les Voix" at bounding box center [433, 126] width 77 height 13
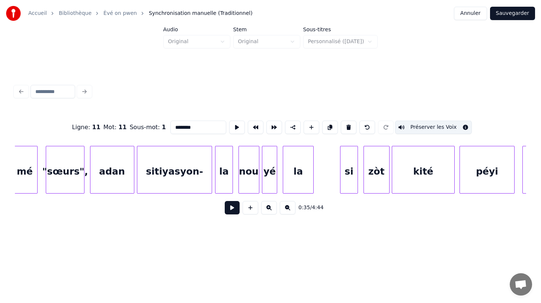
scroll to position [0, 6398]
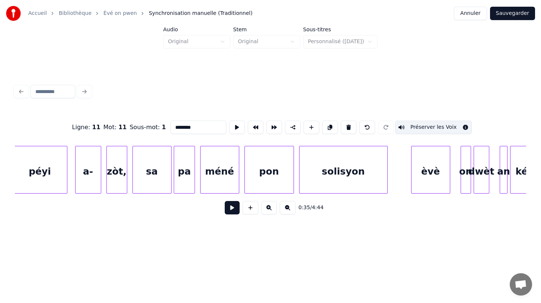
click at [425, 182] on div "èvè" at bounding box center [430, 171] width 38 height 51
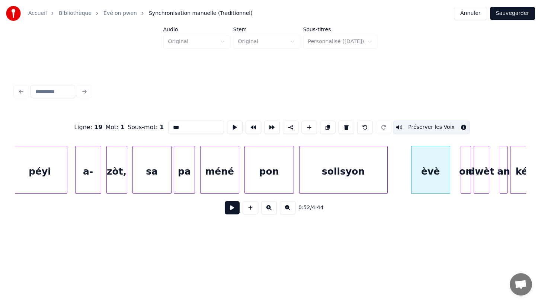
click at [355, 184] on div "solisyon" at bounding box center [343, 171] width 88 height 51
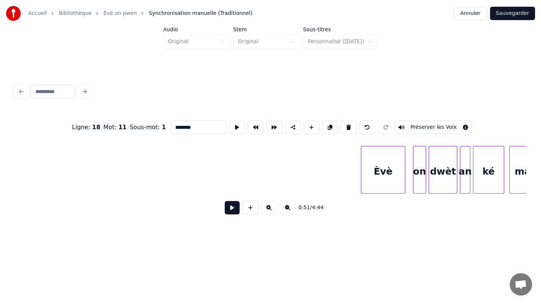
scroll to position [0, 935]
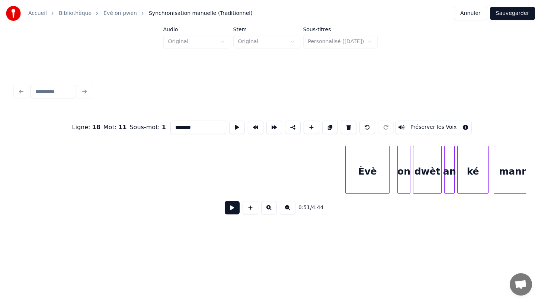
click at [360, 171] on div "Èvè" at bounding box center [367, 171] width 44 height 51
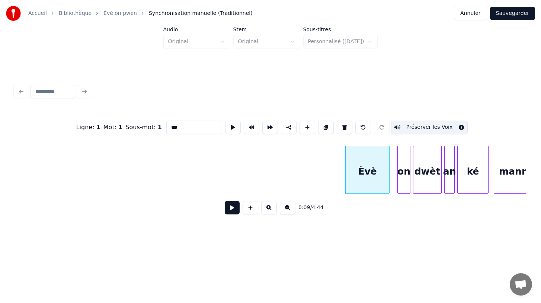
click at [414, 123] on button "Préserver les Voix" at bounding box center [429, 126] width 77 height 13
click at [402, 177] on div "on" at bounding box center [403, 171] width 12 height 51
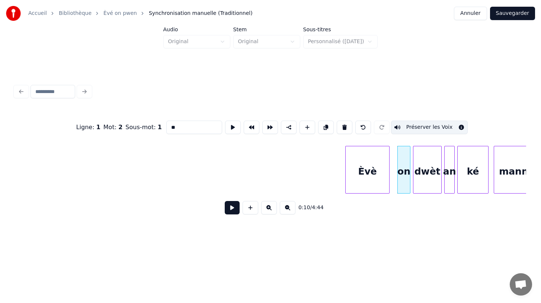
click at [408, 126] on button "Préserver les Voix" at bounding box center [429, 126] width 77 height 13
click at [427, 184] on div "dwèt" at bounding box center [427, 171] width 28 height 51
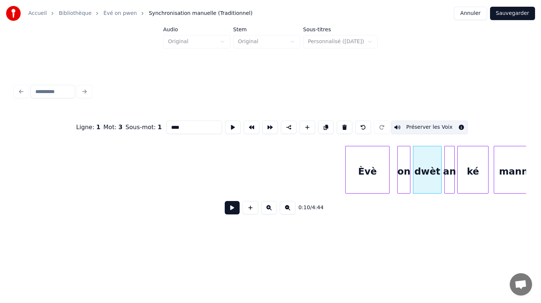
click at [426, 128] on button "Préserver les Voix" at bounding box center [429, 126] width 77 height 13
click at [450, 171] on div "an" at bounding box center [449, 171] width 10 height 51
click at [430, 128] on button "Préserver les Voix" at bounding box center [429, 126] width 77 height 13
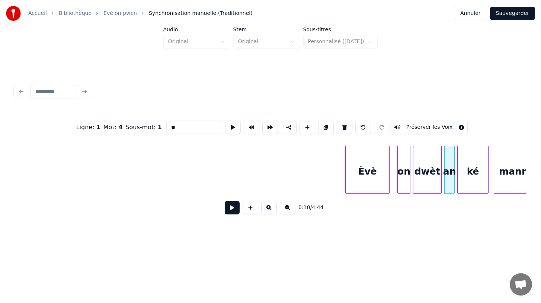
click at [474, 181] on div "ké" at bounding box center [472, 171] width 30 height 51
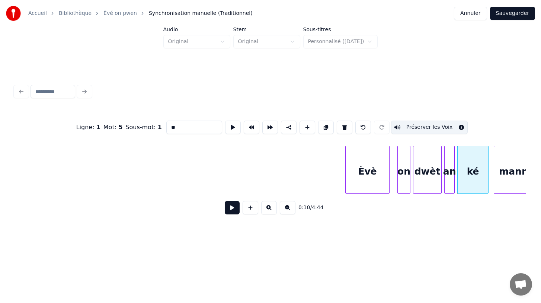
click at [427, 128] on button "Préserver les Voix" at bounding box center [429, 126] width 77 height 13
click at [505, 186] on div "mannyé" at bounding box center [519, 171] width 51 height 51
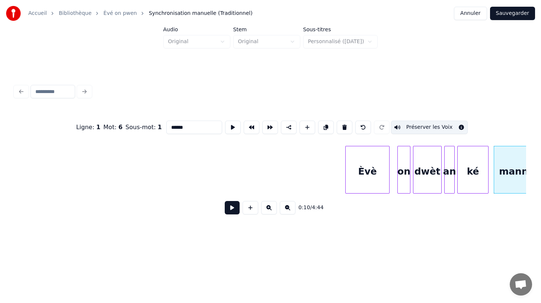
click at [428, 126] on button "Préserver les Voix" at bounding box center [429, 126] width 77 height 13
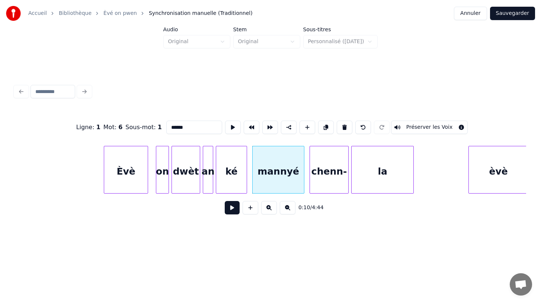
scroll to position [0, 1176]
click at [323, 185] on div "chenn-" at bounding box center [328, 171] width 38 height 51
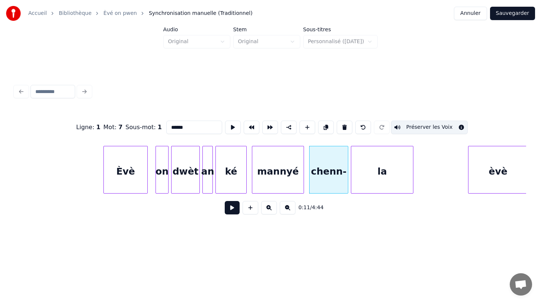
click at [418, 126] on button "Préserver les Voix" at bounding box center [429, 126] width 77 height 13
click at [373, 180] on div "la" at bounding box center [382, 171] width 62 height 51
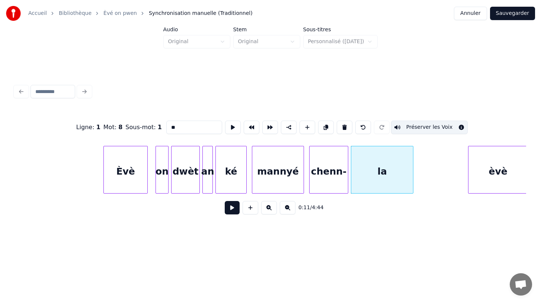
click at [419, 126] on button "Préserver les Voix" at bounding box center [429, 126] width 77 height 13
click at [497, 176] on div "èvè" at bounding box center [497, 171] width 59 height 51
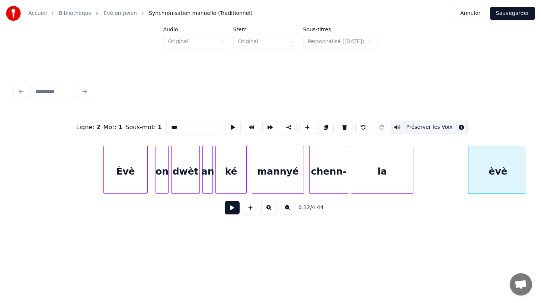
click at [421, 127] on button "Préserver les Voix" at bounding box center [429, 126] width 77 height 13
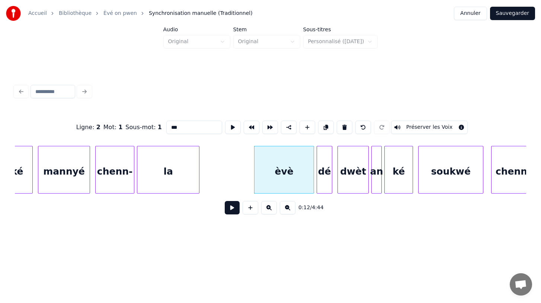
scroll to position [0, 1403]
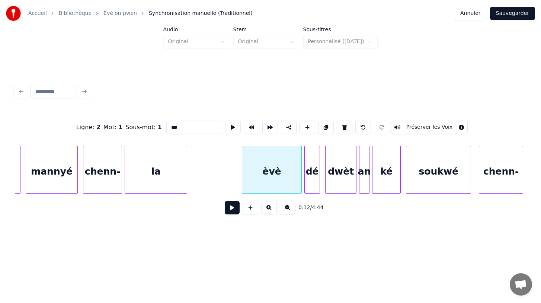
click at [312, 181] on div "dé" at bounding box center [312, 171] width 15 height 51
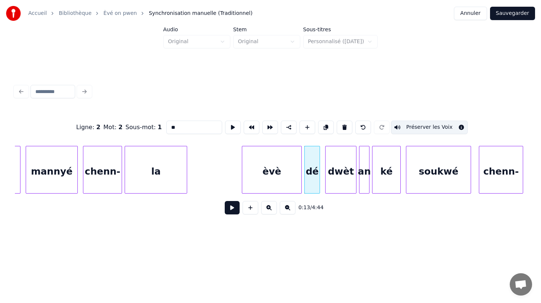
click at [416, 130] on button "Préserver les Voix" at bounding box center [429, 126] width 77 height 13
click at [347, 183] on div "dwèt" at bounding box center [340, 171] width 30 height 51
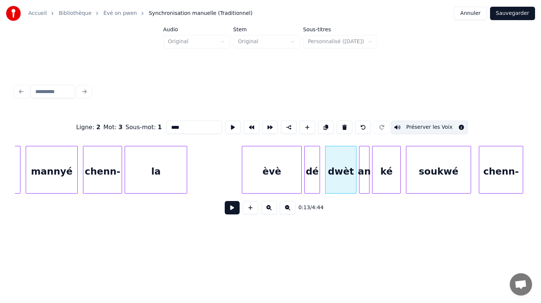
click at [421, 127] on button "Préserver les Voix" at bounding box center [429, 126] width 77 height 13
click at [364, 190] on div "an" at bounding box center [364, 171] width 10 height 51
click at [421, 128] on button "Préserver les Voix" at bounding box center [429, 126] width 77 height 13
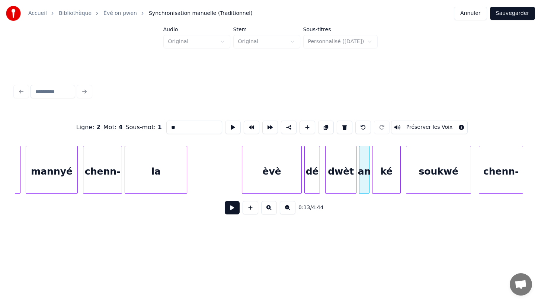
click at [390, 180] on div "ké" at bounding box center [386, 171] width 28 height 51
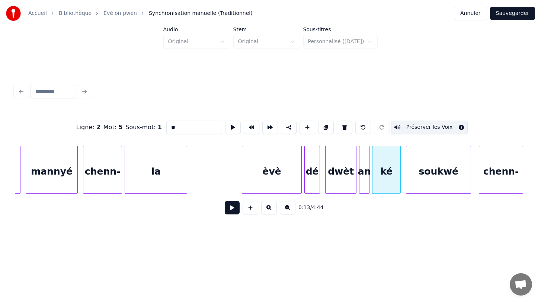
click at [422, 126] on button "Préserver les Voix" at bounding box center [429, 126] width 77 height 13
click at [425, 170] on div "soukwé" at bounding box center [438, 171] width 64 height 51
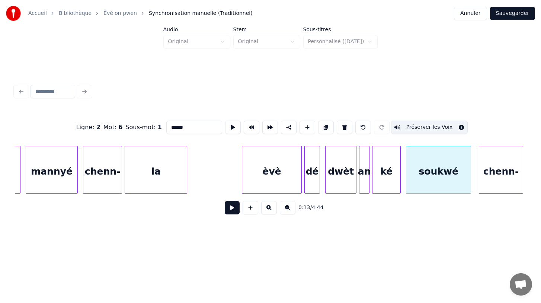
click at [415, 128] on button "Préserver les Voix" at bounding box center [429, 126] width 77 height 13
click at [492, 181] on div "chenn-" at bounding box center [501, 171] width 44 height 51
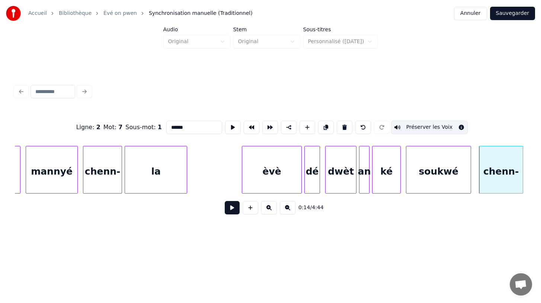
click at [412, 128] on button "Préserver les Voix" at bounding box center [429, 126] width 77 height 13
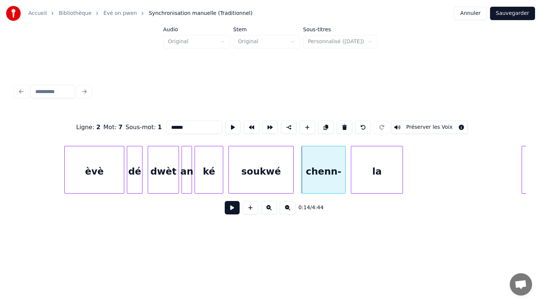
scroll to position [0, 1581]
click at [368, 179] on div "la" at bounding box center [375, 171] width 51 height 51
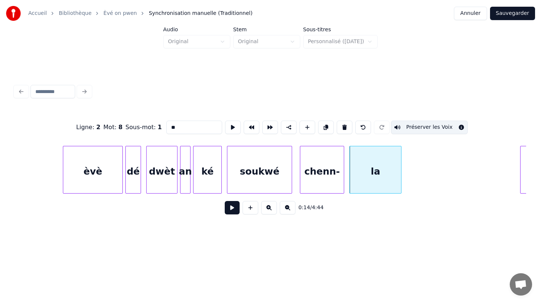
click at [413, 128] on button "Préserver les Voix" at bounding box center [429, 126] width 77 height 13
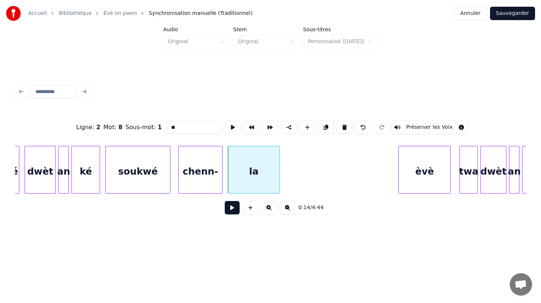
scroll to position [0, 1730]
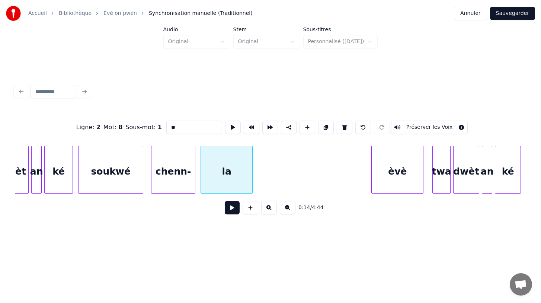
click at [397, 173] on div "èvè" at bounding box center [396, 171] width 51 height 51
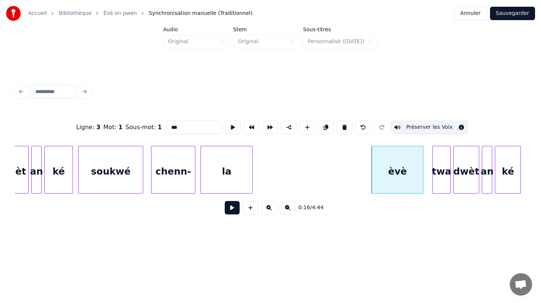
click at [415, 125] on button "Préserver les Voix" at bounding box center [429, 126] width 77 height 13
click at [443, 181] on div "twa" at bounding box center [440, 171] width 17 height 51
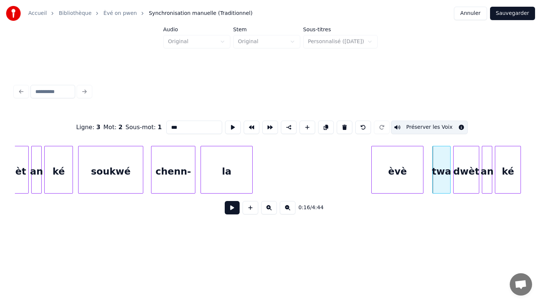
click at [426, 125] on button "Préserver les Voix" at bounding box center [429, 126] width 77 height 13
click at [464, 181] on div "dwèt" at bounding box center [465, 171] width 25 height 51
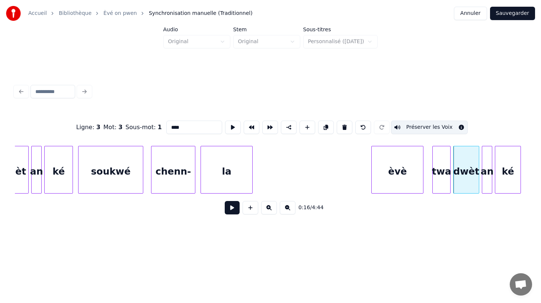
click at [436, 129] on button "Préserver les Voix" at bounding box center [429, 126] width 77 height 13
click at [487, 187] on div "an" at bounding box center [487, 171] width 10 height 51
click at [437, 130] on button "Préserver les Voix" at bounding box center [429, 126] width 77 height 13
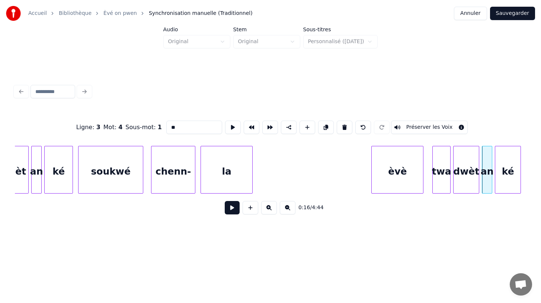
click at [512, 193] on div "ké" at bounding box center [507, 171] width 25 height 51
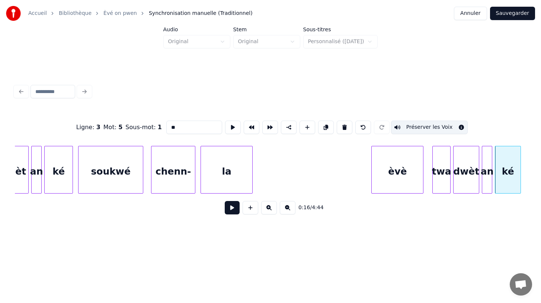
click at [432, 126] on button "Préserver les Voix" at bounding box center [429, 126] width 77 height 13
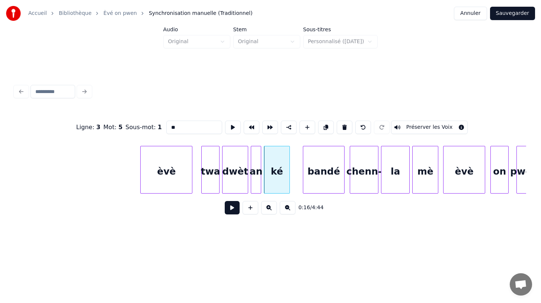
scroll to position [0, 1983]
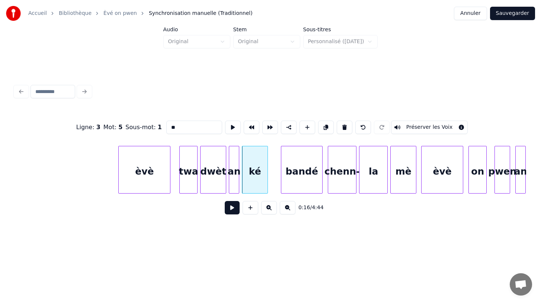
click at [305, 176] on div "bandé" at bounding box center [301, 171] width 41 height 51
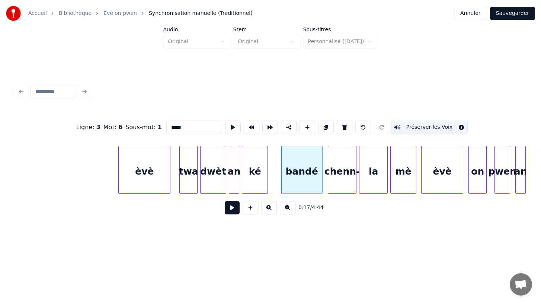
click at [413, 126] on button "Préserver les Voix" at bounding box center [429, 126] width 77 height 13
click at [348, 181] on div "chenn-" at bounding box center [342, 171] width 28 height 51
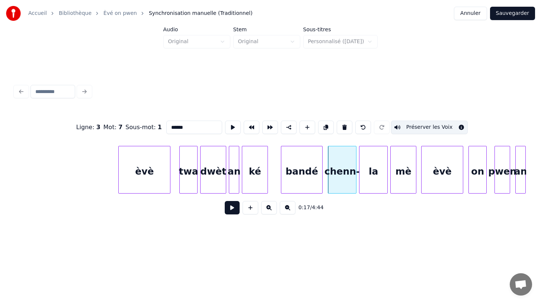
click at [421, 126] on button "Préserver les Voix" at bounding box center [429, 126] width 77 height 13
click at [374, 177] on div "la" at bounding box center [373, 171] width 28 height 51
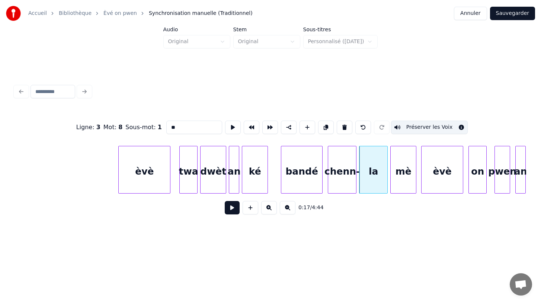
click at [422, 128] on button "Préserver les Voix" at bounding box center [429, 126] width 77 height 13
click at [401, 168] on div "mè" at bounding box center [402, 171] width 25 height 51
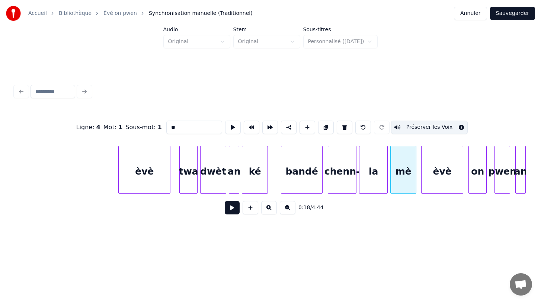
click at [418, 128] on button "Préserver les Voix" at bounding box center [429, 126] width 77 height 13
click at [439, 170] on div "èvè" at bounding box center [441, 171] width 41 height 51
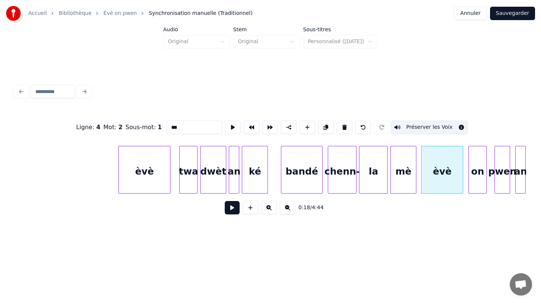
click at [423, 128] on button "Préserver les Voix" at bounding box center [429, 126] width 77 height 13
click at [477, 187] on div "on" at bounding box center [477, 171] width 17 height 51
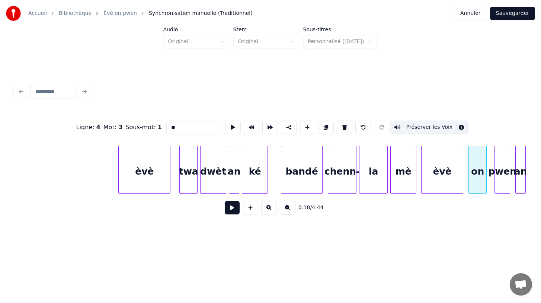
click at [431, 126] on button "Préserver les Voix" at bounding box center [429, 126] width 77 height 13
click at [500, 188] on div "pwen" at bounding box center [502, 171] width 15 height 51
click at [436, 128] on button "Préserver les Voix" at bounding box center [429, 126] width 77 height 13
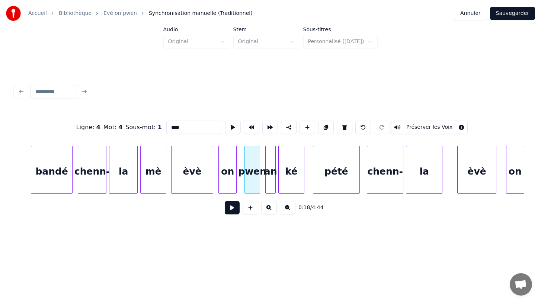
scroll to position [0, 2266]
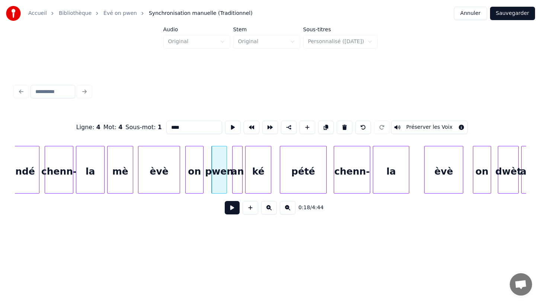
click at [236, 182] on div "an" at bounding box center [237, 171] width 10 height 51
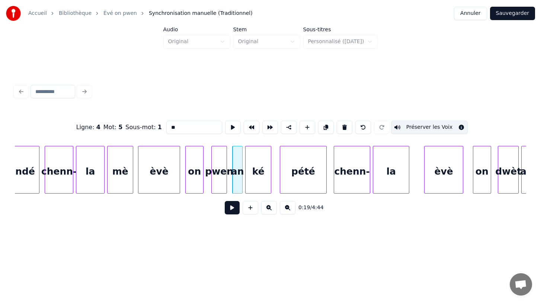
click at [419, 127] on button "Préserver les Voix" at bounding box center [429, 126] width 77 height 13
click at [261, 183] on div "ké" at bounding box center [257, 171] width 25 height 51
click at [416, 126] on button "Préserver les Voix" at bounding box center [429, 126] width 77 height 13
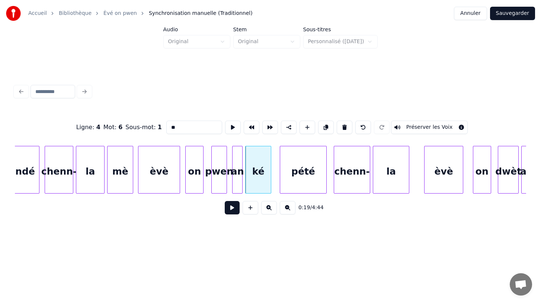
click at [305, 176] on div "pété" at bounding box center [303, 171] width 46 height 51
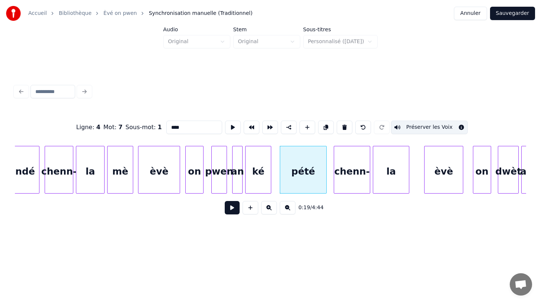
click at [414, 126] on button "Préserver les Voix" at bounding box center [429, 126] width 77 height 13
click at [345, 183] on div "chenn-" at bounding box center [352, 171] width 36 height 51
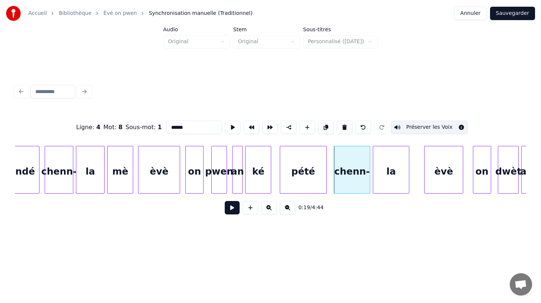
click at [411, 126] on button "Préserver les Voix" at bounding box center [429, 126] width 77 height 13
click at [389, 181] on div "la" at bounding box center [391, 171] width 36 height 51
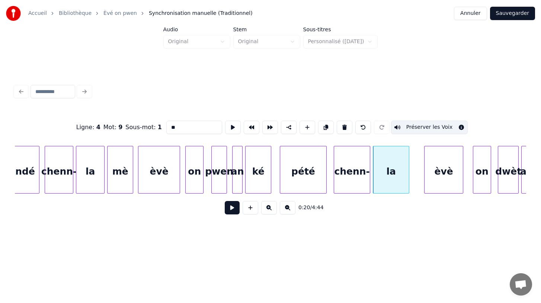
click at [419, 127] on button "Préserver les Voix" at bounding box center [429, 126] width 77 height 13
click at [438, 183] on div "èvè" at bounding box center [443, 171] width 38 height 51
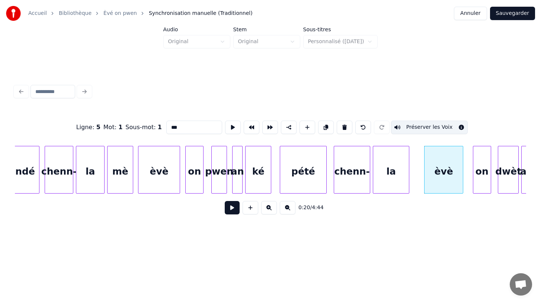
click at [419, 128] on button "Préserver les Voix" at bounding box center [429, 126] width 77 height 13
click at [478, 190] on div "on" at bounding box center [481, 171] width 17 height 51
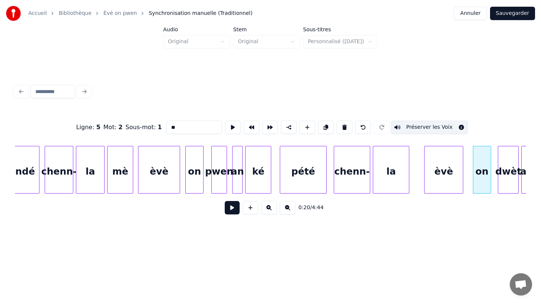
click at [424, 127] on button "Préserver les Voix" at bounding box center [429, 126] width 77 height 13
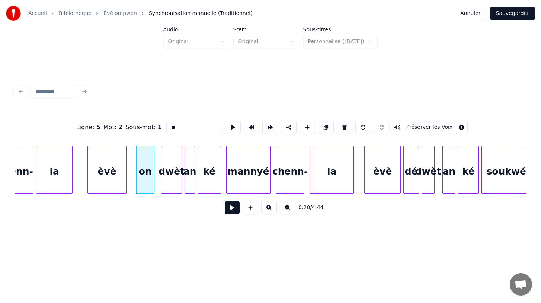
scroll to position [0, 2604]
click at [111, 183] on div "èvè" at bounding box center [105, 171] width 38 height 51
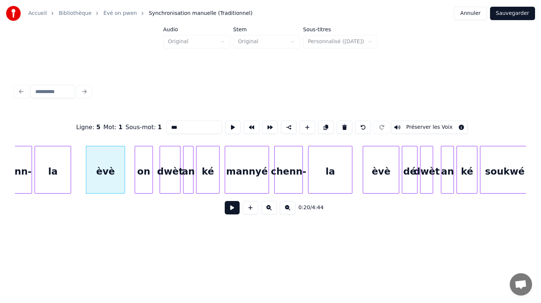
click at [139, 189] on div "on" at bounding box center [143, 171] width 17 height 51
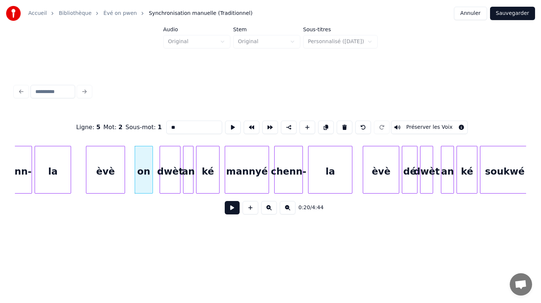
click at [163, 189] on div "dwèt" at bounding box center [170, 171] width 20 height 51
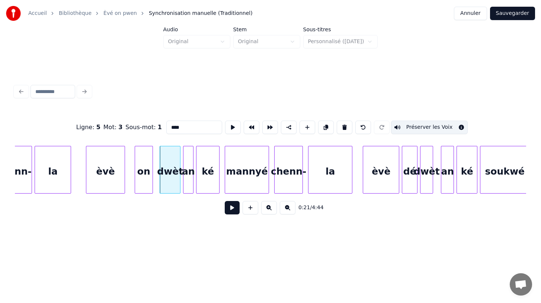
click at [416, 125] on button "Préserver les Voix" at bounding box center [429, 126] width 77 height 13
click at [186, 184] on div "an" at bounding box center [188, 171] width 10 height 51
click at [426, 127] on button "Préserver les Voix" at bounding box center [429, 126] width 77 height 13
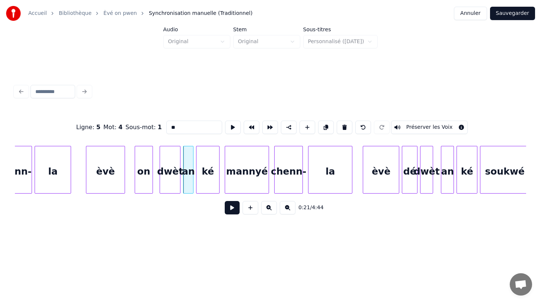
click at [212, 184] on div "ké" at bounding box center [207, 171] width 23 height 51
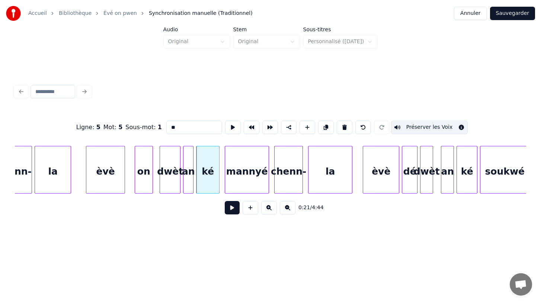
click at [426, 126] on button "Préserver les Voix" at bounding box center [429, 126] width 77 height 13
click at [249, 188] on div "mannyé" at bounding box center [247, 171] width 44 height 51
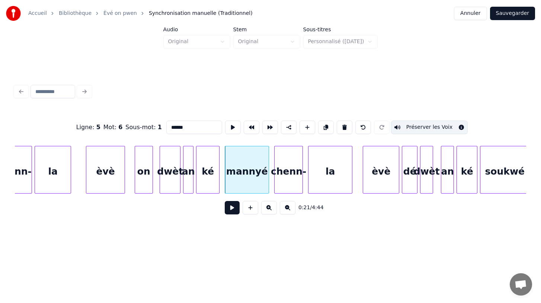
click at [423, 127] on button "Préserver les Voix" at bounding box center [429, 126] width 77 height 13
click at [286, 183] on div "chenn-" at bounding box center [288, 171] width 28 height 51
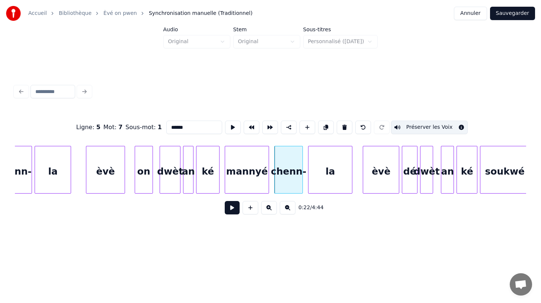
click at [417, 126] on button "Préserver les Voix" at bounding box center [429, 126] width 77 height 13
click at [326, 188] on div "la" at bounding box center [330, 171] width 44 height 51
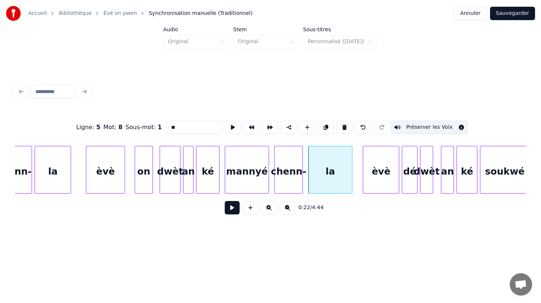
click at [412, 128] on button "Préserver les Voix" at bounding box center [429, 126] width 77 height 13
click at [285, 186] on div "chenn-" at bounding box center [288, 171] width 28 height 51
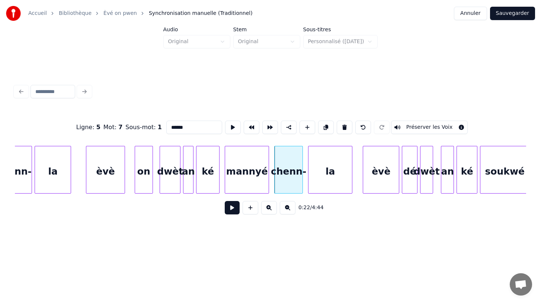
click at [258, 188] on div "mannyé" at bounding box center [247, 171] width 44 height 51
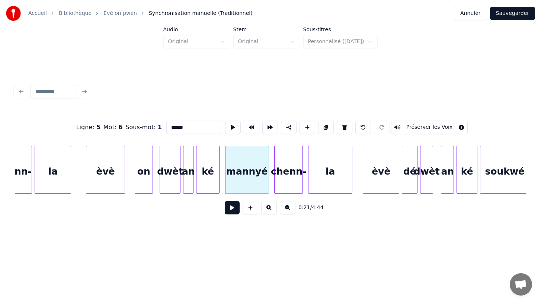
click at [210, 189] on div "ké" at bounding box center [207, 171] width 23 height 51
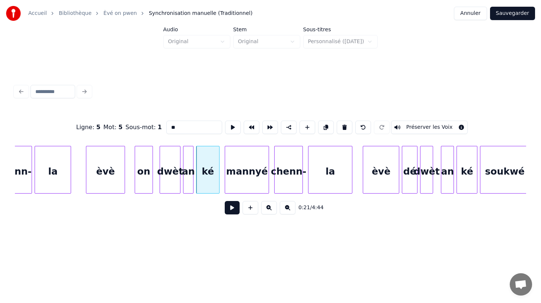
click at [336, 186] on div "la" at bounding box center [330, 171] width 44 height 51
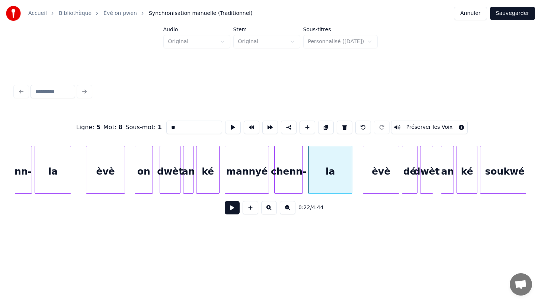
click at [382, 189] on div "èvè" at bounding box center [381, 171] width 36 height 51
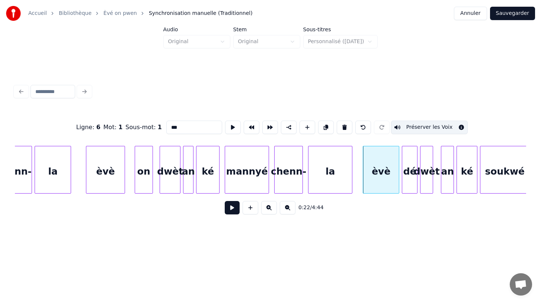
click at [417, 127] on button "Préserver les Voix" at bounding box center [429, 126] width 77 height 13
click at [409, 186] on div "dé" at bounding box center [409, 171] width 15 height 51
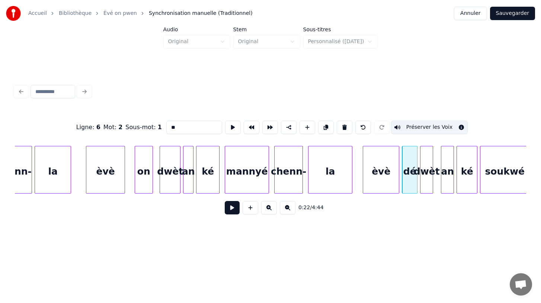
click at [414, 128] on button "Préserver les Voix" at bounding box center [429, 126] width 77 height 13
click at [425, 180] on div "dwèt" at bounding box center [426, 171] width 12 height 51
click at [419, 124] on button "Préserver les Voix" at bounding box center [429, 126] width 77 height 13
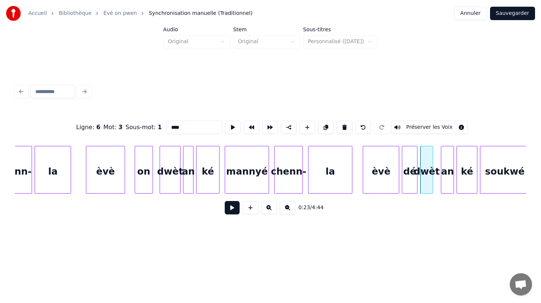
click at [448, 184] on div "an" at bounding box center [447, 171] width 12 height 51
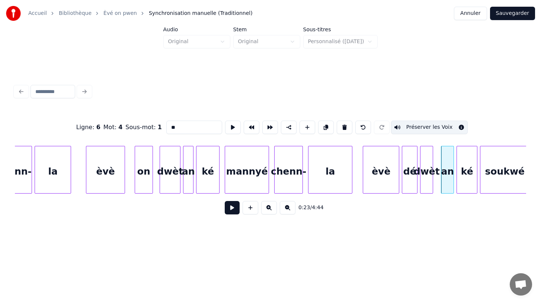
click at [436, 128] on button "Préserver les Voix" at bounding box center [429, 126] width 77 height 13
click at [465, 186] on div "ké" at bounding box center [467, 171] width 20 height 51
click at [432, 126] on button "Préserver les Voix" at bounding box center [429, 126] width 77 height 13
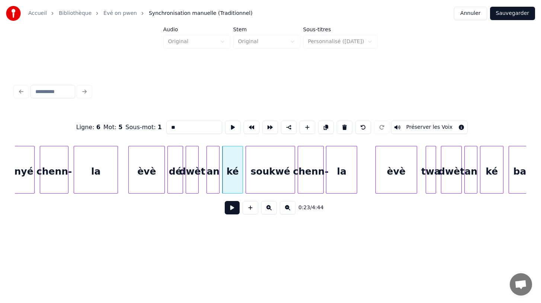
scroll to position [0, 2839]
click at [274, 173] on div "soukwé" at bounding box center [269, 171] width 49 height 51
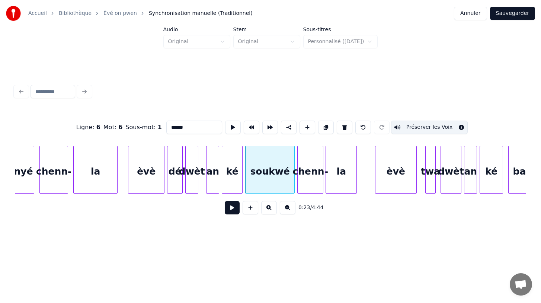
click at [409, 129] on button "Préserver les Voix" at bounding box center [429, 126] width 77 height 13
click at [309, 182] on div "chenn-" at bounding box center [309, 171] width 25 height 51
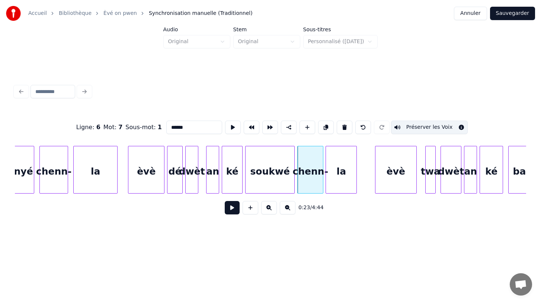
click at [419, 126] on button "Préserver les Voix" at bounding box center [429, 126] width 77 height 13
click at [343, 181] on div "la" at bounding box center [341, 171] width 30 height 51
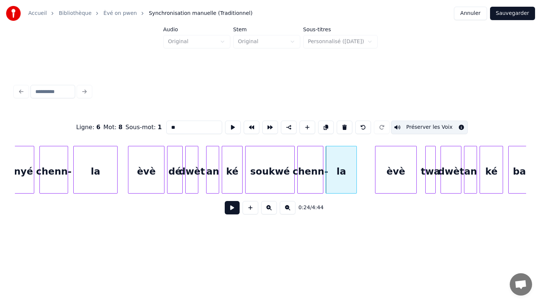
click at [415, 129] on button "Préserver les Voix" at bounding box center [429, 126] width 77 height 13
click at [399, 190] on div "èvè" at bounding box center [395, 171] width 41 height 51
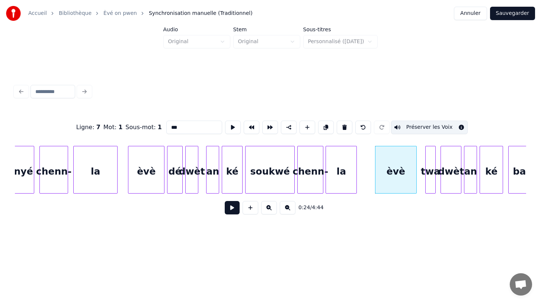
click at [416, 128] on button "Préserver les Voix" at bounding box center [429, 126] width 77 height 13
click at [433, 171] on div at bounding box center [434, 169] width 2 height 47
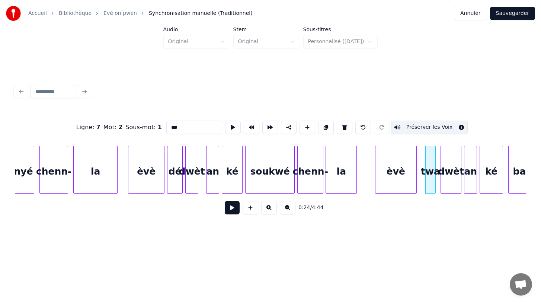
click at [426, 127] on button "Préserver les Voix" at bounding box center [429, 126] width 77 height 13
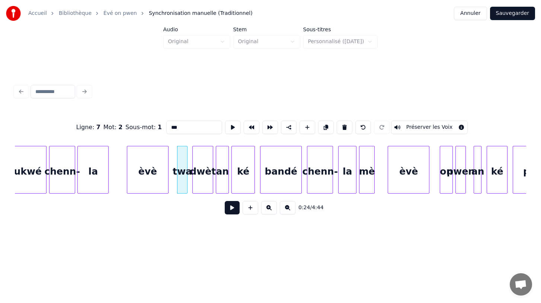
scroll to position [0, 3088]
click at [200, 186] on div "dwèt" at bounding box center [201, 171] width 20 height 51
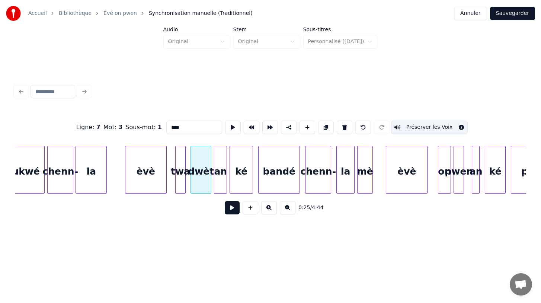
click at [415, 127] on button "Préserver les Voix" at bounding box center [429, 126] width 77 height 13
click at [220, 181] on div "an" at bounding box center [220, 171] width 12 height 51
click at [412, 127] on button "Préserver les Voix" at bounding box center [429, 126] width 77 height 13
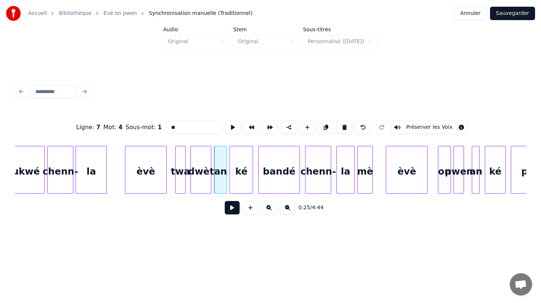
click at [243, 180] on div "ké" at bounding box center [241, 171] width 23 height 51
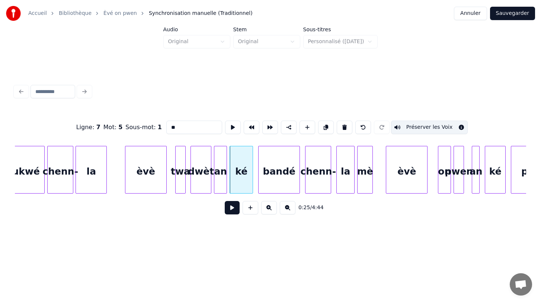
click at [426, 125] on button "Préserver les Voix" at bounding box center [429, 126] width 77 height 13
click at [287, 173] on div "bandé" at bounding box center [278, 171] width 41 height 51
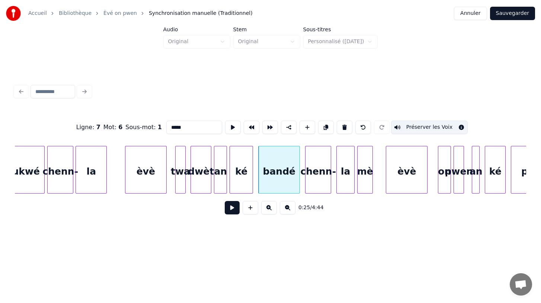
click at [416, 130] on button "Préserver les Voix" at bounding box center [429, 126] width 77 height 13
click at [324, 184] on div "chenn-" at bounding box center [317, 171] width 25 height 51
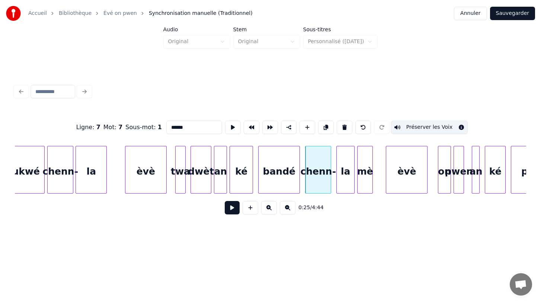
click at [418, 128] on button "Préserver les Voix" at bounding box center [429, 126] width 77 height 13
click at [349, 190] on div "la" at bounding box center [345, 171] width 17 height 51
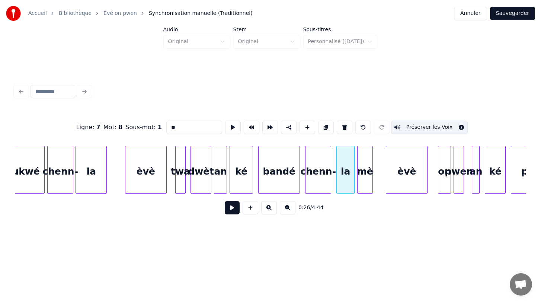
click at [429, 129] on button "Préserver les Voix" at bounding box center [429, 126] width 77 height 13
click at [366, 188] on div "mè" at bounding box center [364, 171] width 15 height 51
click at [418, 129] on button "Préserver les Voix" at bounding box center [429, 126] width 77 height 13
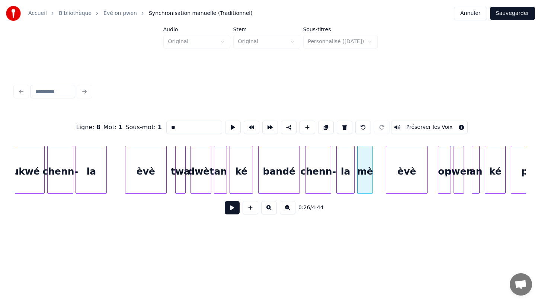
click at [397, 183] on div "èvè" at bounding box center [406, 171] width 41 height 51
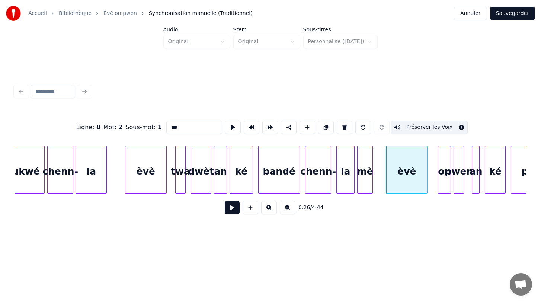
click at [417, 125] on button "Préserver les Voix" at bounding box center [429, 126] width 77 height 13
click at [444, 181] on div "on" at bounding box center [444, 171] width 12 height 51
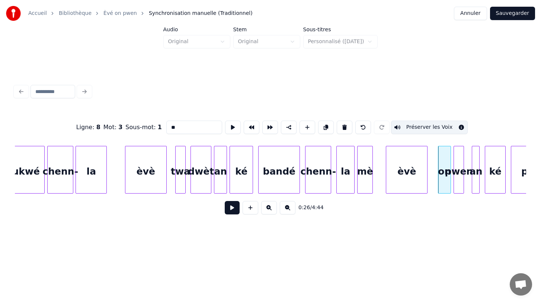
click at [431, 125] on button "Préserver les Voix" at bounding box center [429, 126] width 77 height 13
click at [460, 182] on div "pwen" at bounding box center [459, 171] width 10 height 51
click at [435, 127] on button "Préserver les Voix" at bounding box center [429, 126] width 77 height 13
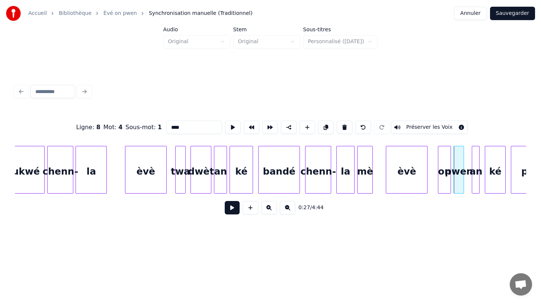
click at [475, 186] on div "an" at bounding box center [475, 171] width 7 height 51
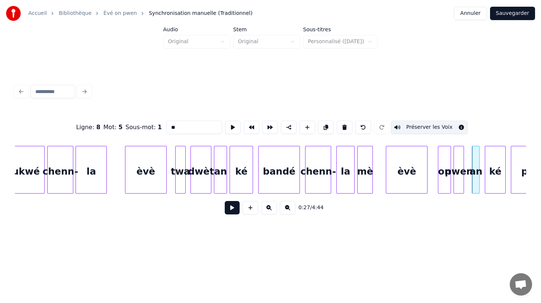
click at [430, 128] on button "Préserver les Voix" at bounding box center [429, 126] width 77 height 13
click at [490, 190] on div "ké" at bounding box center [495, 171] width 20 height 51
click at [419, 126] on button "Préserver les Voix" at bounding box center [429, 126] width 77 height 13
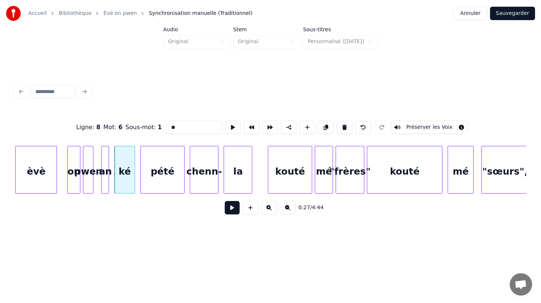
scroll to position [0, 3459]
click at [170, 178] on div "pété" at bounding box center [162, 171] width 44 height 51
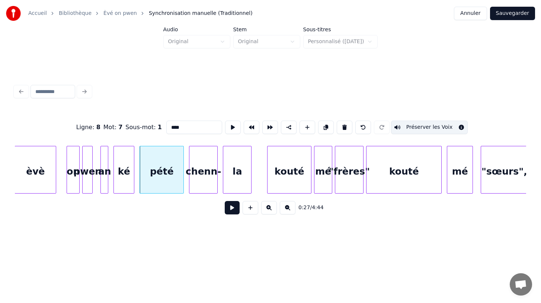
click at [431, 129] on button "Préserver les Voix" at bounding box center [429, 126] width 77 height 13
click at [205, 180] on div "chenn-" at bounding box center [203, 171] width 28 height 51
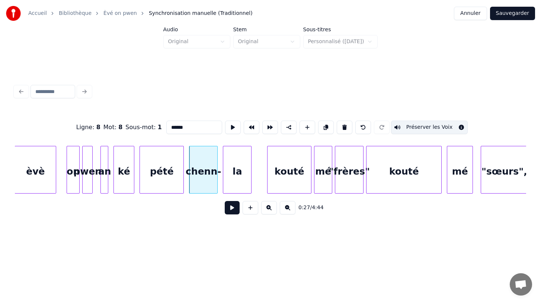
click at [417, 124] on button "Préserver les Voix" at bounding box center [429, 126] width 77 height 13
click at [235, 182] on div "la" at bounding box center [237, 171] width 28 height 51
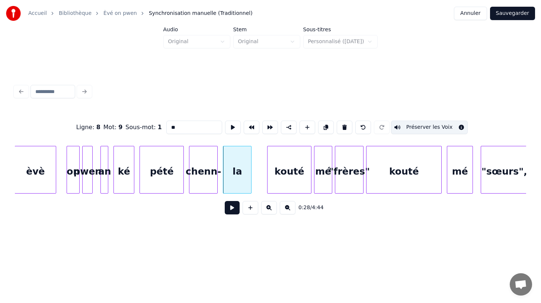
click at [411, 127] on button "Préserver les Voix" at bounding box center [429, 126] width 77 height 13
click at [283, 175] on div "kouté" at bounding box center [289, 171] width 44 height 51
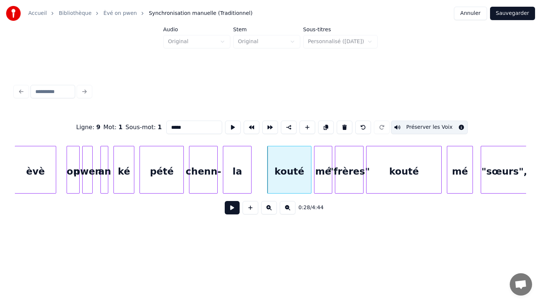
click at [424, 125] on button "Préserver les Voix" at bounding box center [429, 126] width 77 height 13
click at [322, 184] on div "mé" at bounding box center [322, 171] width 17 height 51
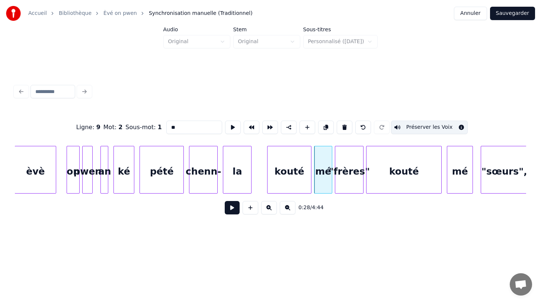
click at [422, 128] on button "Préserver les Voix" at bounding box center [429, 126] width 77 height 13
click at [349, 179] on div ""frères"" at bounding box center [349, 171] width 28 height 51
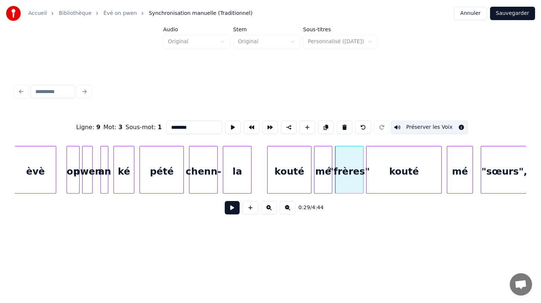
click at [432, 128] on button "Préserver les Voix" at bounding box center [429, 126] width 77 height 13
click at [413, 166] on div "kouté" at bounding box center [403, 171] width 75 height 51
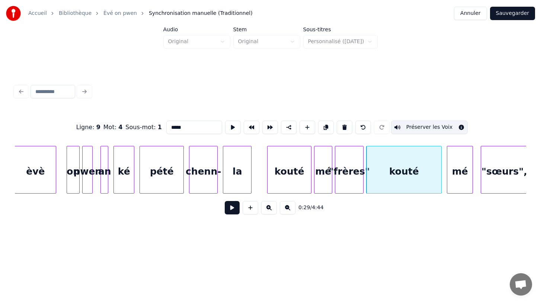
click at [422, 128] on button "Préserver les Voix" at bounding box center [429, 126] width 77 height 13
click at [455, 174] on div "mé" at bounding box center [459, 171] width 25 height 51
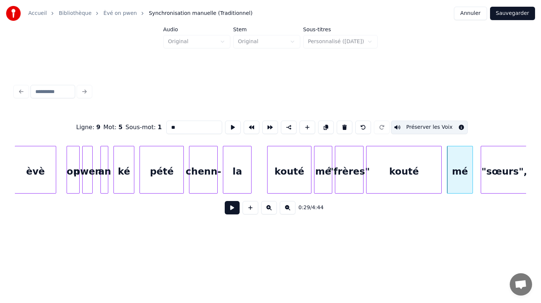
click at [428, 127] on button "Préserver les Voix" at bounding box center [429, 126] width 77 height 13
click at [491, 172] on div ""sœurs"," at bounding box center [504, 171] width 46 height 51
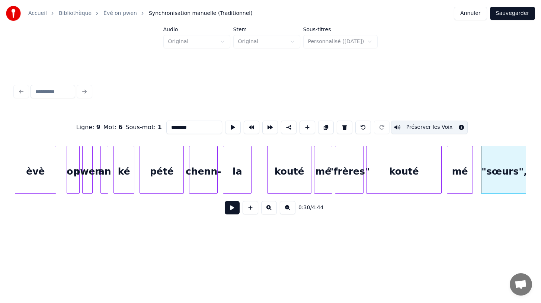
click at [430, 129] on button "Préserver les Voix" at bounding box center [429, 126] width 77 height 13
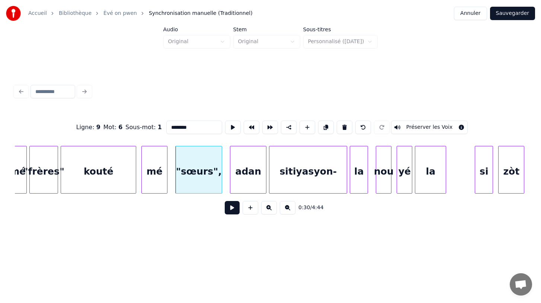
scroll to position [0, 3765]
click at [249, 174] on div "adan" at bounding box center [247, 171] width 36 height 51
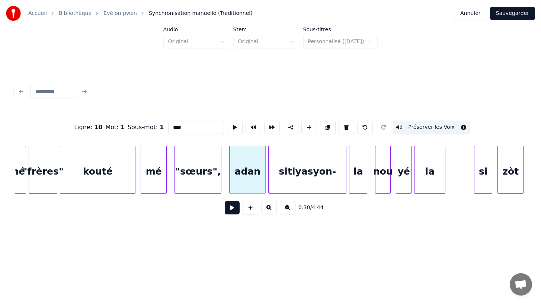
click at [417, 128] on button "Préserver les Voix" at bounding box center [431, 126] width 77 height 13
click at [305, 173] on div "sitiyasyon-" at bounding box center [306, 171] width 77 height 51
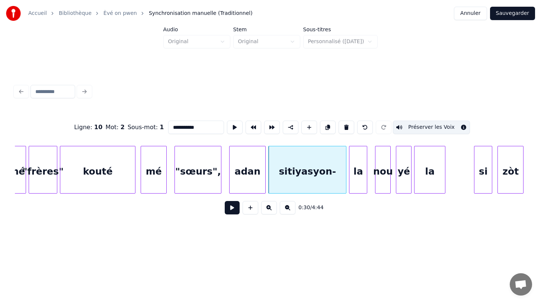
click at [413, 127] on button "Préserver les Voix" at bounding box center [431, 126] width 77 height 13
click at [359, 184] on div "la" at bounding box center [357, 171] width 17 height 51
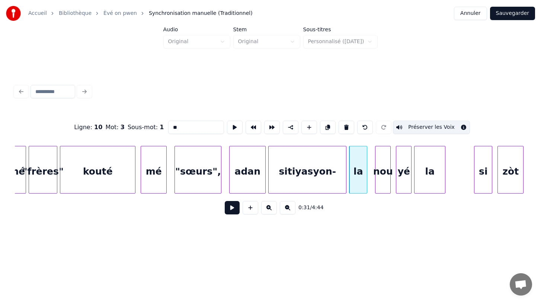
click at [420, 127] on button "Préserver les Voix" at bounding box center [431, 126] width 77 height 13
click at [379, 186] on div "nou" at bounding box center [382, 171] width 15 height 51
click at [412, 129] on button "Préserver les Voix" at bounding box center [431, 126] width 77 height 13
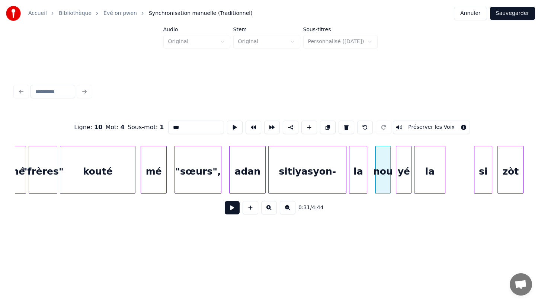
click at [405, 187] on div "yé" at bounding box center [403, 171] width 15 height 51
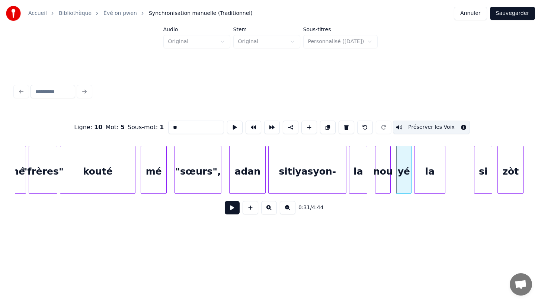
click at [422, 128] on button "Préserver les Voix" at bounding box center [431, 126] width 77 height 13
click at [431, 170] on div "la" at bounding box center [429, 171] width 30 height 51
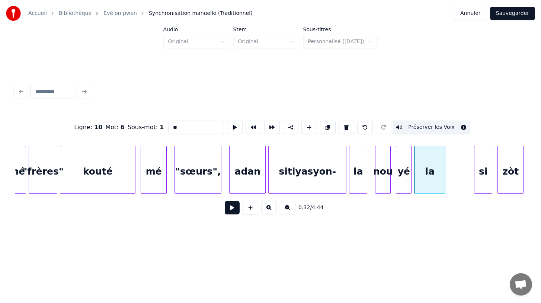
click at [428, 128] on button "Préserver les Voix" at bounding box center [431, 126] width 77 height 13
click at [431, 183] on div "la" at bounding box center [429, 171] width 30 height 51
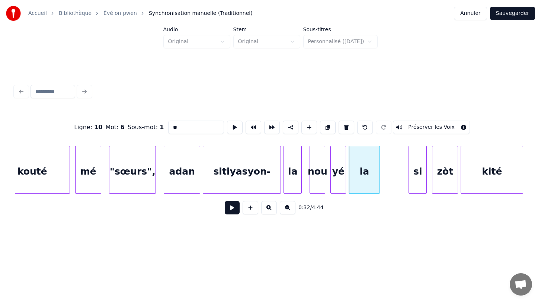
scroll to position [0, 3845]
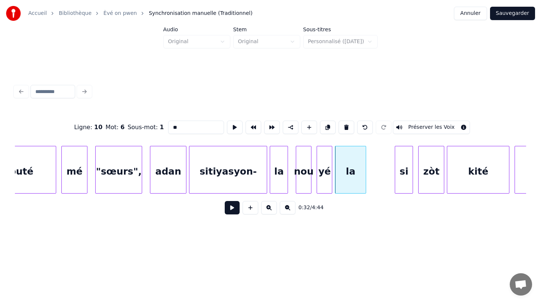
click at [399, 183] on div "si" at bounding box center [403, 171] width 17 height 51
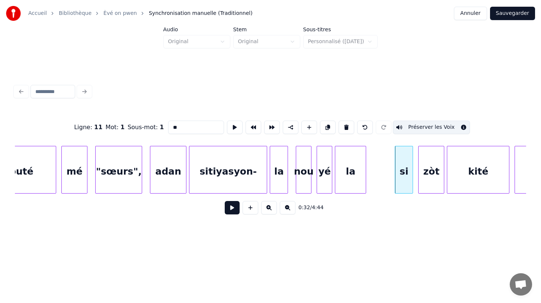
click at [420, 125] on button "Préserver les Voix" at bounding box center [431, 126] width 77 height 13
click at [432, 176] on div "zòt" at bounding box center [430, 171] width 25 height 51
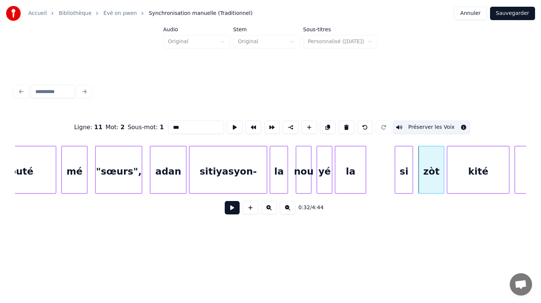
click at [425, 128] on button "Préserver les Voix" at bounding box center [431, 126] width 77 height 13
click at [470, 189] on div "kité" at bounding box center [478, 171] width 62 height 51
type input "****"
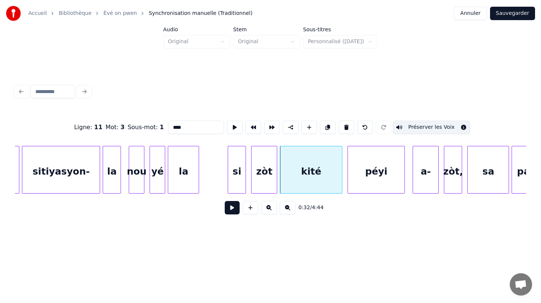
scroll to position [0, 4012]
click at [512, 12] on button "Sauvegarder" at bounding box center [512, 13] width 45 height 13
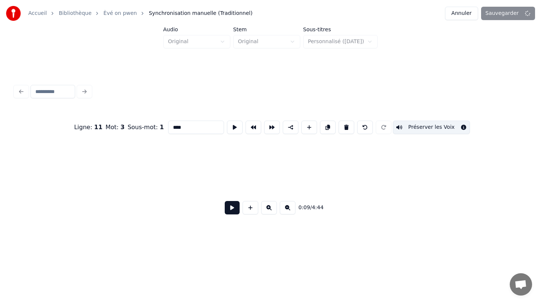
scroll to position [0, 1265]
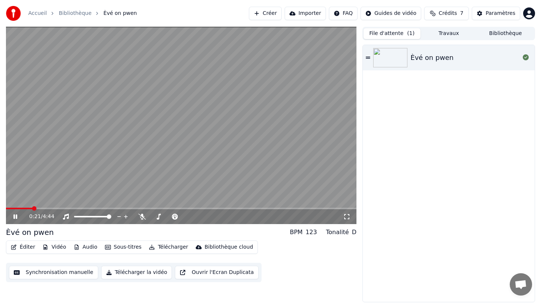
click at [16, 215] on icon at bounding box center [15, 216] width 4 height 4
click at [26, 247] on button "Éditer" at bounding box center [23, 247] width 30 height 10
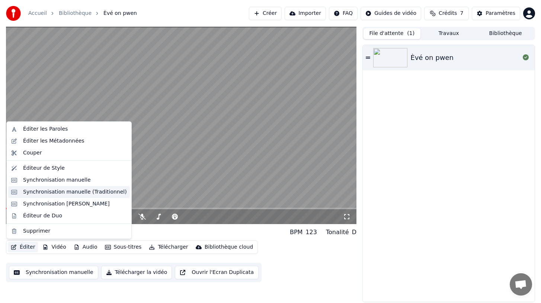
click at [70, 191] on div "Synchronisation manuelle (Traditionnel)" at bounding box center [75, 191] width 104 height 7
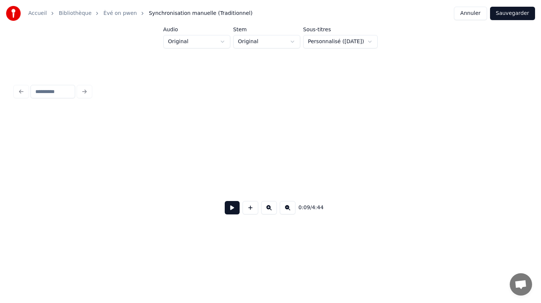
scroll to position [0, 1265]
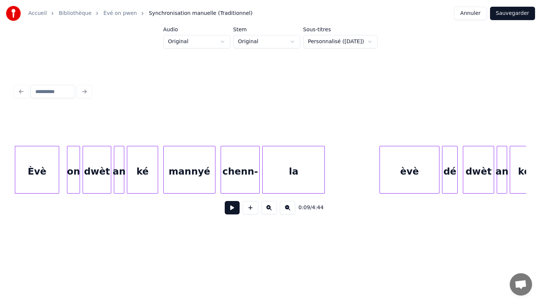
click at [301, 169] on div "la" at bounding box center [294, 171] width 62 height 51
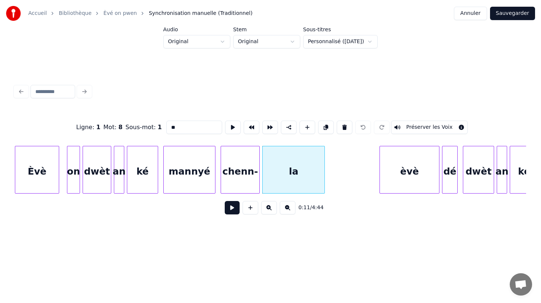
click at [406, 176] on div "èvè" at bounding box center [409, 171] width 59 height 51
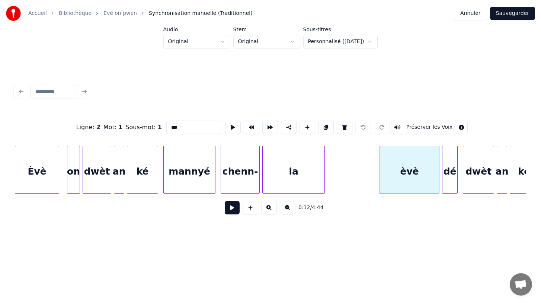
click at [449, 181] on div "dé" at bounding box center [449, 171] width 15 height 51
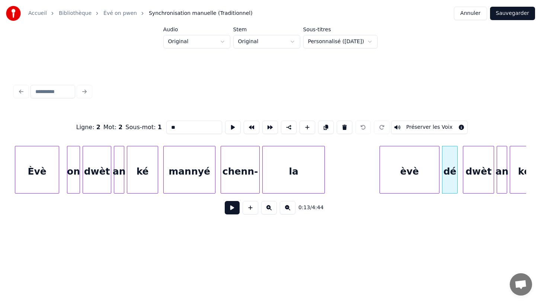
click at [475, 179] on div "dwèt" at bounding box center [478, 171] width 30 height 51
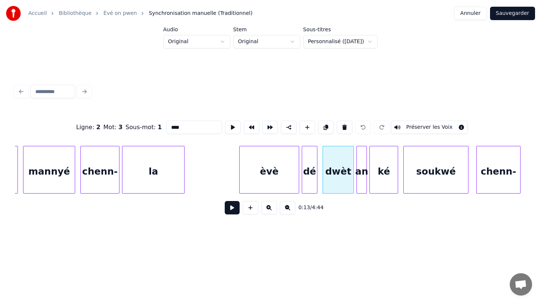
scroll to position [0, 1406]
click at [361, 180] on div "an" at bounding box center [361, 171] width 10 height 51
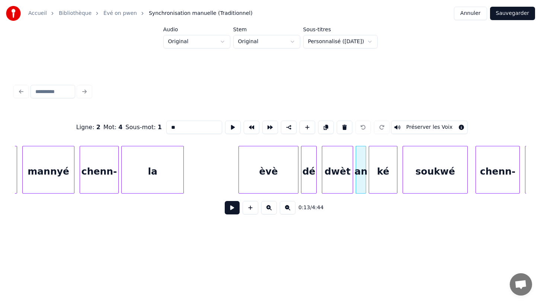
click at [384, 179] on div "ké" at bounding box center [383, 171] width 28 height 51
click at [426, 173] on div "soukwé" at bounding box center [435, 171] width 64 height 51
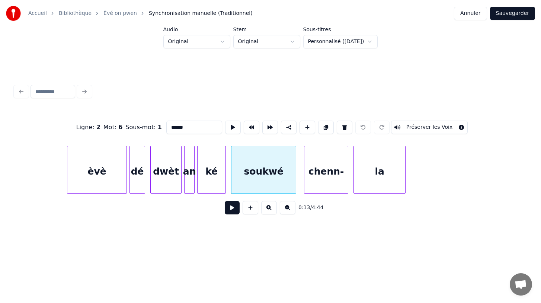
scroll to position [0, 1581]
click at [325, 182] on div "chenn-" at bounding box center [323, 171] width 44 height 51
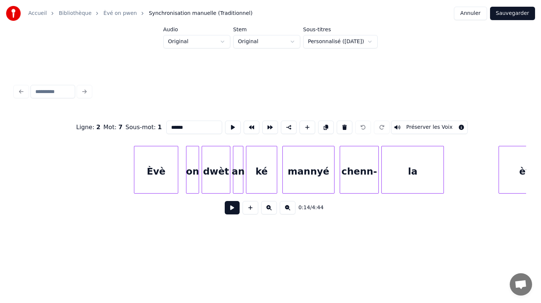
scroll to position [0, 1147]
click at [159, 177] on div "Èvè" at bounding box center [155, 171] width 44 height 51
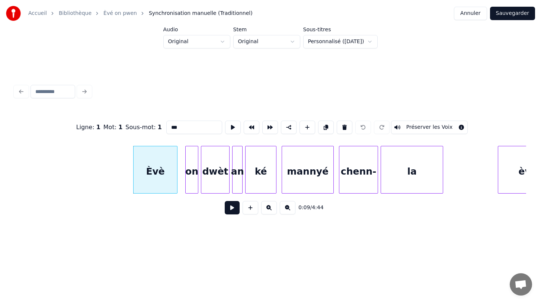
click at [397, 168] on div "la" at bounding box center [412, 171] width 62 height 51
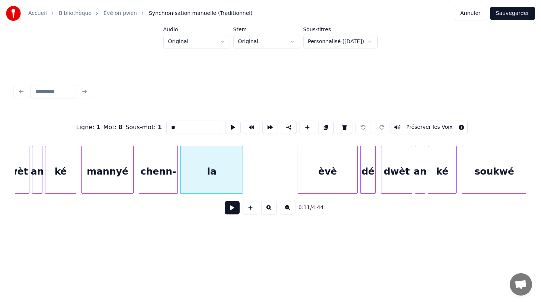
scroll to position [0, 1350]
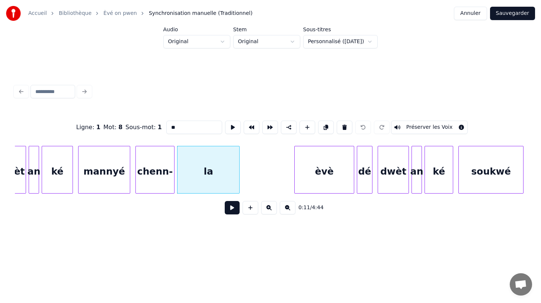
click at [343, 168] on div "èvè" at bounding box center [323, 171] width 59 height 51
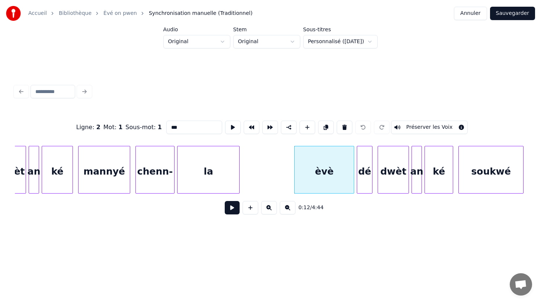
click at [474, 170] on div "soukwé" at bounding box center [490, 171] width 64 height 51
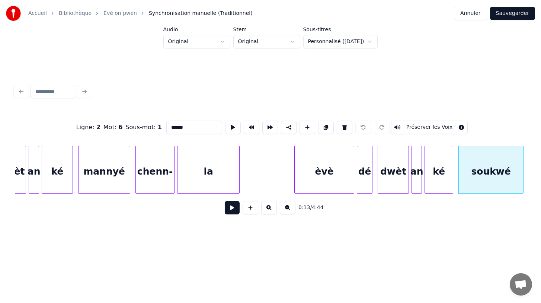
click at [368, 182] on div "dé" at bounding box center [364, 171] width 15 height 51
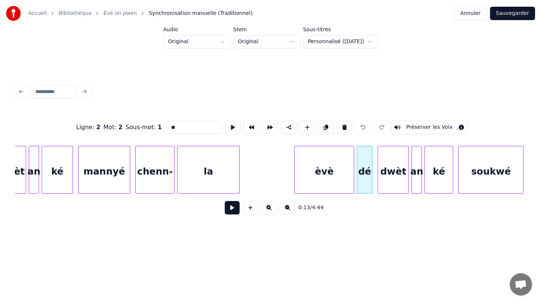
click at [396, 182] on div "dwèt" at bounding box center [393, 171] width 30 height 51
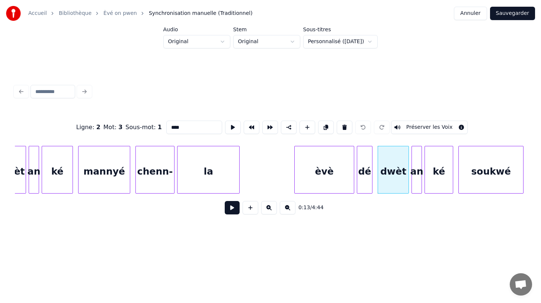
click at [415, 183] on div "an" at bounding box center [417, 171] width 10 height 51
click at [436, 182] on div "ké" at bounding box center [439, 171] width 28 height 51
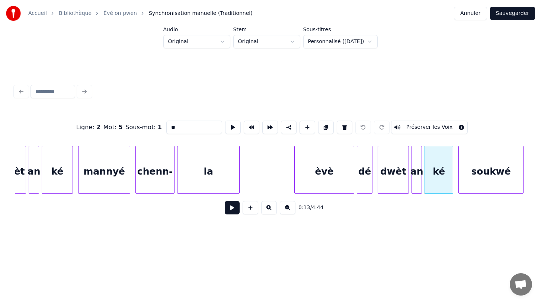
click at [476, 175] on div "soukwé" at bounding box center [490, 171] width 64 height 51
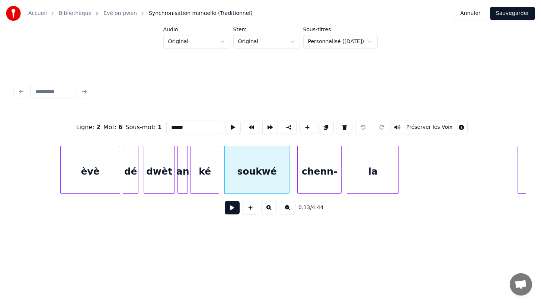
scroll to position [0, 1600]
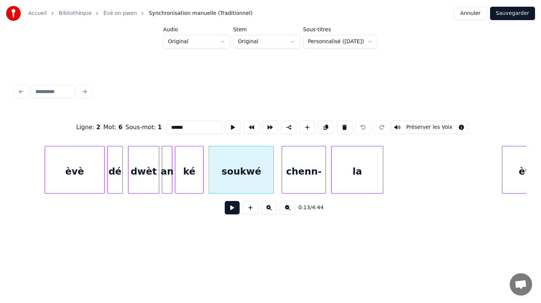
click at [308, 178] on div "chenn-" at bounding box center [304, 171] width 44 height 51
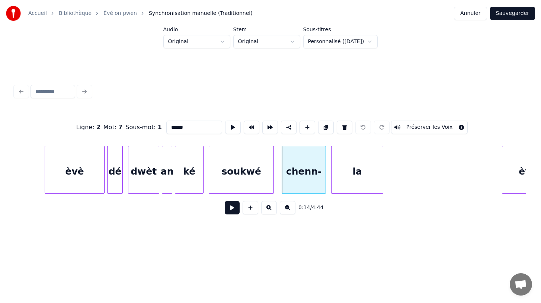
click at [354, 174] on div "la" at bounding box center [356, 171] width 51 height 51
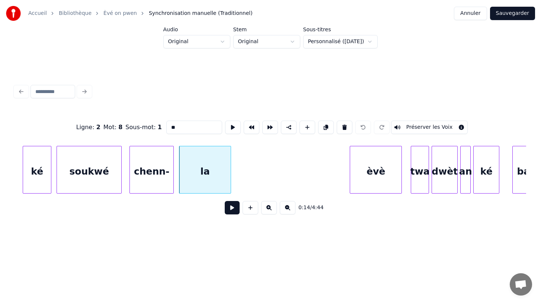
scroll to position [0, 1762]
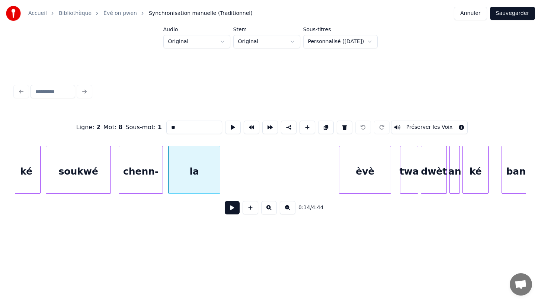
click at [358, 176] on div "èvè" at bounding box center [364, 171] width 51 height 51
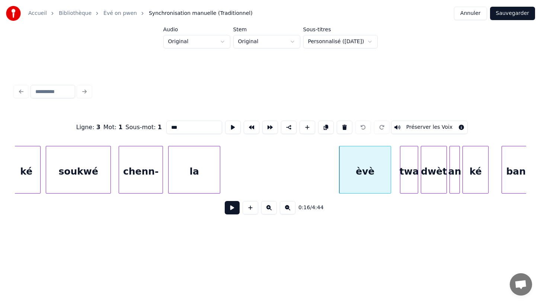
click at [407, 180] on div "twa" at bounding box center [408, 171] width 17 height 51
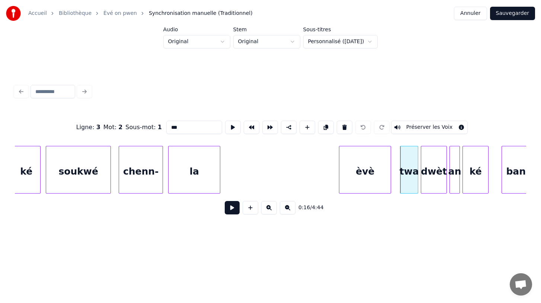
click at [431, 182] on div "dwèt" at bounding box center [433, 171] width 25 height 51
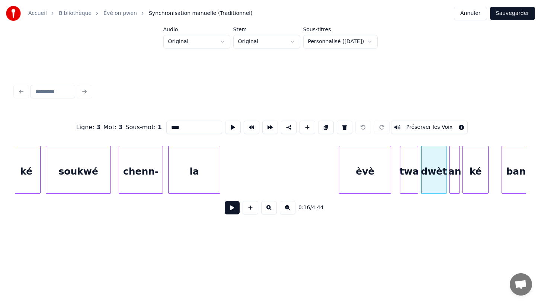
click at [454, 185] on div "an" at bounding box center [455, 171] width 10 height 51
click at [482, 181] on div "ké" at bounding box center [475, 171] width 25 height 51
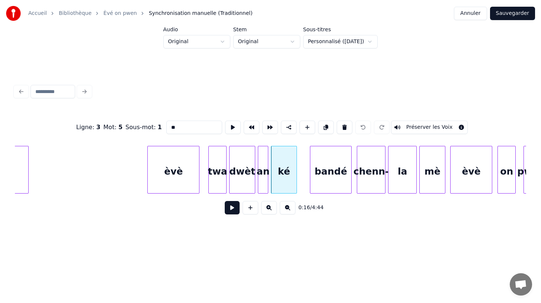
scroll to position [0, 1967]
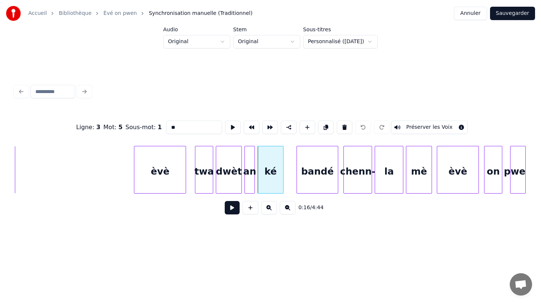
click at [316, 174] on div "bandé" at bounding box center [317, 171] width 41 height 51
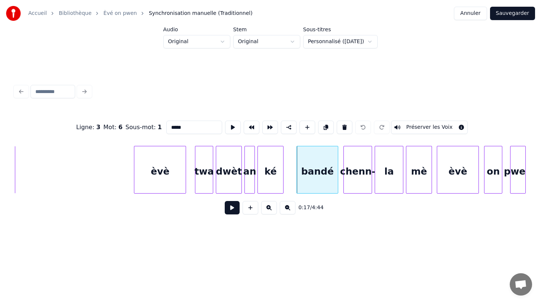
click at [360, 180] on div "chenn-" at bounding box center [358, 171] width 28 height 51
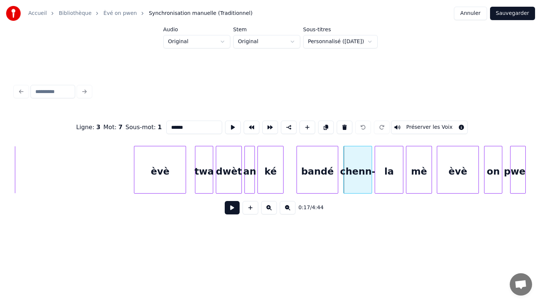
click at [165, 177] on div "èvè" at bounding box center [159, 171] width 51 height 51
type input "***"
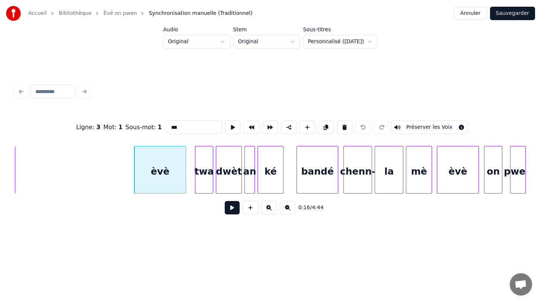
click at [231, 210] on button at bounding box center [232, 207] width 15 height 13
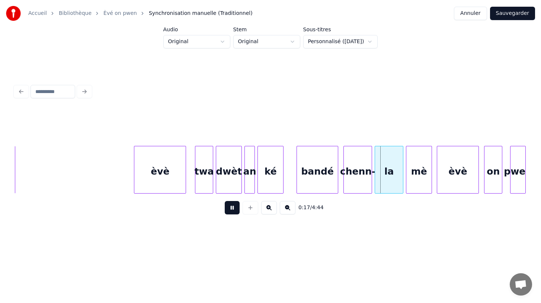
click at [231, 210] on button at bounding box center [232, 207] width 15 height 13
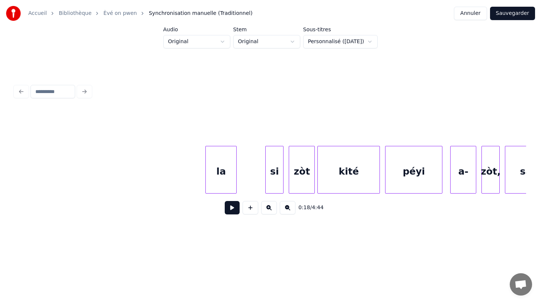
scroll to position [0, 4262]
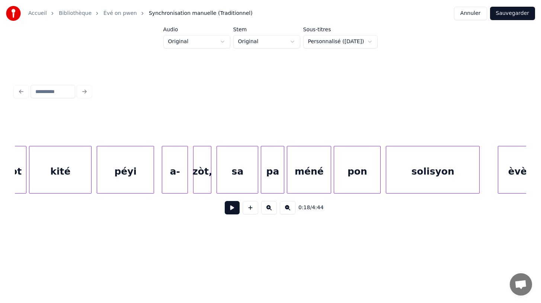
click at [113, 13] on link "Èvé on pwen" at bounding box center [119, 13] width 33 height 7
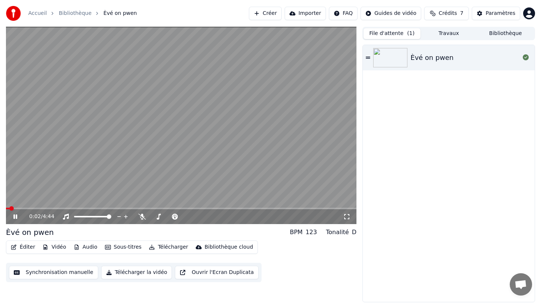
click at [87, 246] on button "Audio" at bounding box center [86, 247] width 30 height 10
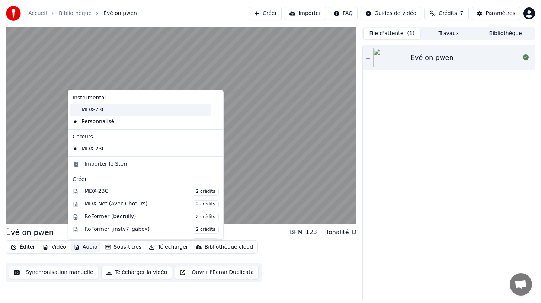
click at [100, 111] on div "MDX-23C" at bounding box center [140, 110] width 141 height 12
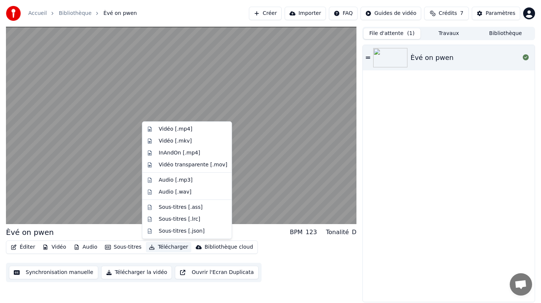
click at [168, 245] on button "Télécharger" at bounding box center [168, 247] width 45 height 10
click at [190, 128] on div "Vidéo [.mp4]" at bounding box center [193, 128] width 68 height 7
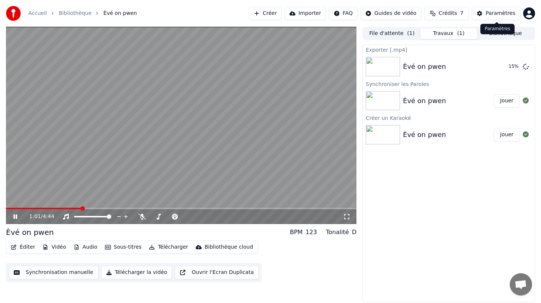
click at [502, 13] on div "Paramètres" at bounding box center [500, 13] width 30 height 7
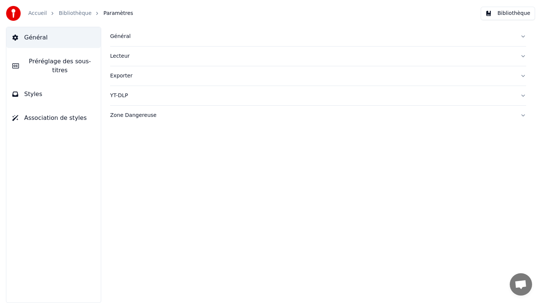
click at [68, 66] on span "Préréglage des sous-titres" at bounding box center [60, 66] width 70 height 18
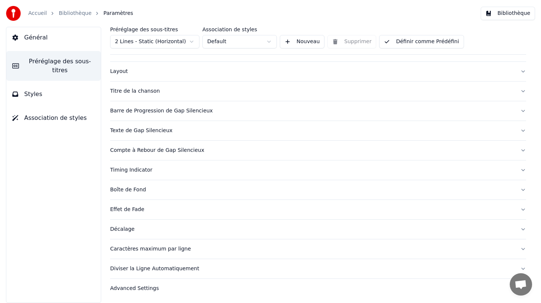
scroll to position [29, 0]
click at [61, 96] on button "Styles" at bounding box center [53, 94] width 94 height 21
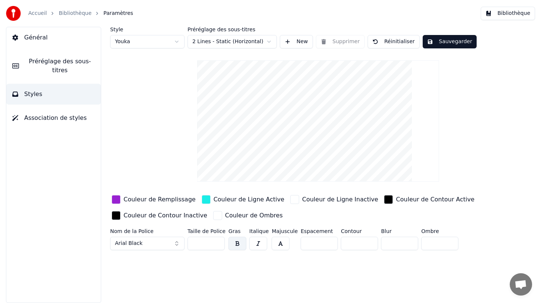
scroll to position [0, 0]
drag, startPoint x: 205, startPoint y: 245, endPoint x: 184, endPoint y: 243, distance: 21.6
click at [184, 243] on div "Nom de la Police Arial Black Taille de Police *** Gras Italique Majuscule Espac…" at bounding box center [299, 240] width 379 height 25
click at [218, 268] on div "Style Youka Préréglage des sous-titres 2 Lines - Static (Horizontal) New Suppri…" at bounding box center [317, 165] width 445 height 276
click at [448, 41] on button "Sauvegarder" at bounding box center [449, 41] width 54 height 13
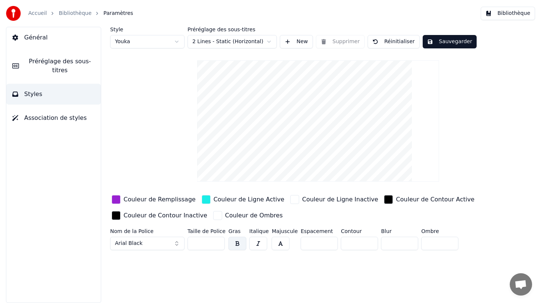
click at [162, 39] on html "Accueil Bibliothèque Paramètres Bibliothèque Général Préréglage des sous-titres…" at bounding box center [270, 151] width 541 height 303
type input "**"
type input "*"
click at [270, 40] on html "Accueil Bibliothèque Paramètres Bibliothèque Général Préréglage des sous-titres…" at bounding box center [270, 151] width 541 height 303
click at [141, 72] on html "Accueil Bibliothèque Paramètres Bibliothèque Général Préréglage des sous-titres…" at bounding box center [270, 151] width 541 height 303
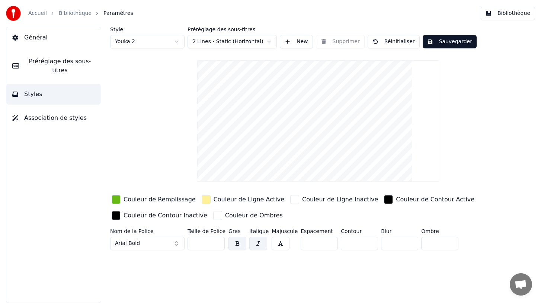
click at [270, 44] on html "Accueil Bibliothèque Paramètres Bibliothèque Général Préréglage des sous-titres…" at bounding box center [270, 151] width 541 height 303
click at [136, 124] on html "Accueil Bibliothèque Paramètres Bibliothèque Général Préréglage des sous-titres…" at bounding box center [270, 151] width 541 height 303
click at [245, 43] on html "Accueil Bibliothèque Paramètres Bibliothèque Général Préréglage des sous-titres…" at bounding box center [270, 151] width 541 height 303
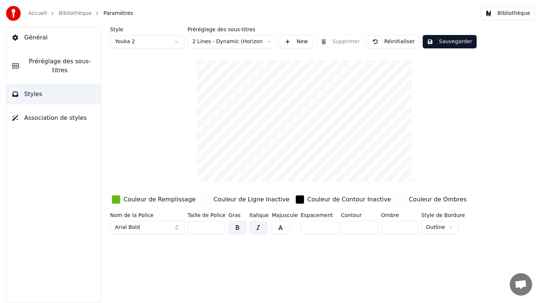
click at [247, 42] on html "Accueil Bibliothèque Paramètres Bibliothèque Général Préréglage des sous-titres…" at bounding box center [270, 151] width 541 height 303
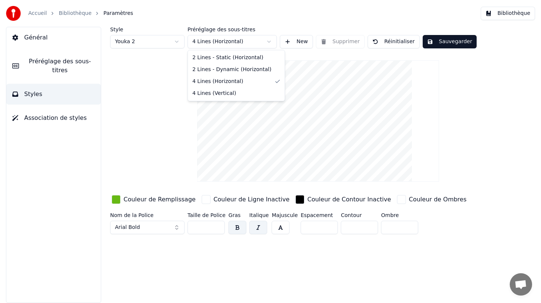
click at [265, 42] on html "Accueil Bibliothèque Paramètres Bibliothèque Général Préréglage des sous-titres…" at bounding box center [270, 151] width 541 height 303
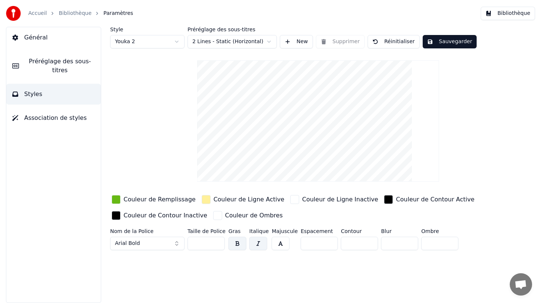
click at [451, 44] on button "Sauvegarder" at bounding box center [449, 41] width 54 height 13
click at [58, 64] on span "Préréglage des sous-titres" at bounding box center [60, 66] width 70 height 18
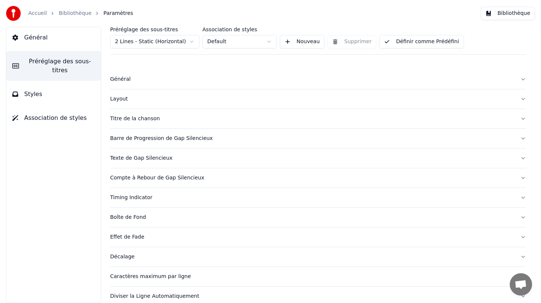
scroll to position [29, 0]
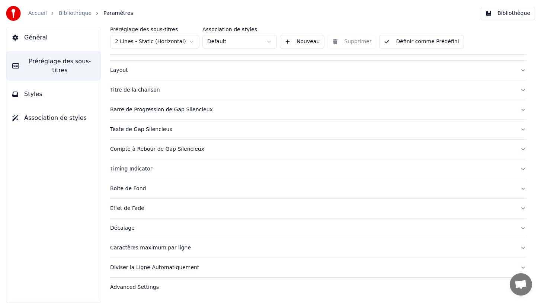
click at [524, 266] on button "Diviser la Ligne Automatiquement" at bounding box center [318, 267] width 416 height 19
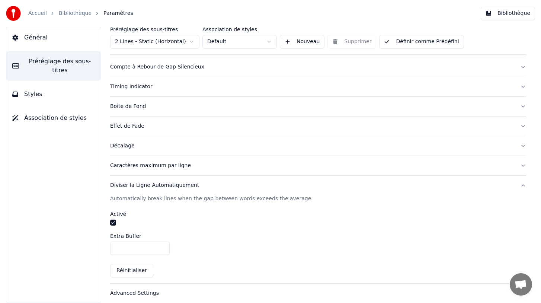
scroll to position [116, 0]
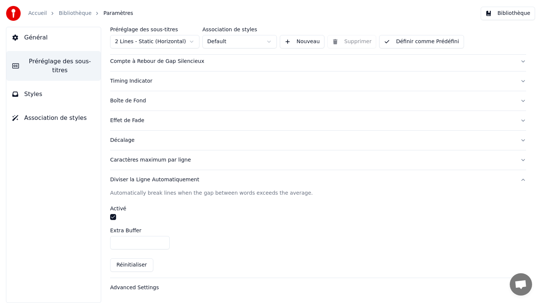
click at [141, 286] on div "Advanced Settings" at bounding box center [312, 287] width 404 height 7
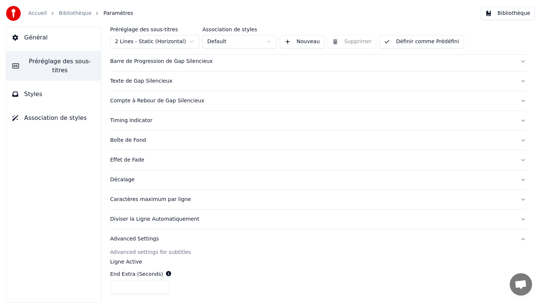
scroll to position [0, 0]
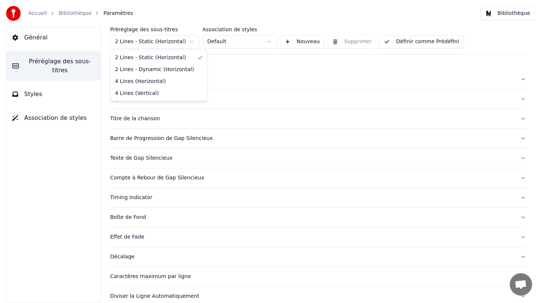
click at [191, 41] on html "Accueil Bibliothèque Paramètres Bibliothèque Général Préréglage des sous-titres…" at bounding box center [270, 151] width 541 height 303
click at [238, 81] on div "Général" at bounding box center [312, 78] width 404 height 7
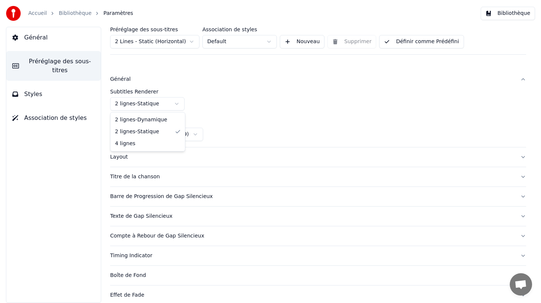
click at [176, 103] on html "Accueil Bibliothèque Paramètres Bibliothèque Général Préréglage des sous-titres…" at bounding box center [270, 151] width 541 height 303
click at [287, 120] on html "Accueil Bibliothèque Paramètres Bibliothèque Général Préréglage des sous-titres…" at bounding box center [270, 151] width 541 height 303
click at [191, 152] on button "Layout" at bounding box center [318, 156] width 416 height 19
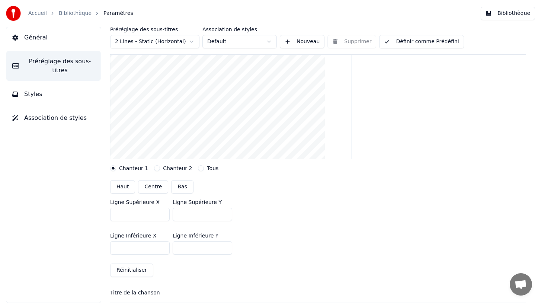
scroll to position [85, 0]
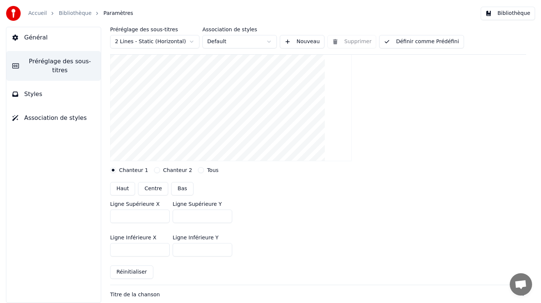
click at [154, 169] on button "Chanteur 2" at bounding box center [157, 170] width 6 height 6
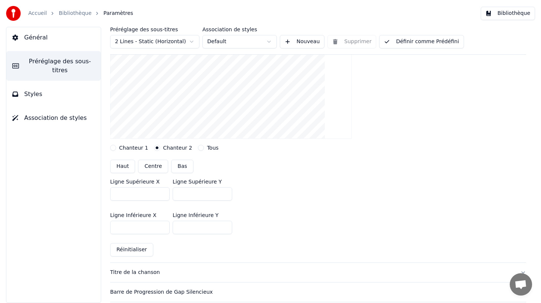
scroll to position [108, 0]
click at [149, 165] on button "Centre" at bounding box center [153, 165] width 30 height 13
type input "***"
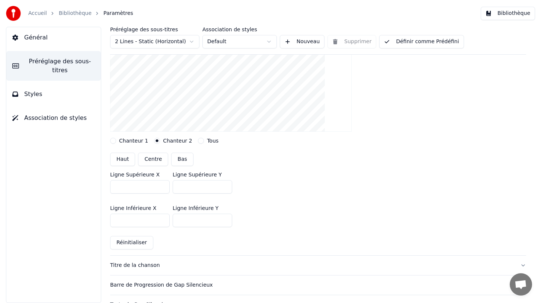
scroll to position [102, 0]
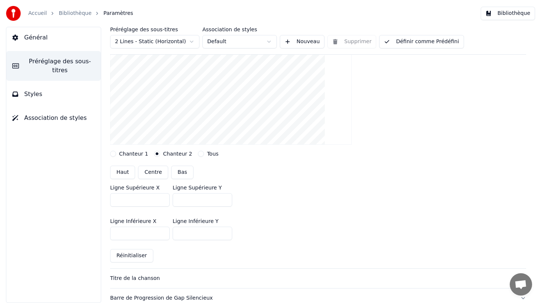
click at [114, 154] on button "Chanteur 1" at bounding box center [113, 154] width 6 height 6
click at [162, 198] on input "***" at bounding box center [139, 199] width 59 height 13
type input "***"
click at [162, 201] on input "***" at bounding box center [139, 199] width 59 height 13
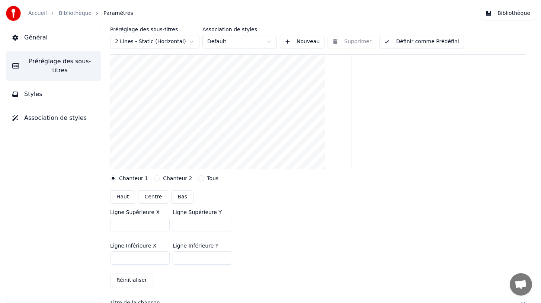
scroll to position [69, 0]
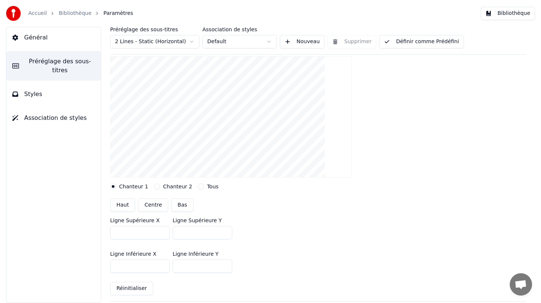
click at [198, 187] on button "Tous" at bounding box center [201, 186] width 6 height 6
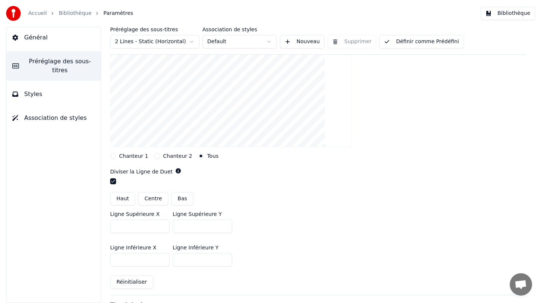
click at [175, 156] on label "Chanteur 2" at bounding box center [177, 155] width 29 height 5
click at [160, 156] on button "Chanteur 2" at bounding box center [157, 156] width 6 height 6
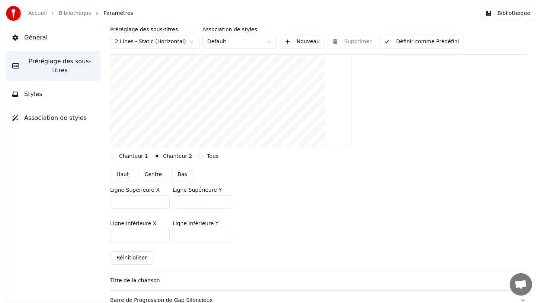
click at [126, 154] on label "Chanteur 1" at bounding box center [133, 155] width 29 height 5
click at [116, 154] on button "Chanteur 1" at bounding box center [113, 156] width 6 height 6
click at [168, 155] on label "Chanteur 2" at bounding box center [177, 155] width 29 height 5
click at [160, 155] on button "Chanteur 2" at bounding box center [157, 156] width 6 height 6
click at [131, 155] on label "Chanteur 1" at bounding box center [133, 155] width 29 height 5
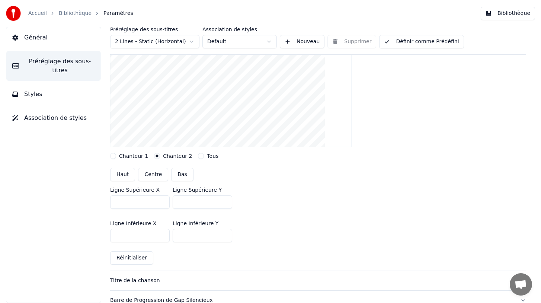
click at [116, 155] on button "Chanteur 1" at bounding box center [113, 156] width 6 height 6
click at [180, 201] on input "***" at bounding box center [202, 201] width 59 height 13
type input "***"
click at [180, 234] on input "***" at bounding box center [202, 235] width 59 height 13
type input "***"
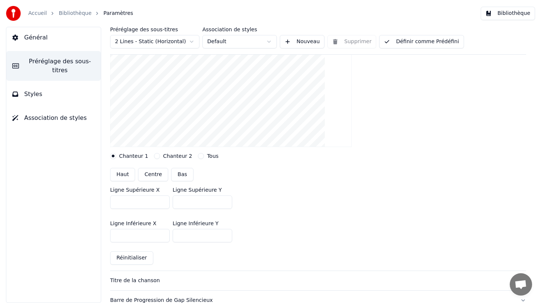
click at [245, 215] on div "Ligne Inférieure X *** Ligne Inférieure Y ***" at bounding box center [318, 231] width 416 height 33
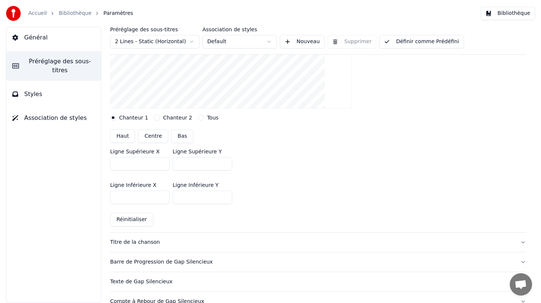
scroll to position [142, 0]
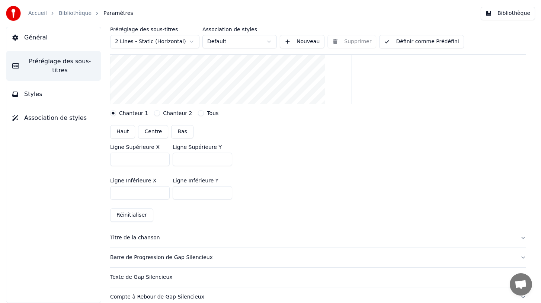
click at [144, 238] on div "Titre de la chanson" at bounding box center [312, 237] width 404 height 7
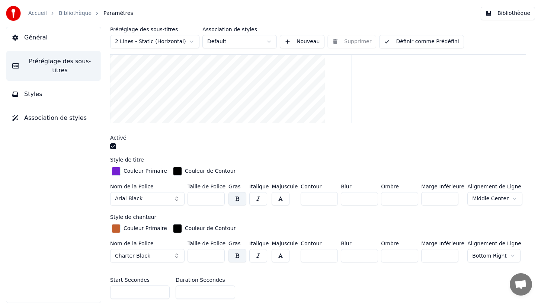
scroll to position [160, 0]
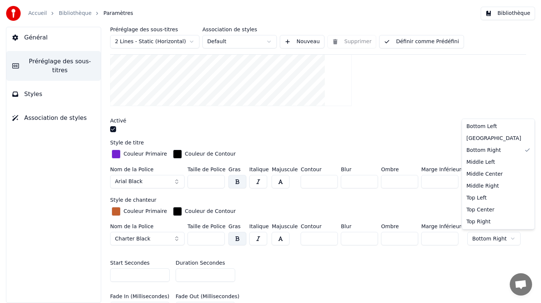
click at [486, 238] on html "Accueil Bibliothèque Paramètres Bibliothèque Général Préréglage des sous-titres…" at bounding box center [270, 151] width 541 height 303
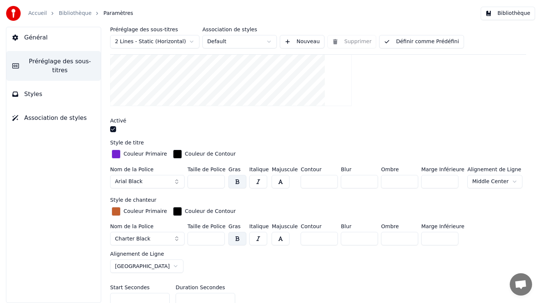
click at [422, 278] on div "Start Secondes * Duration Secondes *" at bounding box center [318, 294] width 416 height 33
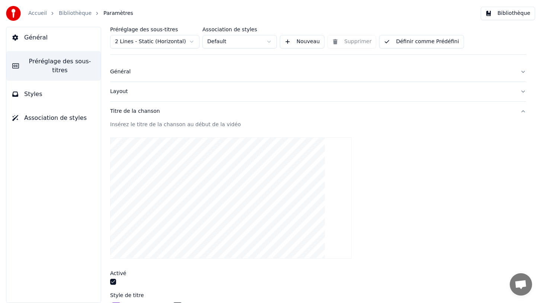
scroll to position [0, 0]
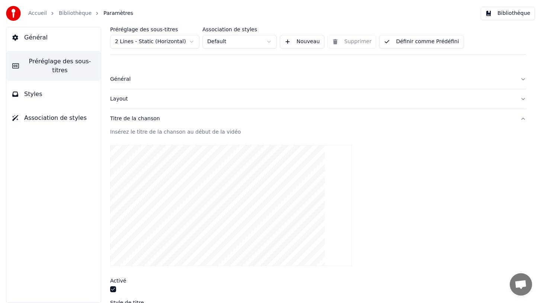
click at [132, 101] on div "Layout" at bounding box center [312, 98] width 404 height 7
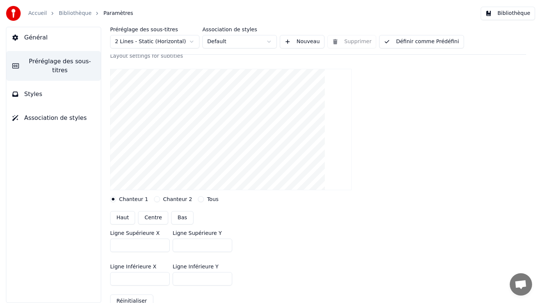
scroll to position [56, 0]
click at [413, 41] on button "Définir comme Prédéfini" at bounding box center [421, 41] width 84 height 13
click at [509, 15] on button "Bibliothèque" at bounding box center [507, 13] width 54 height 13
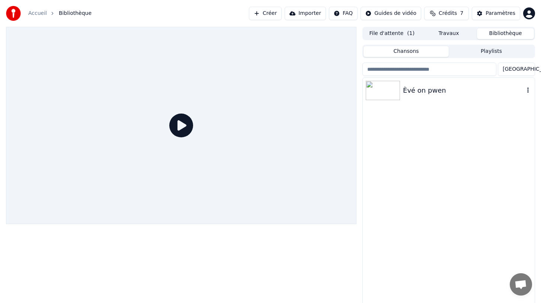
click at [419, 89] on div "Èvé on pwen" at bounding box center [463, 90] width 121 height 10
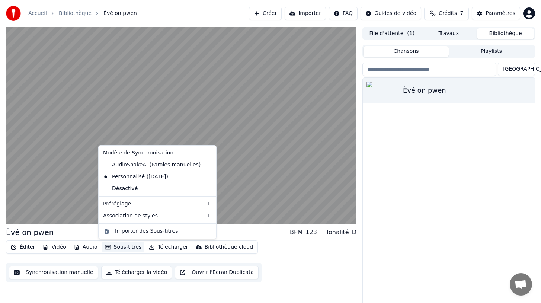
click at [121, 245] on button "Sous-titres" at bounding box center [123, 247] width 43 height 10
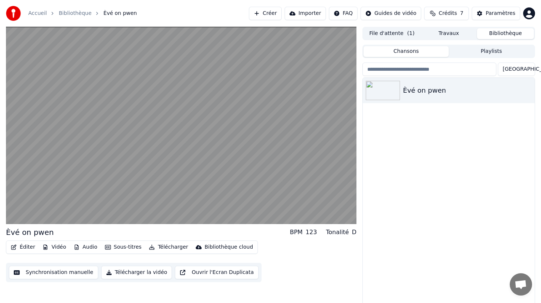
click at [331, 252] on div "Éditer Vidéo Audio Sous-titres Télécharger Bibliothèque cloud Synchronisation m…" at bounding box center [181, 261] width 350 height 42
click at [398, 12] on html "Accueil Bibliothèque Èvé on pwen Créer Importer FAQ Guides de vidéo Crédits 7…" at bounding box center [270, 151] width 541 height 303
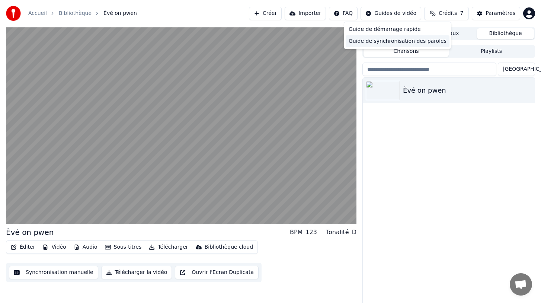
click at [375, 40] on div "Guide de synchronisation des paroles" at bounding box center [397, 41] width 104 height 12
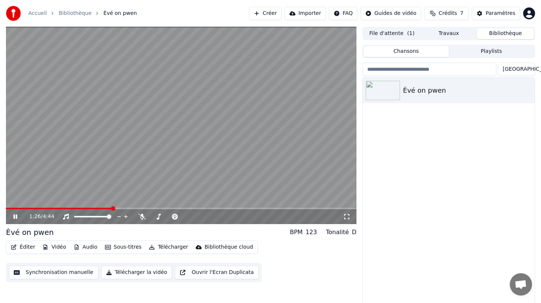
click at [15, 216] on icon at bounding box center [20, 216] width 17 height 6
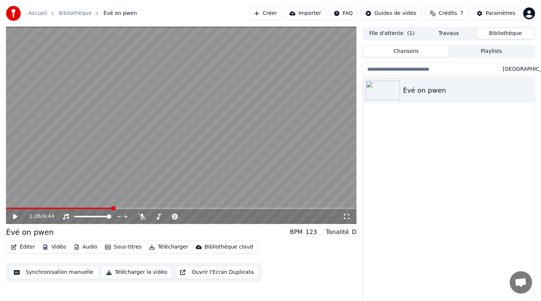
scroll to position [2, 0]
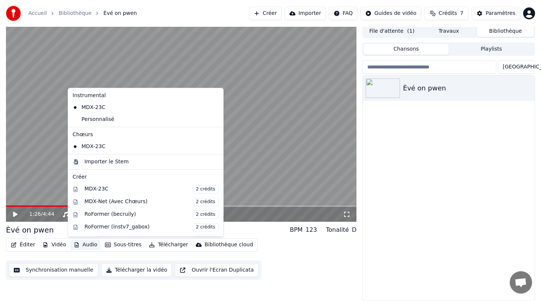
click at [83, 244] on button "Audio" at bounding box center [86, 244] width 30 height 10
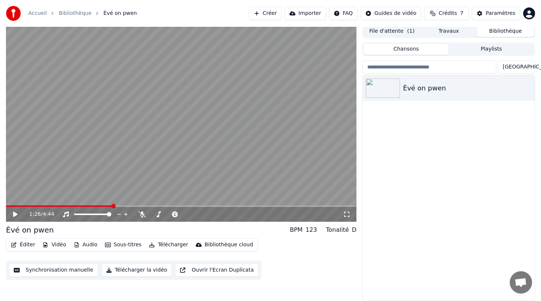
click at [428, 153] on div "Èvé on pwen" at bounding box center [449, 187] width 172 height 225
click at [452, 14] on span "Crédits" at bounding box center [447, 13] width 18 height 7
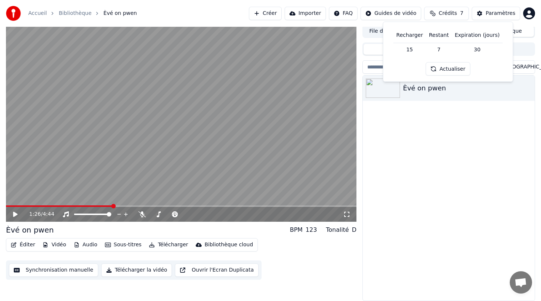
click at [447, 68] on button "Actualiser" at bounding box center [447, 68] width 44 height 13
click at [491, 11] on div "Paramètres" at bounding box center [500, 13] width 30 height 7
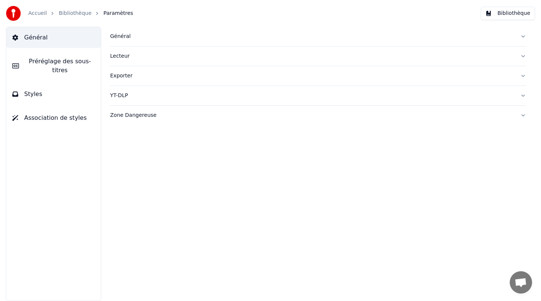
click at [121, 96] on div "YT-DLP" at bounding box center [312, 95] width 404 height 7
click at [141, 179] on div "Zone Dangereuse" at bounding box center [312, 179] width 404 height 7
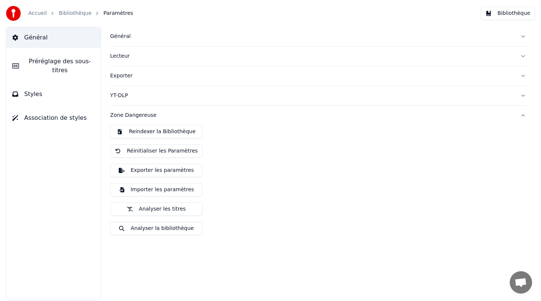
click at [128, 116] on div "Zone Dangereuse" at bounding box center [312, 115] width 404 height 7
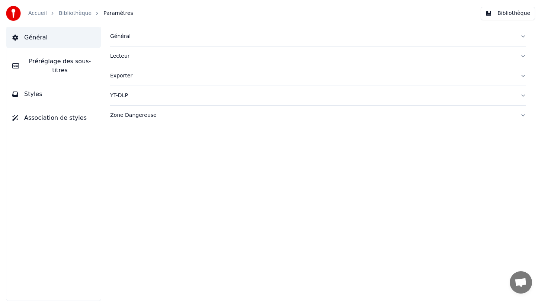
click at [118, 54] on div "Lecteur" at bounding box center [312, 55] width 404 height 7
click at [119, 39] on div "Général" at bounding box center [312, 36] width 404 height 7
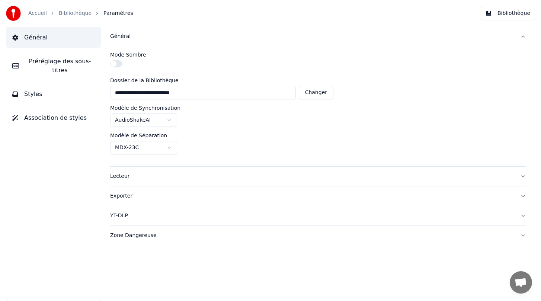
click at [116, 61] on button "button" at bounding box center [116, 63] width 12 height 7
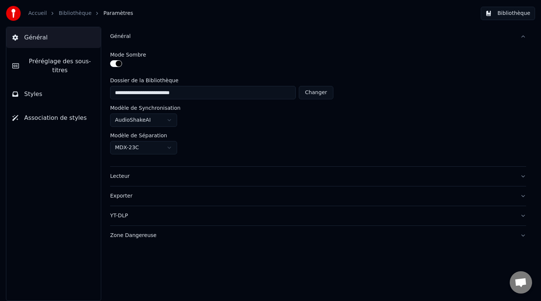
click at [72, 62] on span "Préréglage des sous-titres" at bounding box center [60, 66] width 70 height 18
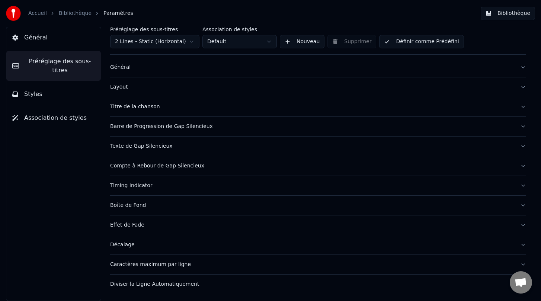
scroll to position [12, 0]
click at [138, 187] on div "Timing Indicator" at bounding box center [312, 184] width 404 height 7
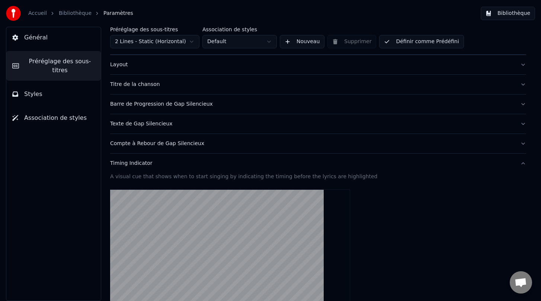
scroll to position [25, 0]
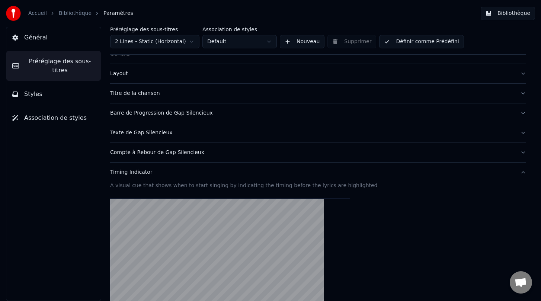
click at [139, 176] on div "Timing Indicator" at bounding box center [312, 171] width 404 height 7
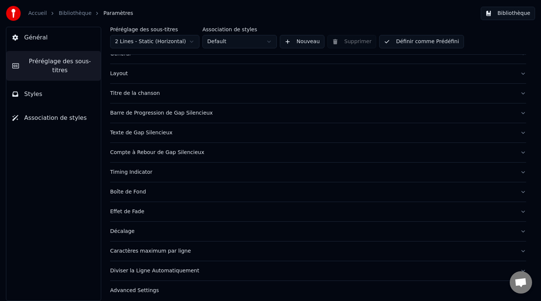
click at [141, 113] on div "Barre de Progression de Gap Silencieux" at bounding box center [312, 112] width 404 height 7
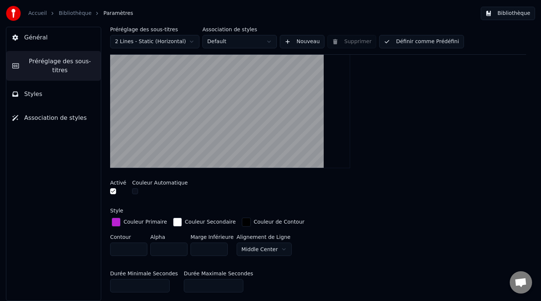
scroll to position [122, 0]
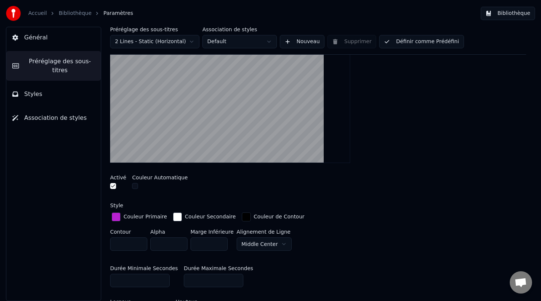
click at [113, 186] on button "button" at bounding box center [113, 186] width 6 height 6
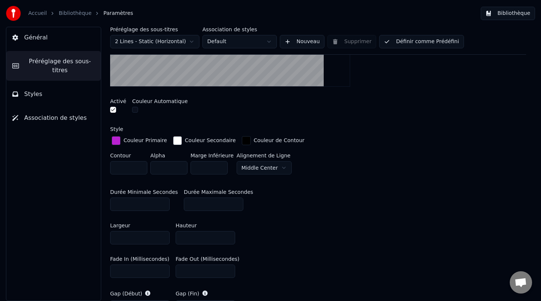
scroll to position [201, 0]
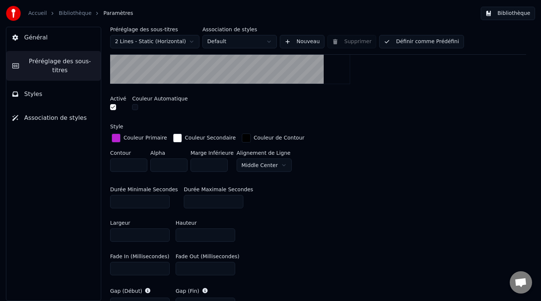
click at [163, 204] on input "*" at bounding box center [139, 201] width 59 height 13
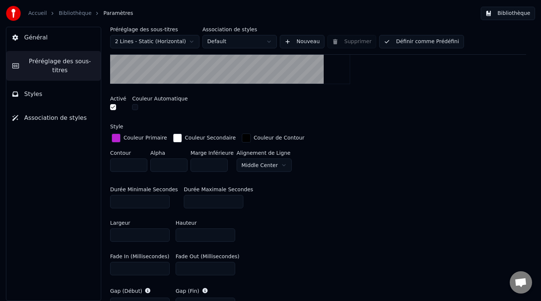
click at [163, 203] on input "*" at bounding box center [139, 201] width 59 height 13
type input "*"
click at [163, 203] on input "*" at bounding box center [139, 201] width 59 height 13
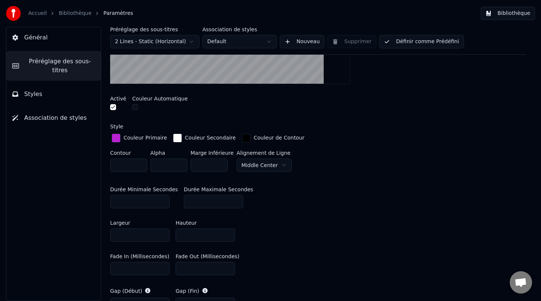
click at [289, 234] on div "Largeur *** Hauteur **" at bounding box center [318, 230] width 416 height 33
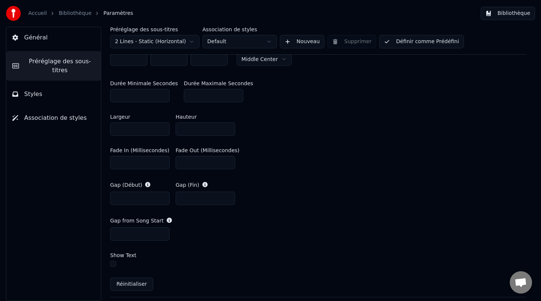
scroll to position [222, 0]
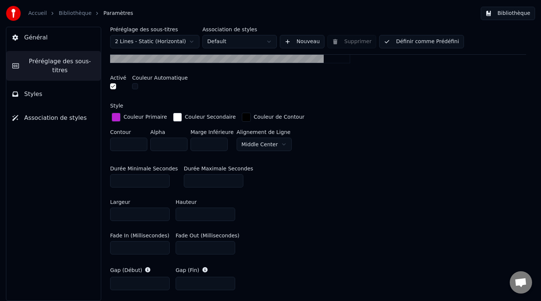
click at [417, 41] on button "Définir comme Prédéfini" at bounding box center [421, 41] width 84 height 13
click at [72, 12] on link "Bibliothèque" at bounding box center [75, 13] width 33 height 7
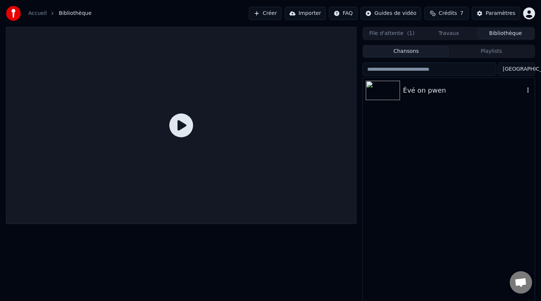
click at [439, 90] on div "Èvé on pwen" at bounding box center [463, 90] width 121 height 10
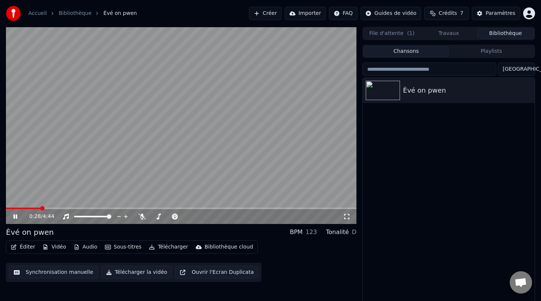
click at [16, 215] on icon at bounding box center [15, 216] width 4 height 4
click at [494, 13] on div "Paramètres" at bounding box center [500, 13] width 30 height 7
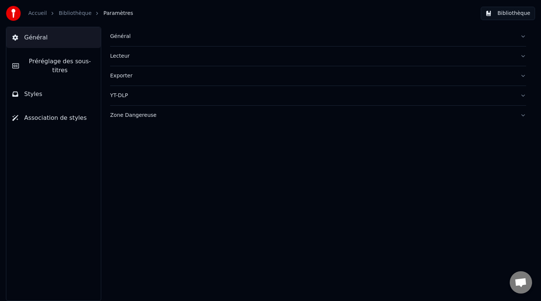
click at [65, 64] on span "Préréglage des sous-titres" at bounding box center [60, 66] width 70 height 18
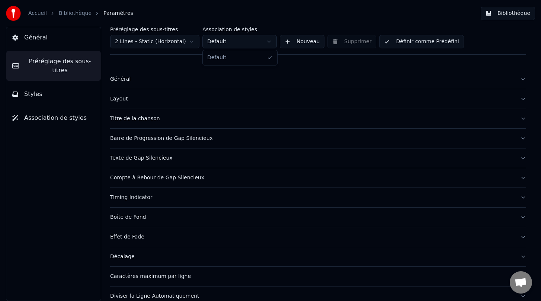
click at [241, 42] on html "Accueil Bibliothèque Paramètres Bibliothèque Général Préréglage des sous-titres…" at bounding box center [270, 150] width 541 height 301
click at [282, 16] on html "Accueil Bibliothèque Paramètres Bibliothèque Général Préréglage des sous-titres…" at bounding box center [270, 150] width 541 height 301
click at [270, 42] on html "Accueil Bibliothèque Paramètres Bibliothèque Général Préréglage des sous-titres…" at bounding box center [270, 150] width 541 height 301
click at [229, 36] on html "Accueil Bibliothèque Paramètres Bibliothèque Général Préréglage des sous-titres…" at bounding box center [270, 150] width 541 height 301
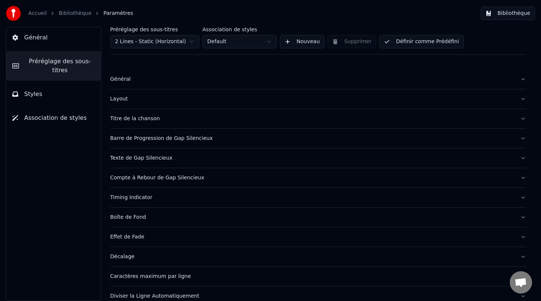
click at [70, 97] on button "Styles" at bounding box center [53, 94] width 94 height 21
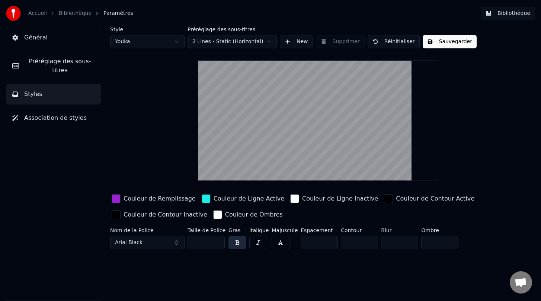
click at [177, 43] on html "Accueil Bibliothèque Paramètres Bibliothèque Général Préréglage des sous-titres…" at bounding box center [270, 150] width 541 height 301
click at [58, 64] on span "Préréglage des sous-titres" at bounding box center [60, 66] width 70 height 18
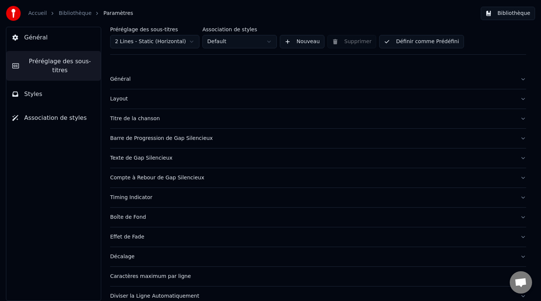
click at [249, 41] on html "Accueil Bibliothèque Paramètres Bibliothèque Général Préréglage des sous-titres…" at bounding box center [270, 150] width 541 height 301
click at [185, 39] on html "Accueil Bibliothèque Paramètres Bibliothèque Général Préréglage des sous-titres…" at bounding box center [270, 150] width 541 height 301
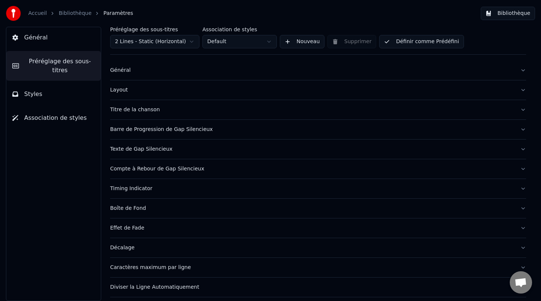
scroll to position [30, 0]
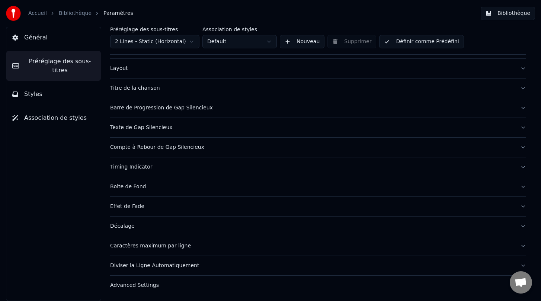
click at [135, 286] on div "Advanced Settings" at bounding box center [312, 284] width 404 height 7
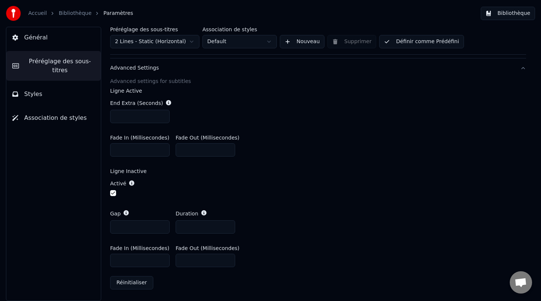
scroll to position [0, 0]
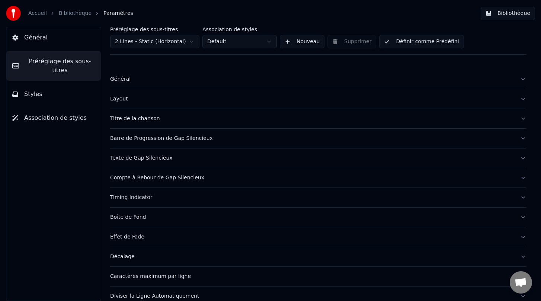
click at [58, 41] on button "Général" at bounding box center [53, 37] width 94 height 21
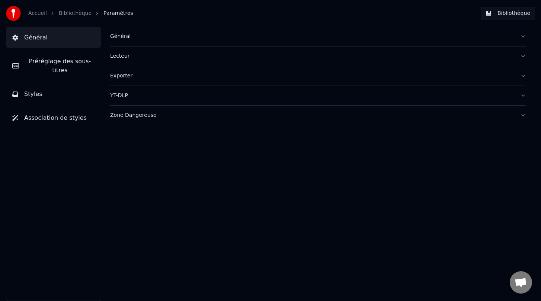
click at [54, 97] on button "Styles" at bounding box center [53, 94] width 94 height 21
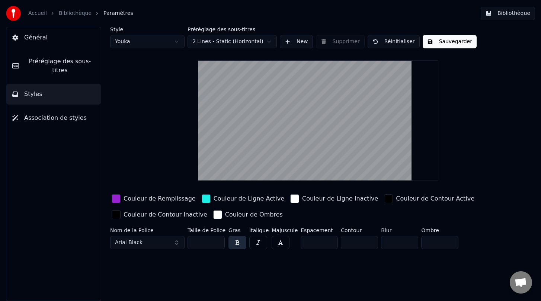
click at [253, 19] on div "Accueil Bibliothèque Paramètres Bibliothèque" at bounding box center [270, 13] width 541 height 27
